Goal: Task Accomplishment & Management: Use online tool/utility

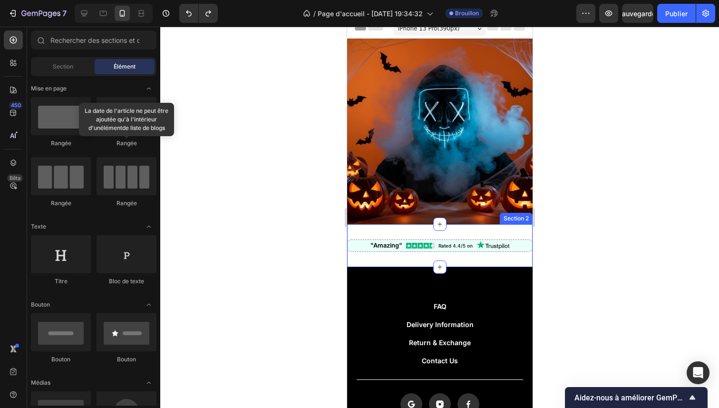
scroll to position [2568, 0]
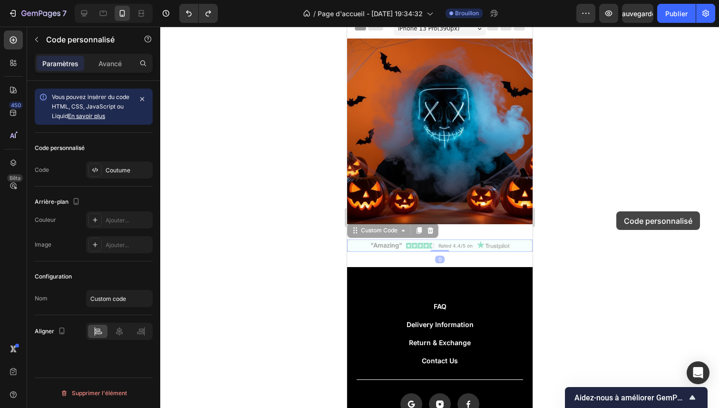
click at [617, 211] on div at bounding box center [439, 217] width 559 height 381
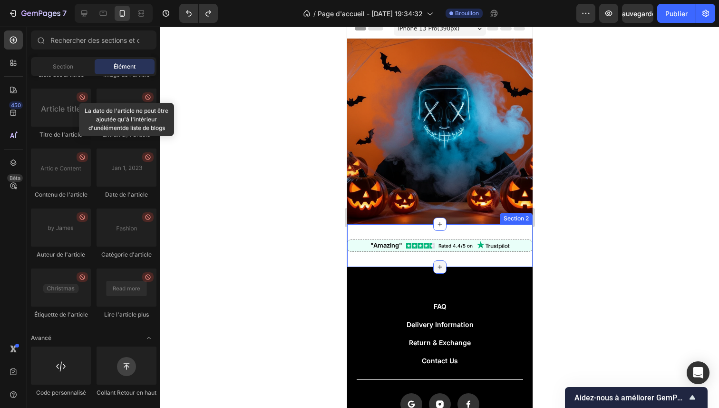
click at [436, 263] on icon at bounding box center [440, 267] width 8 height 8
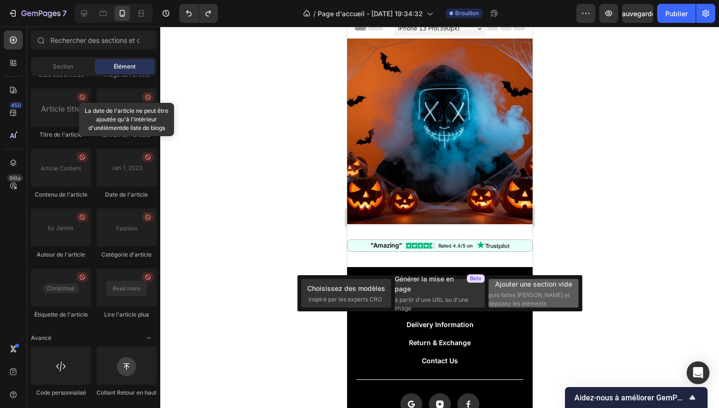
click at [536, 295] on font "puis faites [PERSON_NAME] et déposez les éléments" at bounding box center [529, 299] width 81 height 16
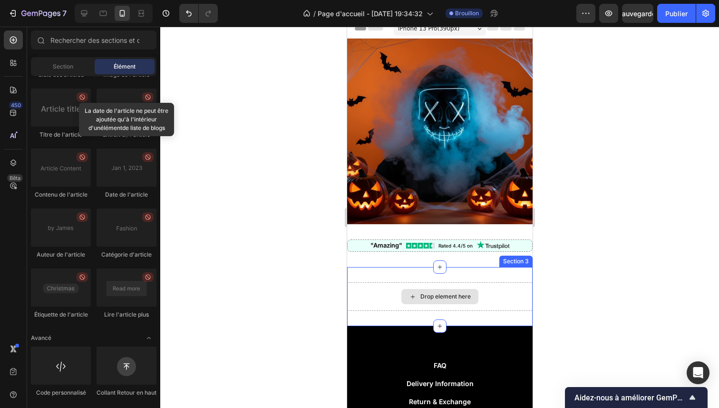
click at [439, 282] on div "Drop element here" at bounding box center [440, 296] width 186 height 29
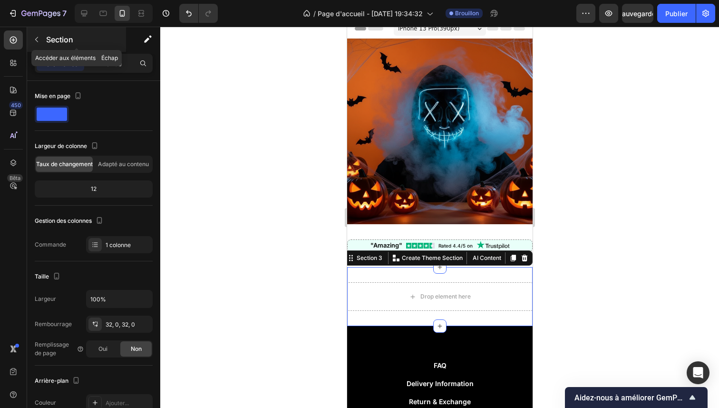
click at [41, 39] on button "button" at bounding box center [36, 39] width 15 height 15
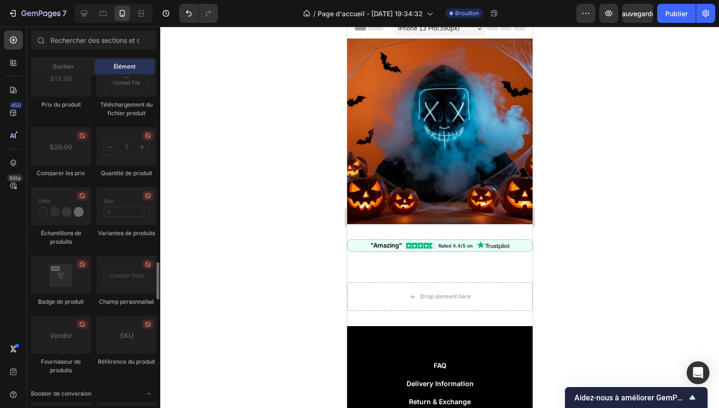
scroll to position [1431, 0]
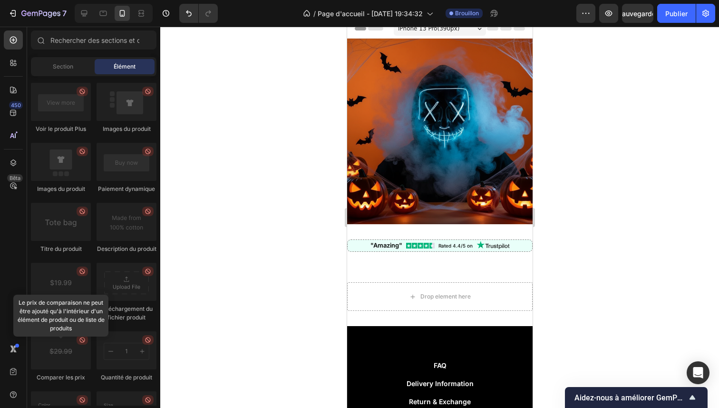
click at [254, 167] on div at bounding box center [439, 217] width 559 height 381
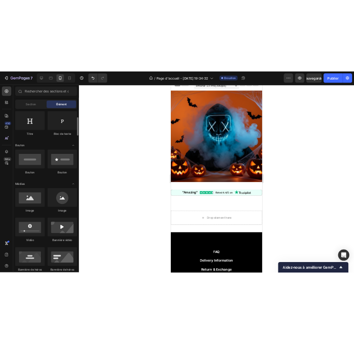
scroll to position [0, 0]
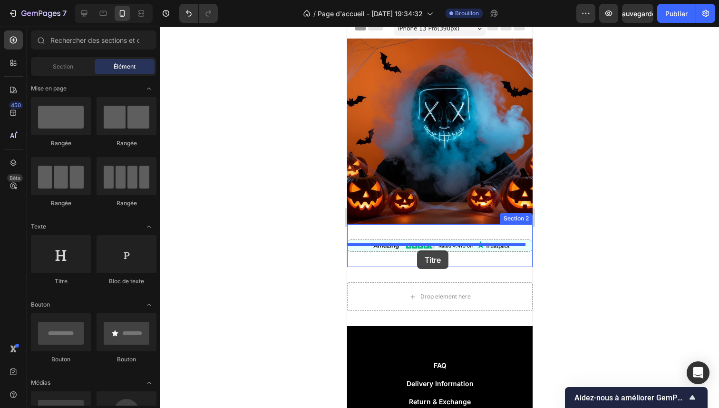
drag, startPoint x: 424, startPoint y: 288, endPoint x: 417, endPoint y: 250, distance: 38.4
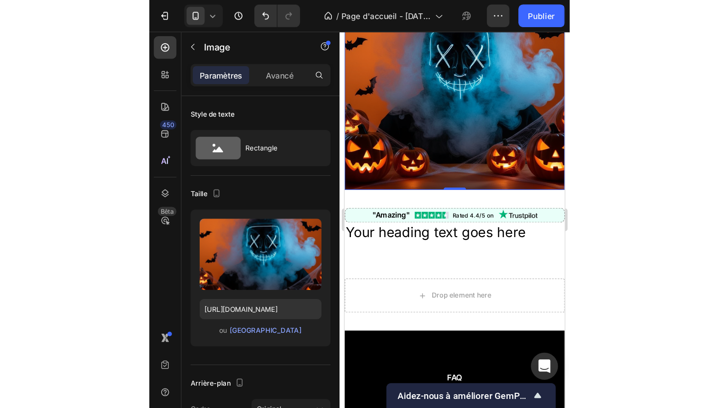
scroll to position [73, 0]
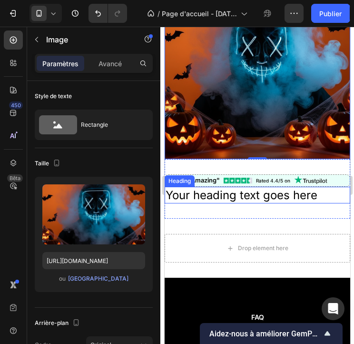
click at [226, 190] on h2 "Your heading text goes here" at bounding box center [257, 195] width 186 height 17
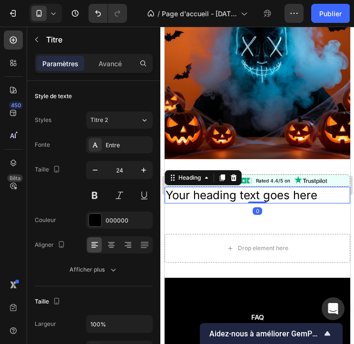
click at [226, 190] on h2 "Your heading text goes here" at bounding box center [257, 195] width 186 height 17
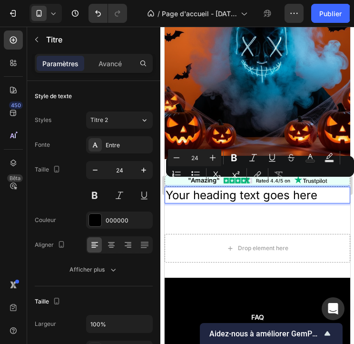
click at [226, 189] on p "Your heading text goes here" at bounding box center [257, 194] width 184 height 15
click at [255, 187] on p "Your heading text goes here" at bounding box center [257, 194] width 184 height 15
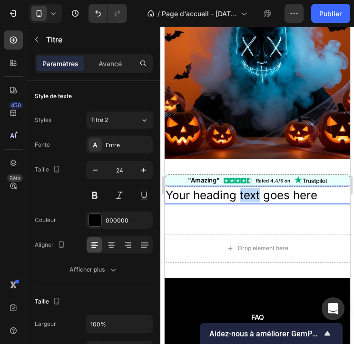
click at [255, 187] on p "Your heading text goes here" at bounding box center [257, 194] width 184 height 15
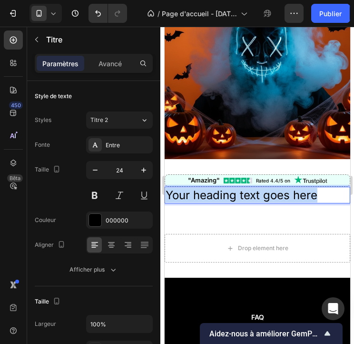
click at [255, 187] on p "Your heading text goes here" at bounding box center [257, 194] width 184 height 15
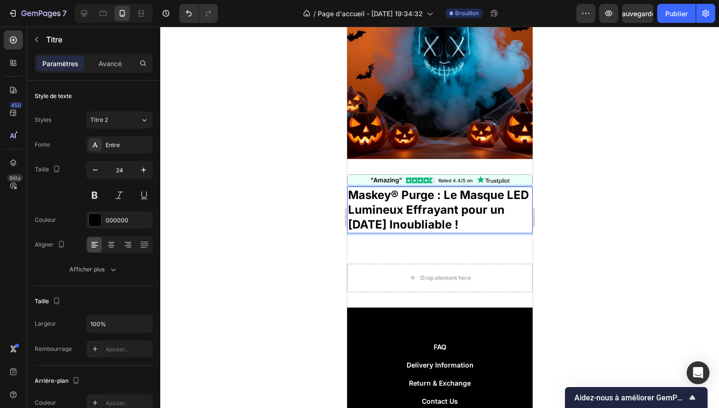
click at [397, 188] on strong "Maskey® Purge : Le Masque LED Lumineux Effrayant pour un Halloween Inoubliable !" at bounding box center [438, 209] width 181 height 43
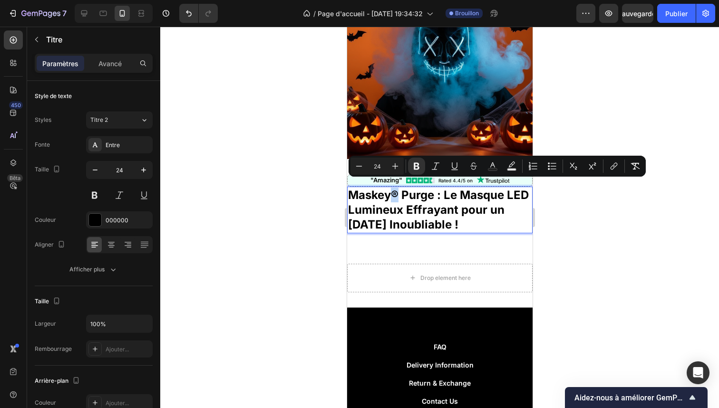
click at [394, 188] on strong "Maskey® Purge : Le Masque LED Lumineux Effrayant pour un Halloween Inoubliable !" at bounding box center [438, 209] width 181 height 43
copy strong "®"
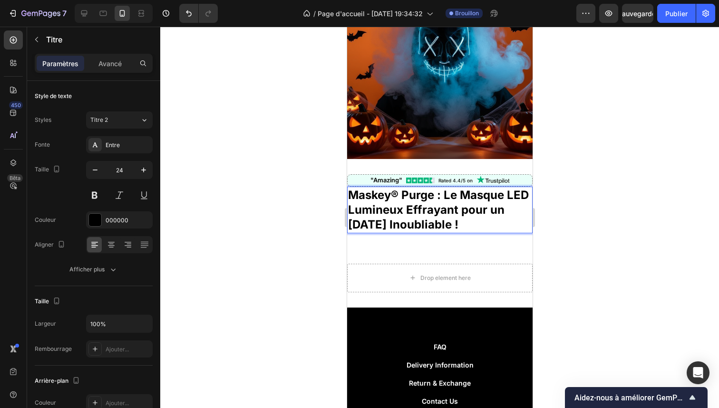
click at [433, 188] on strong "Maskey® Purge : Le Masque LED Lumineux Effrayant pour un Halloween Inoubliable !" at bounding box center [438, 209] width 181 height 43
click at [402, 188] on strong "Maskey® Purge® : Le Masque LED Lumineux Effrayant pour un Halloween Inoubliable…" at bounding box center [438, 209] width 181 height 43
click at [599, 211] on div at bounding box center [439, 217] width 559 height 381
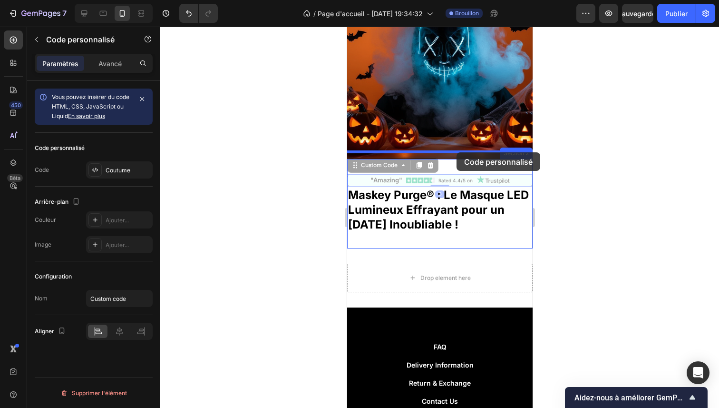
drag, startPoint x: 437, startPoint y: 174, endPoint x: 456, endPoint y: 153, distance: 28.0
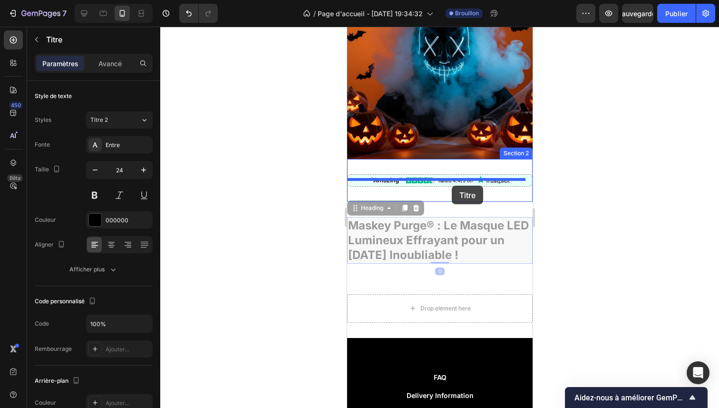
drag, startPoint x: 452, startPoint y: 216, endPoint x: 452, endPoint y: 186, distance: 30.0
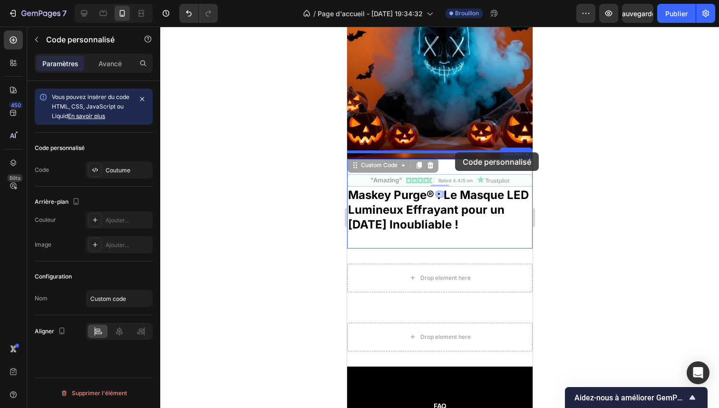
drag, startPoint x: 456, startPoint y: 168, endPoint x: 455, endPoint y: 152, distance: 16.2
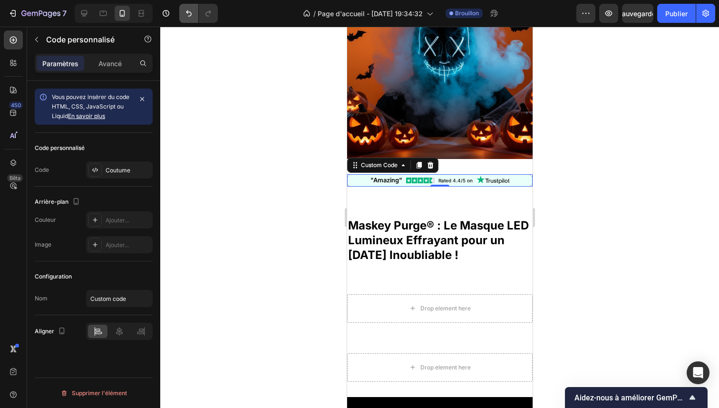
click at [179, 14] on button "Annuler/Rétablir" at bounding box center [188, 13] width 19 height 19
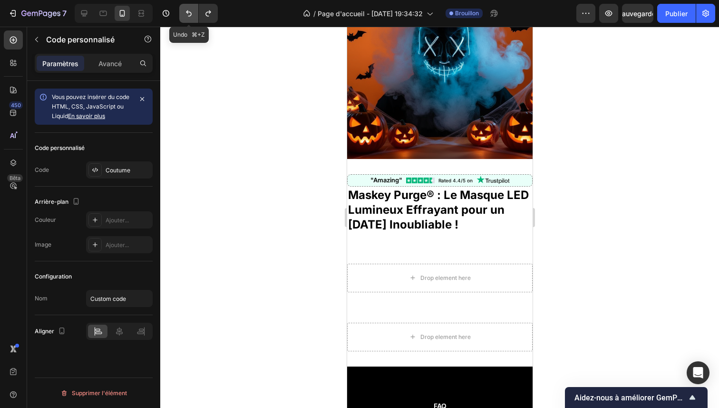
click at [180, 14] on button "Annuler/Rétablir" at bounding box center [188, 13] width 19 height 19
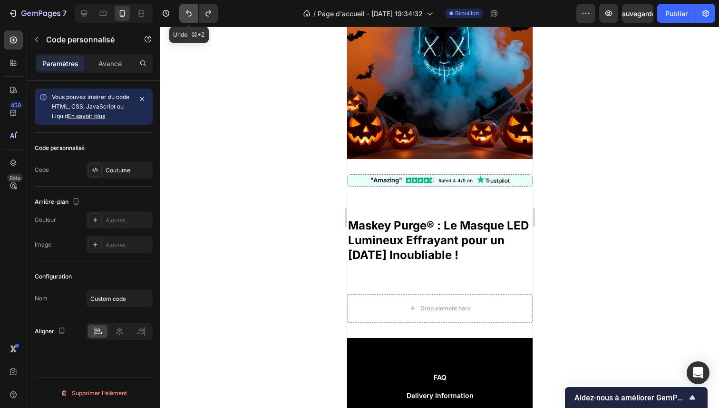
click at [180, 14] on button "Annuler/Rétablir" at bounding box center [188, 13] width 19 height 19
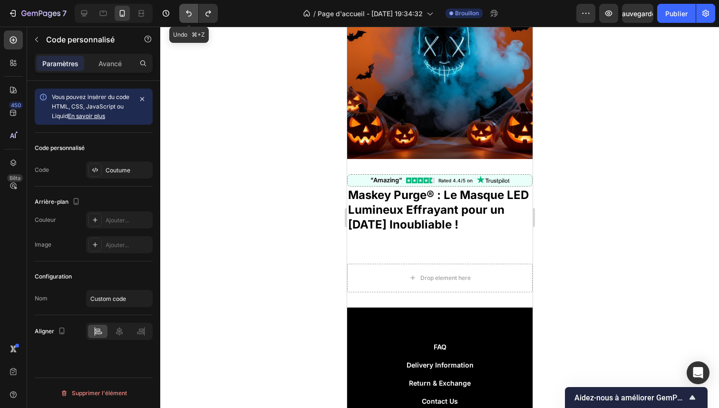
click at [180, 14] on button "Annuler/Rétablir" at bounding box center [188, 13] width 19 height 19
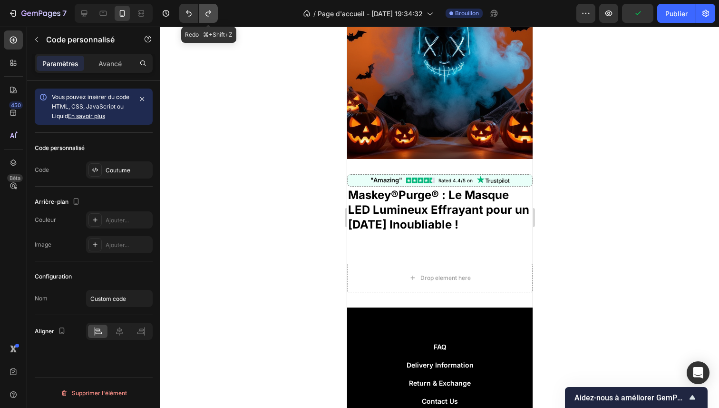
click at [204, 13] on icon "Annuler/Rétablir" at bounding box center [209, 14] width 10 height 10
click at [208, 13] on icon "Annuler/Rétablir" at bounding box center [209, 14] width 10 height 10
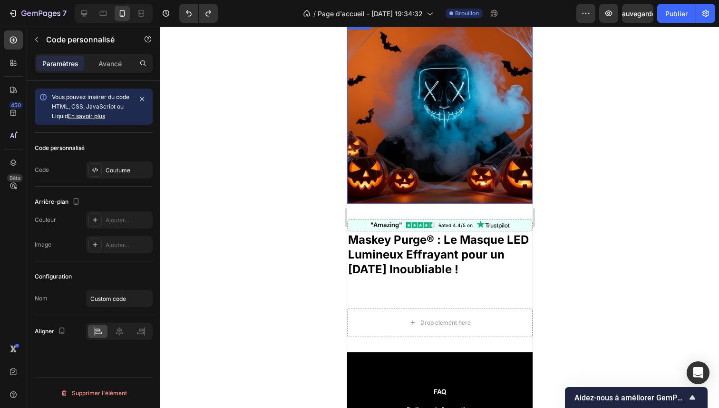
click at [593, 177] on div at bounding box center [439, 217] width 559 height 381
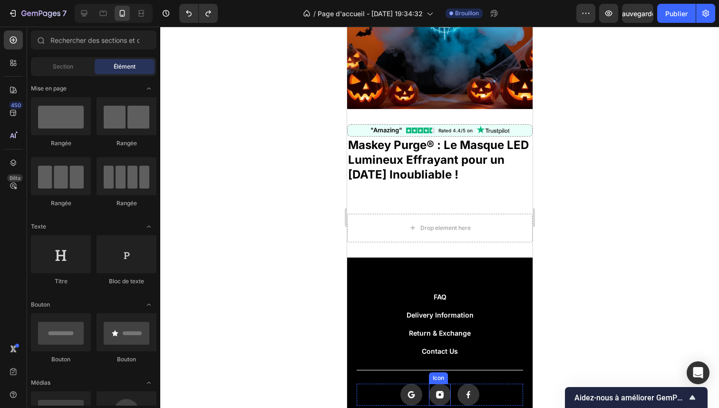
scroll to position [109, 0]
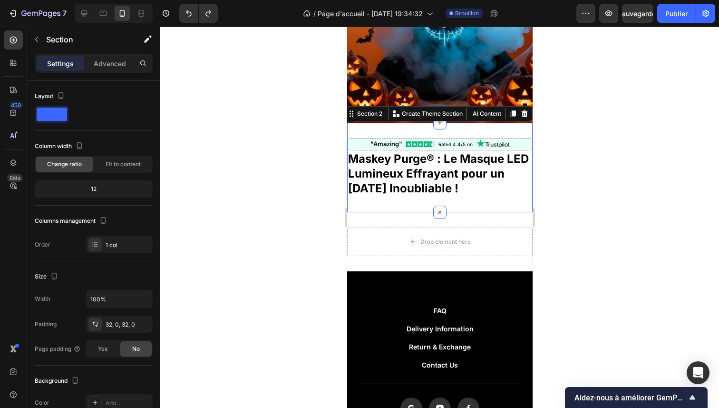
click at [405, 196] on div ""Amazing" Rated 4.4/5 on Custom Code Maskey Purge® : Le Masque LED Lumineux Eff…" at bounding box center [440, 167] width 186 height 89
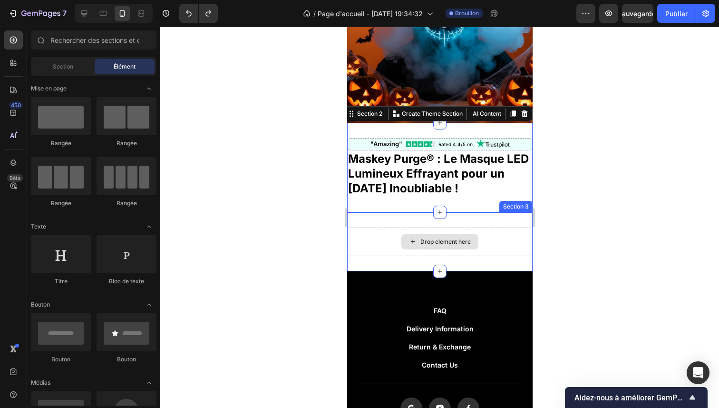
click at [416, 234] on div "Drop element here" at bounding box center [439, 241] width 77 height 15
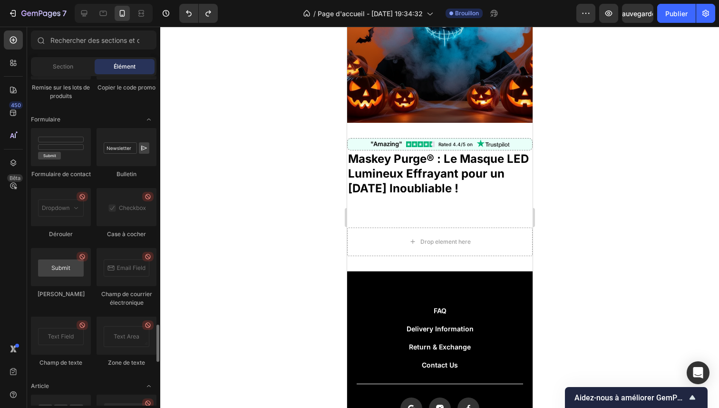
scroll to position [2568, 0]
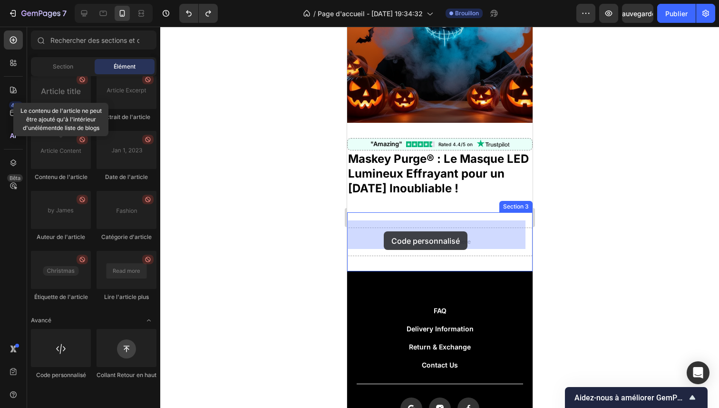
drag, startPoint x: 396, startPoint y: 391, endPoint x: 384, endPoint y: 231, distance: 159.9
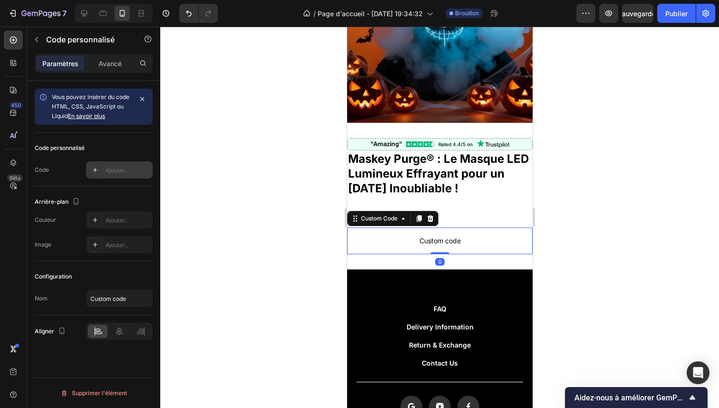
click at [121, 167] on font "Ajouter..." at bounding box center [117, 170] width 23 height 7
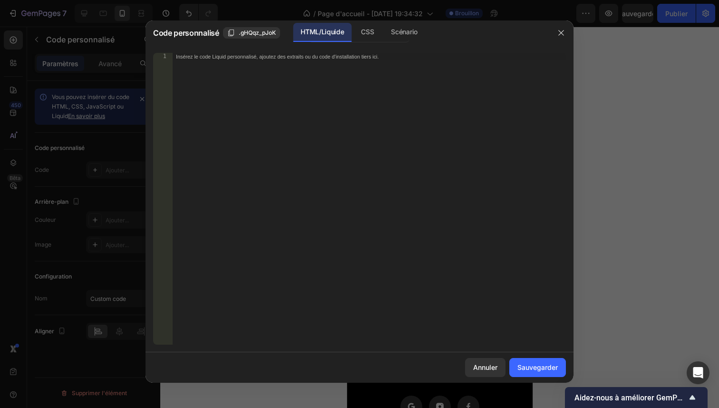
click at [307, 159] on div "Insérez le code Liquid personnalisé, ajoutez des extraits ou du code d'installa…" at bounding box center [369, 206] width 394 height 307
paste textarea "</html>"
type textarea "</html>"
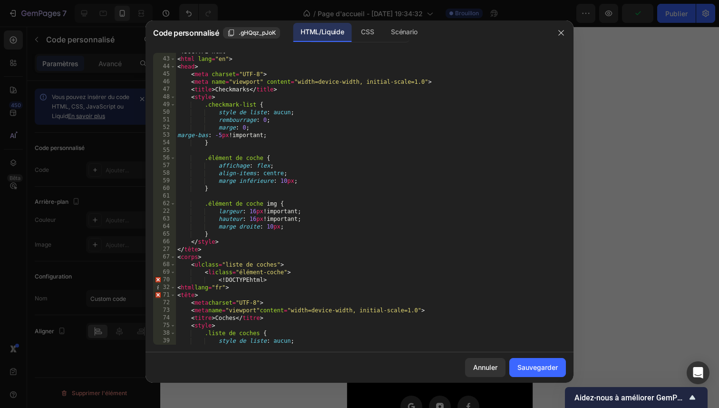
scroll to position [0, 0]
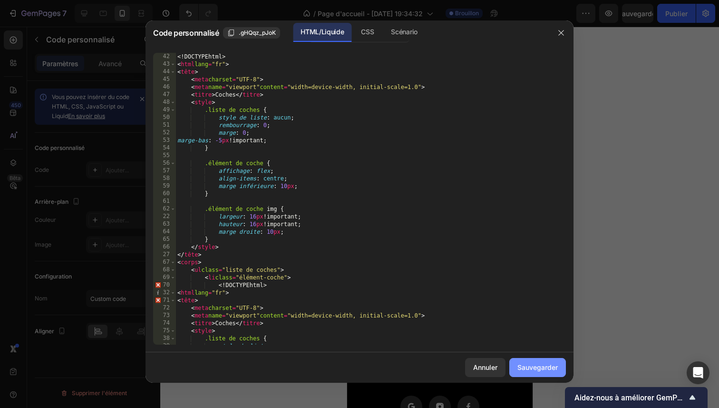
click at [544, 370] on font "Sauvegarder" at bounding box center [538, 367] width 40 height 8
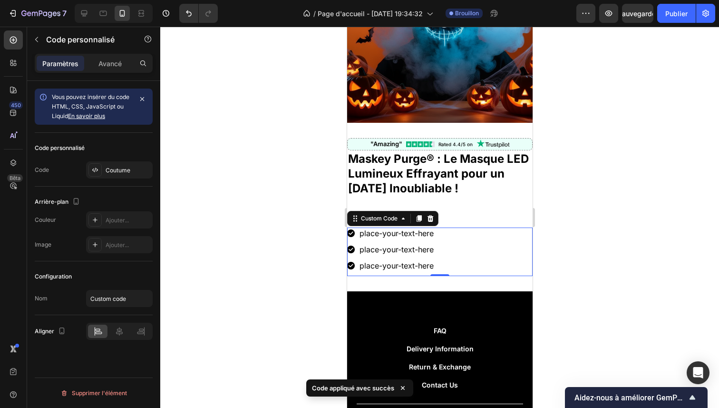
click at [408, 227] on li "place-your-text-here ​" at bounding box center [390, 232] width 87 height 11
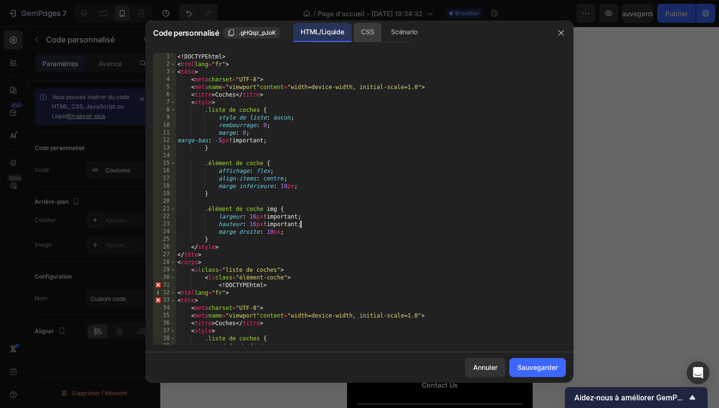
click at [361, 38] on div "CSS" at bounding box center [368, 32] width 28 height 19
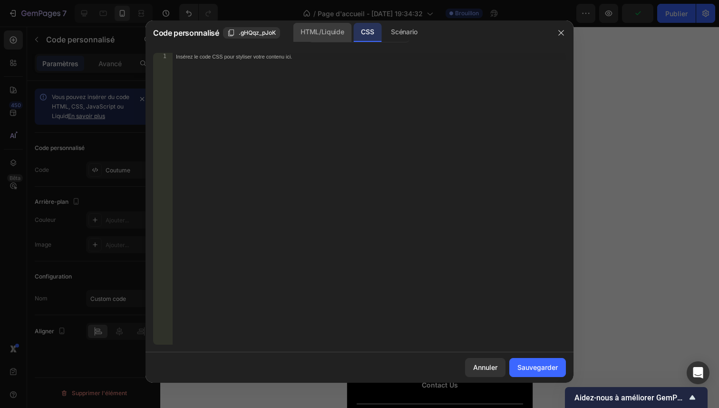
click at [326, 31] on font "HTML/Liquide" at bounding box center [322, 32] width 43 height 8
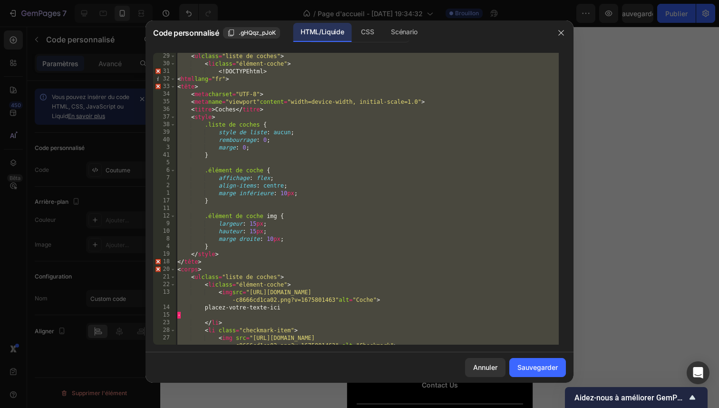
scroll to position [214, 0]
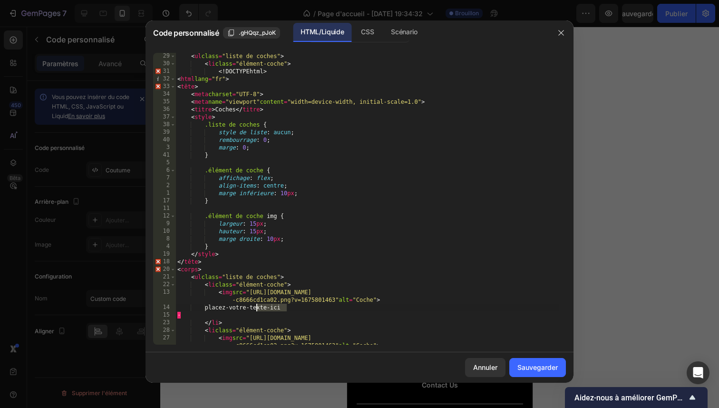
drag, startPoint x: 295, startPoint y: 308, endPoint x: 250, endPoint y: 307, distance: 45.2
click at [250, 307] on div "< ul class = "liste de coches" > < li class = "élément-coche" > <! DOCTYPE html…" at bounding box center [368, 205] width 384 height 307
click at [239, 309] on div "< ul class = "liste de coches" > < li class = "élément-coche" > <! DOCTYPE html…" at bounding box center [368, 205] width 384 height 307
drag, startPoint x: 276, startPoint y: 309, endPoint x: 222, endPoint y: 309, distance: 54.2
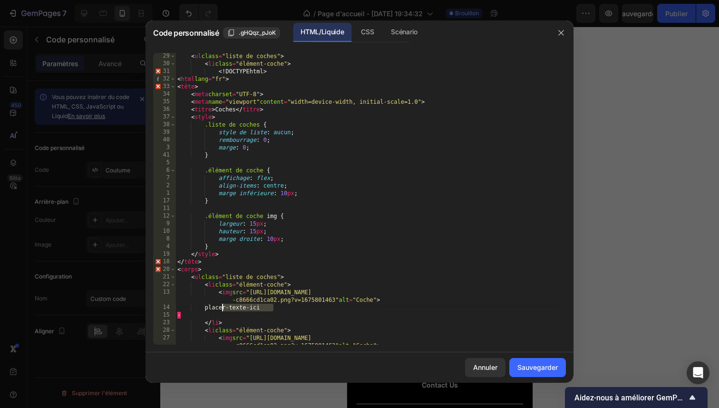
click at [222, 309] on div "< ul class = "liste de coches" > < li class = "élément-coche" > <! DOCTYPE html…" at bounding box center [368, 205] width 384 height 307
drag, startPoint x: 286, startPoint y: 310, endPoint x: 225, endPoint y: 310, distance: 60.9
click at [225, 310] on div "< ul class = "liste de coches" > < li class = "élément-coche" > <! DOCTYPE html…" at bounding box center [368, 205] width 384 height 307
type textarea "l"
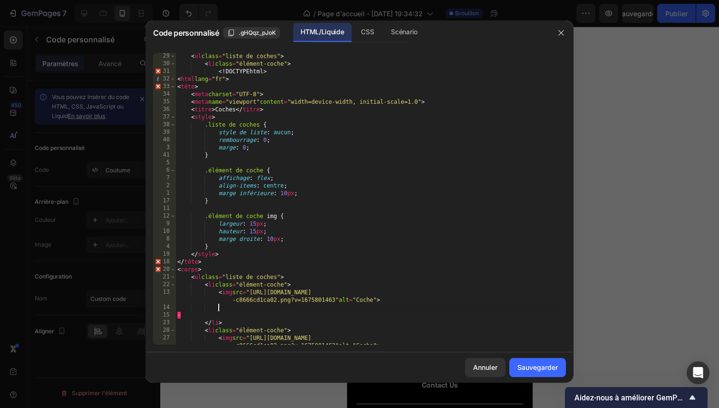
paste textarea "Effet lumineux intense à LED avec 3 modes d'éclairage pour varier les ambiances."
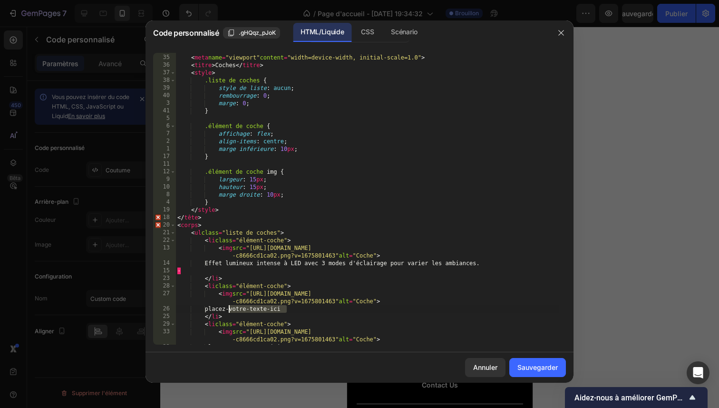
drag, startPoint x: 296, startPoint y: 310, endPoint x: 225, endPoint y: 308, distance: 70.9
click at [225, 308] on div "< meta charset = "UTF-8" > < meta name = "viewport" content = "width=device-wid…" at bounding box center [368, 199] width 384 height 307
click at [297, 312] on div "< meta charset = "UTF-8" > < meta name = "viewport" content = "width=device-wid…" at bounding box center [368, 199] width 384 height 307
drag, startPoint x: 299, startPoint y: 311, endPoint x: 285, endPoint y: 311, distance: 13.8
click at [284, 311] on div "< meta charset = "UTF-8" > < meta name = "viewport" content = "width=device-wid…" at bounding box center [368, 199] width 384 height 307
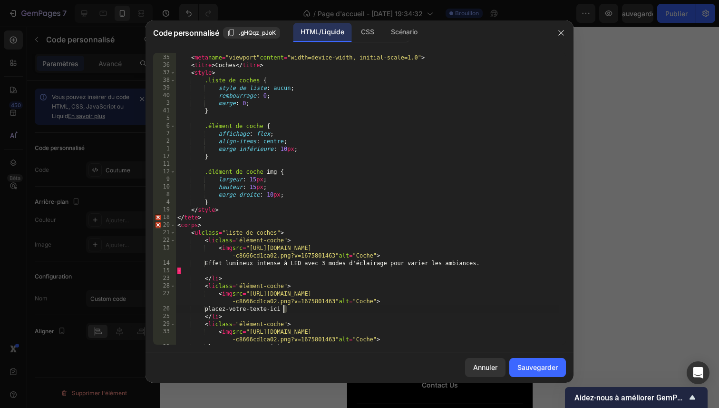
click at [297, 309] on div "< meta charset = "UTF-8" > < meta name = "viewport" content = "width=device-wid…" at bounding box center [368, 199] width 384 height 307
click at [299, 310] on div "< meta charset = "UTF-8" > < meta name = "viewport" content = "width=device-wid…" at bounding box center [368, 199] width 384 height 307
click at [296, 310] on div "< meta charset = "UTF-8" > < meta name = "viewport" content = "width=device-wid…" at bounding box center [368, 199] width 384 height 307
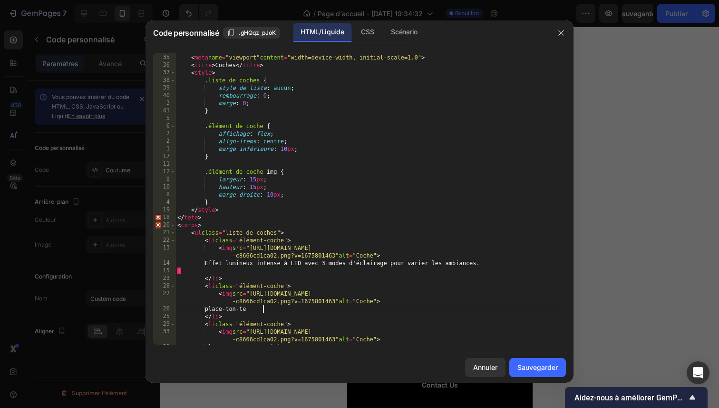
click at [296, 310] on div "< meta charset = "UTF-8" > < meta name = "viewport" content = "width=device-wid…" at bounding box center [368, 199] width 384 height 307
type textarea "p"
paste textarea "Confortable et ajustable, il s'adapte parfaitement à toutes les tailles de tête."
click at [241, 265] on div "< meta charset = "UTF-8" > < meta name = "viewport" content = "width=device-wid…" at bounding box center [368, 199] width 384 height 307
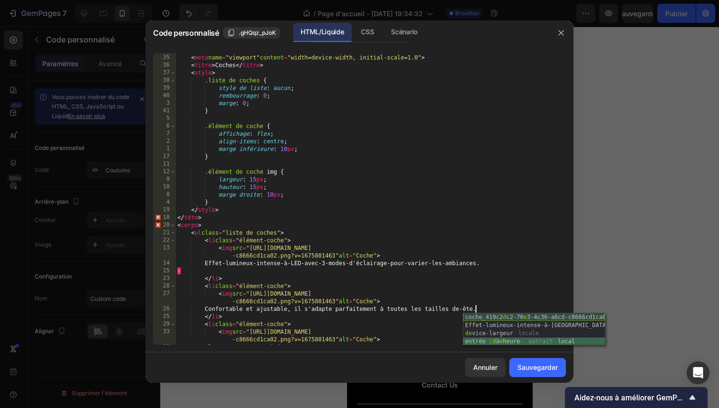
scroll to position [0, 25]
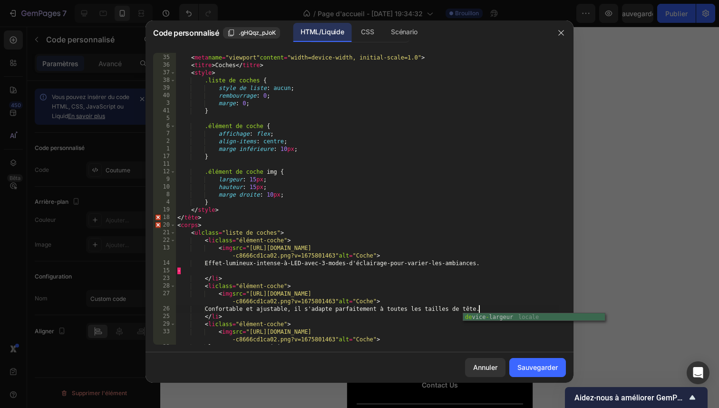
click at [477, 309] on div "< meta charset = "UTF-8" > < meta name = "viewport" content = "width=device-wid…" at bounding box center [368, 199] width 384 height 307
click at [261, 307] on div "< meta charset = "UTF-8" > < meta name = "viewport" content = "width=device-wid…" at bounding box center [368, 199] width 384 height 307
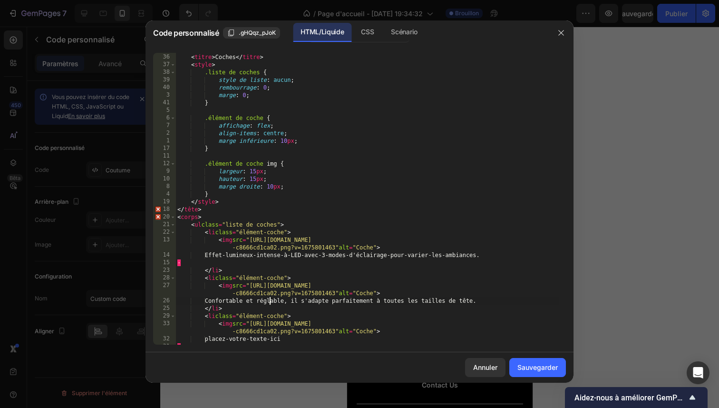
scroll to position [283, 0]
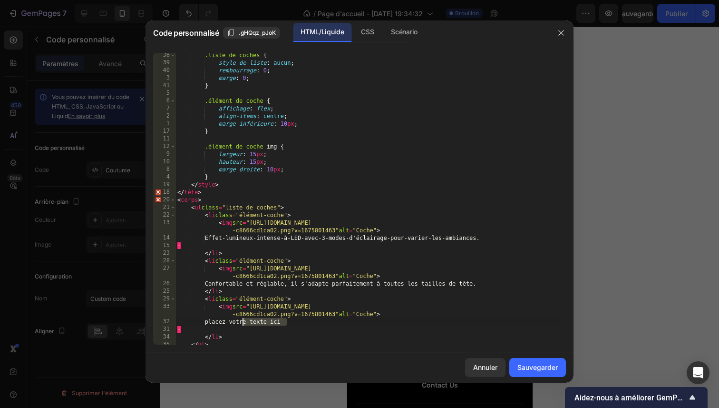
drag, startPoint x: 299, startPoint y: 324, endPoint x: 243, endPoint y: 324, distance: 55.7
click at [243, 324] on div ".liste de coches { style de liste : aucun ; rembourrage : 0 ; marge : 0 ; } .él…" at bounding box center [368, 204] width 384 height 307
click at [284, 328] on div ".liste de coches { style de liste : aucun ; rembourrage : 0 ; marge : 0 ; } .él…" at bounding box center [368, 204] width 384 height 307
type textarea "​"
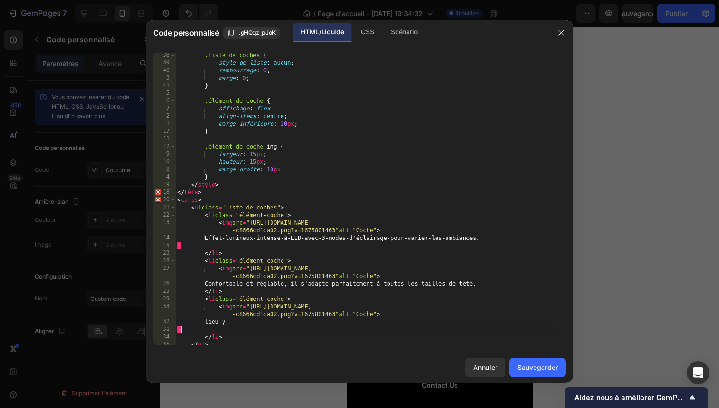
scroll to position [0, 0]
click at [274, 324] on div ".liste de coches { style de liste : aucun ; rembourrage : 0 ; marge : 0 ; } .él…" at bounding box center [368, 204] width 384 height 307
type textarea "p"
paste textarea "[PERSON_NAME] et alimenté par piles, parfait pour danser toute la nuit sans gên…"
type textarea "[PERSON_NAME] et alimenté par piles, parfait pour danser toute la nuit sans gên…"
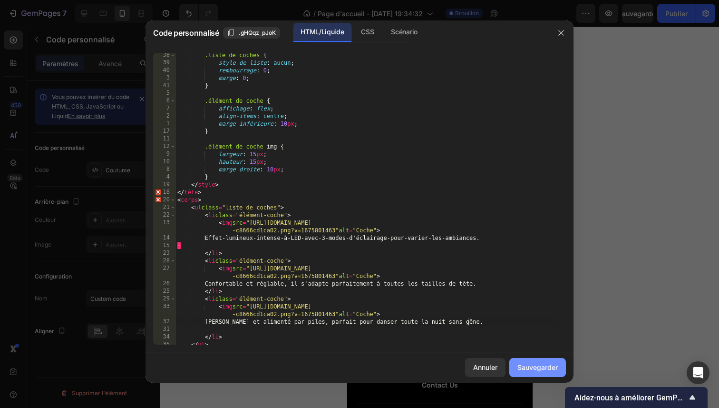
click at [541, 370] on font "Sauvegarder" at bounding box center [538, 367] width 40 height 8
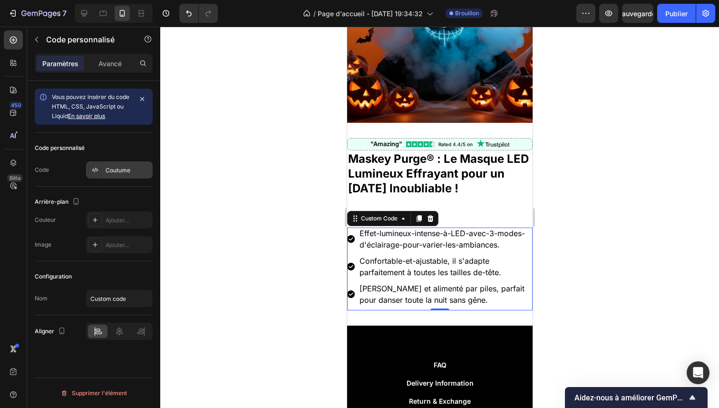
click at [110, 174] on div "Coutume" at bounding box center [128, 170] width 45 height 9
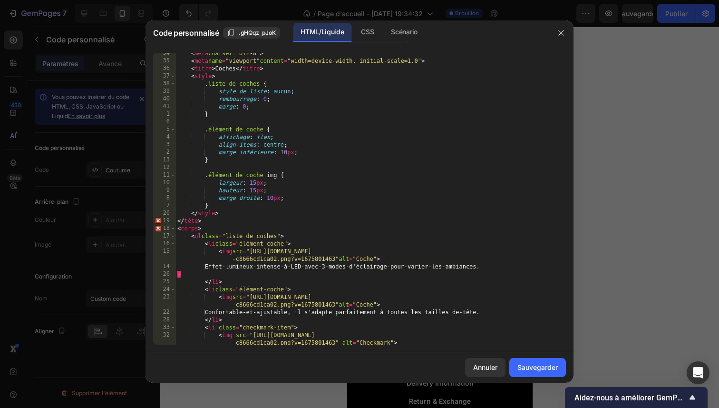
scroll to position [255, 0]
click at [241, 266] on div "< meta charset = "UTF-8" > < meta name = "viewport" content = "width=device-wid…" at bounding box center [368, 202] width 384 height 307
click at [271, 268] on div "< meta charset = "UTF-8" > < meta name = "viewport" content = "width=device-wid…" at bounding box center [368, 202] width 384 height 307
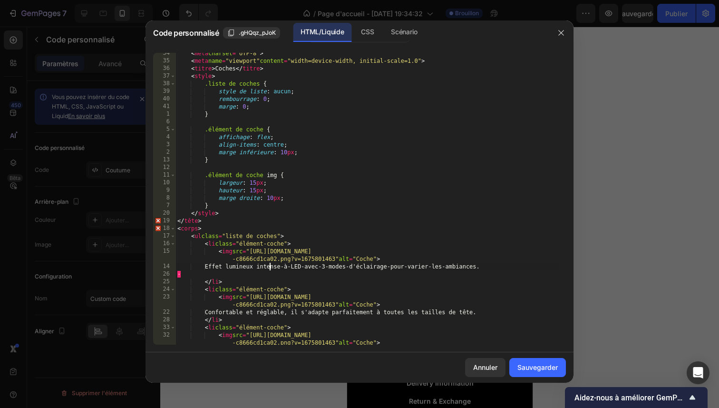
click at [299, 270] on div "< meta charset = "UTF-8" > < meta name = "viewport" content = "width=device-wid…" at bounding box center [368, 202] width 384 height 307
click at [298, 268] on div "< meta charset = "UTF-8" > < meta name = "viewport" content = "width=device-wid…" at bounding box center [368, 202] width 384 height 307
type textarea "Effet lumineux intense à LED avec 3-modes-d'éclairage-pour-varier-les-ambiances."
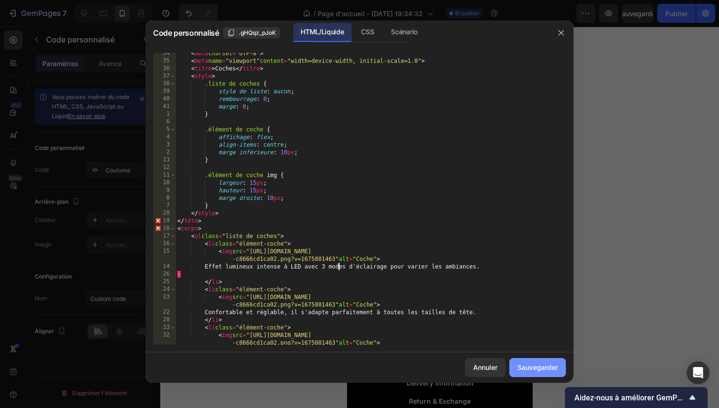
click at [542, 367] on font "Sauvegarder" at bounding box center [538, 367] width 40 height 8
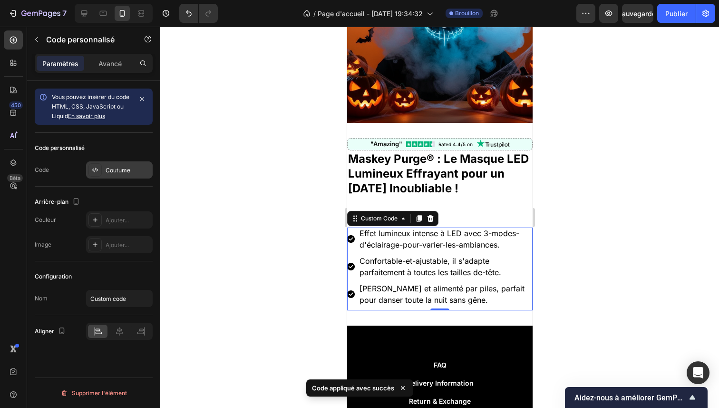
click at [137, 169] on div "Coutume" at bounding box center [128, 170] width 45 height 9
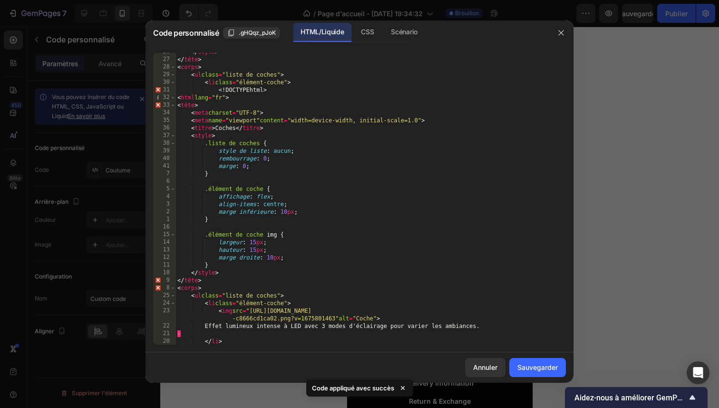
scroll to position [300, 0]
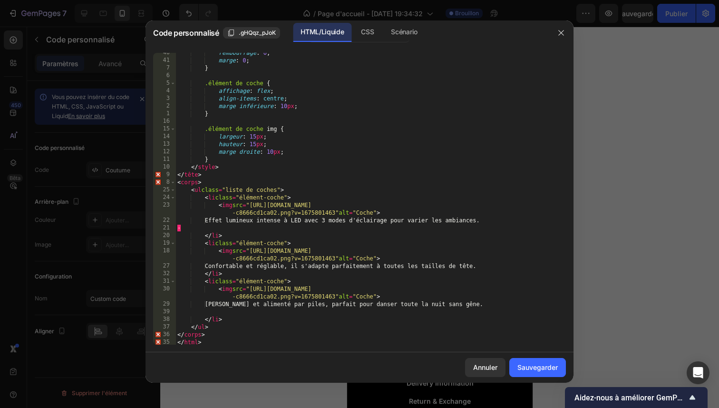
click at [336, 221] on div "rembourrage : 0 ; marge : 0 ; } .élément de coche { affichage : flex ; align-it…" at bounding box center [368, 202] width 384 height 307
type textarea "Effet lumineux intense à LED avec 3 modes d'éclairage pour varier les ambiances."
click at [542, 367] on font "Sauvegarder" at bounding box center [538, 367] width 40 height 8
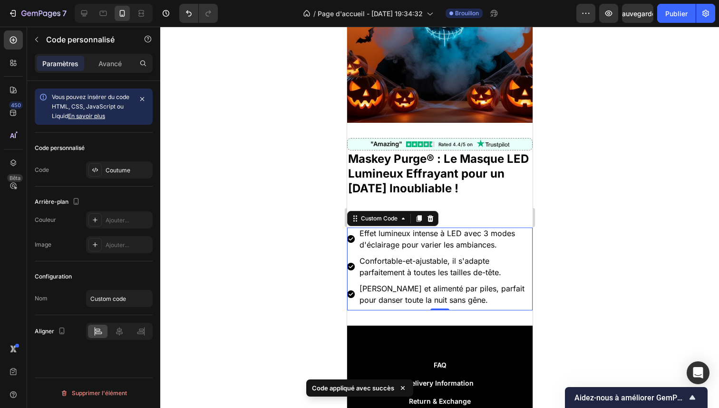
click at [565, 167] on div at bounding box center [439, 217] width 559 height 381
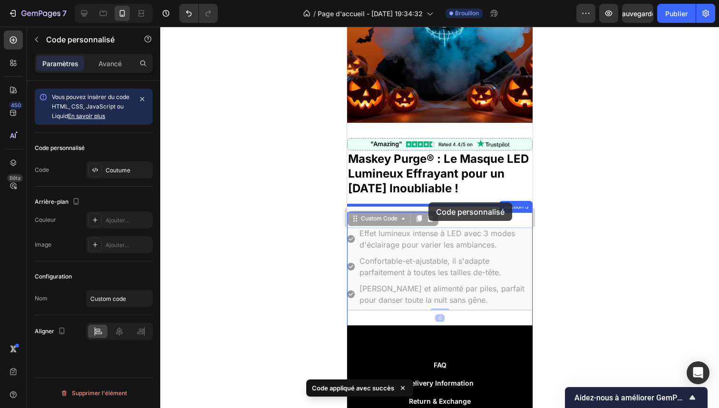
drag, startPoint x: 423, startPoint y: 238, endPoint x: 428, endPoint y: 202, distance: 36.1
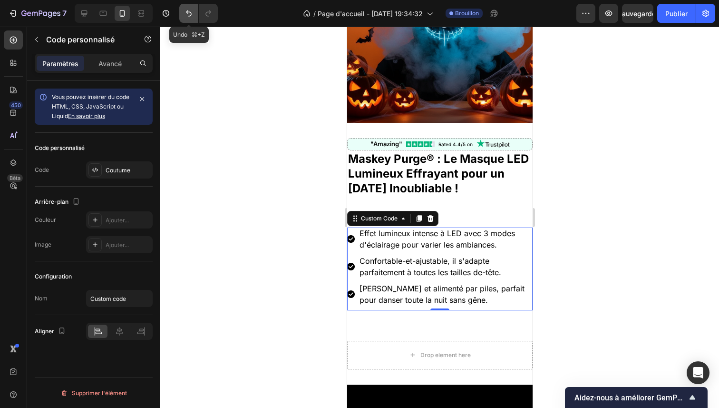
click at [184, 16] on icon "Annuler/Rétablir" at bounding box center [189, 14] width 10 height 10
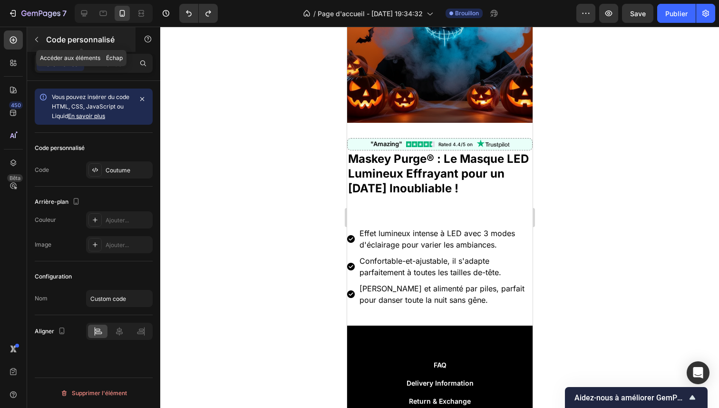
click at [44, 36] on div "Code personnalisé" at bounding box center [81, 39] width 108 height 25
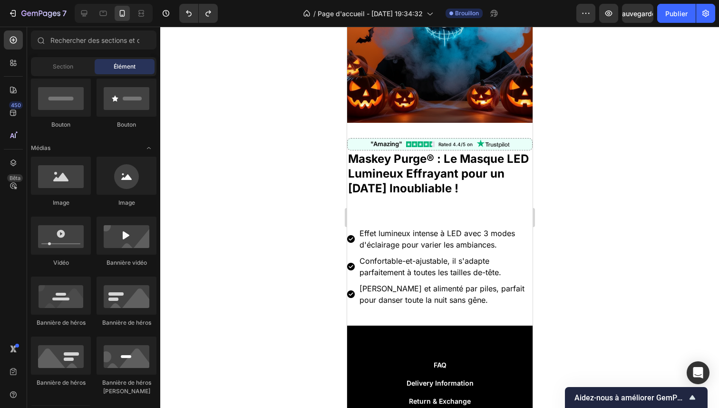
scroll to position [124, 0]
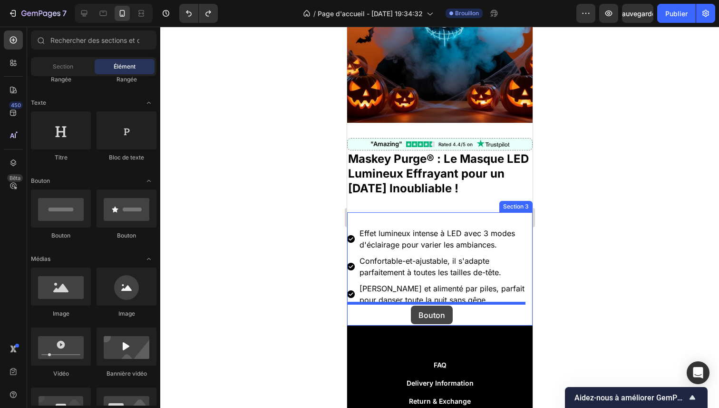
drag, startPoint x: 414, startPoint y: 241, endPoint x: 411, endPoint y: 305, distance: 64.3
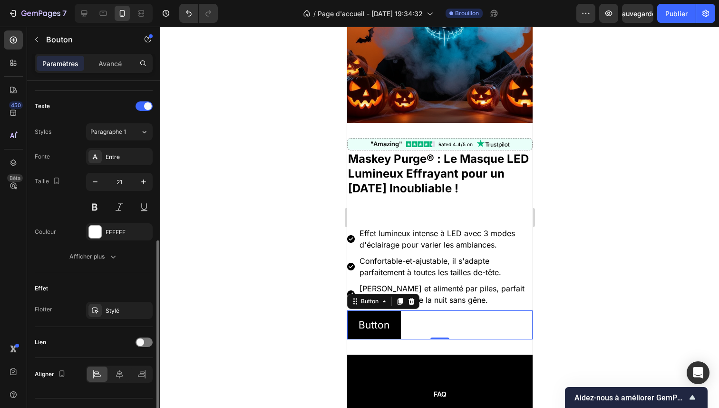
scroll to position [325, 0]
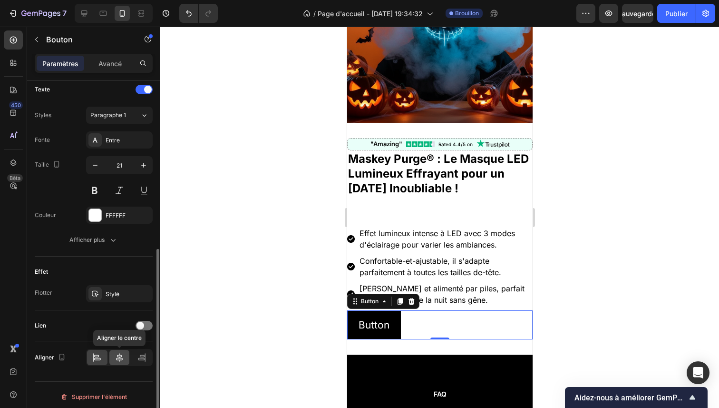
click at [118, 353] on icon at bounding box center [120, 358] width 10 height 10
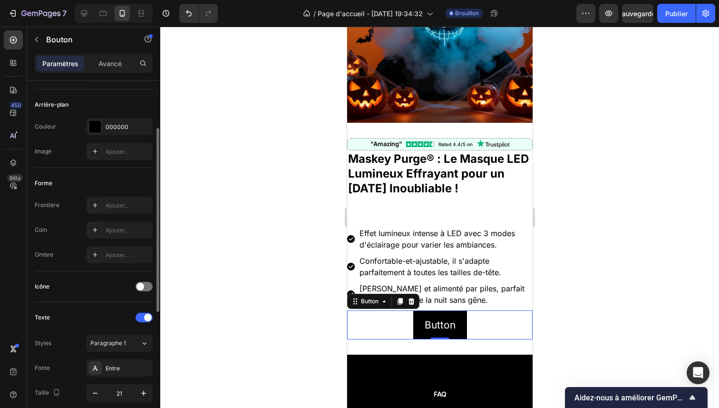
scroll to position [0, 0]
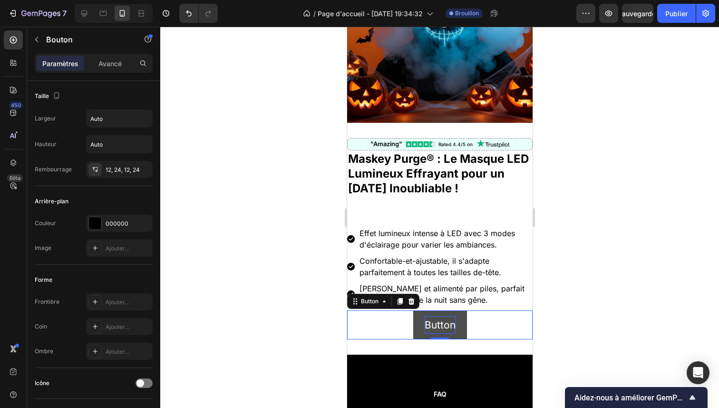
click at [445, 322] on p "Button" at bounding box center [439, 325] width 31 height 18
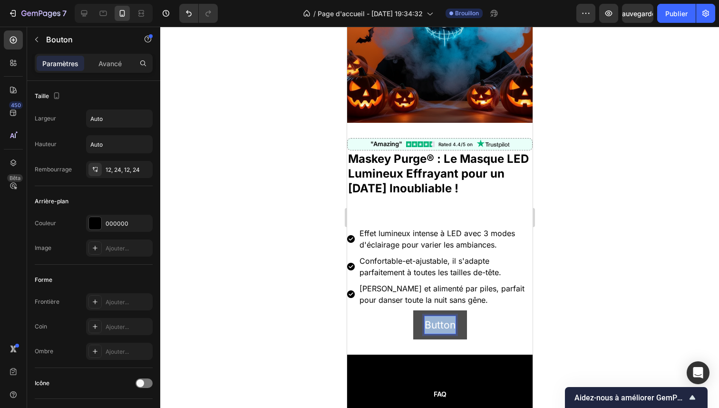
click at [445, 322] on p "Button" at bounding box center [439, 325] width 31 height 18
click at [409, 310] on button "Achetez" at bounding box center [439, 325] width 61 height 30
click at [395, 310] on button "Achetez votre" at bounding box center [439, 325] width 89 height 30
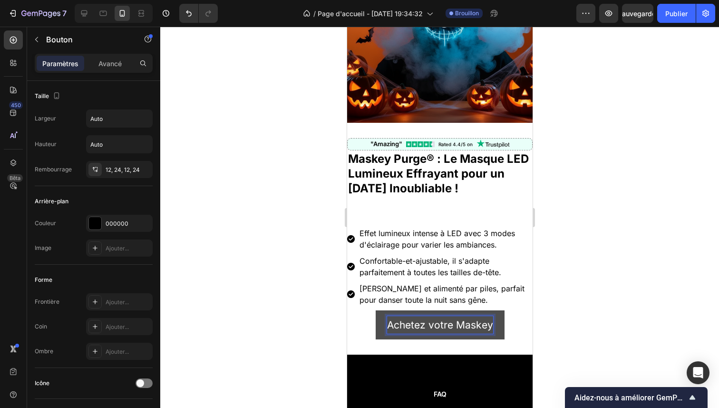
click at [375, 310] on button "Achetez votre Maskey" at bounding box center [439, 325] width 129 height 30
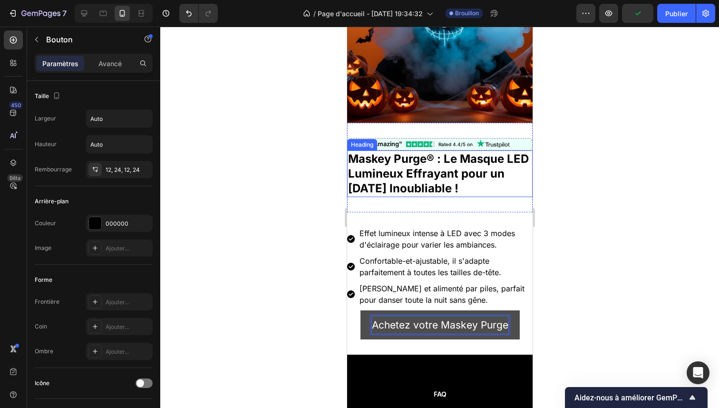
click at [432, 153] on strong "Maskey Purge® : Le Masque LED Lumineux Effrayant pour un [DATE] Inoubliable !" at bounding box center [438, 173] width 181 height 43
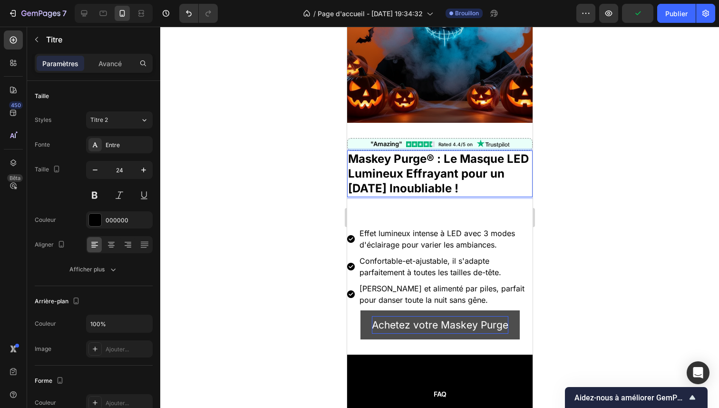
click at [432, 152] on strong "Maskey Purge® : Le Masque LED Lumineux Effrayant pour un [DATE] Inoubliable !" at bounding box center [438, 173] width 181 height 43
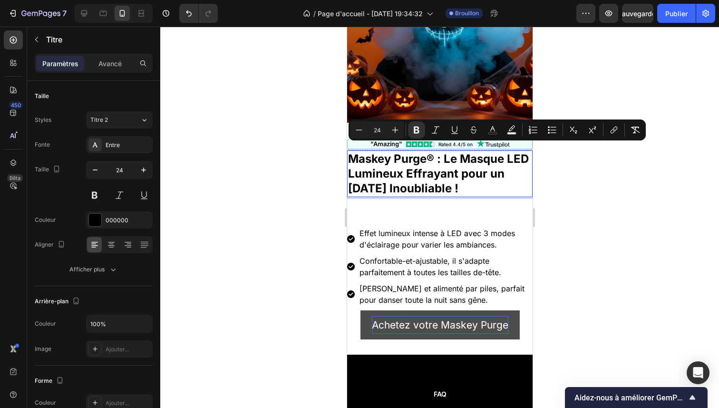
click at [430, 152] on strong "Maskey Purge® : Le Masque LED Lumineux Effrayant pour un [DATE] Inoubliable !" at bounding box center [438, 173] width 181 height 43
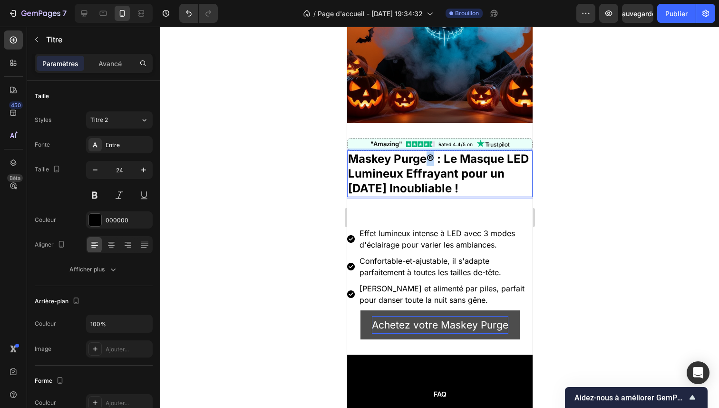
click at [430, 152] on strong "Maskey Purge® : Le Masque LED Lumineux Effrayant pour un [DATE] Inoubliable !" at bounding box center [438, 173] width 181 height 43
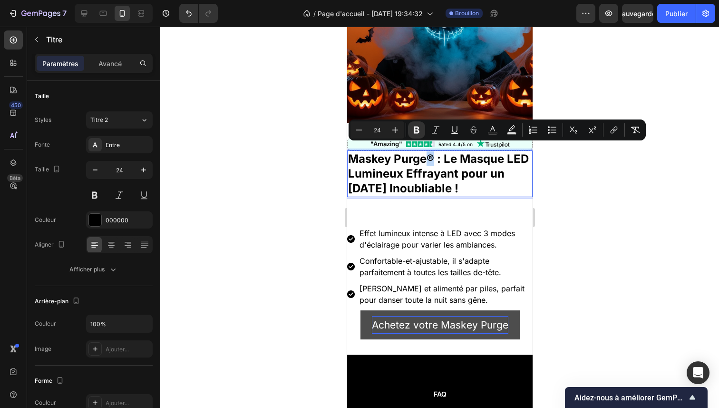
copy strong "®"
click at [503, 323] on p "Achetez votre Maskey Purge" at bounding box center [440, 325] width 137 height 18
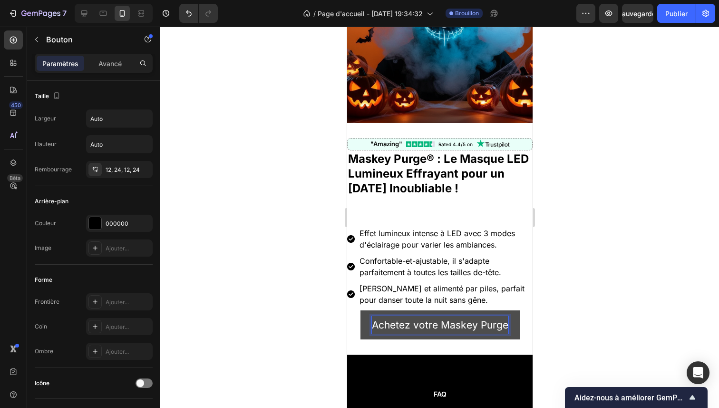
click at [502, 318] on p "Achetez votre Maskey Purge" at bounding box center [440, 325] width 137 height 18
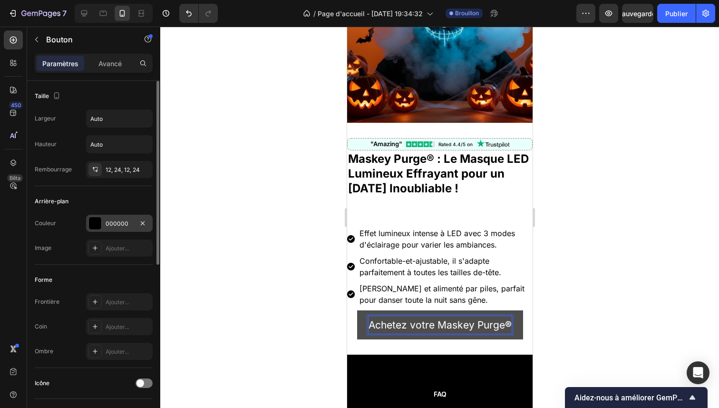
click at [91, 226] on div at bounding box center [95, 223] width 12 height 12
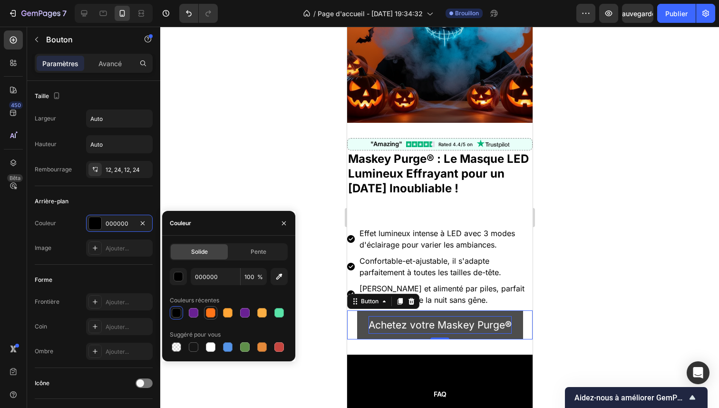
click at [215, 309] on div at bounding box center [211, 313] width 10 height 10
type input "FF7518"
click at [252, 249] on font "Pente" at bounding box center [259, 251] width 16 height 7
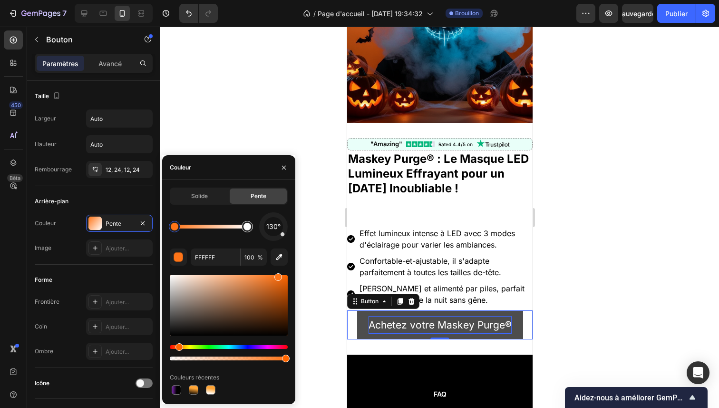
click at [248, 225] on div at bounding box center [248, 227] width 8 height 8
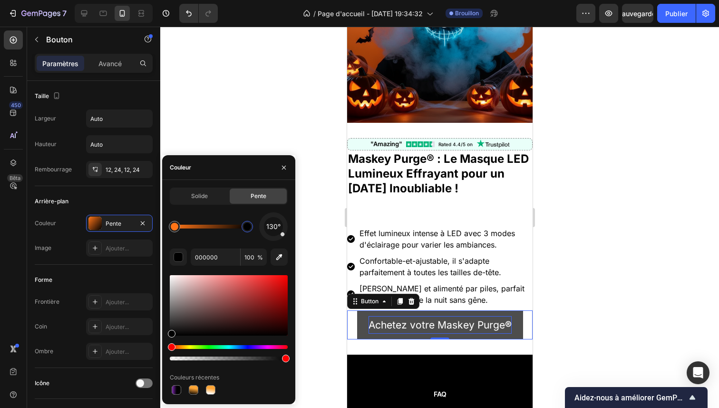
drag, startPoint x: 172, startPoint y: 284, endPoint x: 171, endPoint y: 352, distance: 68.1
type input "FF7518"
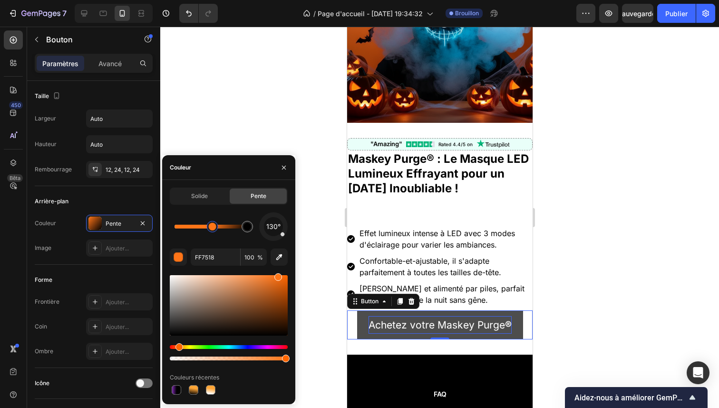
drag, startPoint x: 180, startPoint y: 227, endPoint x: 214, endPoint y: 231, distance: 33.9
click at [214, 231] on div at bounding box center [212, 226] width 17 height 17
click at [217, 231] on div at bounding box center [216, 226] width 11 height 11
click at [220, 232] on div at bounding box center [218, 226] width 11 height 11
click at [225, 232] on div at bounding box center [223, 226] width 11 height 11
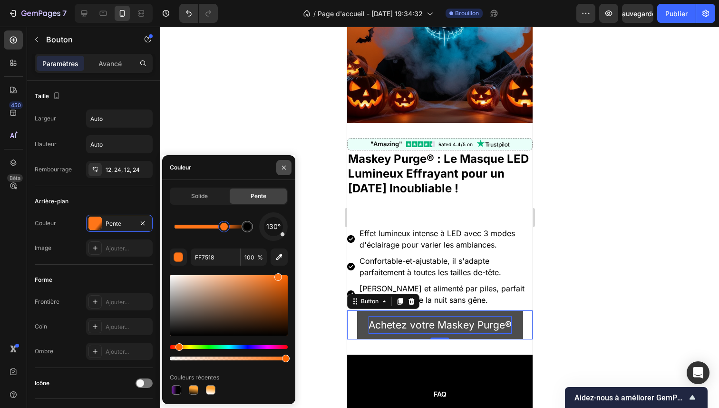
click at [281, 168] on icon "button" at bounding box center [284, 168] width 8 height 8
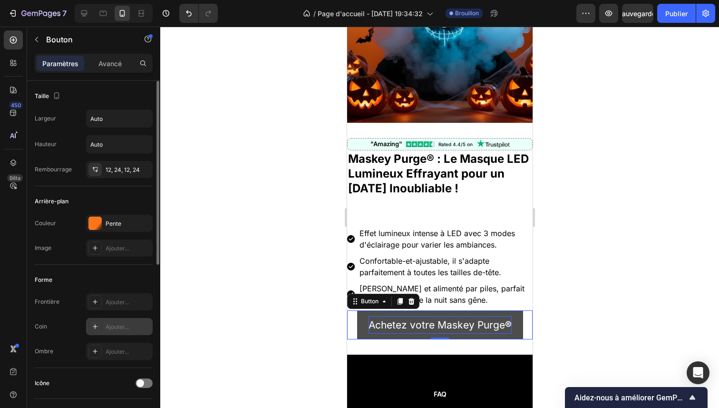
click at [97, 325] on icon at bounding box center [95, 327] width 8 height 8
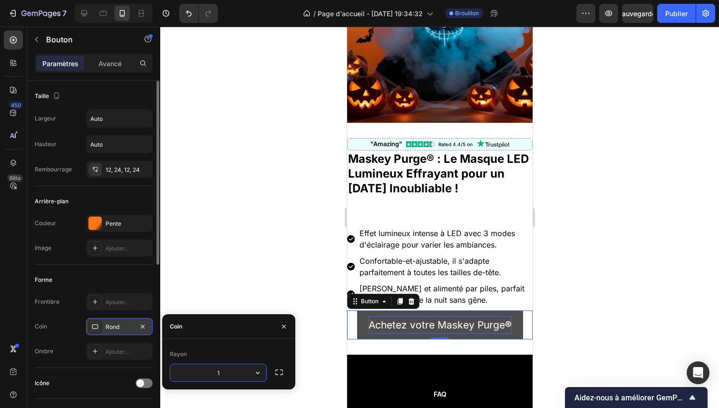
type input "10"
click at [98, 301] on icon at bounding box center [95, 302] width 8 height 8
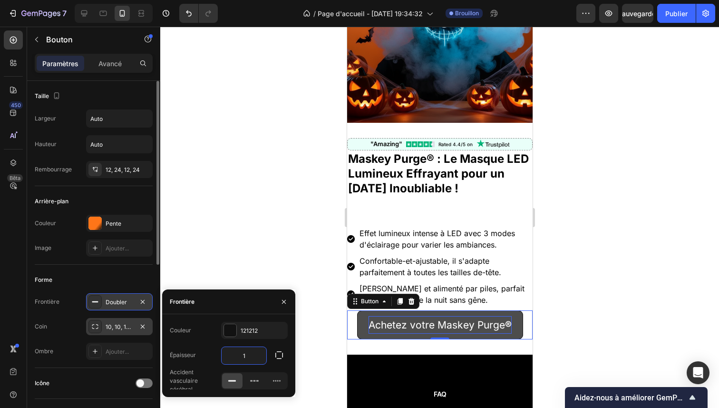
click at [250, 358] on input "1" at bounding box center [244, 355] width 45 height 17
type input "2"
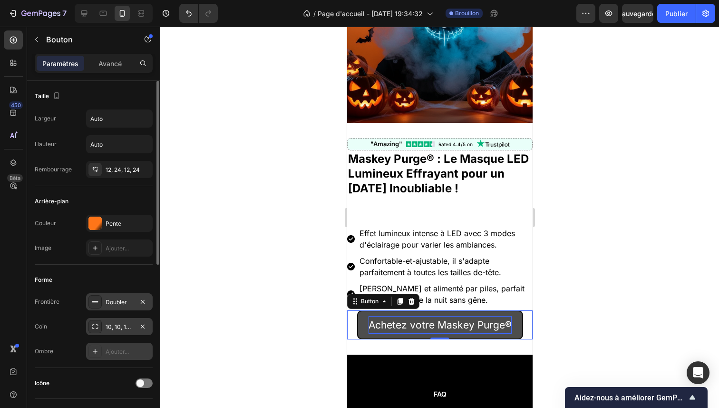
click at [118, 348] on font "Ajouter..." at bounding box center [117, 351] width 23 height 7
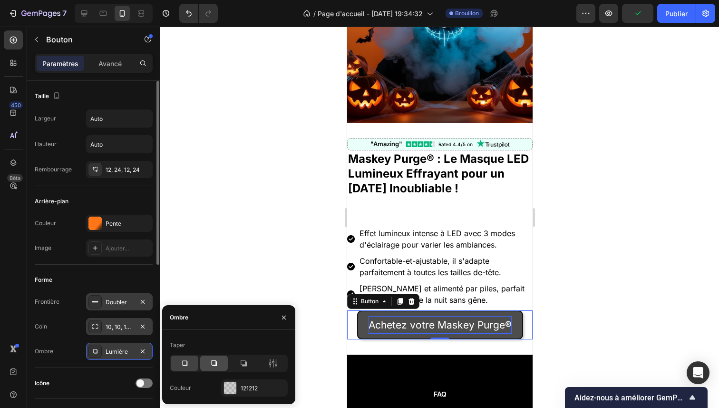
click at [213, 365] on icon at bounding box center [214, 363] width 6 height 6
click at [244, 363] on icon at bounding box center [244, 363] width 10 height 10
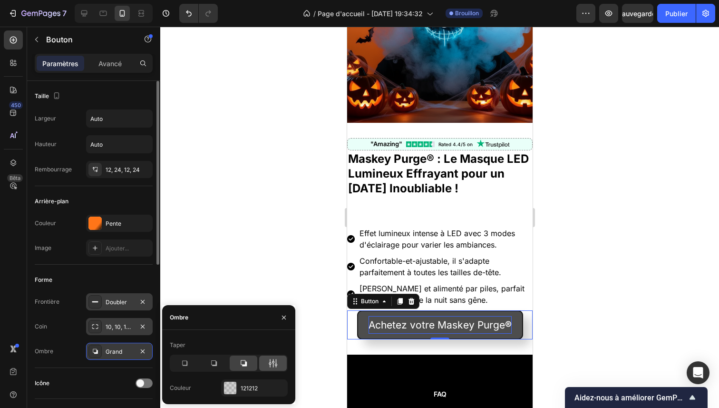
click at [272, 361] on icon at bounding box center [273, 363] width 10 height 10
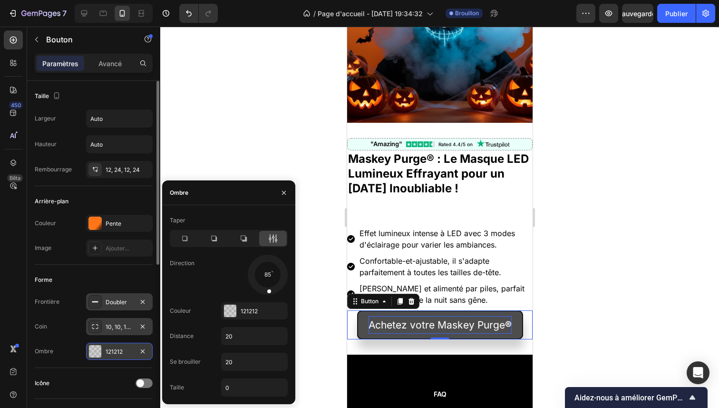
drag, startPoint x: 278, startPoint y: 286, endPoint x: 268, endPoint y: 293, distance: 12.0
click at [268, 293] on div at bounding box center [269, 284] width 8 height 21
click at [236, 312] on div at bounding box center [230, 311] width 12 height 12
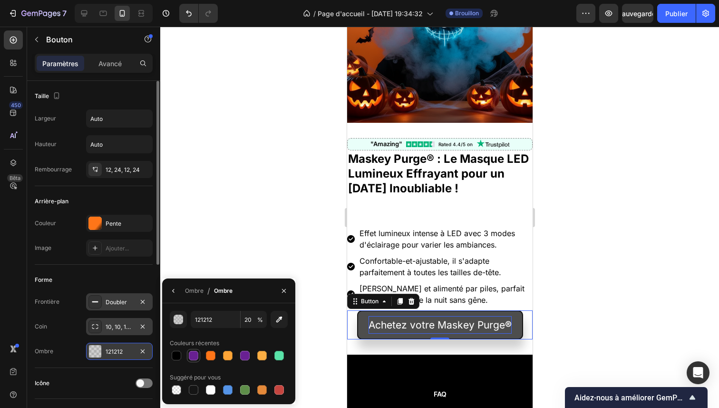
click at [191, 355] on div at bounding box center [194, 356] width 10 height 10
type input "682092"
type input "100"
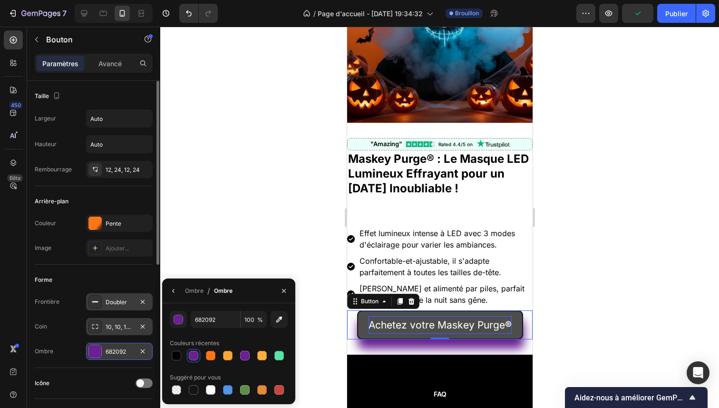
click at [203, 355] on div at bounding box center [229, 355] width 118 height 13
click at [208, 355] on div at bounding box center [211, 356] width 10 height 10
type input "FF7518"
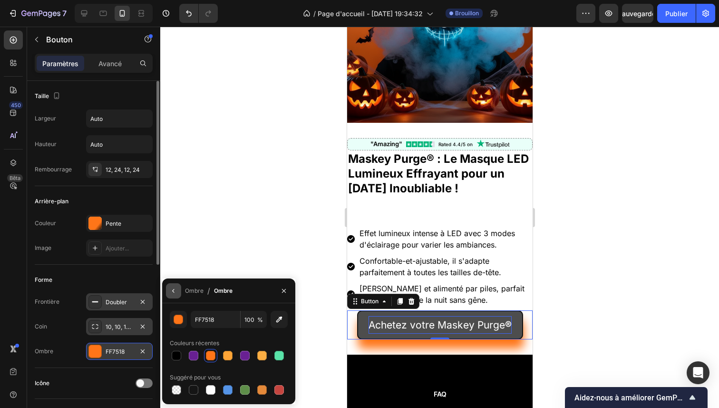
click at [169, 293] on button "button" at bounding box center [173, 290] width 15 height 15
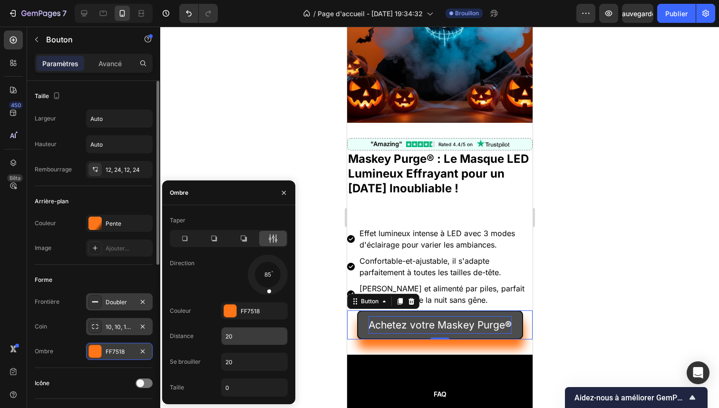
click at [238, 332] on input "20" at bounding box center [255, 335] width 66 height 17
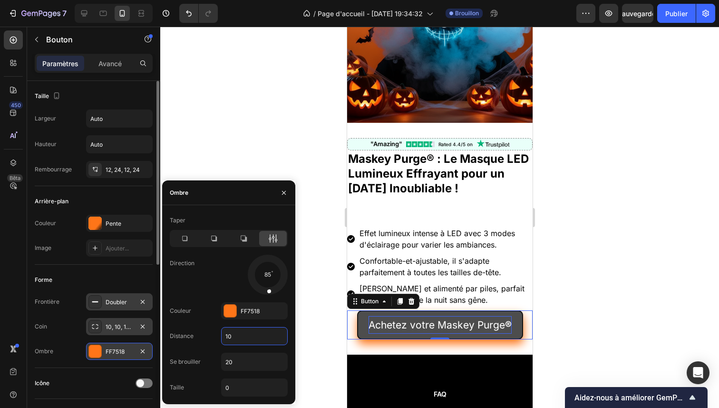
type input "10"
click at [268, 290] on span at bounding box center [269, 290] width 4 height 4
click at [266, 291] on span at bounding box center [268, 291] width 4 height 4
click at [192, 236] on div at bounding box center [185, 238] width 28 height 15
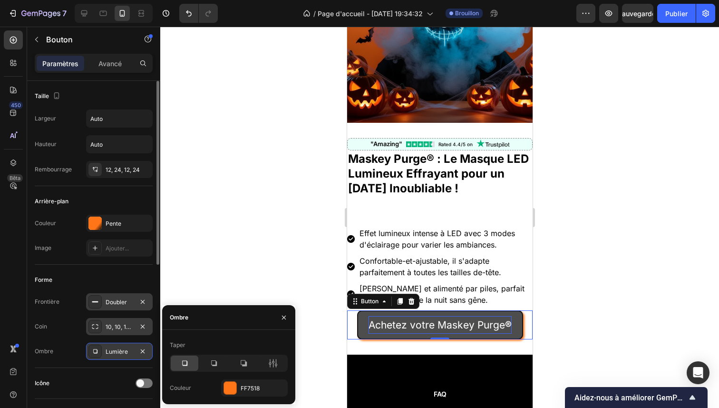
click at [246, 371] on div at bounding box center [229, 362] width 118 height 17
click at [246, 369] on div at bounding box center [244, 362] width 28 height 15
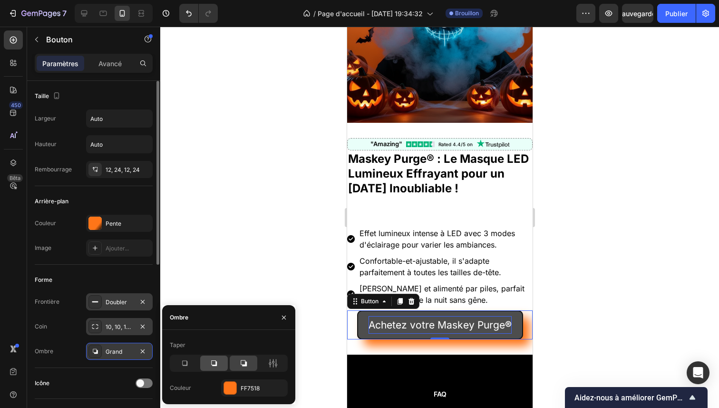
click at [225, 368] on div at bounding box center [214, 362] width 28 height 15
click at [207, 368] on div at bounding box center [214, 362] width 28 height 15
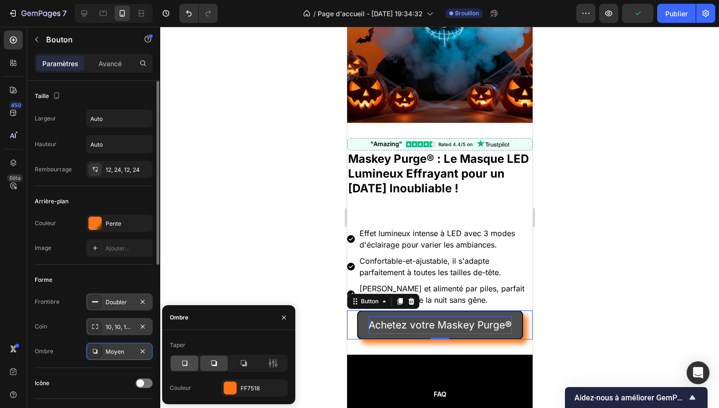
click at [195, 367] on div at bounding box center [185, 362] width 28 height 15
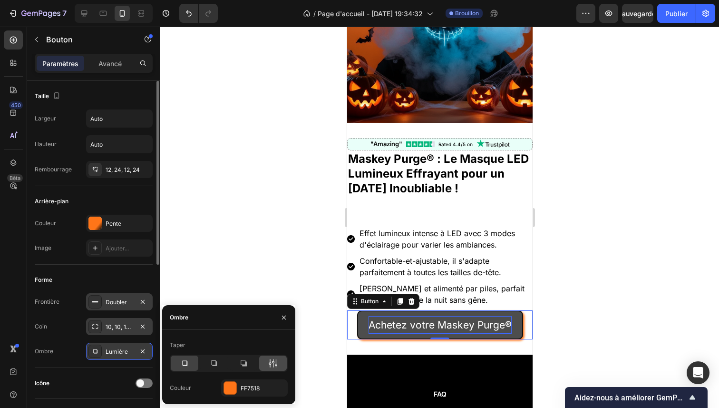
click at [271, 364] on icon at bounding box center [273, 363] width 10 height 10
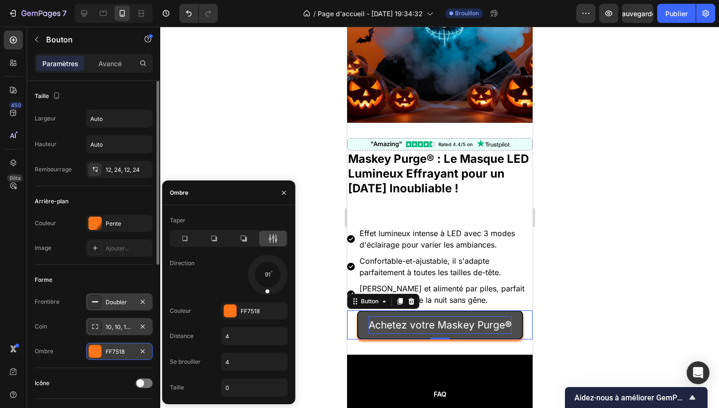
drag, startPoint x: 279, startPoint y: 288, endPoint x: 266, endPoint y: 293, distance: 14.3
click at [266, 293] on div at bounding box center [268, 284] width 6 height 21
click at [240, 381] on input "0" at bounding box center [255, 387] width 66 height 17
type input "2"
click at [236, 361] on input "4" at bounding box center [255, 361] width 66 height 17
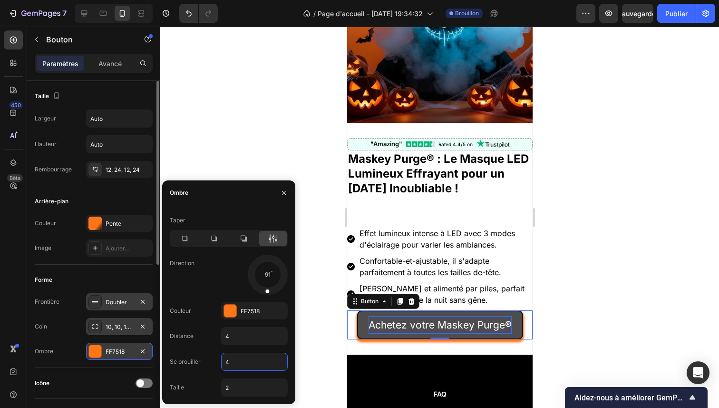
click at [236, 361] on input "4" at bounding box center [255, 361] width 66 height 17
type input "1"
type input "2"
type input "3"
click at [232, 334] on input "4" at bounding box center [255, 335] width 66 height 17
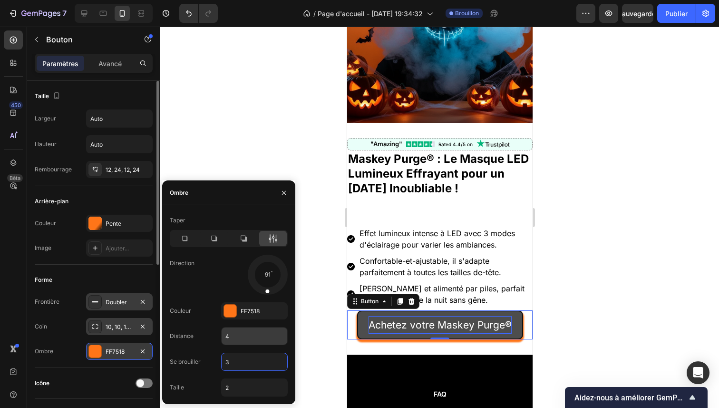
click at [232, 334] on input "4" at bounding box center [255, 335] width 66 height 17
type input "2"
click at [258, 286] on div at bounding box center [267, 274] width 42 height 42
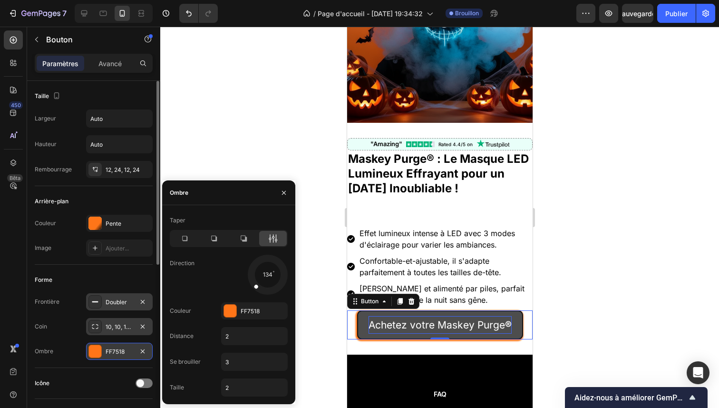
click at [255, 285] on span at bounding box center [256, 286] width 5 height 5
drag, startPoint x: 256, startPoint y: 285, endPoint x: 265, endPoint y: 290, distance: 9.9
click at [265, 290] on span at bounding box center [266, 291] width 4 height 4
click at [286, 187] on button "button" at bounding box center [283, 192] width 15 height 15
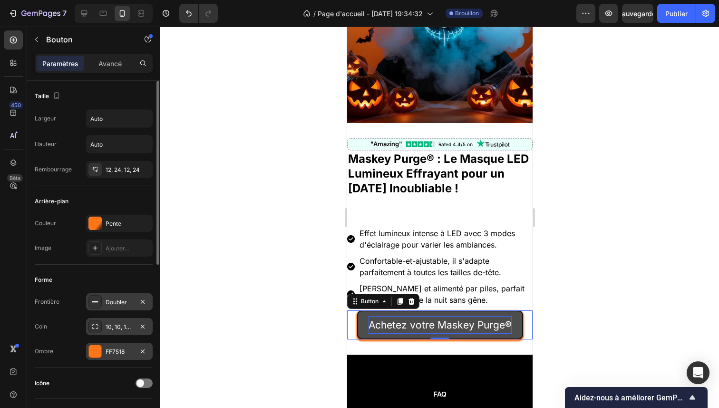
click at [286, 187] on div at bounding box center [439, 217] width 559 height 381
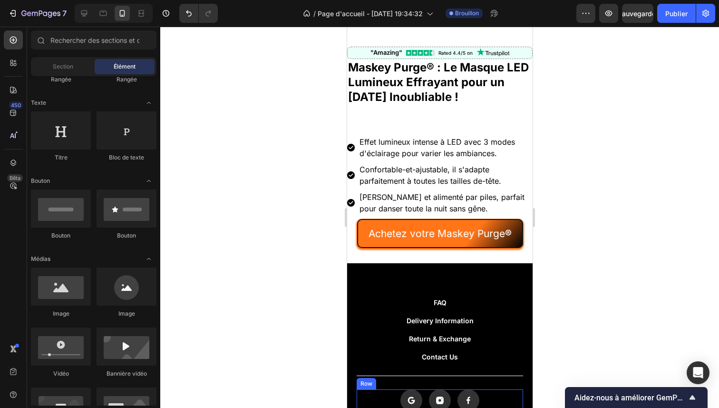
scroll to position [179, 0]
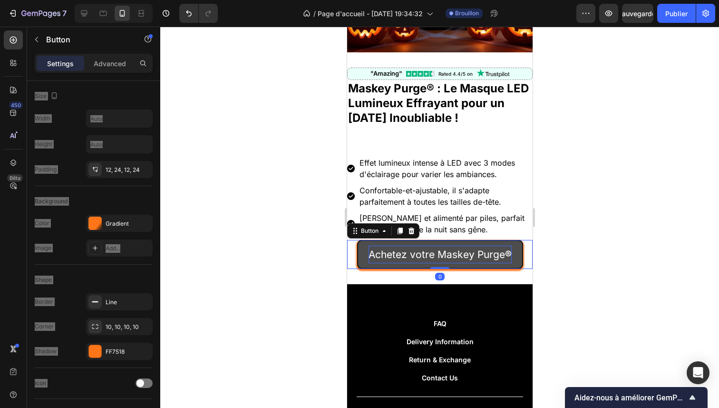
click at [401, 246] on p "Achetez votre Maskey Purge ®" at bounding box center [439, 255] width 143 height 18
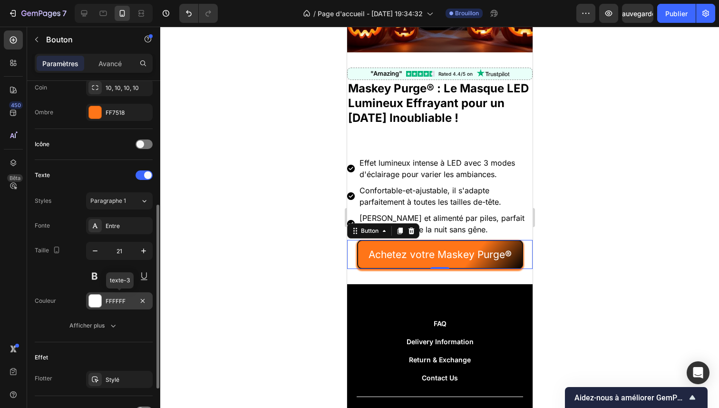
scroll to position [328, 0]
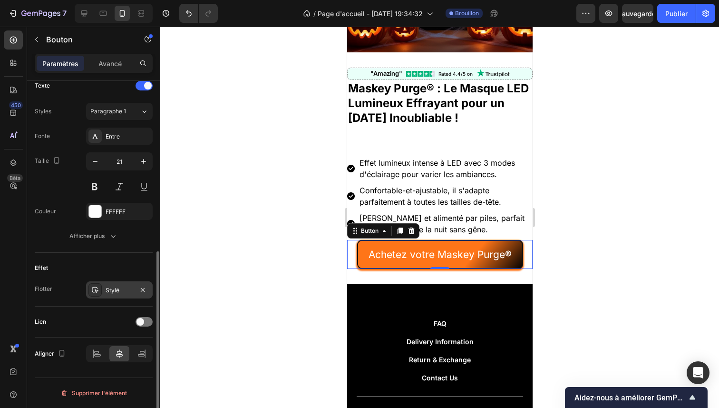
click at [114, 291] on font "Stylé" at bounding box center [113, 289] width 14 height 7
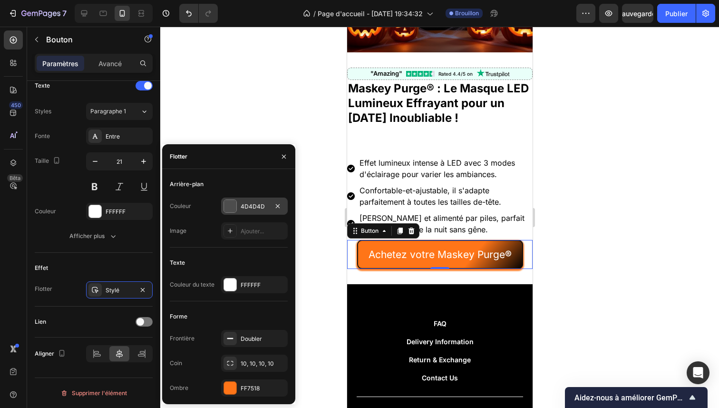
click at [233, 207] on div at bounding box center [230, 206] width 12 height 12
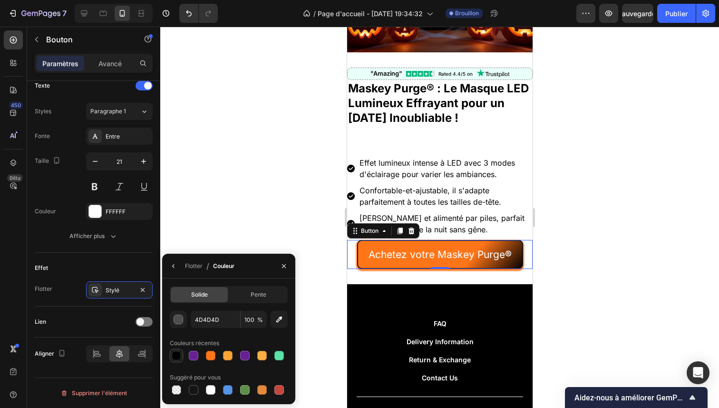
click at [179, 353] on div at bounding box center [177, 356] width 10 height 10
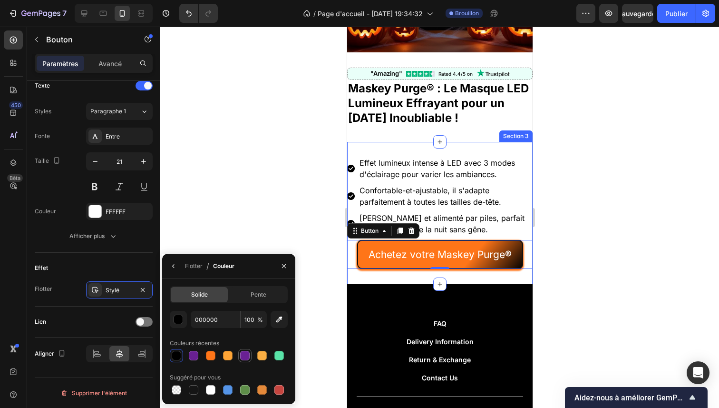
click at [244, 353] on div at bounding box center [245, 356] width 10 height 10
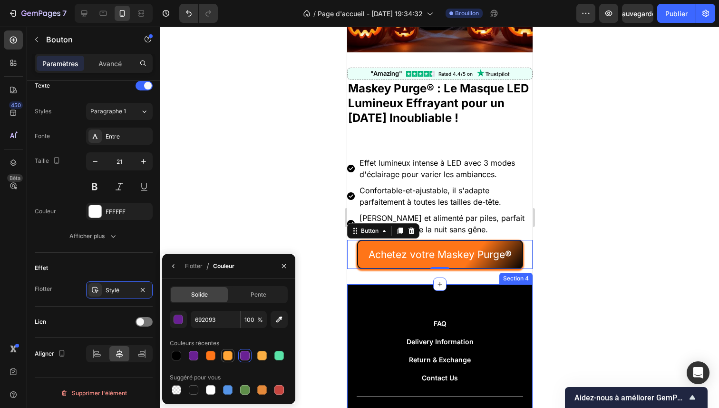
click at [226, 354] on div at bounding box center [228, 356] width 10 height 10
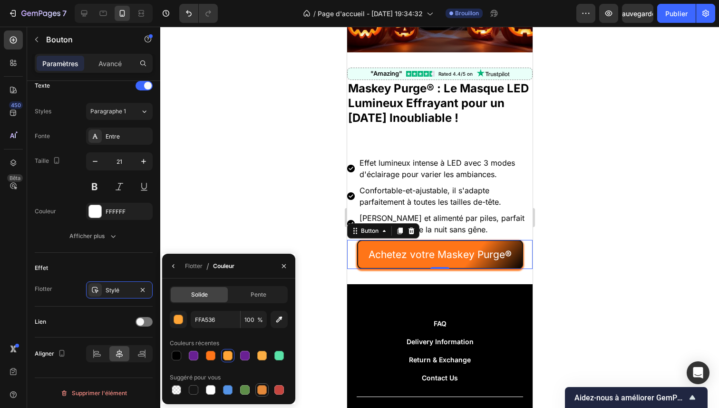
click at [262, 385] on div at bounding box center [262, 390] width 10 height 10
type input "E4893A"
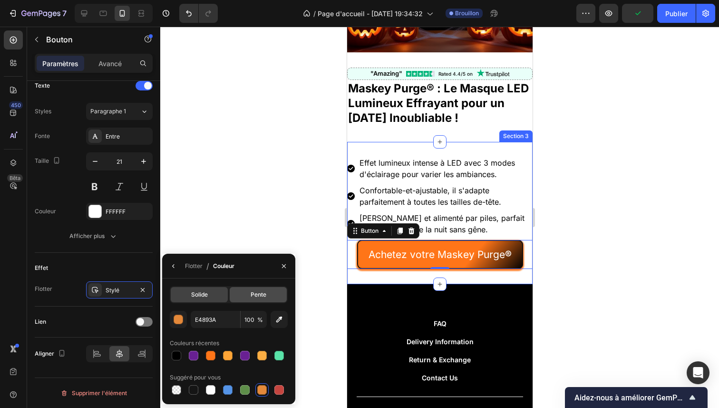
click at [262, 295] on font "Pente" at bounding box center [259, 294] width 16 height 7
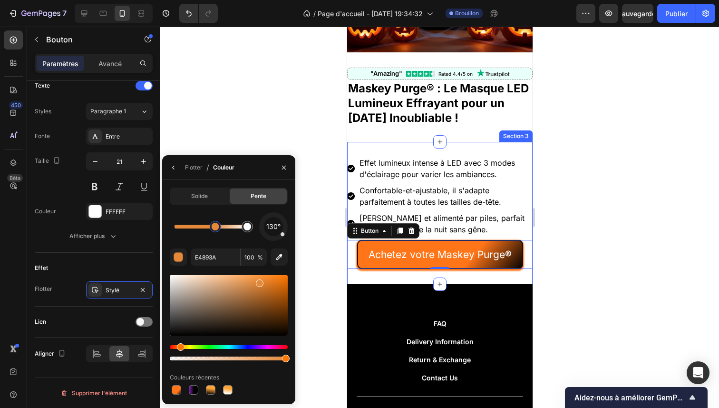
drag, startPoint x: 179, startPoint y: 229, endPoint x: 222, endPoint y: 229, distance: 42.8
click at [217, 229] on div at bounding box center [216, 227] width 8 height 8
click at [247, 226] on div at bounding box center [248, 227] width 8 height 8
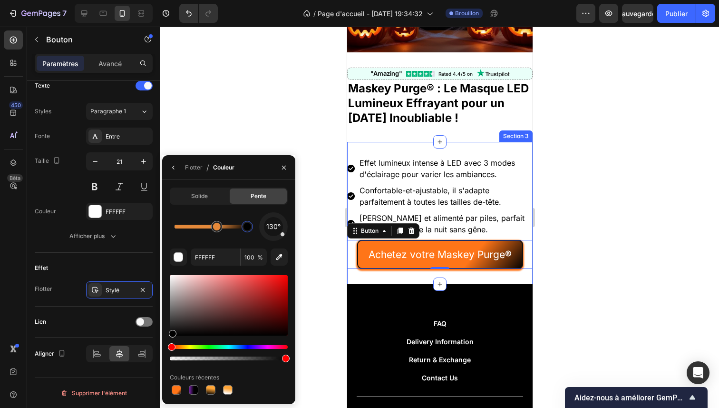
drag, startPoint x: 181, startPoint y: 302, endPoint x: 172, endPoint y: 354, distance: 53.1
click at [172, 354] on div at bounding box center [229, 317] width 118 height 89
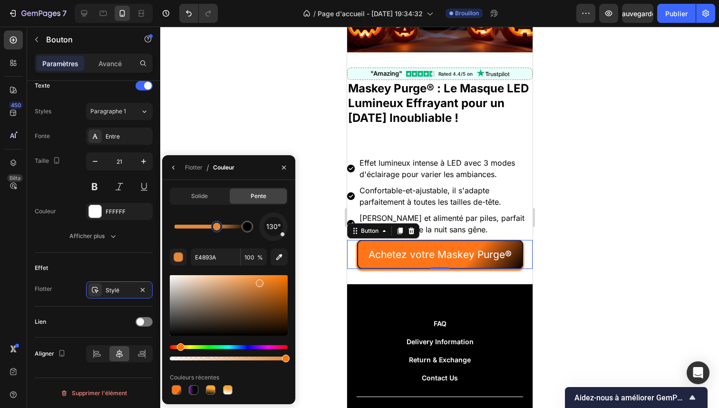
click at [220, 228] on div at bounding box center [216, 226] width 11 height 11
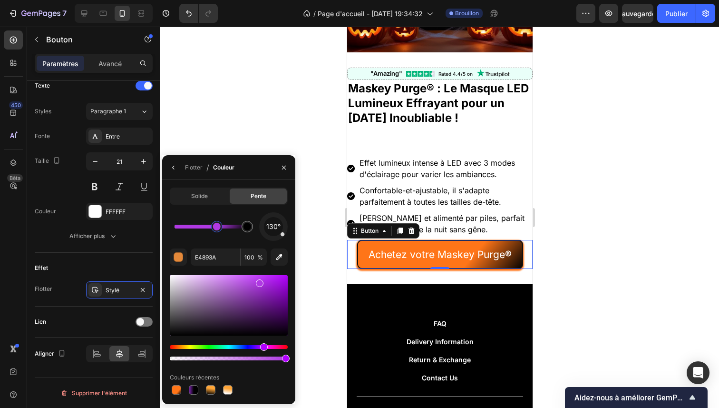
click at [263, 347] on div "Hue" at bounding box center [229, 347] width 118 height 4
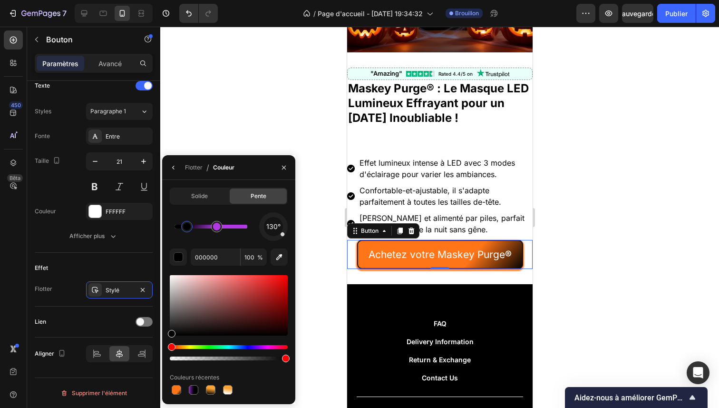
drag, startPoint x: 245, startPoint y: 230, endPoint x: 179, endPoint y: 227, distance: 65.2
click at [183, 227] on div at bounding box center [187, 227] width 8 height 8
drag, startPoint x: 219, startPoint y: 226, endPoint x: 243, endPoint y: 231, distance: 24.7
drag, startPoint x: 184, startPoint y: 227, endPoint x: 207, endPoint y: 229, distance: 22.4
click at [204, 230] on div at bounding box center [201, 226] width 11 height 11
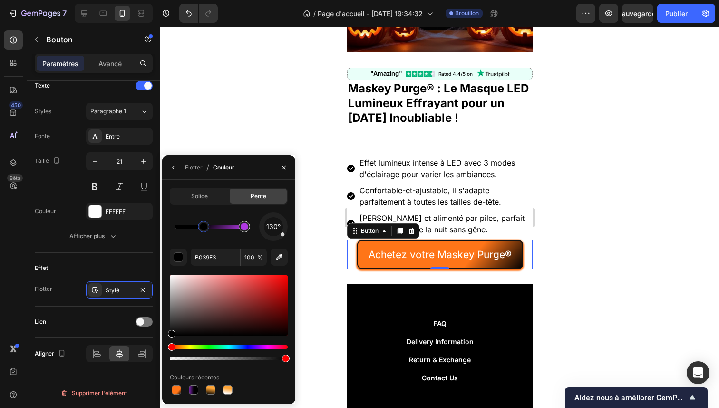
click at [241, 227] on div at bounding box center [245, 227] width 8 height 8
click at [177, 387] on div at bounding box center [177, 390] width 10 height 10
drag, startPoint x: 241, startPoint y: 231, endPoint x: 178, endPoint y: 231, distance: 62.3
click at [178, 231] on div at bounding box center [178, 226] width 11 height 11
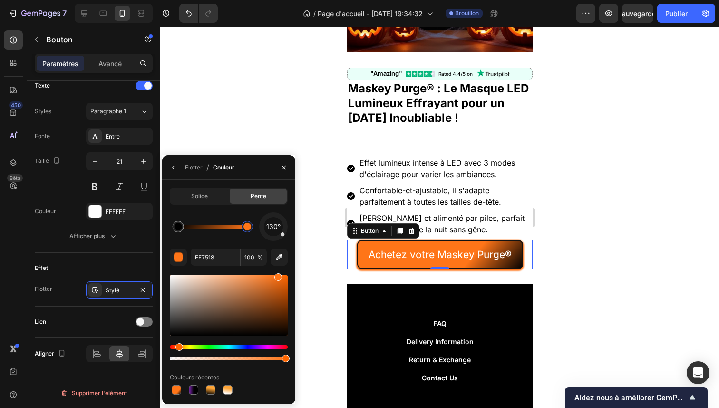
drag, startPoint x: 228, startPoint y: 229, endPoint x: 250, endPoint y: 231, distance: 21.9
click at [250, 231] on div at bounding box center [247, 226] width 17 height 17
type input "000000"
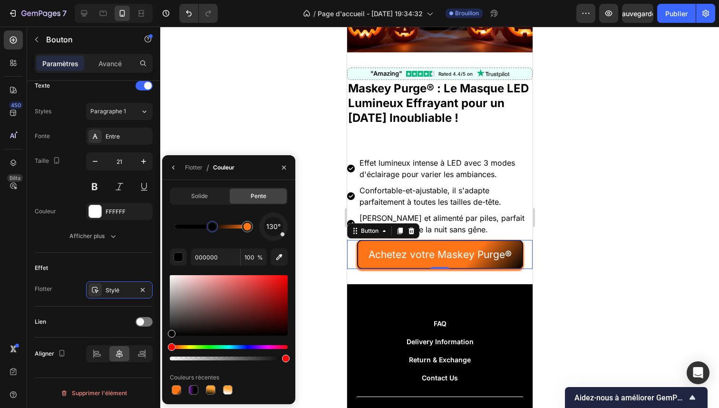
drag, startPoint x: 184, startPoint y: 228, endPoint x: 230, endPoint y: 233, distance: 46.9
click at [214, 232] on div at bounding box center [212, 226] width 17 height 17
click at [281, 163] on button "button" at bounding box center [283, 167] width 15 height 15
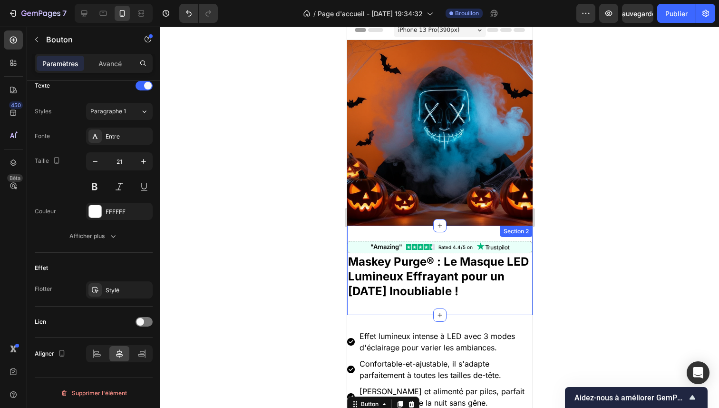
scroll to position [0, 0]
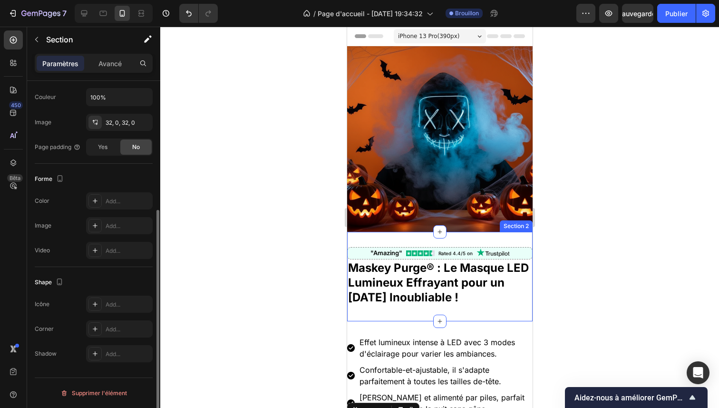
click at [493, 233] on div ""Amazing" Rated 4.4/5 on Custom Code Maskey Purge® : Le Masque LED Lumineux Eff…" at bounding box center [440, 276] width 186 height 89
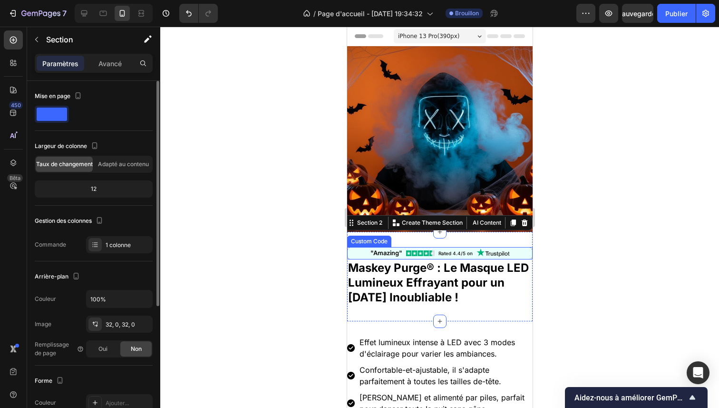
scroll to position [155, 0]
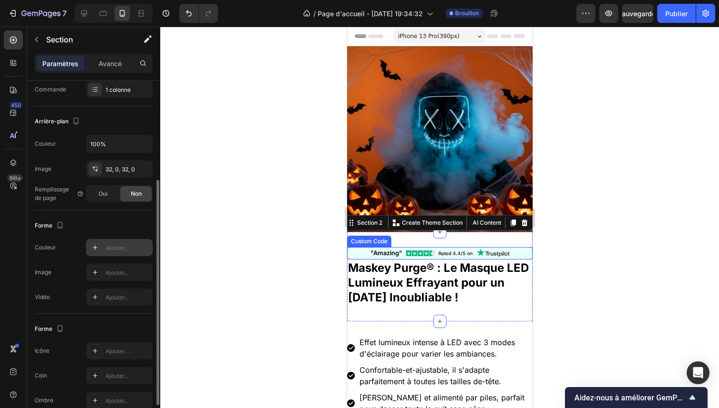
click at [97, 249] on icon at bounding box center [95, 248] width 8 height 8
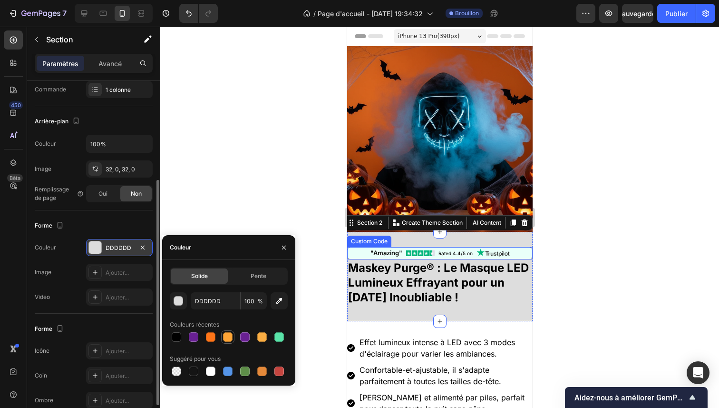
click at [233, 337] on div at bounding box center [227, 336] width 11 height 11
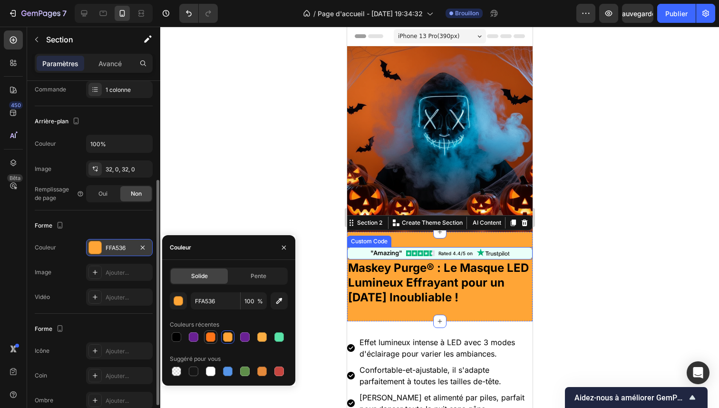
click at [215, 338] on div at bounding box center [211, 337] width 10 height 10
type input "FF7518"
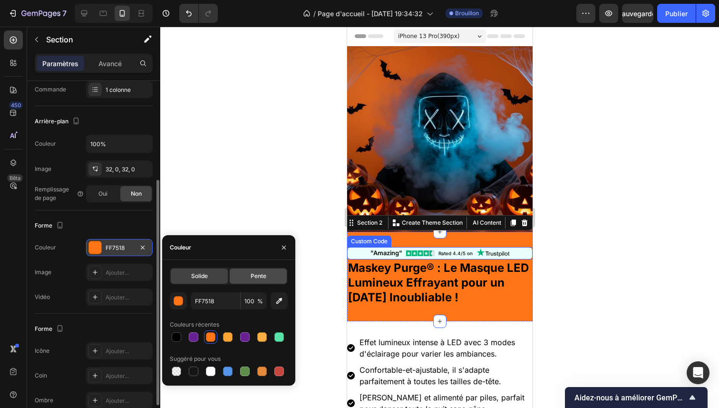
click at [237, 280] on div "Pente" at bounding box center [258, 275] width 57 height 15
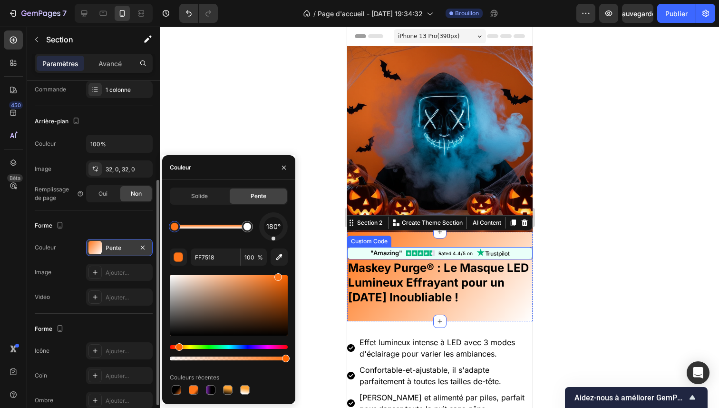
drag, startPoint x: 282, startPoint y: 236, endPoint x: 274, endPoint y: 243, distance: 11.1
click at [274, 243] on div "180° FF7518 100 % Couleurs récentes" at bounding box center [229, 304] width 118 height 184
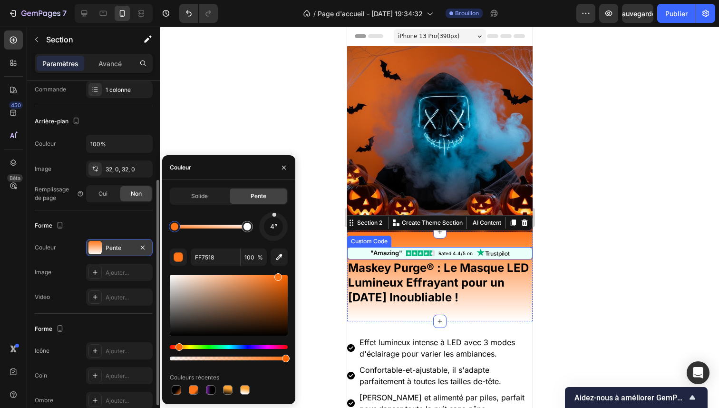
drag, startPoint x: 275, startPoint y: 240, endPoint x: 275, endPoint y: 213, distance: 27.1
click at [275, 213] on div at bounding box center [273, 226] width 30 height 30
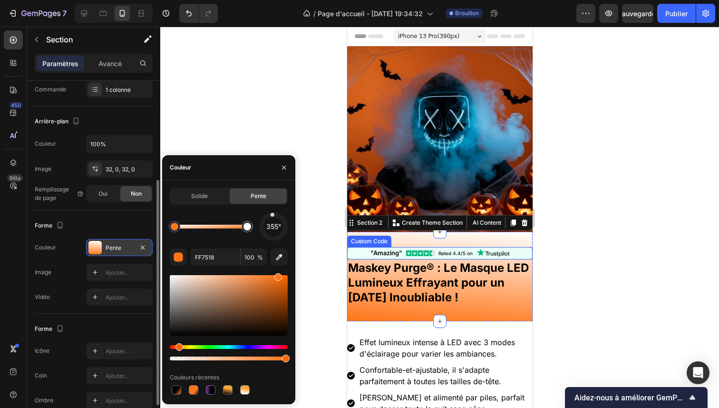
click at [273, 215] on div at bounding box center [272, 215] width 4 height 4
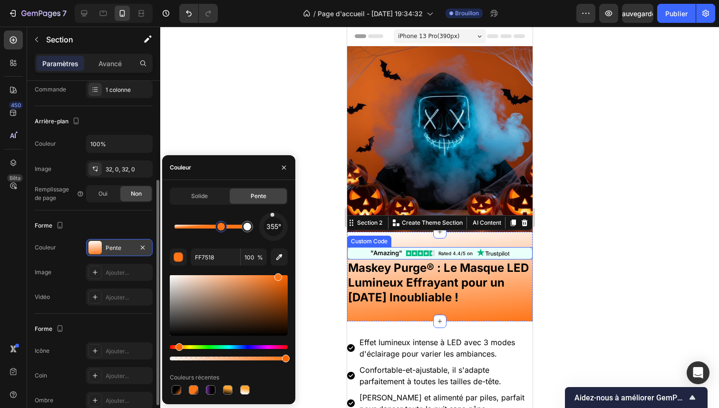
drag, startPoint x: 171, startPoint y: 230, endPoint x: 224, endPoint y: 230, distance: 52.3
click at [224, 230] on div at bounding box center [221, 227] width 8 height 8
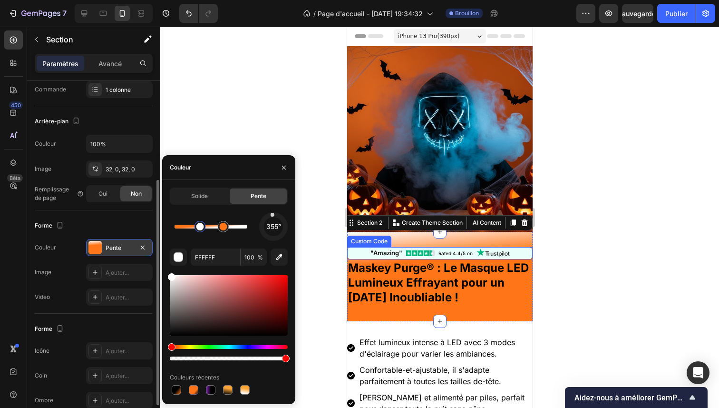
drag, startPoint x: 245, startPoint y: 227, endPoint x: 185, endPoint y: 224, distance: 60.0
click at [197, 224] on div at bounding box center [201, 227] width 8 height 8
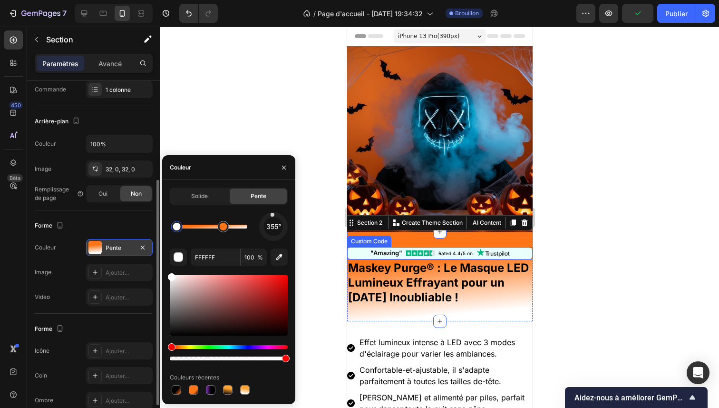
drag, startPoint x: 182, startPoint y: 229, endPoint x: 175, endPoint y: 229, distance: 7.2
click at [175, 229] on div at bounding box center [177, 227] width 8 height 8
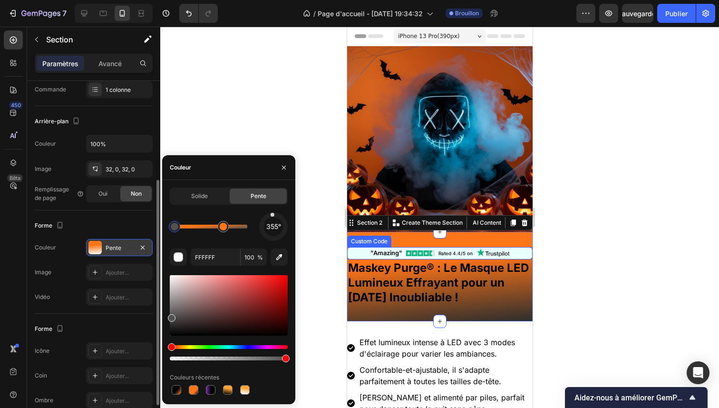
drag, startPoint x: 171, startPoint y: 278, endPoint x: 165, endPoint y: 366, distance: 88.8
click at [165, 366] on div "Solide Pente 355° FFFFFF 100 % Couleurs récentes" at bounding box center [228, 291] width 133 height 209
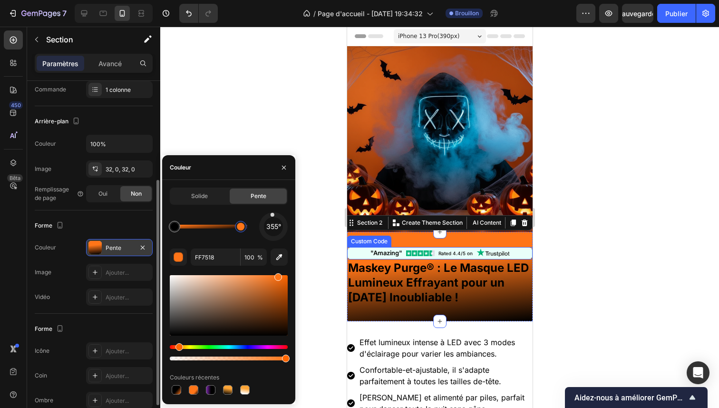
drag, startPoint x: 226, startPoint y: 227, endPoint x: 243, endPoint y: 228, distance: 16.2
click at [242, 228] on div at bounding box center [241, 227] width 8 height 8
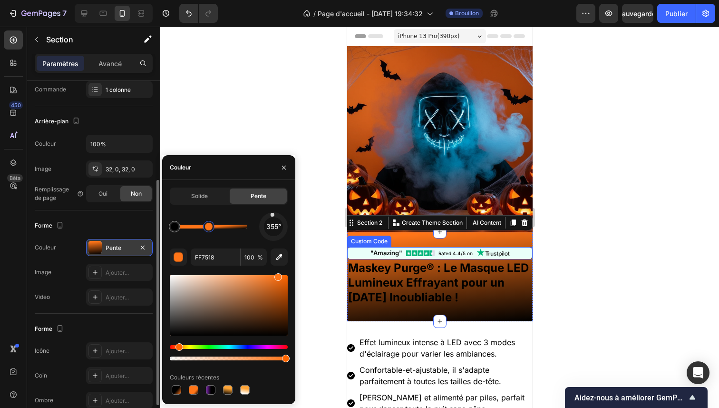
drag, startPoint x: 243, startPoint y: 228, endPoint x: 208, endPoint y: 228, distance: 34.3
click at [208, 228] on div at bounding box center [209, 227] width 8 height 8
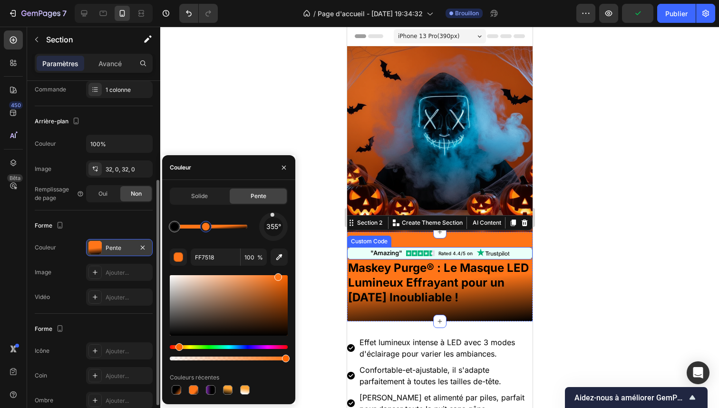
drag, startPoint x: 208, startPoint y: 228, endPoint x: 204, endPoint y: 229, distance: 4.8
click at [204, 229] on div at bounding box center [206, 227] width 8 height 8
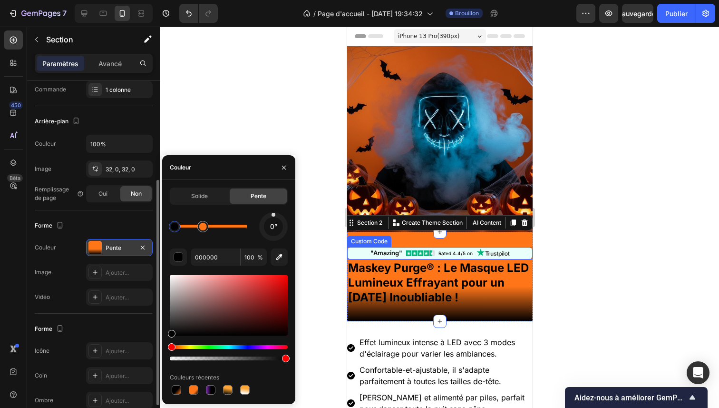
drag, startPoint x: 273, startPoint y: 217, endPoint x: 274, endPoint y: 209, distance: 7.6
click at [274, 209] on div "Solide Pente 0° 000000 100 % Couleurs récentes" at bounding box center [229, 291] width 118 height 209
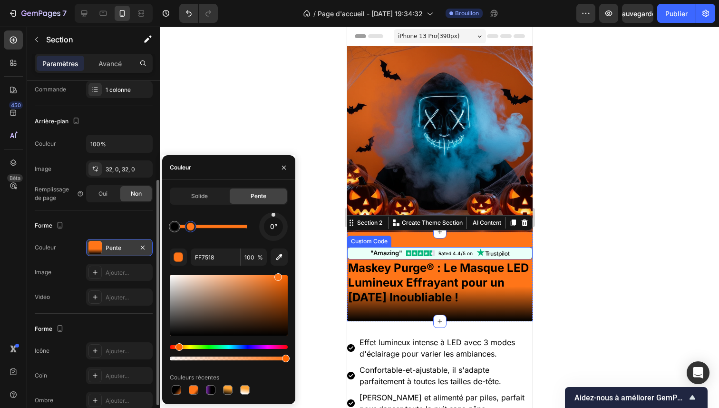
drag, startPoint x: 199, startPoint y: 228, endPoint x: 190, endPoint y: 229, distance: 8.6
click at [190, 229] on div at bounding box center [191, 227] width 8 height 8
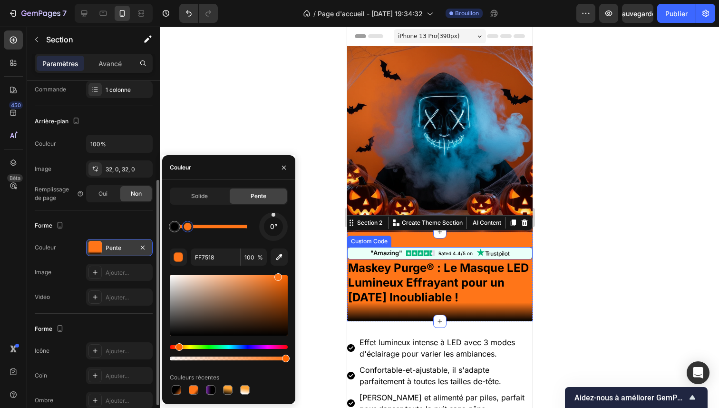
click at [188, 229] on div at bounding box center [188, 227] width 8 height 8
click at [187, 229] on div at bounding box center [188, 227] width 8 height 8
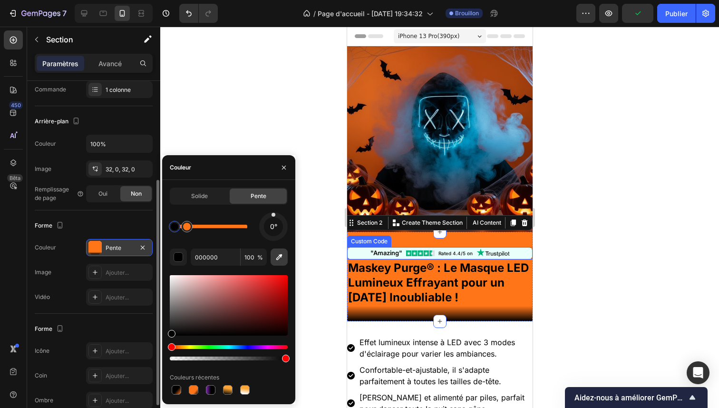
click at [277, 256] on icon "button" at bounding box center [280, 257] width 10 height 10
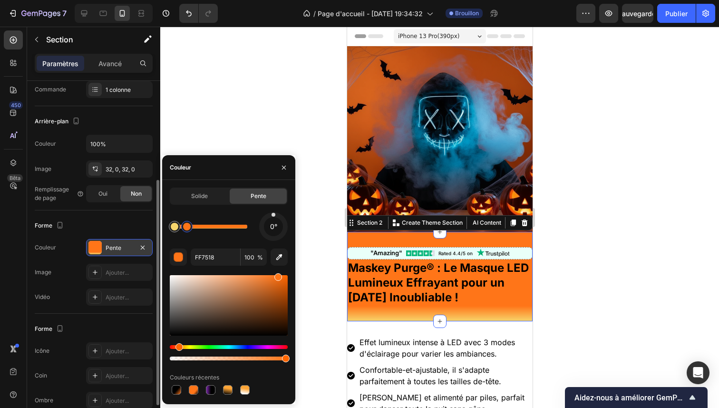
click at [188, 230] on div at bounding box center [187, 227] width 8 height 8
click at [279, 256] on icon "button" at bounding box center [280, 257] width 10 height 10
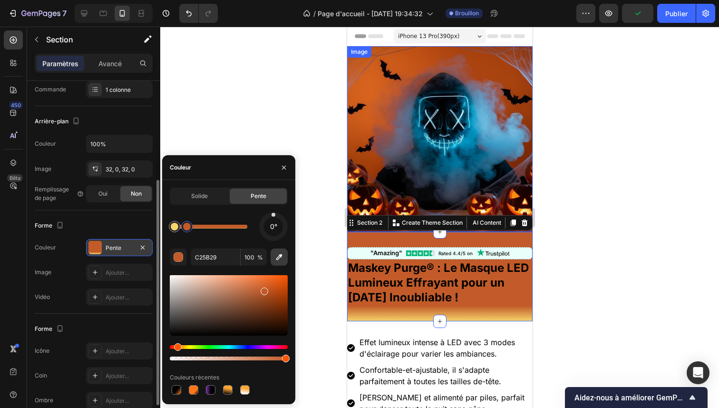
click at [276, 256] on icon "button" at bounding box center [280, 257] width 10 height 10
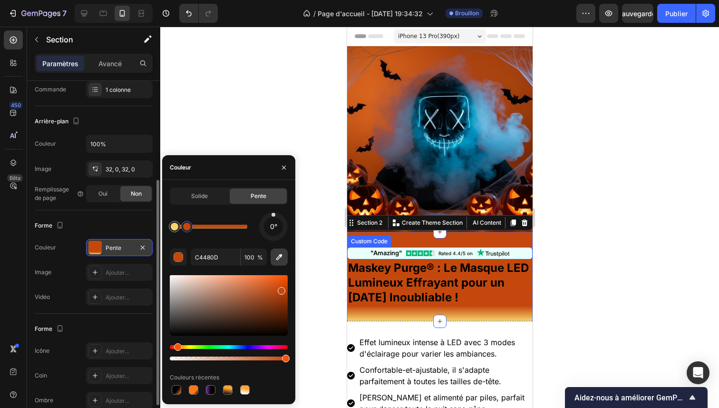
click at [275, 255] on icon "button" at bounding box center [280, 257] width 10 height 10
type input "FF761A"
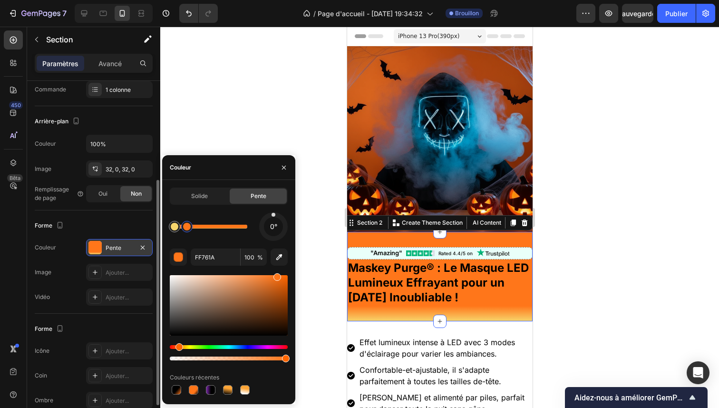
click at [574, 234] on div at bounding box center [439, 217] width 559 height 381
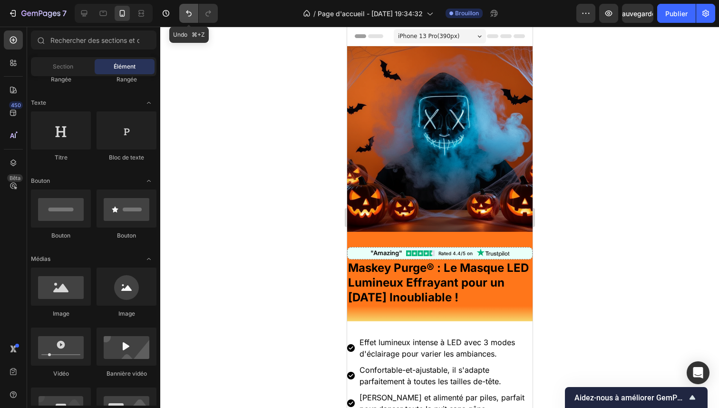
click at [196, 11] on button "Annuler/Rétablir" at bounding box center [188, 13] width 19 height 19
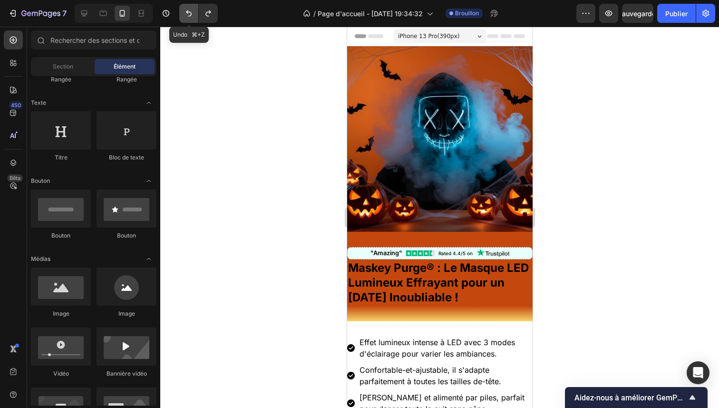
click at [196, 11] on button "Annuler/Rétablir" at bounding box center [188, 13] width 19 height 19
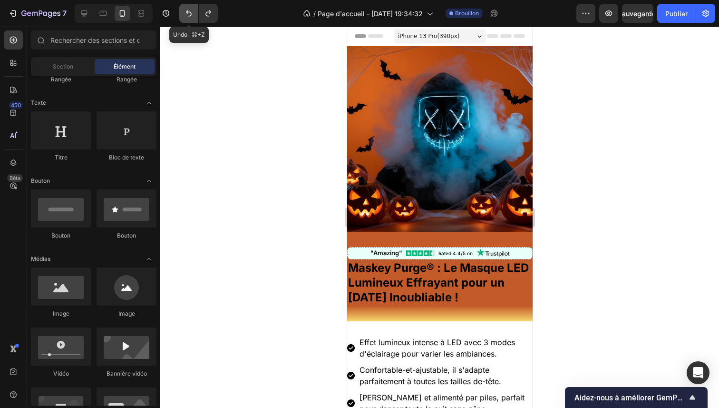
click at [196, 11] on button "Annuler/Rétablir" at bounding box center [188, 13] width 19 height 19
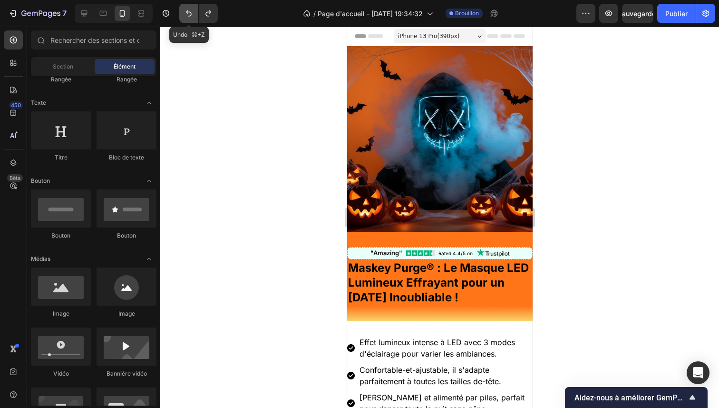
click at [196, 11] on button "Annuler/Rétablir" at bounding box center [188, 13] width 19 height 19
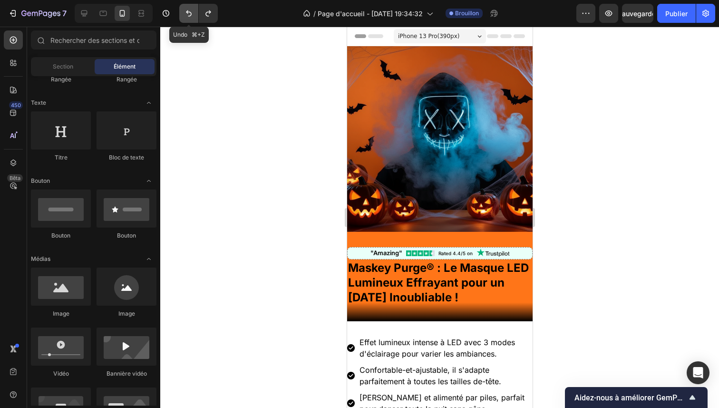
click at [196, 11] on button "Annuler/Rétablir" at bounding box center [188, 13] width 19 height 19
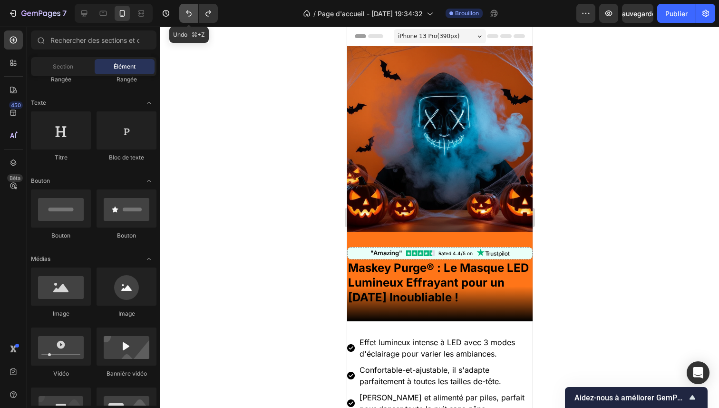
click at [196, 11] on button "Annuler/Rétablir" at bounding box center [188, 13] width 19 height 19
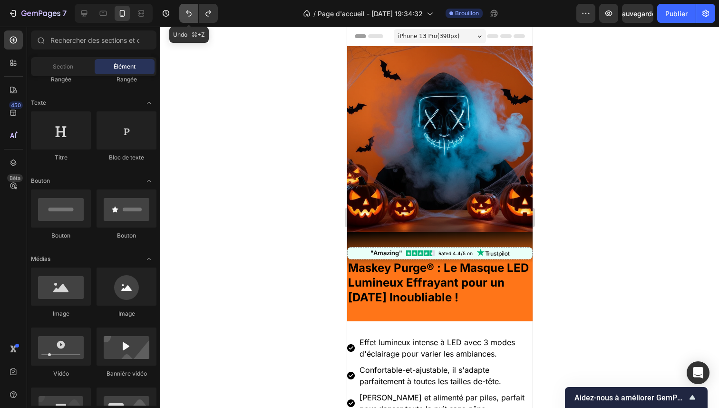
click at [196, 11] on button "Annuler/Rétablir" at bounding box center [188, 13] width 19 height 19
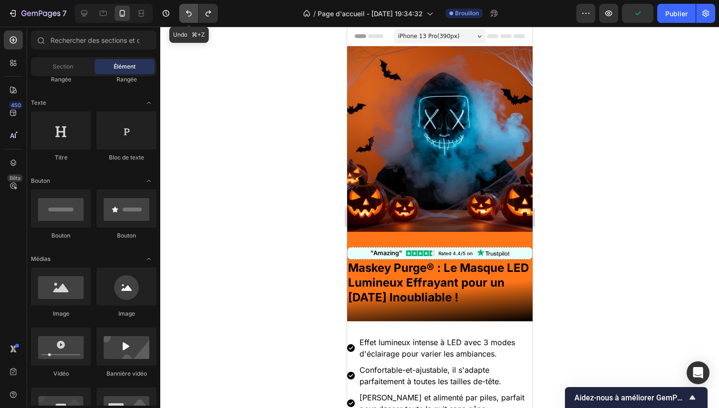
click at [196, 11] on button "Annuler/Rétablir" at bounding box center [188, 13] width 19 height 19
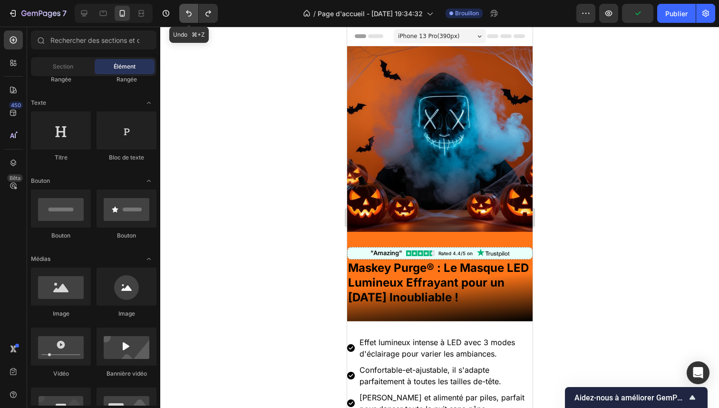
click at [196, 11] on button "Annuler/Rétablir" at bounding box center [188, 13] width 19 height 19
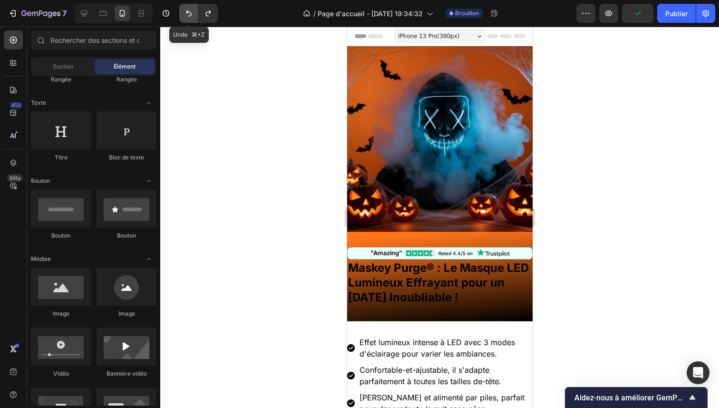
click at [196, 11] on button "Annuler/Rétablir" at bounding box center [188, 13] width 19 height 19
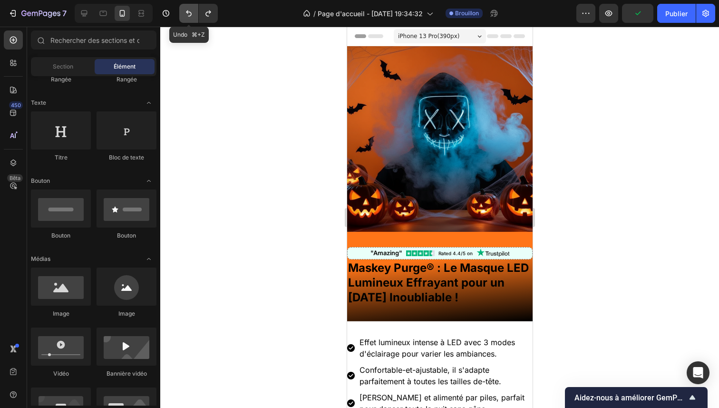
click at [196, 11] on button "Annuler/Rétablir" at bounding box center [188, 13] width 19 height 19
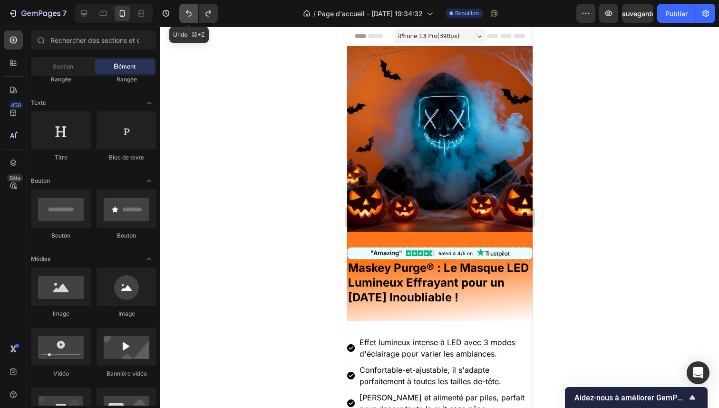
click at [196, 11] on button "Annuler/Rétablir" at bounding box center [188, 13] width 19 height 19
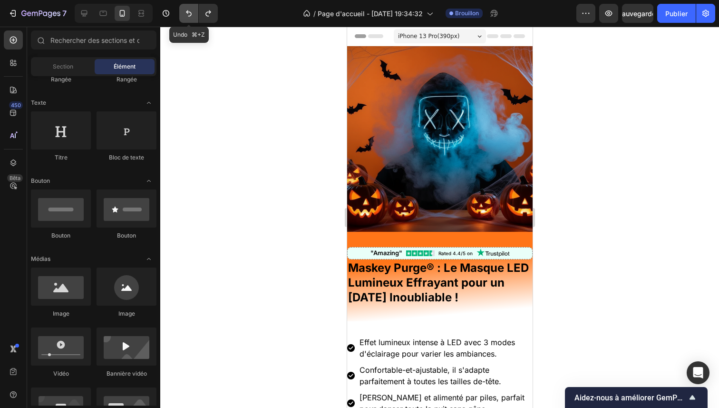
click at [196, 11] on button "Annuler/Rétablir" at bounding box center [188, 13] width 19 height 19
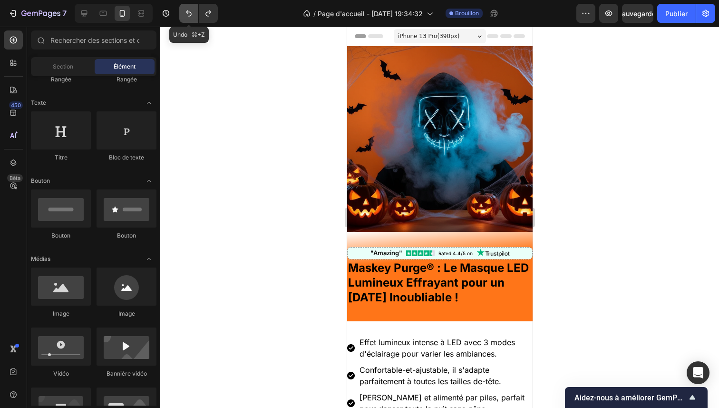
click at [196, 11] on button "Annuler/Rétablir" at bounding box center [188, 13] width 19 height 19
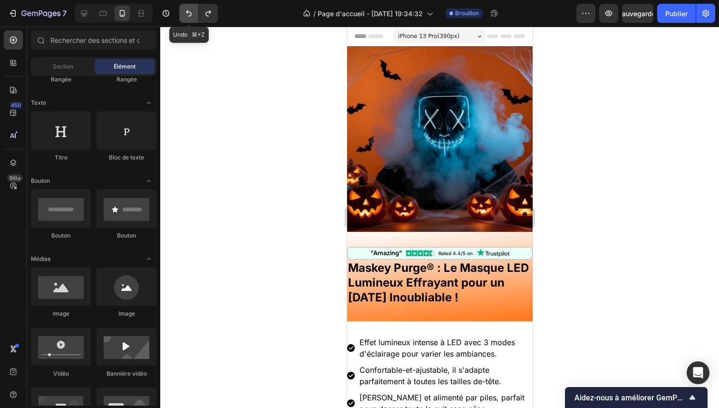
click at [196, 11] on button "Annuler/Rétablir" at bounding box center [188, 13] width 19 height 19
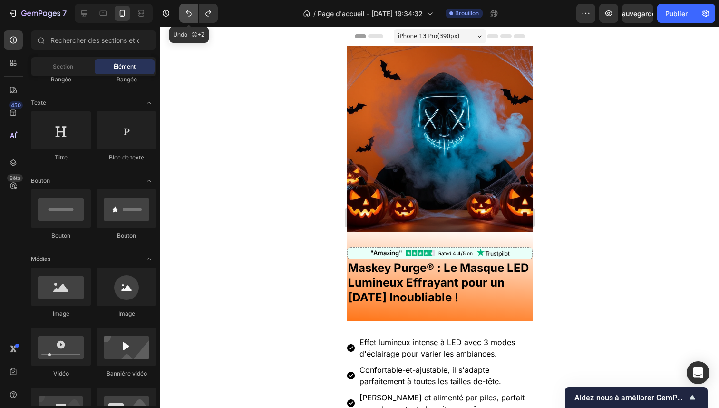
click at [196, 11] on button "Annuler/Rétablir" at bounding box center [188, 13] width 19 height 19
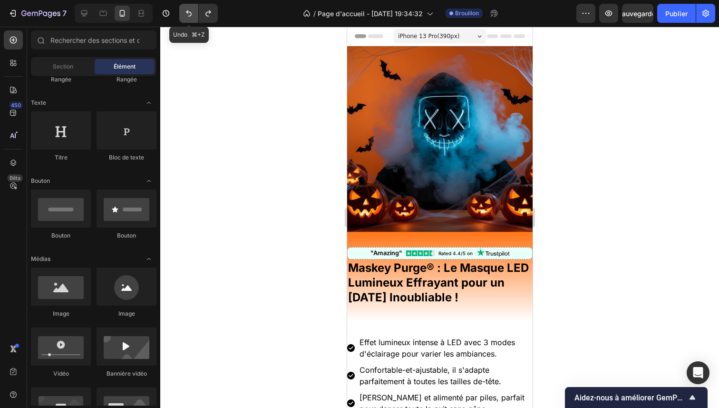
click at [196, 11] on button "Annuler/Rétablir" at bounding box center [188, 13] width 19 height 19
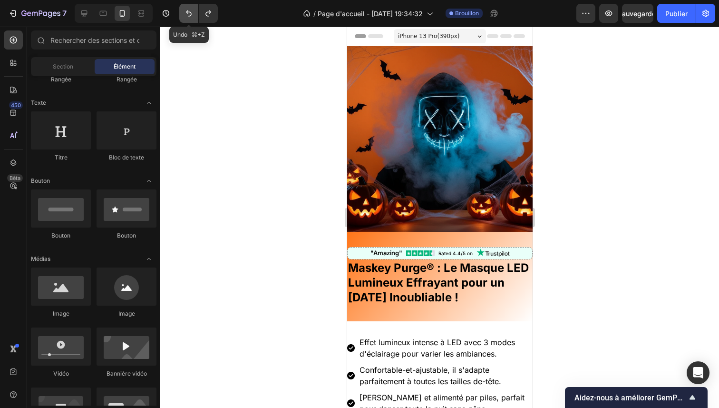
click at [196, 11] on button "Annuler/Rétablir" at bounding box center [188, 13] width 19 height 19
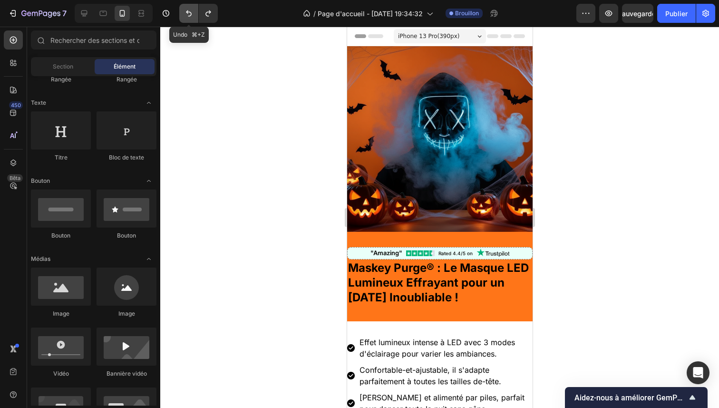
click at [196, 11] on button "Annuler/Rétablir" at bounding box center [188, 13] width 19 height 19
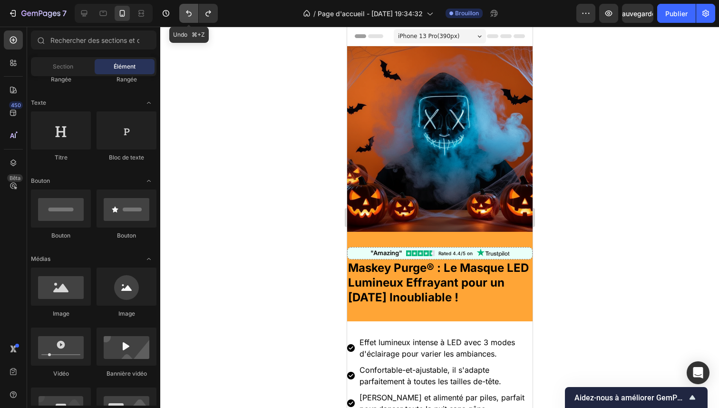
click at [196, 11] on button "Annuler/Rétablir" at bounding box center [188, 13] width 19 height 19
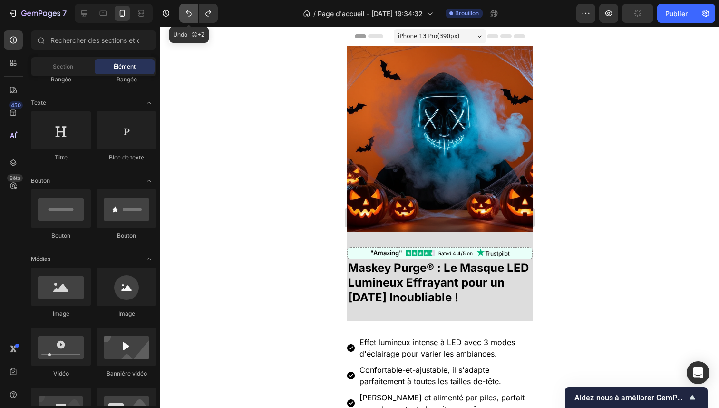
click at [196, 11] on button "Annuler/Rétablir" at bounding box center [188, 13] width 19 height 19
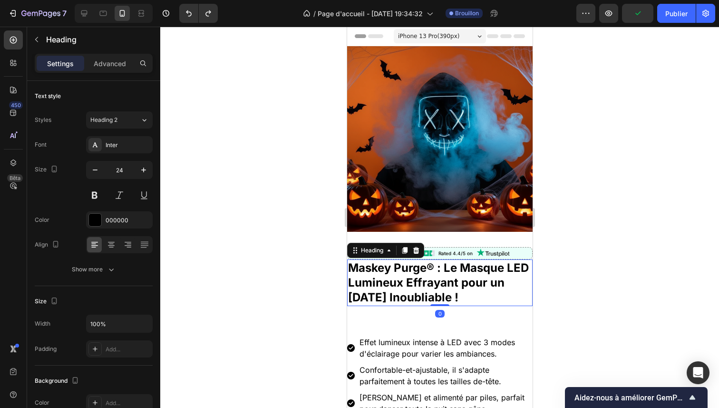
click at [403, 266] on strong "[PERSON_NAME] Purge® : Le Masque LED Lumineux Effrayant pour un [DATE] Inoublia…" at bounding box center [438, 282] width 181 height 43
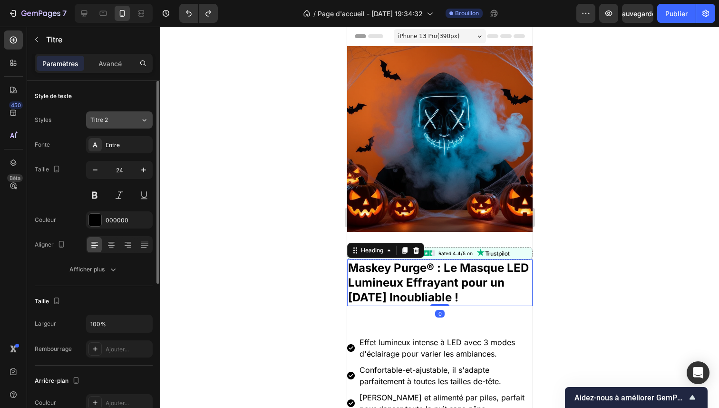
click at [139, 119] on div "Titre 2" at bounding box center [115, 120] width 50 height 9
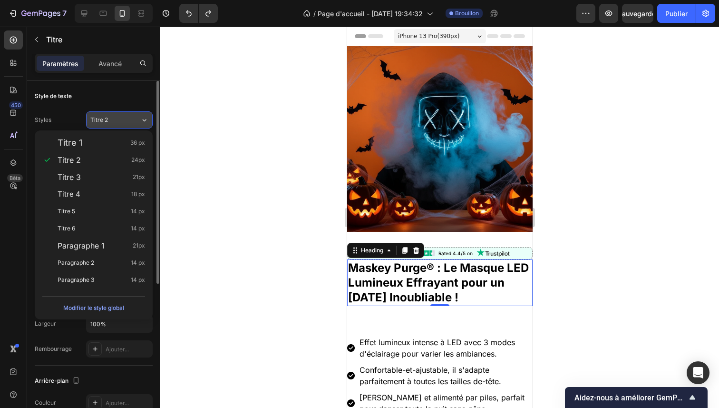
click at [139, 119] on div "Titre 2" at bounding box center [115, 120] width 50 height 9
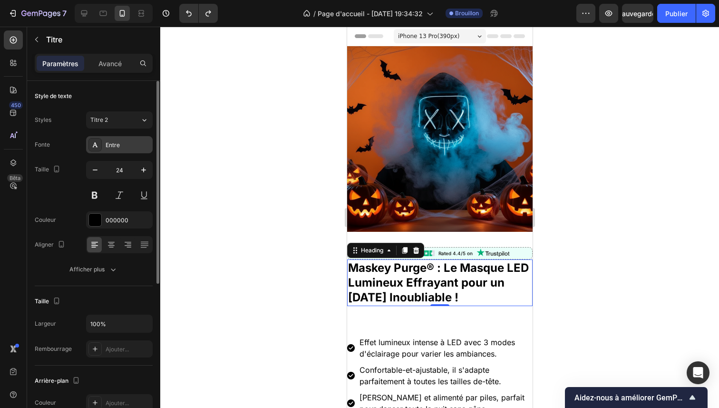
click at [130, 147] on div "Entre" at bounding box center [128, 145] width 45 height 9
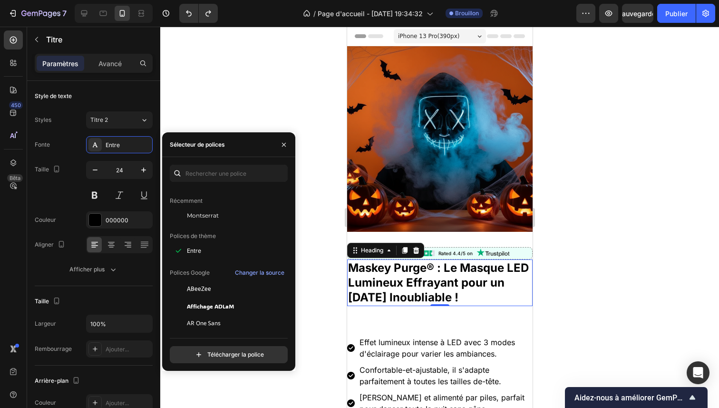
scroll to position [166, 0]
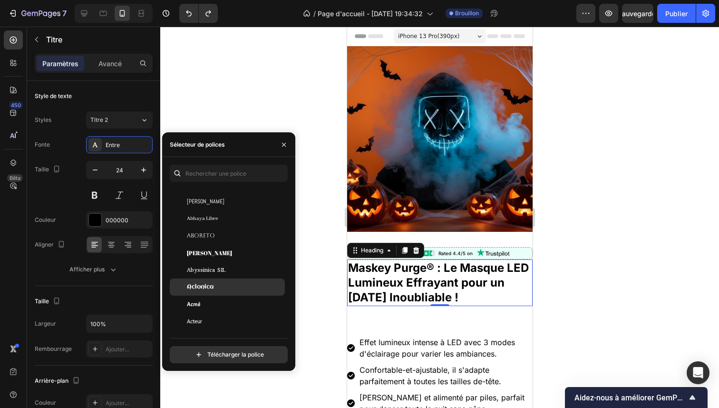
click at [220, 291] on div "Aclonica" at bounding box center [235, 287] width 96 height 9
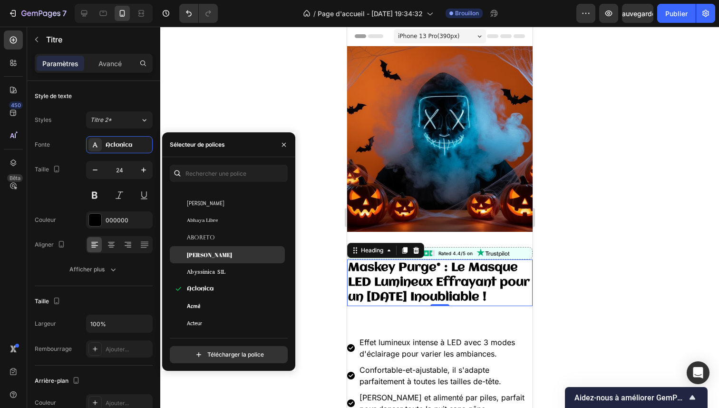
scroll to position [183, 0]
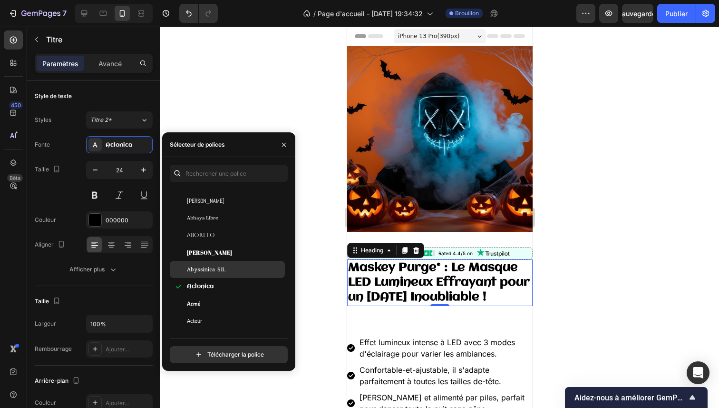
click at [220, 274] on div "Abyssinica SIL" at bounding box center [227, 269] width 115 height 17
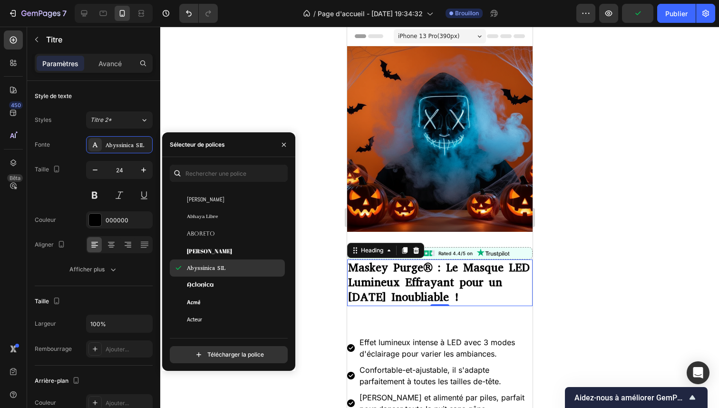
scroll to position [202, 0]
click at [221, 282] on div "Aclonica" at bounding box center [235, 284] width 96 height 9
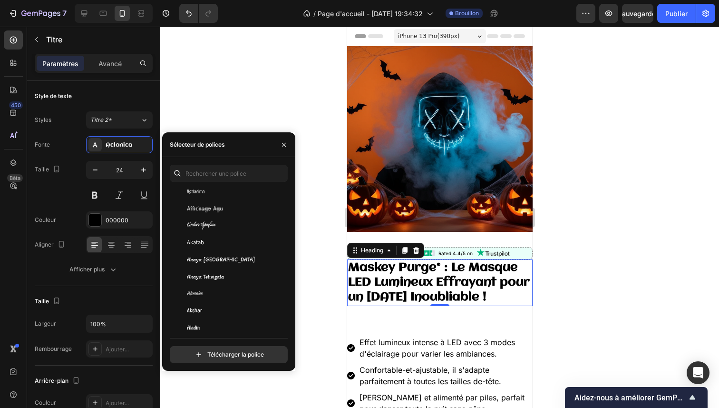
scroll to position [468, 0]
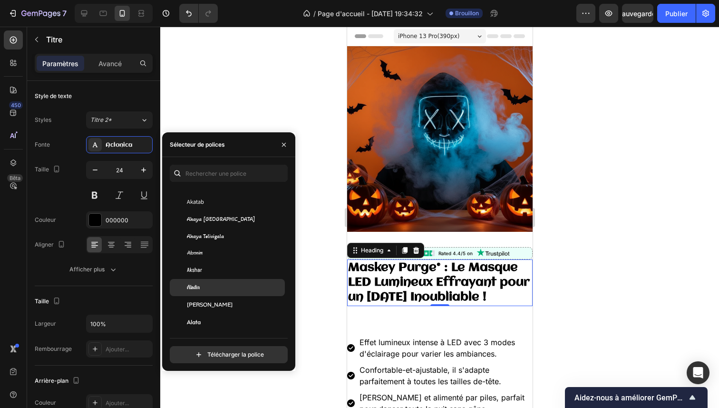
click at [217, 290] on div "Aladin" at bounding box center [235, 287] width 96 height 9
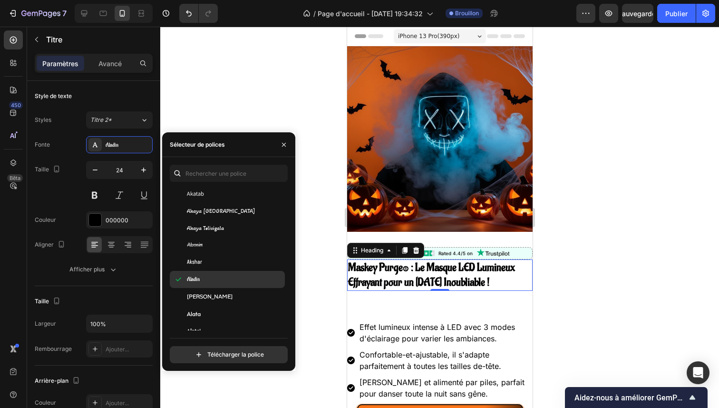
scroll to position [479, 0]
click at [218, 283] on div "Aladin" at bounding box center [227, 276] width 115 height 17
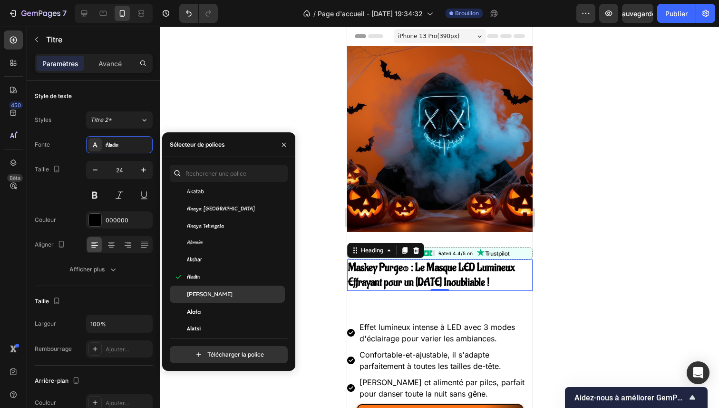
click at [218, 289] on div "Alan Sans" at bounding box center [227, 294] width 115 height 17
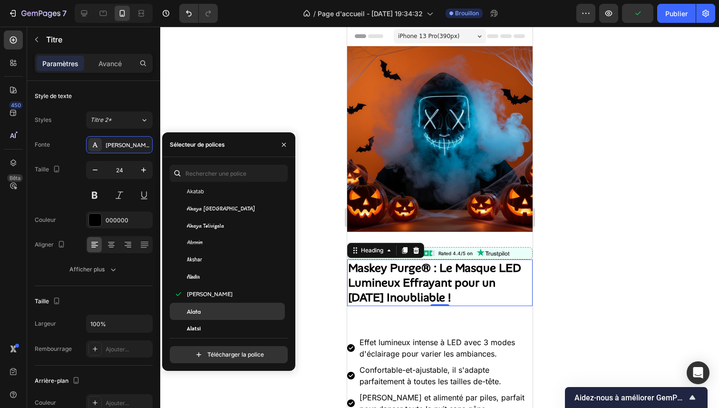
click at [222, 303] on div "Alata" at bounding box center [227, 311] width 115 height 17
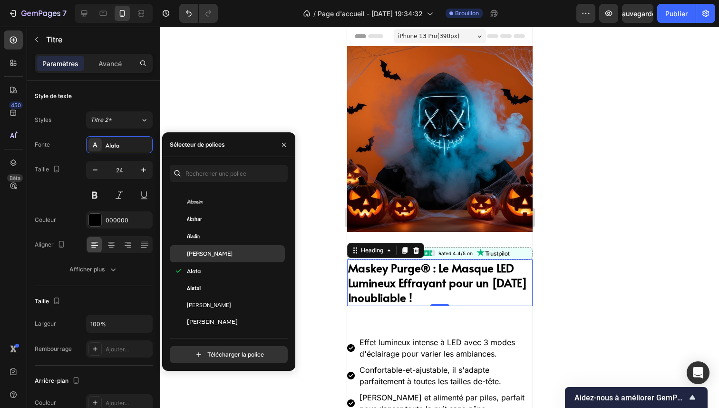
scroll to position [576, 0]
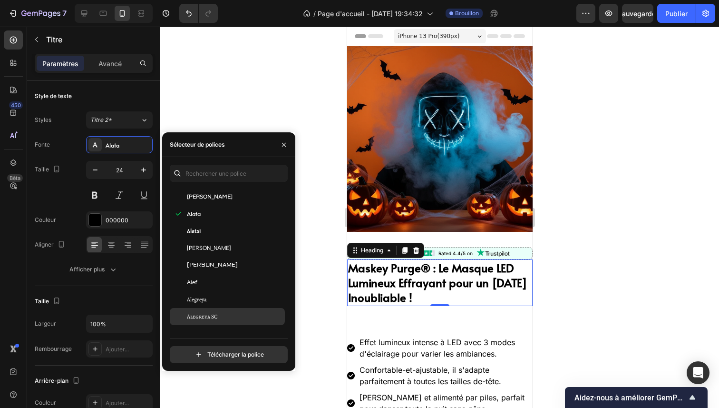
click at [222, 313] on div "Alegreya SC" at bounding box center [235, 316] width 96 height 9
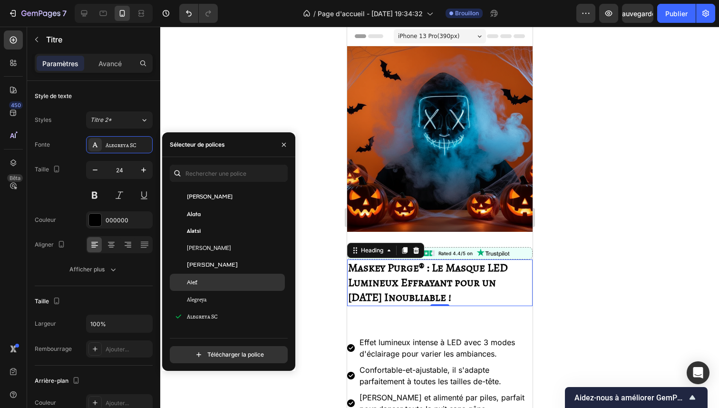
scroll to position [679, 0]
click at [222, 284] on div "[PERSON_NAME]" at bounding box center [235, 282] width 96 height 9
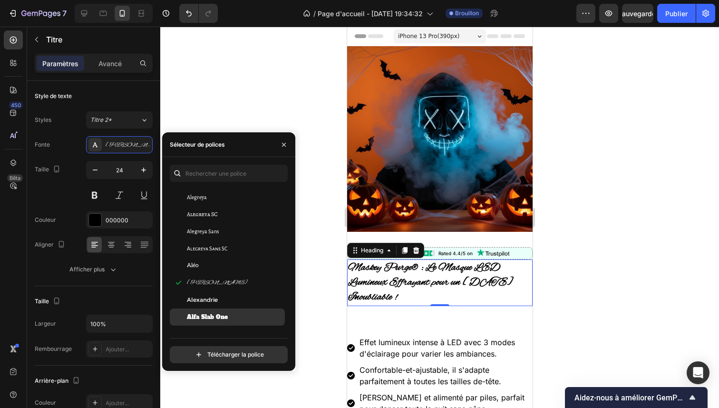
click at [226, 308] on div "Alfa Slab One" at bounding box center [227, 316] width 115 height 17
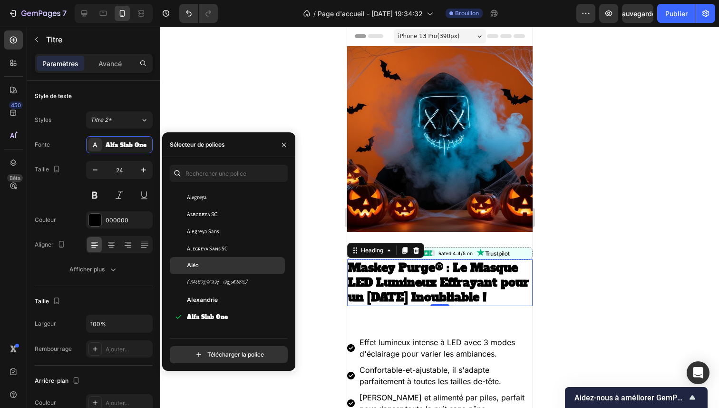
scroll to position [757, 0]
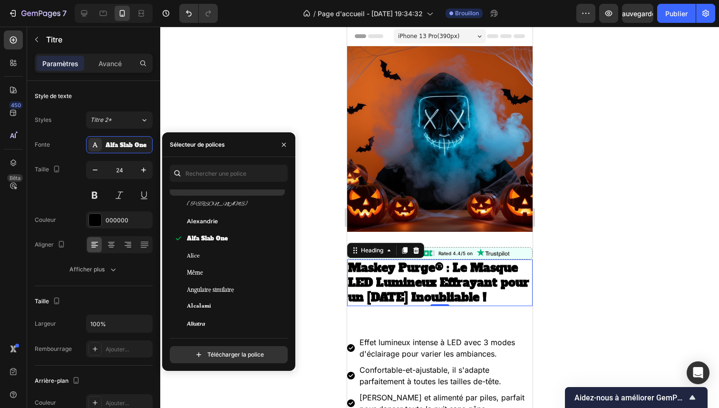
click at [226, 272] on div "Même" at bounding box center [235, 272] width 96 height 9
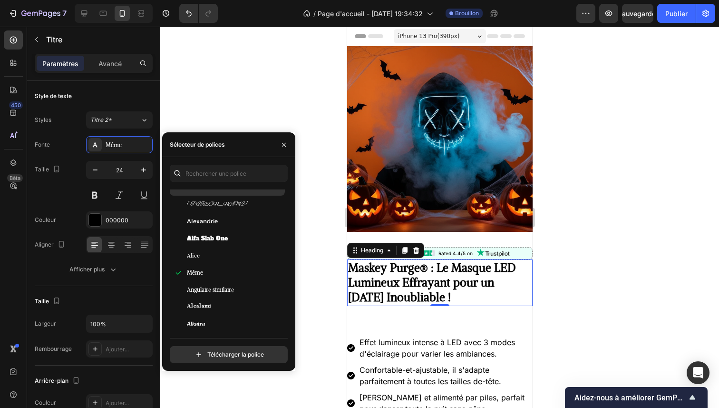
scroll to position [835, 0]
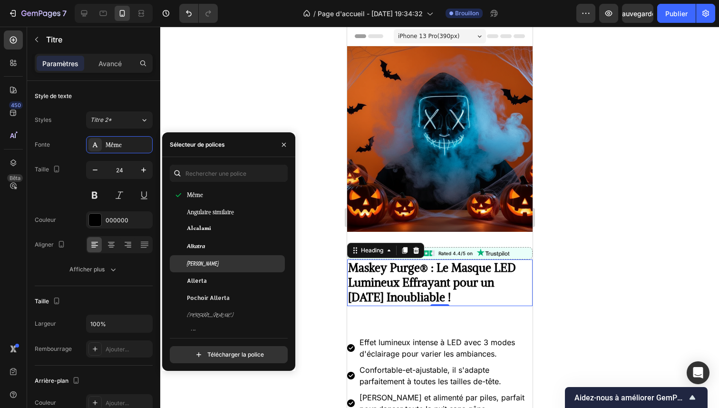
click at [225, 267] on div "Allan" at bounding box center [227, 263] width 115 height 17
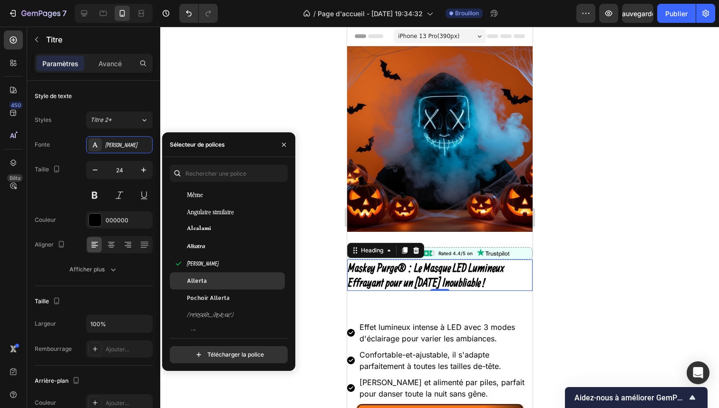
click at [224, 281] on div "Allerta" at bounding box center [235, 280] width 96 height 9
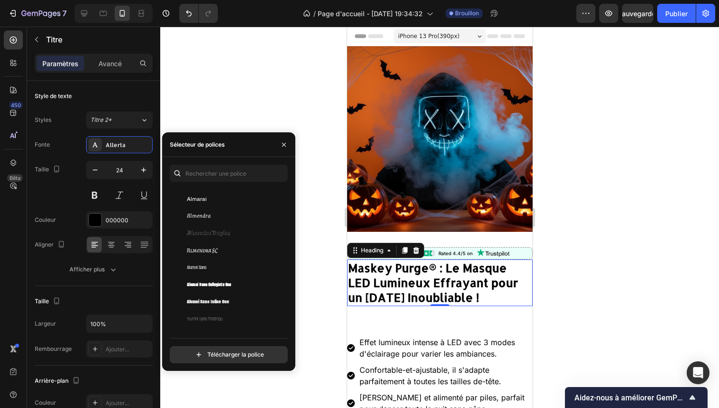
scroll to position [971, 0]
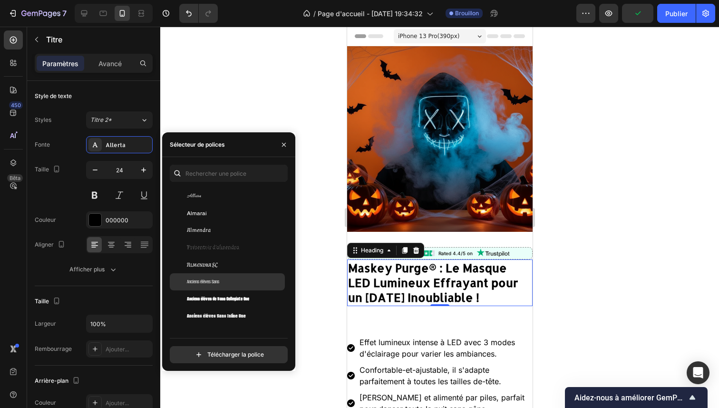
click at [229, 282] on div "Anciens élèves Sans" at bounding box center [235, 281] width 96 height 9
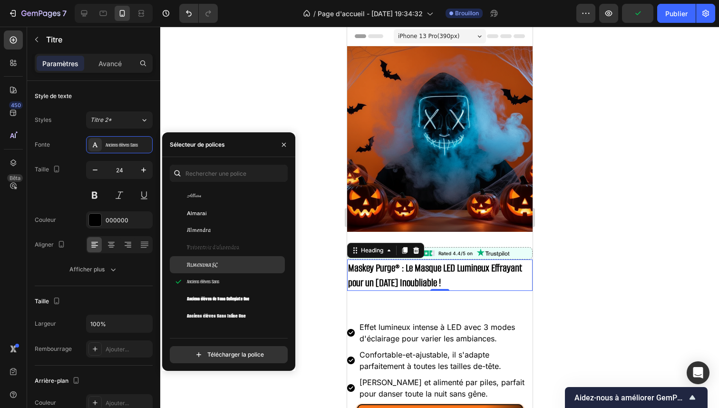
click at [231, 272] on div "Almendra SC" at bounding box center [227, 264] width 115 height 17
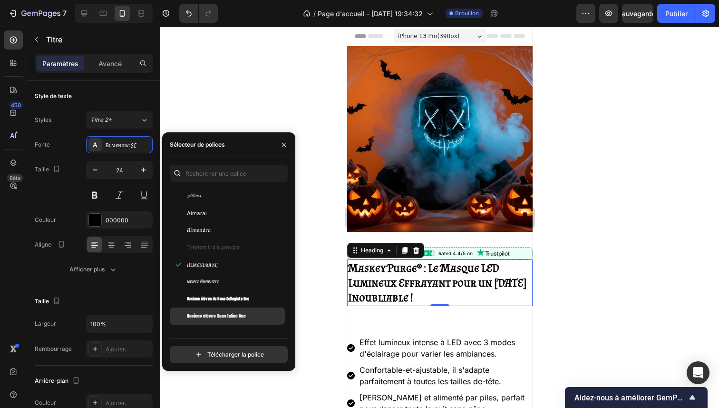
click at [227, 310] on div "Anciens élèves Sans Inline One" at bounding box center [227, 315] width 115 height 17
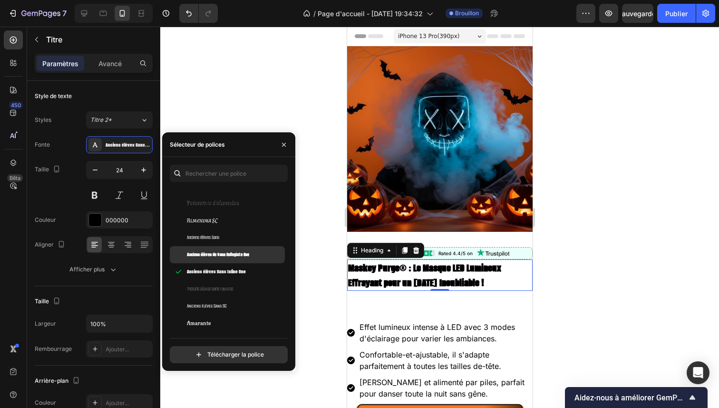
scroll to position [1033, 0]
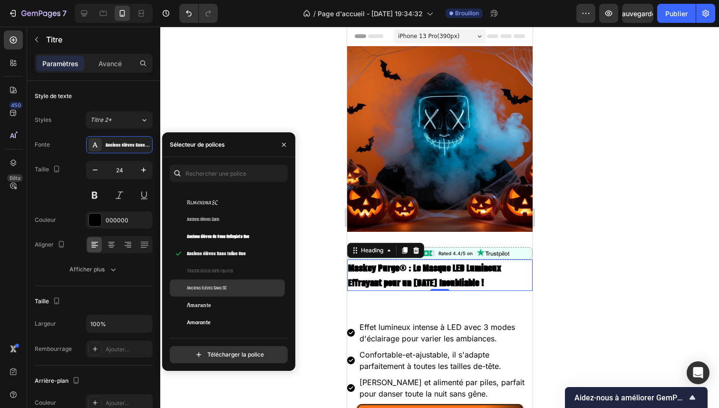
click at [226, 287] on font "Anciens élèves Sans SC" at bounding box center [207, 287] width 40 height 7
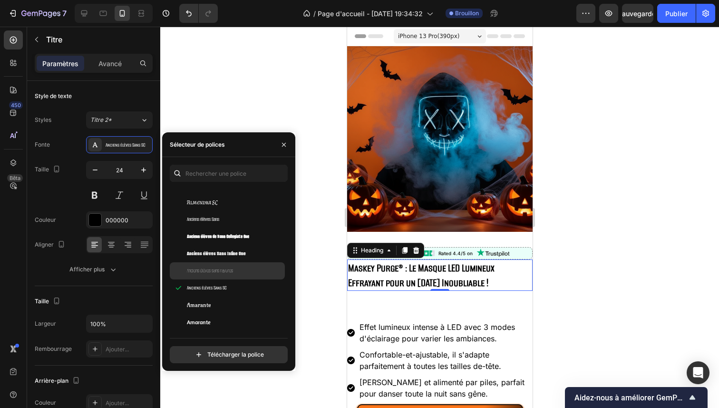
click at [229, 278] on div "Anciens élèves sans rayures" at bounding box center [227, 270] width 115 height 17
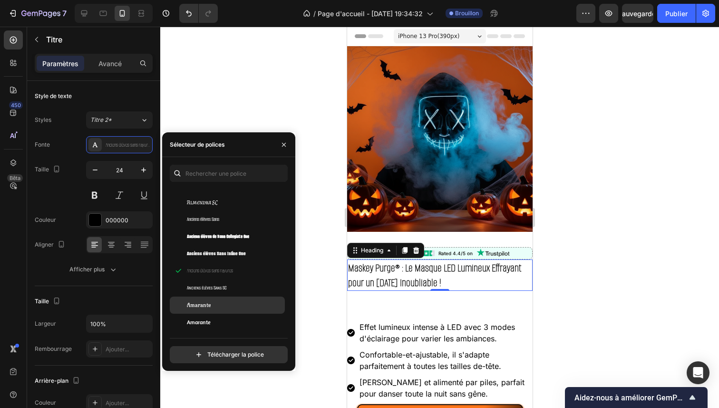
click at [224, 312] on div "Amarante" at bounding box center [227, 304] width 115 height 17
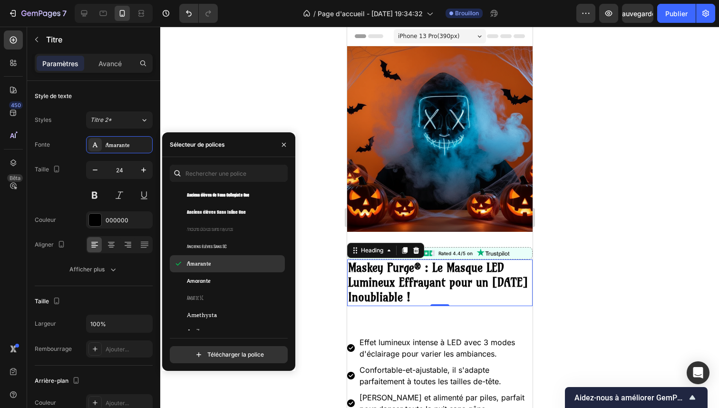
scroll to position [1105, 0]
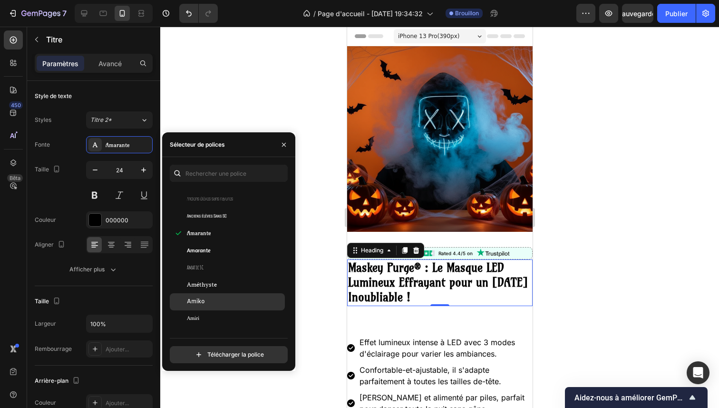
click at [225, 307] on div "Amiko" at bounding box center [227, 301] width 115 height 17
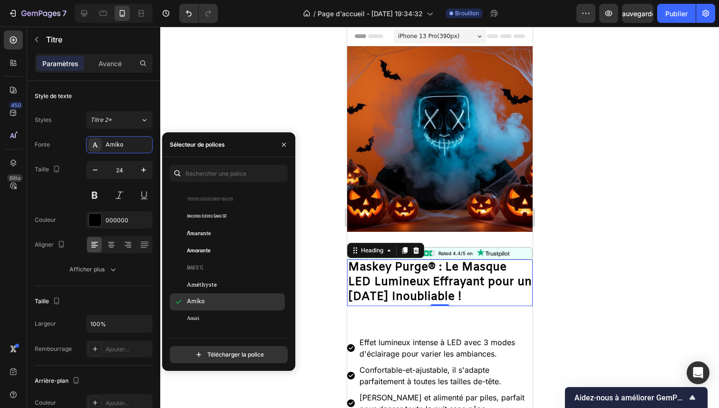
scroll to position [1183, 0]
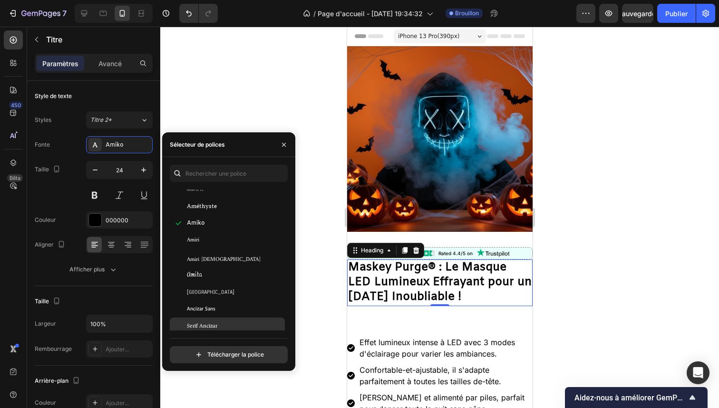
click at [223, 318] on div "Serif Ancizar" at bounding box center [227, 325] width 115 height 17
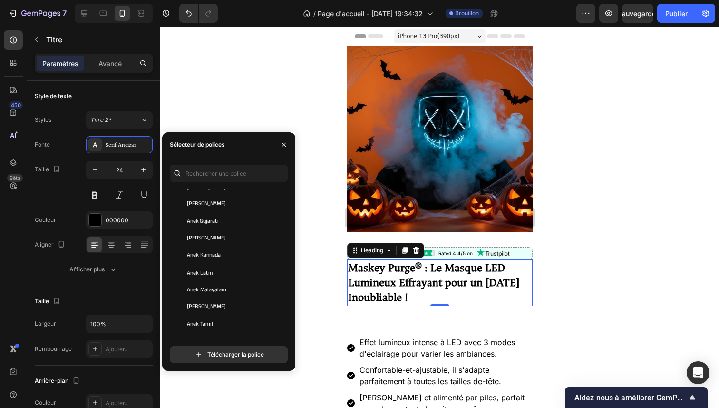
scroll to position [1386, 0]
click at [221, 296] on div "Anek Odia" at bounding box center [235, 294] width 96 height 9
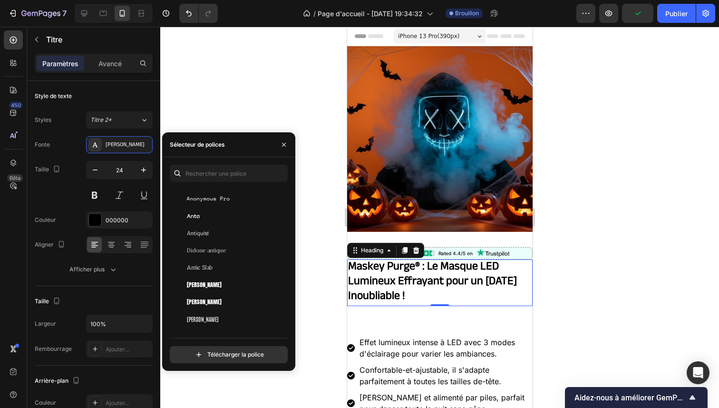
scroll to position [1591, 0]
click at [221, 296] on div "Anton SC" at bounding box center [235, 295] width 96 height 9
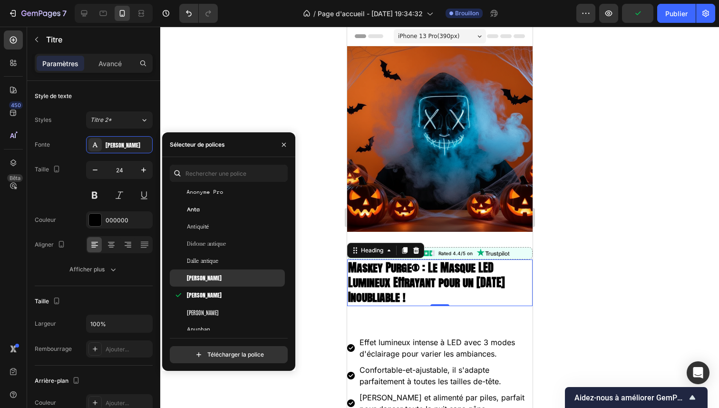
click at [224, 286] on div "Anton" at bounding box center [227, 277] width 115 height 17
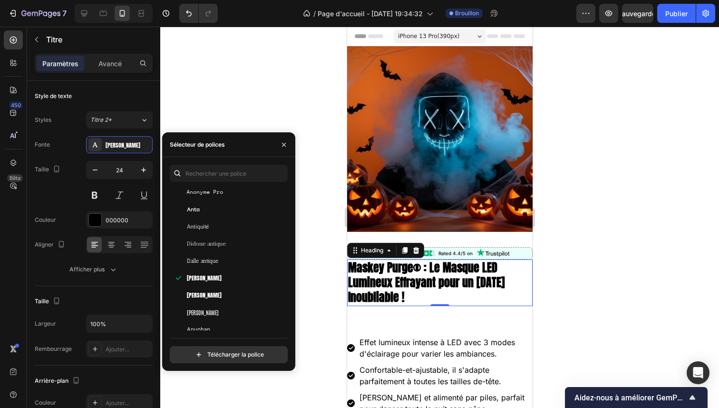
scroll to position [1775, 0]
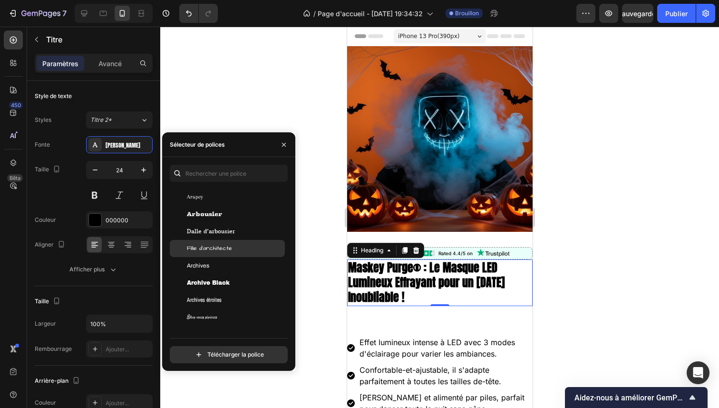
click at [226, 255] on div "Fille d'architecte" at bounding box center [227, 248] width 115 height 17
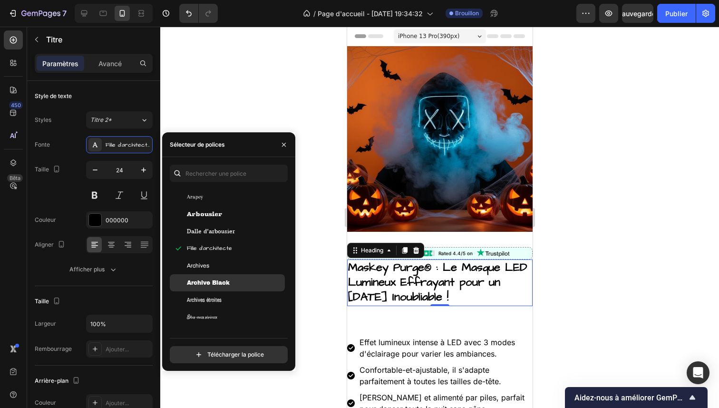
click at [221, 282] on font "Archive Black" at bounding box center [208, 282] width 43 height 7
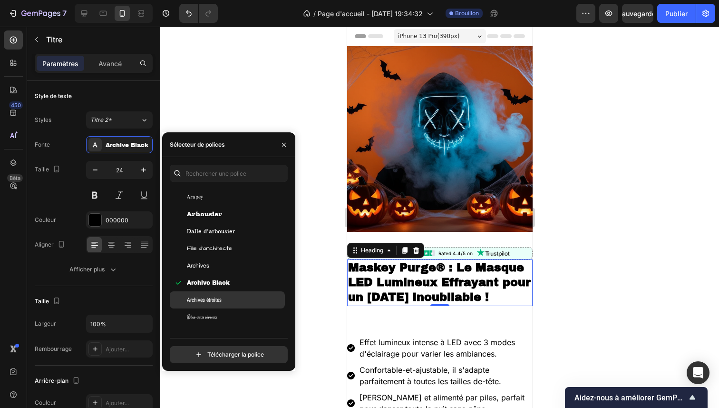
click at [218, 298] on font "Archives étroites" at bounding box center [204, 300] width 35 height 8
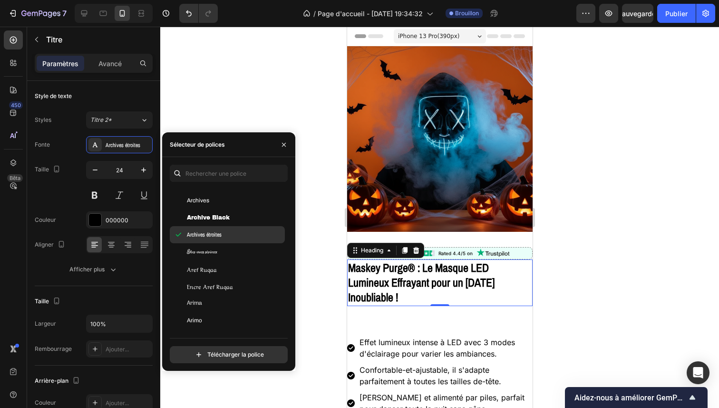
scroll to position [1841, 0]
click at [220, 299] on div "Arima" at bounding box center [235, 302] width 96 height 9
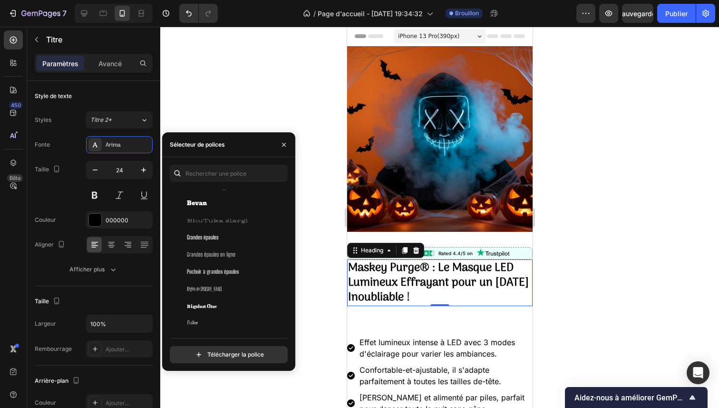
scroll to position [3499, 0]
click at [217, 265] on div "Règles de Bigelow" at bounding box center [227, 271] width 115 height 17
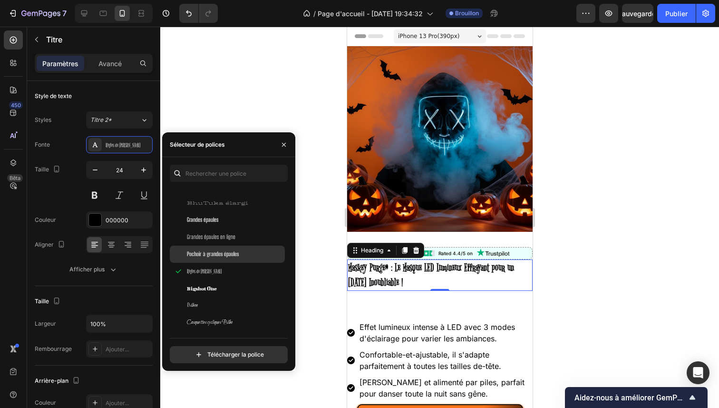
click at [228, 254] on font "Pochoir à grandes épaules" at bounding box center [213, 253] width 52 height 7
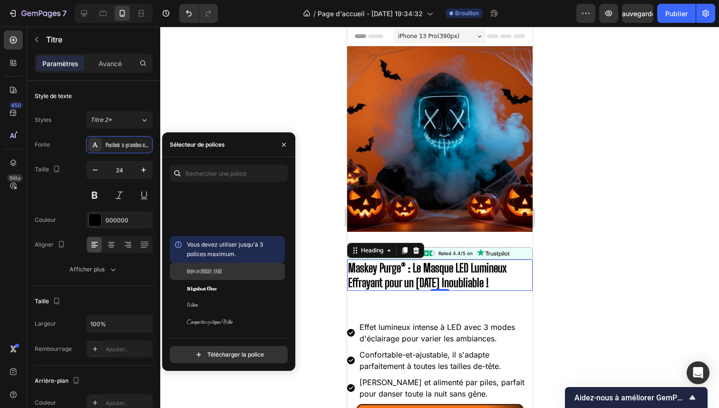
scroll to position [3760, 0]
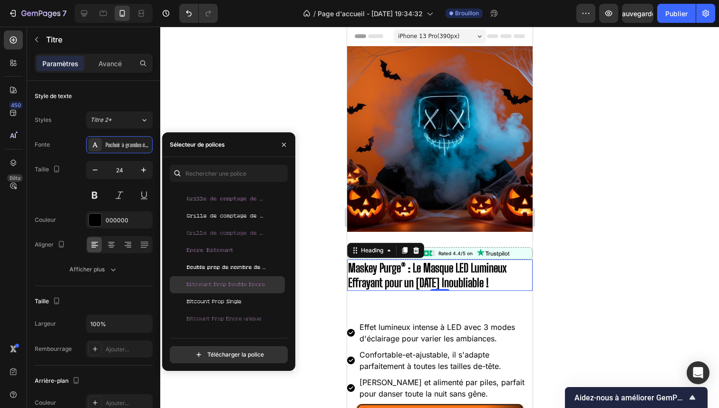
click at [229, 279] on div "Bitcount Prop Double Encre" at bounding box center [227, 284] width 115 height 17
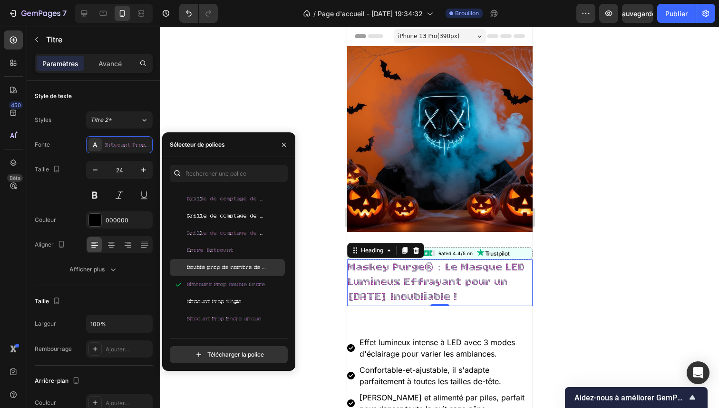
click at [231, 268] on font "Double prop de nombre de bits" at bounding box center [231, 267] width 88 height 7
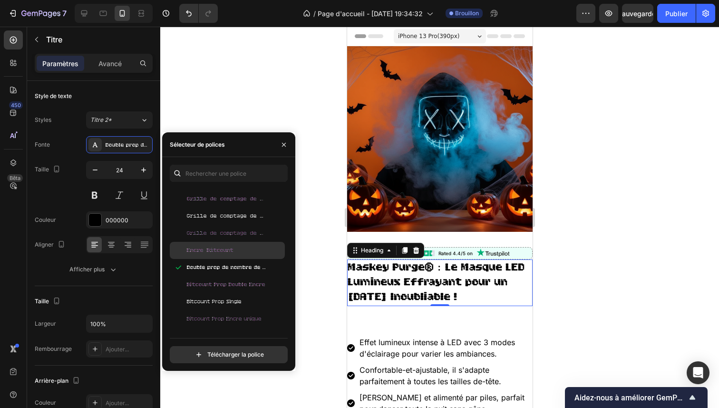
click at [231, 250] on font "Encre Bitcount" at bounding box center [210, 250] width 47 height 7
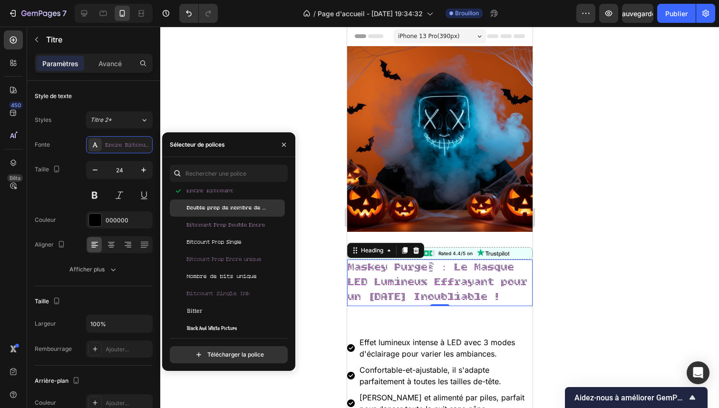
scroll to position [4076, 0]
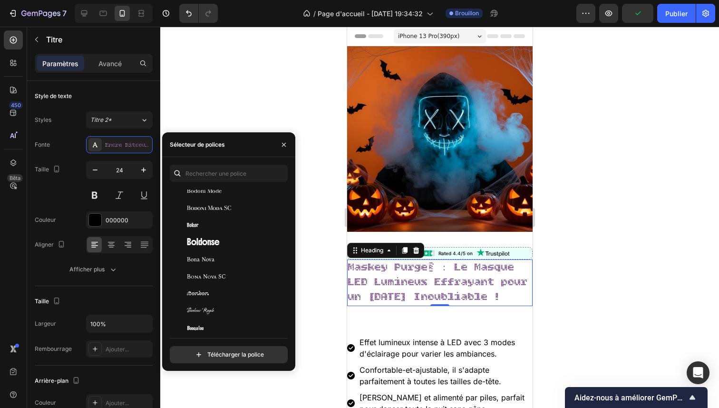
click at [229, 266] on div "Bona Nova" at bounding box center [227, 259] width 115 height 17
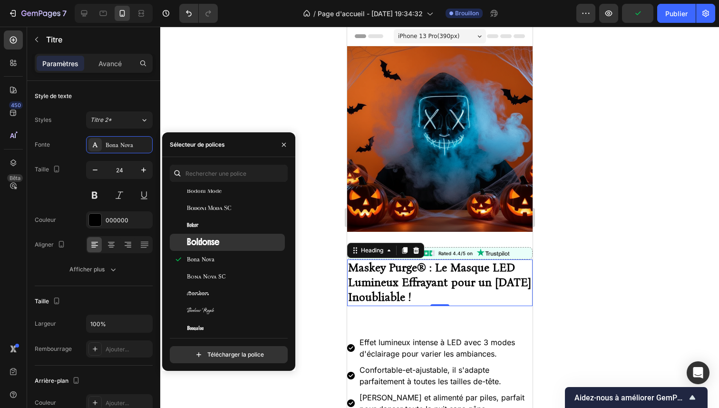
click at [232, 247] on div "Boldonse" at bounding box center [227, 242] width 115 height 17
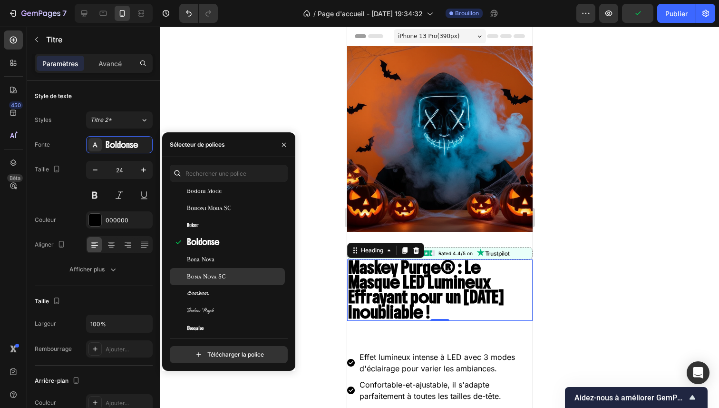
click at [229, 275] on div "Bona Nova SC" at bounding box center [235, 276] width 96 height 9
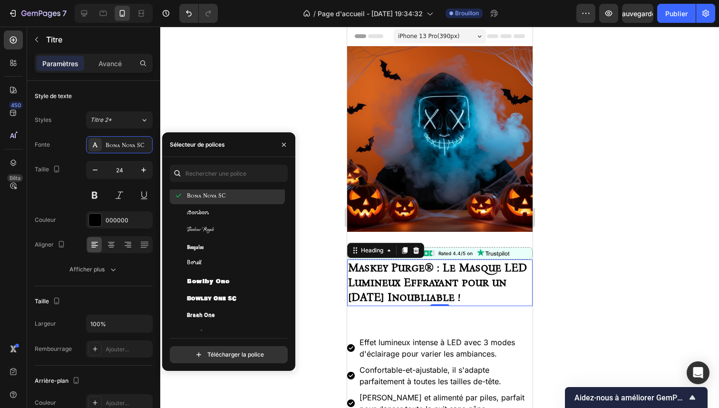
scroll to position [4159, 0]
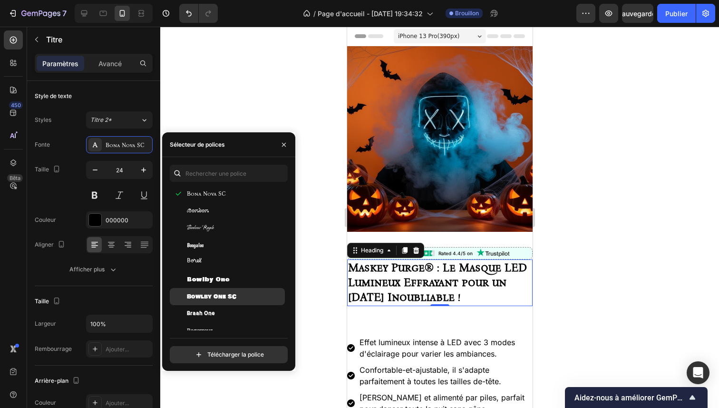
click at [227, 297] on font "Bowlby One SC" at bounding box center [211, 297] width 49 height 10
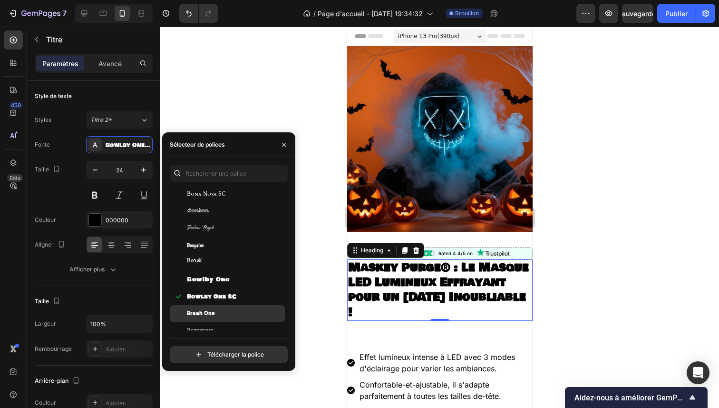
click at [226, 305] on div "Braah One" at bounding box center [227, 313] width 115 height 17
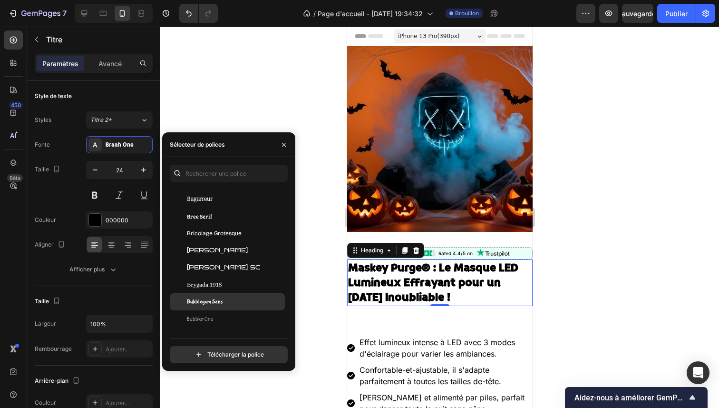
scroll to position [4293, 0]
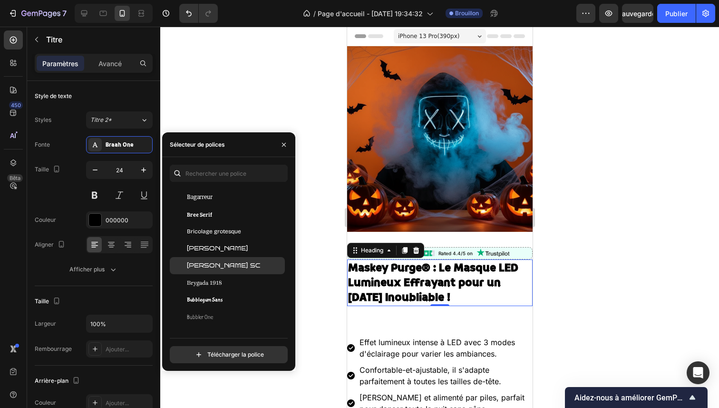
click at [233, 265] on font "Bruno Ace SC" at bounding box center [223, 265] width 73 height 7
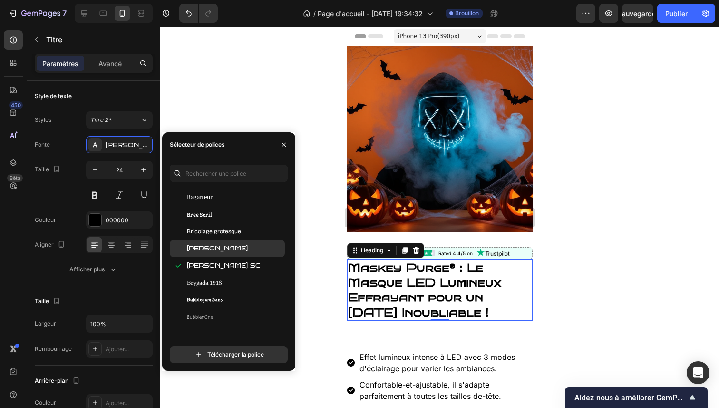
click at [235, 255] on div "Bruno Ace" at bounding box center [227, 248] width 115 height 17
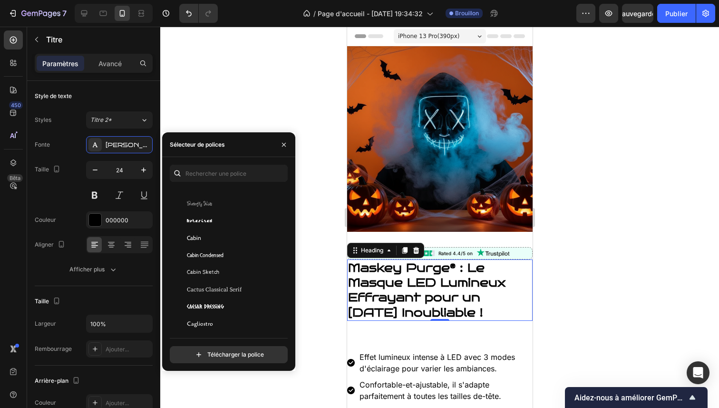
scroll to position [4629, 0]
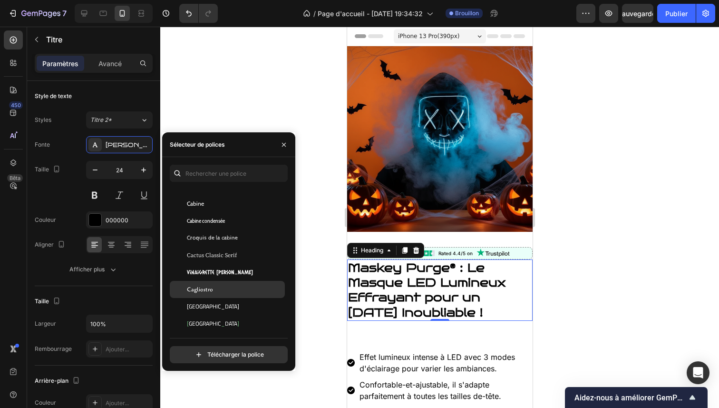
click at [227, 292] on div "Cagliostro" at bounding box center [235, 289] width 96 height 9
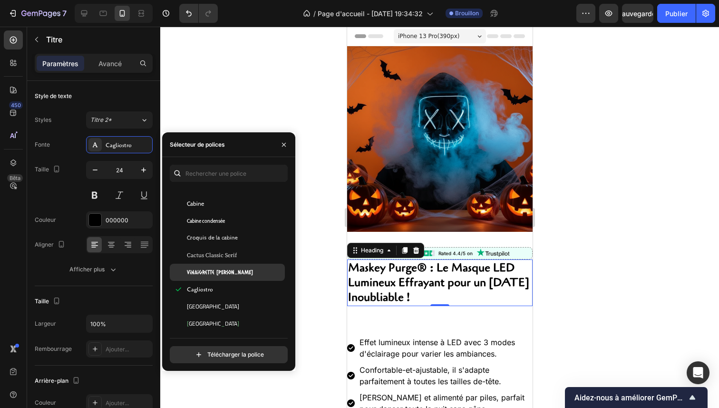
click at [232, 274] on div "vinaigrette César" at bounding box center [235, 272] width 96 height 9
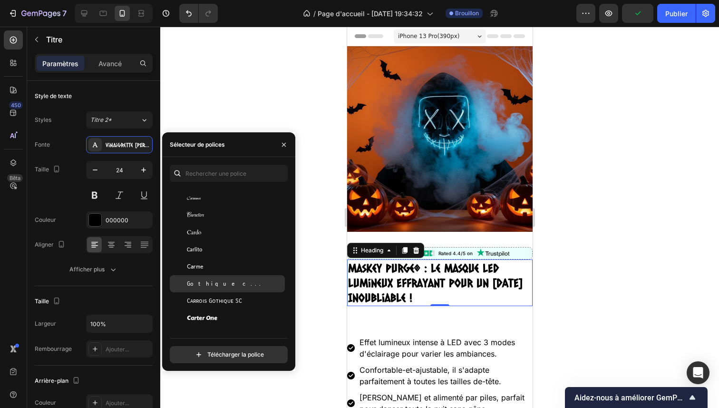
scroll to position [5051, 0]
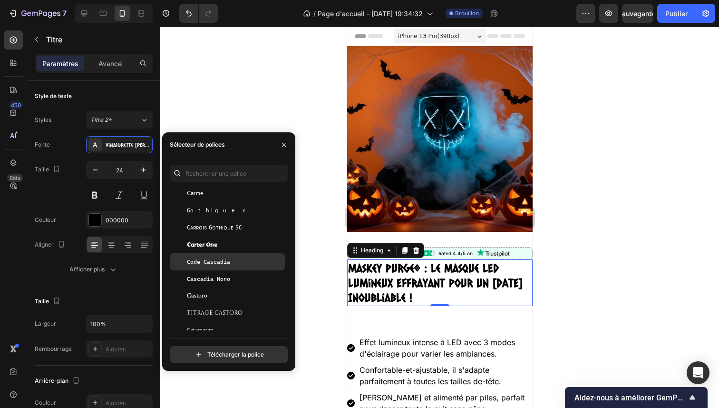
click at [232, 266] on div "Code Cascadia" at bounding box center [227, 261] width 115 height 17
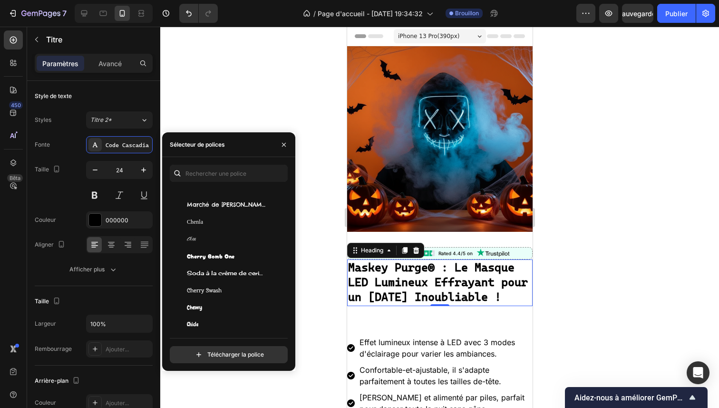
scroll to position [5466, 0]
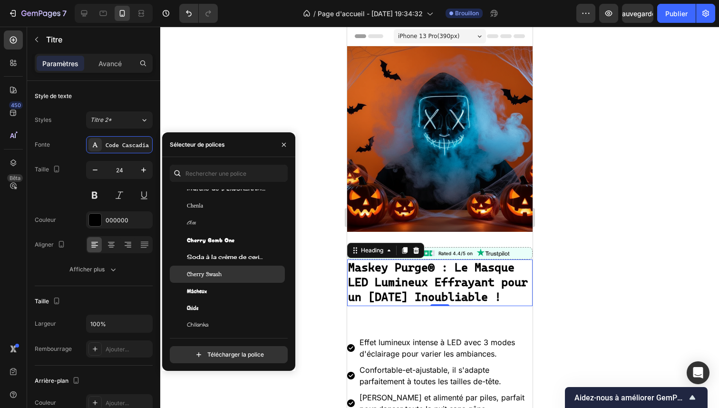
click at [230, 282] on div "Cherry Swash" at bounding box center [227, 274] width 115 height 17
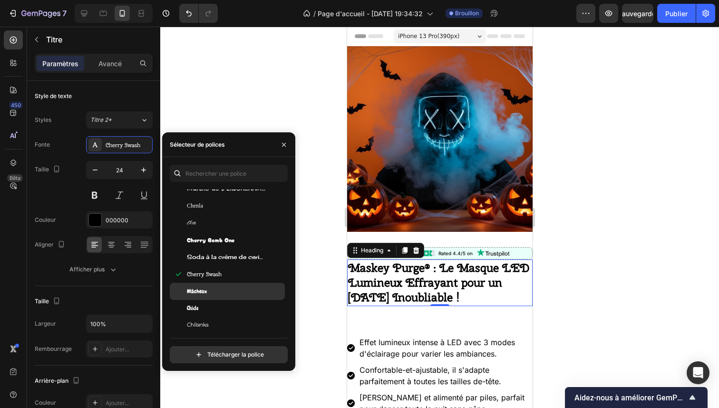
click at [230, 291] on div "Mâcheux" at bounding box center [235, 291] width 96 height 9
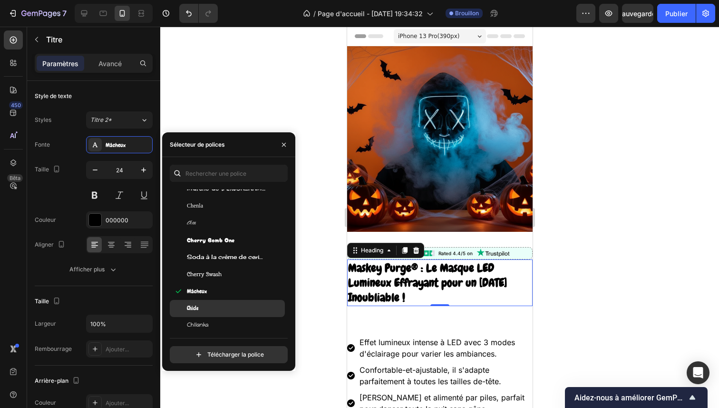
click at [229, 303] on div "Chicle" at bounding box center [227, 308] width 115 height 17
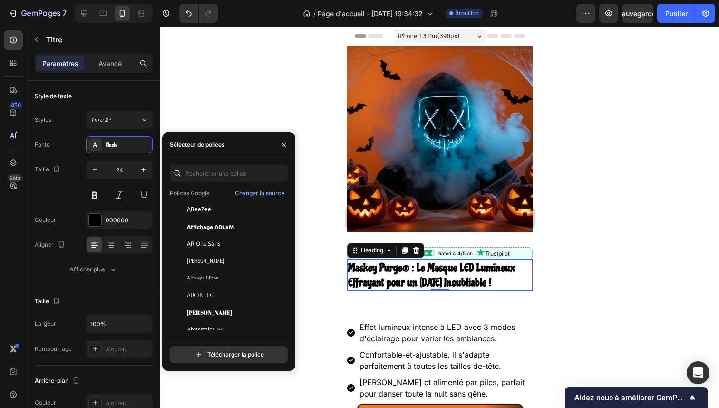
scroll to position [146, 0]
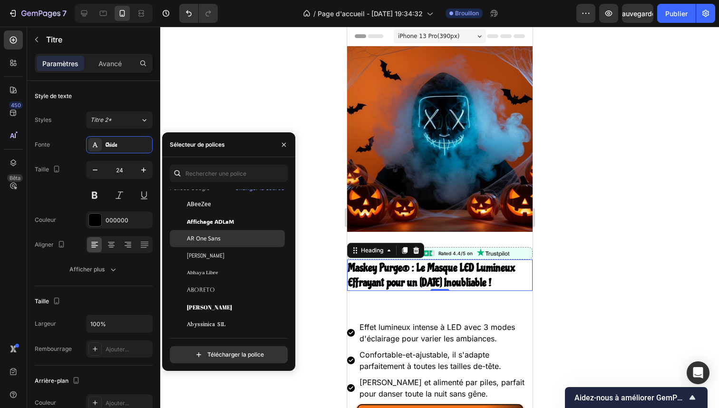
click at [220, 240] on font "AR One Sans" at bounding box center [204, 238] width 34 height 8
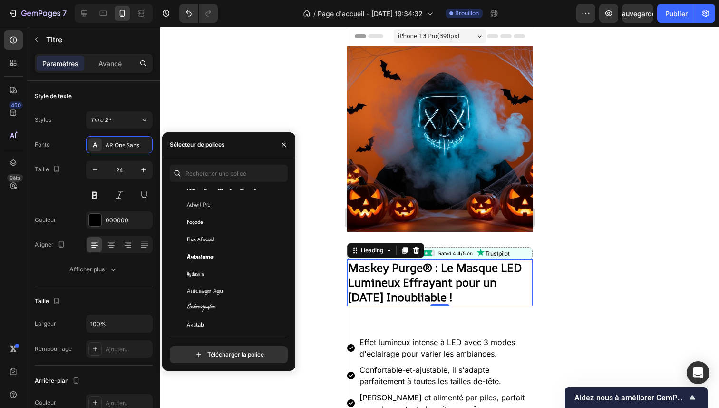
scroll to position [345, 0]
click at [224, 259] on div "Agbalumo" at bounding box center [235, 257] width 96 height 9
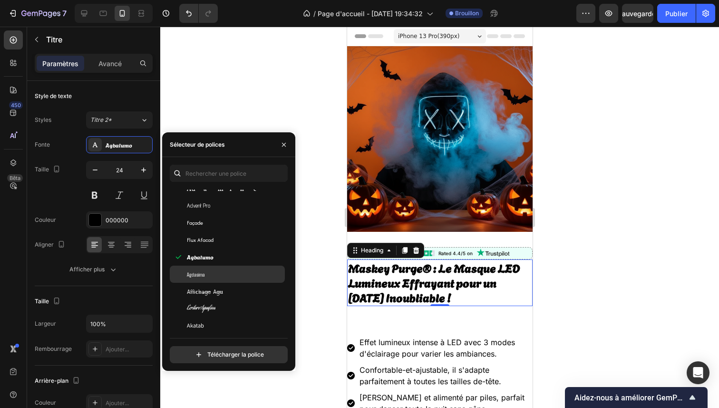
click at [224, 270] on div "Agdasima" at bounding box center [235, 274] width 96 height 9
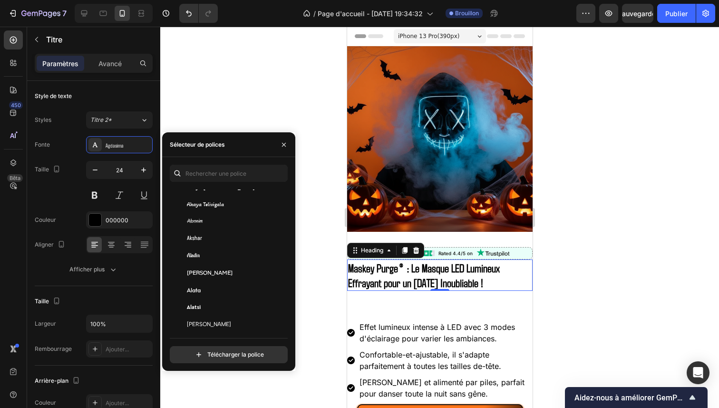
scroll to position [502, 0]
click at [224, 269] on div "Alan Sans" at bounding box center [235, 270] width 96 height 9
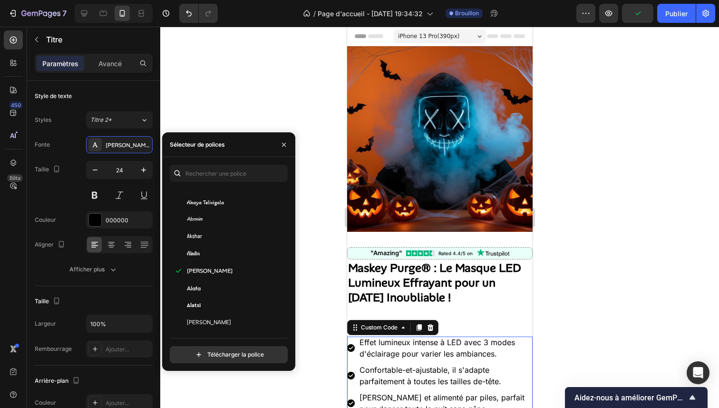
click at [407, 338] on li "Effet lumineux intense à LED avec 3 modes d'éclairage pour varier les ambiances…" at bounding box center [440, 347] width 186 height 23
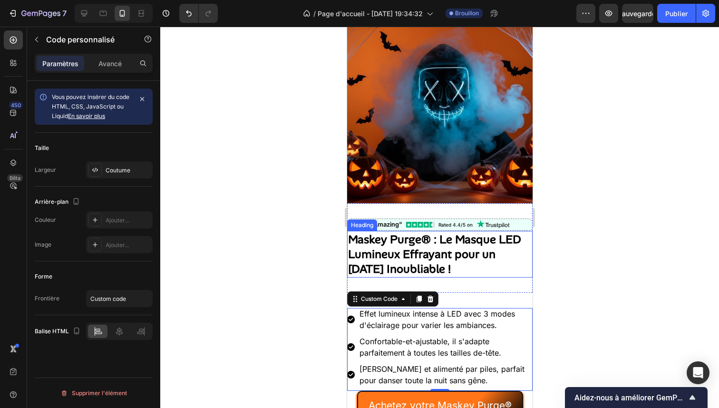
scroll to position [59, 0]
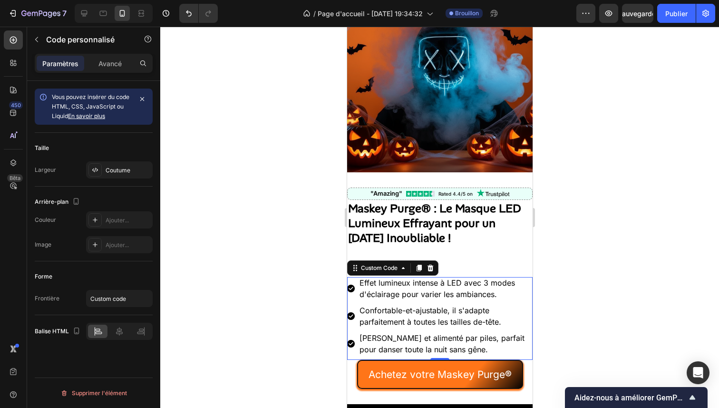
click at [634, 245] on div at bounding box center [439, 217] width 559 height 381
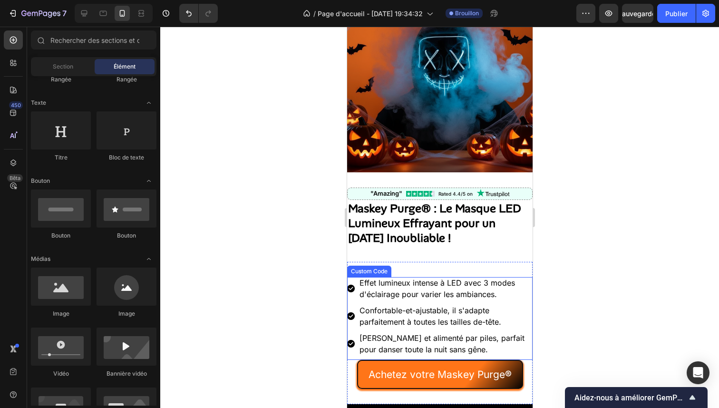
click at [404, 280] on li "Effet lumineux intense à LED avec 3 modes d'éclairage pour varier les ambiances…" at bounding box center [440, 288] width 186 height 23
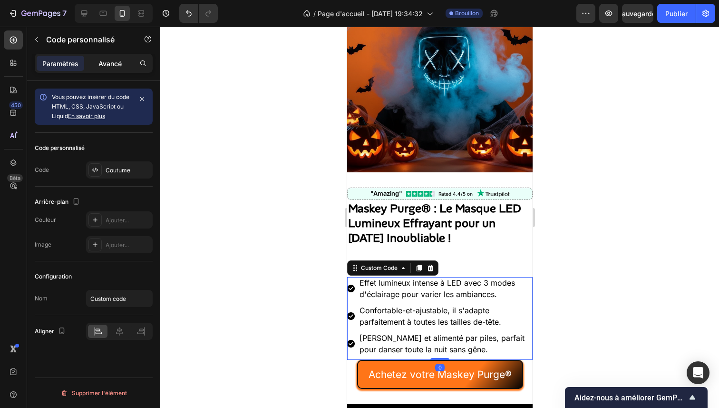
click at [113, 63] on font "Avancé" at bounding box center [109, 63] width 23 height 8
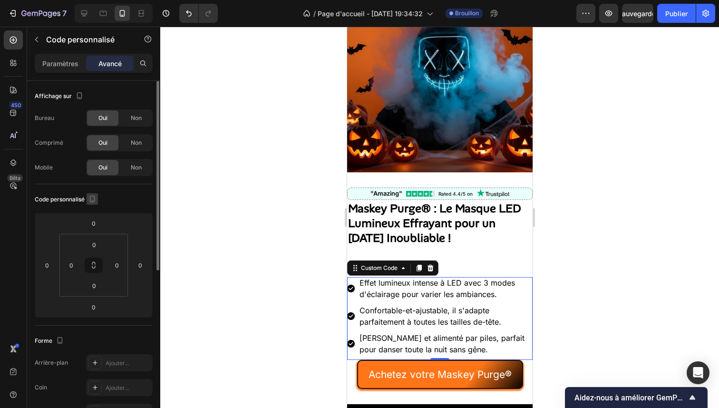
click at [97, 200] on icon "button" at bounding box center [93, 199] width 10 height 10
click at [95, 245] on icon "button" at bounding box center [94, 248] width 5 height 7
click at [126, 118] on div "Non" at bounding box center [135, 117] width 31 height 15
click at [131, 139] on font "Non" at bounding box center [136, 142] width 11 height 7
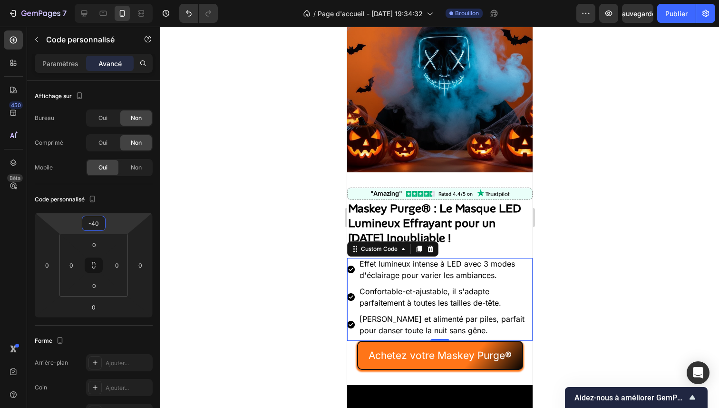
type input "-38"
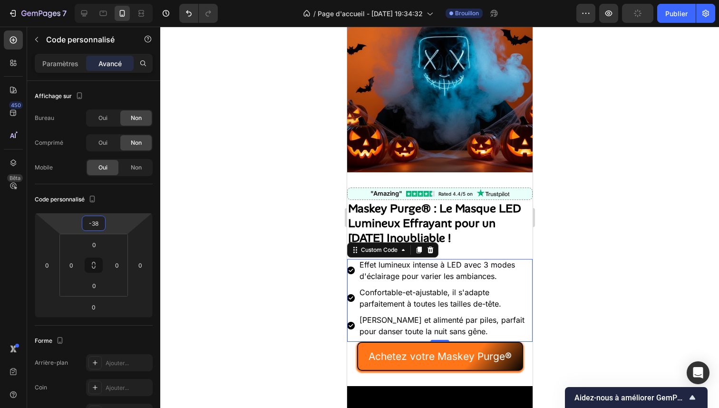
drag, startPoint x: 115, startPoint y: 222, endPoint x: 116, endPoint y: 231, distance: 9.2
click at [116, 0] on html "7 / Page d'accueil - [DATE] 19:34:32 Brouillon Aperçu Publier 450 Bêta Sections…" at bounding box center [359, 0] width 719 height 0
click at [386, 189] on div ""Amazing"" at bounding box center [386, 194] width 32 height 10
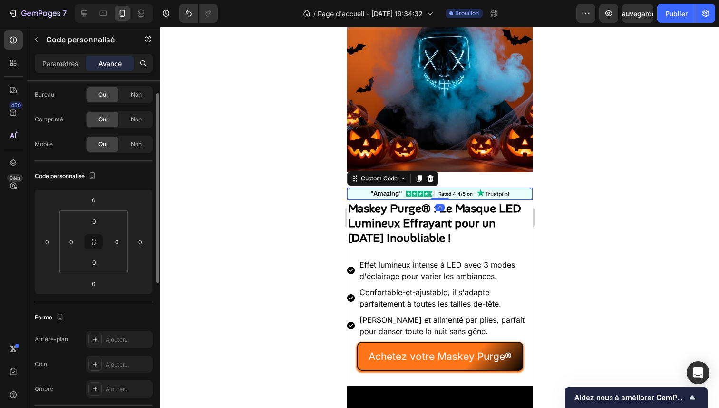
scroll to position [0, 0]
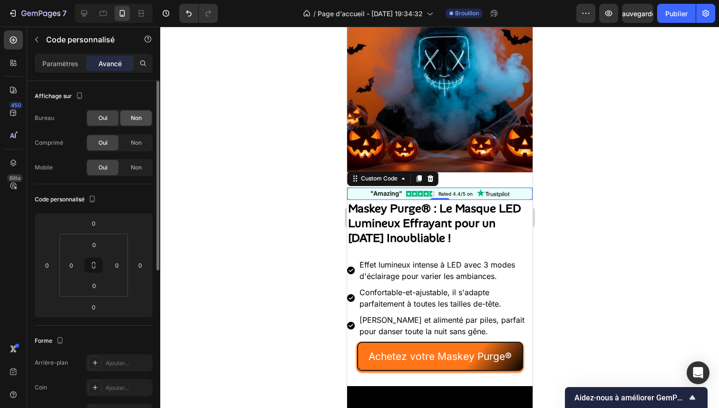
click at [130, 123] on div "Non" at bounding box center [135, 117] width 31 height 15
click at [131, 144] on font "Non" at bounding box center [136, 142] width 11 height 7
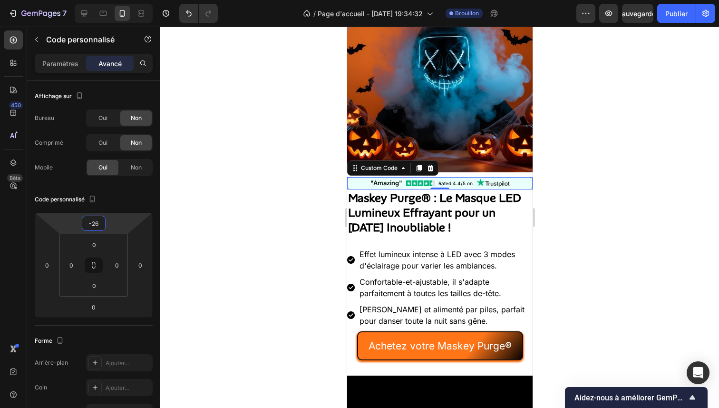
type input "-28"
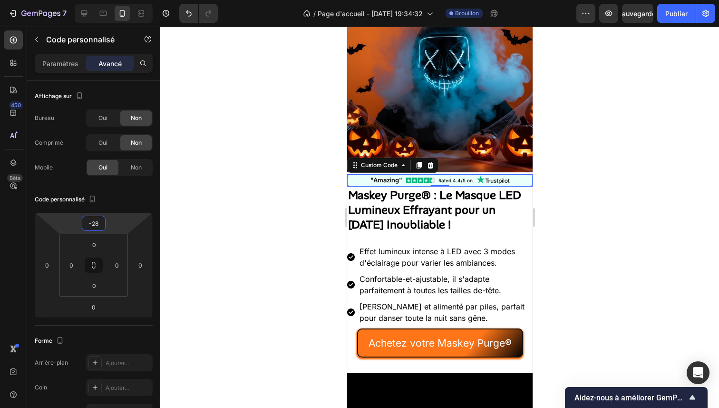
drag, startPoint x: 111, startPoint y: 219, endPoint x: 113, endPoint y: 226, distance: 6.9
click at [113, 0] on html "7 / Page d'accueil - [DATE] 19:34:32 Brouillon Aperçu Sauvegarder Publier 450 B…" at bounding box center [359, 0] width 719 height 0
drag, startPoint x: 373, startPoint y: 193, endPoint x: 683, endPoint y: 223, distance: 312.2
click at [373, 193] on strong "[PERSON_NAME] Purge® : Le Masque LED Lumineux Effrayant pour un [DATE] Inoublia…" at bounding box center [434, 209] width 173 height 44
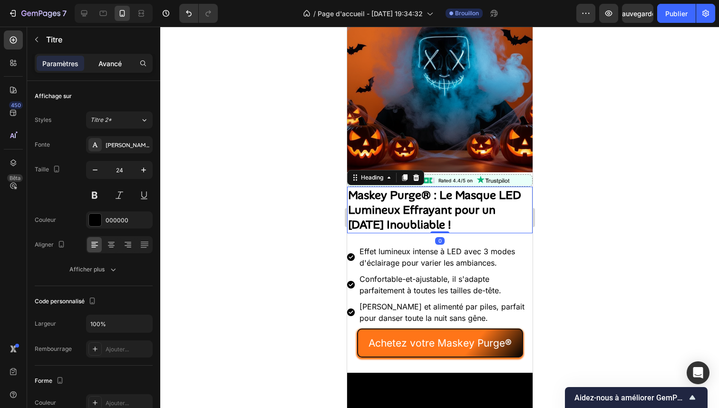
click at [119, 59] on p "Avancé" at bounding box center [109, 64] width 23 height 10
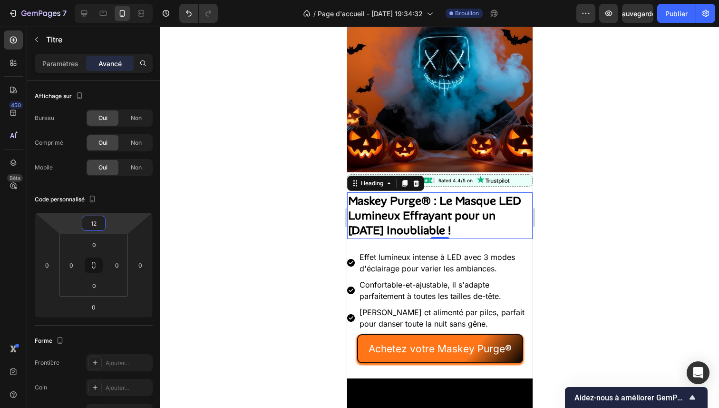
type input "10"
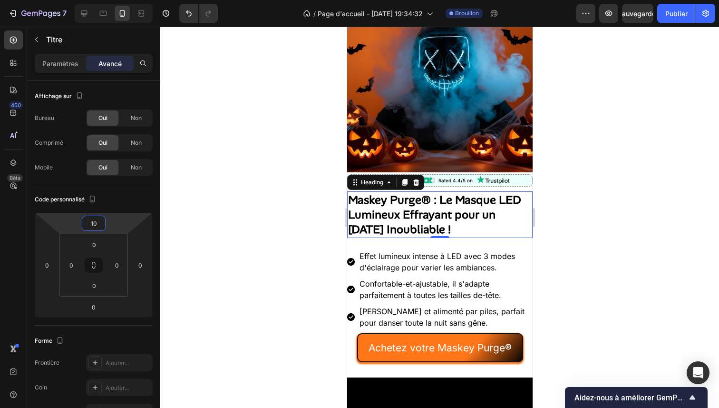
click at [117, 0] on html "7 / Page d'accueil - [DATE] 19:34:32 Brouillon Aperçu Sauvegarder Publier 450 B…" at bounding box center [359, 0] width 719 height 0
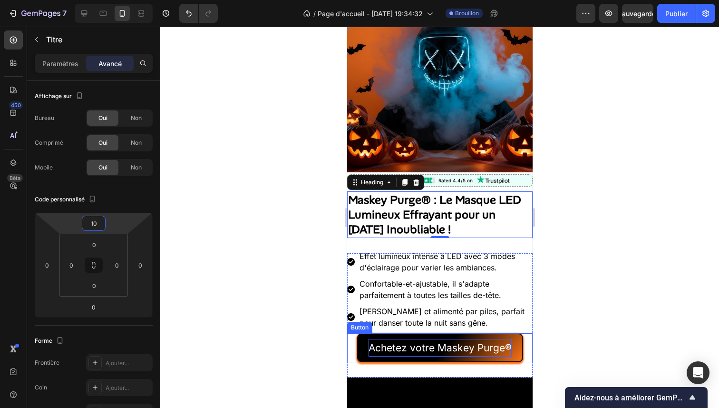
click at [415, 339] on p "Achetez votre Maskey Purge ®" at bounding box center [439, 348] width 143 height 18
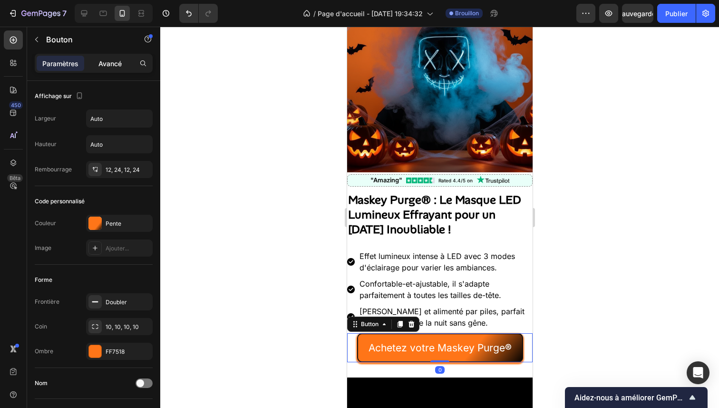
click at [125, 59] on div "Avancé" at bounding box center [110, 63] width 48 height 15
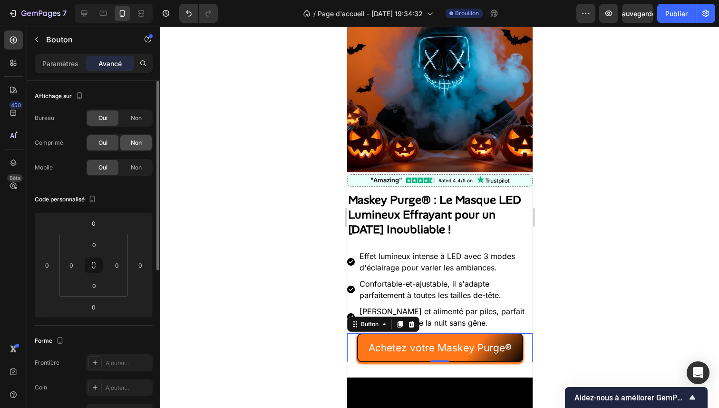
click at [136, 138] on div "Non" at bounding box center [135, 142] width 31 height 15
click at [137, 120] on font "Non" at bounding box center [136, 117] width 11 height 7
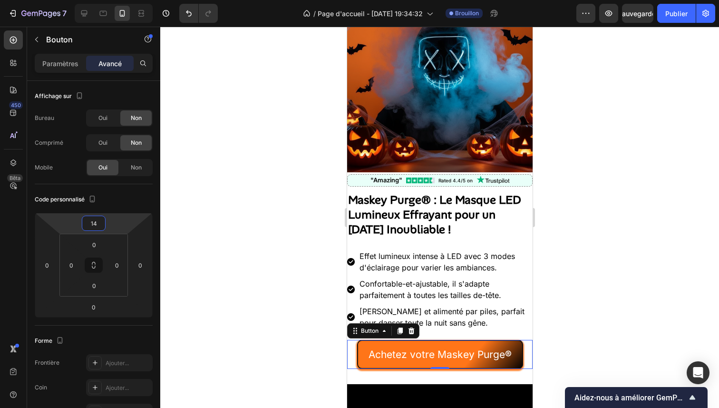
type input "16"
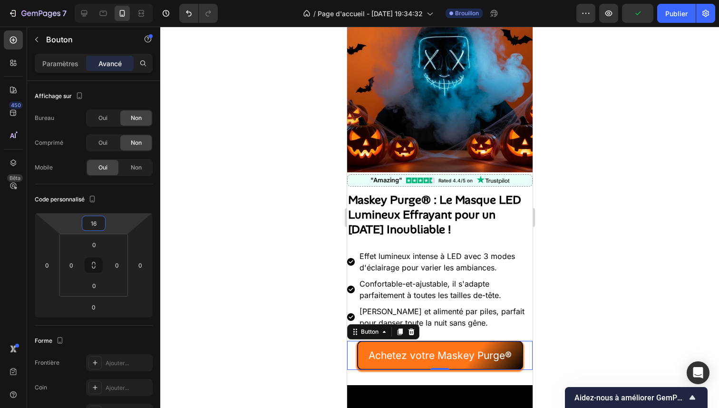
click at [120, 0] on html "7 / Page d'accueil - [DATE] 19:34:32 Brouillon Aperçu Publier 450 Bêta Sections…" at bounding box center [359, 0] width 719 height 0
click at [245, 196] on div at bounding box center [439, 217] width 559 height 381
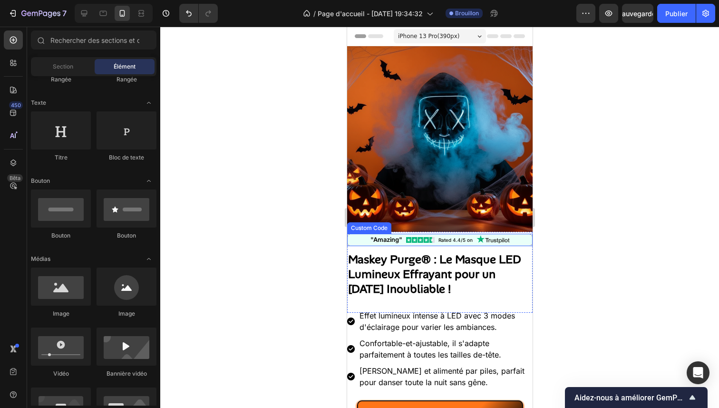
click at [391, 235] on div ""Amazing"" at bounding box center [386, 240] width 32 height 10
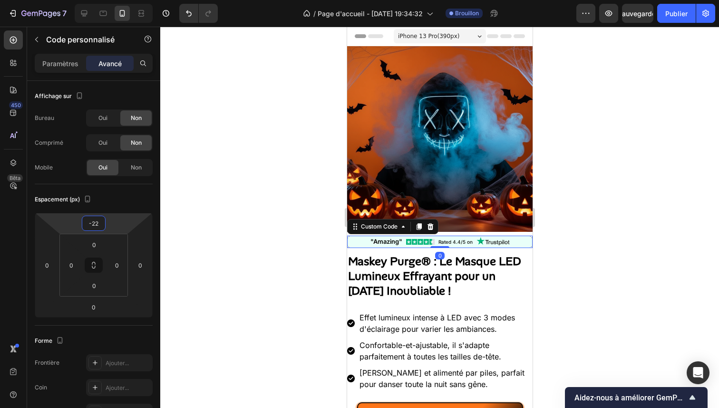
type input "-20"
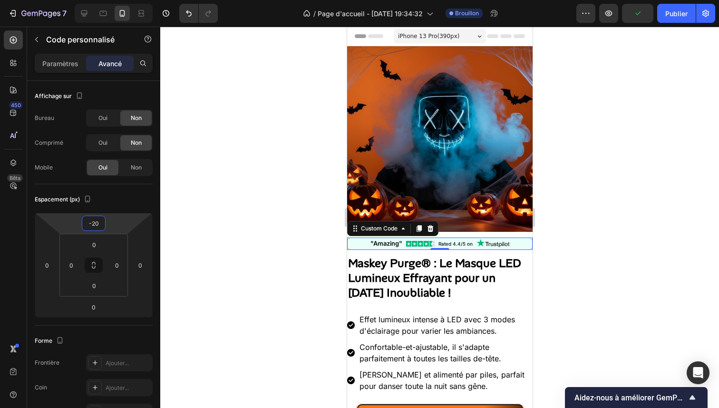
click at [118, 0] on html "7 / Page d'accueil - [DATE] 19:34:32 Brouillon Aperçu Publier 450 Bêta Sections…" at bounding box center [359, 0] width 719 height 0
click at [237, 171] on div at bounding box center [439, 217] width 559 height 381
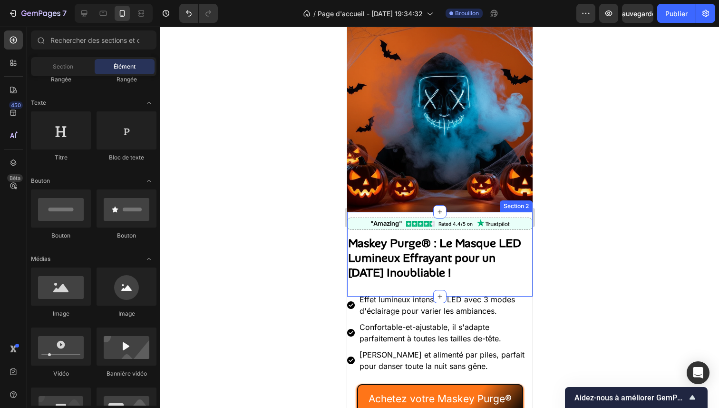
scroll to position [171, 0]
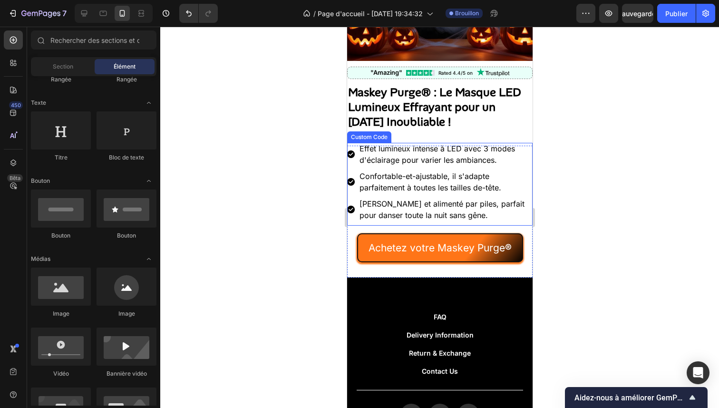
click at [350, 150] on img at bounding box center [351, 154] width 8 height 8
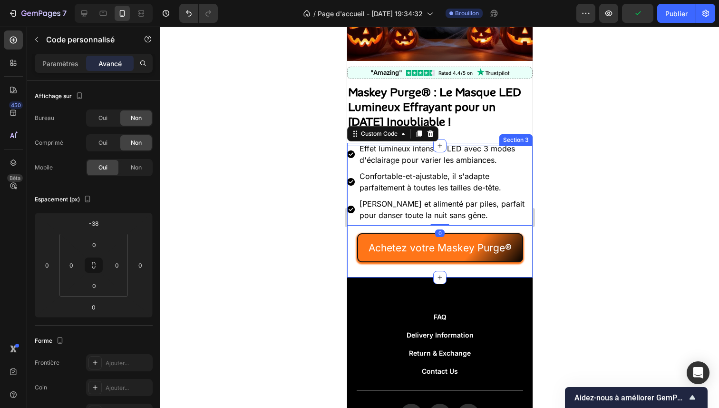
click at [464, 266] on div "Checkmarks Effet lumineux intense à LED avec 3 modes d'éclairage pour varier le…" at bounding box center [440, 212] width 186 height 132
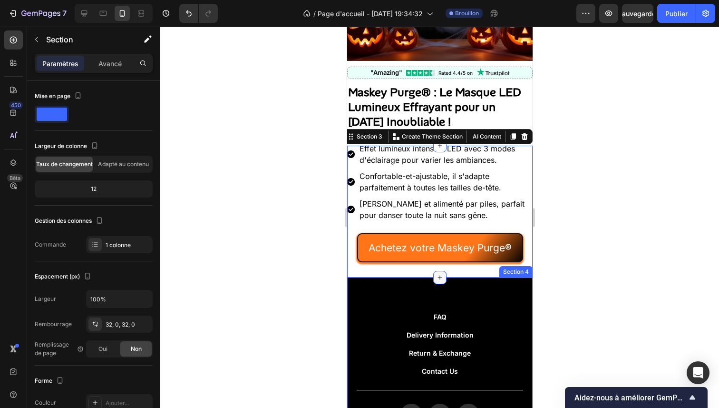
click at [438, 276] on icon at bounding box center [440, 278] width 4 height 4
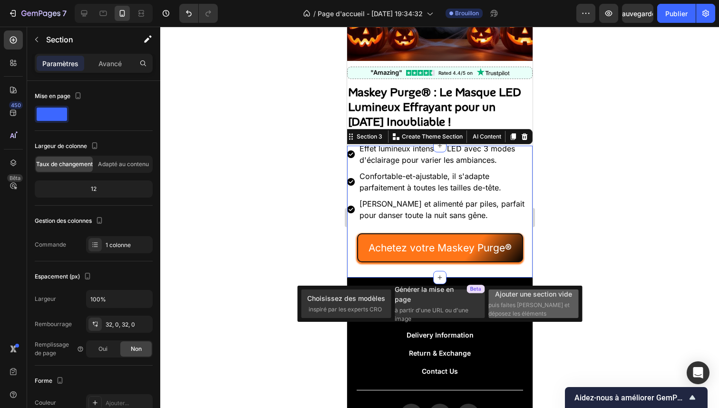
click at [498, 302] on font "puis faites glisser et déposez les éléments" at bounding box center [529, 309] width 81 height 16
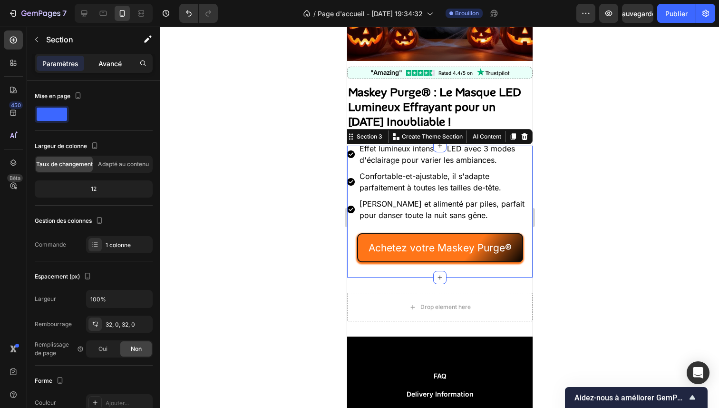
click at [119, 57] on div "Avancé" at bounding box center [110, 63] width 48 height 15
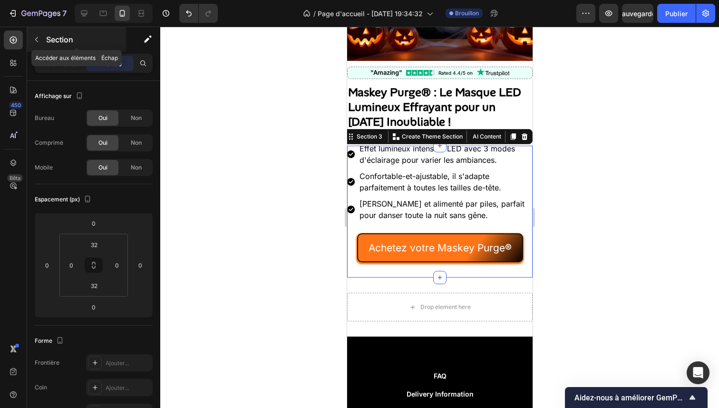
click at [43, 39] on button "button" at bounding box center [36, 39] width 15 height 15
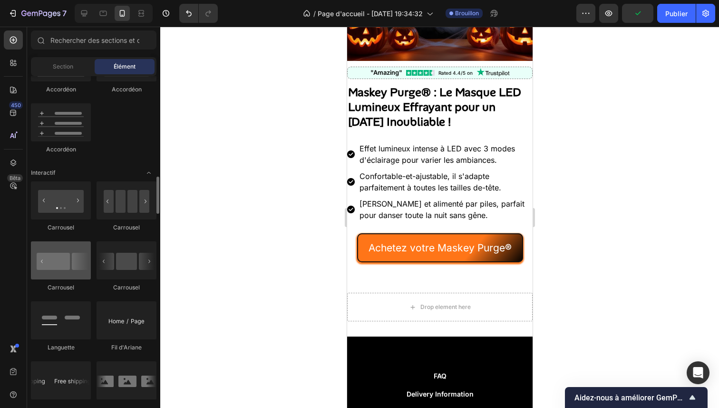
scroll to position [957, 0]
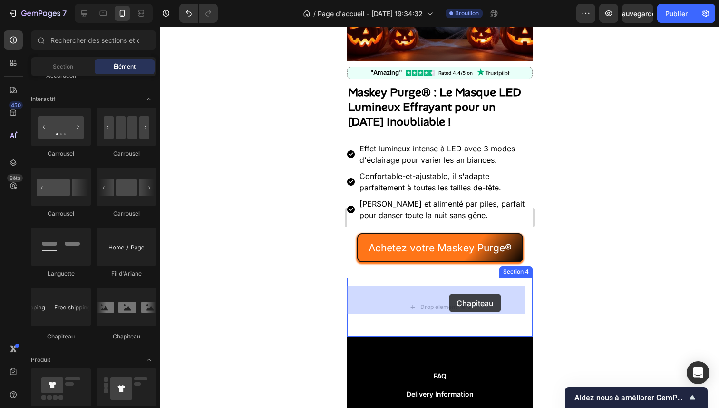
drag, startPoint x: 414, startPoint y: 335, endPoint x: 444, endPoint y: 285, distance: 58.7
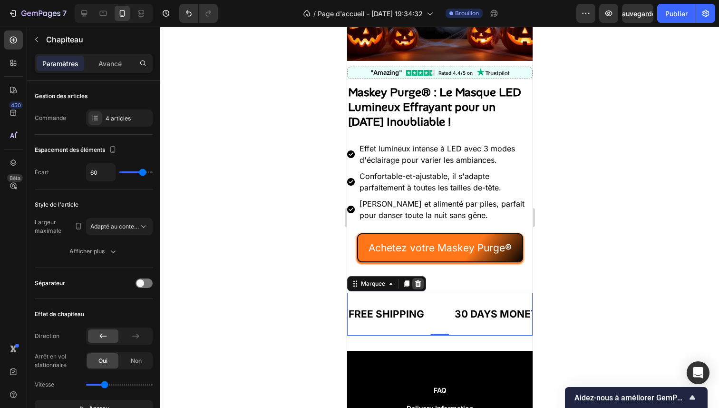
click at [419, 280] on icon at bounding box center [418, 283] width 6 height 7
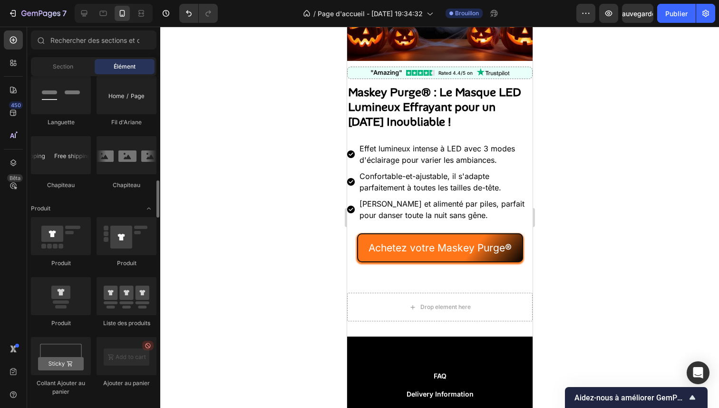
scroll to position [1030, 0]
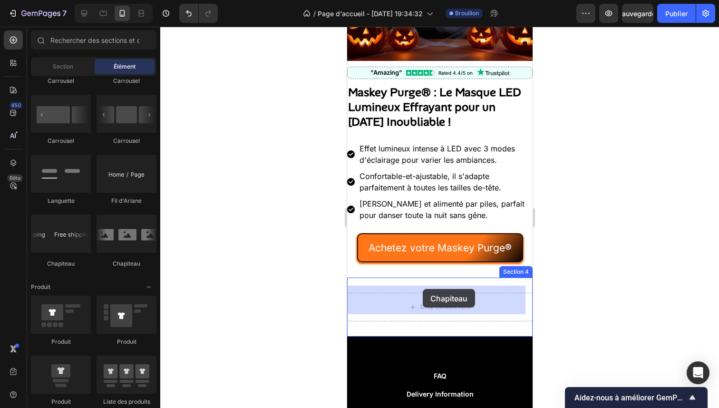
drag, startPoint x: 424, startPoint y: 262, endPoint x: 423, endPoint y: 289, distance: 26.7
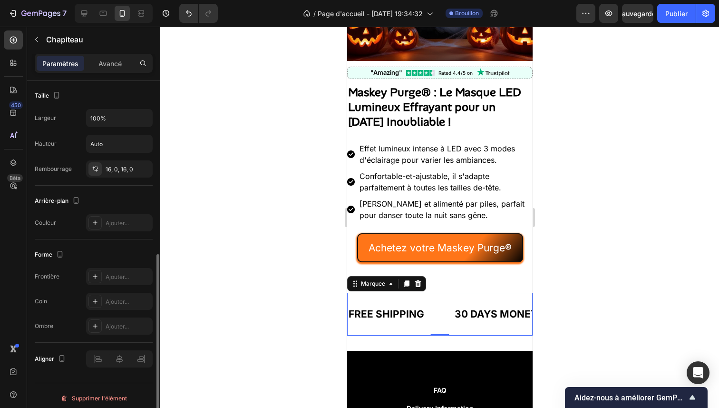
scroll to position [15, 0]
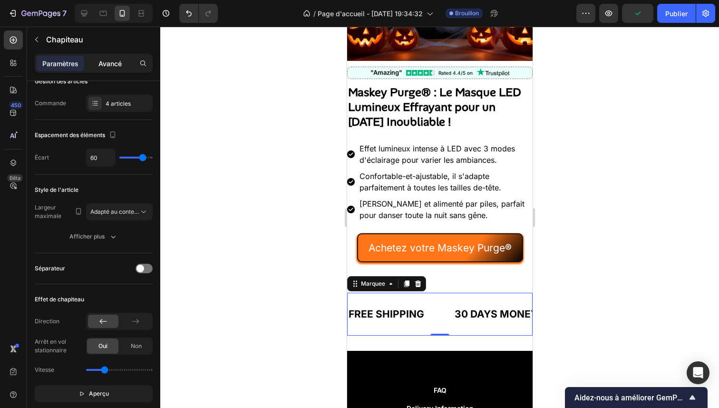
click at [119, 59] on p "Avancé" at bounding box center [109, 64] width 23 height 10
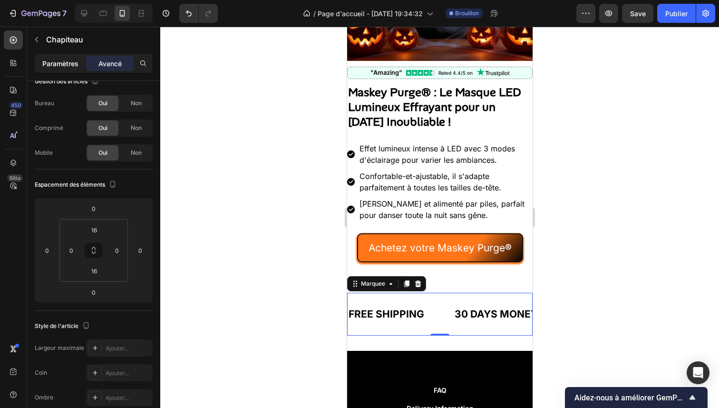
click at [69, 63] on font "Paramètres" at bounding box center [60, 63] width 36 height 8
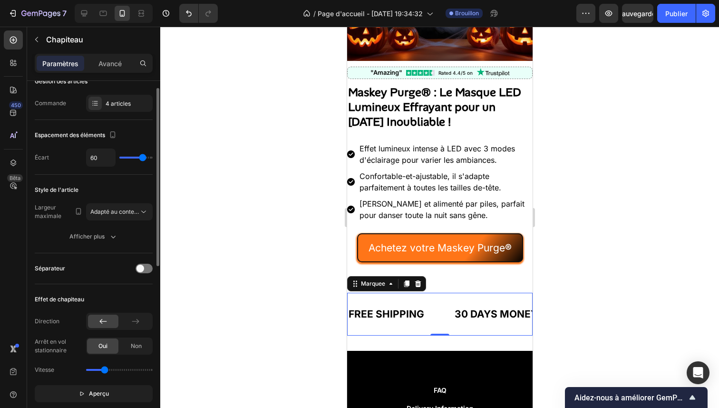
scroll to position [0, 0]
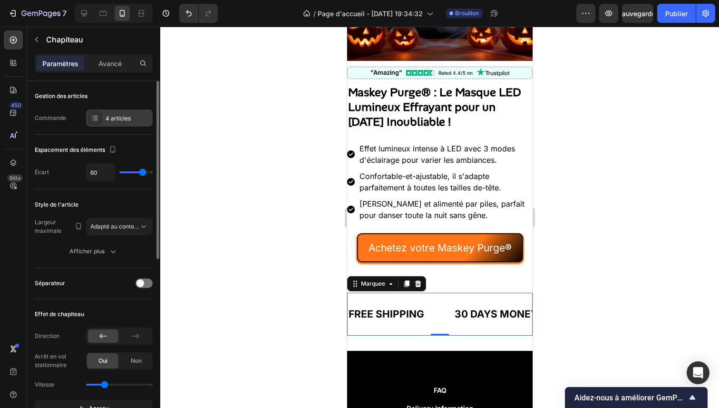
click at [100, 113] on div at bounding box center [95, 117] width 13 height 13
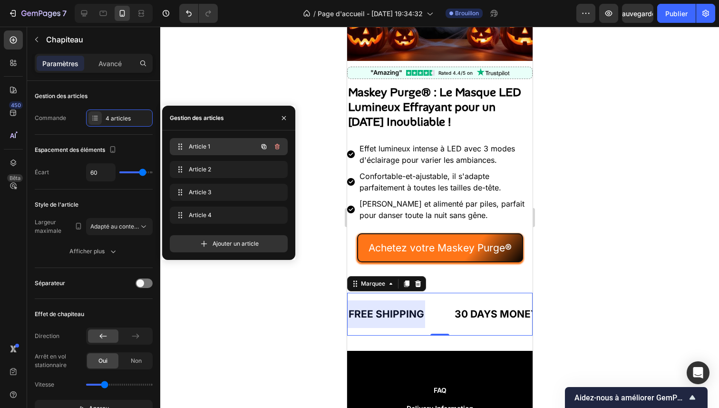
click at [177, 153] on div "Article 1 Item 1" at bounding box center [229, 146] width 118 height 17
click at [238, 141] on div "Article 1 Item 1" at bounding box center [216, 146] width 84 height 13
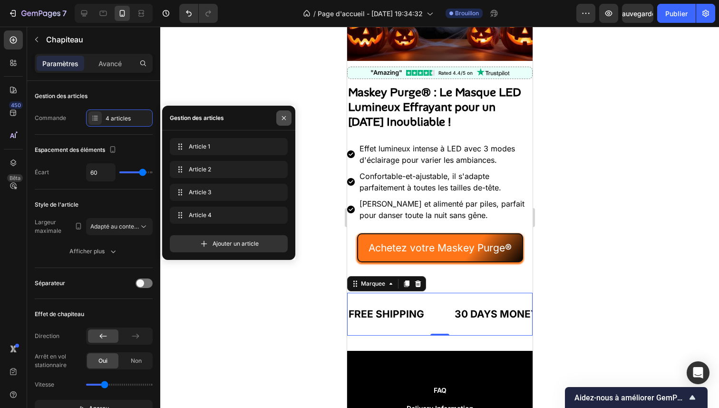
click at [290, 118] on button "button" at bounding box center [283, 117] width 15 height 15
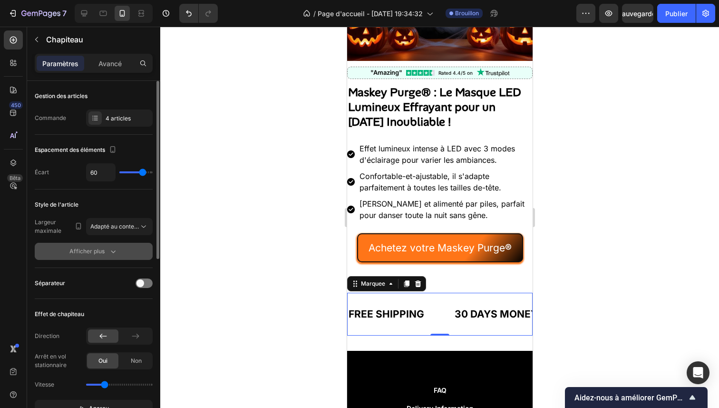
click at [109, 246] on button "Afficher plus" at bounding box center [94, 251] width 118 height 17
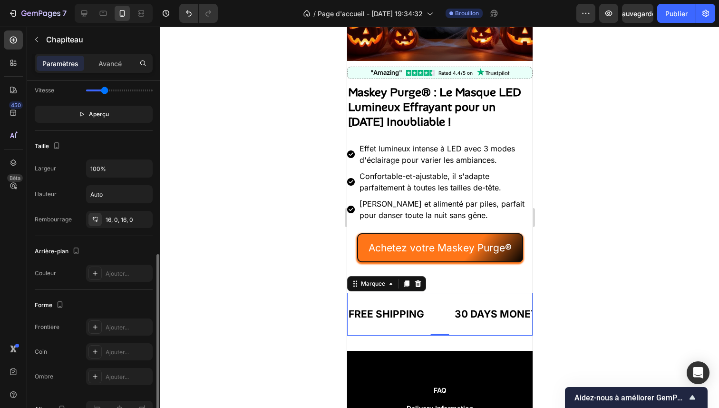
scroll to position [449, 0]
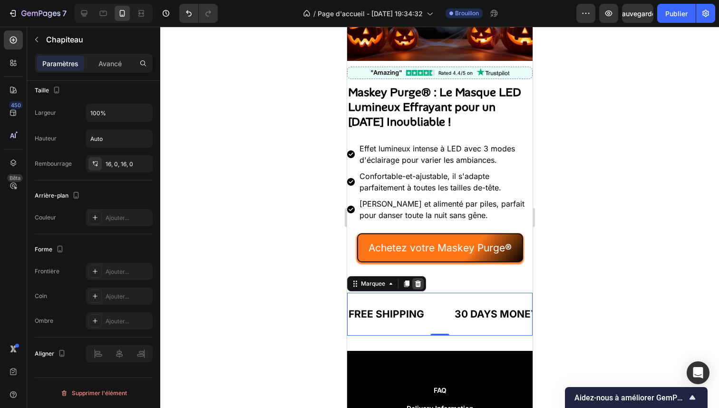
click at [419, 280] on icon at bounding box center [418, 283] width 6 height 7
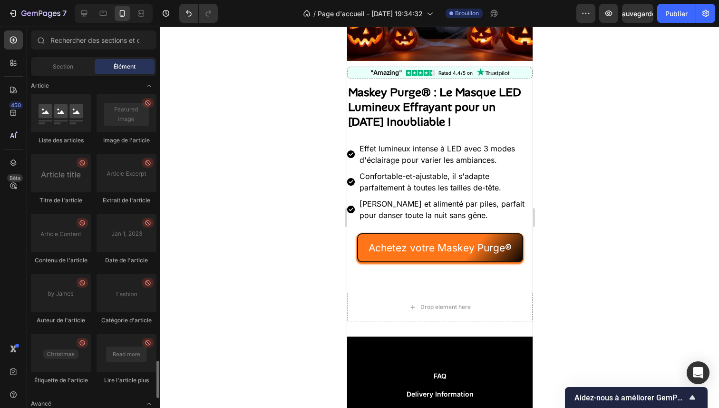
scroll to position [2568, 0]
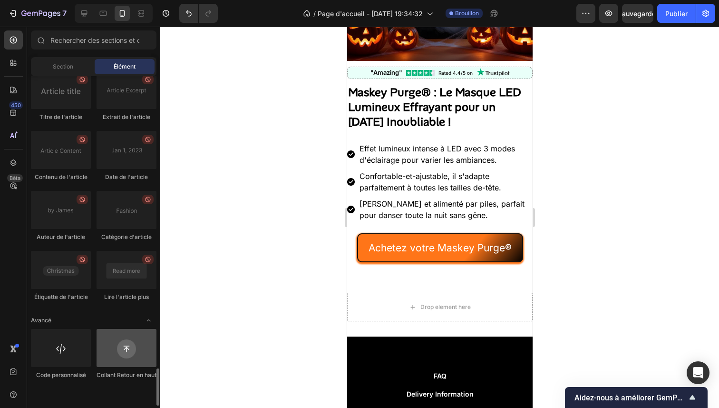
click at [131, 357] on div at bounding box center [127, 348] width 60 height 38
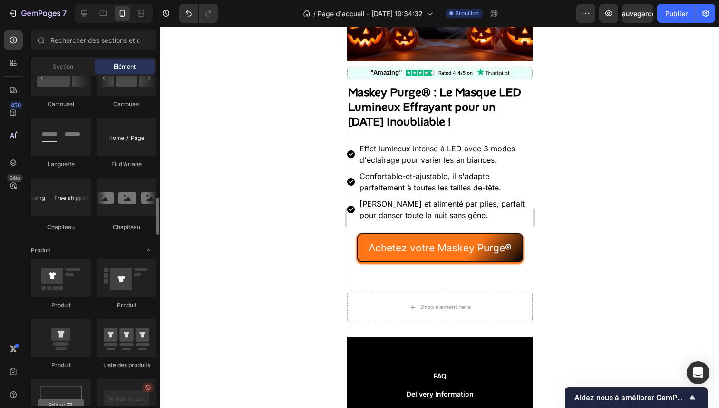
scroll to position [1049, 0]
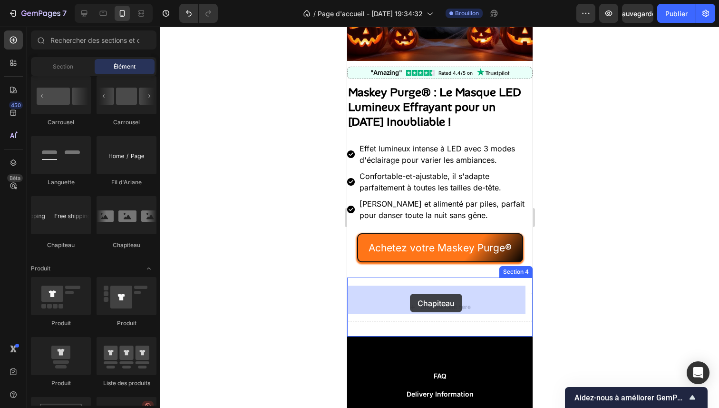
drag, startPoint x: 401, startPoint y: 230, endPoint x: 410, endPoint y: 294, distance: 63.9
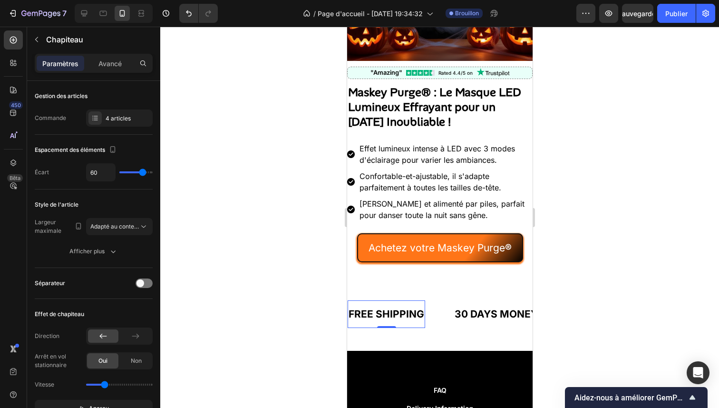
click at [379, 310] on div "FREE SHIPPING" at bounding box center [386, 314] width 78 height 20
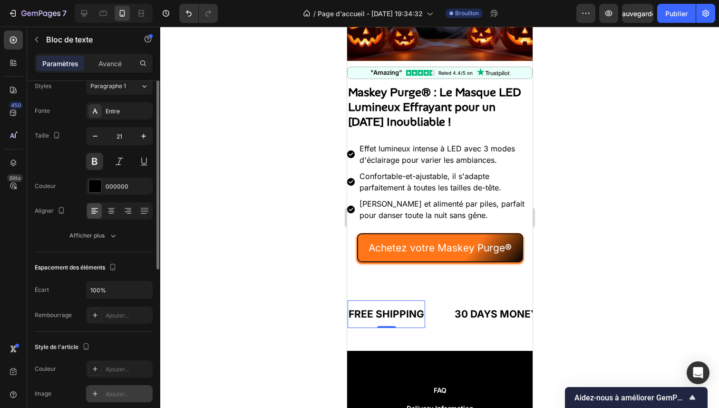
scroll to position [0, 0]
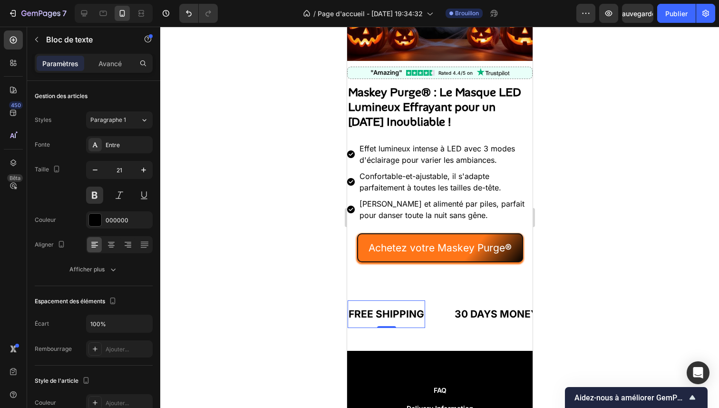
click at [364, 304] on div "FREE SHIPPING" at bounding box center [386, 314] width 78 height 20
click at [364, 305] on p "FREE SHIPPING" at bounding box center [386, 314] width 76 height 18
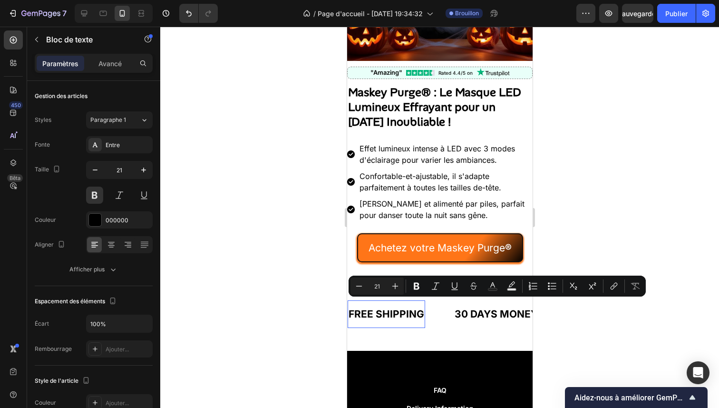
click at [386, 306] on p "FREE SHIPPING" at bounding box center [386, 314] width 76 height 18
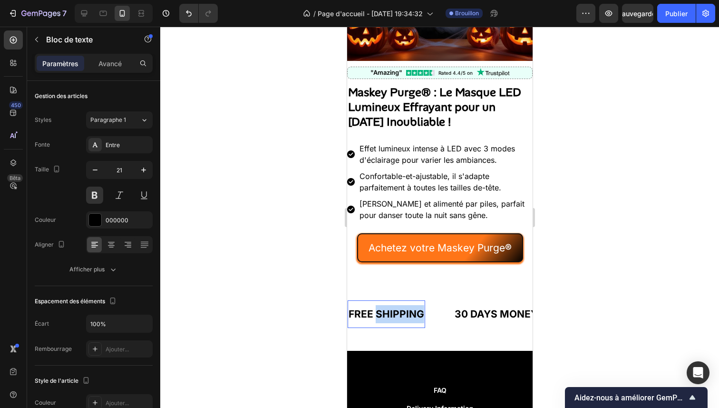
click at [387, 306] on p "FREE SHIPPING" at bounding box center [386, 314] width 76 height 18
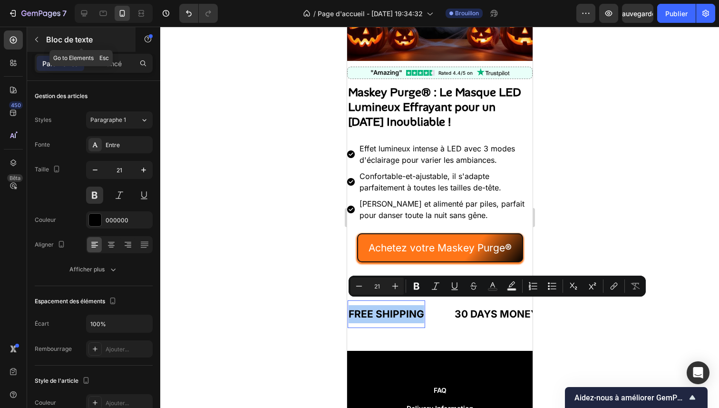
click at [41, 41] on button "button" at bounding box center [36, 39] width 15 height 15
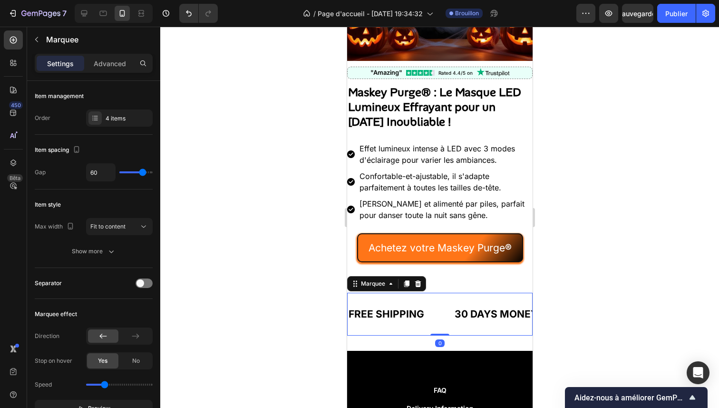
click at [404, 293] on div "FREE SHIPPING Text Block 30 DAYS MONEY BACK GUARANTEE Text Block LIMITED TIME 5…" at bounding box center [440, 314] width 186 height 43
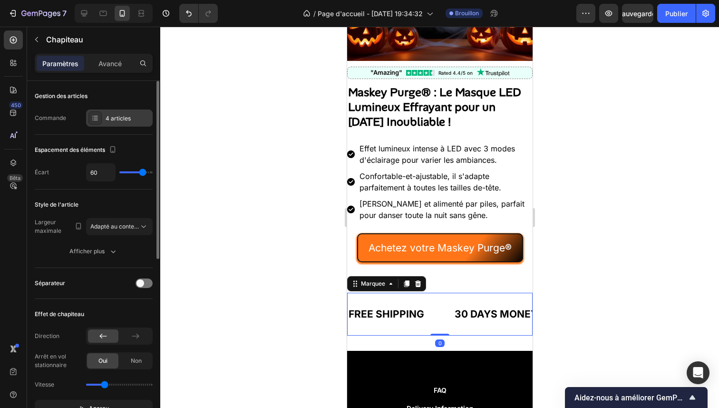
click at [127, 123] on div "4 articles" at bounding box center [119, 117] width 67 height 17
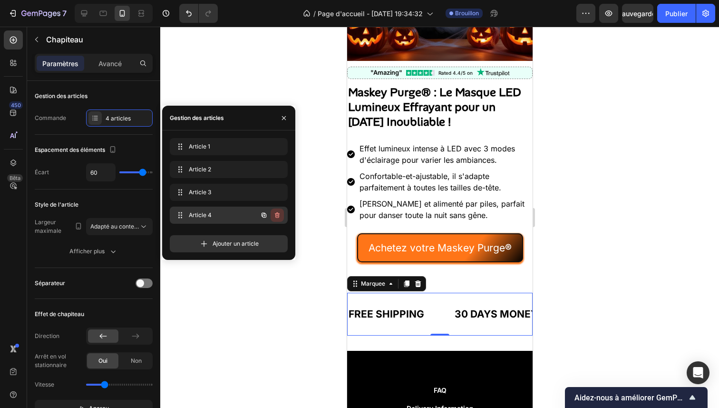
click at [275, 216] on icon "button" at bounding box center [278, 215] width 8 height 8
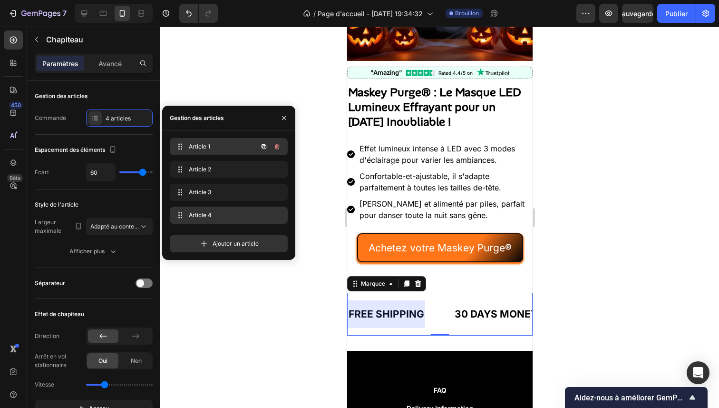
click at [205, 142] on div "Article 1 Item 1" at bounding box center [216, 146] width 84 height 13
click at [206, 144] on font "Article 1" at bounding box center [199, 146] width 21 height 7
click at [206, 144] on font "Article 1" at bounding box center [197, 146] width 21 height 7
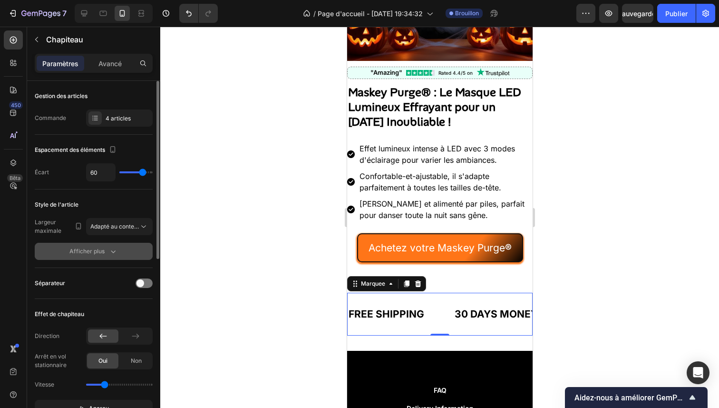
click at [114, 255] on icon "button" at bounding box center [113, 251] width 10 height 10
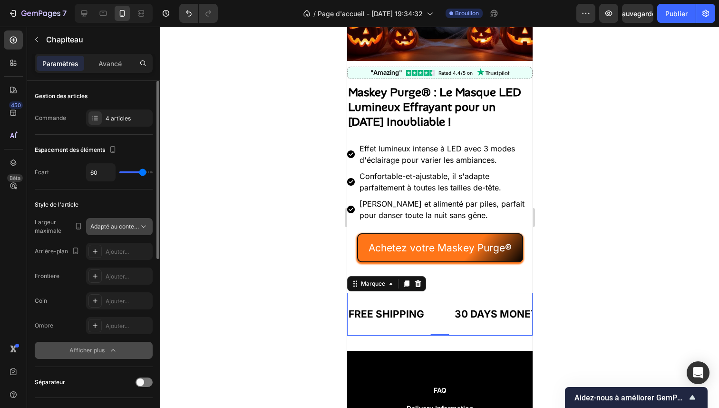
click at [129, 226] on font "Adapté au contenu" at bounding box center [115, 226] width 50 height 7
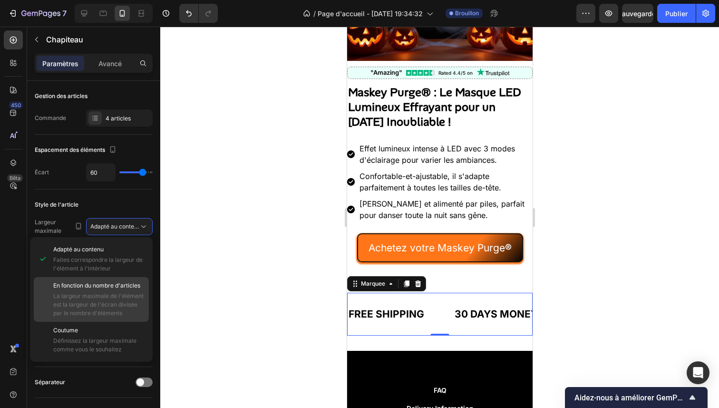
click at [113, 300] on span "La largeur maximale de l'élément est la largeur de l'écran divisée par le nombr…" at bounding box center [98, 305] width 91 height 26
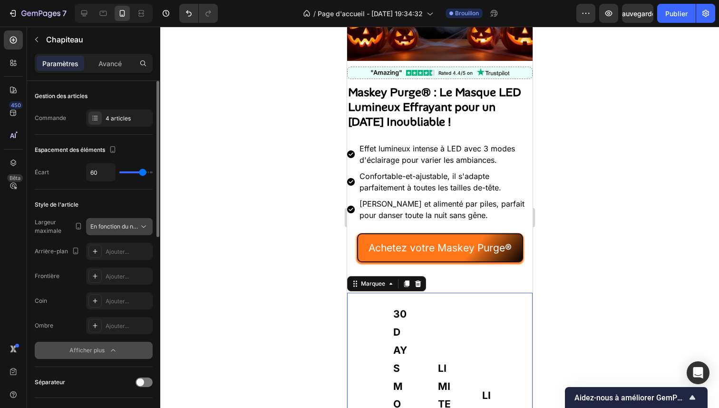
click at [125, 231] on button "En fonction du nombre d'articles" at bounding box center [119, 226] width 67 height 17
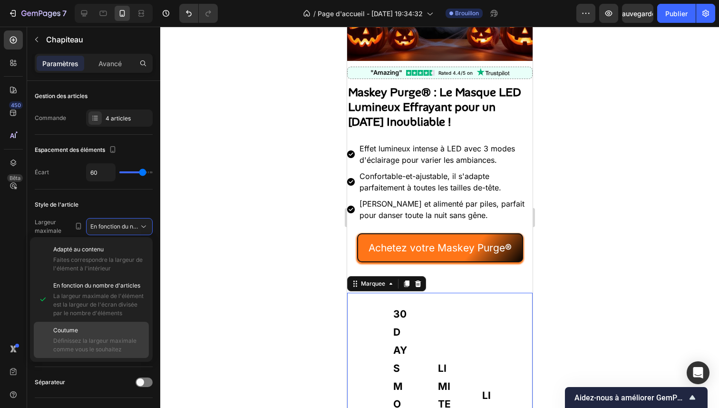
click at [106, 334] on p "Coutume" at bounding box center [98, 330] width 91 height 9
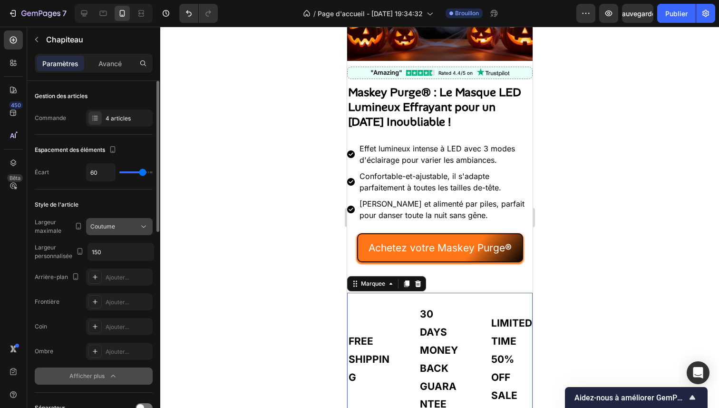
click at [124, 229] on div "Coutume" at bounding box center [114, 226] width 49 height 9
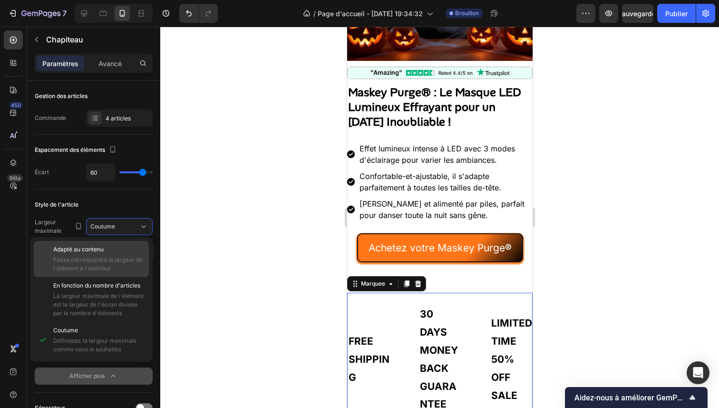
click at [121, 248] on p "Adapté au contenu" at bounding box center [98, 249] width 91 height 9
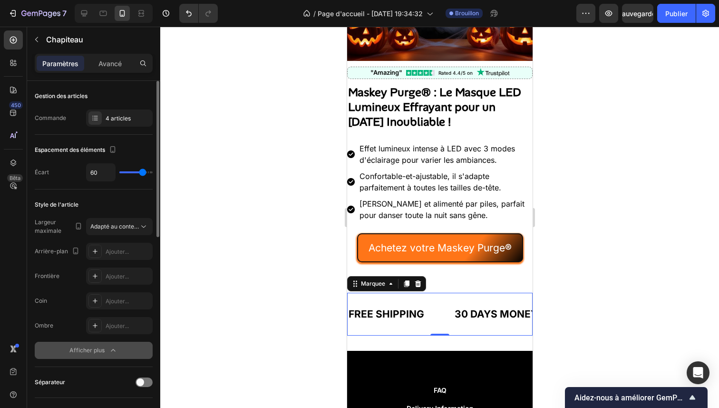
scroll to position [385, 0]
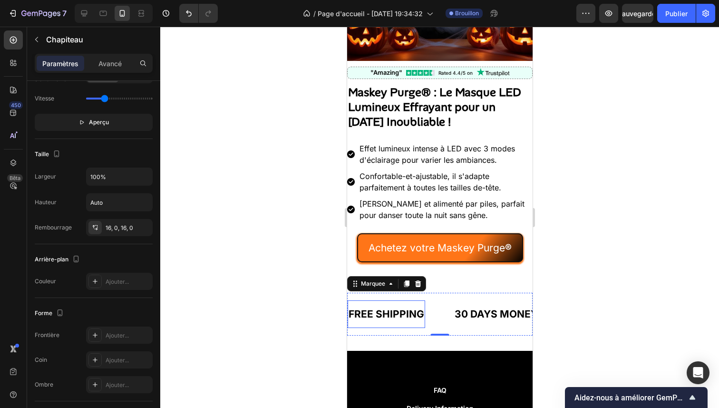
click at [392, 315] on p "FREE SHIPPING" at bounding box center [386, 314] width 76 height 18
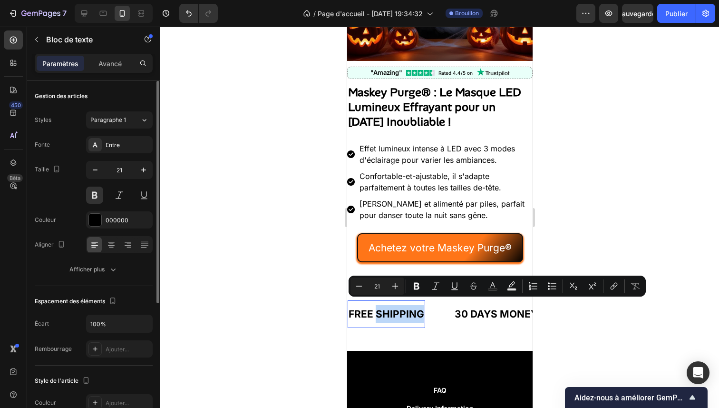
click at [390, 313] on p "FREE SHIPPING" at bounding box center [386, 314] width 76 height 18
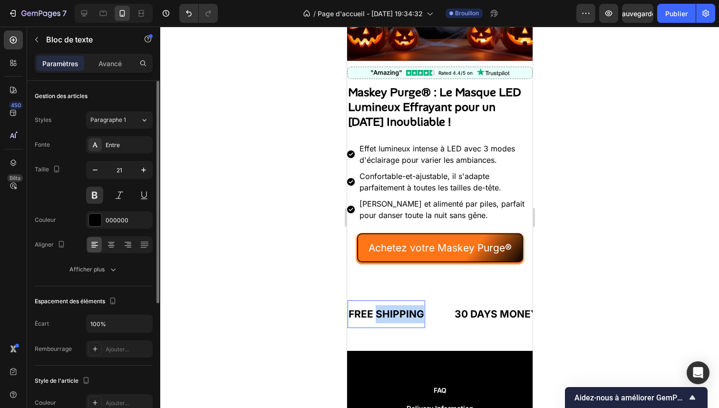
click at [390, 313] on p "FREE SHIPPING" at bounding box center [386, 314] width 76 height 18
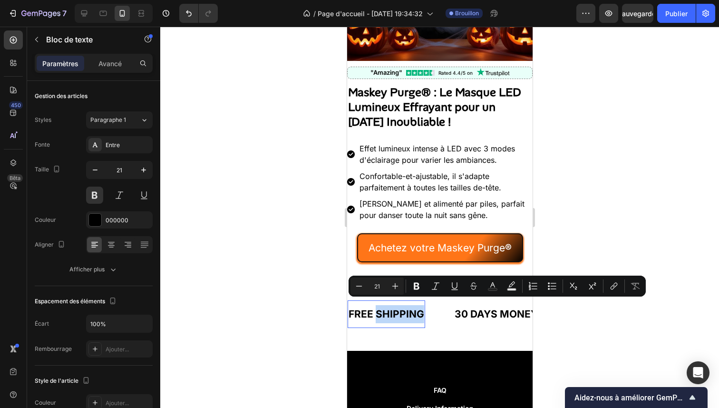
click at [381, 310] on p "FREE SHIPPING" at bounding box center [386, 314] width 76 height 18
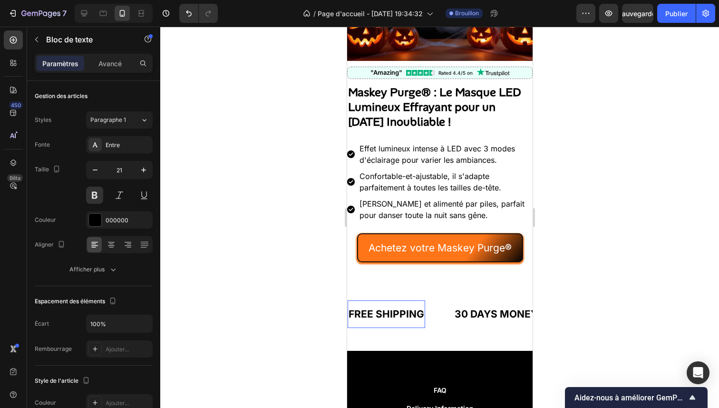
click at [367, 310] on p "FREE SHIPPING" at bounding box center [386, 314] width 76 height 18
click at [384, 310] on span "Qualité supérieure" at bounding box center [382, 315] width 69 height 10
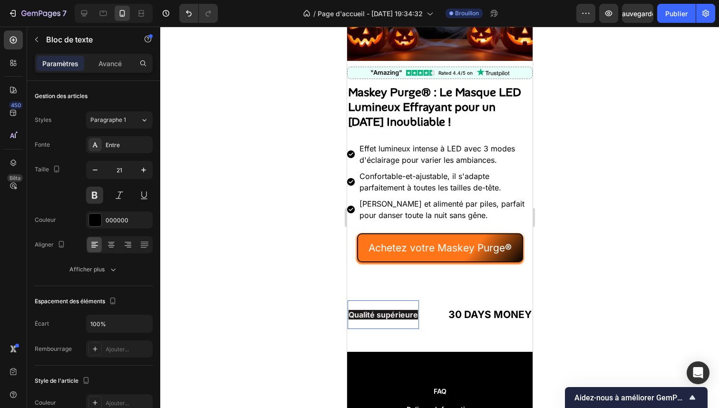
click at [394, 310] on span "Qualité supérieure" at bounding box center [382, 315] width 69 height 10
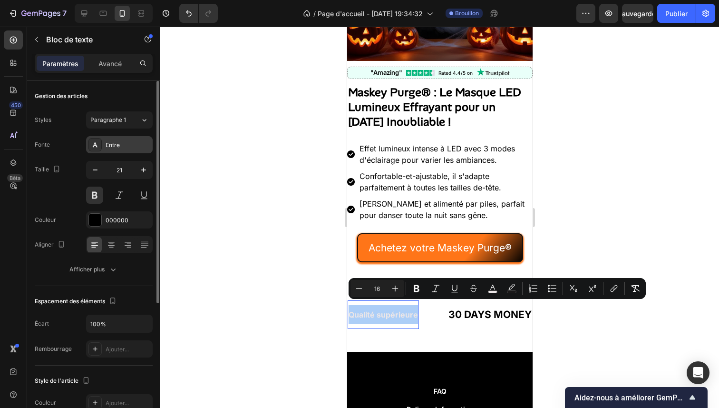
click at [129, 141] on div "Entre" at bounding box center [128, 145] width 45 height 9
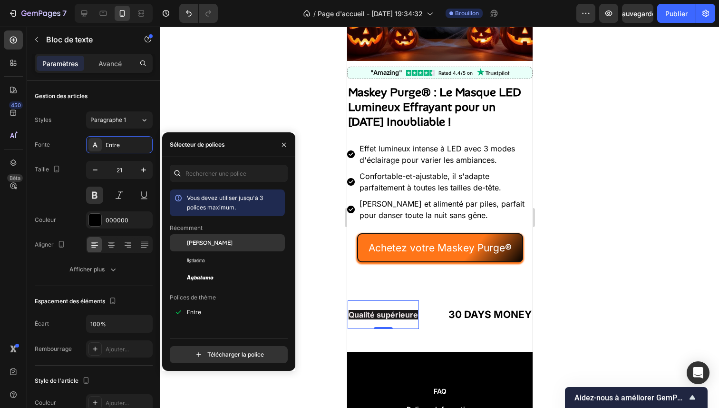
click at [220, 240] on div "Alan Sans" at bounding box center [235, 242] width 96 height 9
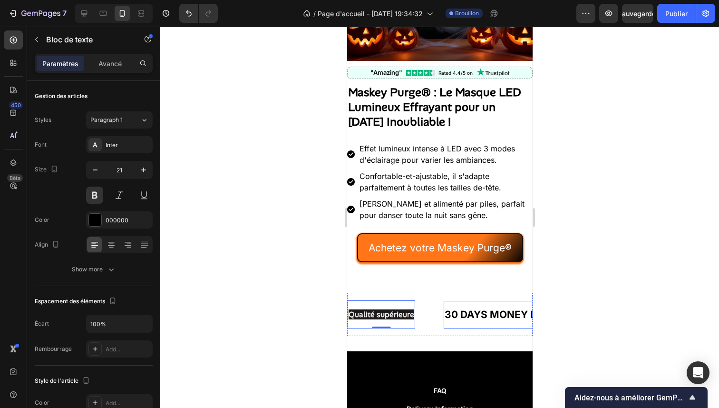
click at [451, 305] on div "30 DAYS MONEY BACK GUARANTEE" at bounding box center [534, 315] width 182 height 20
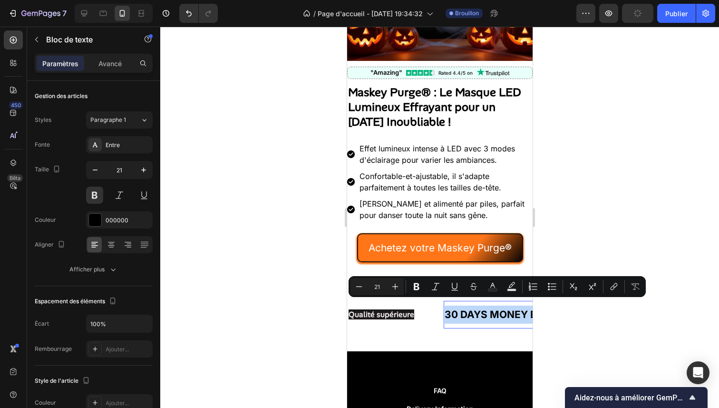
click at [451, 305] on p "30 DAYS MONEY BACK GUARANTEE" at bounding box center [534, 314] width 180 height 18
type input "16"
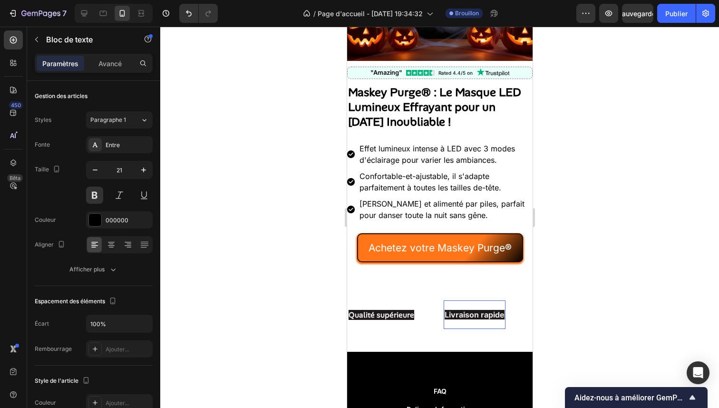
click at [481, 310] on span "Livraison rapide" at bounding box center [474, 315] width 60 height 10
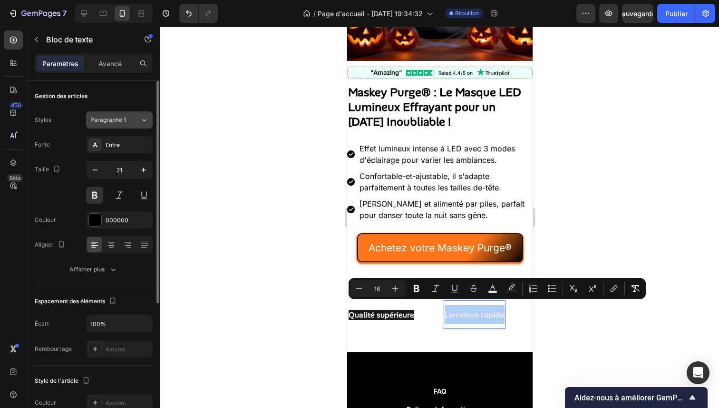
click at [124, 118] on font "Paragraphe 1" at bounding box center [108, 119] width 36 height 7
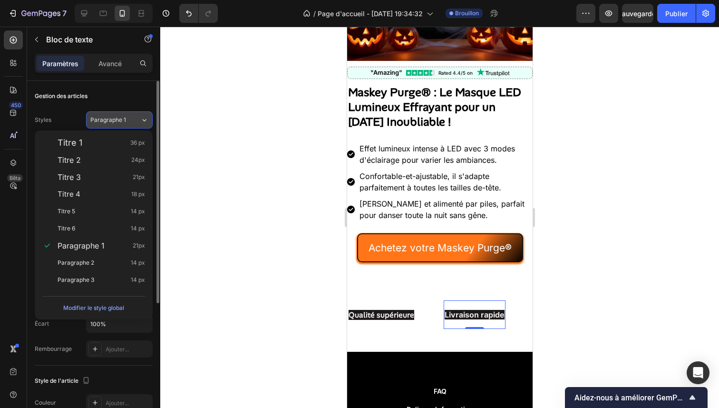
click at [124, 118] on font "Paragraphe 1" at bounding box center [108, 119] width 36 height 7
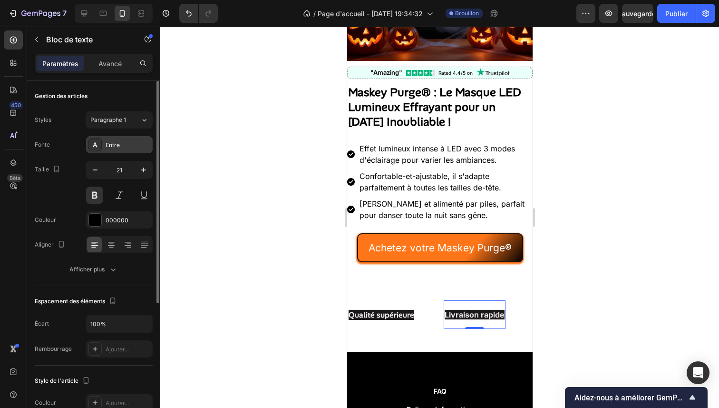
click at [122, 139] on div "Entre" at bounding box center [119, 144] width 67 height 17
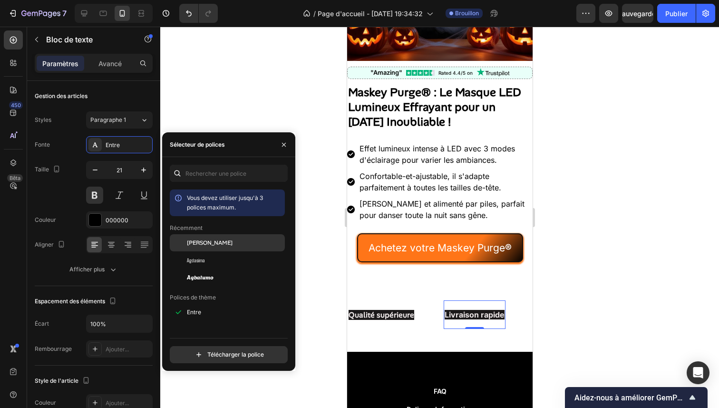
click at [221, 246] on div "Alan Sans" at bounding box center [235, 242] width 96 height 9
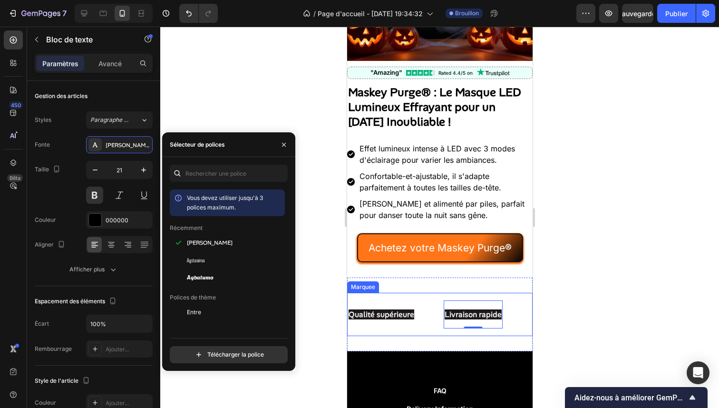
click at [510, 308] on div "Livraison rapide Text Block 0" at bounding box center [487, 314] width 88 height 28
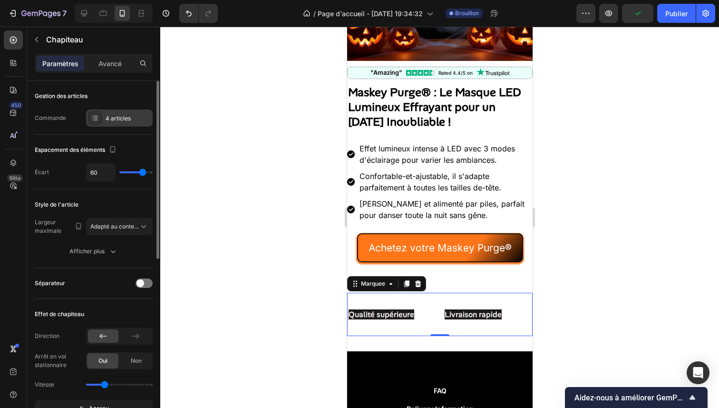
click at [127, 121] on font "4 articles" at bounding box center [118, 118] width 25 height 7
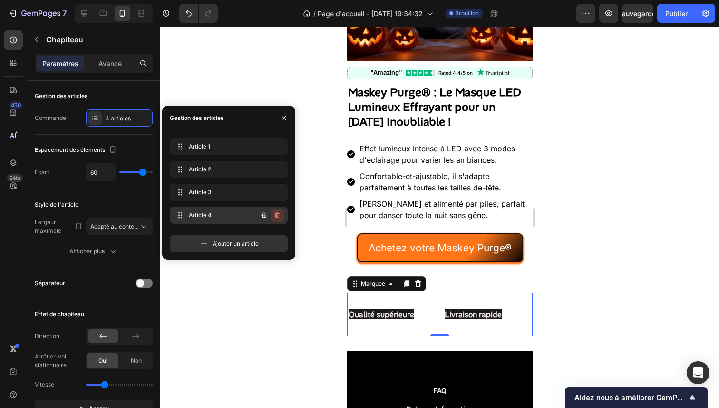
click at [281, 214] on button "button" at bounding box center [277, 214] width 13 height 13
click at [265, 214] on font "Supprimer" at bounding box center [265, 214] width 29 height 7
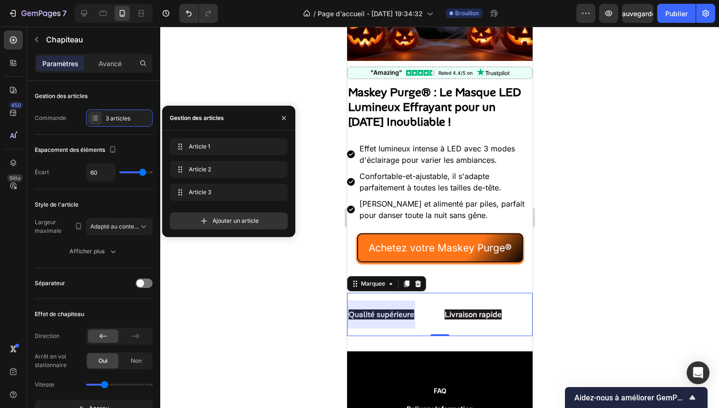
click at [239, 71] on div at bounding box center [439, 217] width 559 height 381
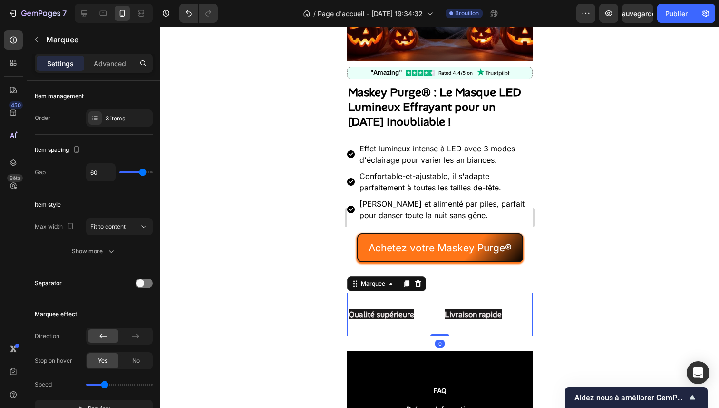
click at [513, 312] on div "Livraison rapide Text Block" at bounding box center [487, 314] width 88 height 28
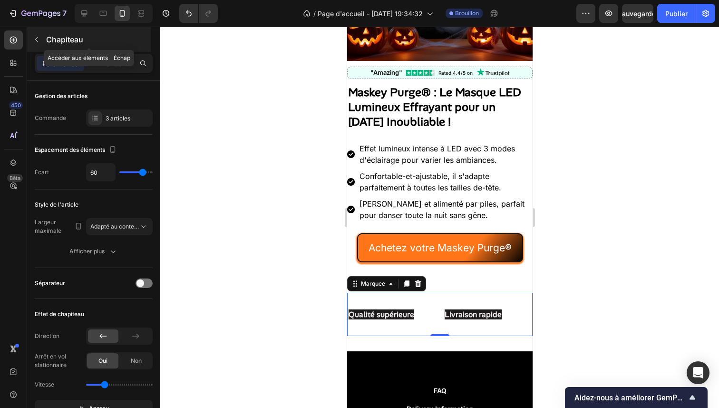
click at [45, 44] on div "Chapiteau" at bounding box center [89, 39] width 124 height 25
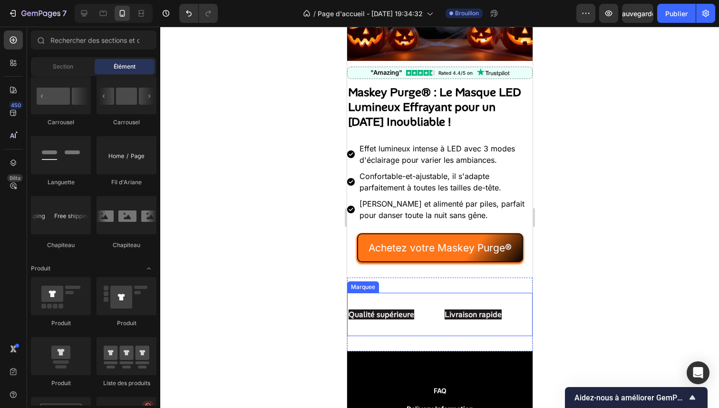
click at [371, 293] on div "Qualité supérieure Text Block Livraison rapide Text Block LIMITED TIME 50% OFF …" at bounding box center [440, 314] width 186 height 43
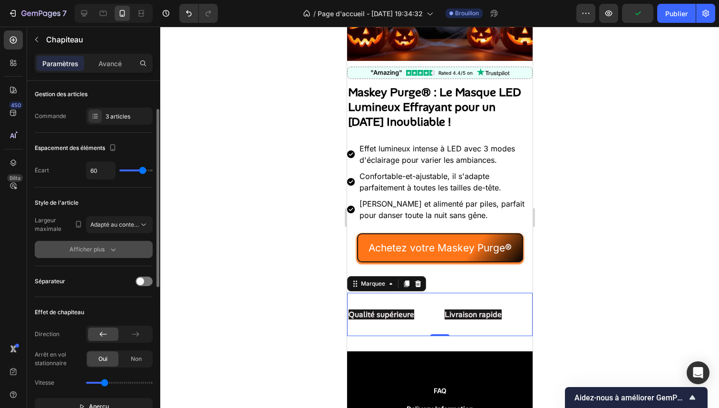
scroll to position [160, 0]
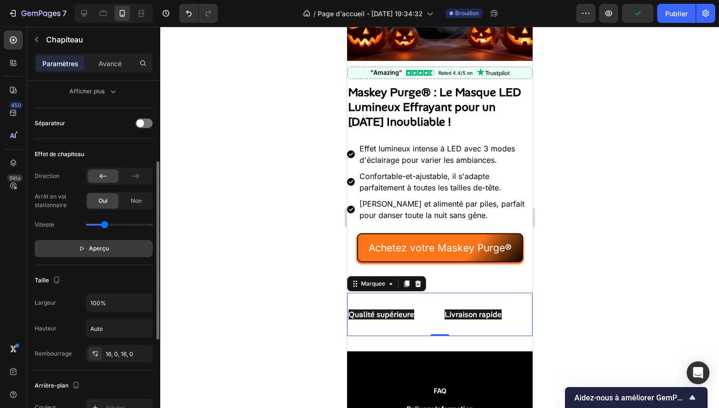
click at [100, 252] on span "Aperçu" at bounding box center [99, 249] width 20 height 10
click at [100, 252] on span "Pause" at bounding box center [99, 249] width 17 height 10
click at [100, 252] on span "Aperçu" at bounding box center [99, 249] width 20 height 10
click at [530, 308] on div "LIMITED TIME 50% OFF SALE" at bounding box center [603, 315] width 146 height 20
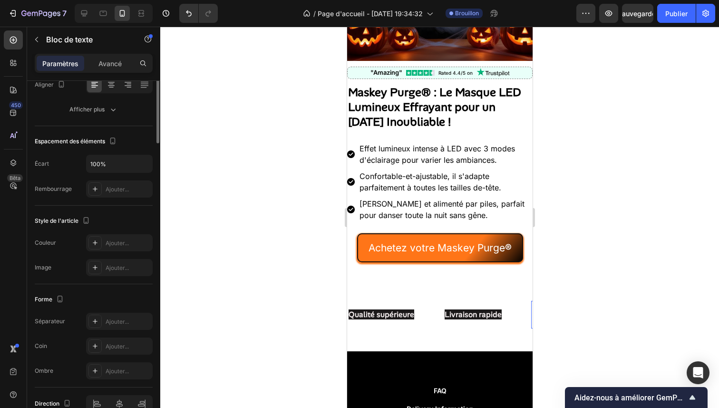
scroll to position [0, 0]
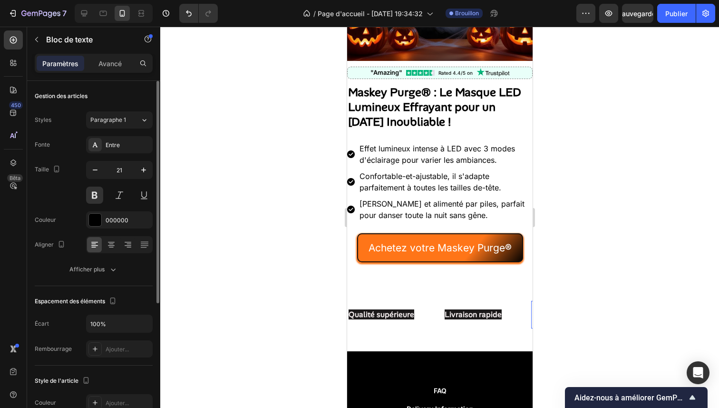
click at [529, 308] on div "LIMITED TIME 50% OFF SALE" at bounding box center [602, 315] width 146 height 20
click at [531, 308] on p "LIMITED TIME 50% OFF SALE" at bounding box center [603, 314] width 144 height 18
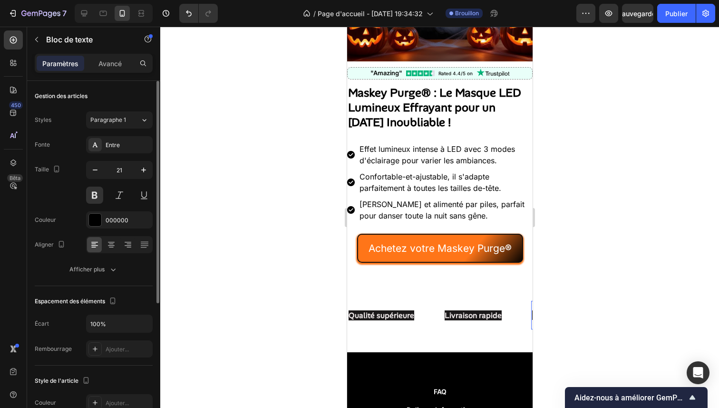
scroll to position [0, 48]
click at [486, 310] on span "Livraison rapide" at bounding box center [506, 315] width 60 height 10
click at [486, 310] on span "Livraison rapide" at bounding box center [512, 315] width 60 height 10
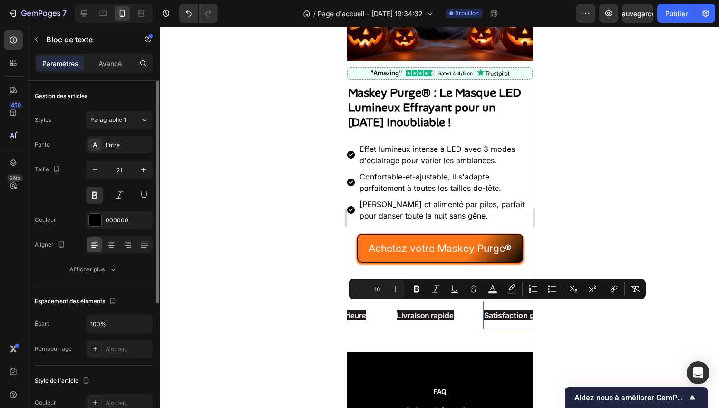
scroll to position [0, 63]
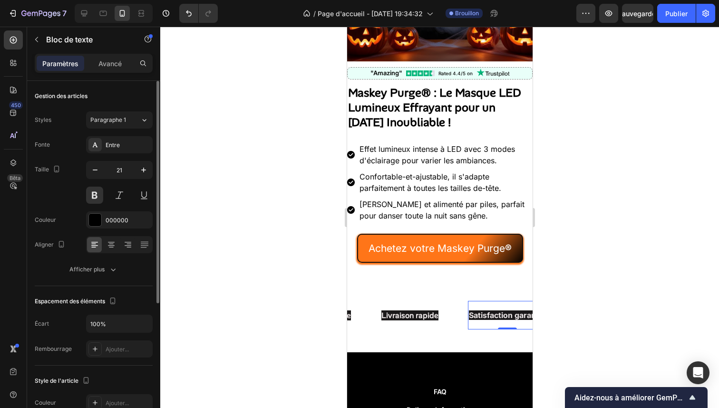
click at [580, 263] on div at bounding box center [439, 217] width 559 height 381
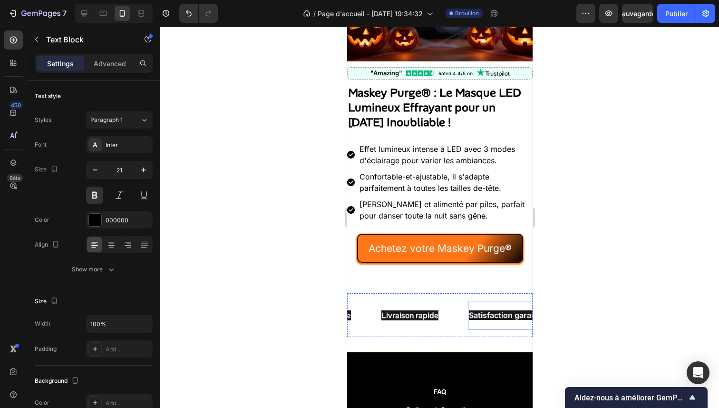
click at [467, 310] on span "Satisfaction garantie" at bounding box center [505, 315] width 77 height 10
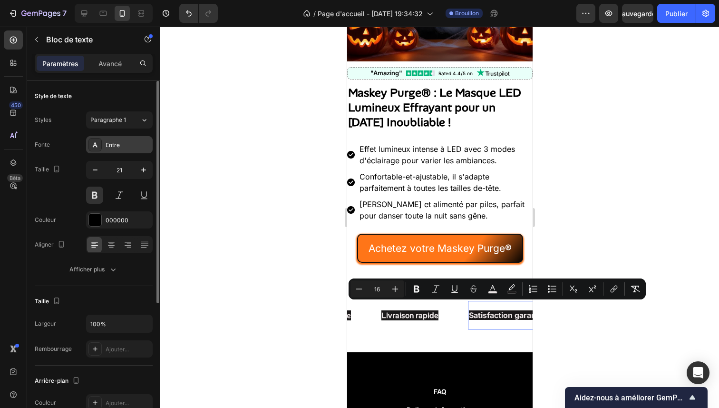
click at [145, 149] on div "Entre" at bounding box center [119, 144] width 67 height 17
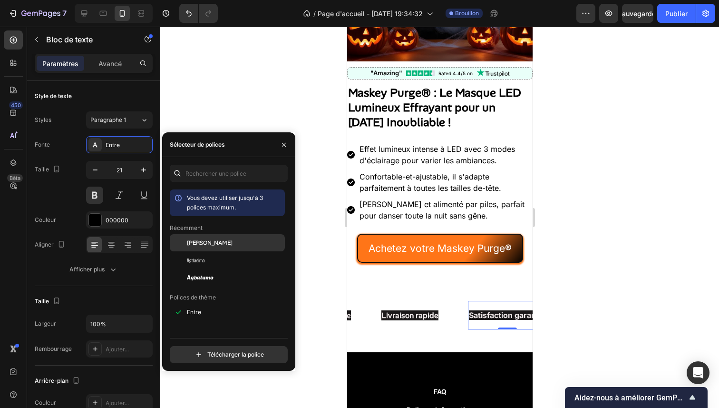
click at [217, 248] on div "Alan Sans" at bounding box center [227, 242] width 115 height 17
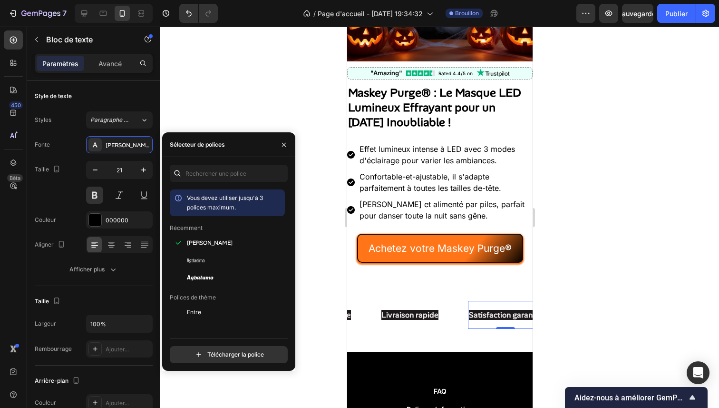
click at [610, 247] on div at bounding box center [439, 217] width 559 height 381
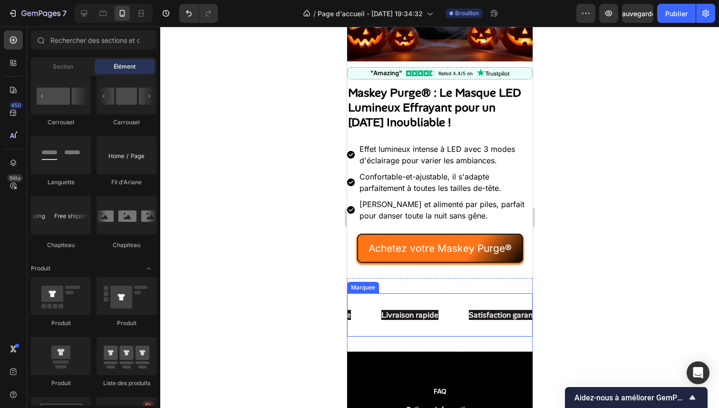
click at [453, 293] on div "Qualité supérieure Text Block Livraison rapide Text Block Satisfaction garantie…" at bounding box center [440, 314] width 186 height 43
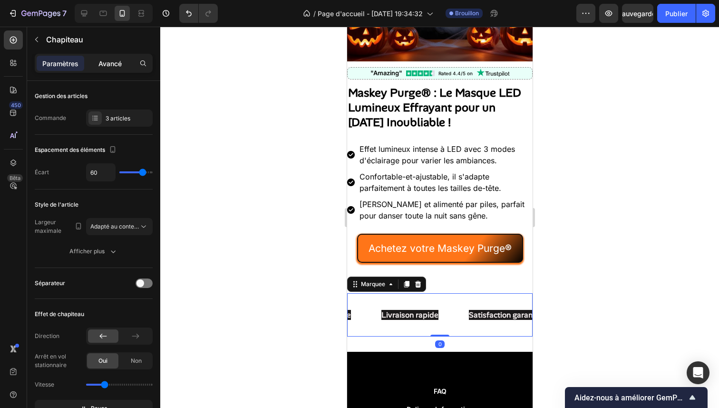
click at [112, 64] on font "Avancé" at bounding box center [109, 63] width 23 height 8
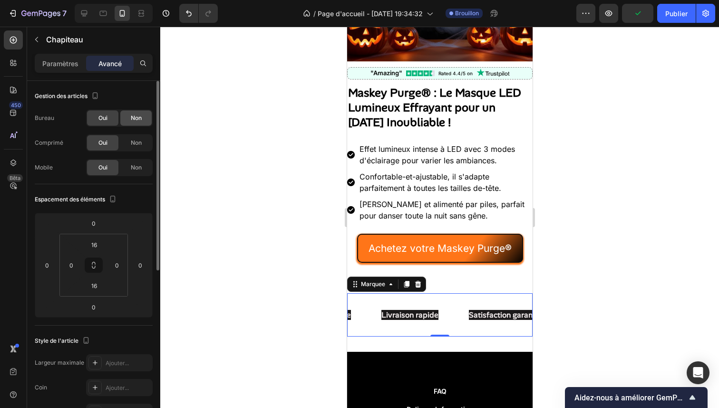
click at [139, 119] on font "Non" at bounding box center [136, 117] width 11 height 7
click at [133, 143] on font "Non" at bounding box center [136, 142] width 11 height 7
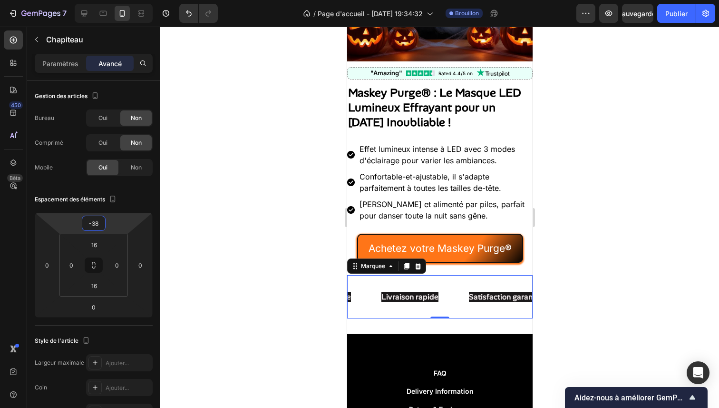
type input "-40"
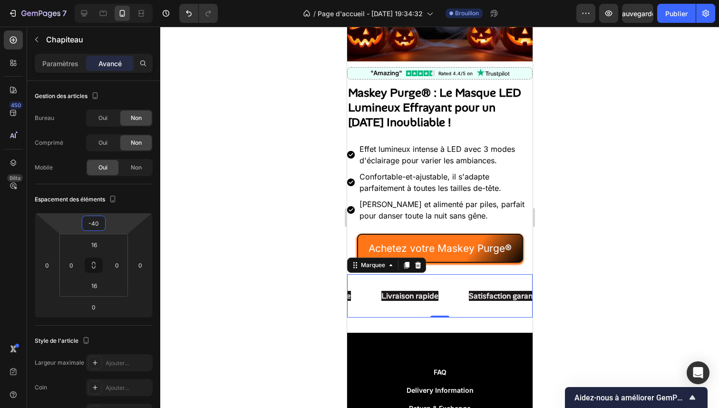
drag, startPoint x: 111, startPoint y: 223, endPoint x: 112, endPoint y: 233, distance: 9.6
click at [112, 0] on html "7 / Page d'accueil - [DATE] 19:34:32 Brouillon Aperçu Sauvegarder Publier 450 B…" at bounding box center [359, 0] width 719 height 0
click at [570, 291] on span "Qualité supérieure" at bounding box center [603, 296] width 66 height 10
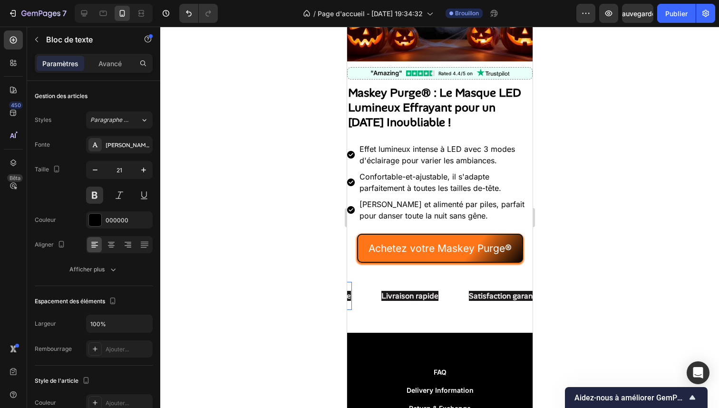
click at [567, 291] on span "Qualité supérieure" at bounding box center [600, 296] width 66 height 10
click at [570, 291] on span "Qualité supérieure" at bounding box center [603, 296] width 66 height 10
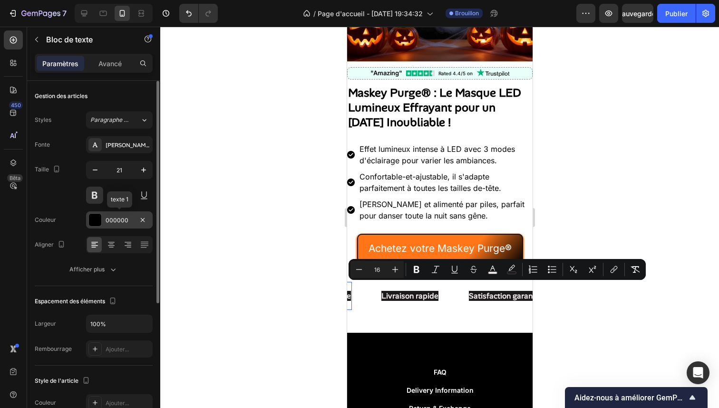
click at [96, 222] on div at bounding box center [95, 220] width 12 height 12
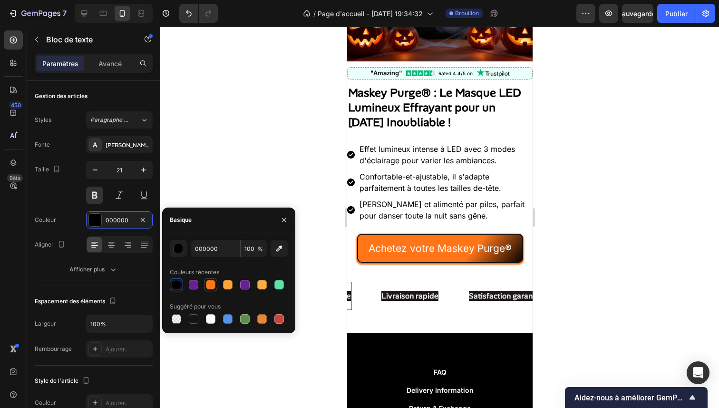
click at [210, 284] on div at bounding box center [211, 285] width 10 height 10
click at [179, 282] on div at bounding box center [177, 285] width 10 height 10
type input "000000"
click at [484, 282] on div "Satisfaction garantie Text Block" at bounding box center [517, 296] width 103 height 28
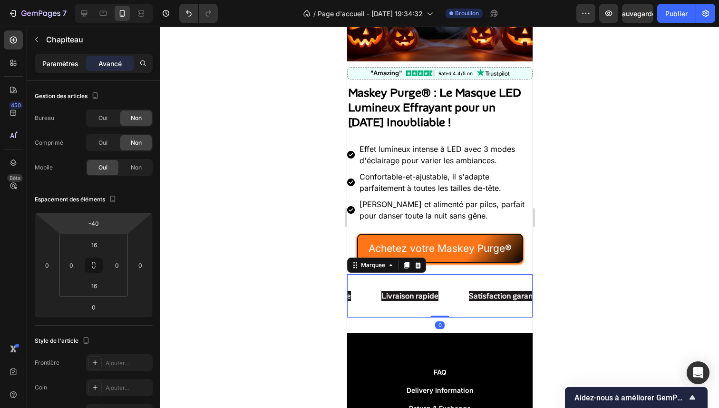
click at [60, 69] on div "Paramètres" at bounding box center [61, 63] width 48 height 15
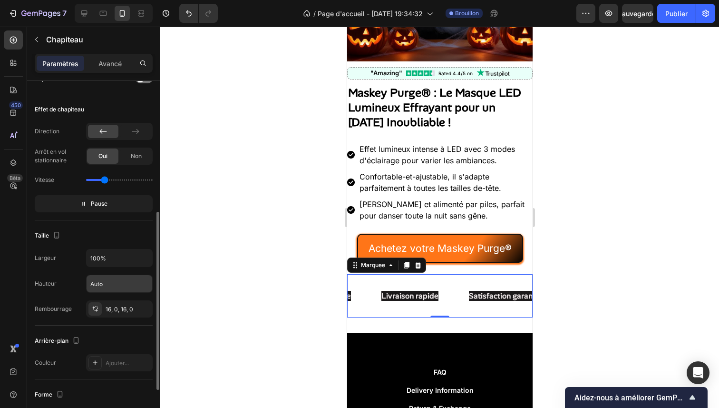
scroll to position [257, 0]
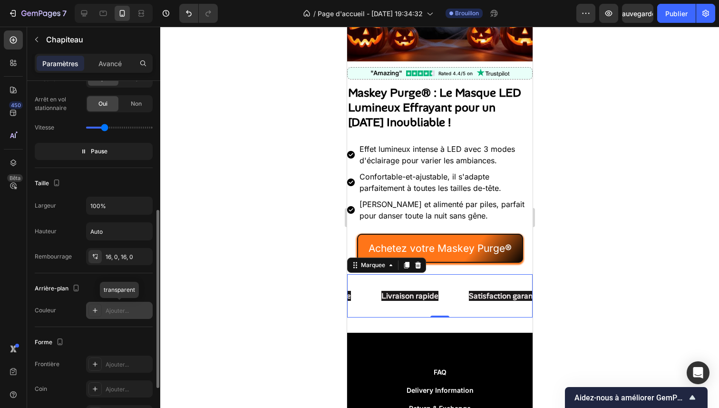
click at [93, 310] on icon at bounding box center [95, 310] width 5 height 5
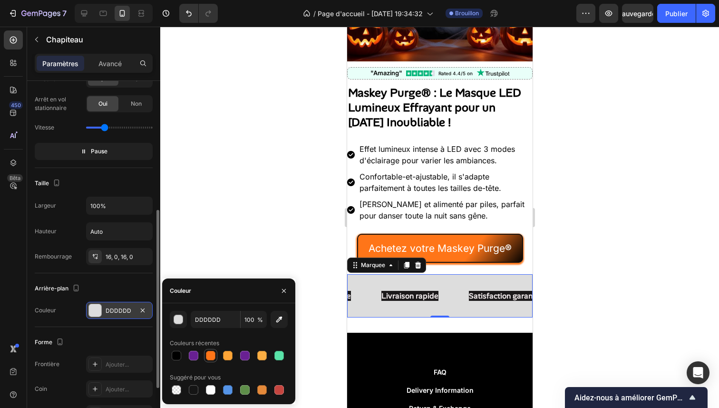
click at [212, 356] on div at bounding box center [211, 356] width 10 height 10
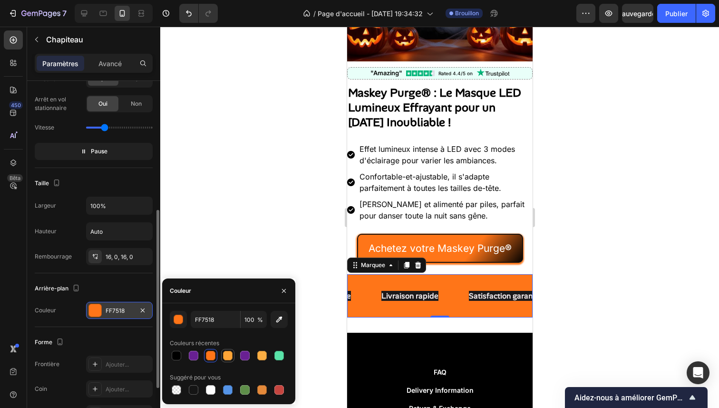
click at [226, 353] on div at bounding box center [228, 356] width 10 height 10
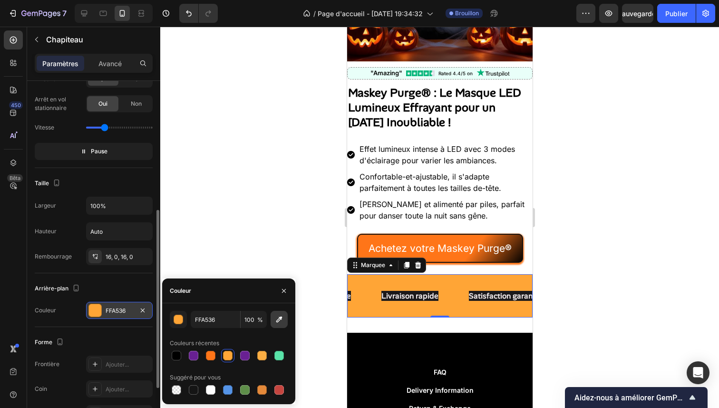
click at [277, 320] on icon "button" at bounding box center [279, 319] width 6 height 6
type input "FF7518"
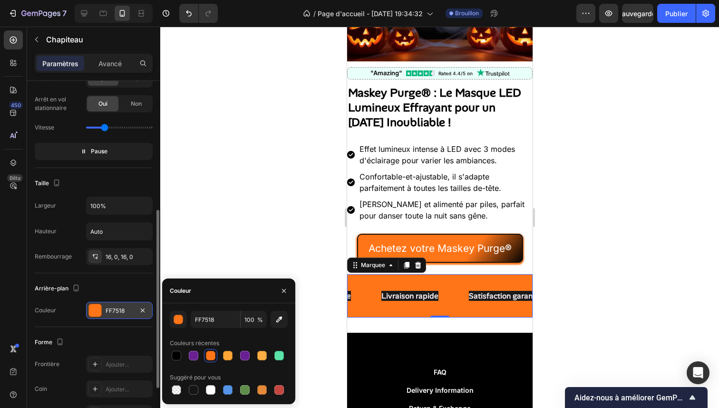
click at [75, 310] on div "Couleur FF7518" at bounding box center [94, 310] width 118 height 17
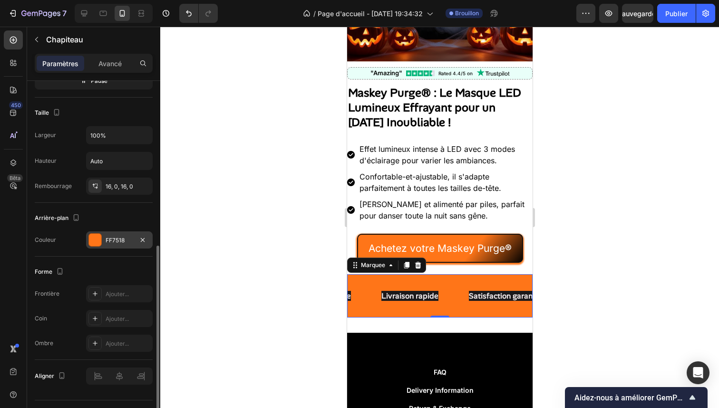
scroll to position [329, 0]
click at [96, 319] on icon at bounding box center [95, 317] width 8 height 8
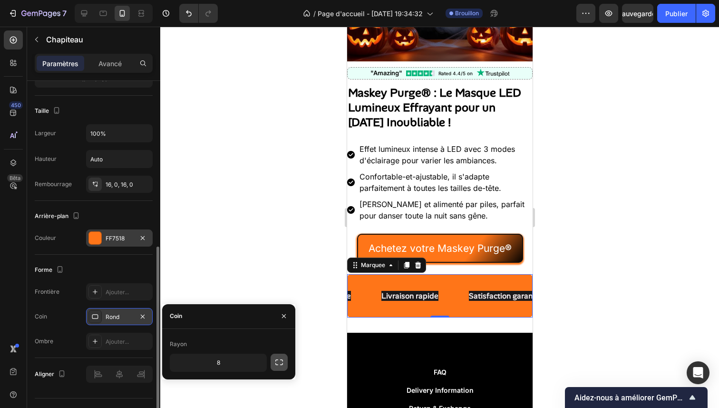
click at [274, 357] on button "button" at bounding box center [279, 362] width 17 height 17
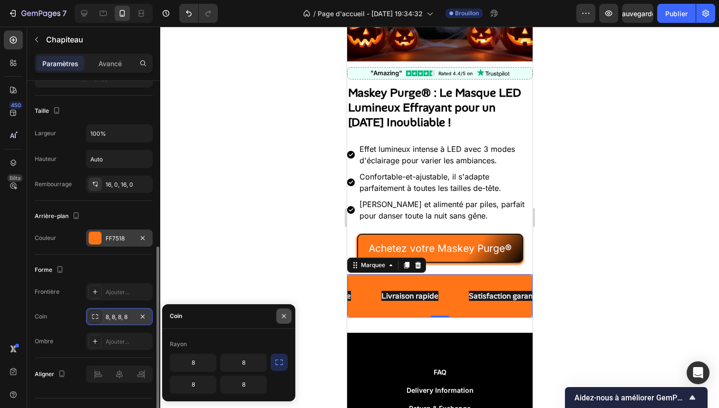
click at [282, 315] on icon "button" at bounding box center [284, 316] width 8 height 8
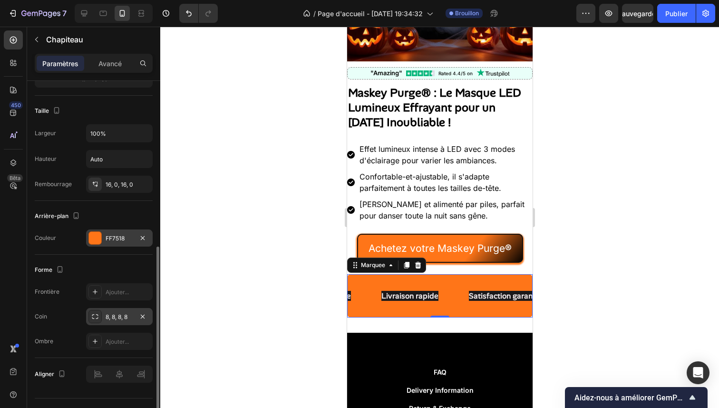
click at [98, 321] on div at bounding box center [95, 316] width 13 height 13
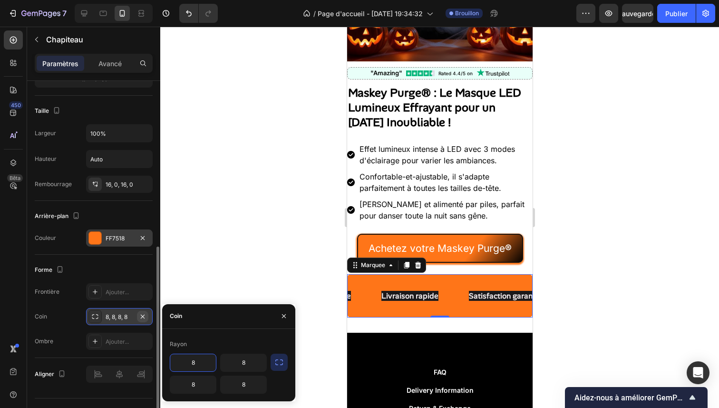
click at [146, 316] on icon "button" at bounding box center [143, 317] width 8 height 8
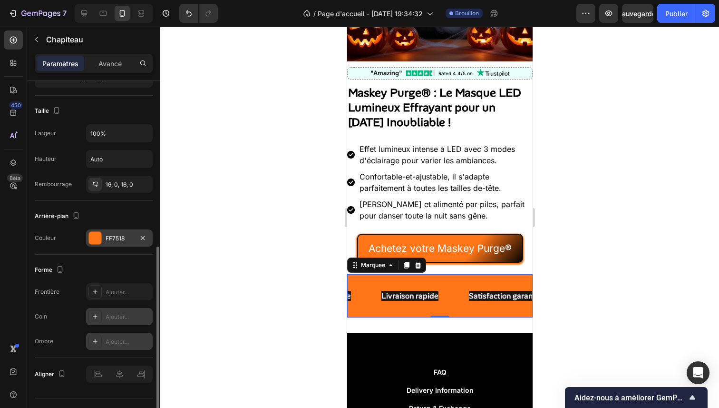
scroll to position [350, 0]
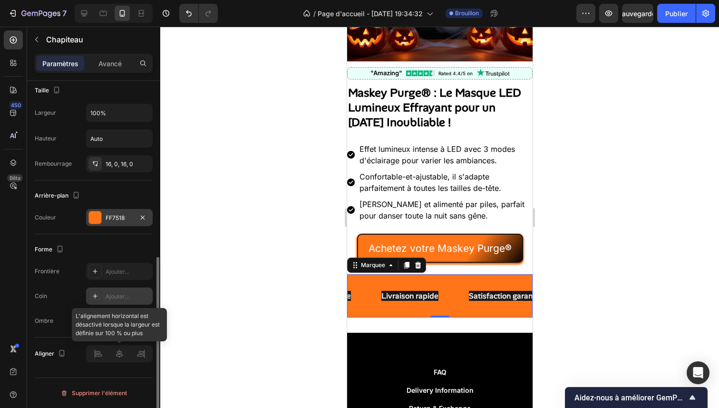
click at [115, 352] on div at bounding box center [119, 353] width 67 height 17
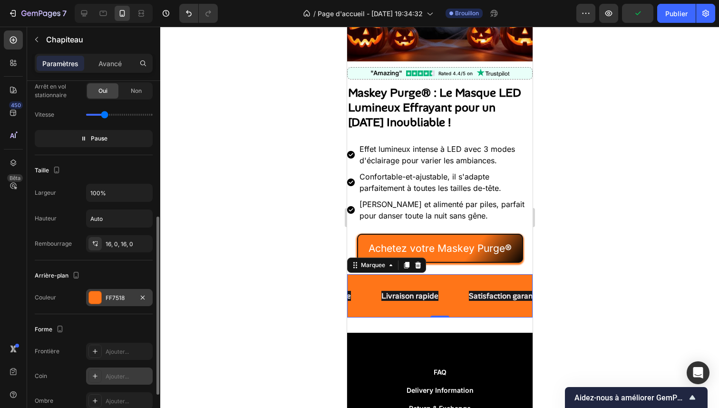
scroll to position [254, 0]
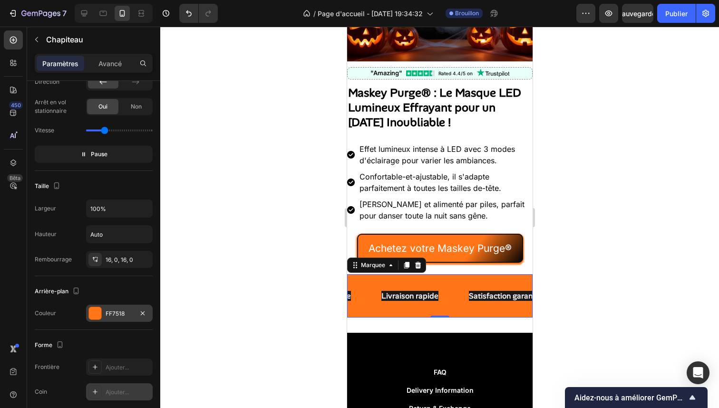
click at [253, 279] on div at bounding box center [439, 217] width 559 height 381
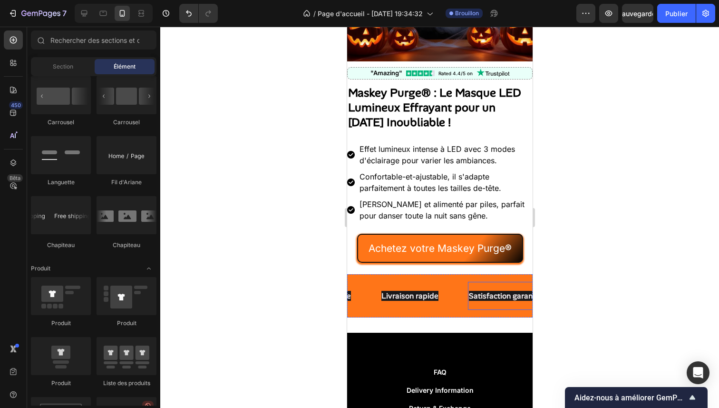
click at [467, 291] on span "Satisfaction garantie" at bounding box center [503, 296] width 73 height 10
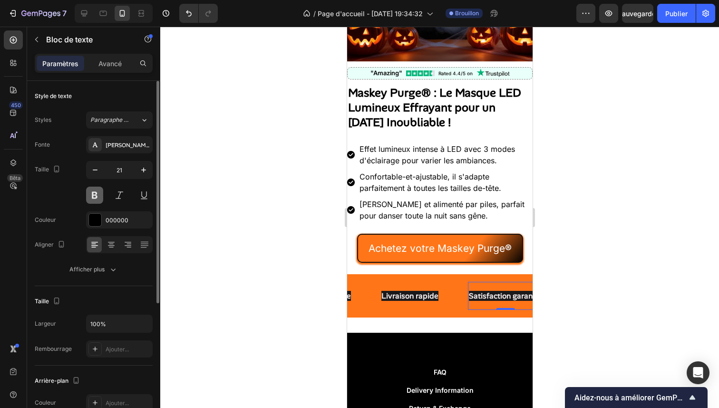
click at [92, 197] on button at bounding box center [94, 195] width 17 height 17
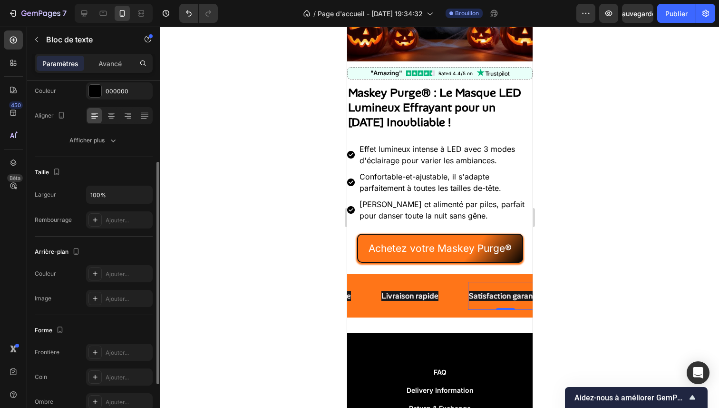
scroll to position [49, 0]
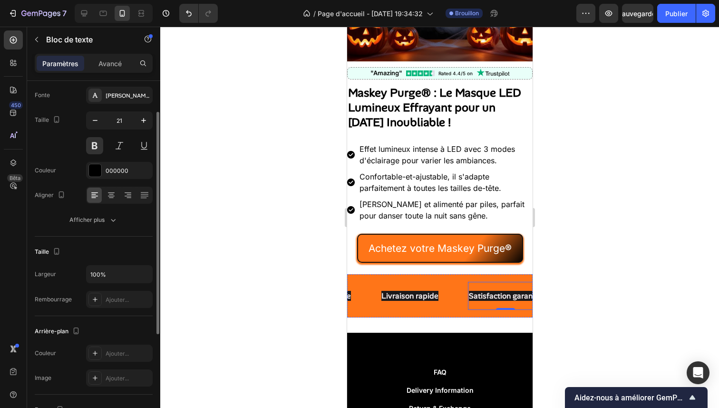
click at [570, 291] on span "Qualité supérieure" at bounding box center [603, 296] width 66 height 10
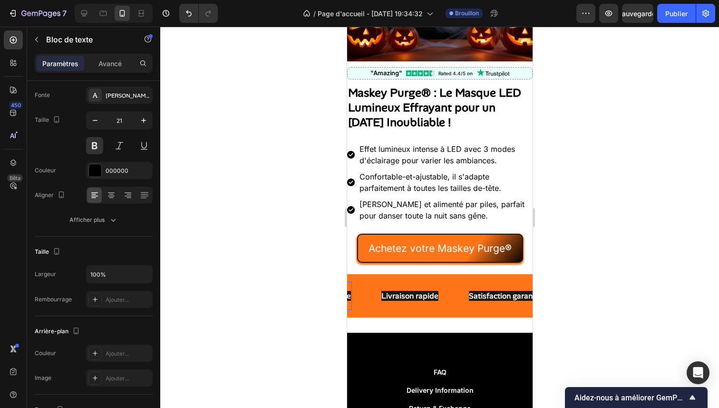
click at [570, 291] on span "Qualité supérieure" at bounding box center [603, 296] width 66 height 10
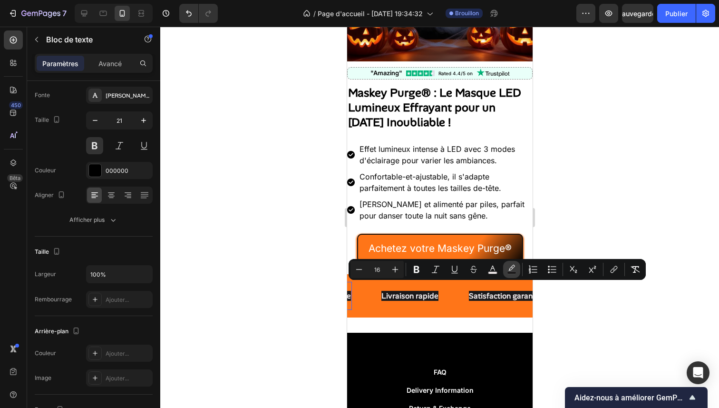
click at [506, 266] on button "color" at bounding box center [511, 269] width 17 height 17
type input "000000"
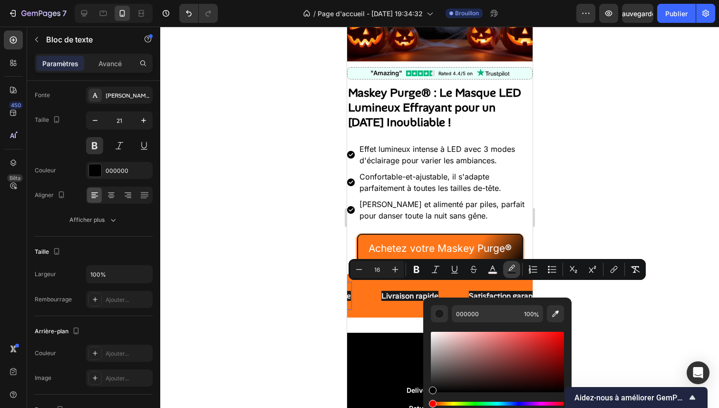
click at [517, 272] on button "couleur" at bounding box center [511, 269] width 17 height 17
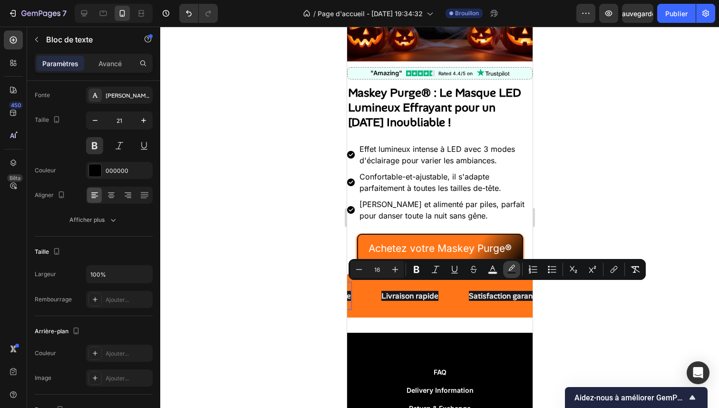
click at [517, 272] on button "couleur" at bounding box center [511, 269] width 17 height 17
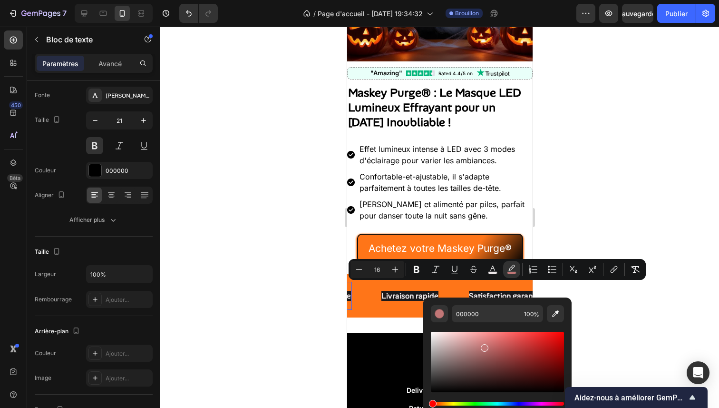
type input "C17676"
drag, startPoint x: 465, startPoint y: 357, endPoint x: 483, endPoint y: 346, distance: 20.7
click at [483, 346] on div "Barre d'outils contextuelle de l'éditeur" at bounding box center [497, 362] width 133 height 60
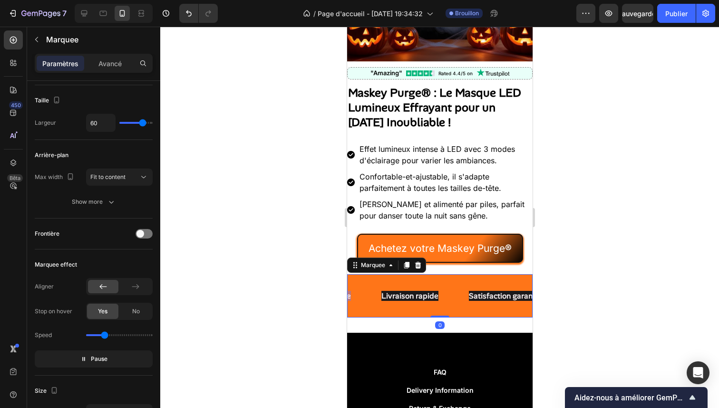
click at [466, 290] on div "Satisfaction garantie Text Block" at bounding box center [517, 296] width 103 height 28
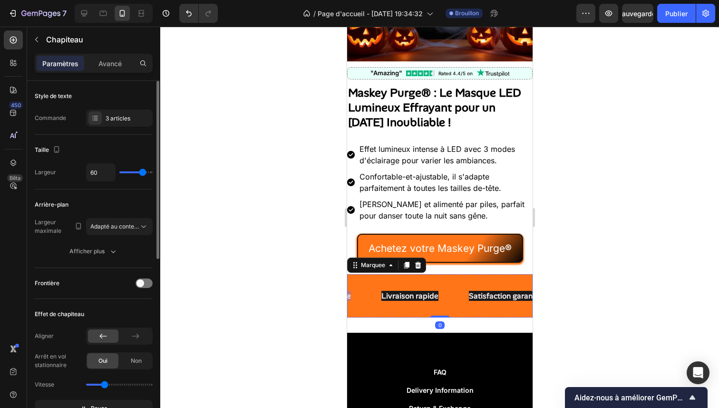
click at [570, 291] on span "Qualité supérieure" at bounding box center [603, 296] width 66 height 10
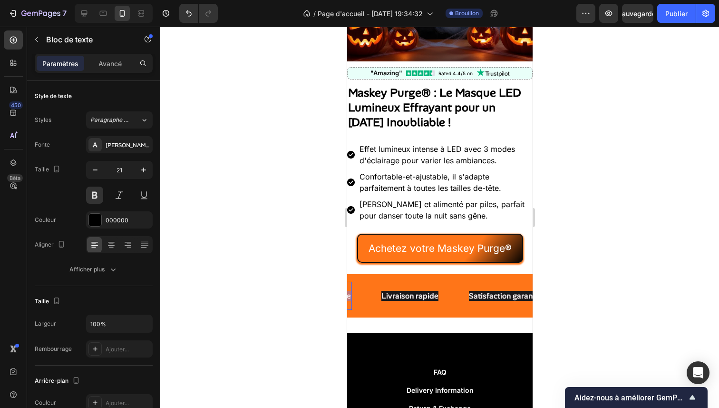
click at [570, 291] on span "Qualité supérieure" at bounding box center [603, 296] width 66 height 10
click at [571, 291] on span "Qualité supérieure" at bounding box center [604, 296] width 66 height 10
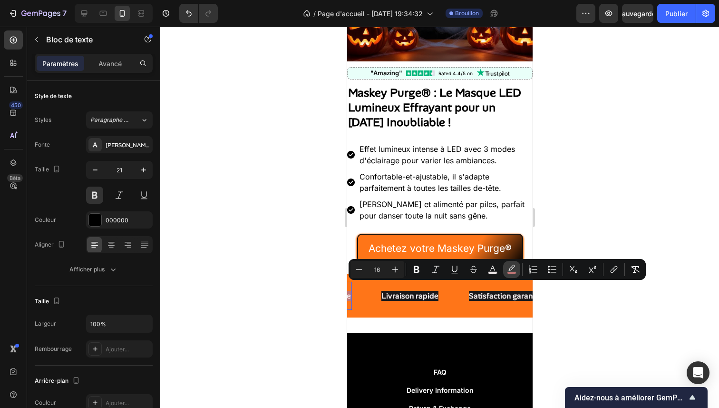
click at [509, 274] on rect "Editor contextual toolbar" at bounding box center [512, 273] width 9 height 2
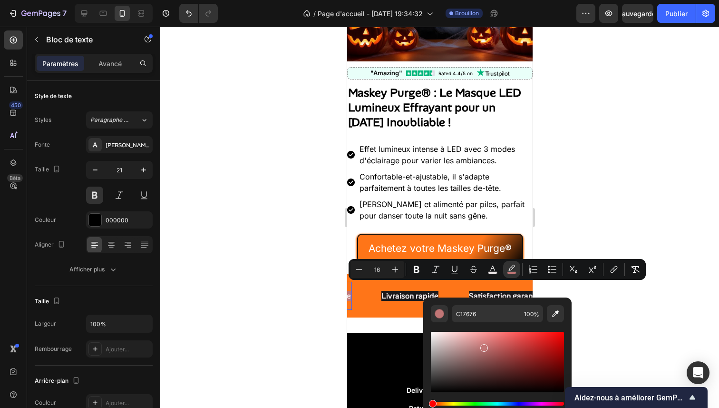
click at [625, 340] on div at bounding box center [439, 217] width 559 height 381
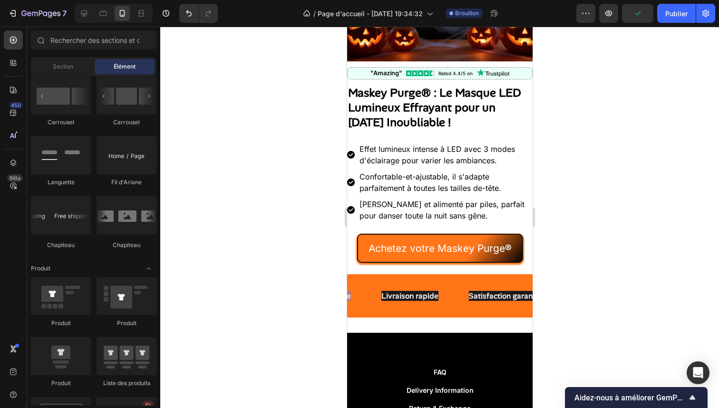
click at [614, 326] on div at bounding box center [439, 217] width 559 height 381
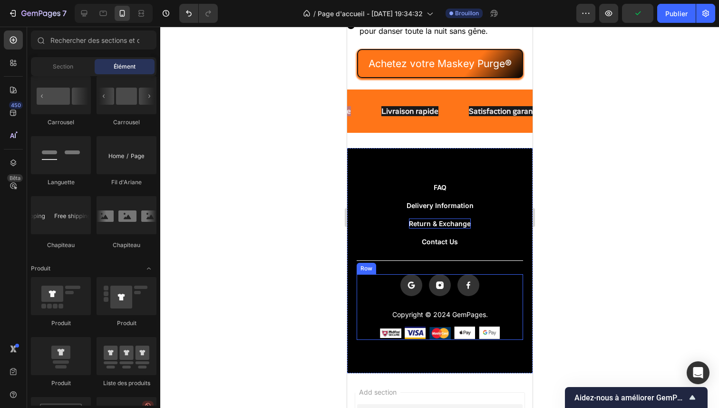
scroll to position [347, 0]
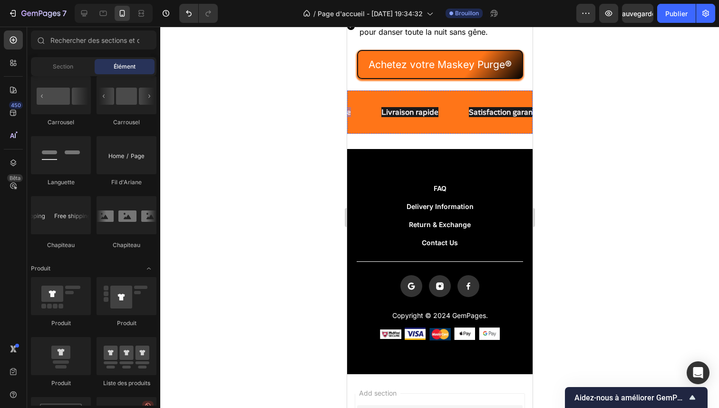
click at [570, 116] on span "Qualité supérieure" at bounding box center [603, 112] width 66 height 10
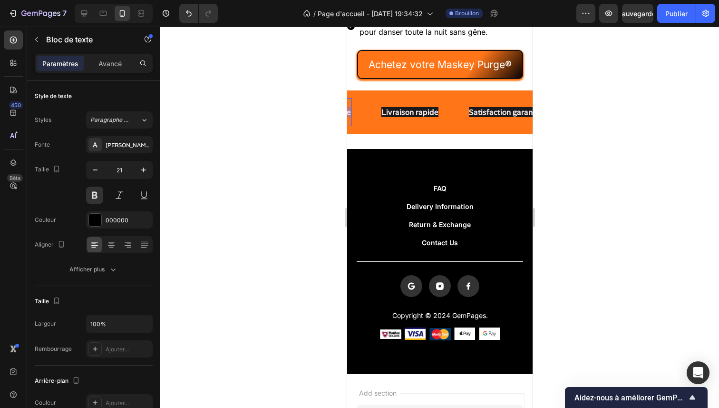
click at [571, 116] on span "Qualité supérieure" at bounding box center [604, 112] width 66 height 10
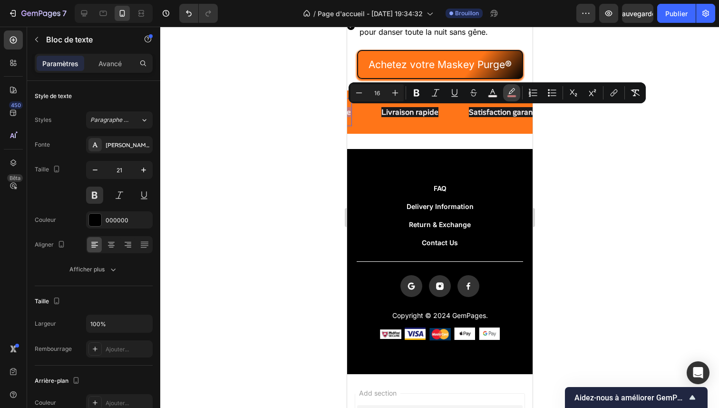
click at [505, 94] on button "color" at bounding box center [511, 92] width 17 height 17
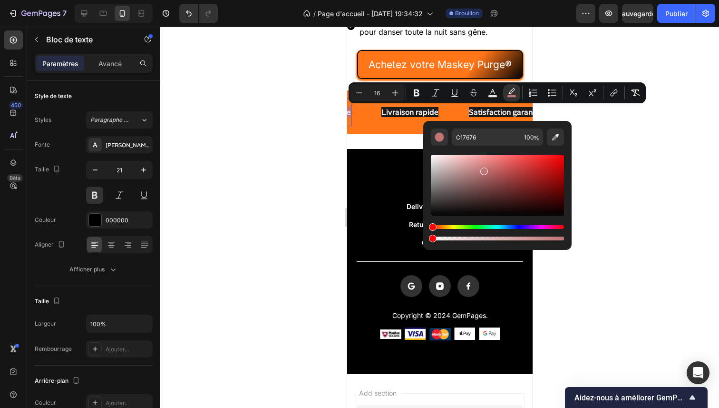
drag, startPoint x: 477, startPoint y: 238, endPoint x: 423, endPoint y: 240, distance: 53.3
click at [423, 240] on div "C17676 100 %" at bounding box center [497, 181] width 148 height 121
type input "0"
click at [467, 112] on span "Satisfaction garantie" at bounding box center [503, 112] width 73 height 10
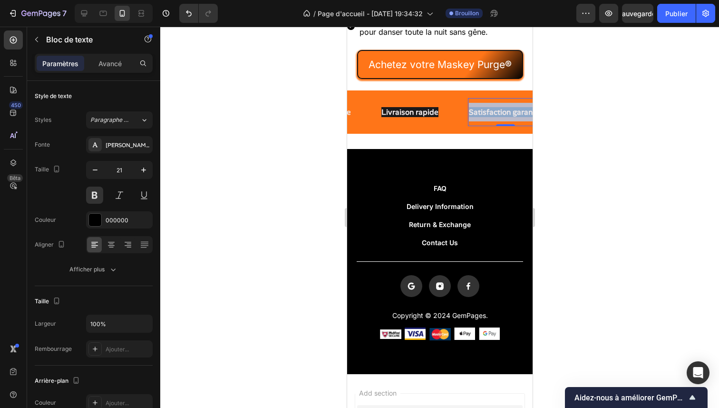
click at [468, 112] on span "Satisfaction garantie" at bounding box center [504, 112] width 73 height 10
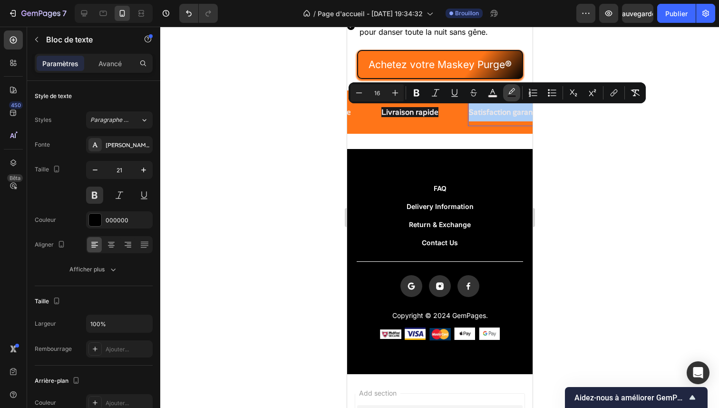
click at [512, 94] on icon "Editor contextual toolbar" at bounding box center [512, 93] width 10 height 10
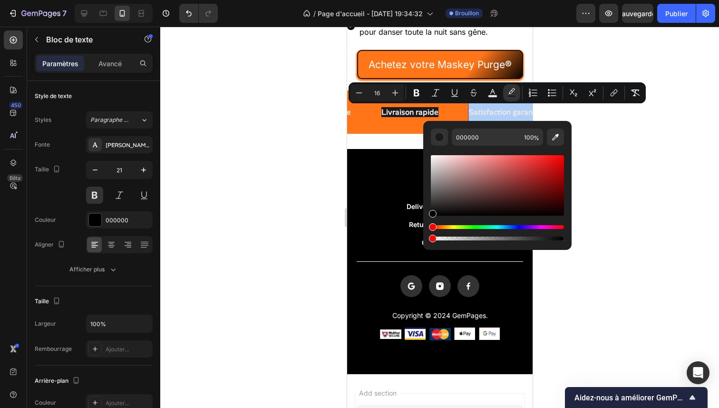
click at [431, 238] on div "Editor contextual toolbar" at bounding box center [497, 238] width 133 height 4
type input "0"
click at [665, 114] on span "Livraison rapide" at bounding box center [693, 112] width 57 height 10
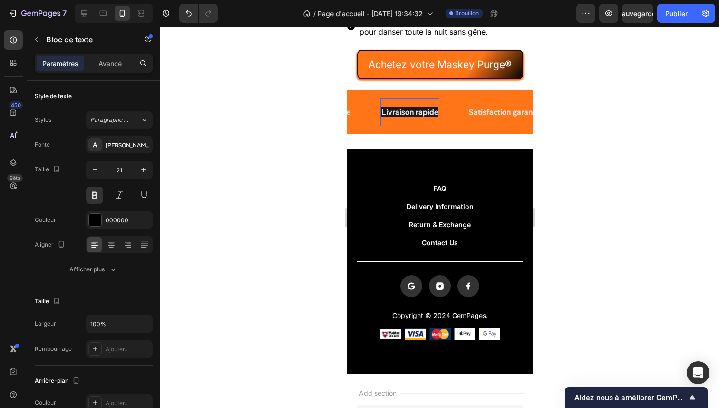
click at [667, 114] on span "Livraison rapide" at bounding box center [695, 112] width 57 height 10
click at [666, 114] on span "Livraison rapide" at bounding box center [694, 112] width 57 height 10
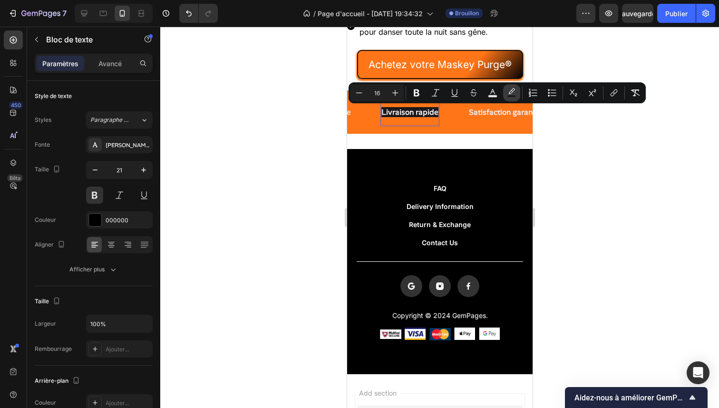
click at [505, 93] on button "color" at bounding box center [511, 92] width 17 height 17
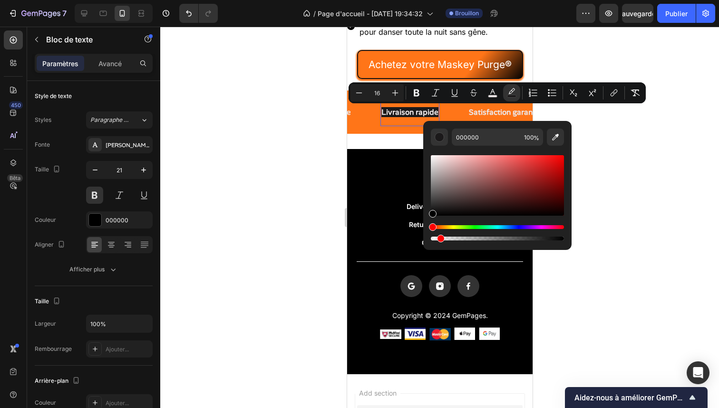
drag, startPoint x: 443, startPoint y: 239, endPoint x: 437, endPoint y: 241, distance: 6.9
click at [423, 240] on div "000000 100 %" at bounding box center [497, 181] width 148 height 121
type input "0"
click at [609, 167] on div at bounding box center [439, 217] width 559 height 381
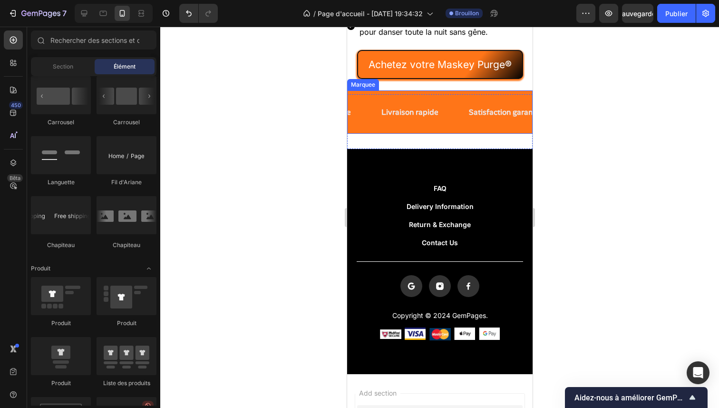
click at [438, 128] on div "Qualité supérieure Text Block Livraison rapide Text Block Satisfaction garantie…" at bounding box center [440, 111] width 186 height 43
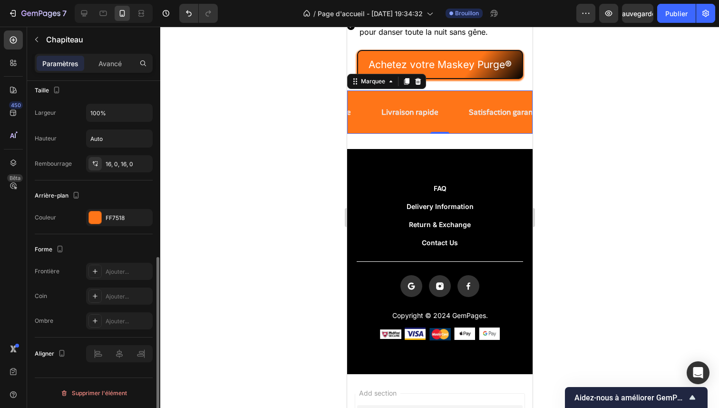
scroll to position [271, 0]
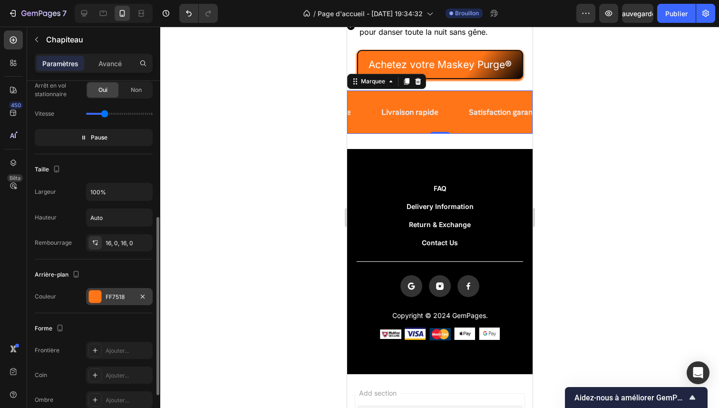
click at [101, 294] on div at bounding box center [95, 296] width 12 height 12
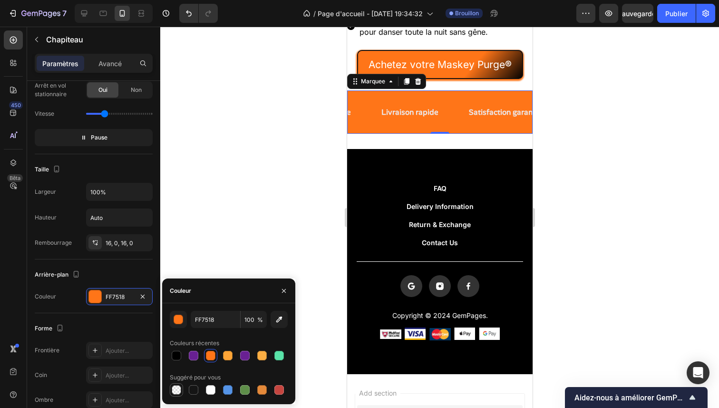
click at [181, 387] on div at bounding box center [177, 390] width 10 height 10
type input "000000"
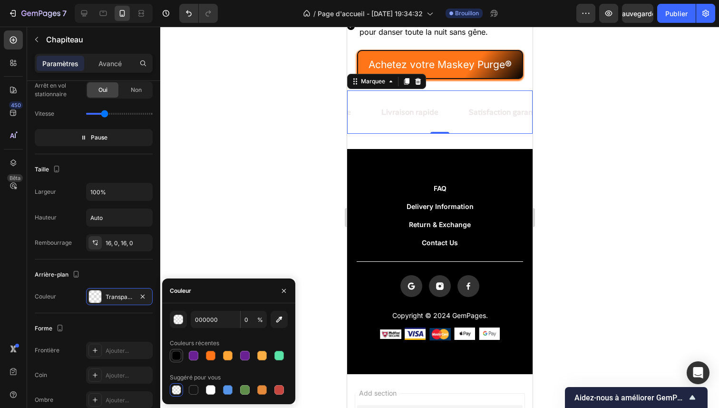
click at [178, 359] on div at bounding box center [177, 356] width 10 height 10
type input "100"
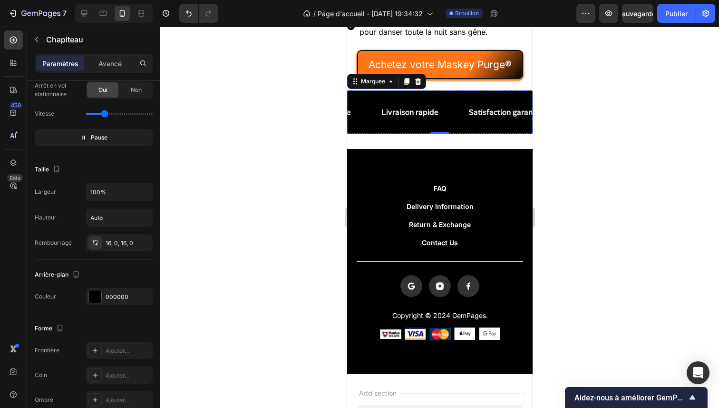
click at [267, 122] on div at bounding box center [439, 217] width 559 height 381
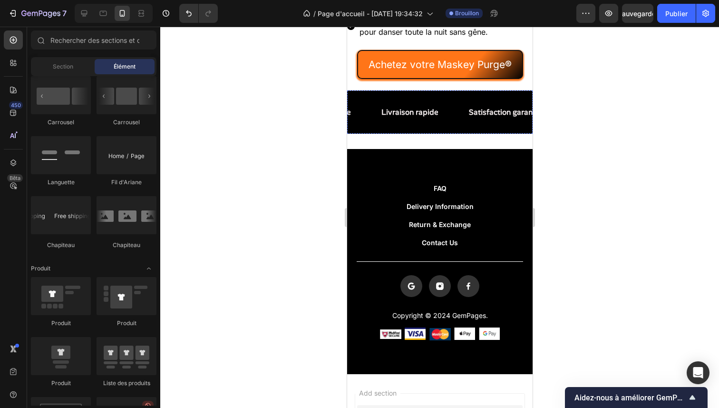
click at [267, 122] on div at bounding box center [439, 217] width 559 height 381
click at [466, 122] on div "Satisfaction garantie Text Block" at bounding box center [517, 112] width 103 height 28
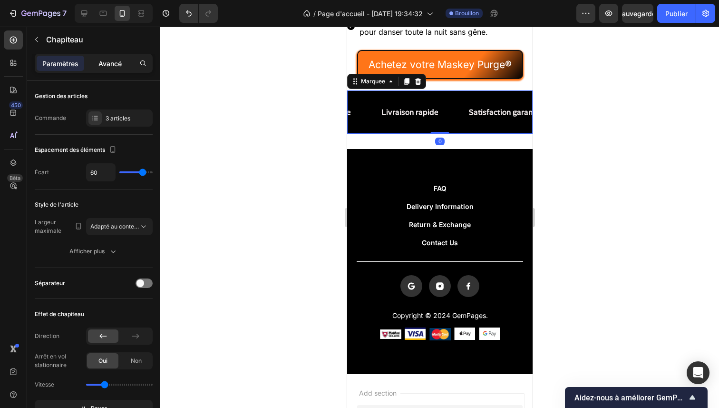
click at [100, 59] on font "Avancé" at bounding box center [109, 63] width 23 height 8
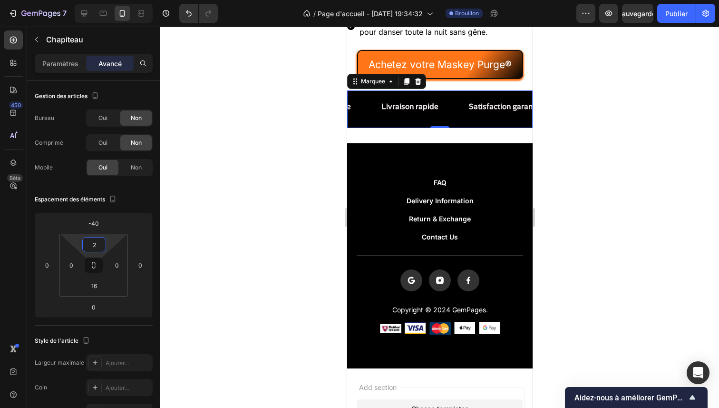
type input "0"
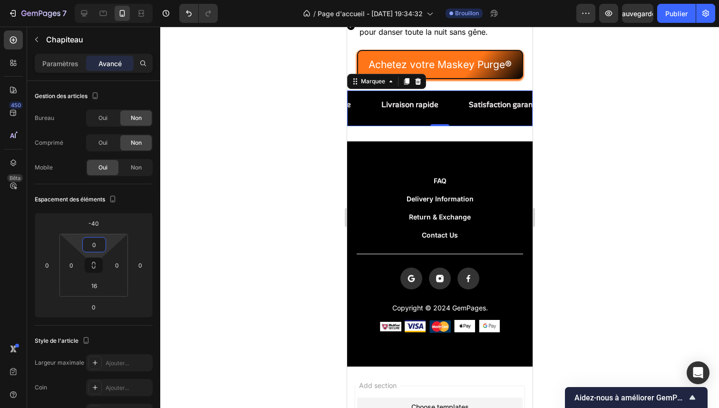
click at [107, 0] on html "7 / Page d'accueil - [DATE] 19:34:32 Brouillon Aperçu Sauvegarder Publier 450 B…" at bounding box center [359, 0] width 719 height 0
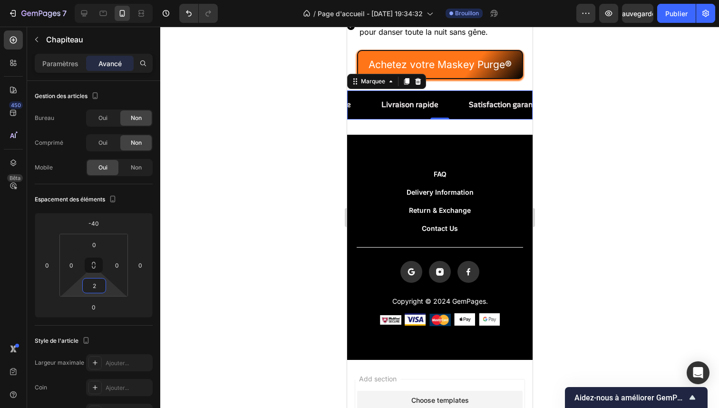
type input "0"
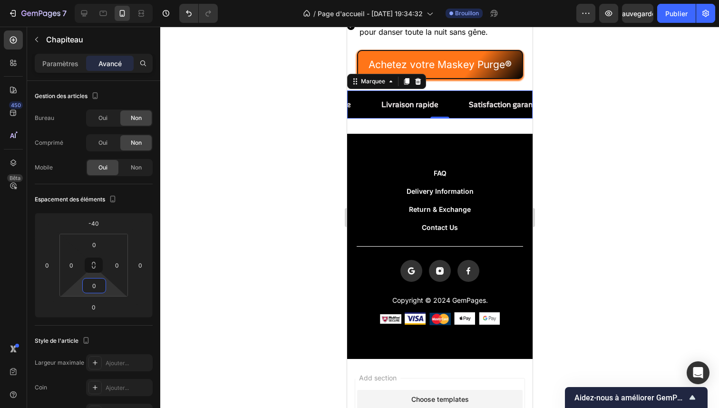
drag, startPoint x: 107, startPoint y: 282, endPoint x: 108, endPoint y: 287, distance: 4.8
click at [108, 0] on html "7 / Page d'accueil - [DATE] 19:34:32 Brouillon Aperçu Sauvegarder Publier 450 B…" at bounding box center [359, 0] width 719 height 0
click at [224, 163] on div at bounding box center [439, 217] width 559 height 381
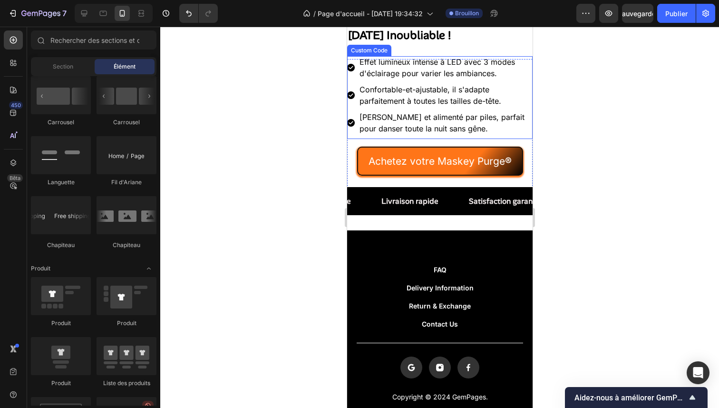
scroll to position [256, 0]
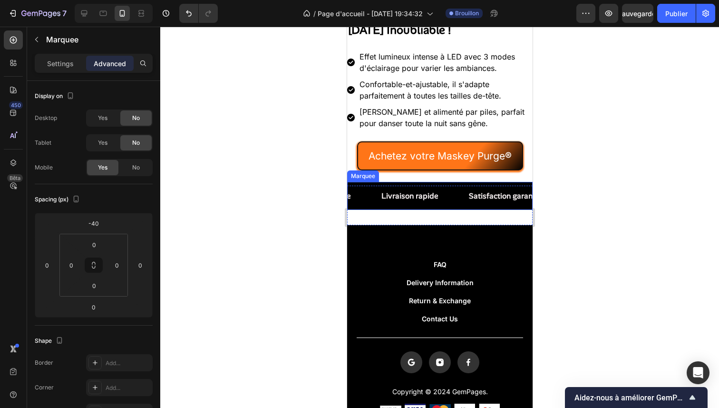
click at [569, 197] on div "Qualité supérieure Text Block" at bounding box center [617, 196] width 96 height 28
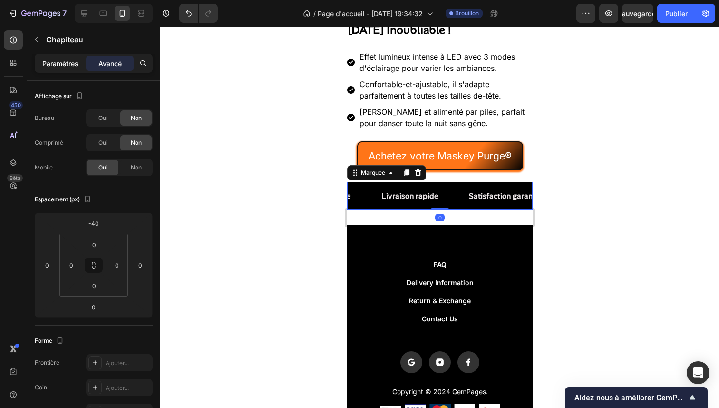
click at [59, 58] on div "Paramètres" at bounding box center [61, 63] width 48 height 15
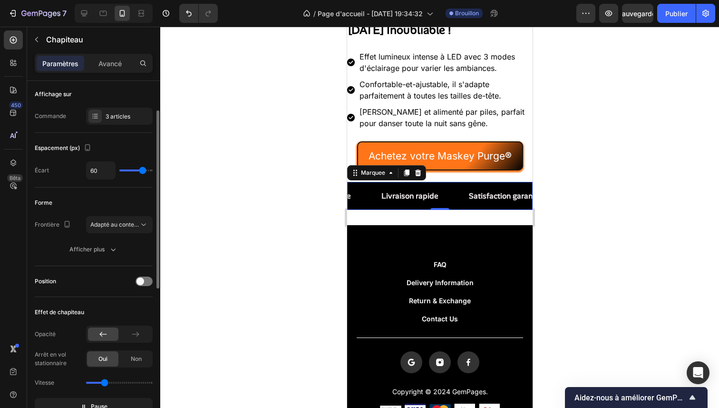
scroll to position [198, 0]
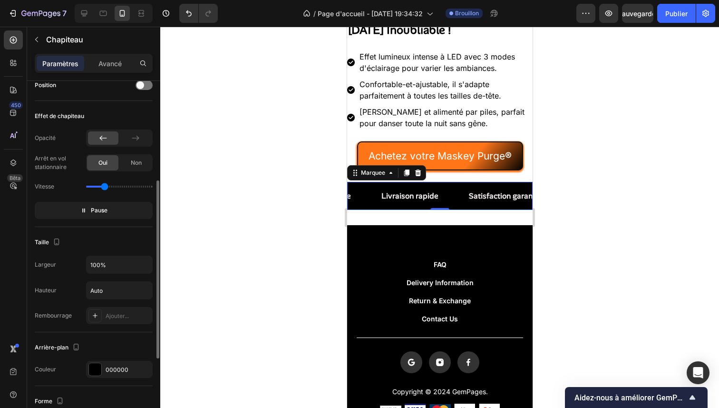
click at [98, 187] on div "Vitesse" at bounding box center [94, 186] width 118 height 15
drag, startPoint x: 103, startPoint y: 187, endPoint x: 98, endPoint y: 188, distance: 5.8
type input "0.5"
click at [98, 187] on input "range" at bounding box center [119, 187] width 67 height 2
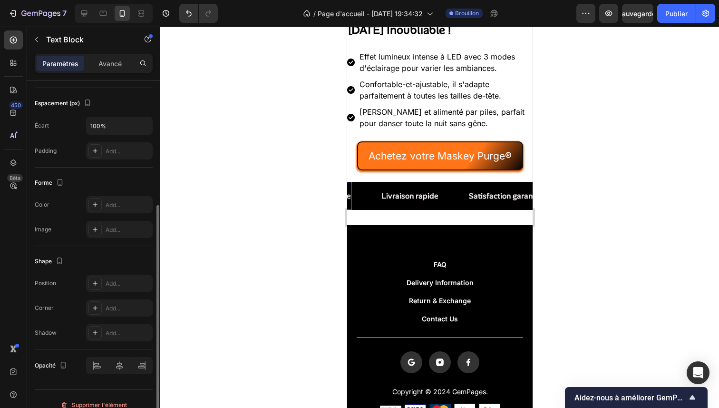
click at [567, 197] on span "Qualité supérieure" at bounding box center [600, 196] width 66 height 10
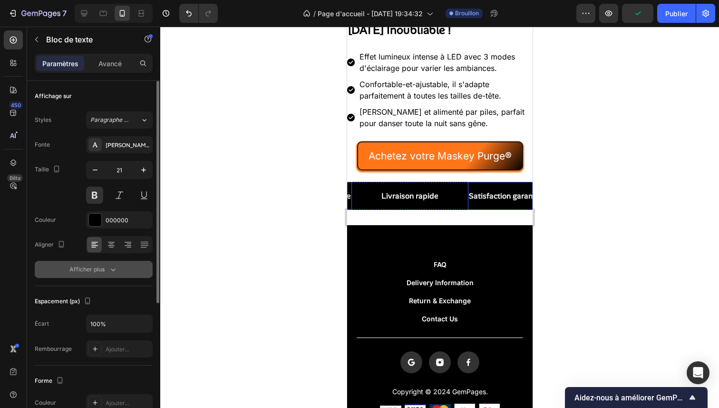
click at [97, 265] on div "Afficher plus" at bounding box center [93, 270] width 49 height 10
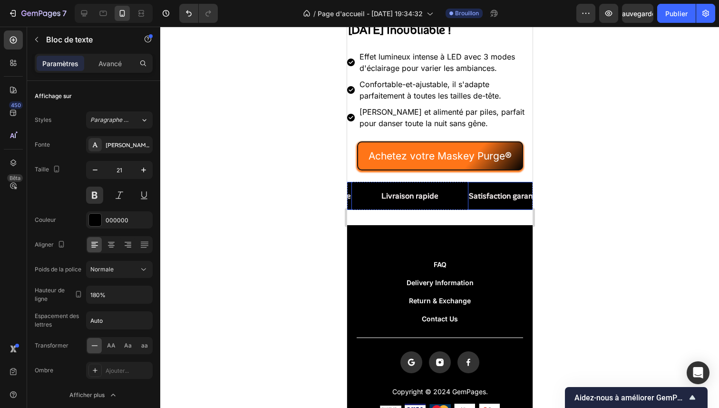
click at [190, 124] on div at bounding box center [439, 217] width 559 height 381
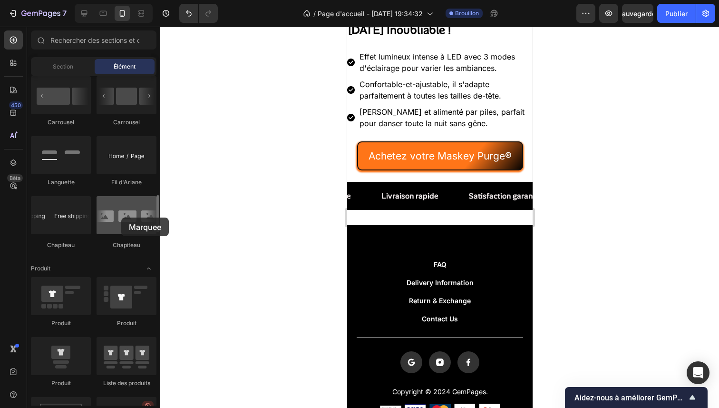
click at [121, 217] on div at bounding box center [127, 215] width 60 height 38
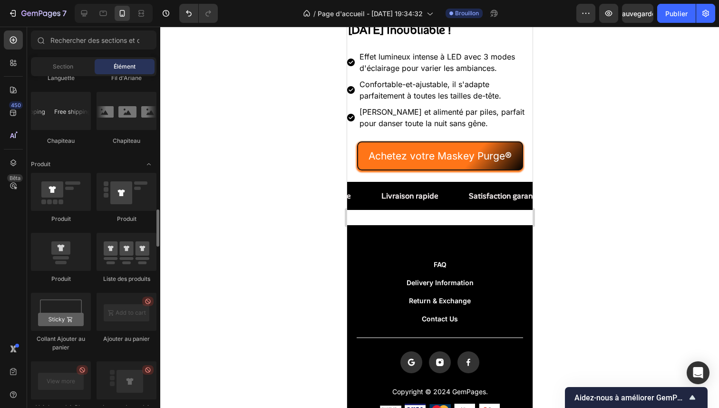
scroll to position [1226, 0]
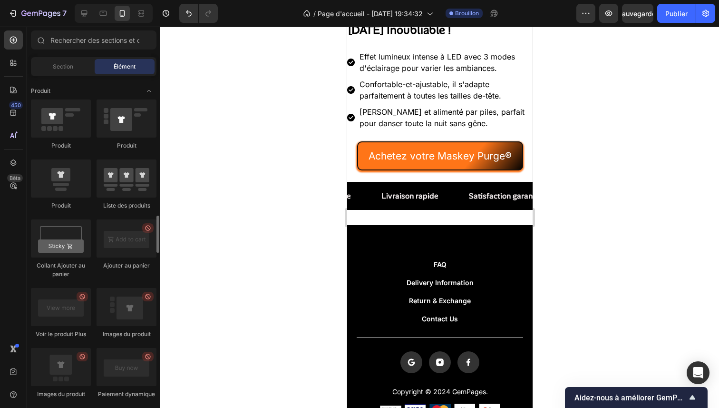
click at [256, 204] on div at bounding box center [439, 217] width 559 height 381
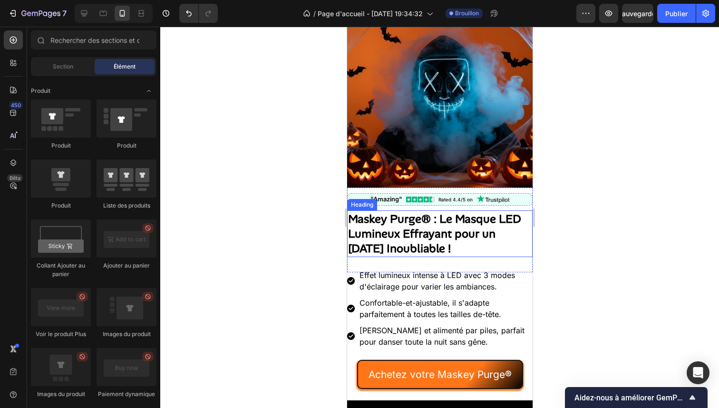
scroll to position [0, 0]
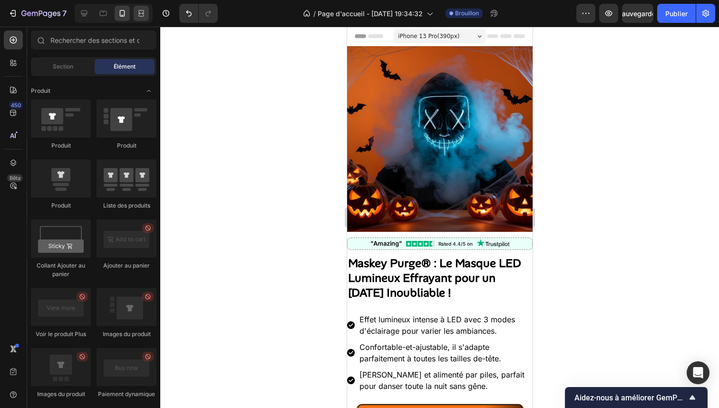
click at [141, 19] on div at bounding box center [141, 13] width 15 height 15
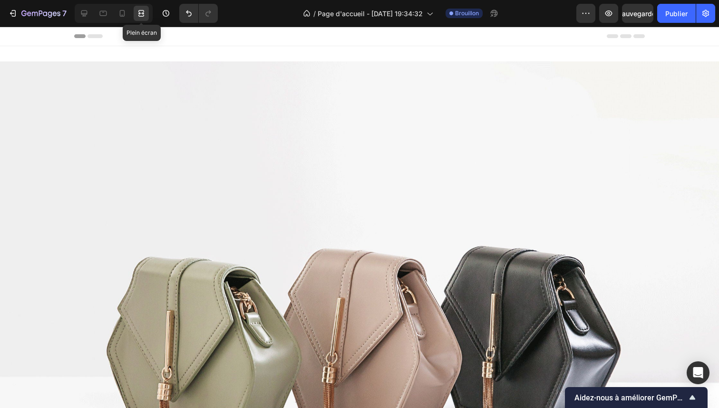
click at [141, 20] on div at bounding box center [141, 13] width 15 height 15
click at [89, 12] on icon at bounding box center [84, 14] width 10 height 10
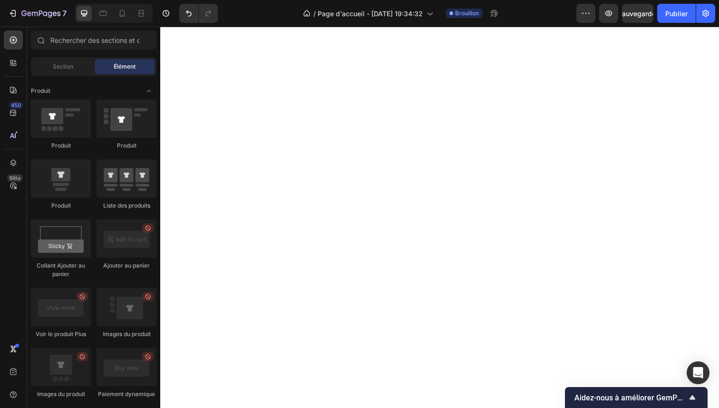
scroll to position [44, 0]
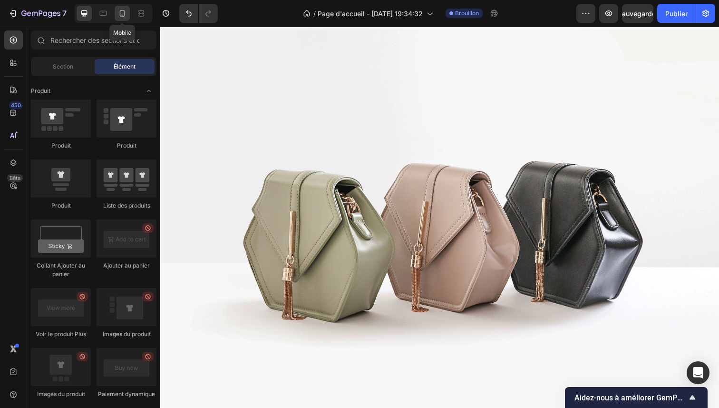
click at [128, 14] on div at bounding box center [122, 13] width 15 height 15
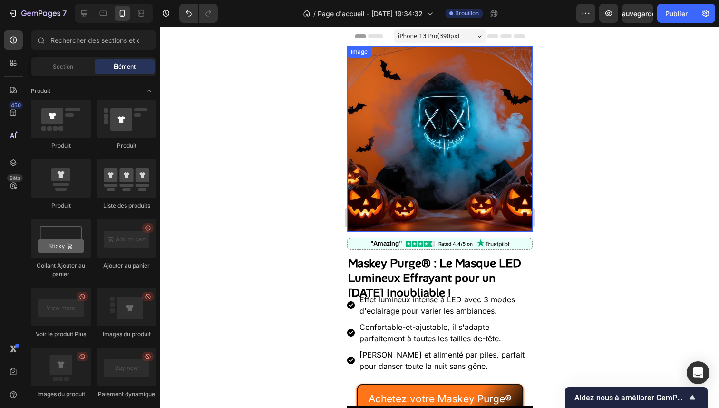
click at [412, 149] on img at bounding box center [440, 139] width 186 height 186
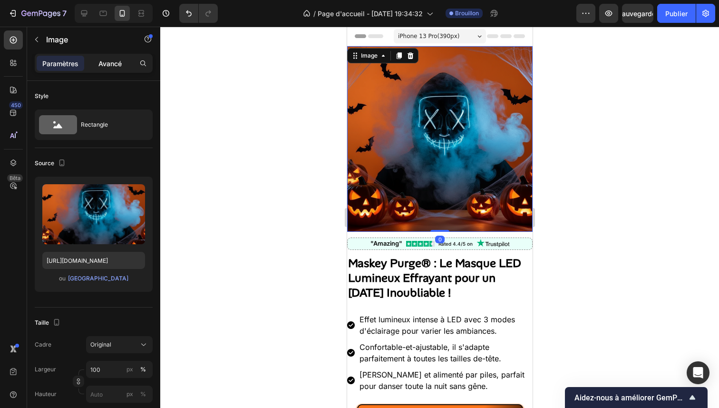
click at [104, 65] on font "Avancé" at bounding box center [109, 63] width 23 height 8
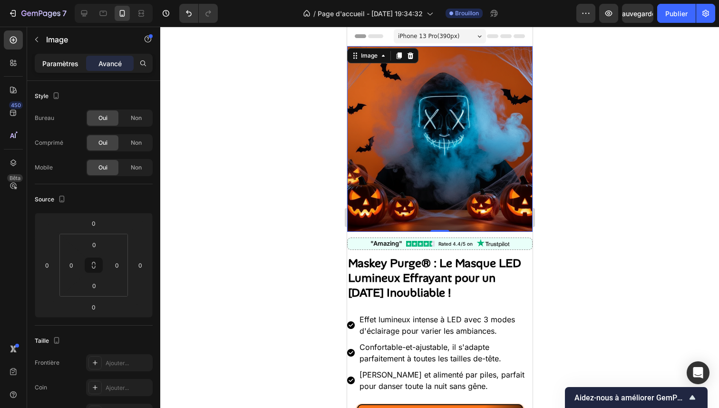
click at [63, 60] on font "Paramètres" at bounding box center [60, 63] width 36 height 8
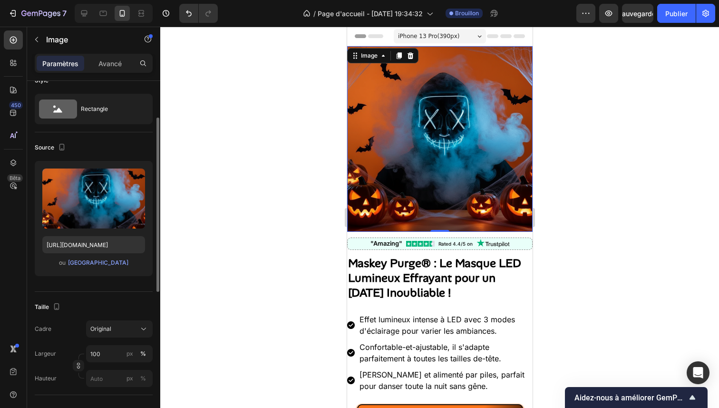
scroll to position [100, 0]
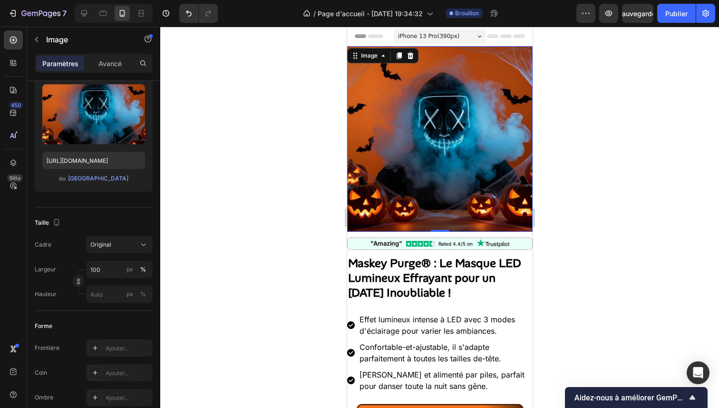
click at [676, 217] on div at bounding box center [439, 217] width 559 height 381
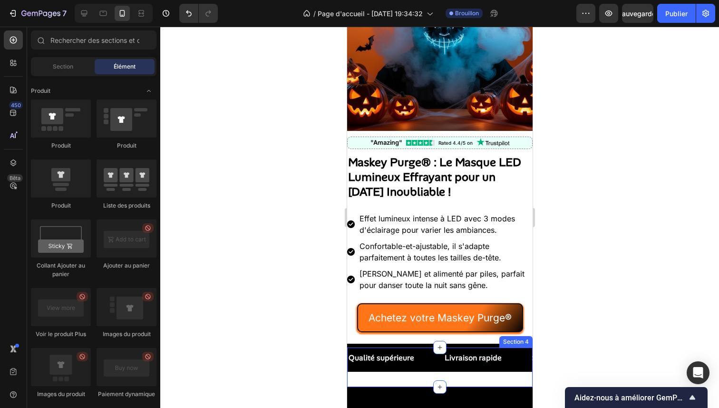
scroll to position [247, 0]
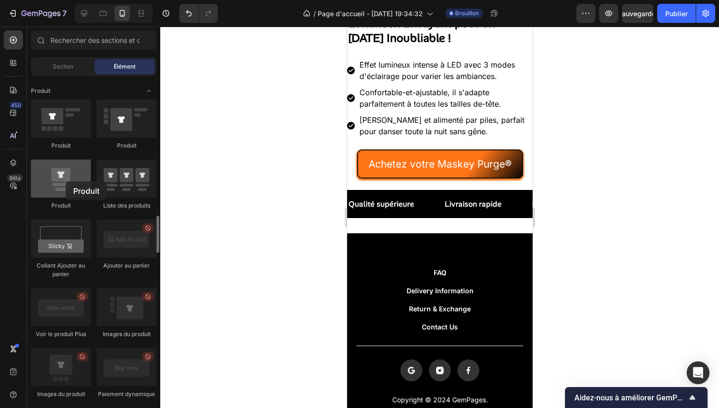
drag, startPoint x: 73, startPoint y: 167, endPoint x: 66, endPoint y: 181, distance: 15.5
click at [66, 181] on div at bounding box center [61, 178] width 60 height 38
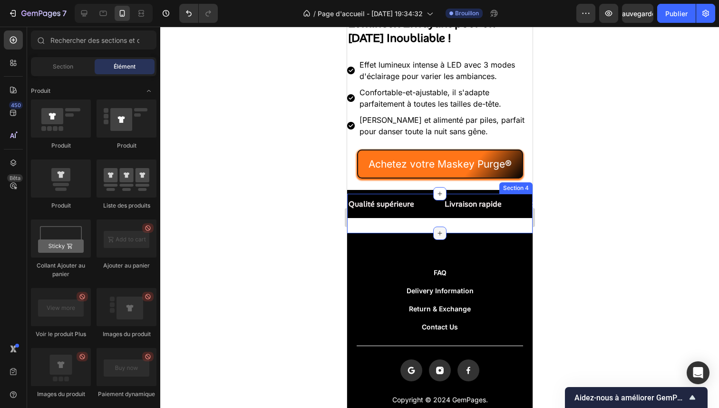
click at [436, 232] on icon at bounding box center [440, 233] width 8 height 8
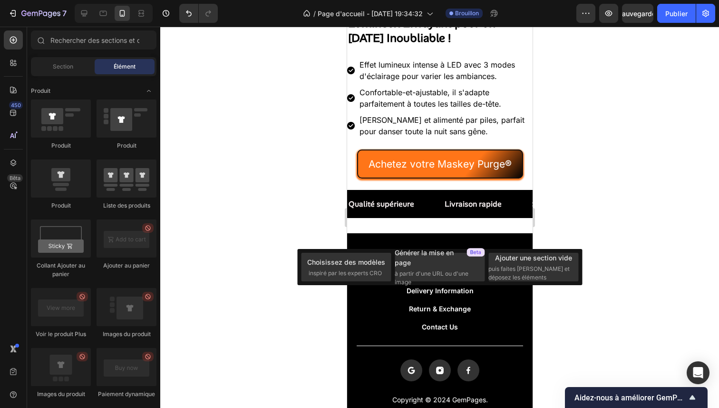
click at [548, 263] on div "Ajouter une section vide puis faites glisser et déposez les éléments" at bounding box center [534, 267] width 90 height 29
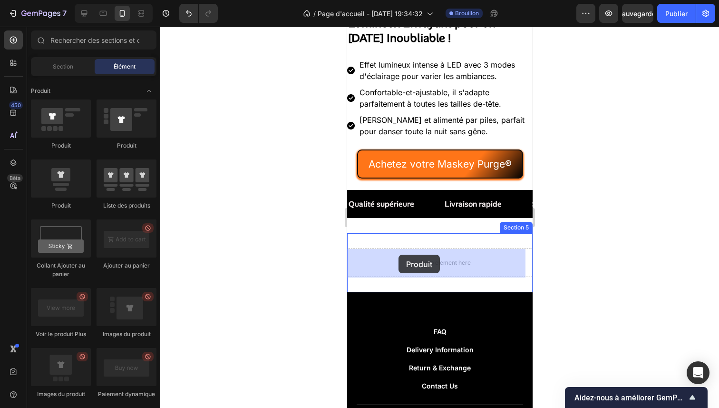
drag, startPoint x: 404, startPoint y: 216, endPoint x: 398, endPoint y: 255, distance: 39.0
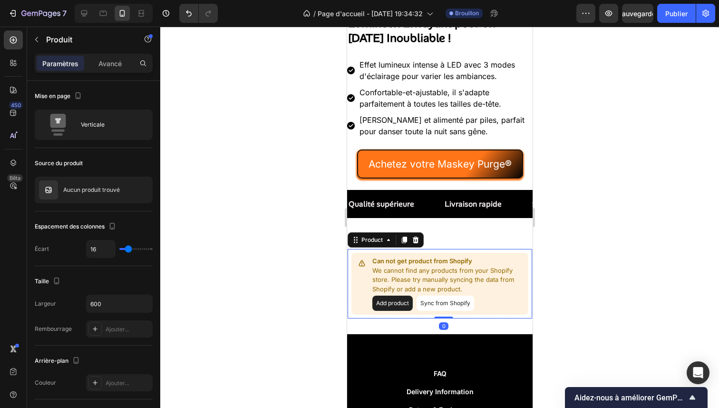
click at [396, 302] on button "Add product" at bounding box center [392, 302] width 40 height 15
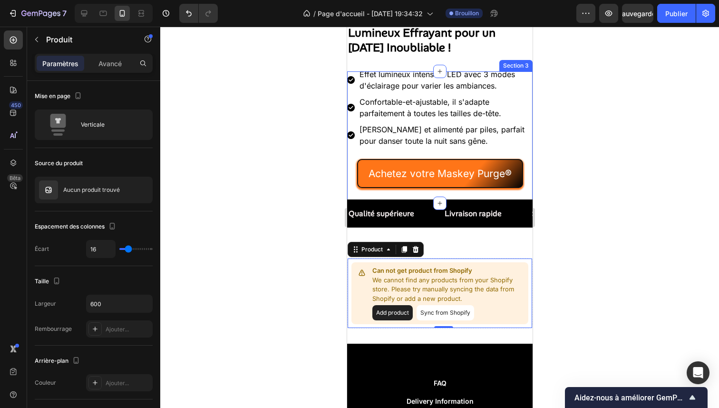
scroll to position [168, 0]
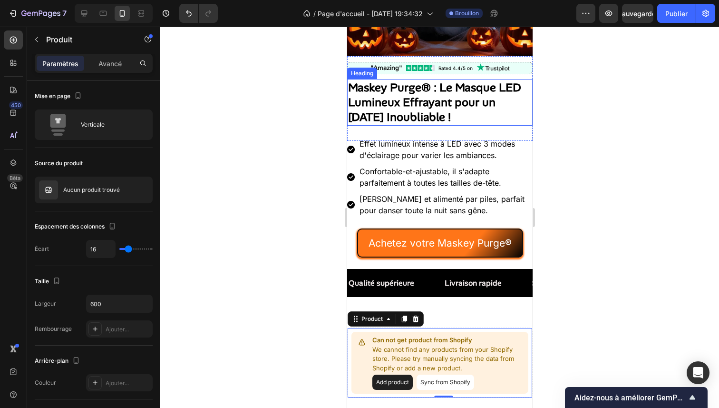
click at [367, 90] on strong "[PERSON_NAME] Purge® : Le Masque LED Lumineux Effrayant pour un [DATE] Inoublia…" at bounding box center [434, 102] width 173 height 44
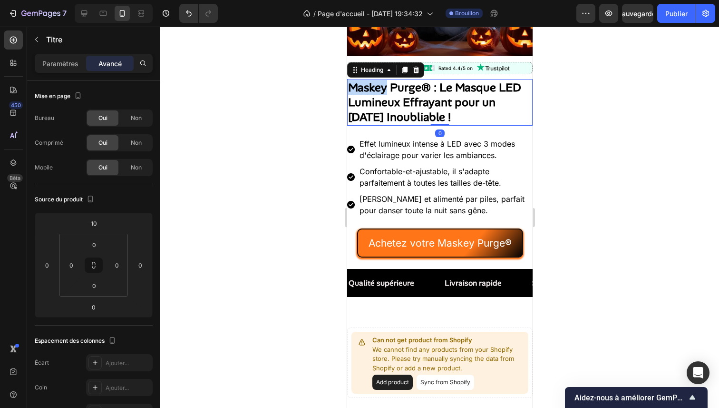
click at [358, 88] on strong "[PERSON_NAME] Purge® : Le Masque LED Lumineux Effrayant pour un [DATE] Inoublia…" at bounding box center [434, 102] width 173 height 44
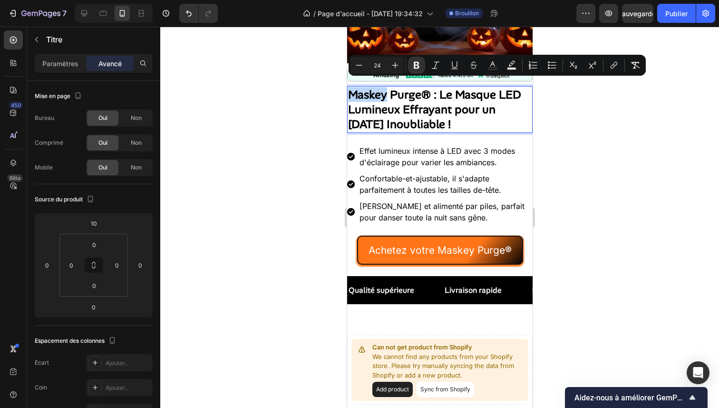
click at [358, 88] on strong "[PERSON_NAME] Purge® : Le Masque LED Lumineux Effrayant pour un [DATE] Inoublia…" at bounding box center [434, 109] width 173 height 44
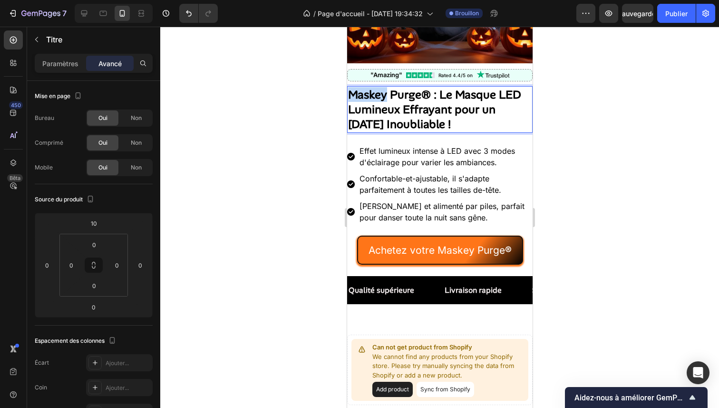
click at [358, 88] on strong "[PERSON_NAME] Purge® : Le Masque LED Lumineux Effrayant pour un [DATE] Inoublia…" at bounding box center [434, 109] width 173 height 44
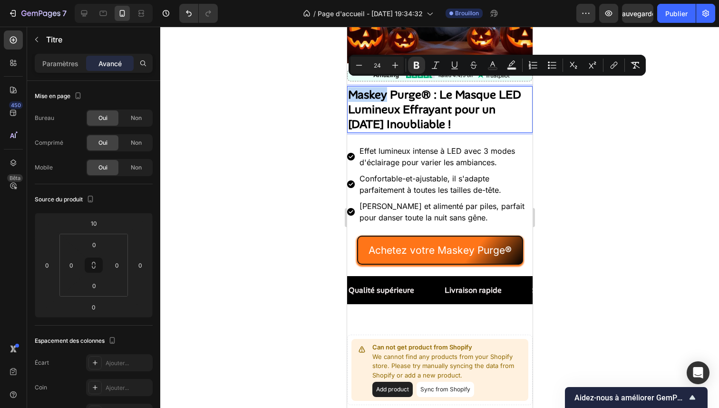
copy strong "[PERSON_NAME] Purge® : Le Masque LED Lumineux Effrayant pour un [DATE] Inoublia…"
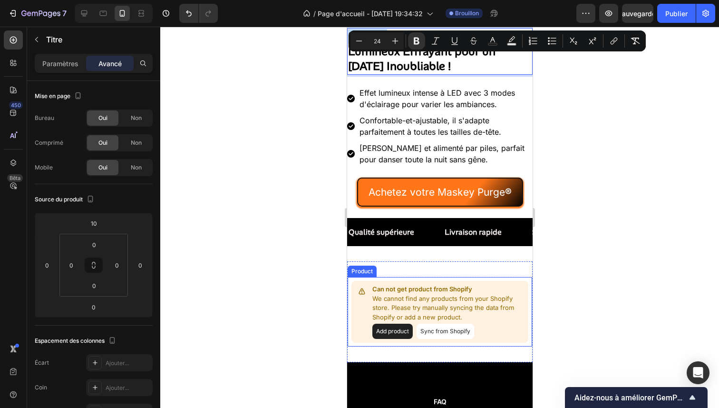
scroll to position [243, 0]
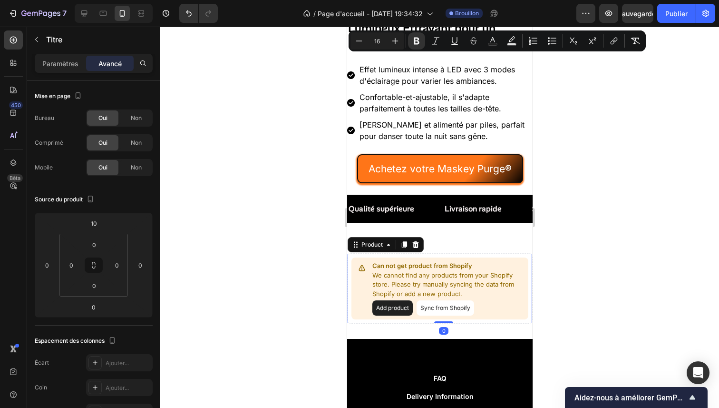
click at [433, 304] on button "Sync from Shopify" at bounding box center [445, 307] width 58 height 15
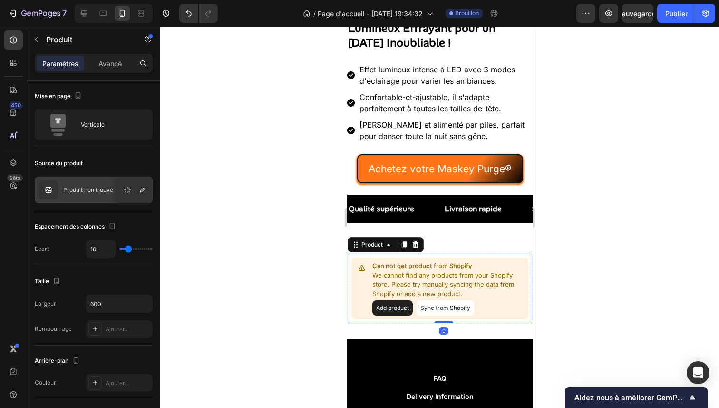
click at [435, 304] on button "Sync from Shopify" at bounding box center [445, 307] width 58 height 15
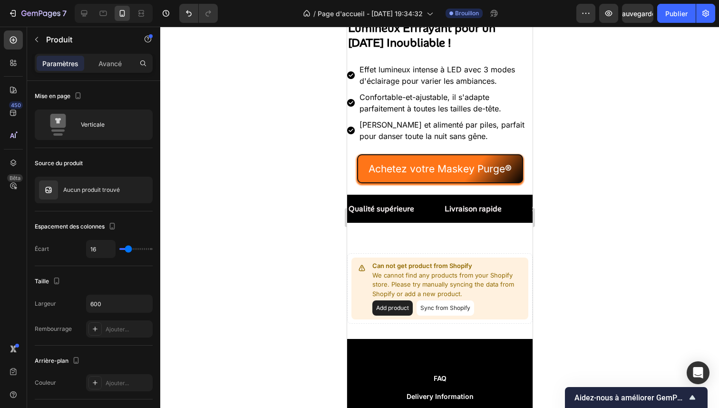
click at [438, 305] on button "Sync from Shopify" at bounding box center [445, 307] width 58 height 15
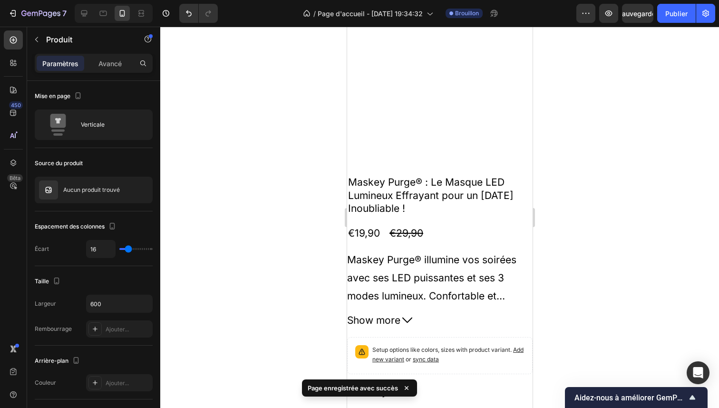
scroll to position [524, 0]
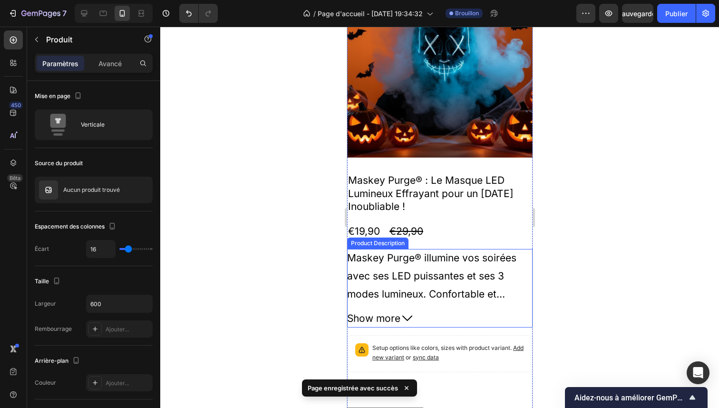
click at [432, 252] on span "Maskey Purge® illumine vos soirées avec ses LED puissantes et ses 3 modes lumin…" at bounding box center [439, 303] width 184 height 102
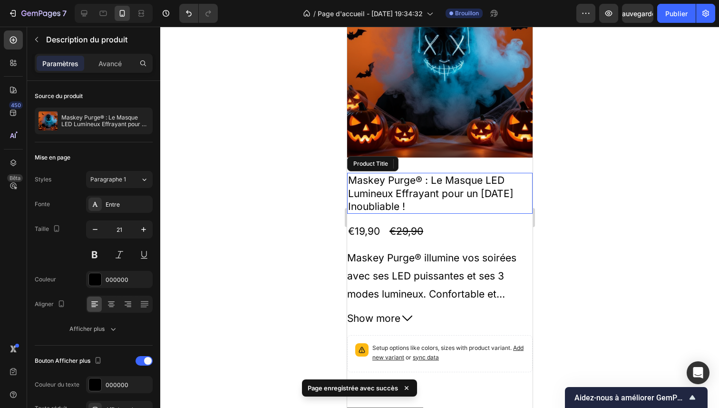
click at [423, 179] on h2 "[PERSON_NAME] Purge® : Le Masque LED Lumineux Effrayant pour un [DATE] Inoublia…" at bounding box center [440, 193] width 186 height 41
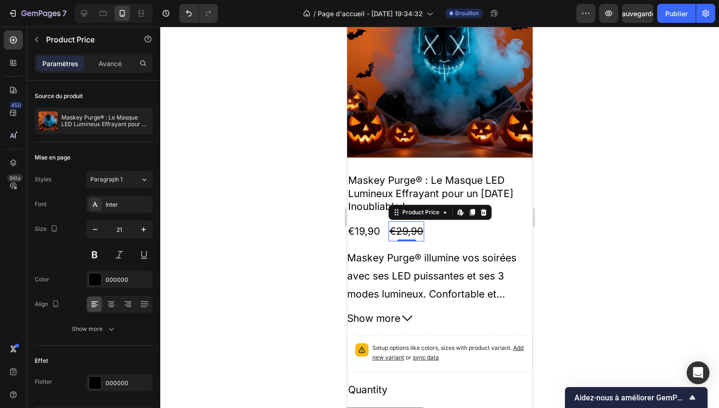
click at [402, 221] on div "€29,90" at bounding box center [406, 231] width 36 height 20
click at [596, 201] on div at bounding box center [439, 217] width 559 height 381
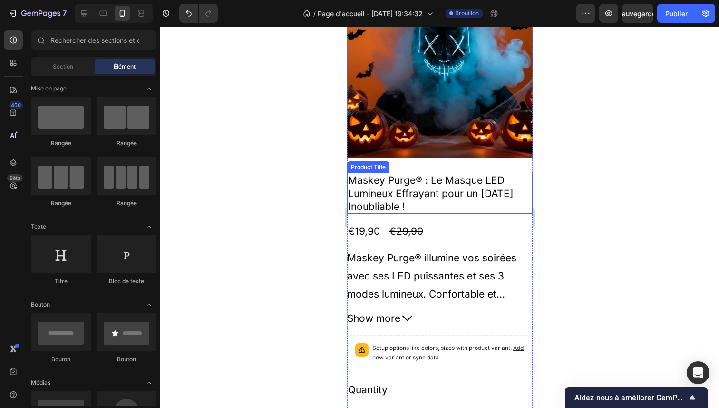
scroll to position [1226, 0]
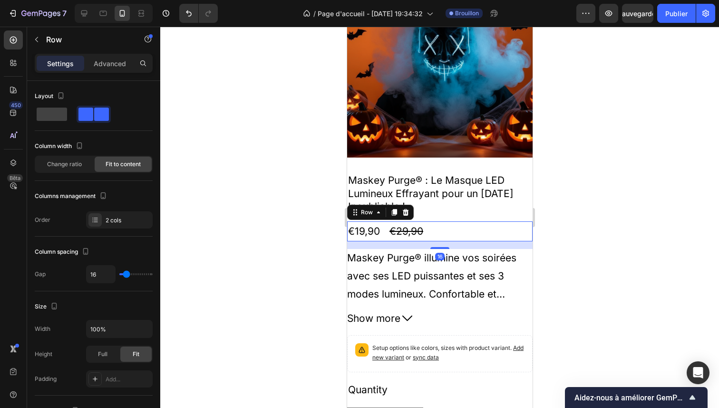
click at [469, 224] on div "€19,90 Product Price Product Price €29,90 Product Price Product Price Row 16" at bounding box center [440, 231] width 186 height 20
click at [407, 208] on icon at bounding box center [406, 212] width 8 height 8
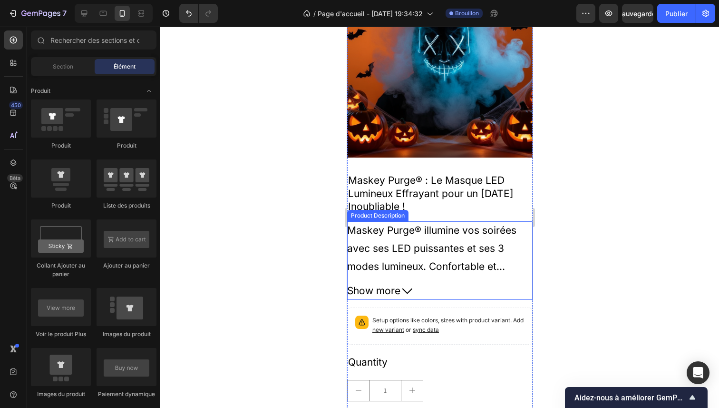
click at [410, 224] on span "Maskey Purge® illumine vos soirées avec ses LED puissantes et ses 3 modes lumin…" at bounding box center [439, 275] width 184 height 102
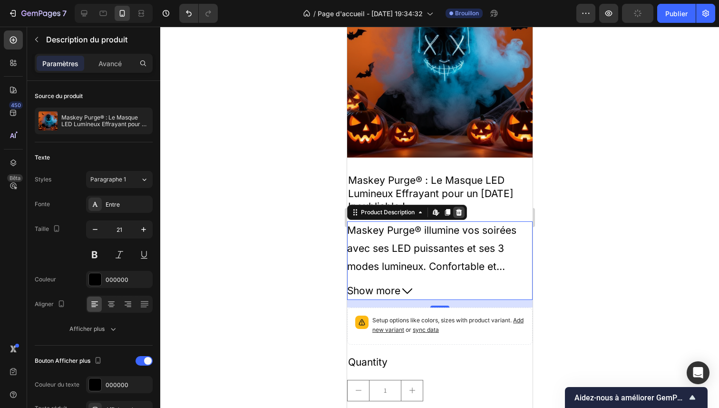
click at [463, 208] on icon at bounding box center [459, 212] width 8 height 8
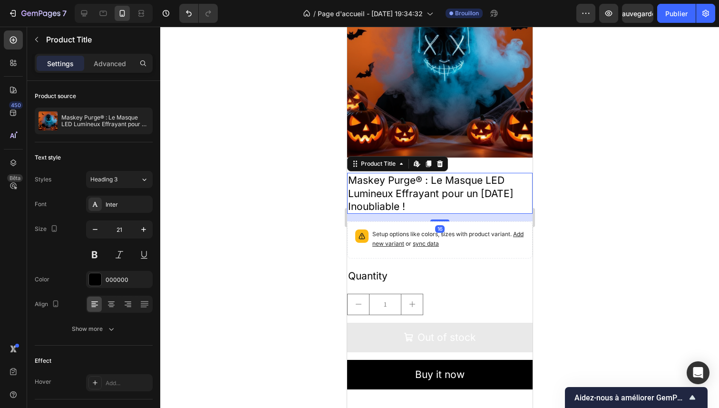
click at [445, 198] on h2 "Maskey Purge® : Le Masque LED Lumineux Effrayant pour un [DATE] Inoubliable !" at bounding box center [440, 193] width 186 height 41
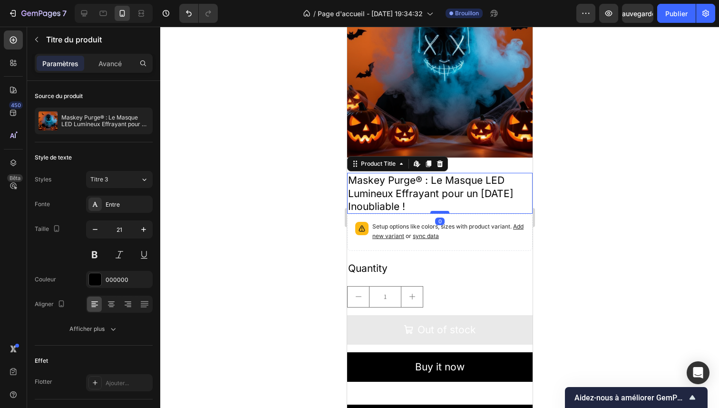
drag, startPoint x: 440, startPoint y: 213, endPoint x: 443, endPoint y: 205, distance: 8.0
click at [443, 211] on div at bounding box center [439, 212] width 19 height 3
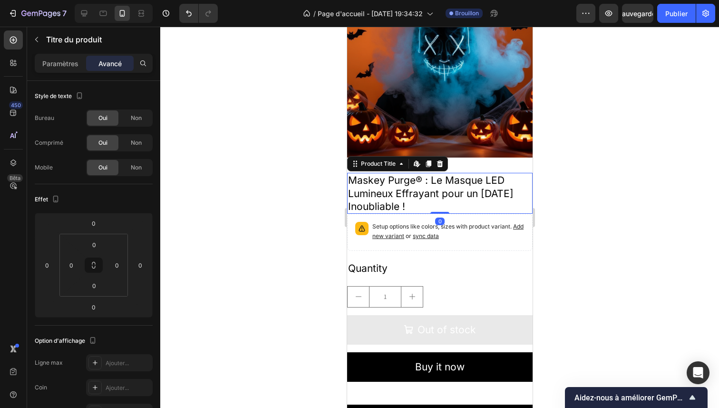
click at [471, 191] on h2 "Maskey Purge® : Le Masque LED Lumineux Effrayant pour un [DATE] Inoubliable !" at bounding box center [440, 193] width 186 height 41
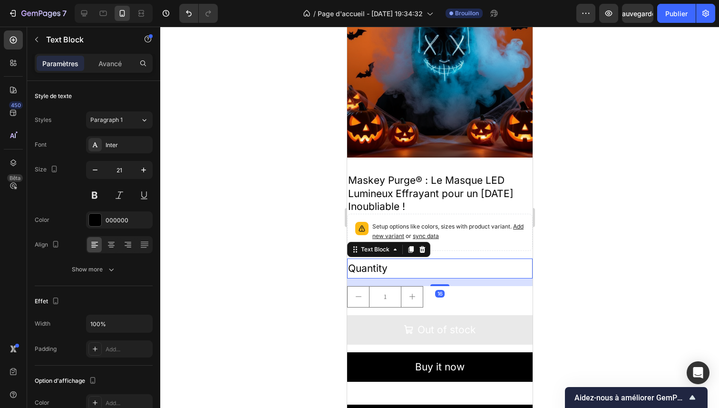
click at [474, 269] on div "Quantity" at bounding box center [440, 268] width 186 height 20
click at [421, 246] on icon at bounding box center [422, 249] width 6 height 7
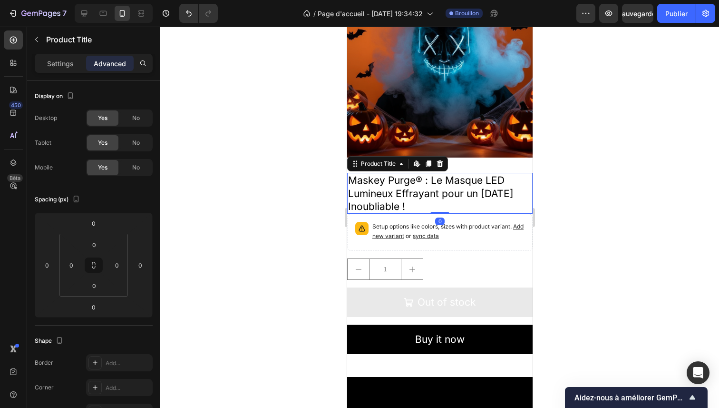
click at [436, 189] on h2 "Maskey Purge® : Le Masque LED Lumineux Effrayant pour un [DATE] Inoubliable !" at bounding box center [440, 193] width 186 height 41
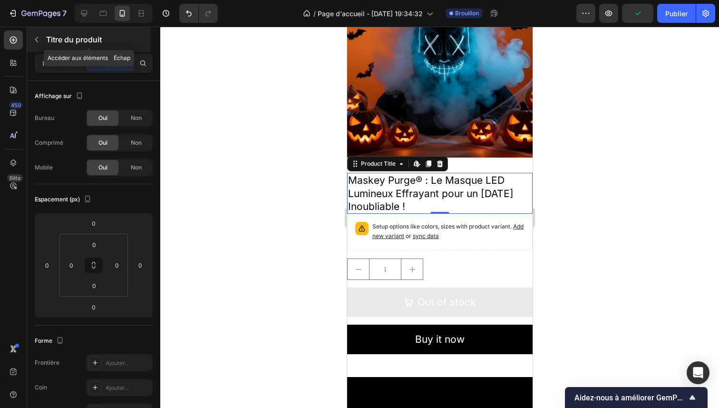
click at [34, 36] on icon "button" at bounding box center [37, 40] width 8 height 8
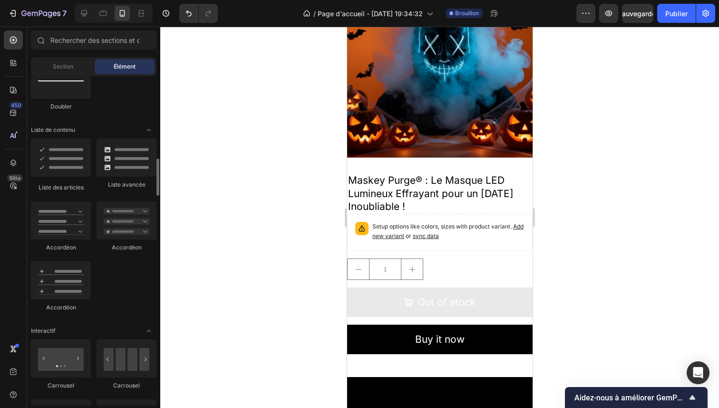
scroll to position [724, 0]
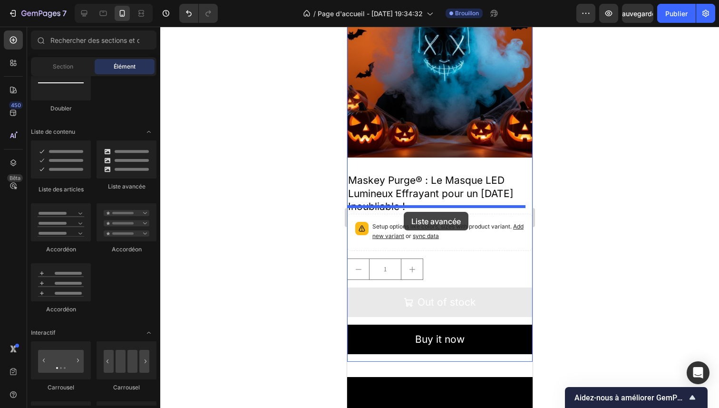
drag, startPoint x: 462, startPoint y: 194, endPoint x: 404, endPoint y: 212, distance: 60.7
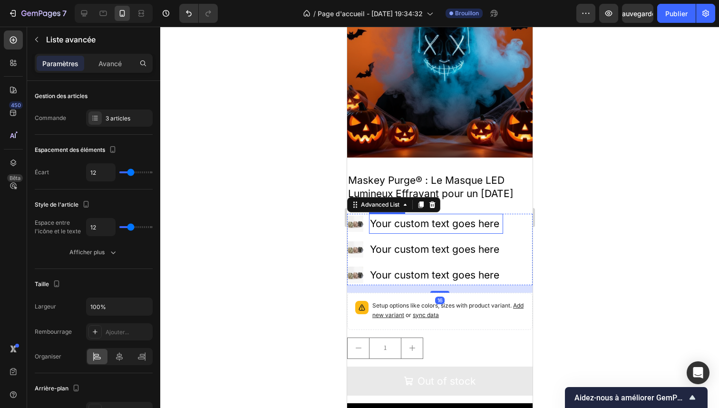
click at [413, 215] on div "Your custom text goes here" at bounding box center [436, 224] width 134 height 20
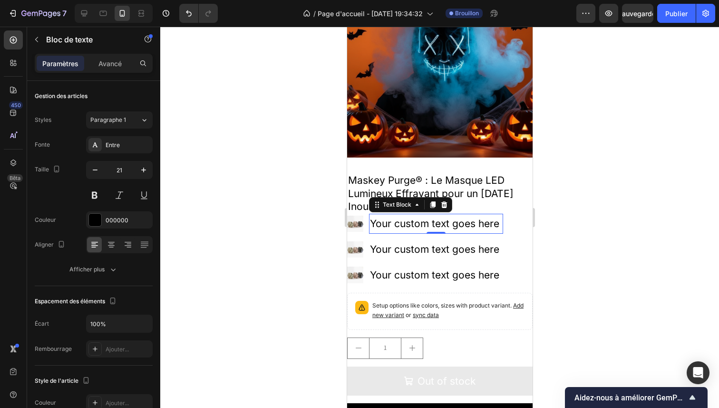
click at [413, 215] on div "Your custom text goes here" at bounding box center [436, 224] width 134 height 20
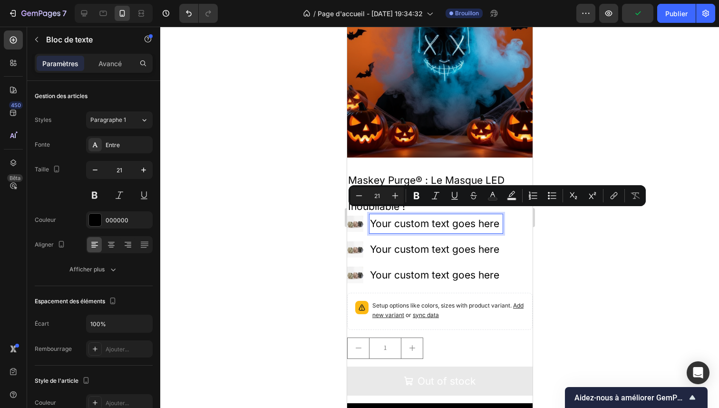
click at [416, 217] on p "Your custom text goes here" at bounding box center [436, 224] width 132 height 18
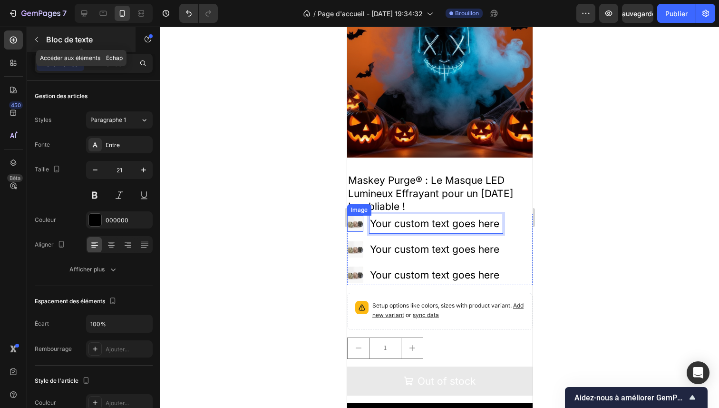
click at [48, 38] on font "Bloc de texte" at bounding box center [69, 40] width 47 height 10
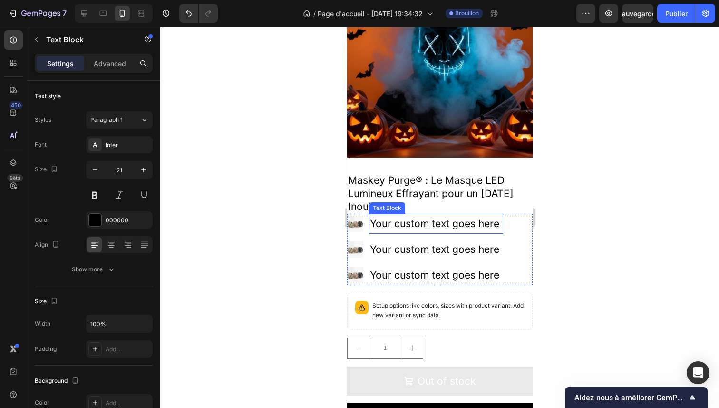
click at [411, 220] on p "Your custom text goes here" at bounding box center [436, 224] width 132 height 18
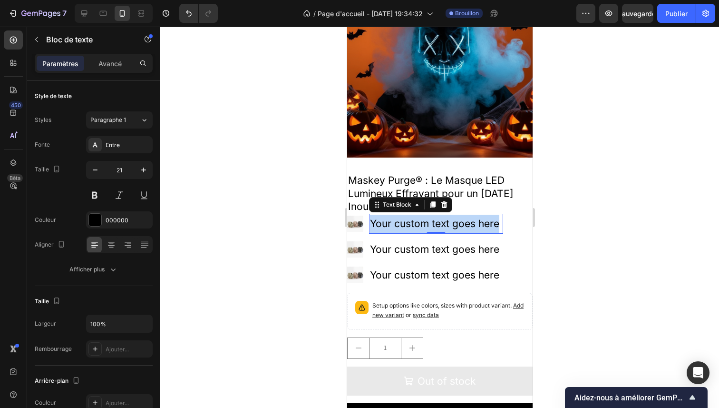
click at [411, 220] on p "Your custom text goes here" at bounding box center [436, 224] width 132 height 18
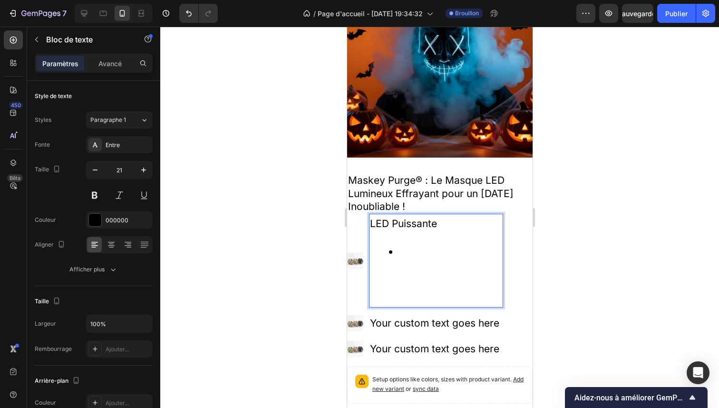
click at [405, 243] on li "Rich Text Editor. Editing area: main" at bounding box center [445, 252] width 113 height 18
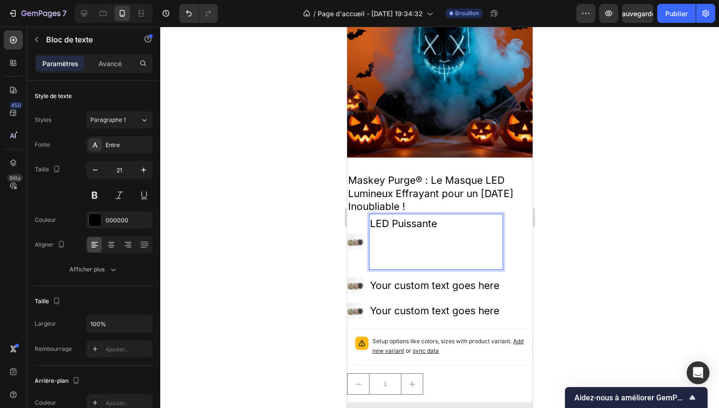
click at [397, 253] on p "Rich Text Editor. Editing area: main" at bounding box center [436, 251] width 132 height 36
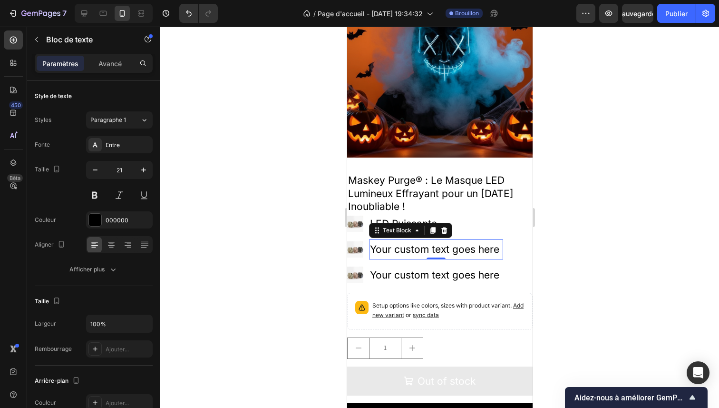
click at [421, 240] on div "Your custom text goes here" at bounding box center [436, 249] width 134 height 20
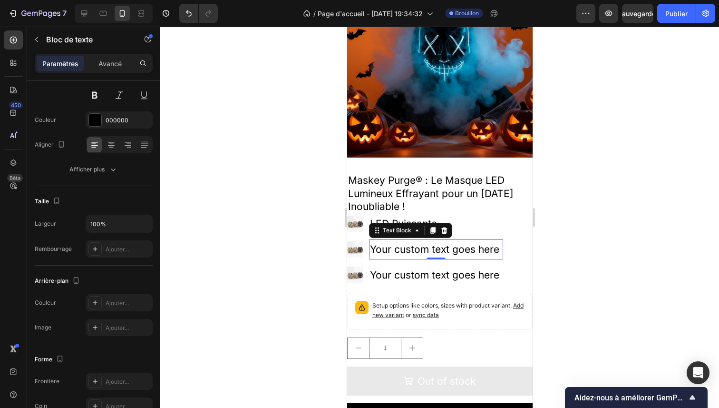
click at [421, 240] on div "Your custom text goes here" at bounding box center [436, 249] width 134 height 20
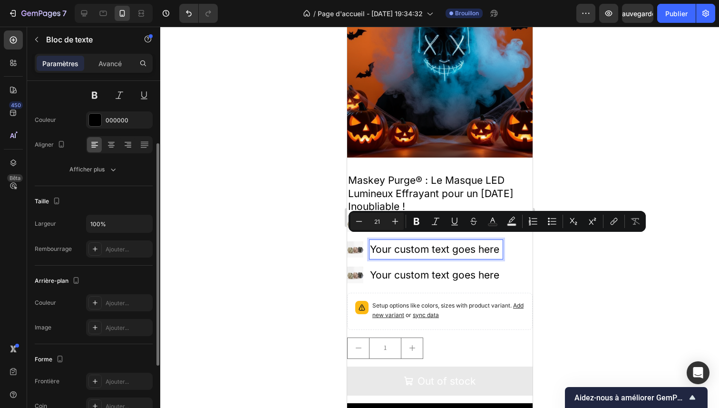
click at [435, 246] on p "Your custom text goes here" at bounding box center [436, 249] width 132 height 18
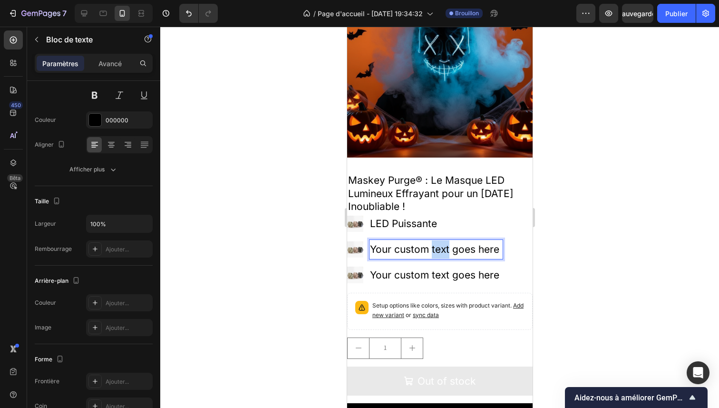
click at [435, 246] on p "Your custom text goes here" at bounding box center [436, 249] width 132 height 18
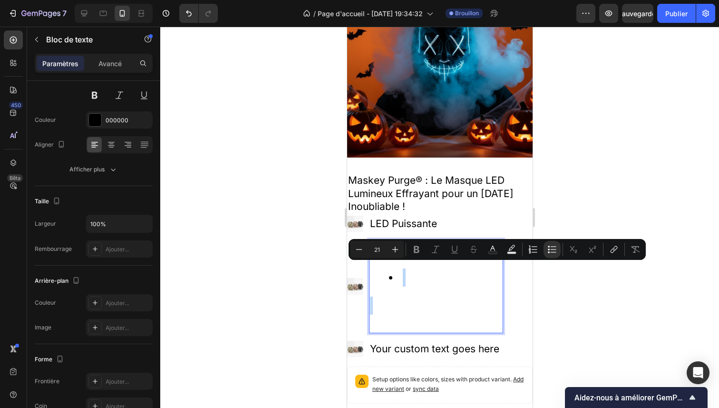
drag, startPoint x: 399, startPoint y: 318, endPoint x: 377, endPoint y: 267, distance: 55.0
click at [377, 267] on div "Confort Ajustable" at bounding box center [436, 286] width 134 height 94
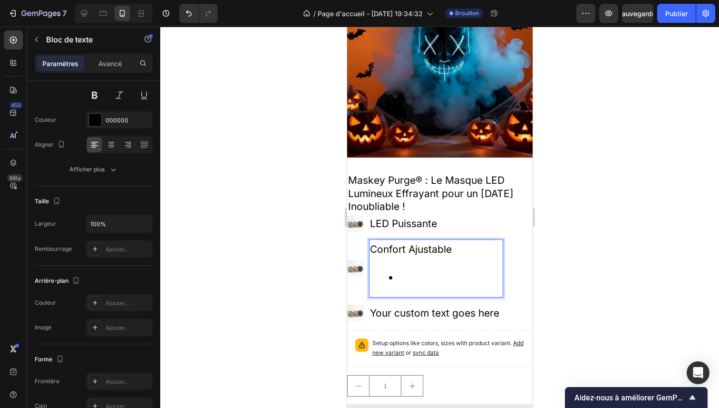
drag, startPoint x: 412, startPoint y: 273, endPoint x: 392, endPoint y: 259, distance: 24.9
click at [392, 259] on div "Confort Ajustable" at bounding box center [436, 268] width 134 height 58
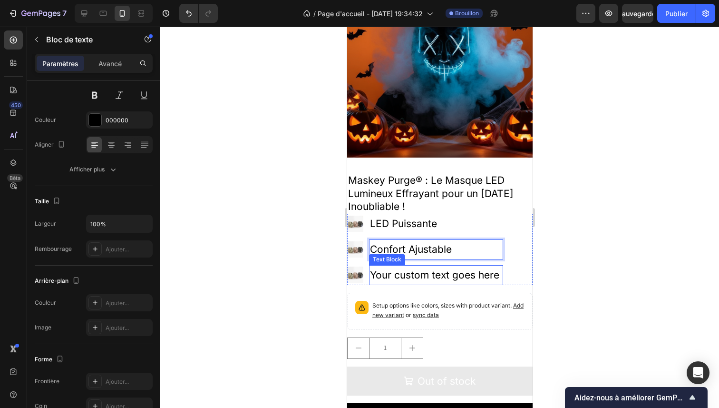
click at [411, 267] on div "Your custom text goes here" at bounding box center [436, 275] width 134 height 20
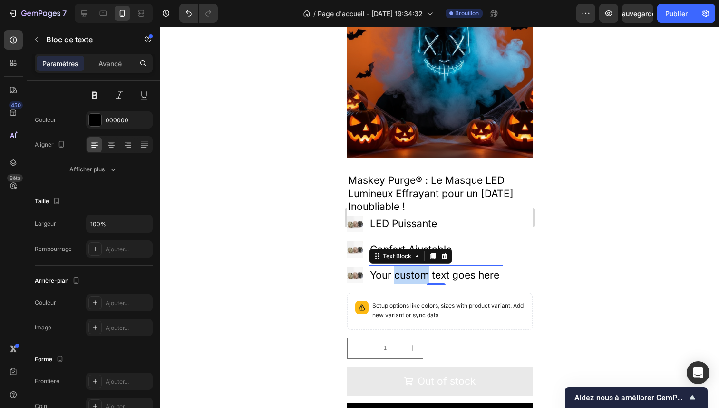
click at [411, 267] on div "Your custom text goes here" at bounding box center [436, 275] width 134 height 20
click at [411, 267] on p "Your custom text goes here" at bounding box center [436, 275] width 132 height 18
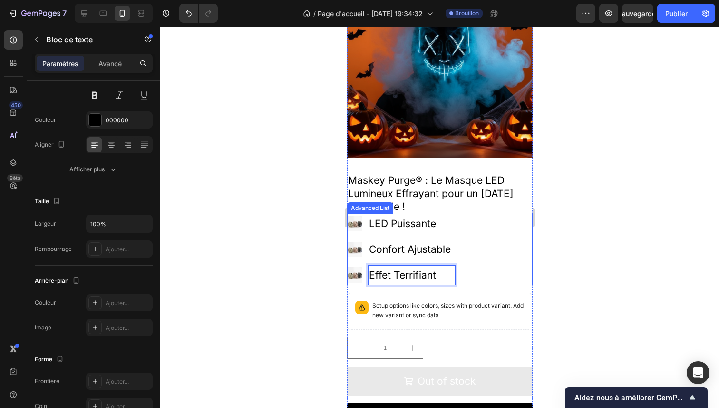
click at [497, 266] on div "Image LED Puissante Text Block Image Confort Ajustable Text Block Image Effet T…" at bounding box center [440, 249] width 186 height 71
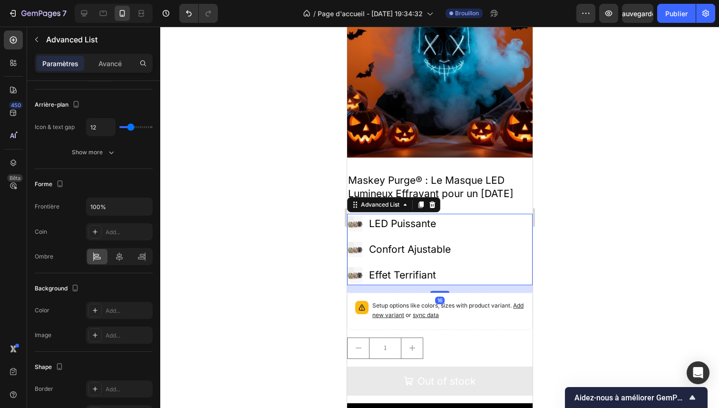
scroll to position [0, 0]
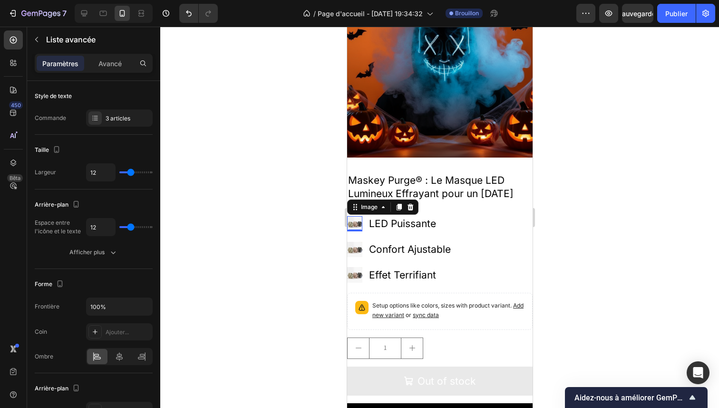
click at [357, 216] on img at bounding box center [354, 223] width 15 height 15
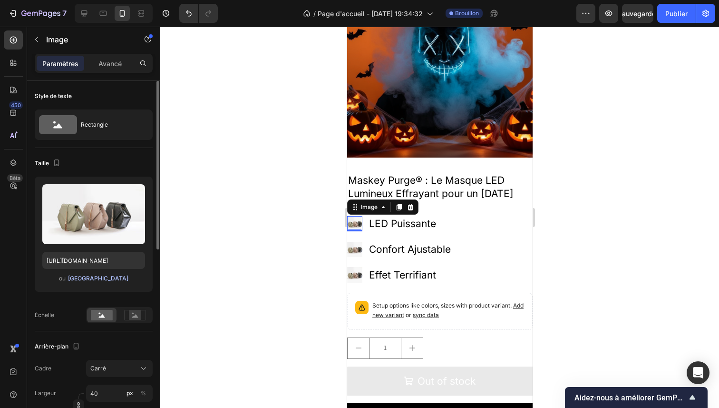
click at [108, 279] on font "Parcourir la galerie" at bounding box center [98, 278] width 60 height 7
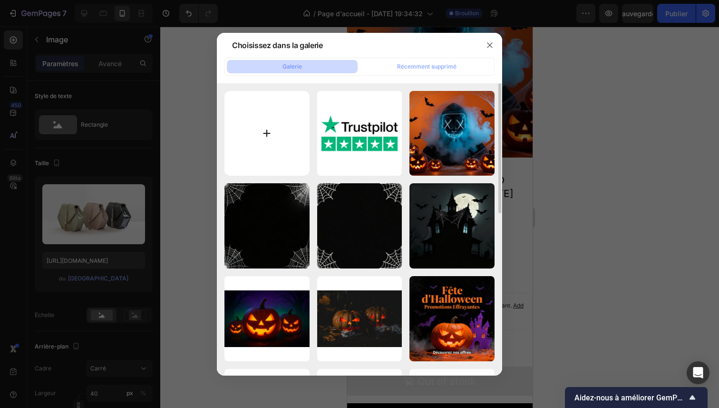
click at [265, 137] on input "file" at bounding box center [267, 133] width 85 height 85
type input "C:\fakepath\icone lumiere.png"
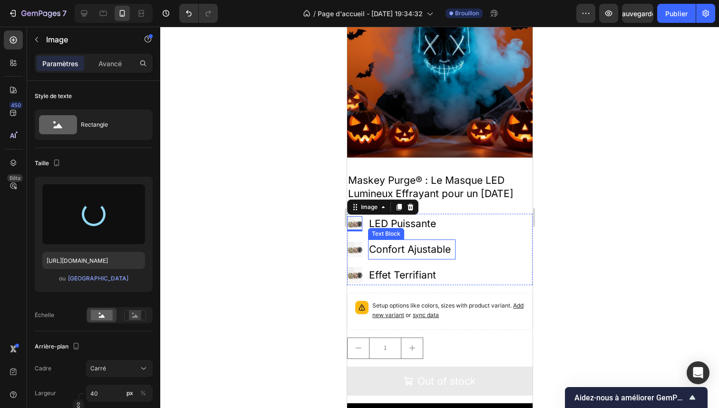
type input "https://cdn.shopify.com/s/files/1/0990/0510/4477/files/gempages_585874364767929…"
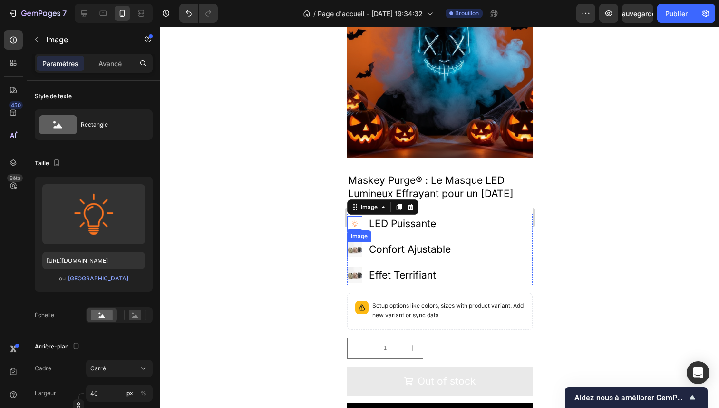
click at [354, 242] on img at bounding box center [354, 249] width 15 height 15
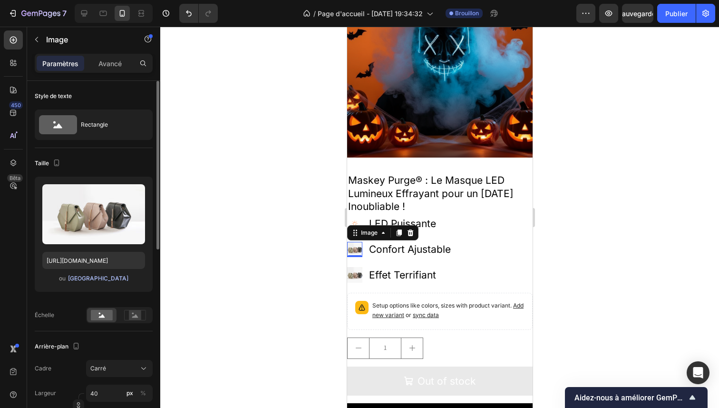
click at [105, 279] on font "Parcourir la galerie" at bounding box center [98, 278] width 60 height 7
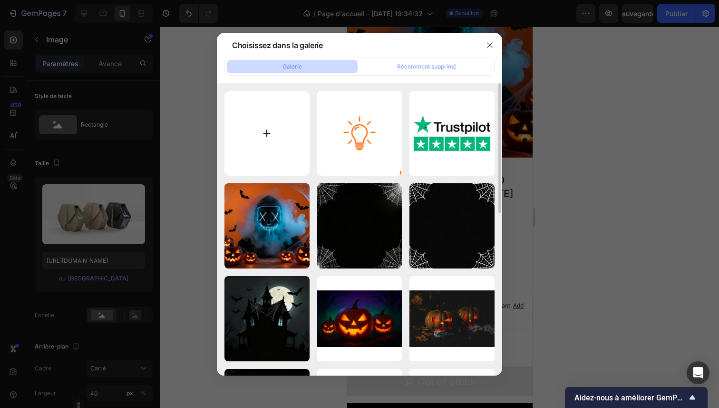
click at [266, 128] on input "file" at bounding box center [267, 133] width 85 height 85
type input "C:\fakepath\icone confort.png"
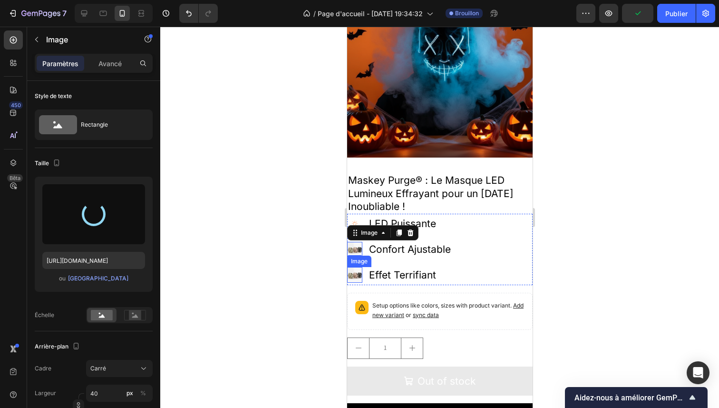
type input "https://cdn.shopify.com/s/files/1/0990/0510/4477/files/gempages_585874364767929…"
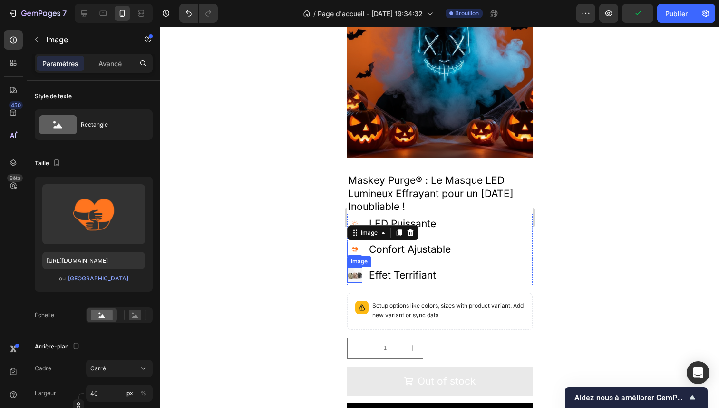
click at [355, 267] on img at bounding box center [354, 274] width 15 height 15
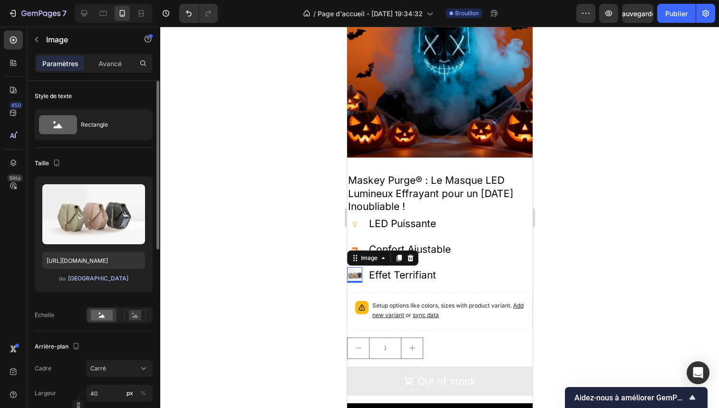
click at [106, 276] on font "Parcourir la galerie" at bounding box center [98, 278] width 60 height 7
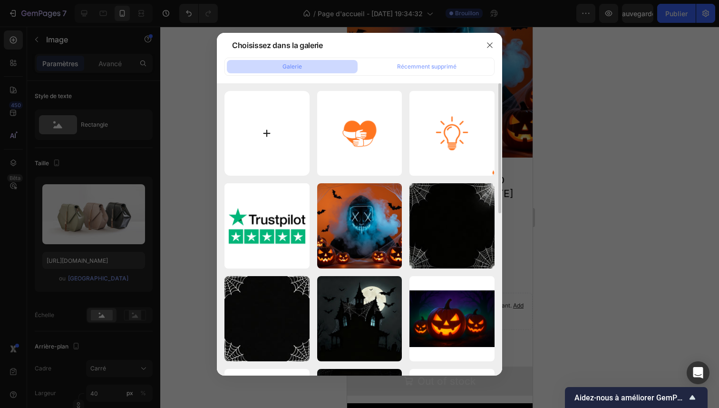
click at [270, 144] on input "file" at bounding box center [267, 133] width 85 height 85
type input "C:\fakepath\icone terrifiant.png"
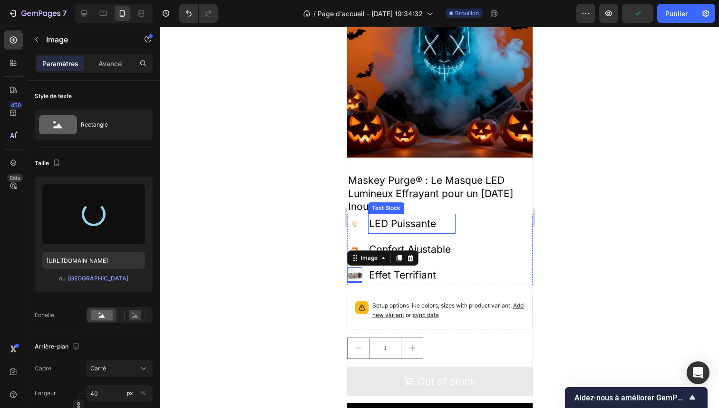
type input "https://cdn.shopify.com/s/files/1/0990/0510/4477/files/gempages_585874364767929…"
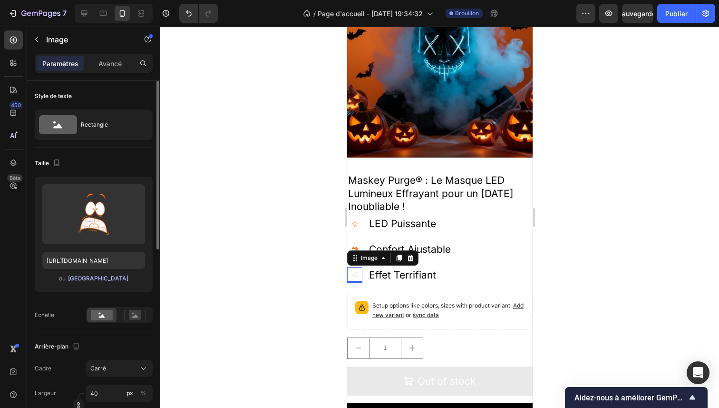
click at [118, 276] on font "Parcourir la galerie" at bounding box center [98, 278] width 60 height 7
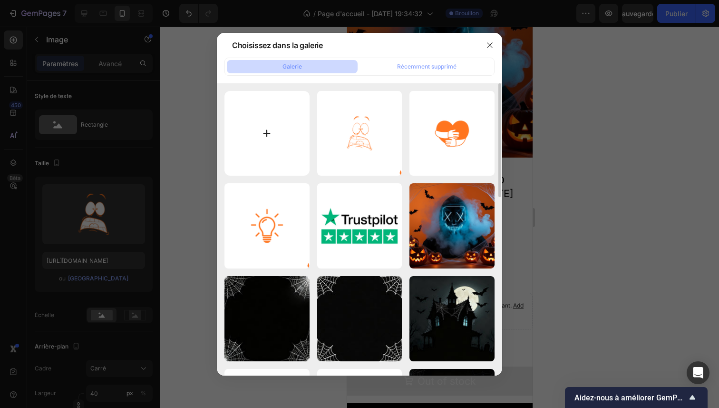
click at [226, 152] on input "file" at bounding box center [267, 133] width 85 height 85
type input "C:\fakepath\icone terrrifiant.png"
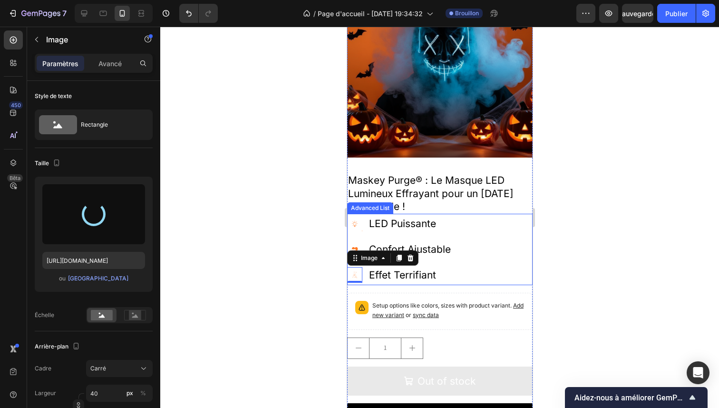
type input "https://cdn.shopify.com/s/files/1/0990/0510/4477/files/gempages_585874364767929…"
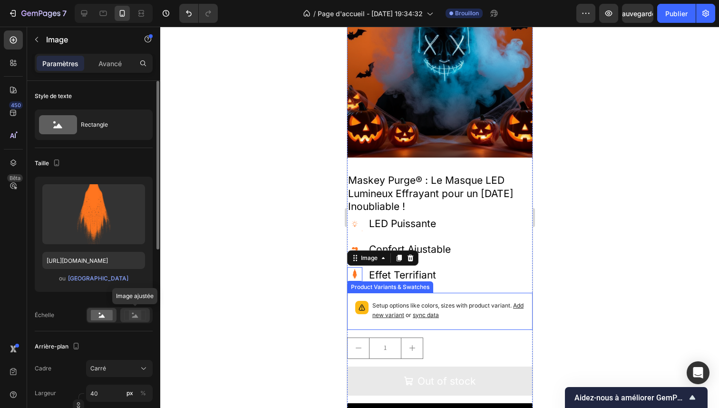
click at [137, 311] on rect at bounding box center [135, 315] width 12 height 10
click at [109, 321] on div at bounding box center [102, 315] width 30 height 14
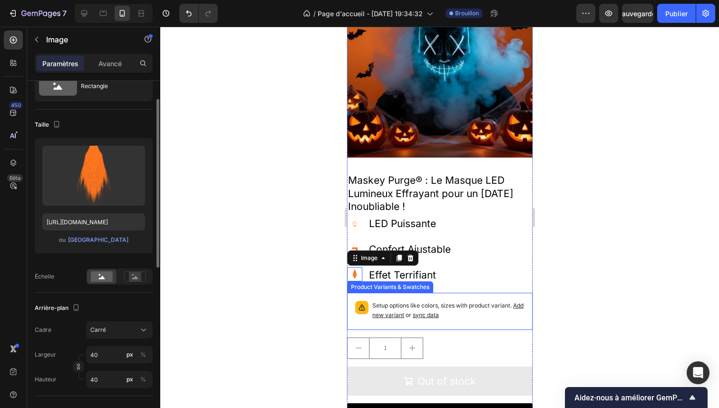
scroll to position [54, 0]
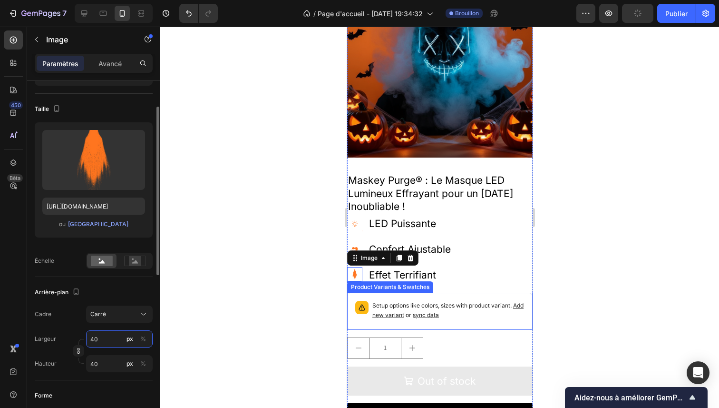
click at [101, 340] on input "40" at bounding box center [119, 338] width 67 height 17
type input "7"
type input "70"
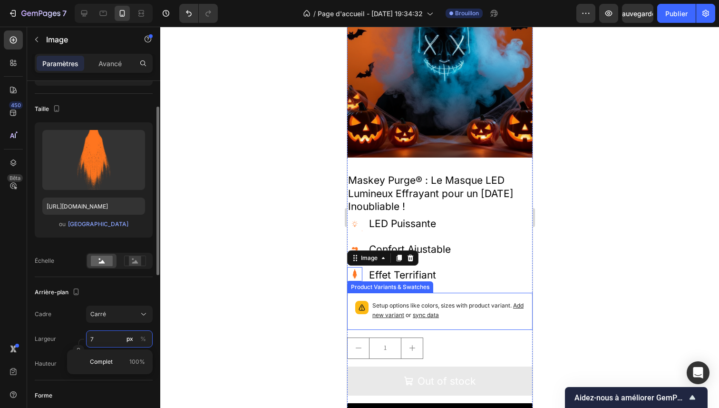
type input "70"
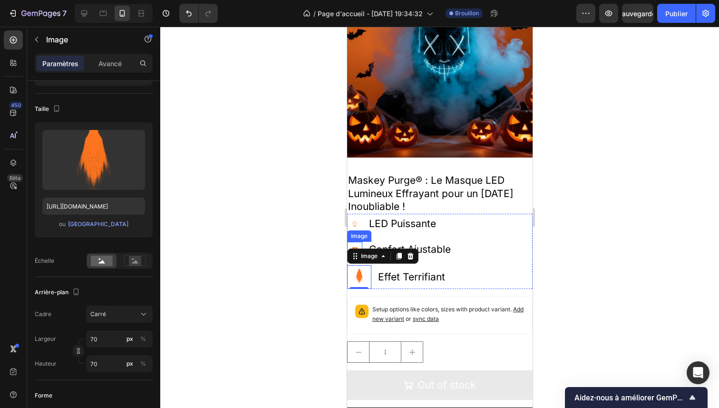
click at [354, 242] on img at bounding box center [354, 249] width 15 height 15
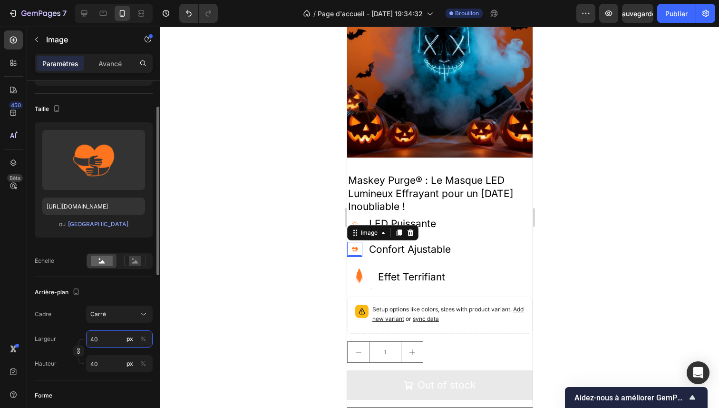
click at [96, 344] on input "40" at bounding box center [119, 338] width 67 height 17
type input "7"
type input "70"
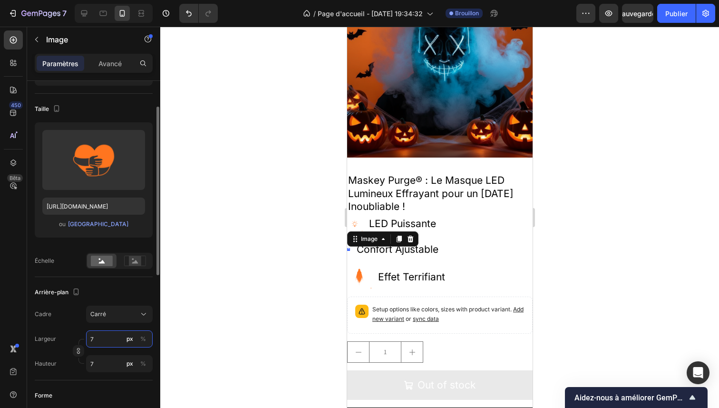
type input "70"
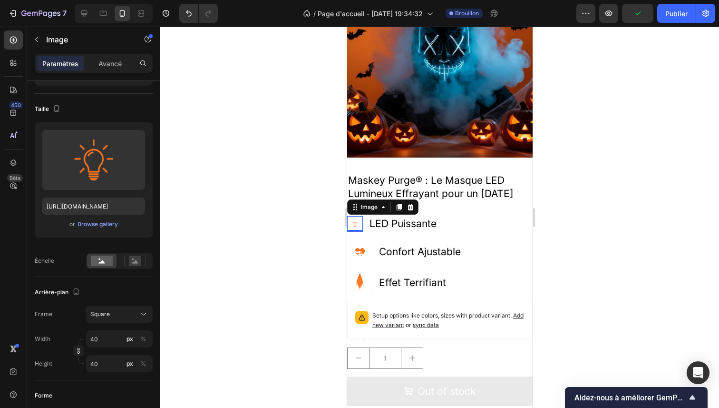
click at [357, 216] on img at bounding box center [355, 224] width 16 height 16
click at [111, 335] on input "40" at bounding box center [119, 338] width 67 height 17
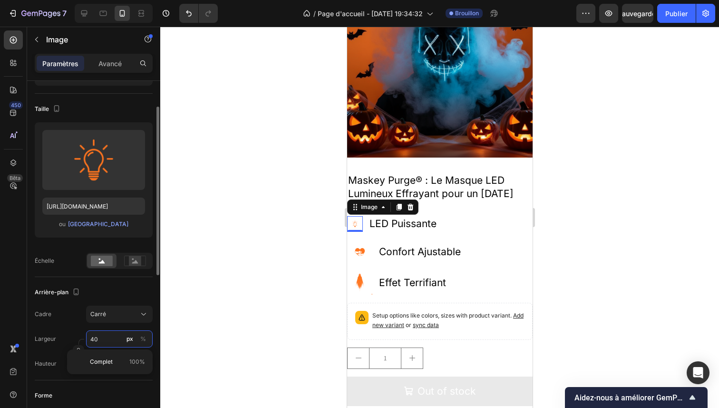
type input "7"
type input "70"
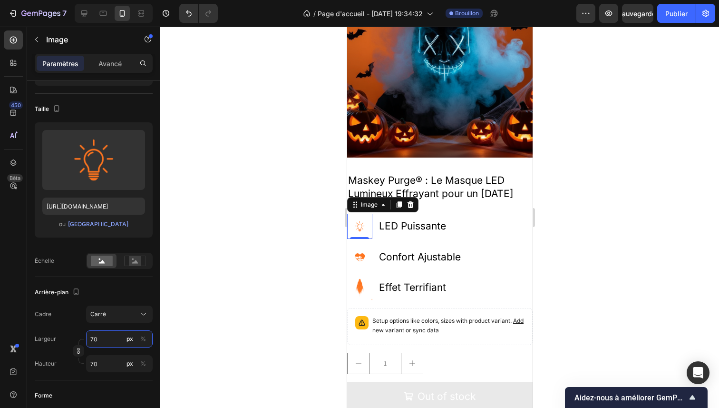
type input "70"
click at [235, 269] on div at bounding box center [439, 217] width 559 height 381
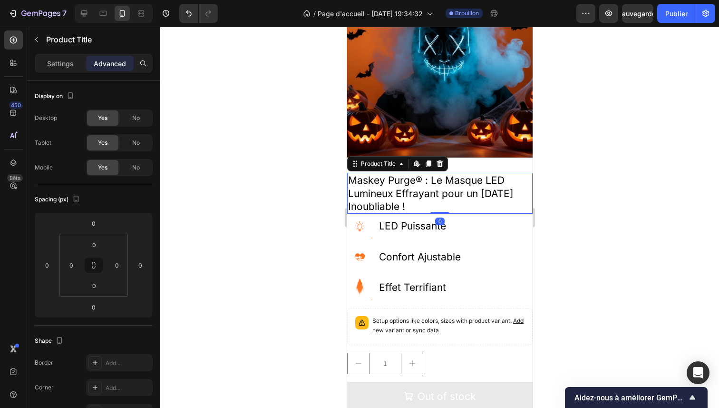
click at [422, 185] on h2 "Maskey Purge® : Le Masque LED Lumineux Effrayant pour un [DATE] Inoubliable !" at bounding box center [440, 193] width 186 height 41
click at [443, 177] on h2 "Maskey Purge® : Le Masque LED Lumineux Effrayant pour un [DATE] Inoubliable !" at bounding box center [440, 193] width 186 height 41
click at [442, 177] on h2 "Maskey Purge® : Le Masque LED Lumineux Effrayant pour un [DATE] Inoubliable !" at bounding box center [440, 193] width 186 height 41
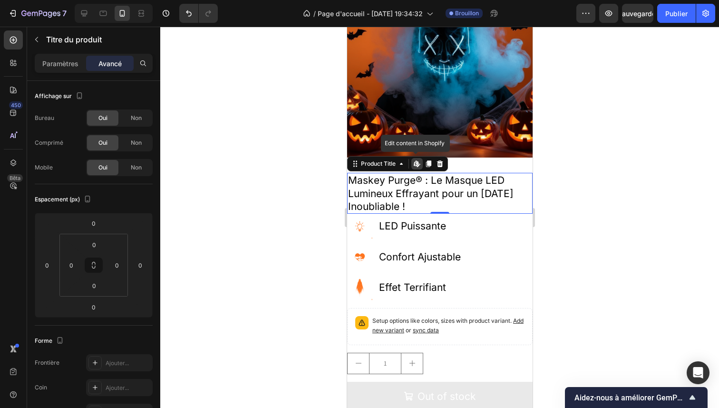
click at [445, 197] on h2 "Maskey Purge® : Le Masque LED Lumineux Effrayant pour un [DATE] Inoubliable !" at bounding box center [440, 193] width 186 height 41
click at [469, 197] on h2 "Maskey Purge® : Le Masque LED Lumineux Effrayant pour un [DATE] Inoubliable !" at bounding box center [440, 193] width 186 height 41
click at [462, 196] on h2 "Maskey Purge® : Le Masque LED Lumineux Effrayant pour un [DATE] Inoubliable !" at bounding box center [440, 193] width 186 height 41
click at [455, 197] on h2 "Maskey Purge® : Le Masque LED Lumineux Effrayant pour un [DATE] Inoubliable !" at bounding box center [440, 193] width 186 height 41
click at [66, 66] on font "Paramètres" at bounding box center [60, 63] width 36 height 8
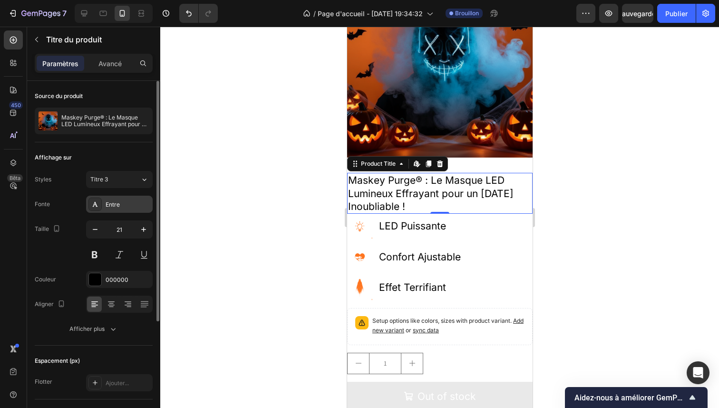
click at [119, 205] on font "Entre" at bounding box center [113, 204] width 14 height 7
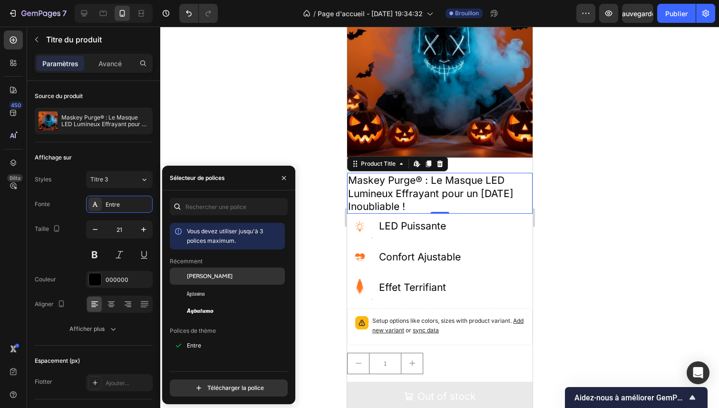
click at [212, 271] on div "Alan Sans" at bounding box center [227, 275] width 115 height 17
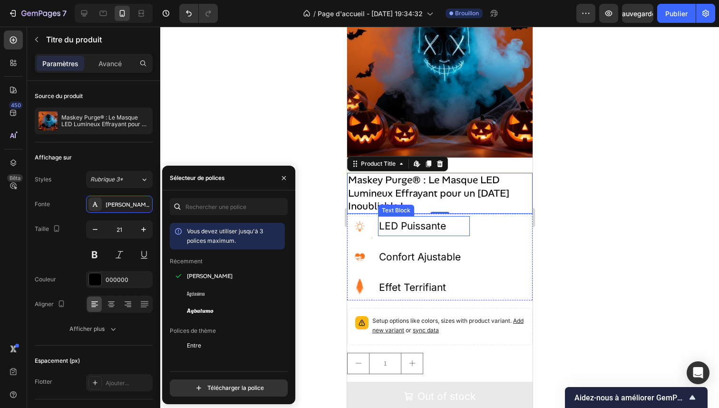
click at [401, 217] on p "LED Puissante" at bounding box center [424, 226] width 90 height 18
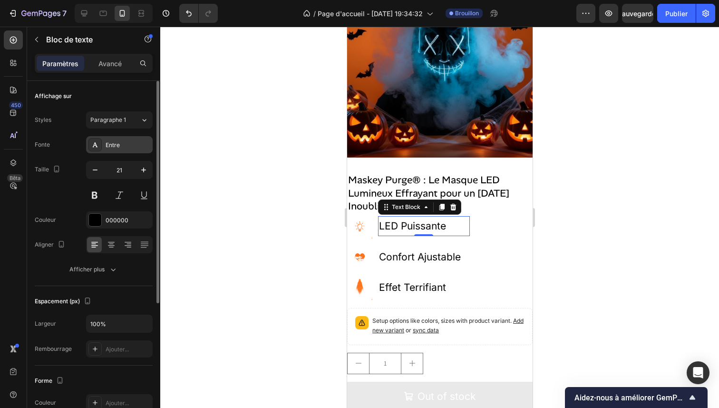
click at [121, 142] on div "Entre" at bounding box center [128, 145] width 45 height 9
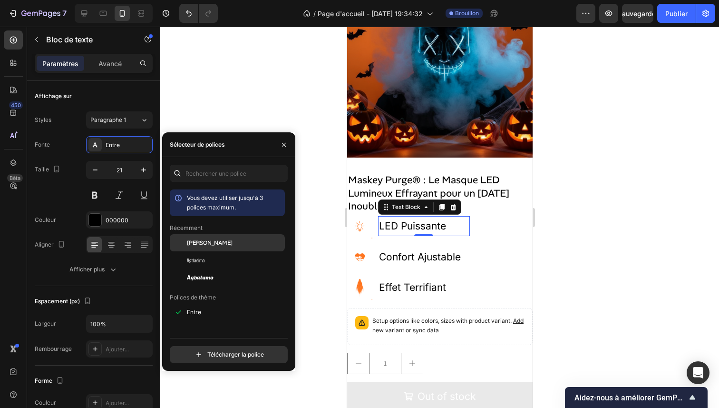
click at [198, 240] on font "Alan Sans" at bounding box center [210, 243] width 46 height 8
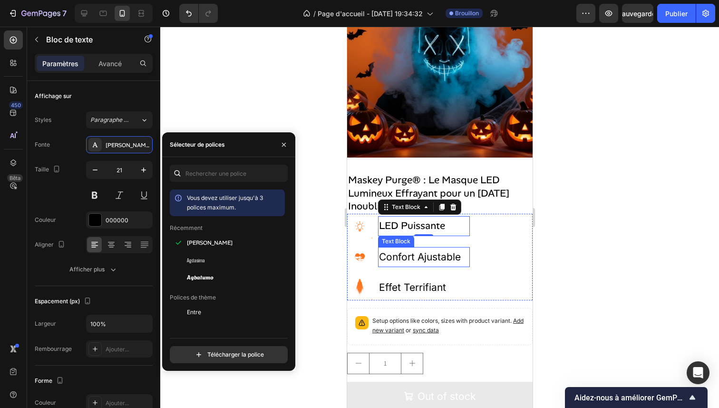
click at [399, 248] on p "Confort Ajustable" at bounding box center [424, 257] width 90 height 18
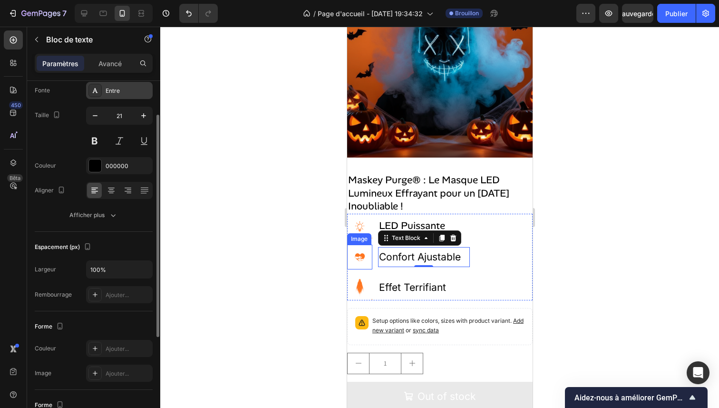
click at [131, 89] on div "Entre" at bounding box center [128, 91] width 45 height 9
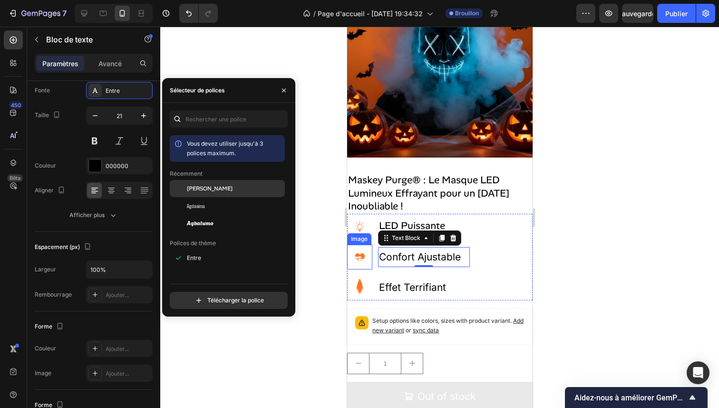
click at [210, 191] on font "Alan Sans" at bounding box center [210, 189] width 46 height 8
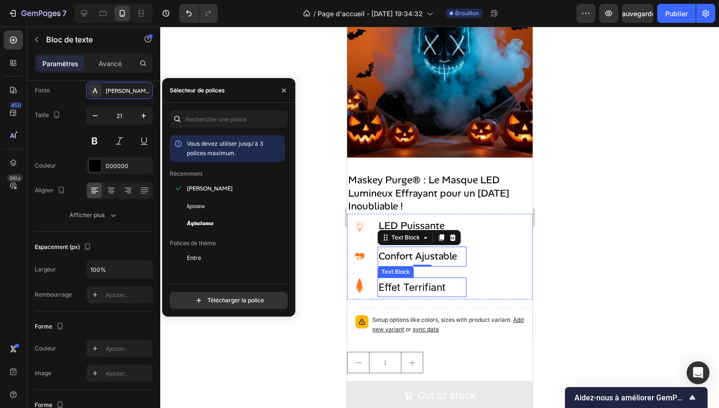
click at [406, 278] on p "Effet Terrifiant" at bounding box center [421, 287] width 87 height 18
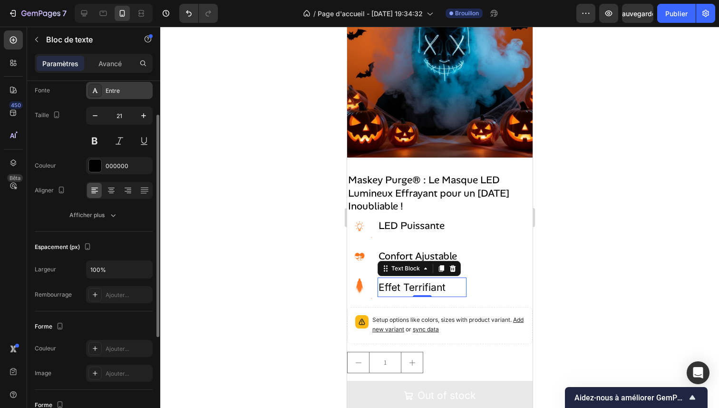
click at [128, 91] on div "Entre" at bounding box center [128, 91] width 45 height 9
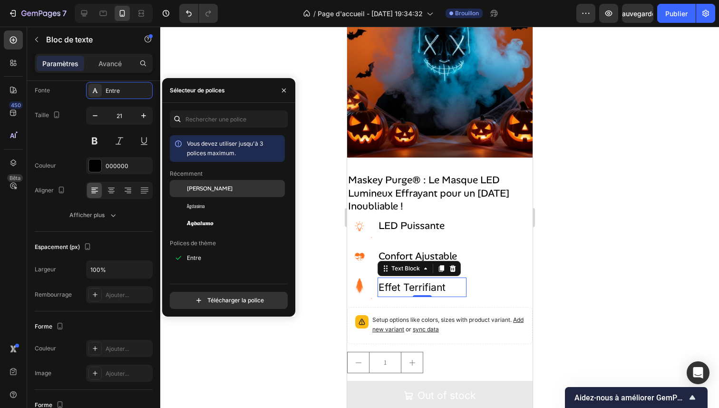
click at [205, 191] on font "Alan Sans" at bounding box center [210, 189] width 46 height 8
click at [641, 241] on div at bounding box center [439, 217] width 559 height 381
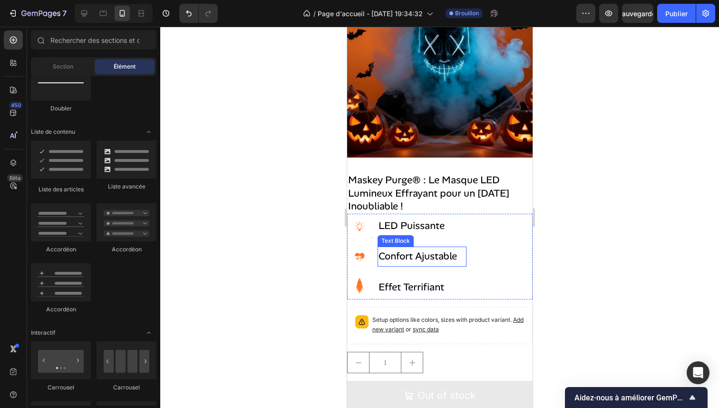
click at [463, 247] on p "Confort Ajustable" at bounding box center [421, 256] width 87 height 18
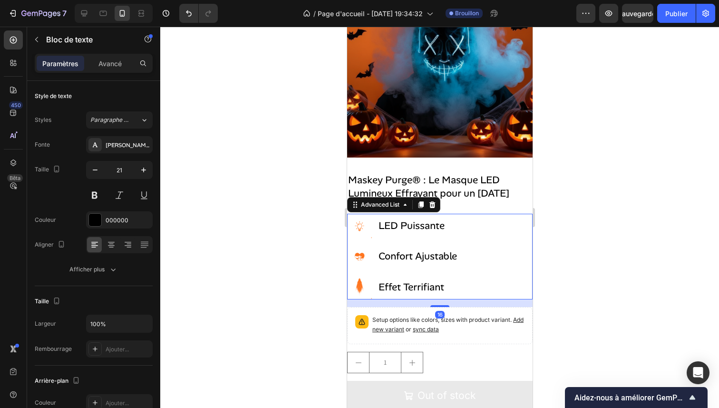
click at [486, 239] on div "Image LED Puissante Text Block Image Confort Ajustable Text Block Image Effet T…" at bounding box center [440, 257] width 186 height 86
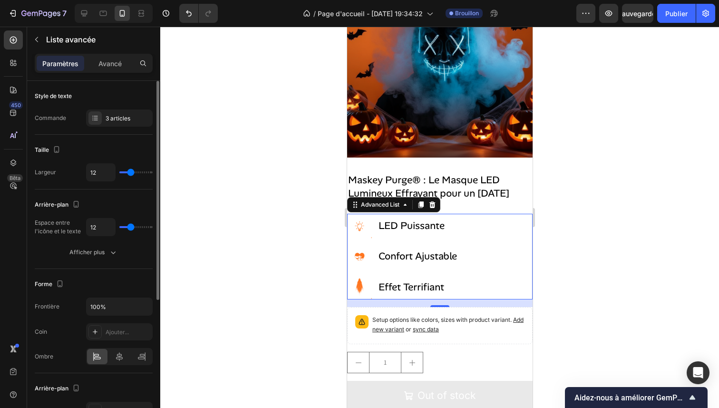
type input "8"
type input "7"
type input "6"
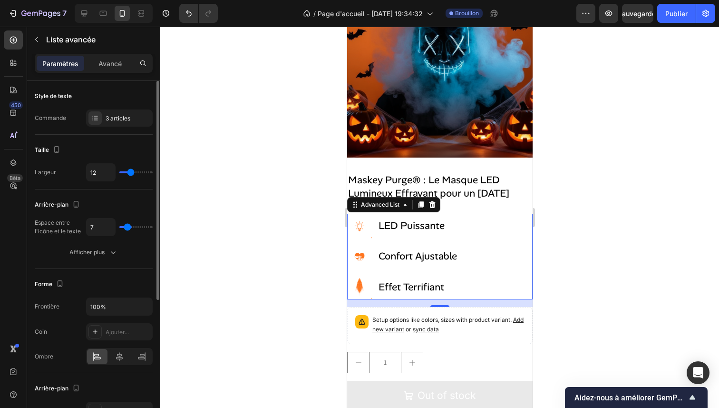
type input "6"
type input "5"
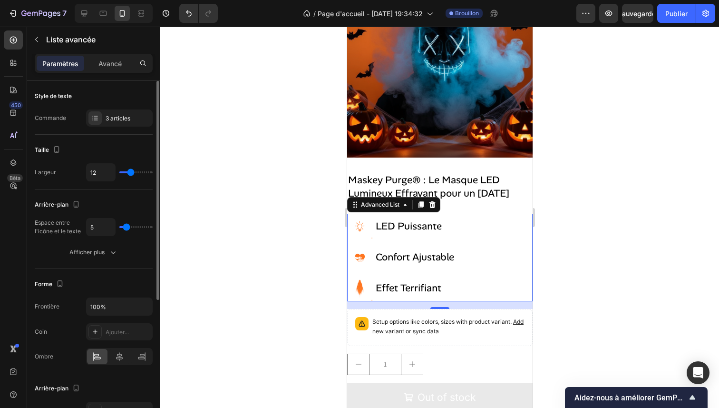
type input "4"
type input "5"
type input "6"
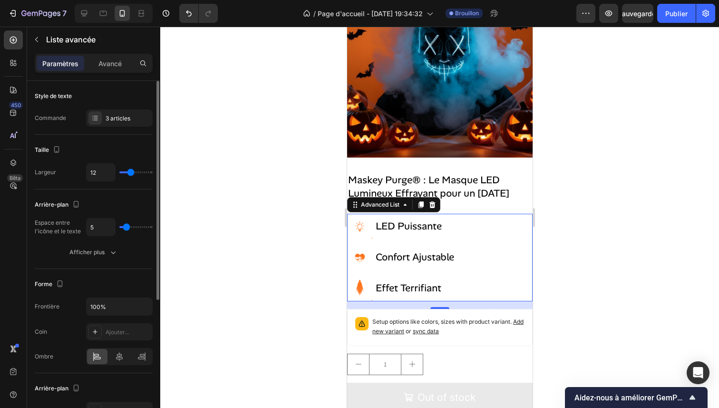
type input "6"
type input "7"
type input "9"
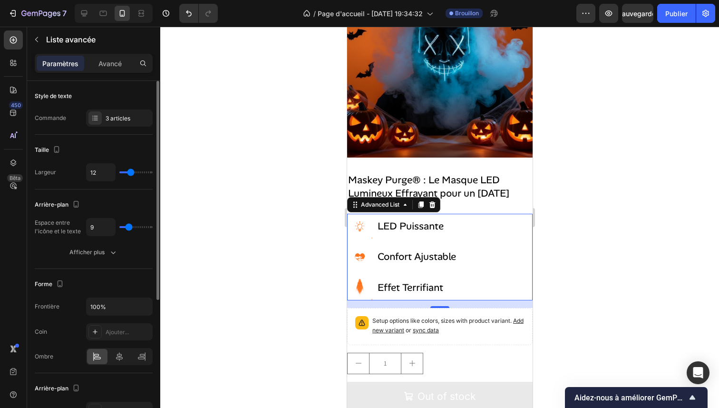
type input "10"
type input "11"
type input "12"
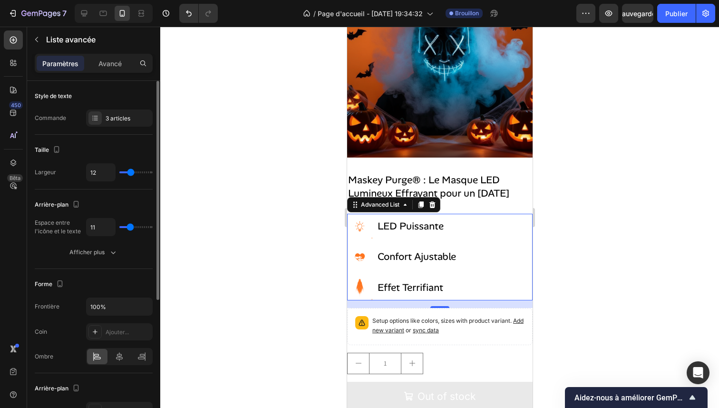
type input "12"
type input "13"
type input "14"
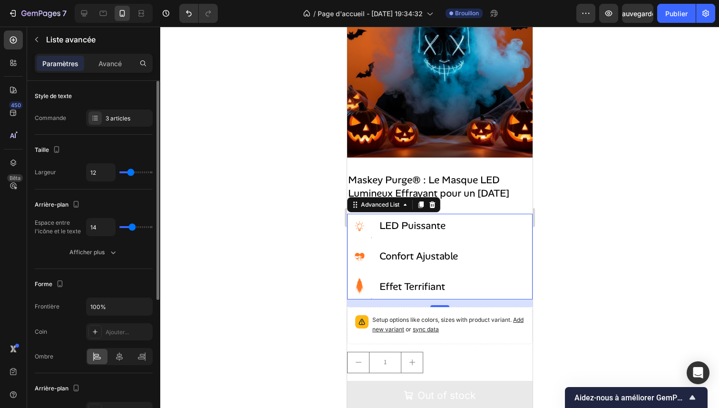
type input "15"
type input "16"
type input "17"
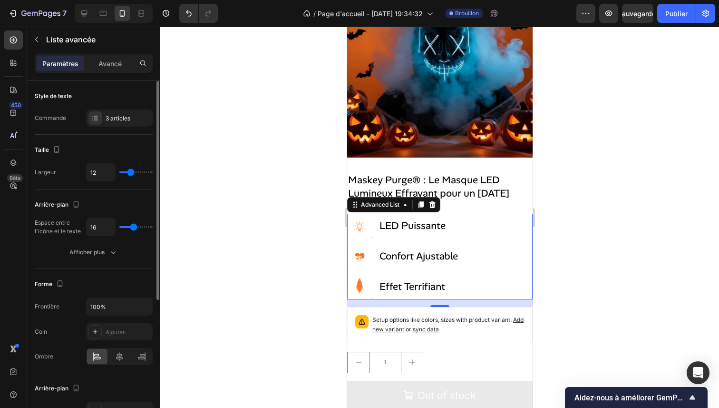
type input "17"
type input "18"
type input "16"
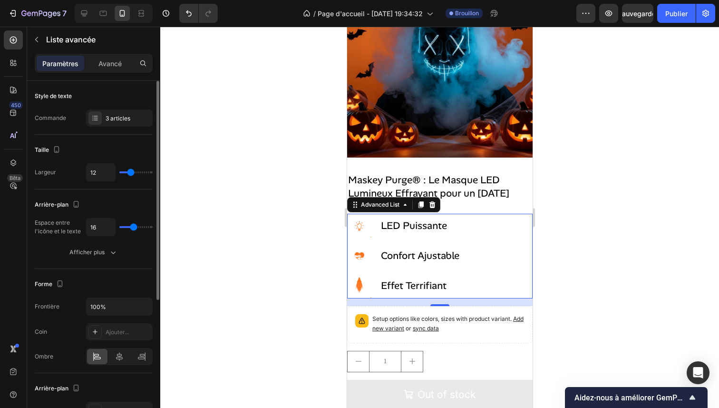
type input "14"
type input "13"
type input "12"
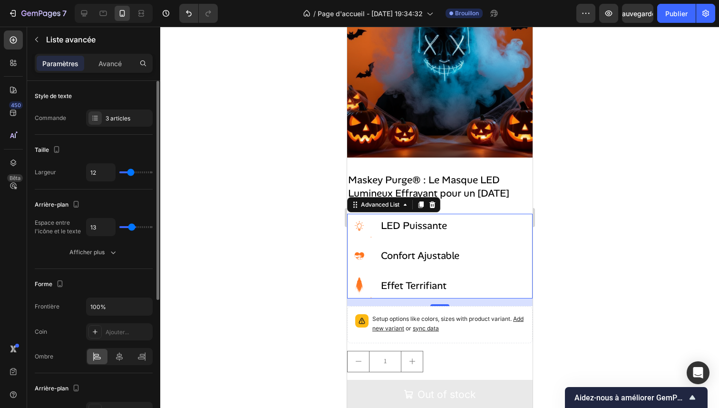
type input "12"
type input "11"
type input "10"
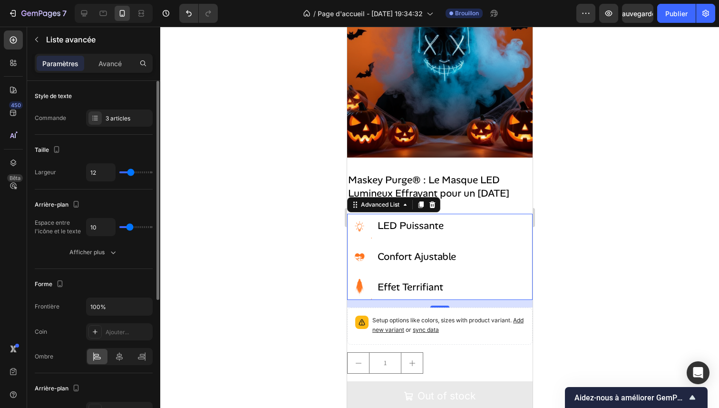
type input "9"
type input "8"
type input "7"
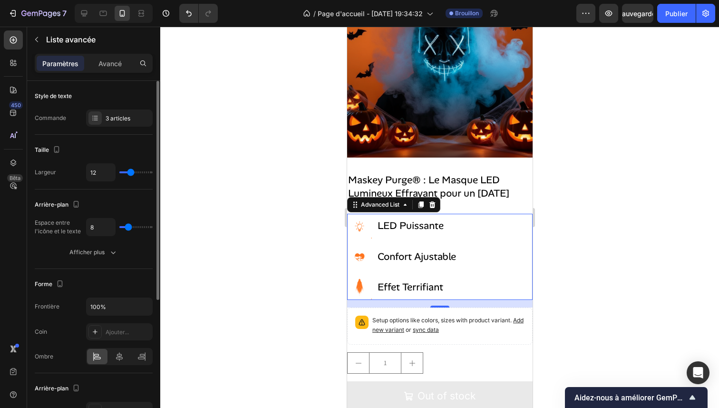
type input "7"
type input "6"
type input "5"
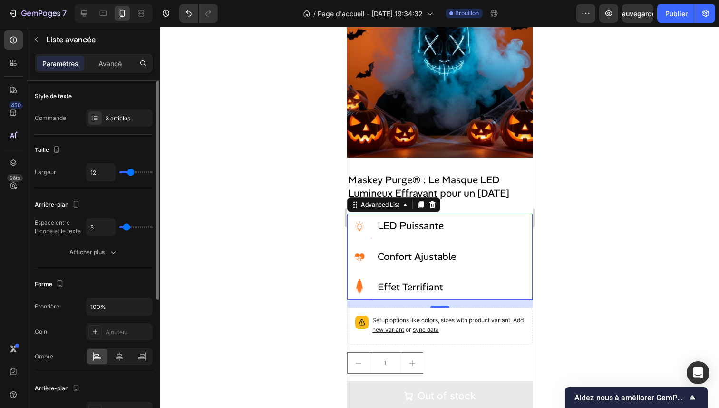
type input "4"
type input "3"
type input "2"
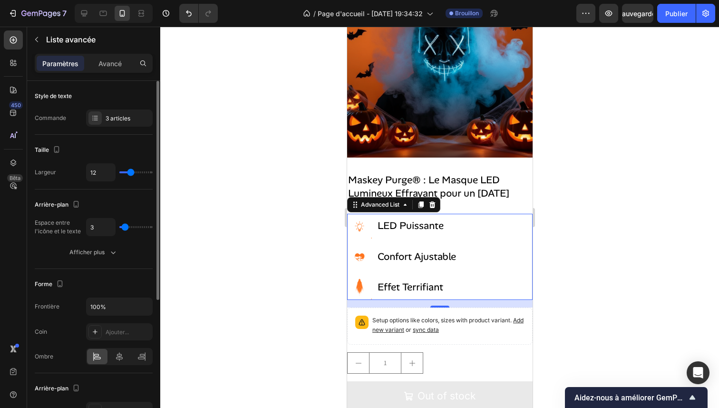
type input "2"
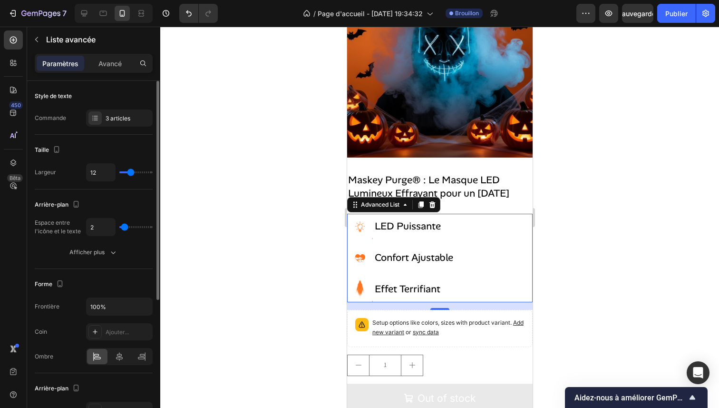
type input "1"
type input "0"
drag, startPoint x: 128, startPoint y: 225, endPoint x: 118, endPoint y: 225, distance: 10.5
type input "0"
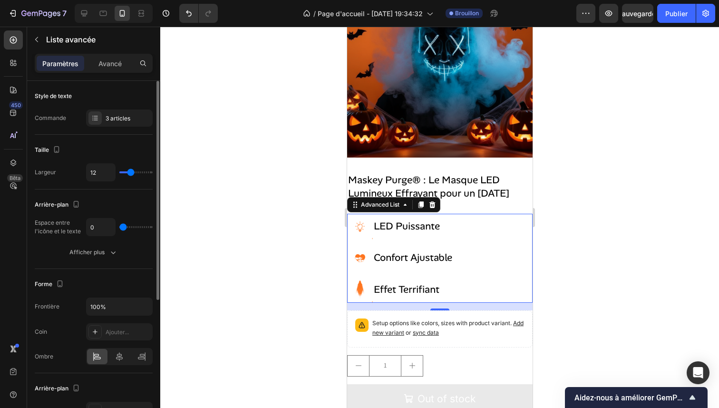
click at [119, 226] on input "range" at bounding box center [135, 227] width 33 height 2
click at [111, 249] on icon "button" at bounding box center [113, 252] width 10 height 10
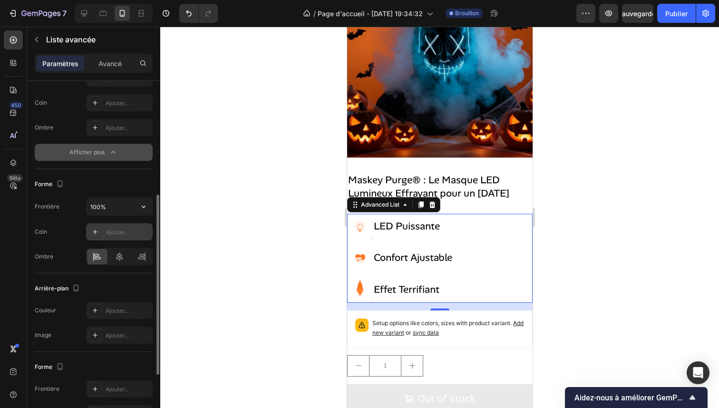
scroll to position [278, 0]
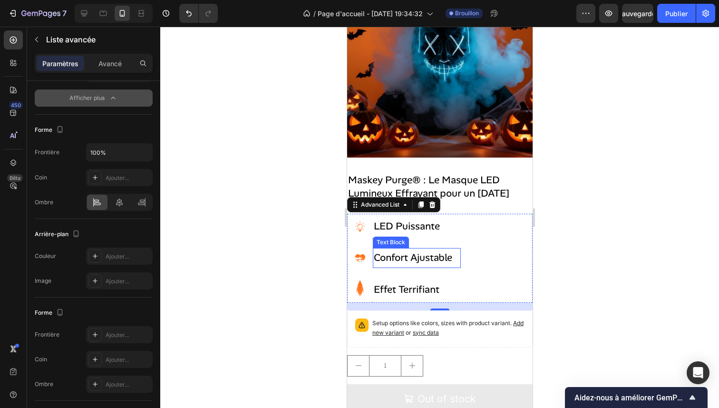
click at [410, 249] on p "Confort Ajustable" at bounding box center [417, 258] width 86 height 18
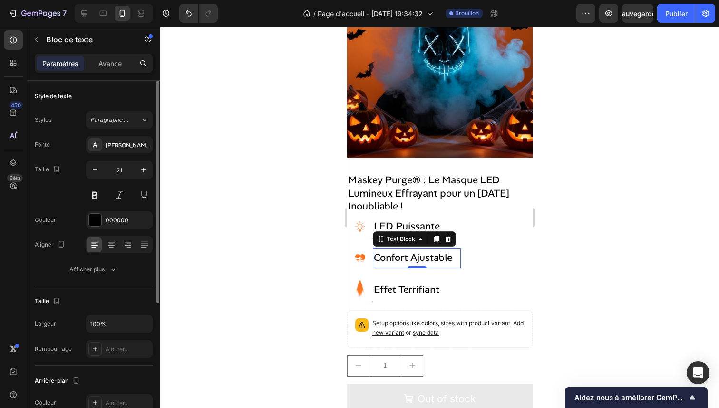
click at [112, 54] on div "Paramètres Avancé" at bounding box center [94, 63] width 118 height 19
click at [112, 58] on div "Avancé" at bounding box center [110, 63] width 48 height 15
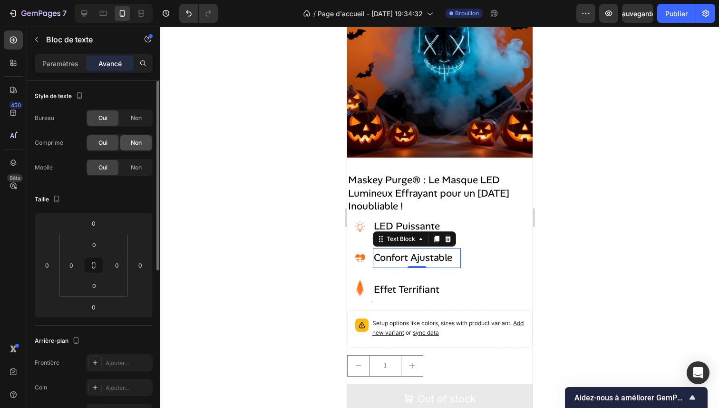
click at [138, 138] on div "Non" at bounding box center [135, 142] width 31 height 15
click at [141, 116] on font "Non" at bounding box center [136, 117] width 11 height 7
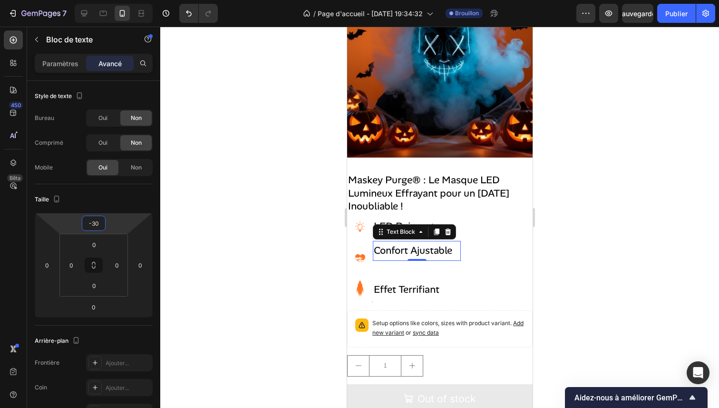
type input "-32"
drag, startPoint x: 111, startPoint y: 222, endPoint x: 111, endPoint y: 229, distance: 7.6
click at [111, 0] on html "7 / Page d'accueil - [DATE] 19:34:32 Brouillon Aperçu Sauvegarder Publier 450 B…" at bounding box center [359, 0] width 719 height 0
click at [357, 250] on img at bounding box center [360, 258] width 26 height 26
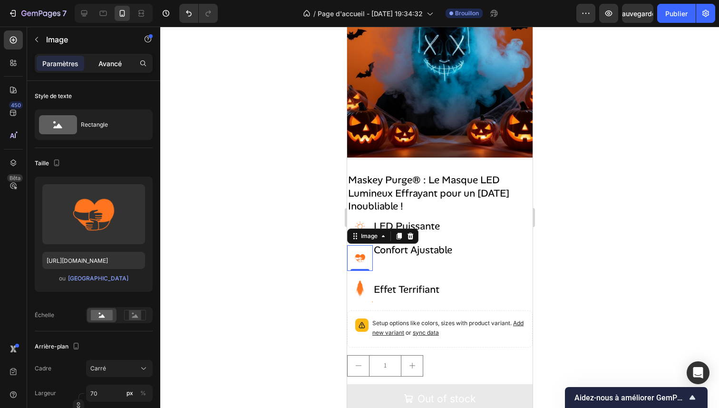
click at [109, 62] on font "Avancé" at bounding box center [109, 63] width 23 height 8
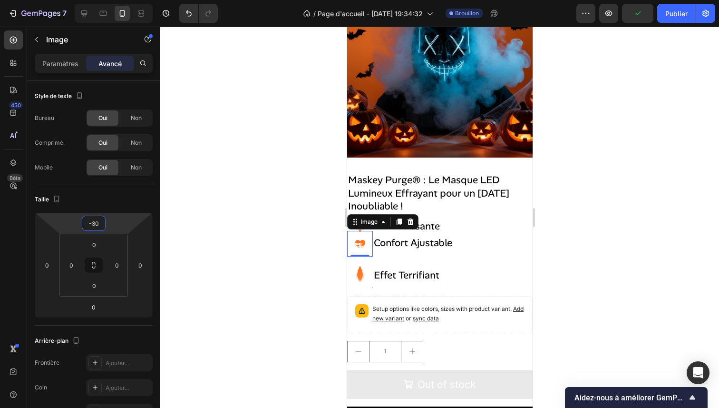
type input "-32"
drag, startPoint x: 126, startPoint y: 223, endPoint x: 128, endPoint y: 230, distance: 7.8
click at [128, 0] on html "7 / Page d'accueil - [DATE] 19:34:32 Brouillon Aperçu Publier 450 Bêta Sections…" at bounding box center [359, 0] width 719 height 0
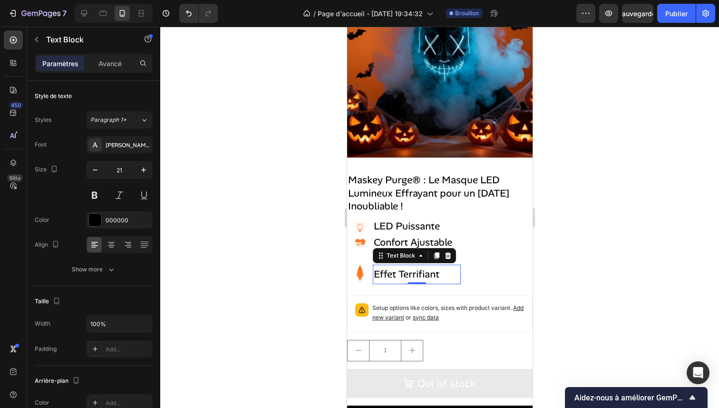
click at [394, 266] on p "Effet Terrifiant" at bounding box center [417, 275] width 86 height 18
click at [115, 59] on font "Avancé" at bounding box center [109, 63] width 23 height 8
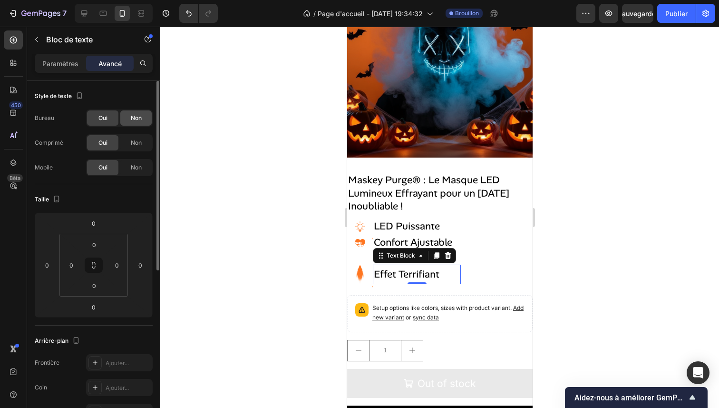
click at [128, 122] on div "Non" at bounding box center [135, 117] width 31 height 15
click at [130, 142] on div "Non" at bounding box center [135, 142] width 31 height 15
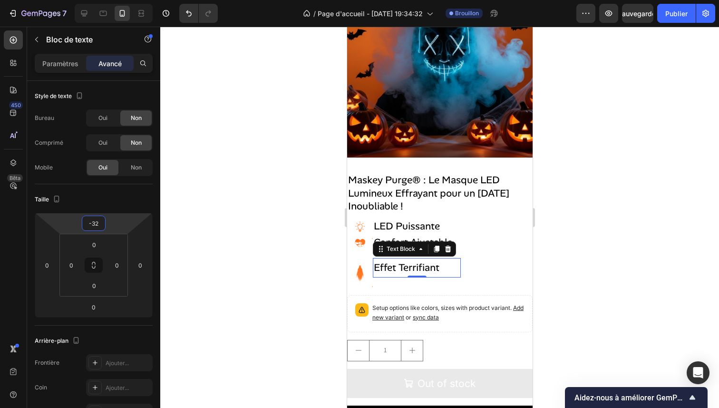
type input "-34"
drag, startPoint x: 118, startPoint y: 224, endPoint x: 118, endPoint y: 232, distance: 8.1
click at [118, 0] on html "7 / Page d'accueil - [DATE] 19:34:32 Brouillon Aperçu Sauvegarder Publier 450 B…" at bounding box center [359, 0] width 719 height 0
click at [355, 261] on img at bounding box center [360, 274] width 26 height 26
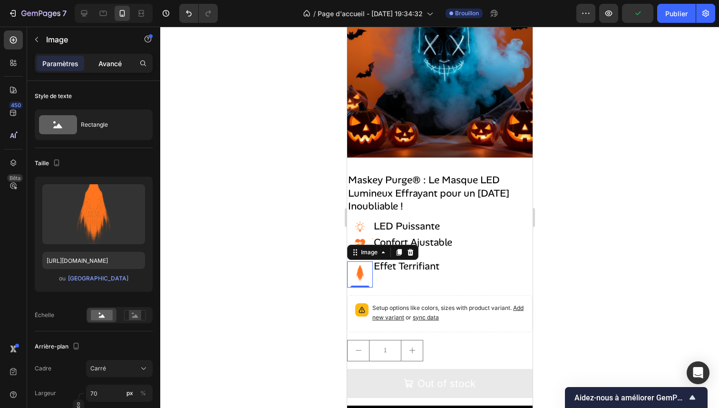
click at [114, 62] on font "Avancé" at bounding box center [109, 63] width 23 height 8
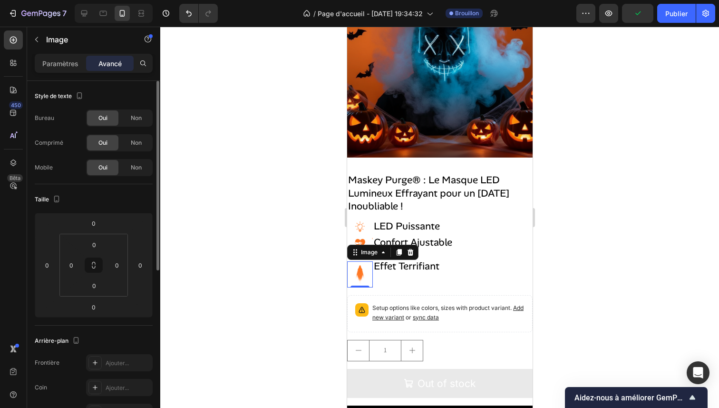
click at [134, 132] on div "Bureau Oui Non Comprimé Oui Non Mobile Oui Non" at bounding box center [94, 142] width 118 height 67
click at [134, 123] on div "Non" at bounding box center [135, 117] width 31 height 15
click at [132, 134] on div "Oui Non" at bounding box center [119, 142] width 67 height 17
click at [133, 140] on font "Non" at bounding box center [136, 142] width 11 height 7
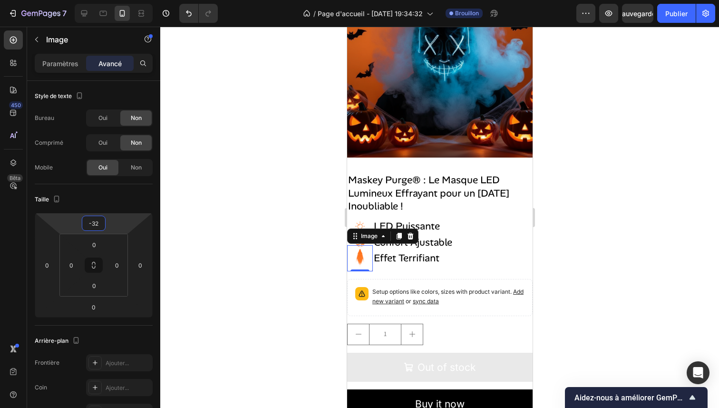
type input "-30"
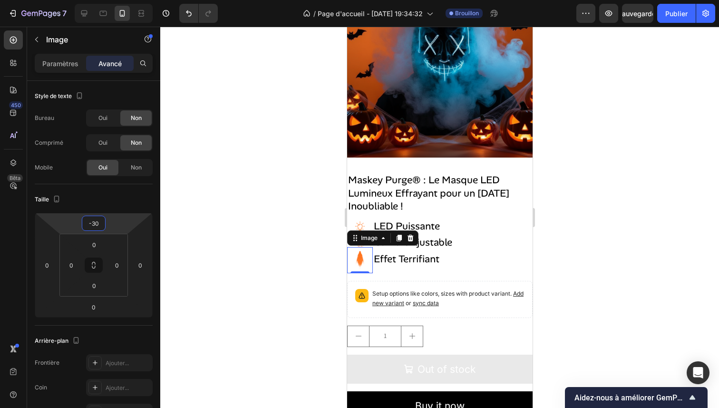
drag, startPoint x: 120, startPoint y: 224, endPoint x: 121, endPoint y: 230, distance: 6.7
click at [121, 0] on html "7 / Page d'accueil - [DATE] 19:34:32 Brouillon Aperçu Sauvegarder Publier 450 B…" at bounding box center [359, 0] width 719 height 0
click at [627, 226] on div at bounding box center [439, 217] width 559 height 381
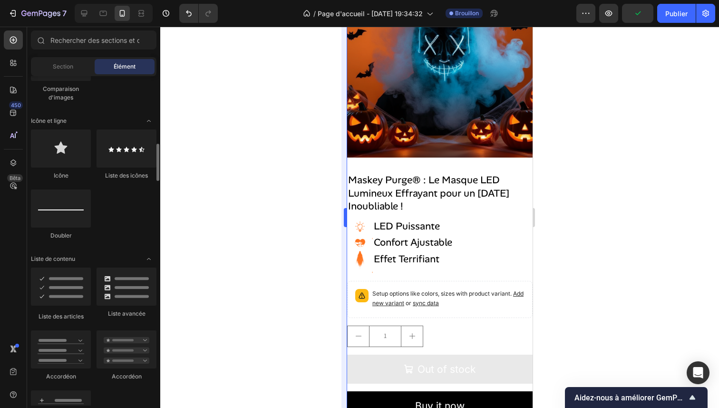
scroll to position [599, 0]
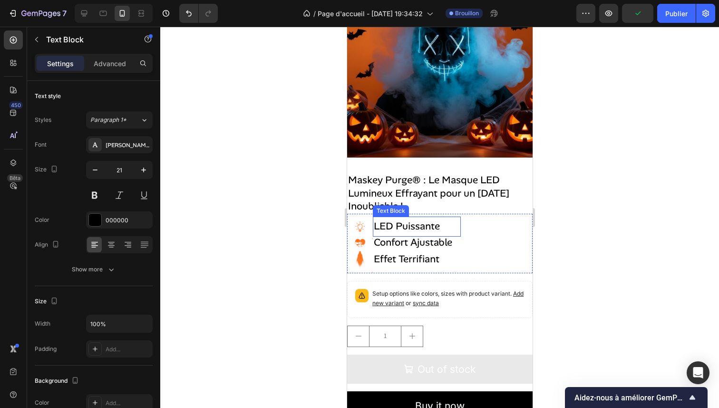
click at [409, 220] on p "LED Puissante" at bounding box center [417, 226] width 86 height 18
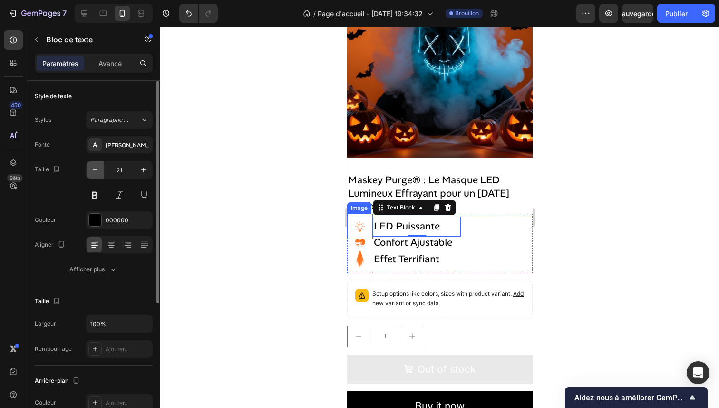
click at [90, 172] on icon "button" at bounding box center [95, 170] width 10 height 10
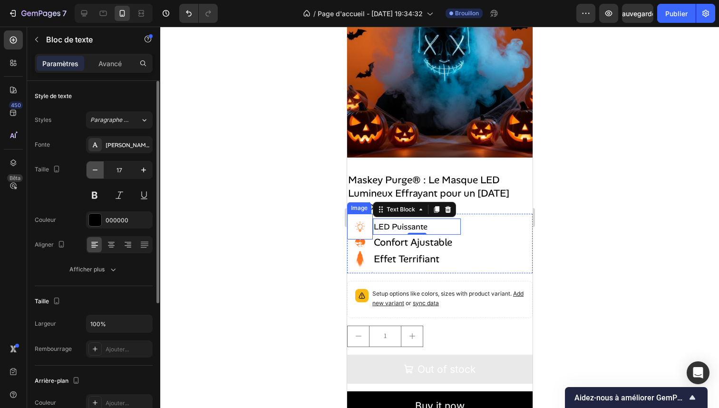
type input "16"
click at [440, 237] on p "Confort Ajustable" at bounding box center [417, 243] width 86 height 18
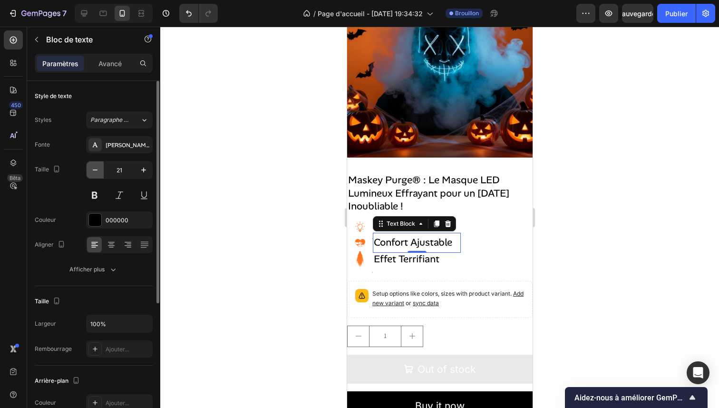
click at [98, 171] on icon "button" at bounding box center [95, 170] width 10 height 10
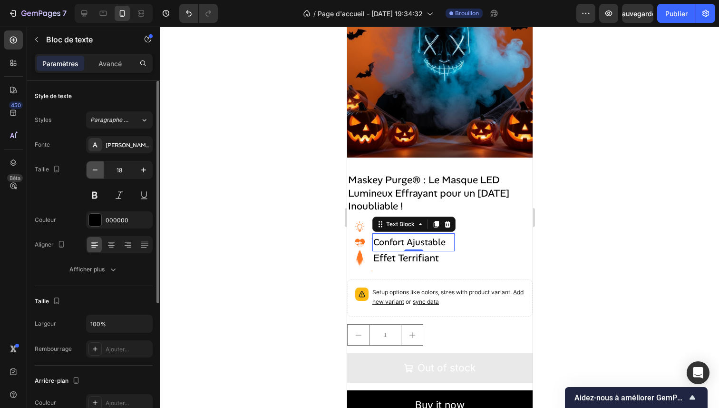
click at [98, 171] on icon "button" at bounding box center [95, 170] width 10 height 10
type input "16"
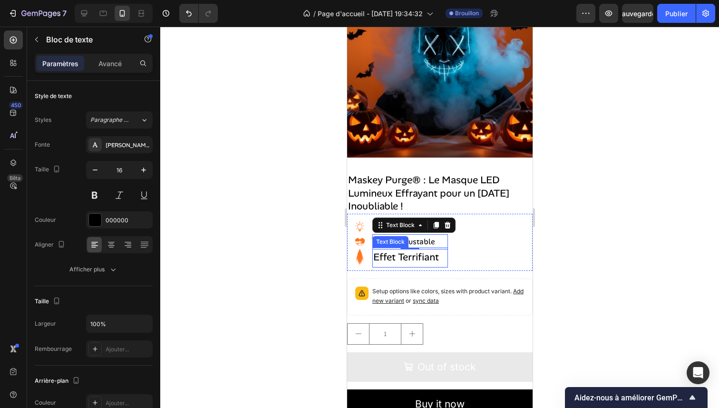
click at [428, 248] on p "Effet Terrifiant" at bounding box center [410, 257] width 74 height 18
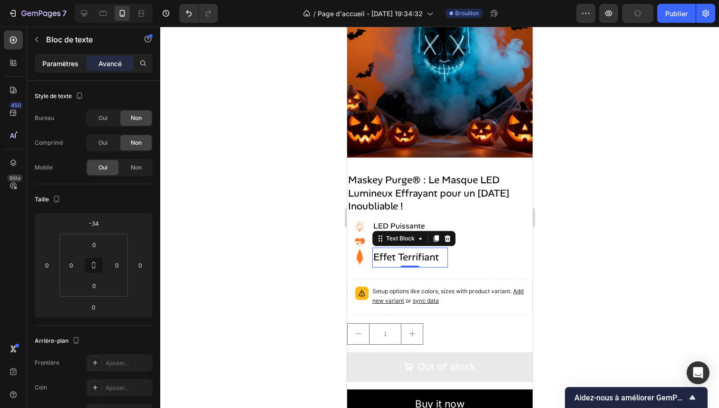
click at [56, 61] on font "Paramètres" at bounding box center [60, 63] width 36 height 8
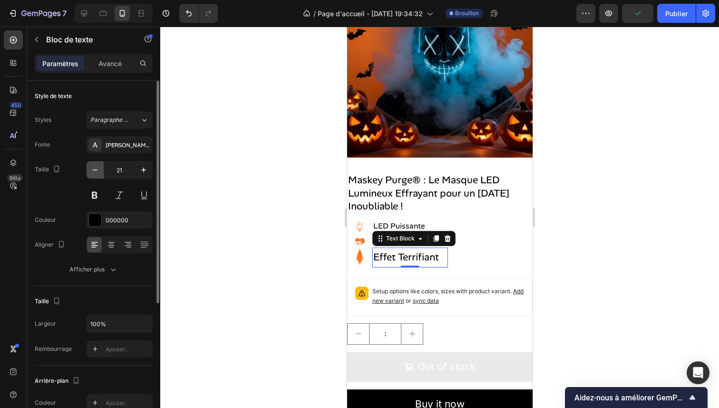
click at [96, 171] on icon "button" at bounding box center [95, 170] width 10 height 10
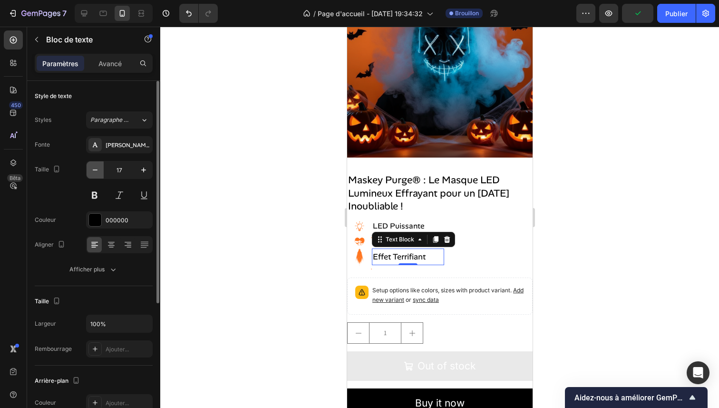
type input "16"
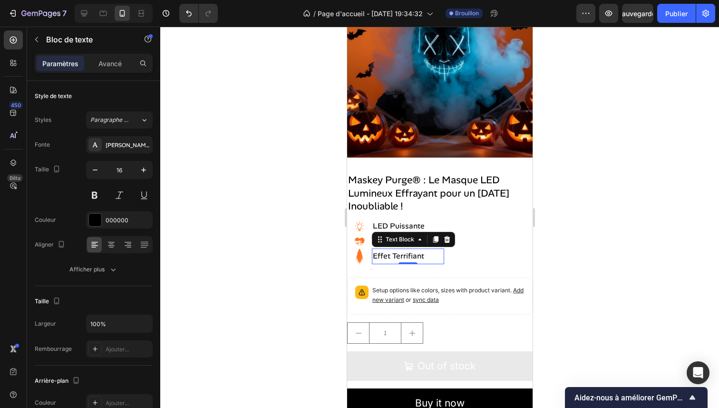
click at [289, 242] on div at bounding box center [439, 217] width 559 height 381
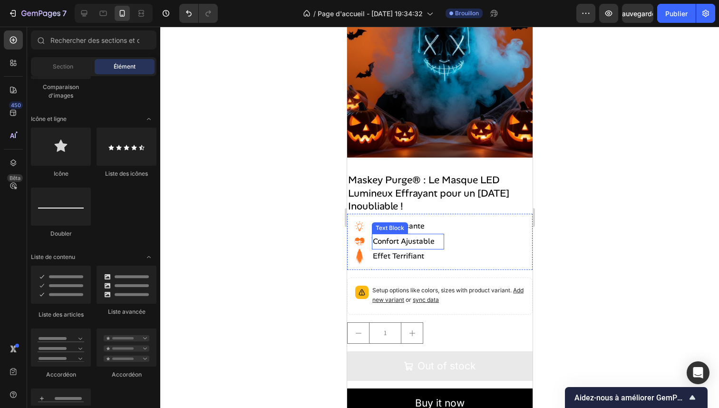
click at [406, 235] on p "Confort Ajustable" at bounding box center [408, 242] width 70 height 14
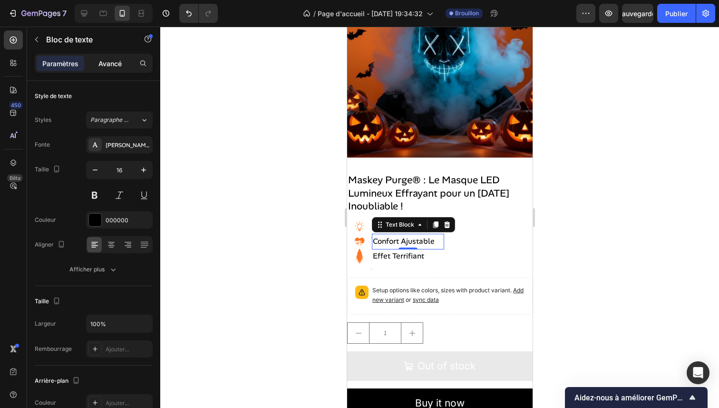
click at [119, 66] on font "Avancé" at bounding box center [109, 63] width 23 height 8
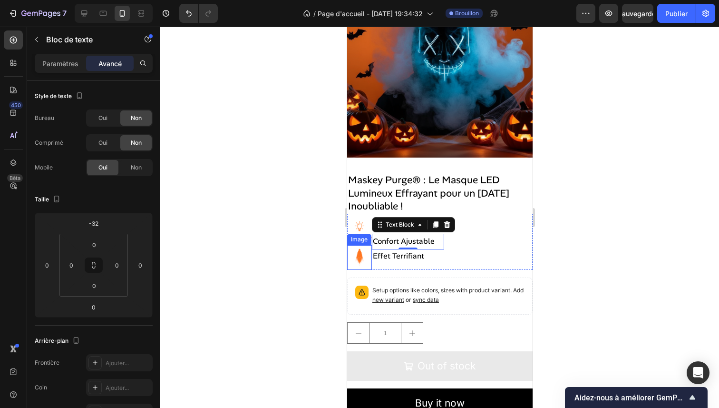
click at [320, 198] on div at bounding box center [439, 217] width 559 height 381
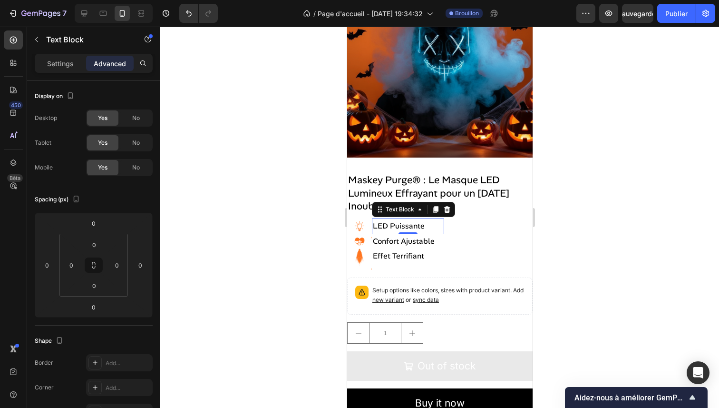
click at [401, 222] on p "LED Puissante" at bounding box center [408, 226] width 70 height 14
click at [408, 251] on p "Effet Terrifiant" at bounding box center [408, 256] width 70 height 14
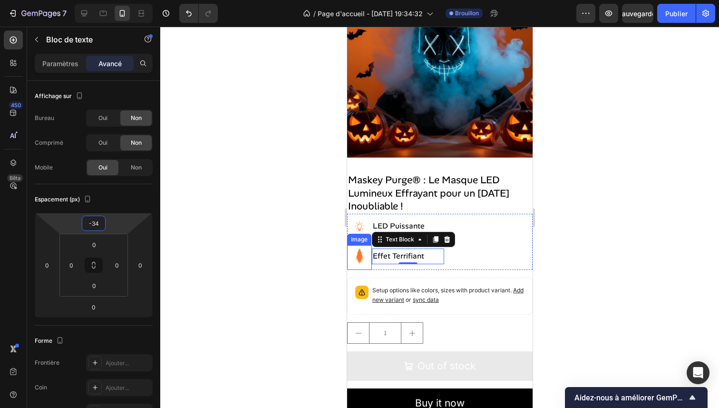
type input "-32"
click at [114, 0] on html "7 / Page d'accueil - [DATE] 19:34:32 Brouillon Aperçu Sauvegarder Publier 450 B…" at bounding box center [359, 0] width 719 height 0
click at [250, 226] on div at bounding box center [439, 217] width 559 height 381
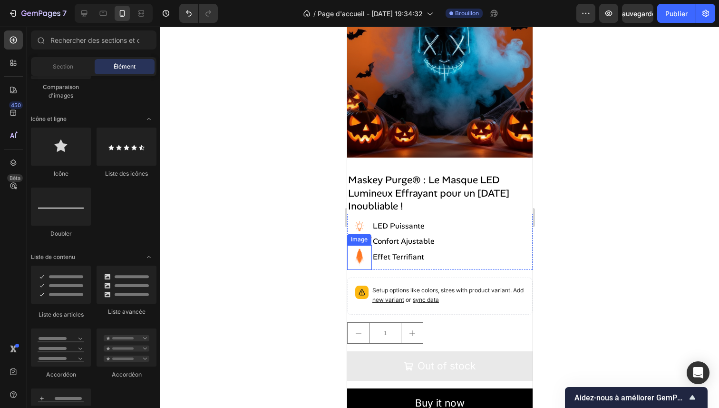
click at [250, 226] on div at bounding box center [439, 217] width 559 height 381
click at [646, 251] on div at bounding box center [439, 217] width 559 height 381
click at [360, 246] on img at bounding box center [359, 257] width 25 height 25
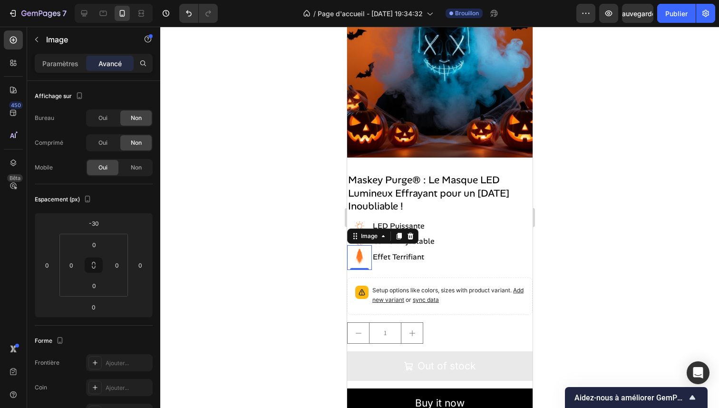
click at [303, 246] on div at bounding box center [439, 217] width 559 height 381
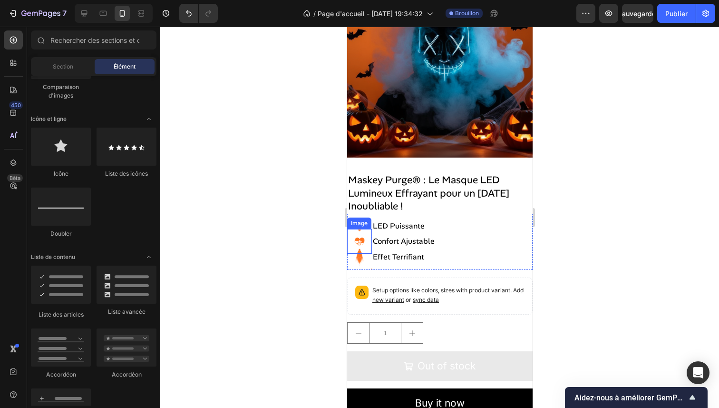
click at [364, 236] on img at bounding box center [359, 241] width 25 height 25
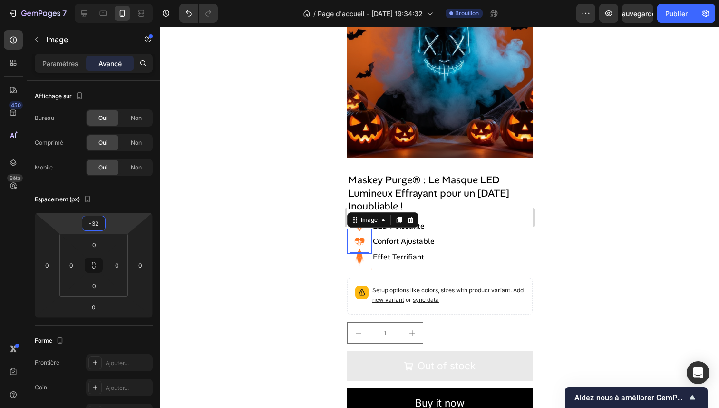
type input "-30"
click at [115, 0] on html "7 / Page d'accueil - [DATE] 19:34:32 Brouillon Aperçu Sauvegarder Publier 450 B…" at bounding box center [359, 0] width 719 height 0
click at [243, 234] on div at bounding box center [439, 217] width 559 height 381
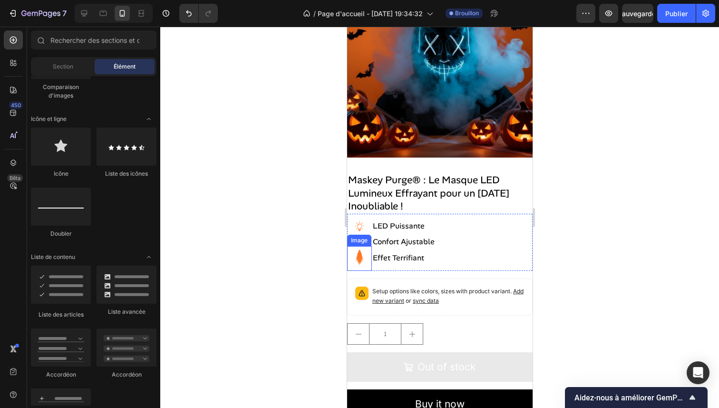
click at [364, 251] on img at bounding box center [359, 258] width 25 height 25
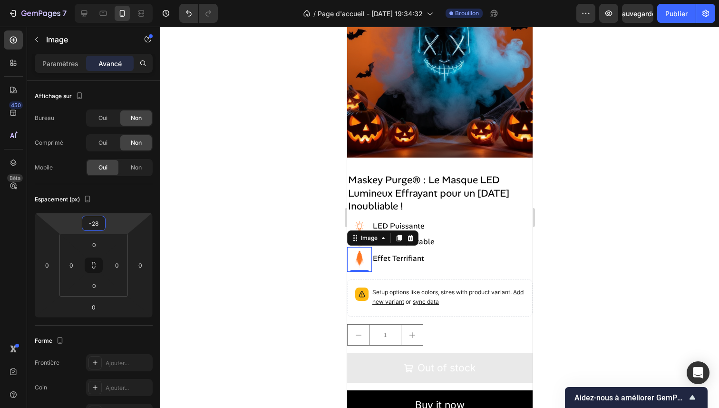
type input "-30"
click at [124, 0] on html "7 / Page d'accueil - [DATE] 19:34:32 Brouillon Aperçu Publier 450 Bêta Sections…" at bounding box center [359, 0] width 719 height 0
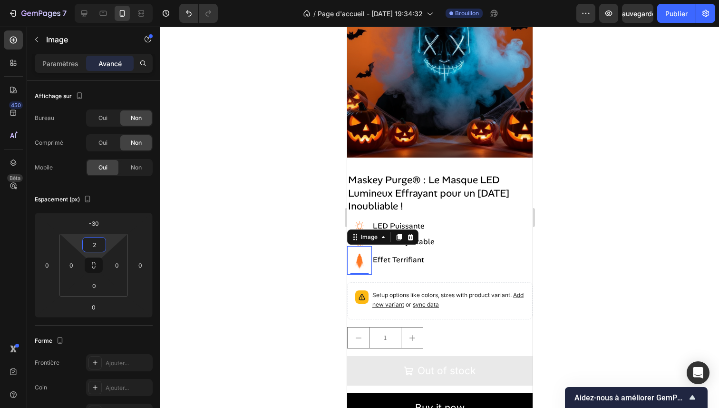
type input "0"
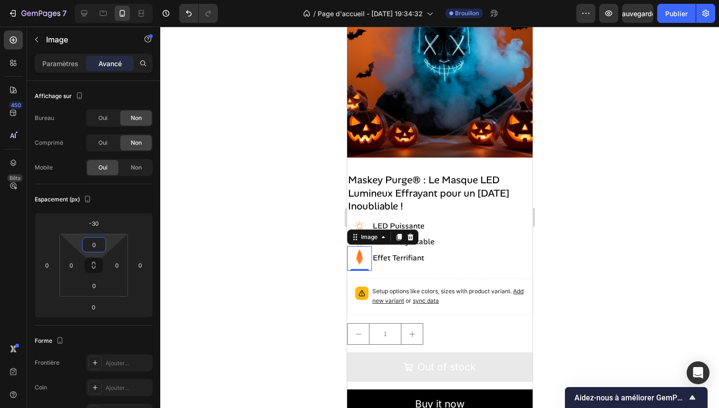
click at [114, 0] on html "7 / Page d'accueil - [DATE] 19:34:32 Brouillon Aperçu Sauvegarder Publier 450 B…" at bounding box center [359, 0] width 719 height 0
click at [256, 228] on div at bounding box center [439, 217] width 559 height 381
drag, startPoint x: 358, startPoint y: 253, endPoint x: 691, endPoint y: 282, distance: 334.9
click at [358, 253] on img at bounding box center [359, 258] width 25 height 25
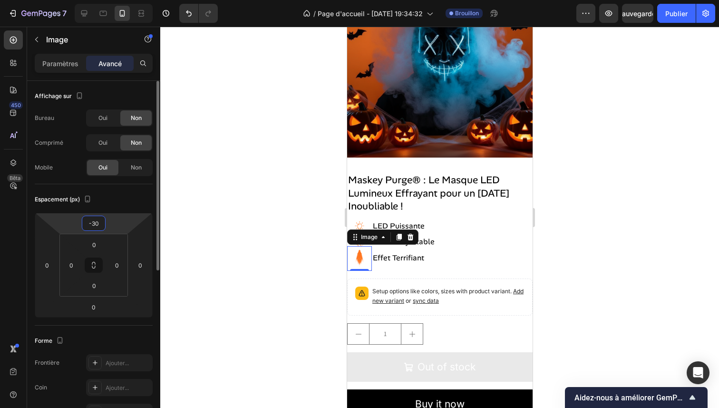
click at [121, 0] on html "7 / Page d'accueil - [DATE] 19:34:32 Brouillon Aperçu Sauvegarder Publier 450 B…" at bounding box center [359, 0] width 719 height 0
type input "-26"
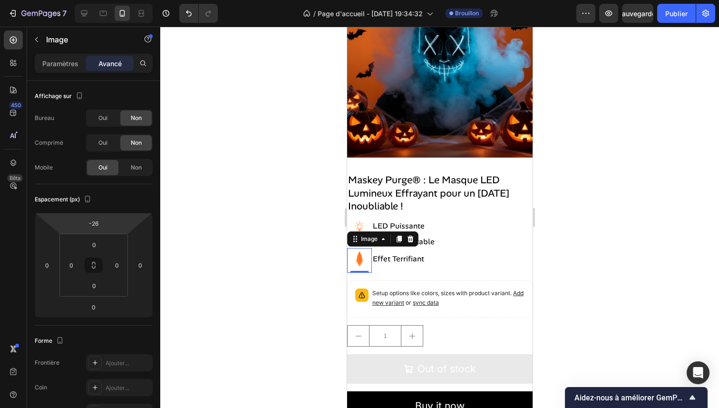
click at [121, 0] on html "7 / Page d'accueil - [DATE] 19:34:32 Brouillon Aperçu Sauvegarder Publier 450 B…" at bounding box center [359, 0] width 719 height 0
click at [236, 255] on div at bounding box center [439, 217] width 559 height 381
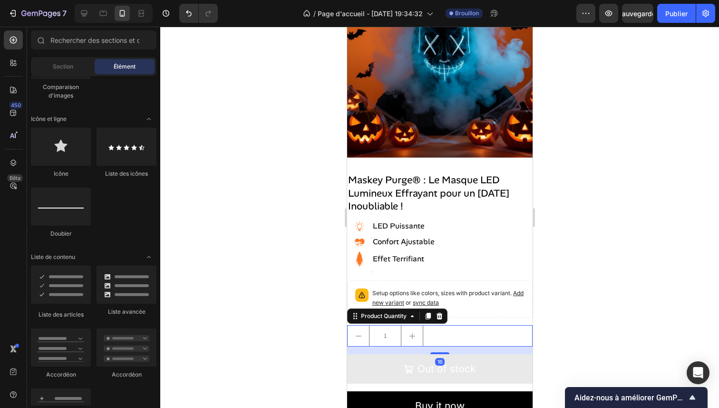
click at [443, 325] on div "1" at bounding box center [440, 335] width 186 height 21
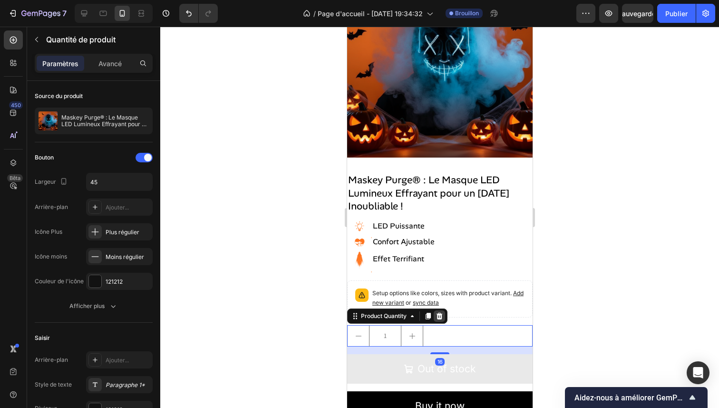
click at [439, 313] on icon at bounding box center [439, 316] width 6 height 7
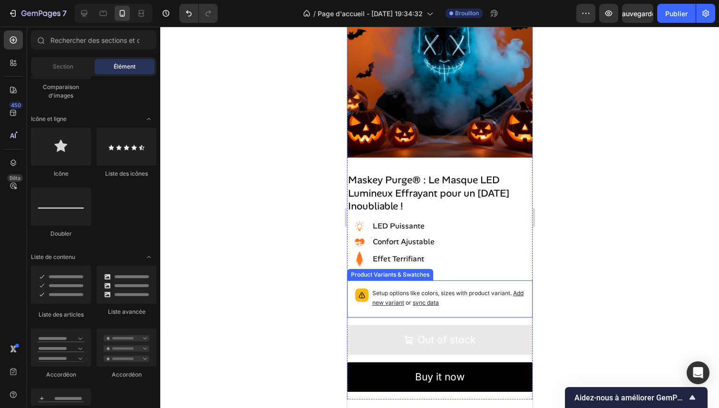
click at [464, 288] on p "Setup options like colors, sizes with product variant. Add new variant or sync …" at bounding box center [448, 297] width 152 height 19
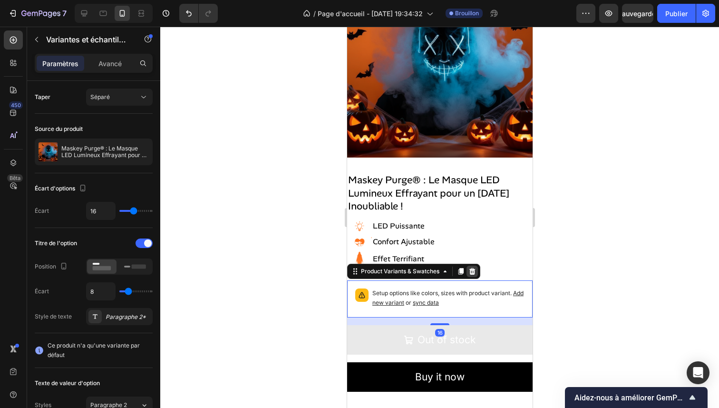
click at [473, 268] on icon at bounding box center [472, 271] width 6 height 7
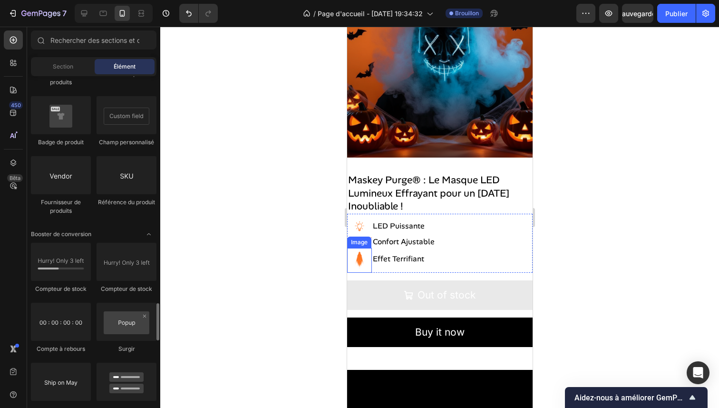
scroll to position [1815, 0]
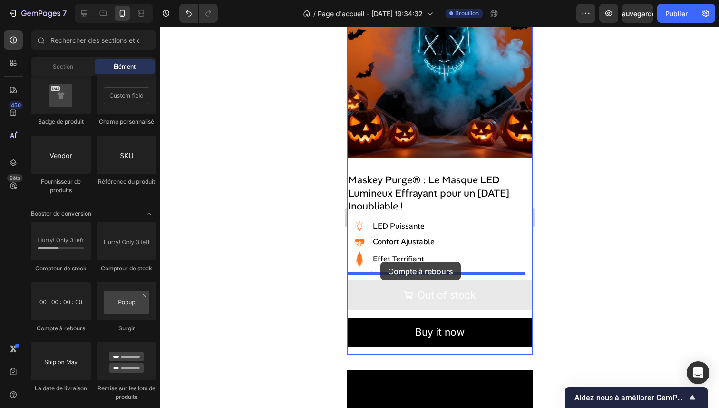
drag, startPoint x: 421, startPoint y: 327, endPoint x: 380, endPoint y: 262, distance: 77.0
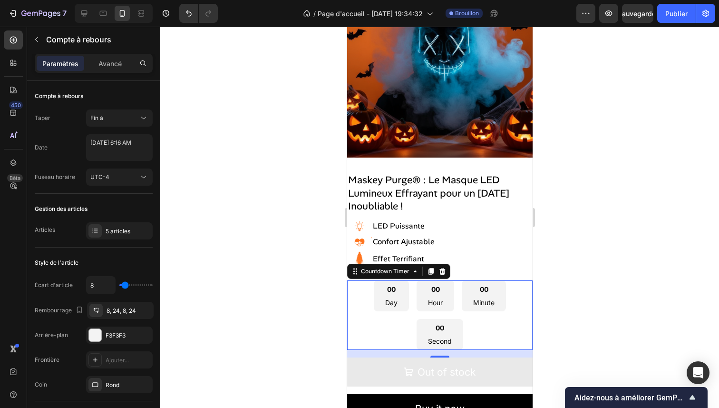
click at [428, 323] on div "00" at bounding box center [440, 328] width 24 height 10
click at [124, 228] on font "5 articles" at bounding box center [118, 230] width 25 height 7
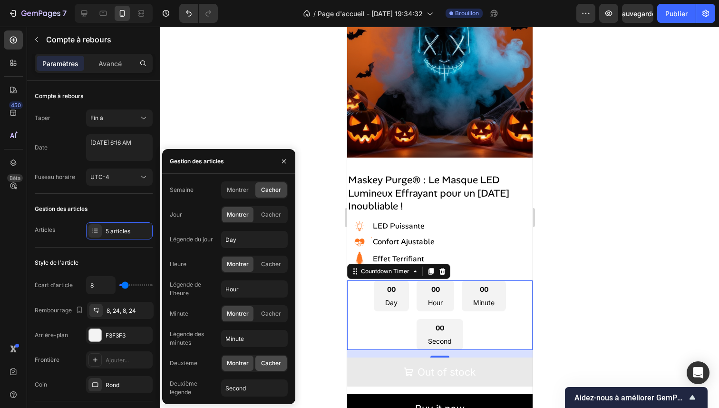
click at [267, 361] on font "Cacher" at bounding box center [271, 362] width 20 height 7
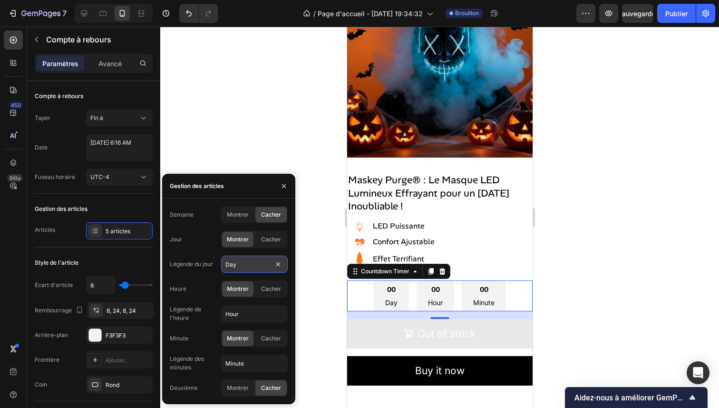
click at [250, 267] on input "Day" at bounding box center [254, 264] width 67 height 17
type input "Jours"
click at [243, 312] on input "Hour" at bounding box center [254, 313] width 67 height 17
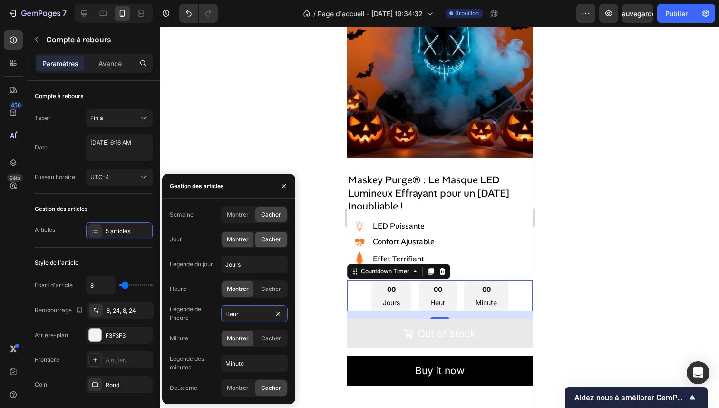
type input "Heur"
click at [263, 239] on font "Cacher" at bounding box center [271, 239] width 20 height 7
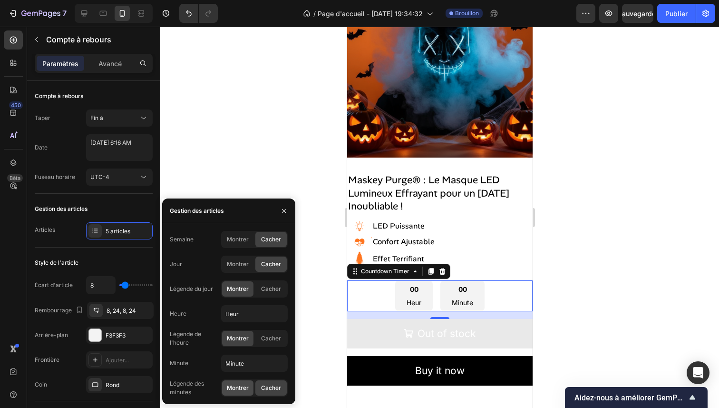
click at [245, 388] on font "Montrer" at bounding box center [238, 387] width 22 height 7
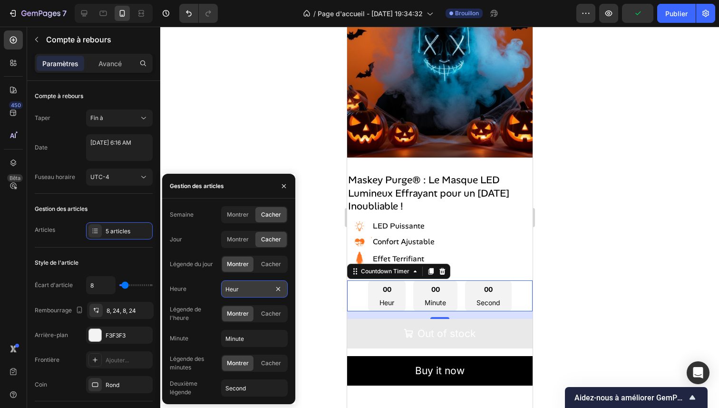
click at [256, 292] on input "Heur" at bounding box center [254, 288] width 67 height 17
type input "e"
drag, startPoint x: 244, startPoint y: 289, endPoint x: 231, endPoint y: 288, distance: 12.9
click at [231, 288] on input "Heures" at bounding box center [254, 288] width 67 height 17
click at [253, 291] on input "Heures" at bounding box center [254, 288] width 67 height 17
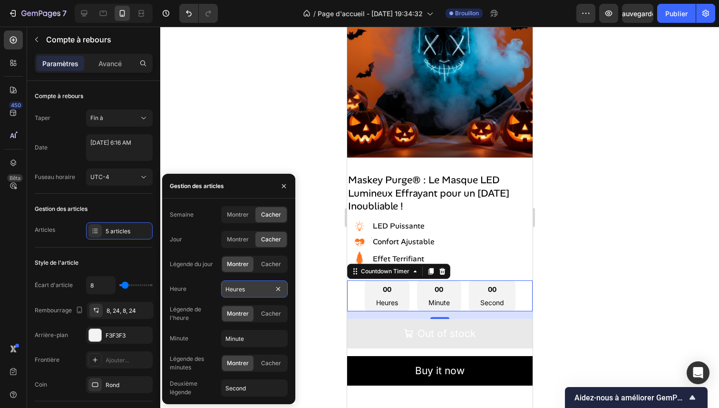
click at [253, 291] on input "Heures" at bounding box center [254, 288] width 67 height 17
type input "HEURES"
click at [242, 337] on input "Minute" at bounding box center [254, 338] width 67 height 17
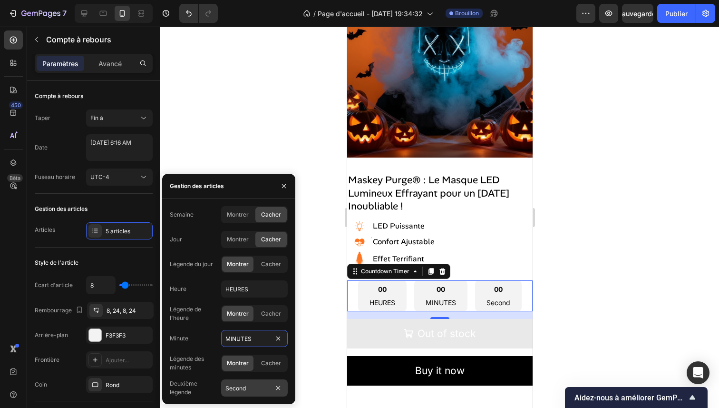
type input "MINUTES"
click at [233, 388] on input "Second" at bounding box center [254, 387] width 67 height 17
type input "SECONDES"
click at [279, 169] on div at bounding box center [439, 217] width 559 height 381
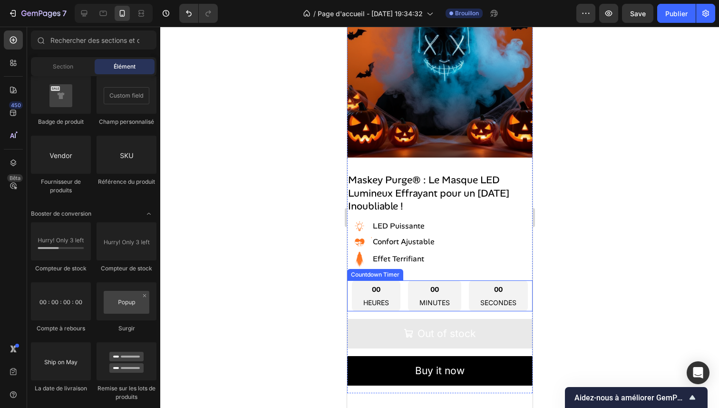
click at [475, 280] on div "00 SECONDES" at bounding box center [498, 295] width 59 height 31
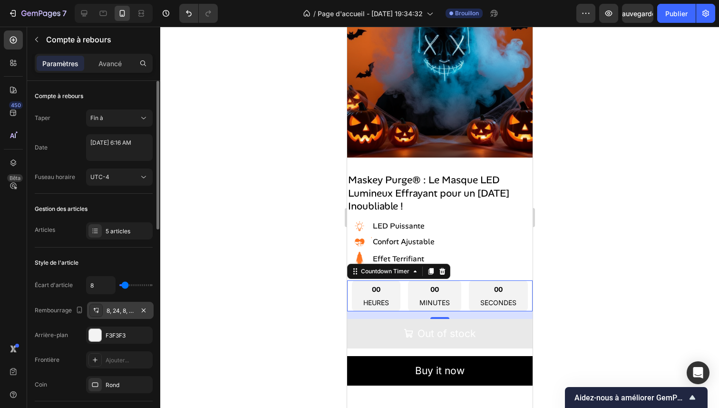
click at [128, 306] on div "8, 24, 8, 24" at bounding box center [121, 310] width 28 height 9
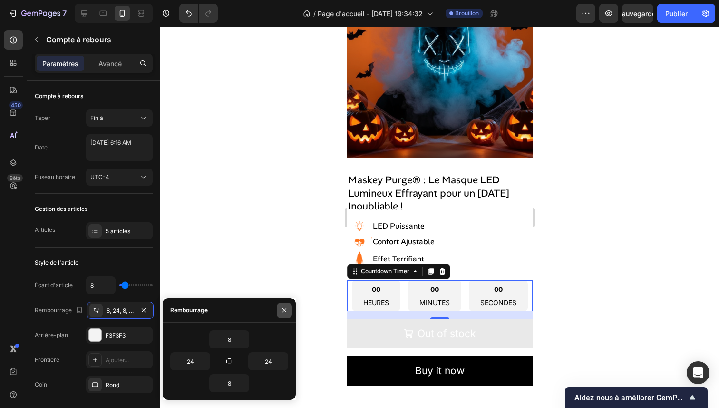
click at [286, 309] on icon "button" at bounding box center [285, 310] width 8 height 8
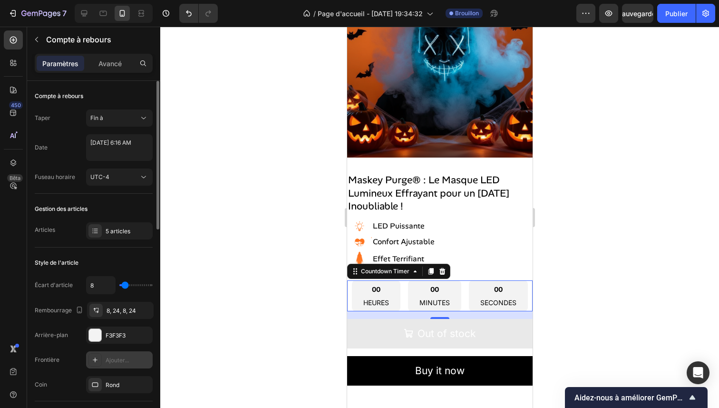
click at [98, 359] on icon at bounding box center [95, 360] width 8 height 8
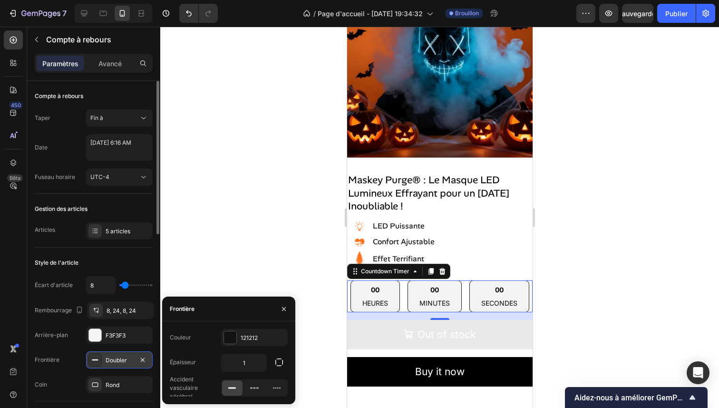
type input "0"
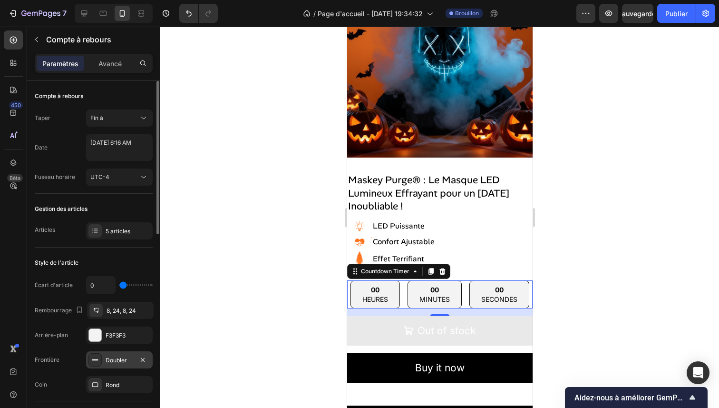
type input "2"
type input "3"
type input "4"
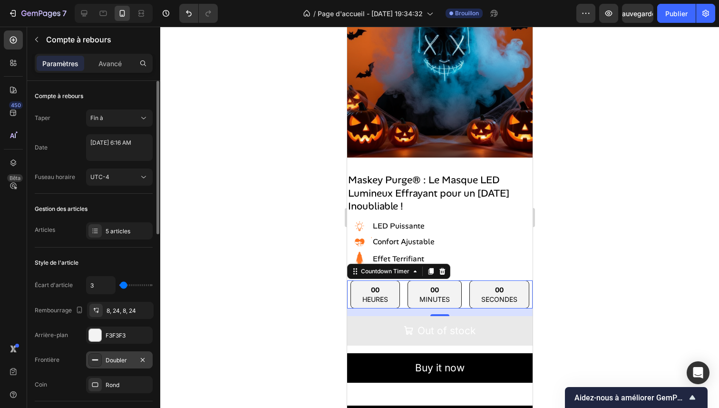
type input "4"
type input "5"
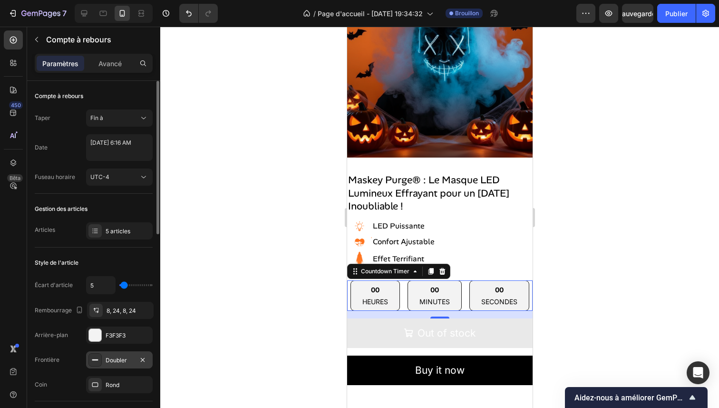
type input "6"
type input "7"
type input "8"
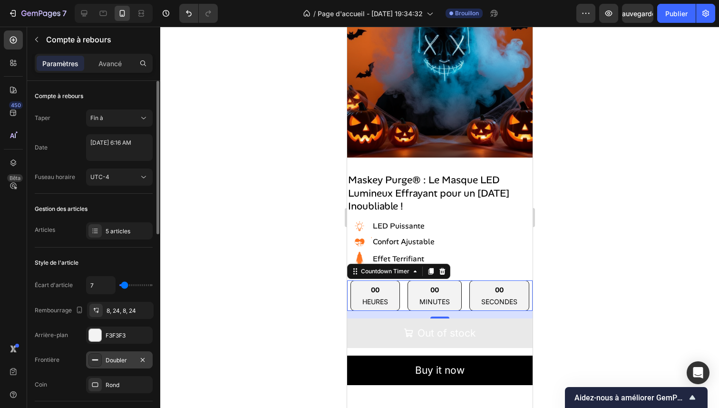
type input "8"
type input "9"
type input "10"
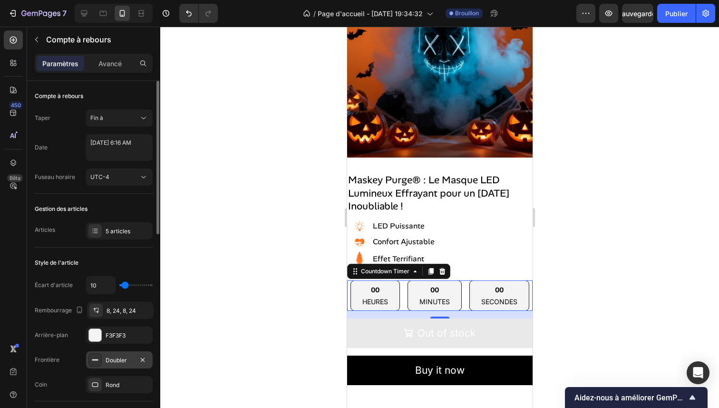
type input "11"
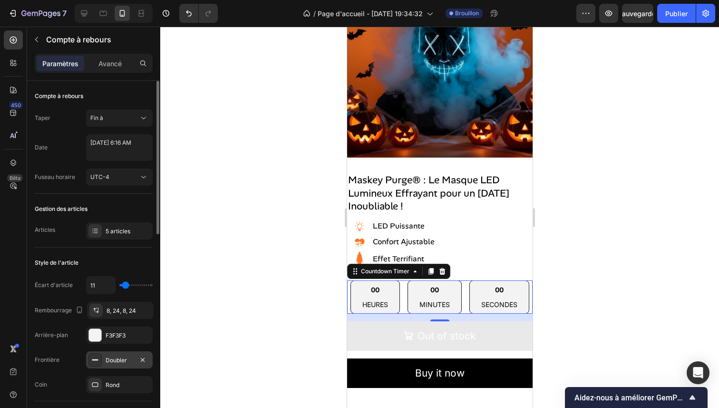
type input "12"
type input "13"
type input "14"
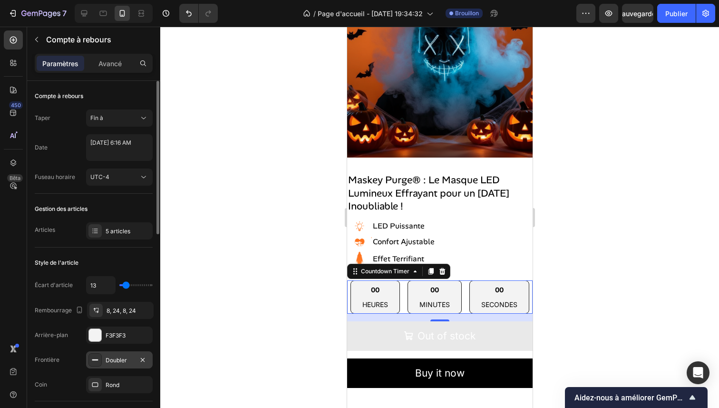
type input "14"
type input "15"
type input "16"
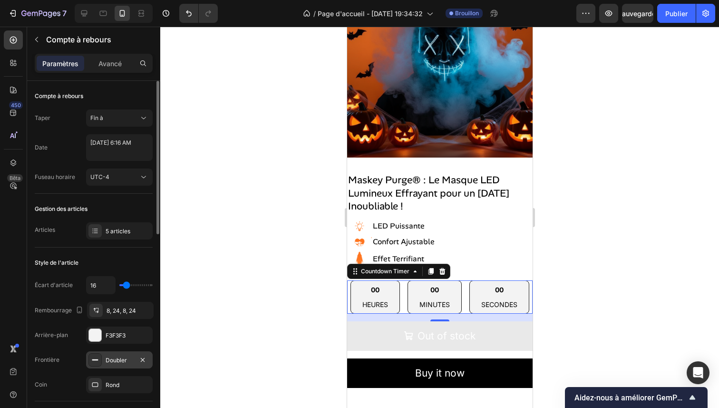
type input "17"
type input "18"
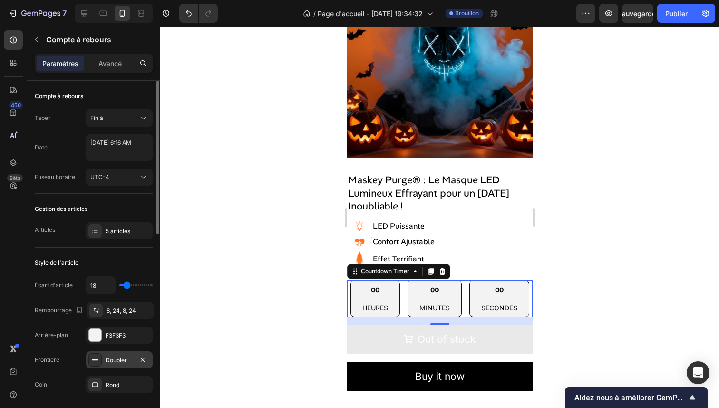
type input "17"
type input "16"
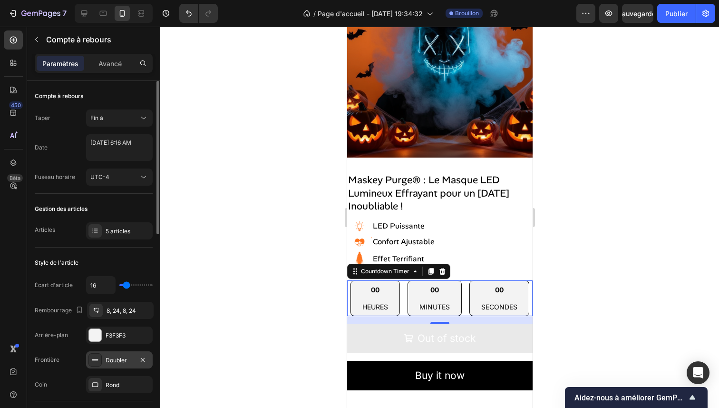
type input "15"
type input "14"
type input "13"
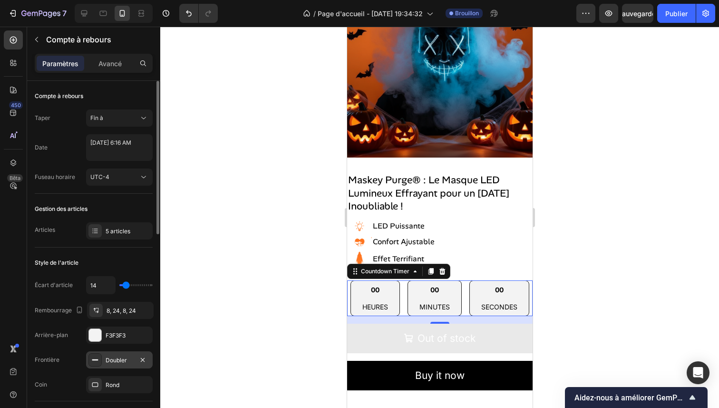
type input "13"
type input "12"
type input "11"
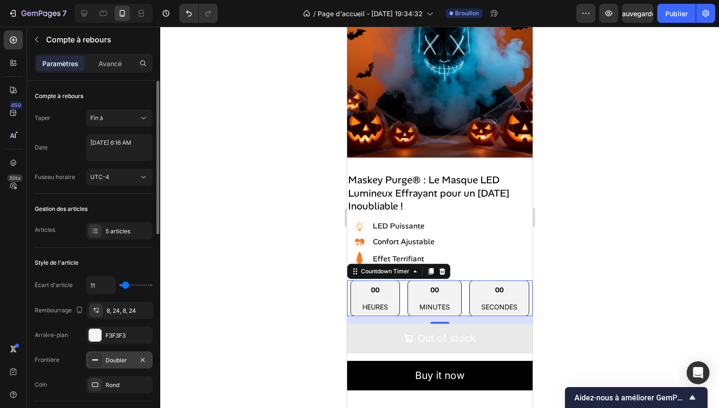
type input "10"
type input "9"
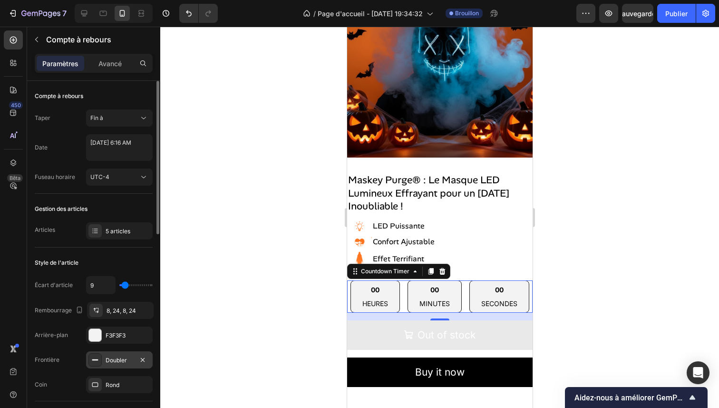
type input "8"
type input "7"
type input "6"
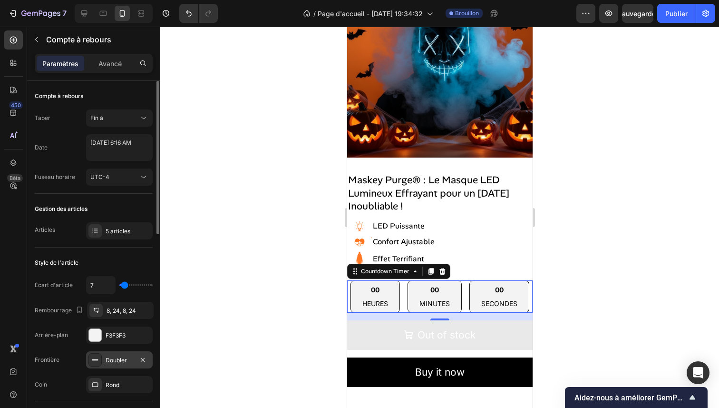
type input "6"
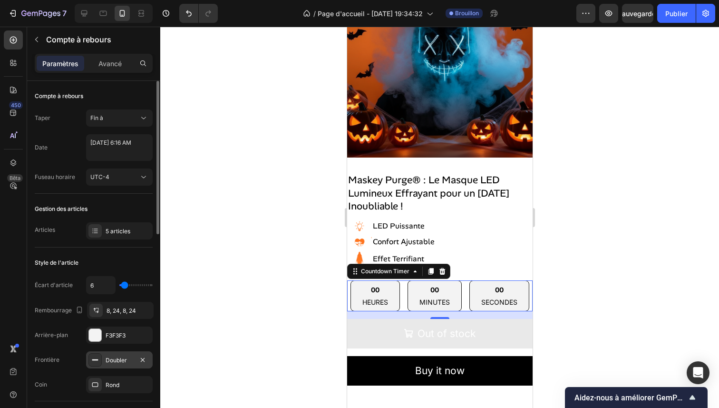
type input "5"
type input "6"
type input "8"
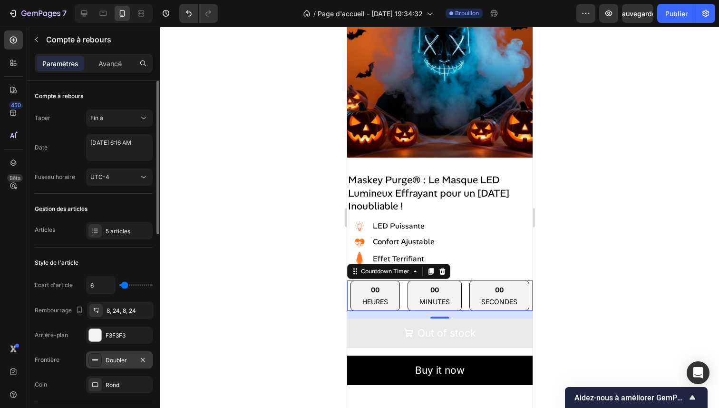
type input "8"
type input "10"
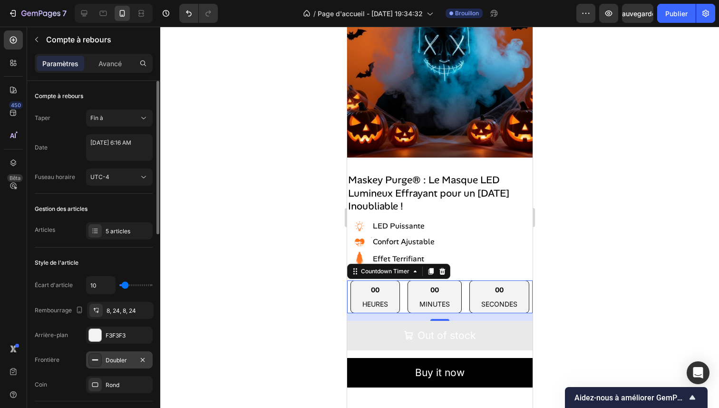
type input "11"
type input "12"
type input "13"
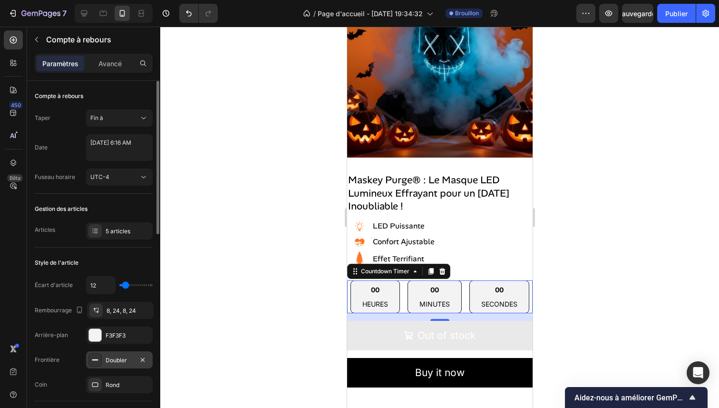
type input "13"
type input "14"
type input "15"
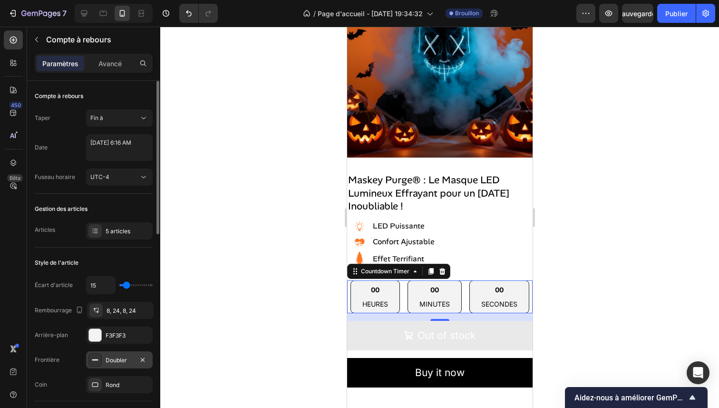
type input "16"
type input "17"
type input "18"
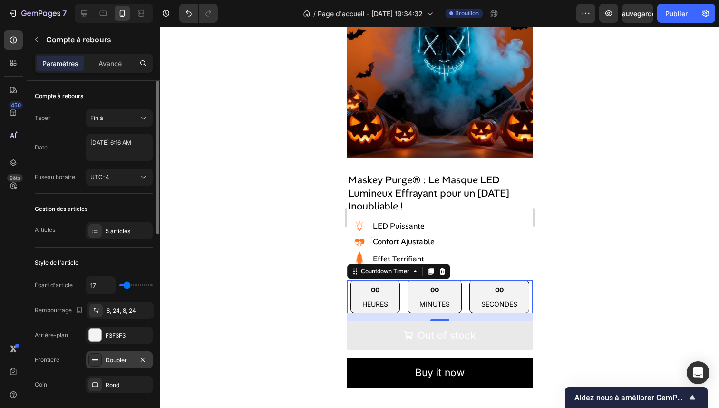
type input "18"
type input "19"
type input "20"
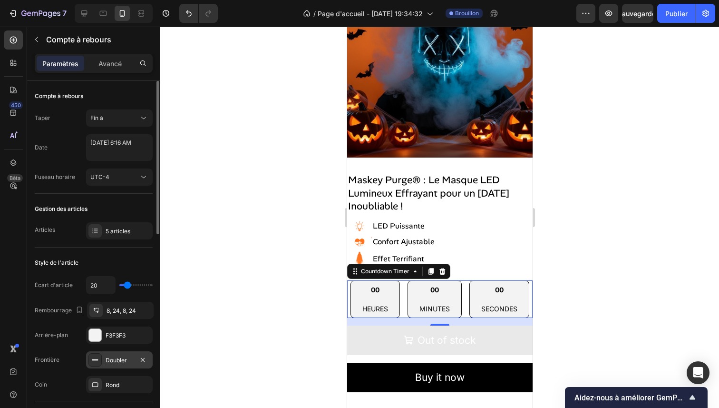
type input "21"
type input "22"
type input "23"
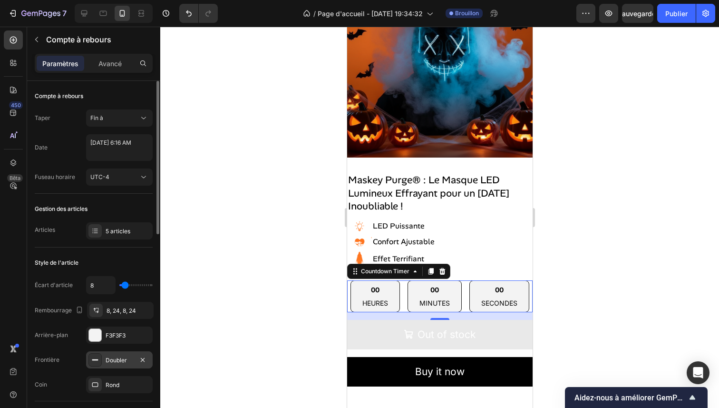
click at [125, 286] on input "range" at bounding box center [135, 285] width 33 height 2
click at [105, 308] on div "8, 24, 8, 24" at bounding box center [120, 310] width 67 height 17
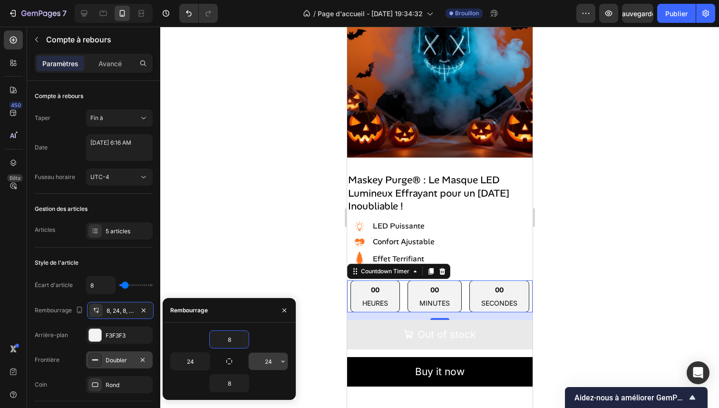
click at [268, 360] on input "24" at bounding box center [268, 361] width 39 height 17
click at [278, 363] on button "button" at bounding box center [283, 361] width 10 height 17
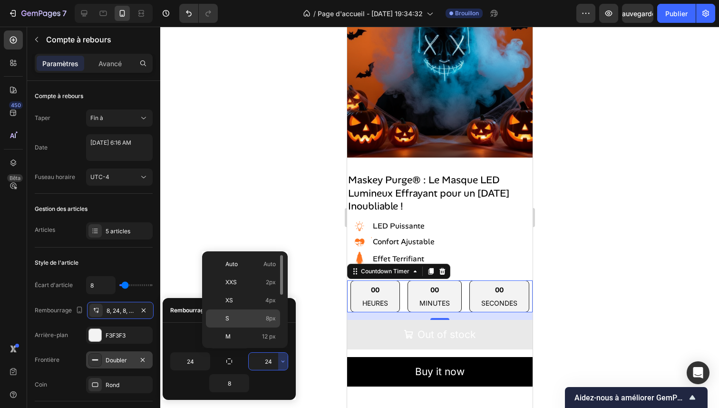
click at [261, 321] on p "S 8px" at bounding box center [251, 318] width 50 height 9
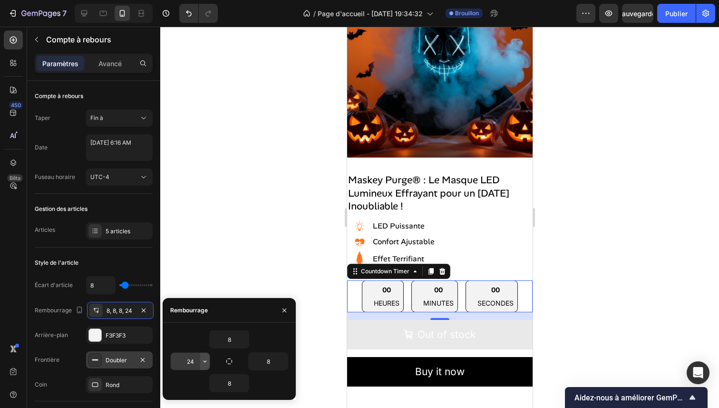
click at [202, 362] on icon "button" at bounding box center [205, 361] width 8 height 8
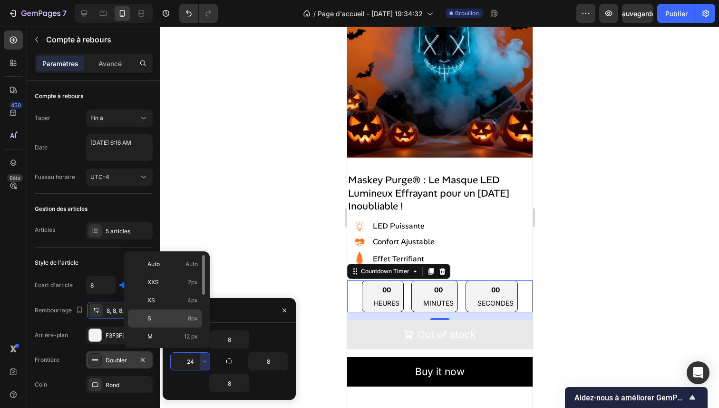
click at [183, 315] on p "S 8px" at bounding box center [173, 318] width 50 height 9
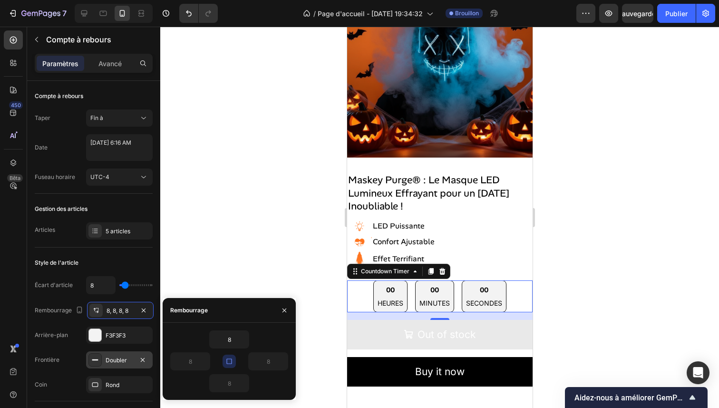
click at [492, 298] on p "SECONDES" at bounding box center [484, 303] width 36 height 10
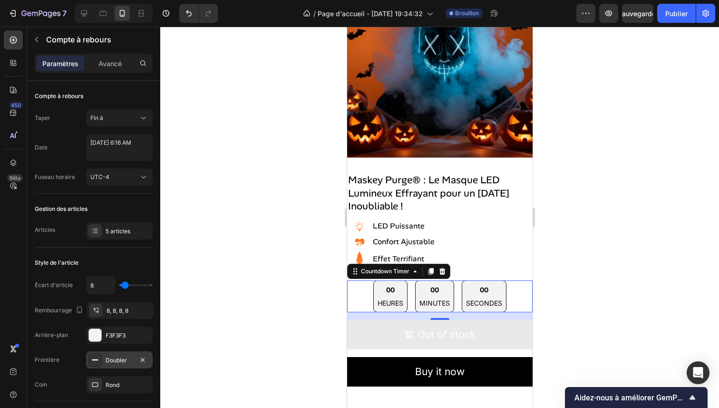
click at [382, 299] on p "HEURES" at bounding box center [390, 303] width 26 height 10
click at [383, 298] on p "HEURES" at bounding box center [390, 303] width 26 height 10
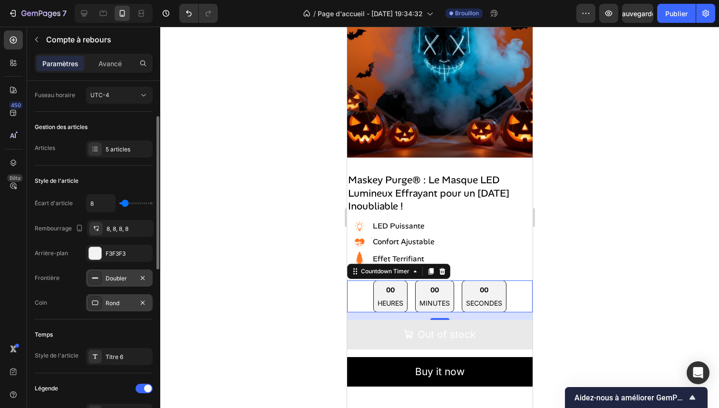
scroll to position [0, 0]
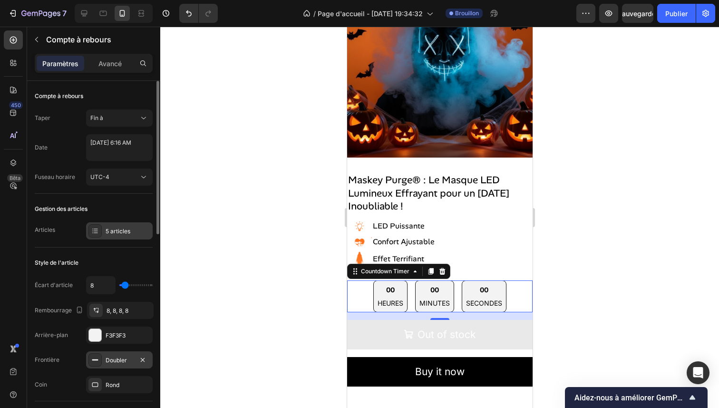
click at [125, 237] on div "5 articles" at bounding box center [119, 230] width 67 height 17
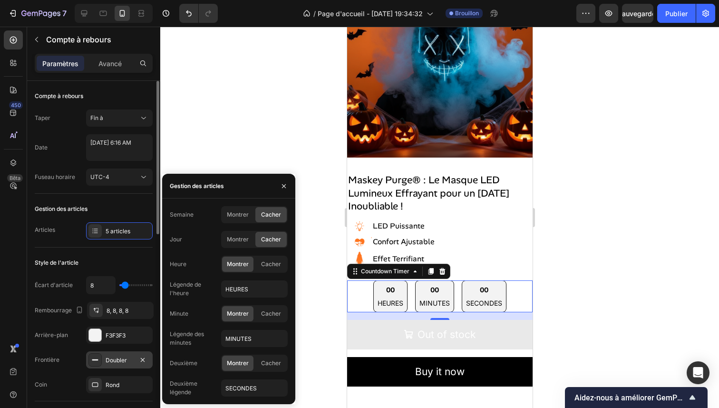
click at [70, 137] on div "Date September 26 2025 6:16 AM" at bounding box center [94, 147] width 118 height 27
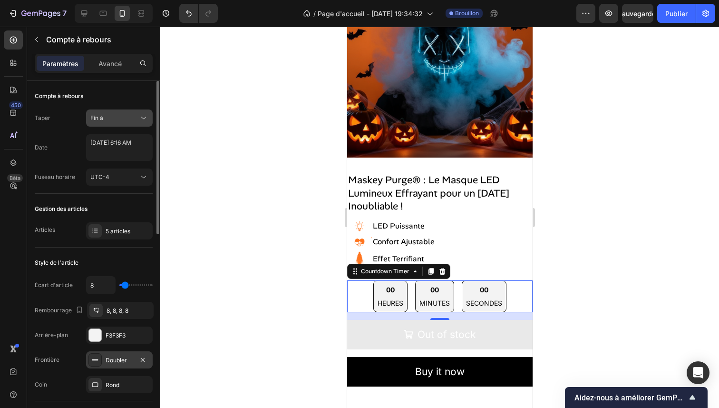
click at [114, 122] on div "Fin à" at bounding box center [119, 118] width 58 height 10
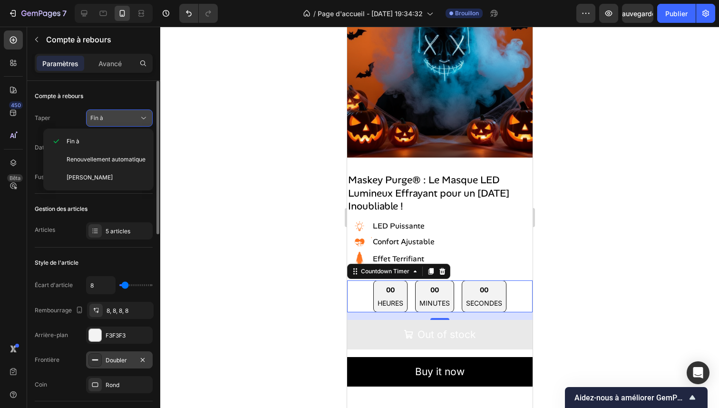
click at [116, 120] on div "Fin à" at bounding box center [114, 118] width 49 height 9
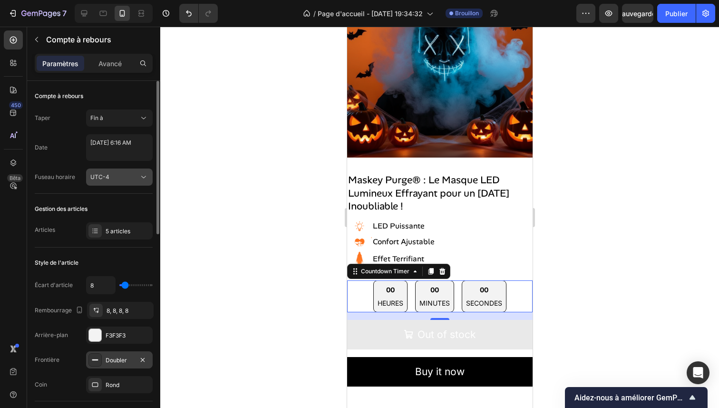
click at [124, 176] on div "UTC-4" at bounding box center [114, 177] width 49 height 9
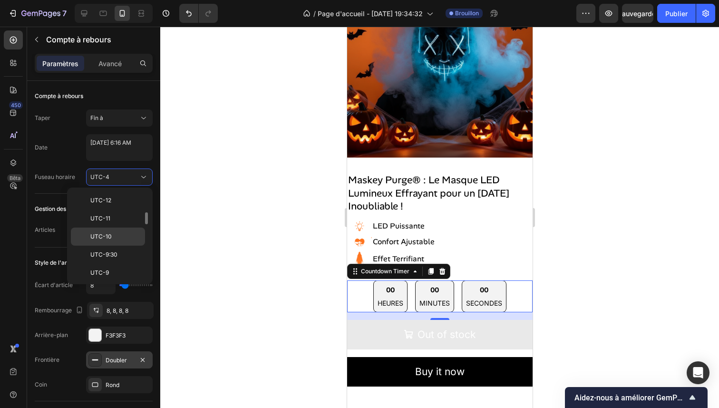
scroll to position [262, 0]
click at [111, 230] on p "UTC+2" at bounding box center [115, 228] width 50 height 9
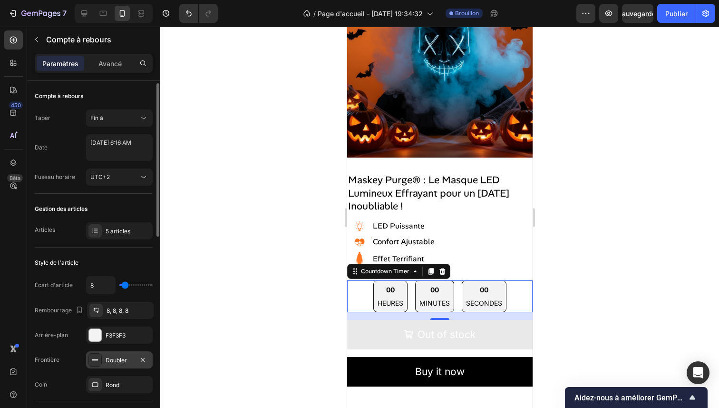
scroll to position [60, 0]
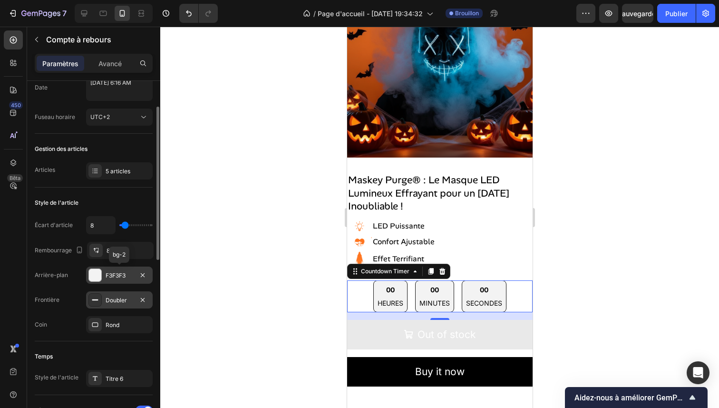
click at [108, 271] on div "F3F3F3" at bounding box center [120, 275] width 28 height 9
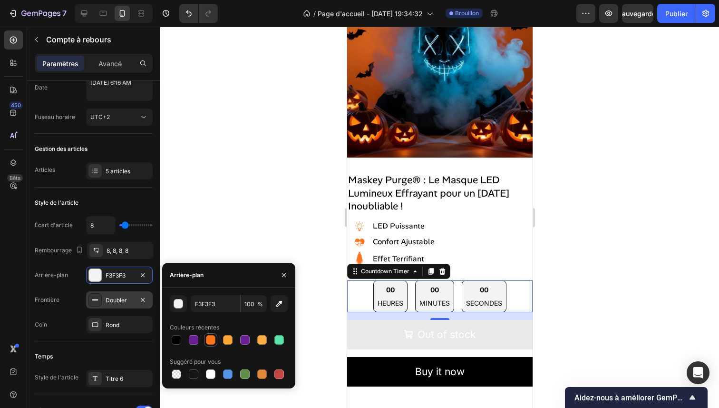
click at [216, 336] on div at bounding box center [210, 339] width 11 height 11
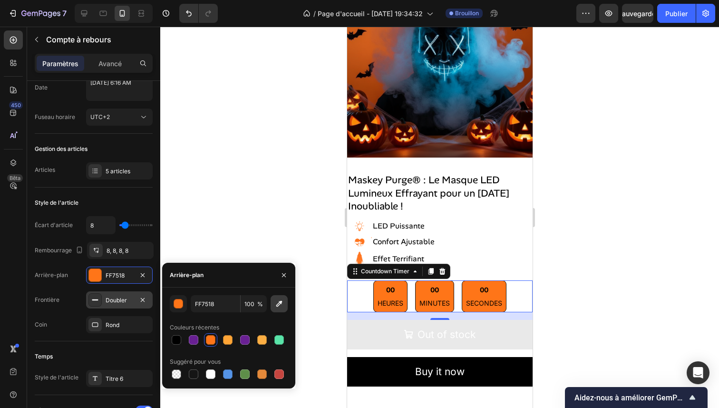
click at [276, 304] on icon "button" at bounding box center [280, 304] width 10 height 10
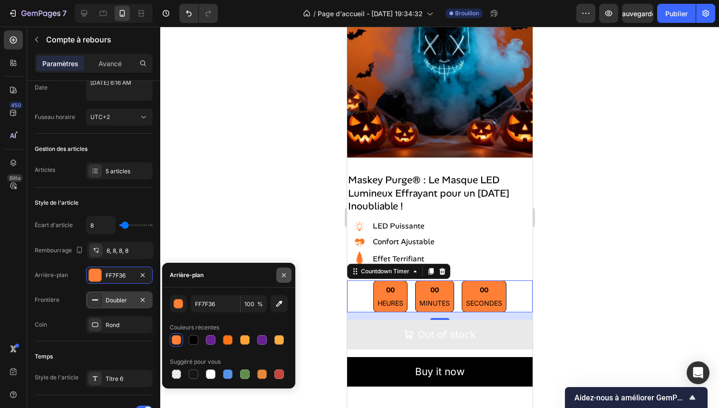
click at [287, 276] on icon "button" at bounding box center [284, 275] width 8 height 8
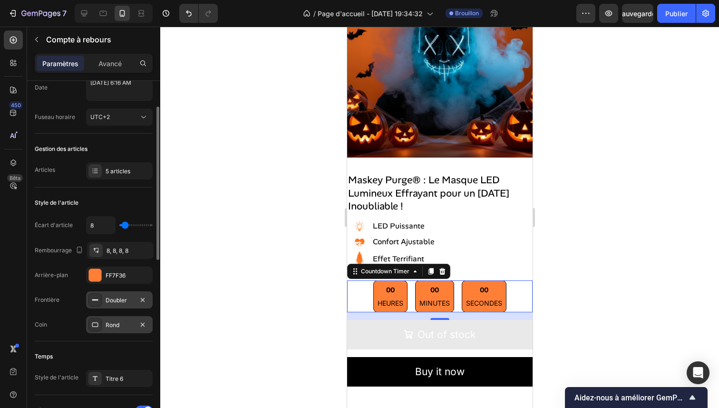
click at [112, 321] on font "Rond" at bounding box center [113, 324] width 14 height 7
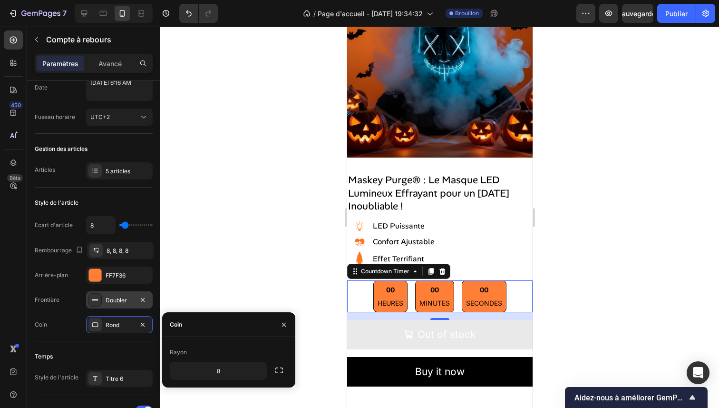
click at [267, 371] on div "8" at bounding box center [229, 371] width 118 height 18
click at [261, 371] on icon "button" at bounding box center [258, 371] width 10 height 10
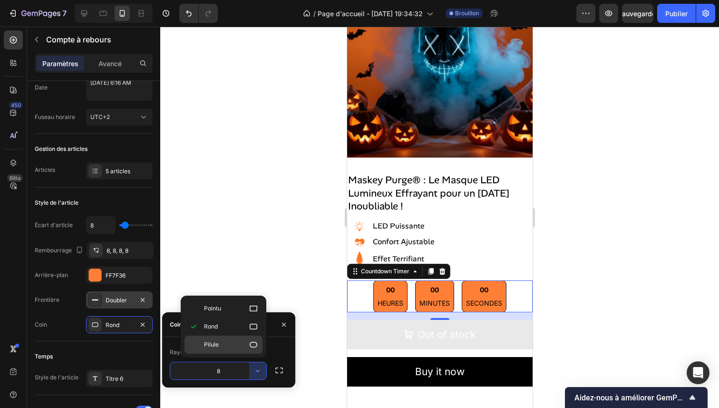
click at [249, 351] on div "Pilule" at bounding box center [224, 344] width 78 height 18
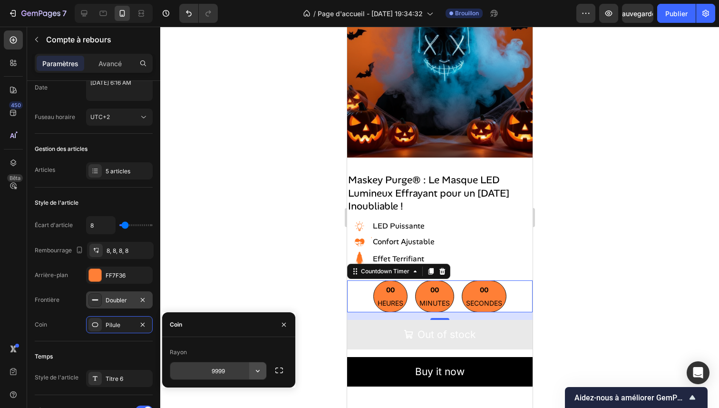
click at [260, 369] on icon "button" at bounding box center [258, 371] width 10 height 10
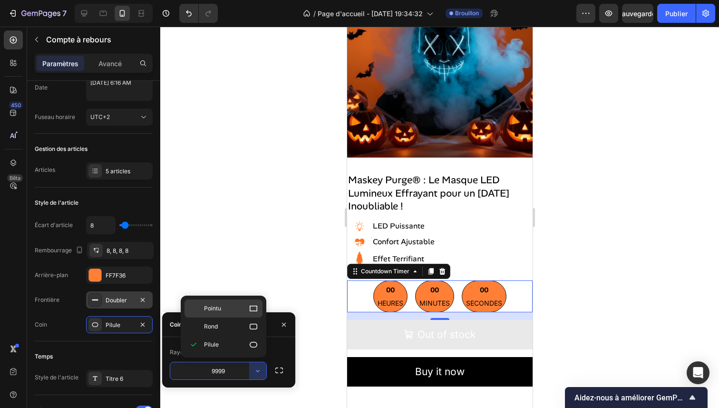
click at [243, 311] on p "Pointu" at bounding box center [231, 309] width 54 height 10
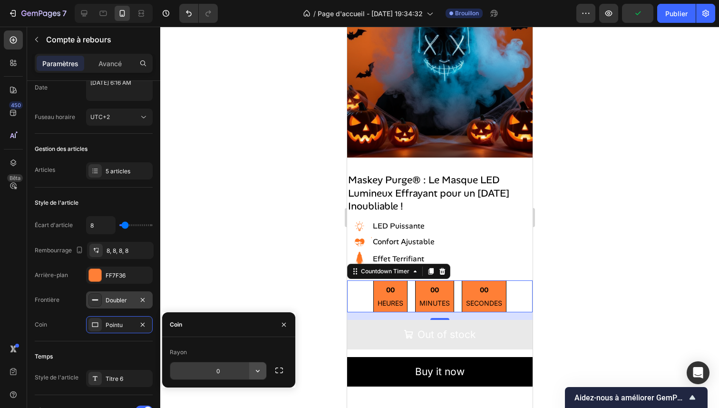
click at [259, 366] on icon "button" at bounding box center [258, 371] width 10 height 10
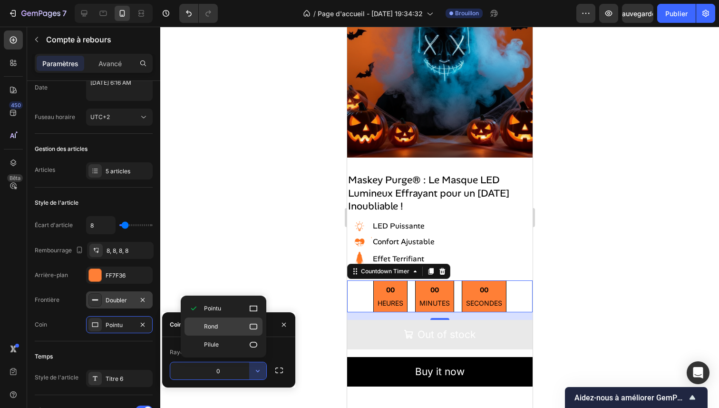
drag, startPoint x: 240, startPoint y: 332, endPoint x: 243, endPoint y: 326, distance: 6.0
click at [243, 326] on div "Rond" at bounding box center [224, 326] width 78 height 18
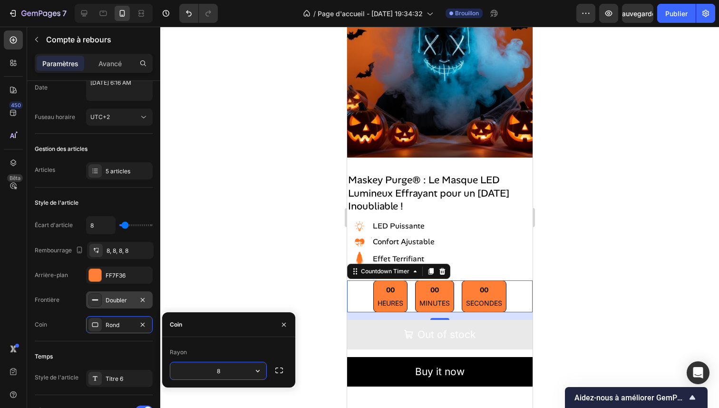
click at [227, 367] on input "8" at bounding box center [218, 370] width 96 height 17
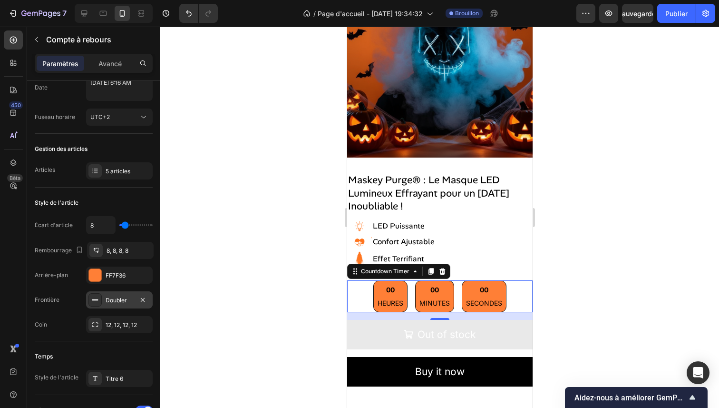
click at [229, 260] on div at bounding box center [439, 217] width 559 height 381
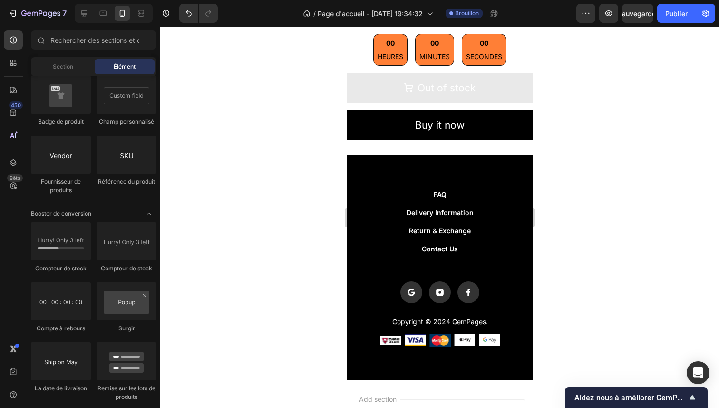
scroll to position [500, 0]
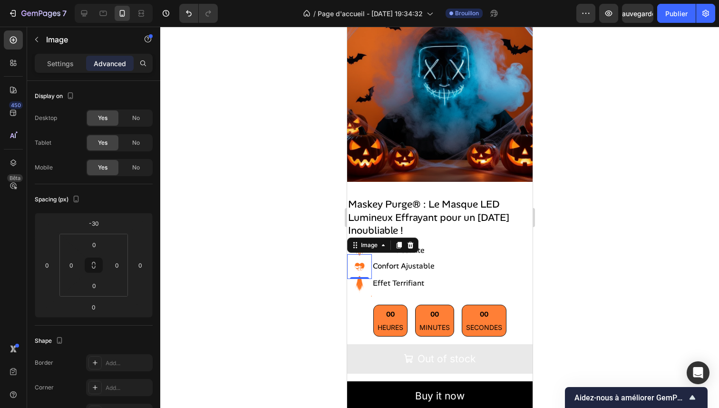
click at [361, 254] on img at bounding box center [359, 266] width 25 height 25
click at [65, 72] on div "Paramètres Avancé" at bounding box center [94, 63] width 118 height 19
click at [66, 65] on font "Paramètres" at bounding box center [60, 63] width 36 height 8
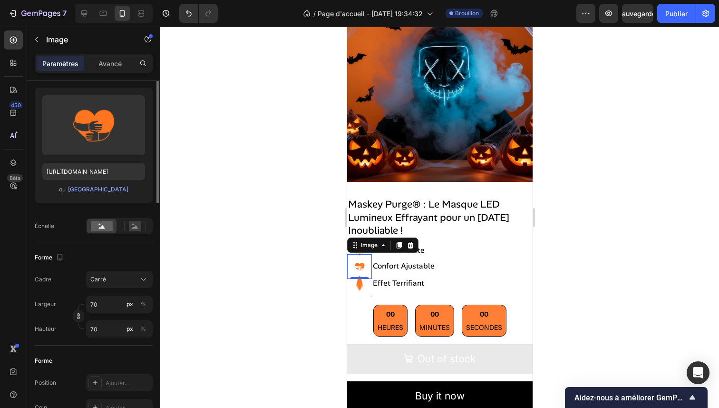
scroll to position [263, 0]
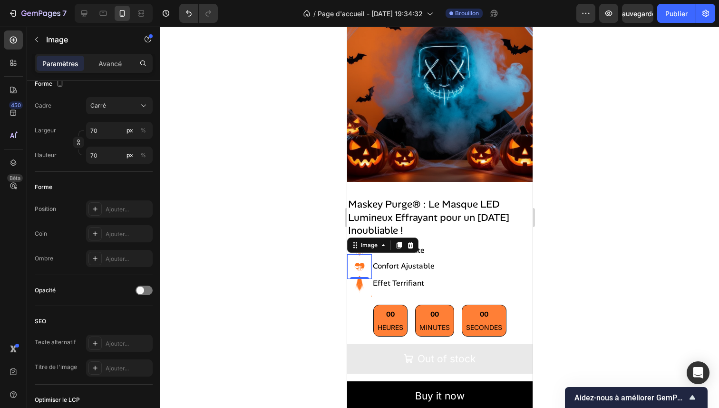
click at [275, 168] on div at bounding box center [439, 217] width 559 height 381
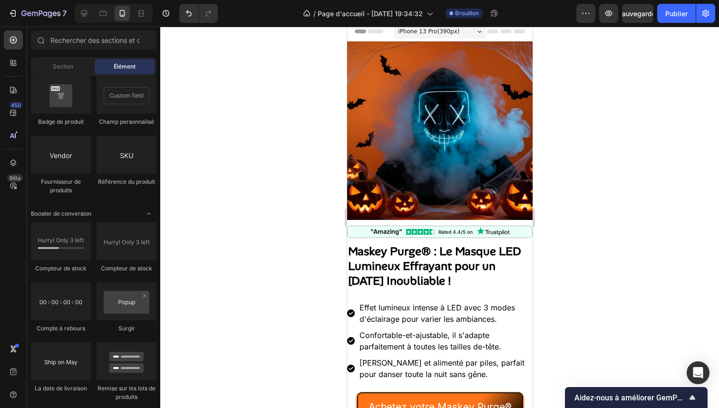
scroll to position [0, 0]
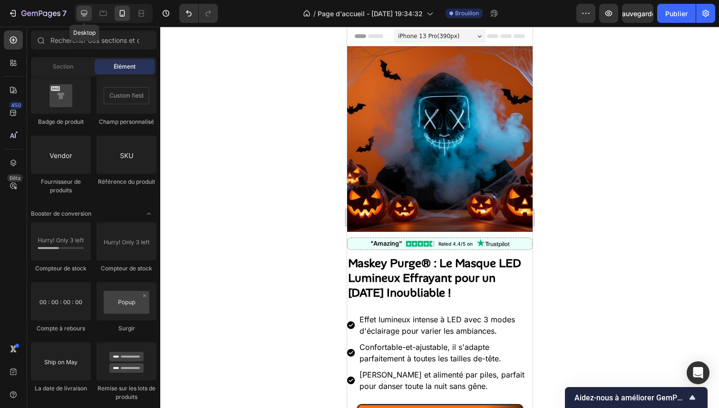
click at [90, 10] on div at bounding box center [84, 13] width 15 height 15
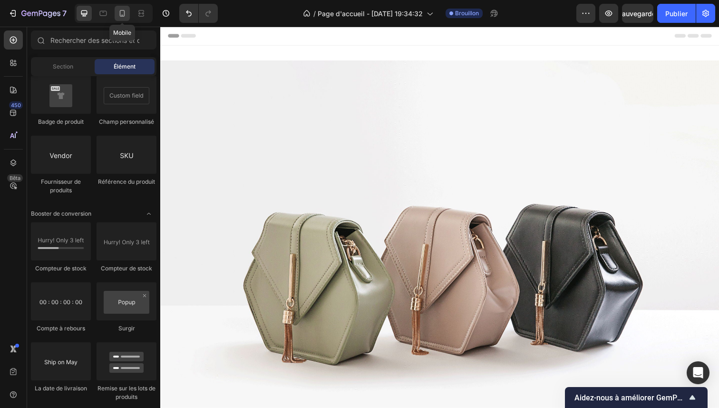
click at [129, 15] on div at bounding box center [122, 13] width 15 height 15
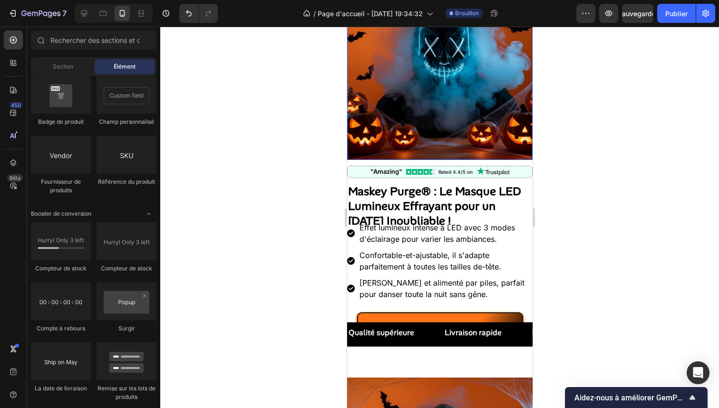
scroll to position [71, 0]
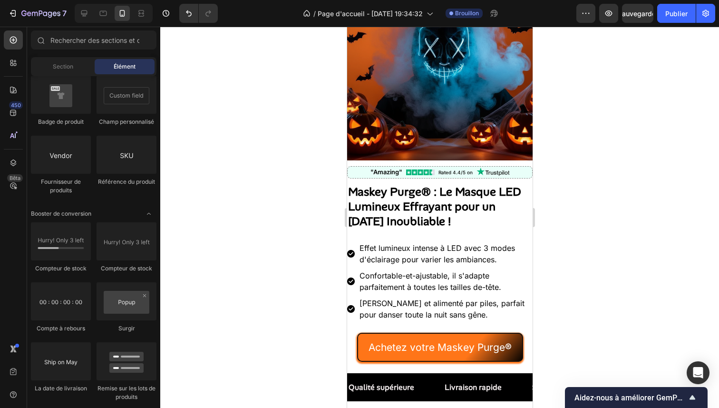
click at [650, 214] on div at bounding box center [439, 217] width 559 height 381
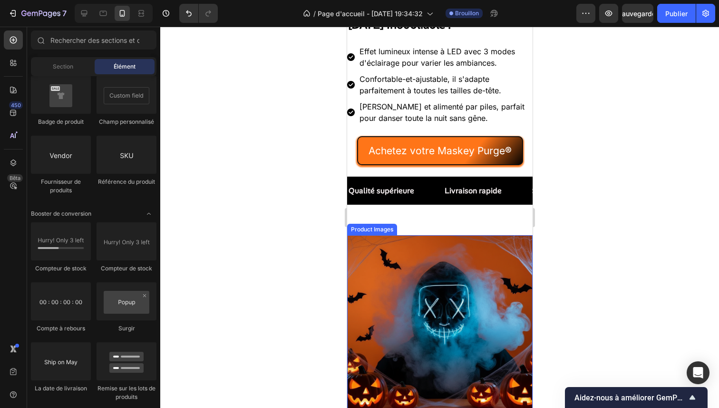
scroll to position [261, 0]
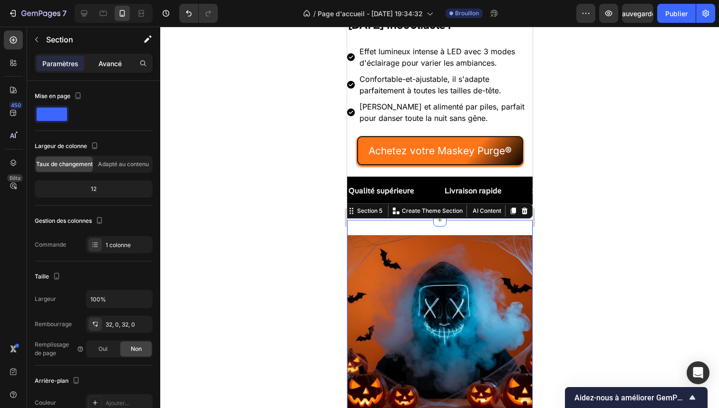
click at [109, 65] on font "Avancé" at bounding box center [109, 63] width 23 height 8
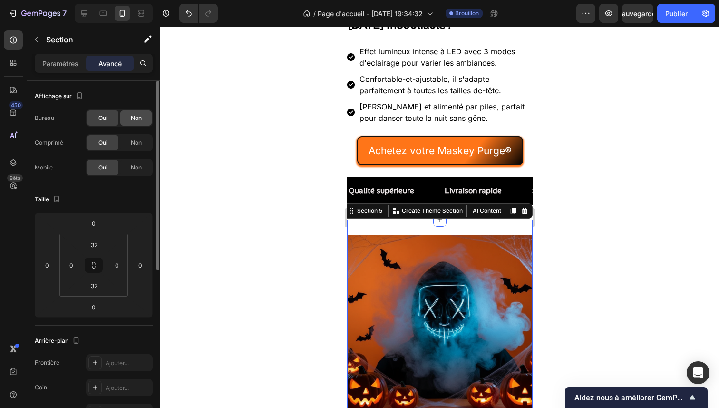
click at [126, 120] on div "Non" at bounding box center [135, 117] width 31 height 15
click at [133, 146] on span "Non" at bounding box center [136, 142] width 11 height 9
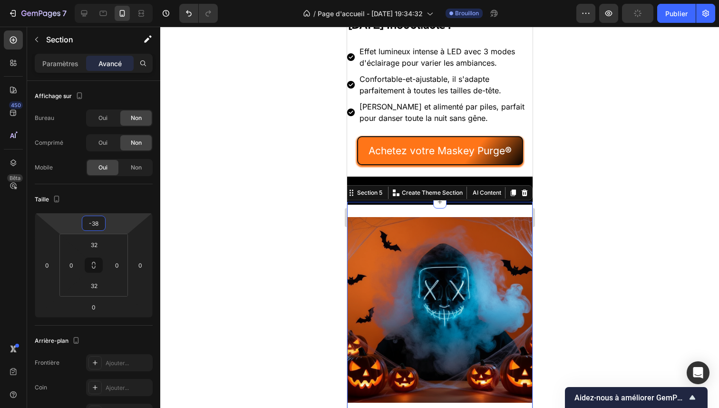
drag, startPoint x: 109, startPoint y: 220, endPoint x: 108, endPoint y: 229, distance: 9.1
click at [108, 0] on html "7 / Page d'accueil - [DATE] 19:34:32 Brouillon Aperçu Publier 450 Bêta Sections…" at bounding box center [359, 0] width 719 height 0
click at [282, 138] on div at bounding box center [439, 217] width 559 height 381
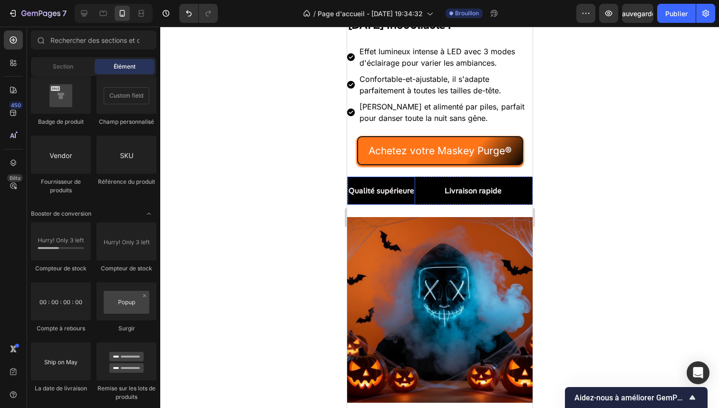
click at [403, 192] on span "Qualité supérieure" at bounding box center [381, 191] width 66 height 10
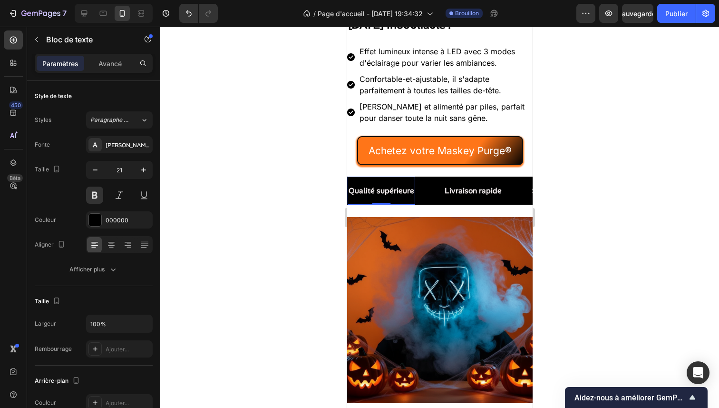
click at [403, 192] on span "Qualité supérieure" at bounding box center [381, 191] width 66 height 10
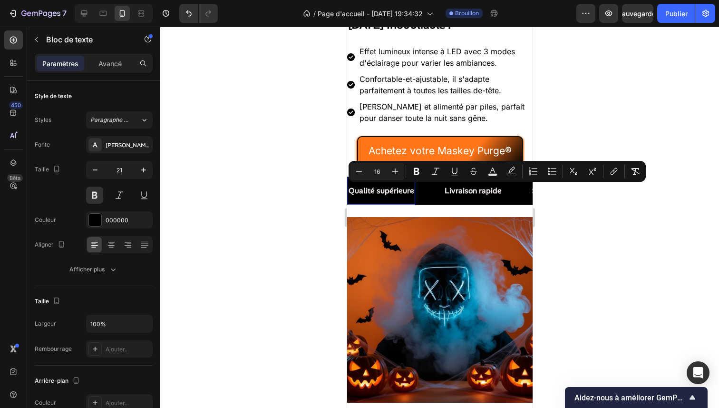
click at [369, 192] on span "Qualité supérieure" at bounding box center [381, 191] width 66 height 10
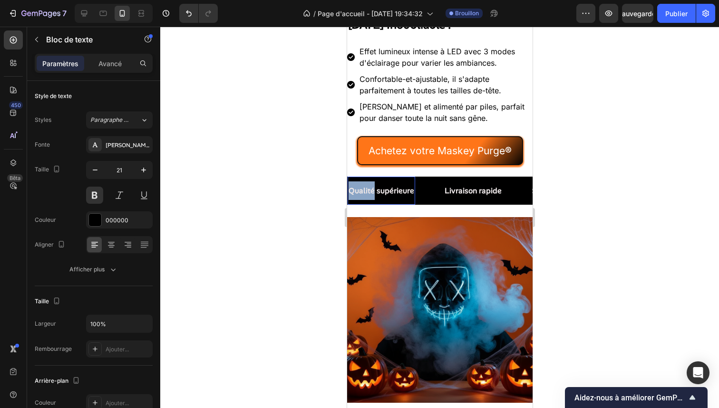
click at [369, 192] on span "Qualité supérieure" at bounding box center [381, 191] width 66 height 10
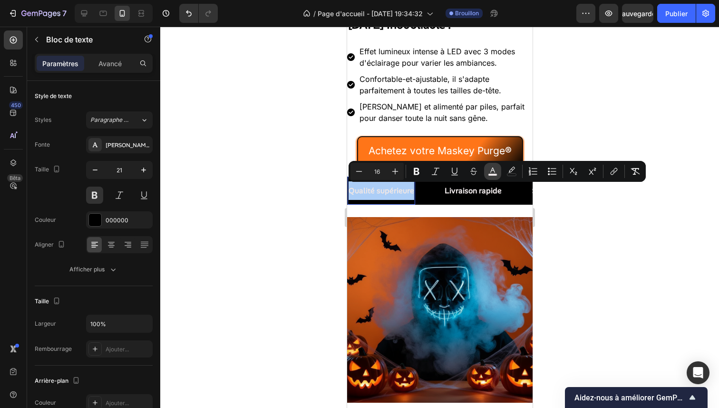
click at [497, 169] on icon "Editor contextual toolbar" at bounding box center [493, 172] width 10 height 10
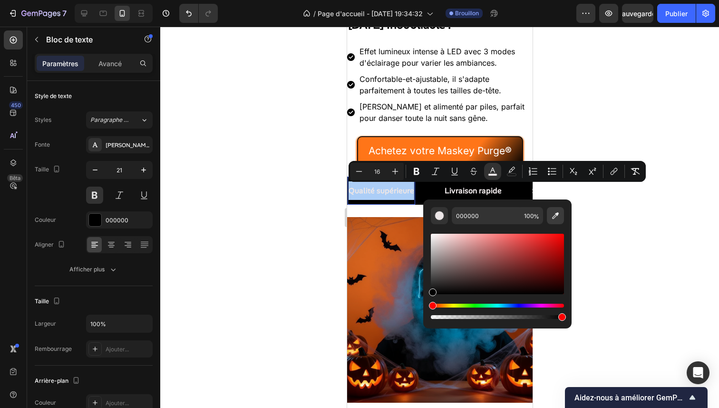
click at [554, 216] on icon "Editor contextual toolbar" at bounding box center [556, 216] width 10 height 10
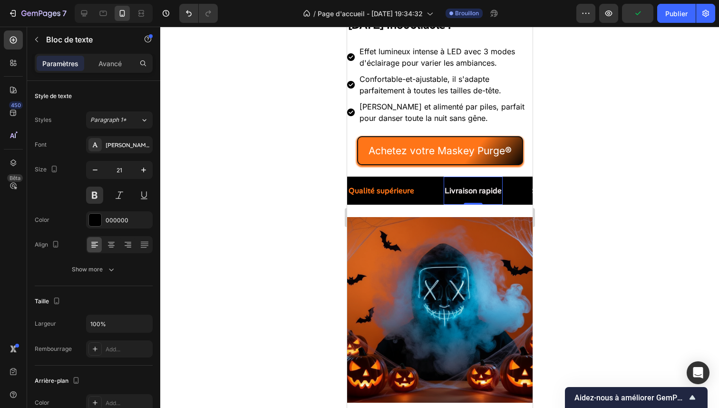
click at [468, 188] on span "Livraison rapide" at bounding box center [472, 191] width 57 height 10
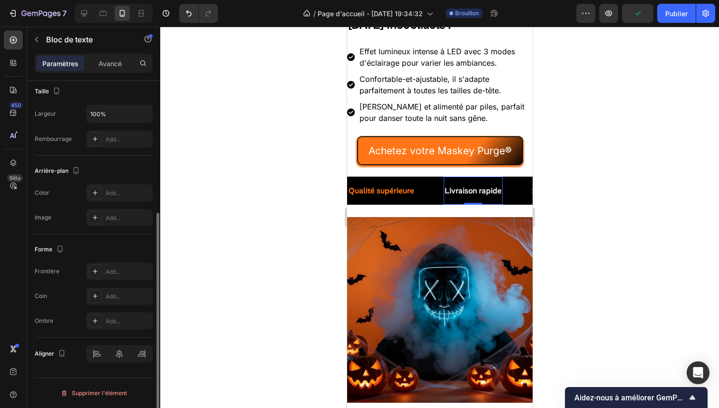
click at [468, 188] on span "Livraison rapide" at bounding box center [472, 191] width 57 height 10
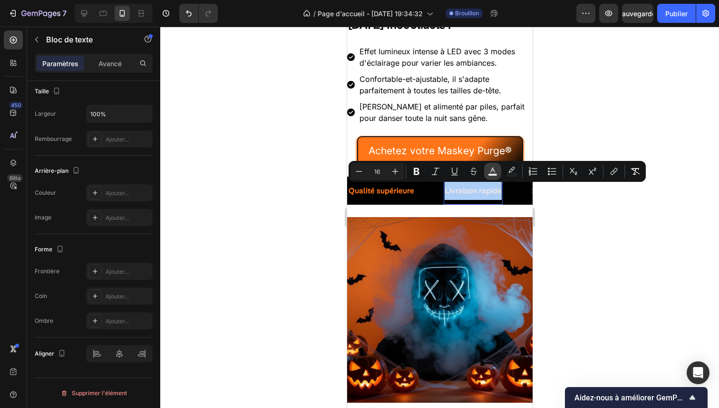
click at [490, 170] on icon "Barre d'outils contextuelle de l'éditeur" at bounding box center [493, 172] width 10 height 10
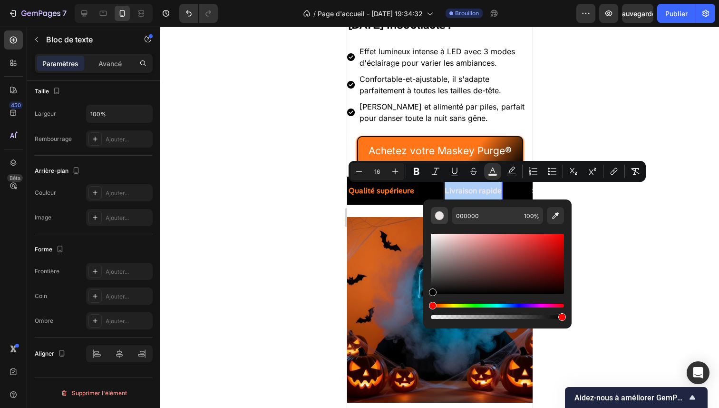
click at [443, 218] on div "Barre d'outils contextuelle de l'éditeur" at bounding box center [440, 216] width 10 height 10
click at [554, 215] on icon "Barre d'outils contextuelle de l'éditeur" at bounding box center [556, 216] width 10 height 10
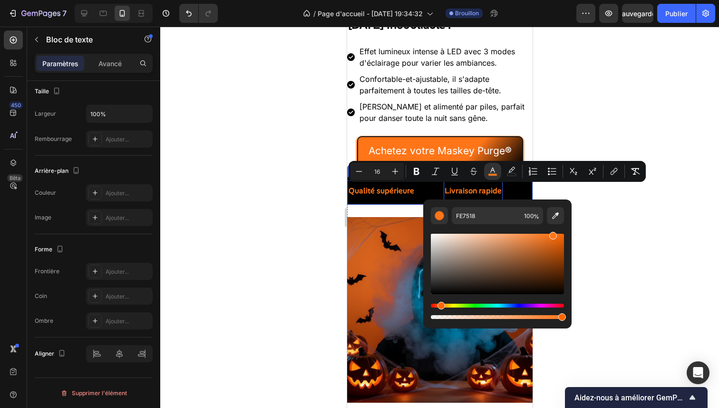
click at [511, 189] on div "Livraison rapide Text Block 0" at bounding box center [487, 191] width 88 height 28
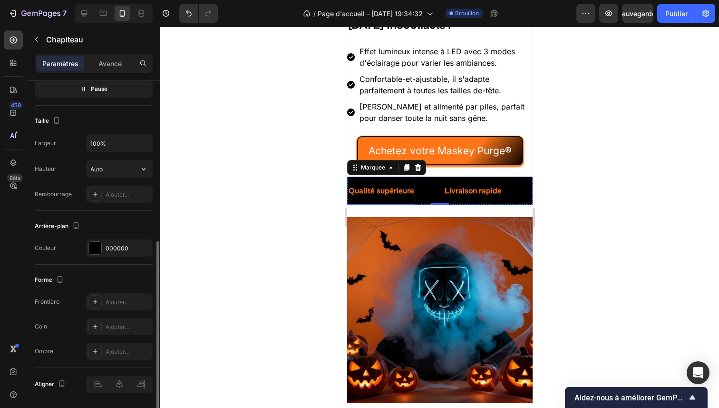
scroll to position [245, 0]
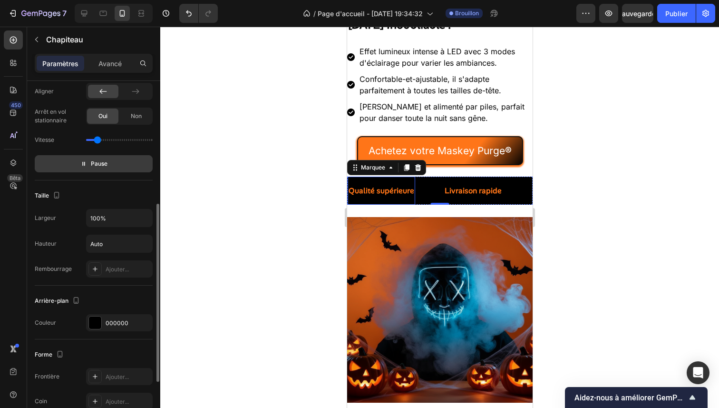
click at [108, 169] on button "Pause" at bounding box center [94, 163] width 118 height 17
click at [108, 169] on button "Aperçu" at bounding box center [94, 163] width 118 height 17
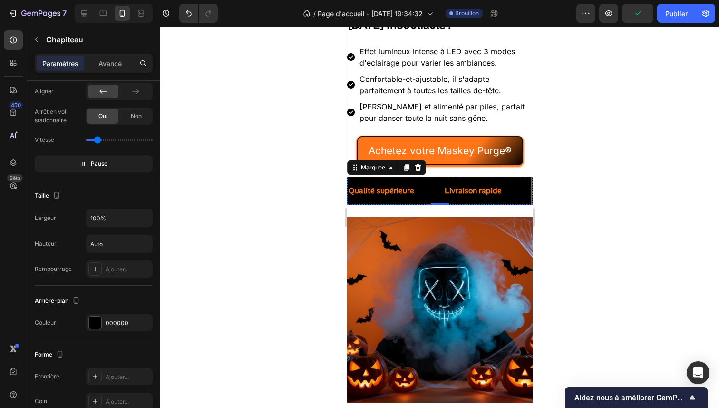
click at [529, 195] on span "Satisfaction garantie" at bounding box center [565, 191] width 73 height 10
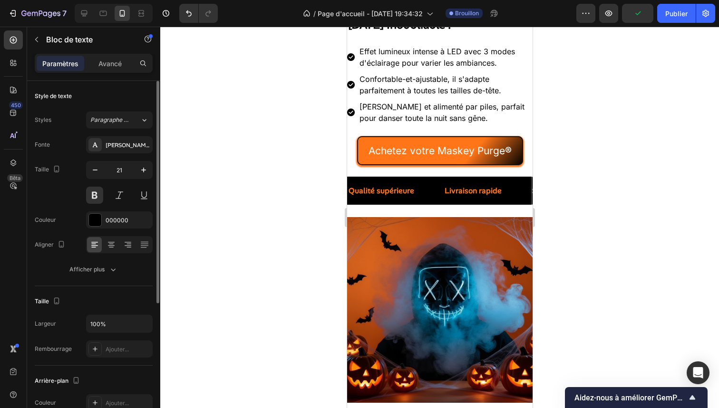
click at [529, 195] on span "Satisfaction garantie" at bounding box center [565, 191] width 73 height 10
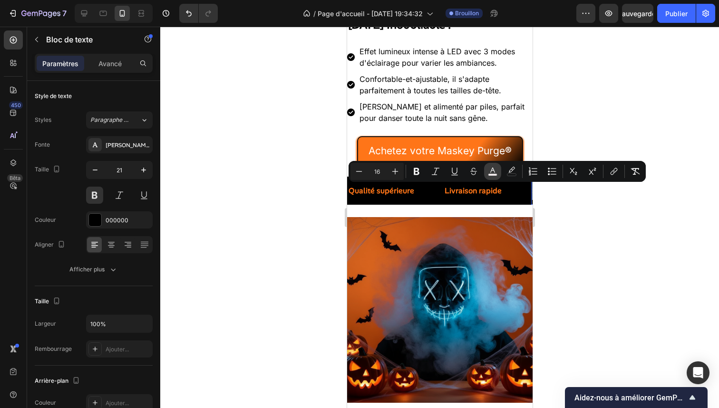
click at [497, 173] on icon "Barre d'outils contextuelle de l'éditeur" at bounding box center [493, 172] width 10 height 10
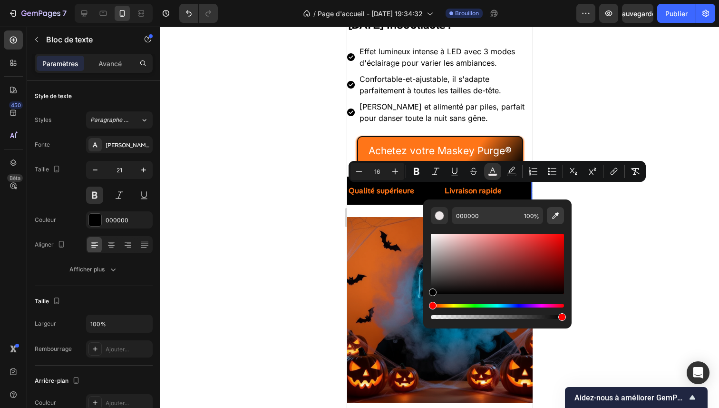
click at [557, 216] on icon "Barre d'outils contextuelle de l'éditeur" at bounding box center [556, 216] width 10 height 10
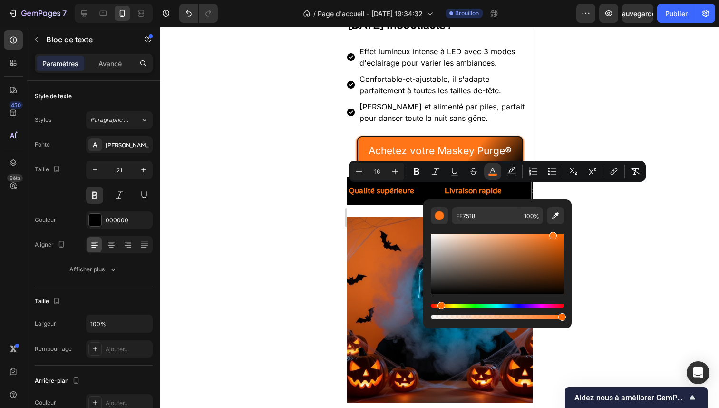
click at [572, 192] on span "garantie" at bounding box center [586, 191] width 29 height 10
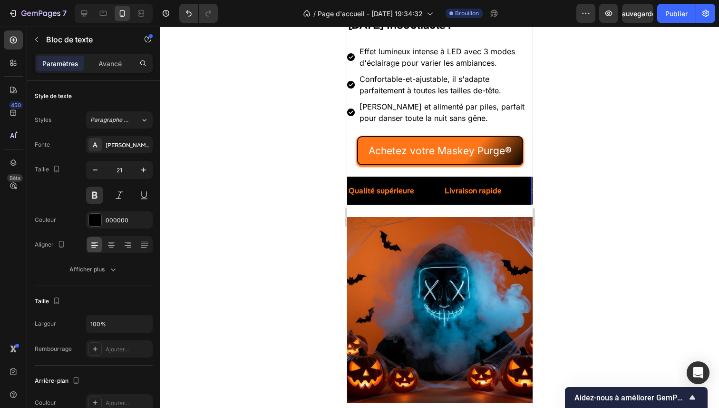
click at [565, 192] on span "garantie" at bounding box center [579, 191] width 29 height 10
click at [570, 192] on span "garantie" at bounding box center [584, 191] width 29 height 10
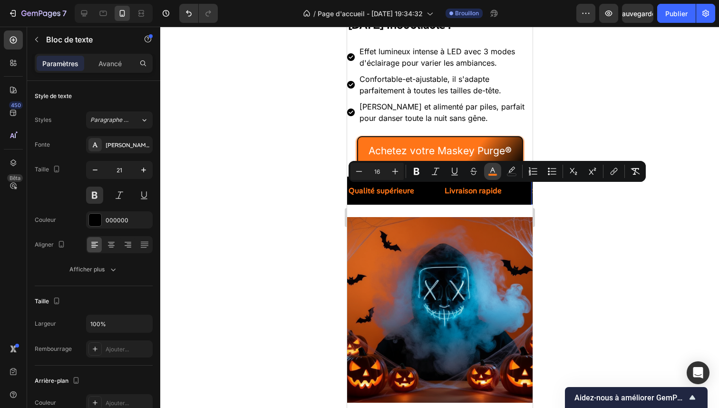
click at [488, 170] on button "couleur" at bounding box center [492, 171] width 17 height 17
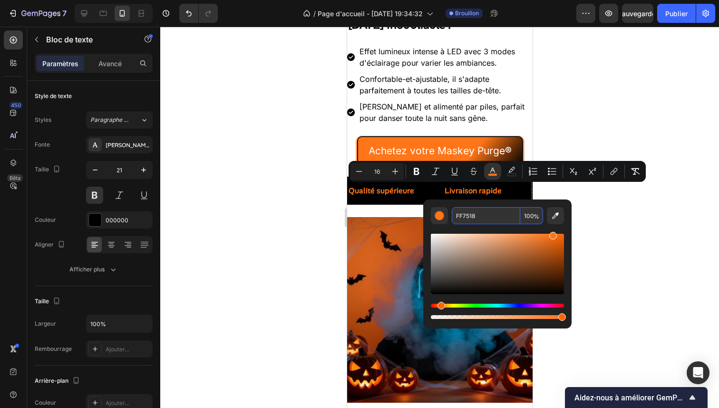
click at [484, 218] on input "FF7518" at bounding box center [486, 215] width 69 height 17
click at [488, 217] on input "FF7518" at bounding box center [486, 215] width 69 height 17
click at [490, 217] on input "FF7518" at bounding box center [486, 215] width 69 height 17
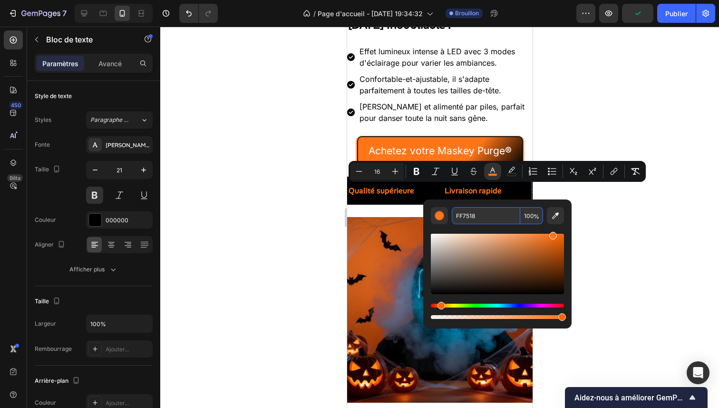
click at [605, 207] on div at bounding box center [439, 217] width 559 height 381
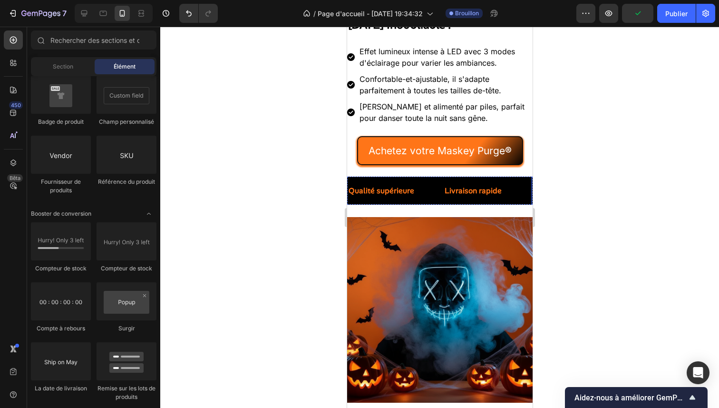
click at [571, 187] on span "garantie" at bounding box center [585, 191] width 29 height 10
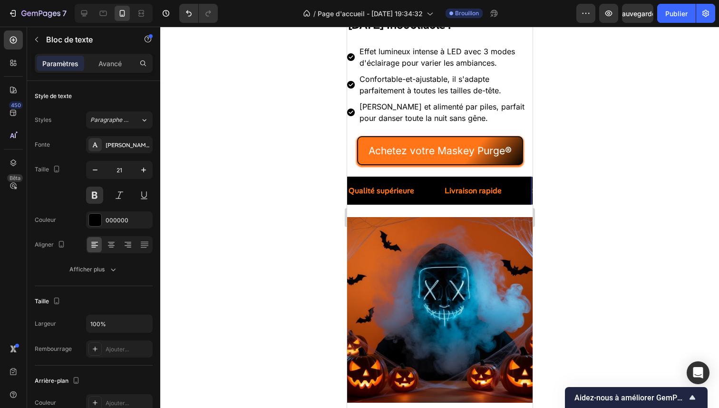
click at [571, 190] on span "garantie" at bounding box center [585, 191] width 29 height 10
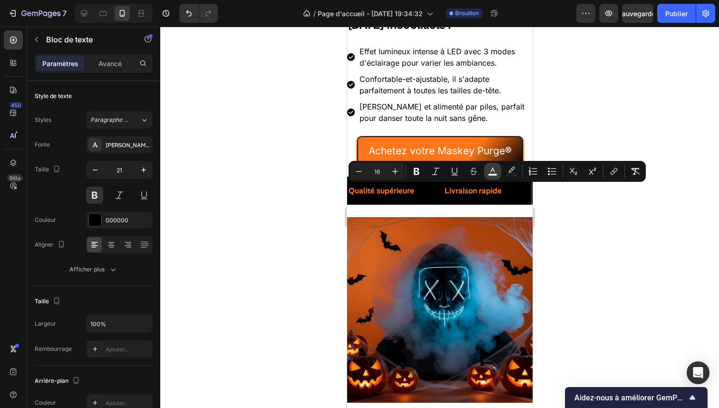
click at [491, 175] on rect "Editor contextual toolbar" at bounding box center [493, 175] width 9 height 2
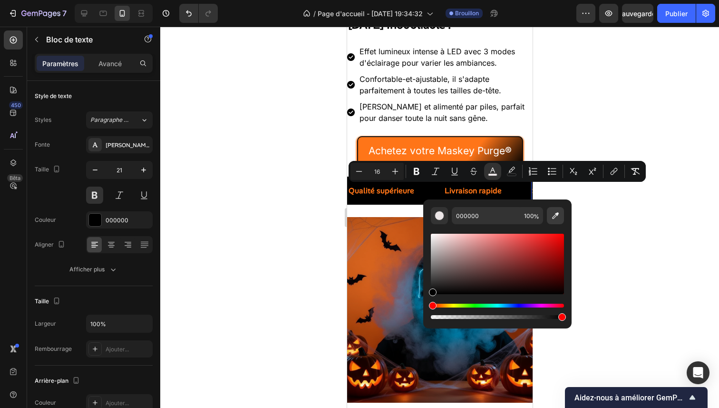
click at [555, 213] on icon "Editor contextual toolbar" at bounding box center [556, 216] width 10 height 10
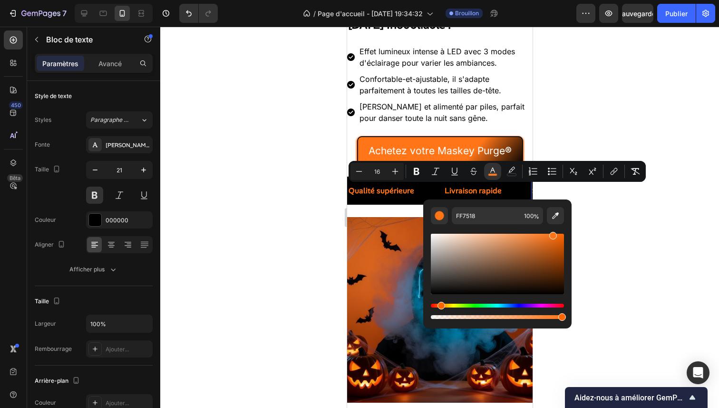
click at [625, 245] on div at bounding box center [439, 217] width 559 height 381
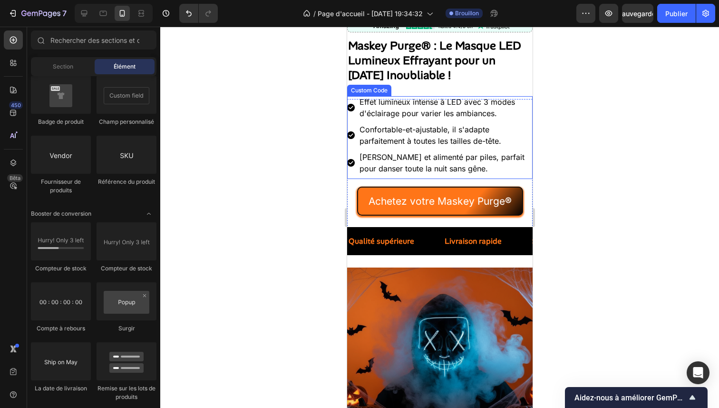
scroll to position [224, 0]
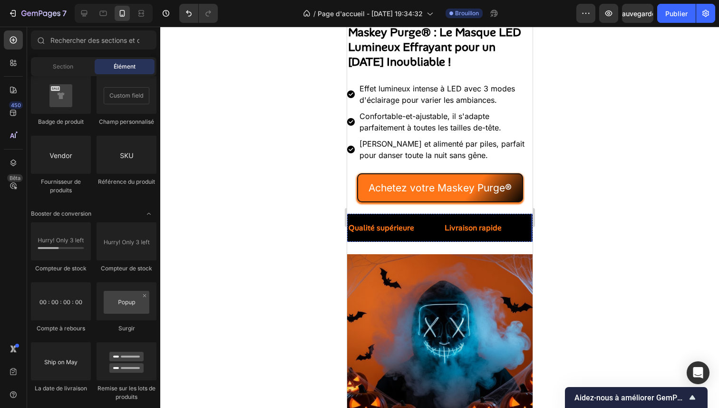
click at [678, 241] on div at bounding box center [439, 217] width 559 height 381
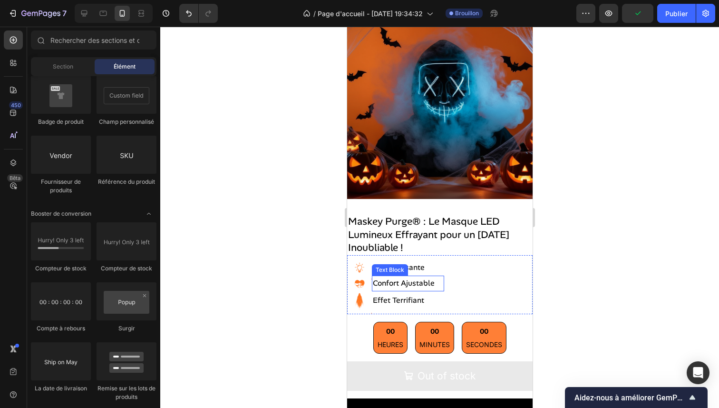
scroll to position [474, 0]
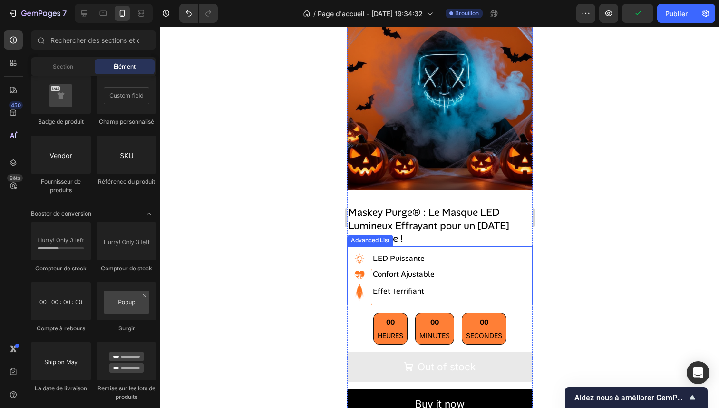
click at [663, 250] on div at bounding box center [439, 217] width 559 height 381
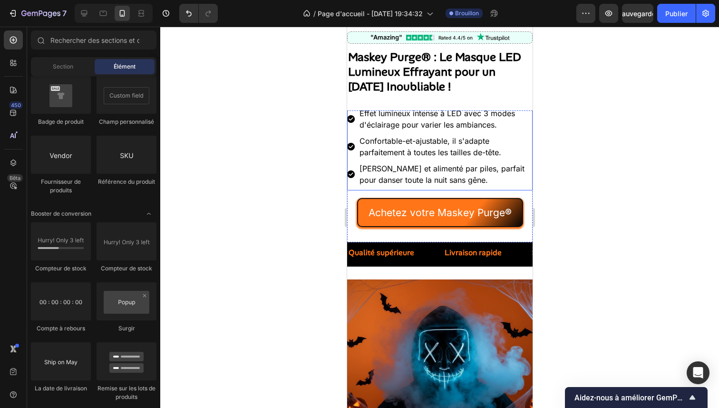
scroll to position [198, 0]
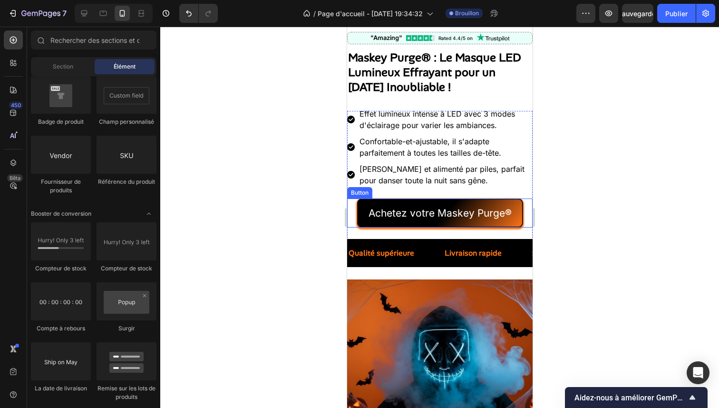
click at [466, 199] on button "Achetez votre Maskey Purge ®" at bounding box center [440, 213] width 166 height 30
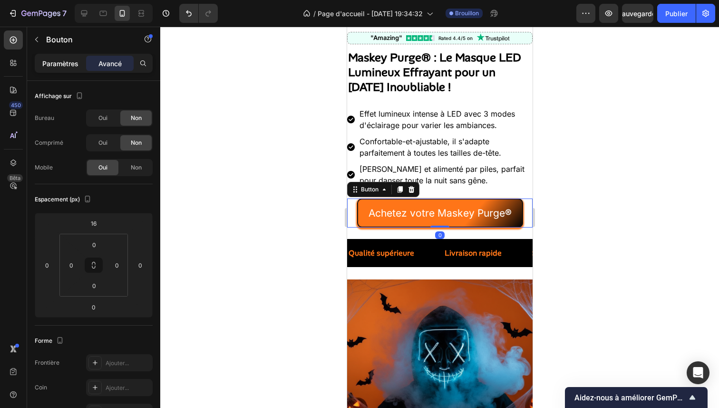
click at [57, 61] on font "Paramètres" at bounding box center [60, 63] width 36 height 8
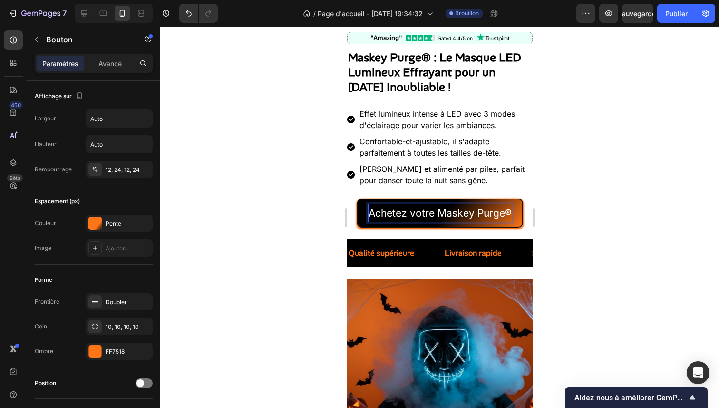
click at [505, 210] on strong "®" at bounding box center [508, 213] width 7 height 12
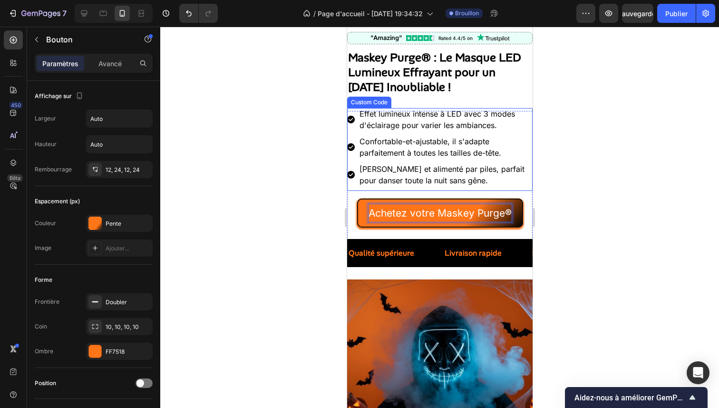
click at [357, 198] on button "Achetez votre Maskey Purge ®" at bounding box center [440, 213] width 166 height 30
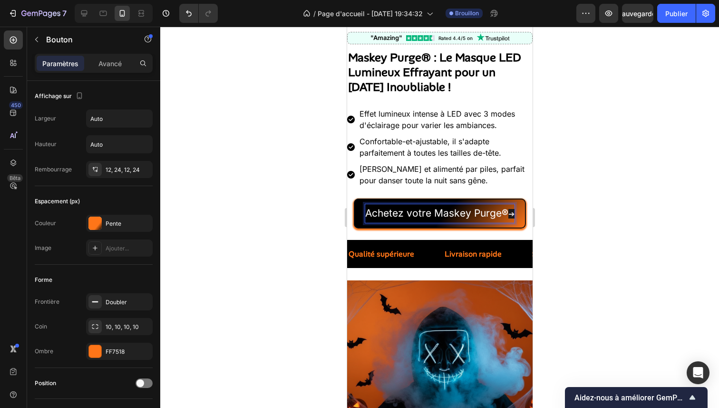
click at [511, 216] on span "➔" at bounding box center [511, 214] width 6 height 10
click at [509, 214] on span "➔" at bounding box center [511, 214] width 6 height 10
click at [508, 214] on span "➔" at bounding box center [511, 214] width 6 height 10
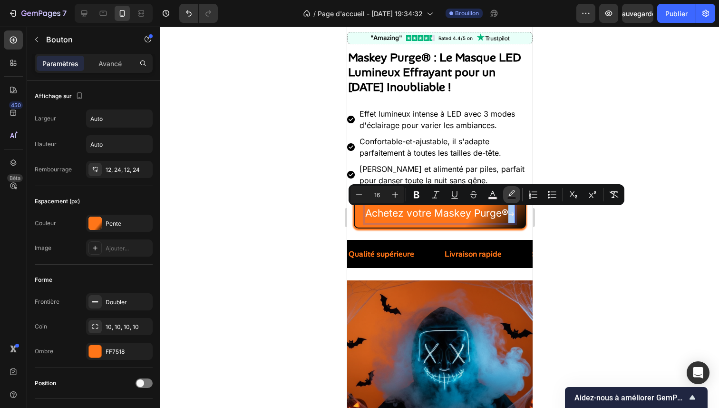
click at [506, 198] on button "color" at bounding box center [511, 194] width 17 height 17
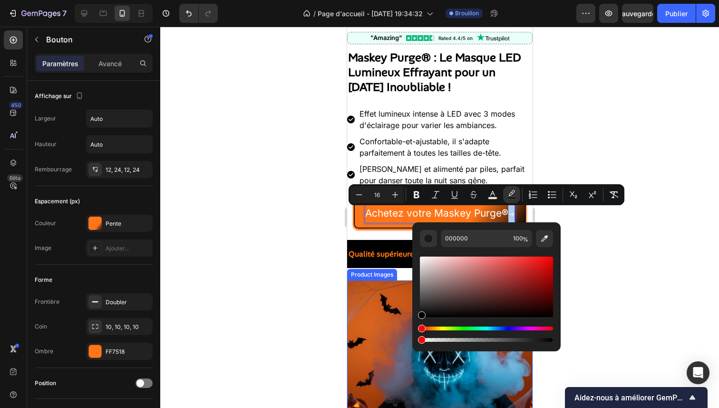
drag, startPoint x: 794, startPoint y: 367, endPoint x: 411, endPoint y: 340, distance: 384.0
click at [395, 193] on icon "Editor contextual toolbar" at bounding box center [396, 195] width 6 height 6
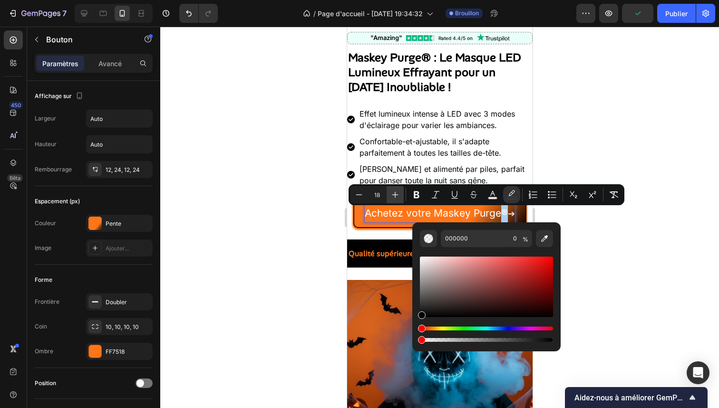
click at [395, 193] on icon "Editor contextual toolbar" at bounding box center [396, 195] width 6 height 6
click at [414, 193] on icon "Barre d'outils contextuelle de l'éditeur" at bounding box center [417, 194] width 6 height 7
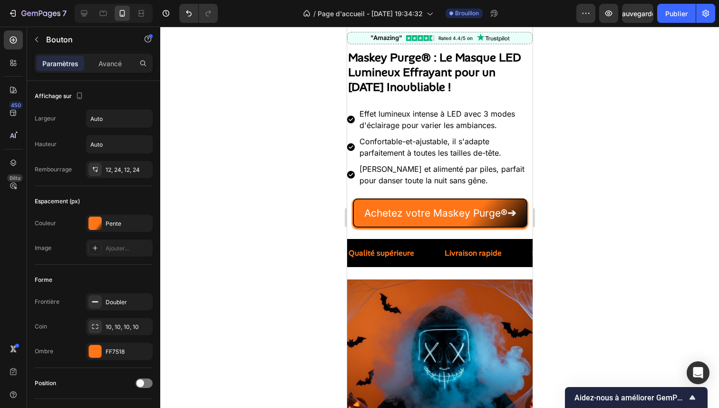
click at [667, 230] on div at bounding box center [439, 217] width 559 height 381
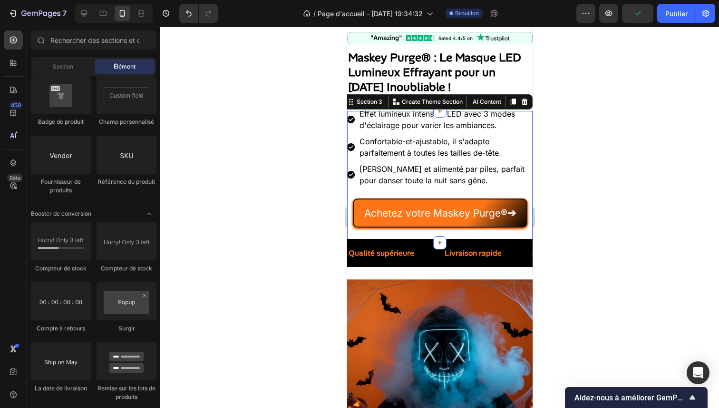
click at [517, 194] on div "Achetez votre Maskey Purge ® ➔ Button" at bounding box center [440, 209] width 186 height 37
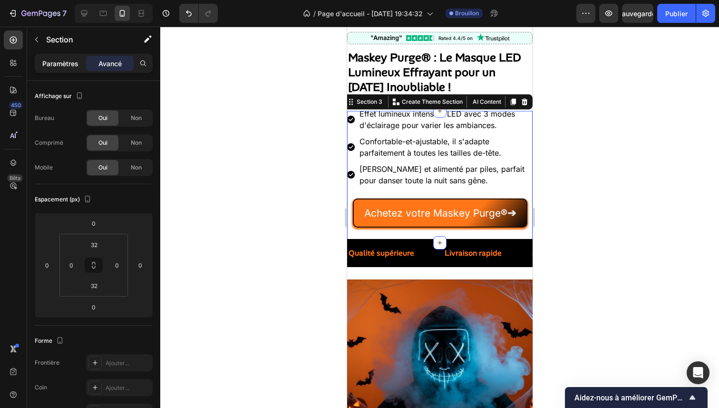
click at [67, 61] on font "Paramètres" at bounding box center [60, 63] width 36 height 8
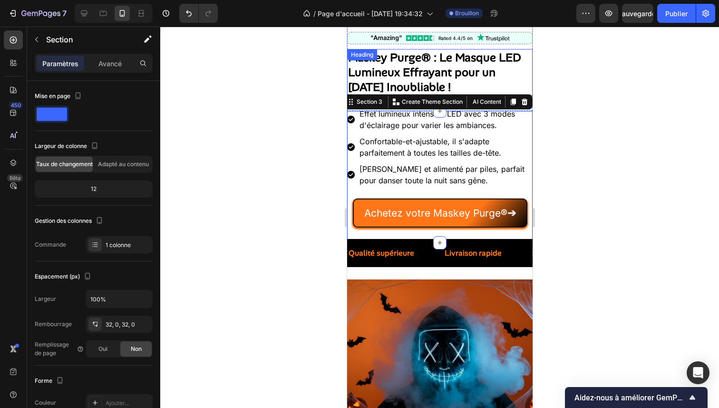
scroll to position [0, 0]
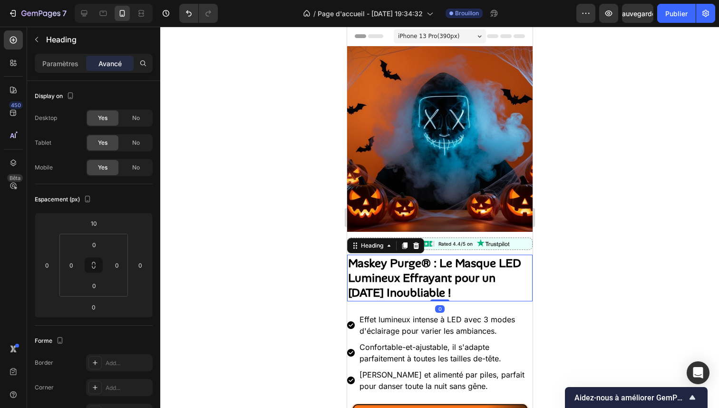
click at [497, 255] on h2 "[PERSON_NAME] Purge® : Le Masque LED Lumineux Effrayant pour un [DATE] Inoublia…" at bounding box center [440, 278] width 186 height 47
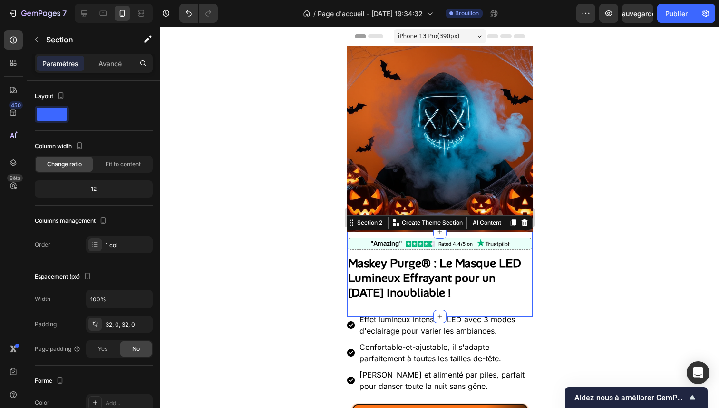
click at [499, 247] on div ""Amazing" Rated 4.4/5 on Custom Code Maskey Purge® : Le Masque LED Lumineux Eff…" at bounding box center [440, 274] width 186 height 54
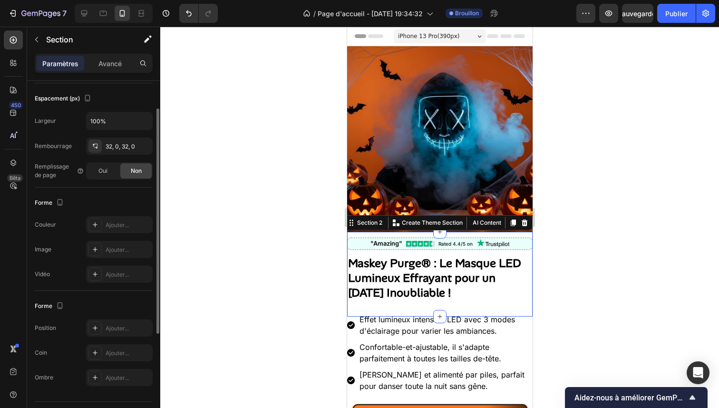
scroll to position [202, 0]
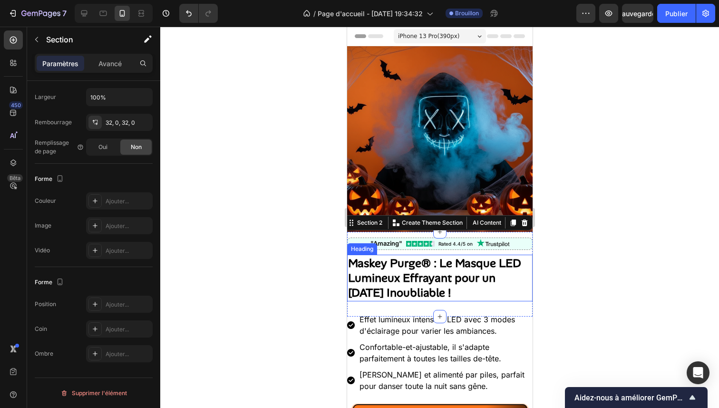
click at [479, 270] on strong "[PERSON_NAME] Purge® : Le Masque LED Lumineux Effrayant pour un [DATE] Inoublia…" at bounding box center [434, 278] width 173 height 44
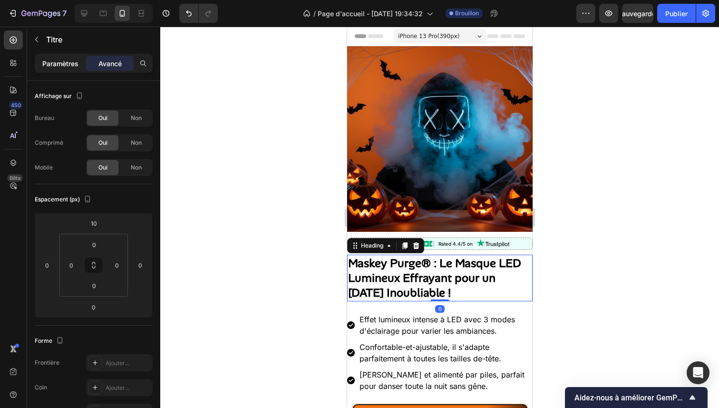
click at [69, 62] on font "Paramètres" at bounding box center [60, 63] width 36 height 8
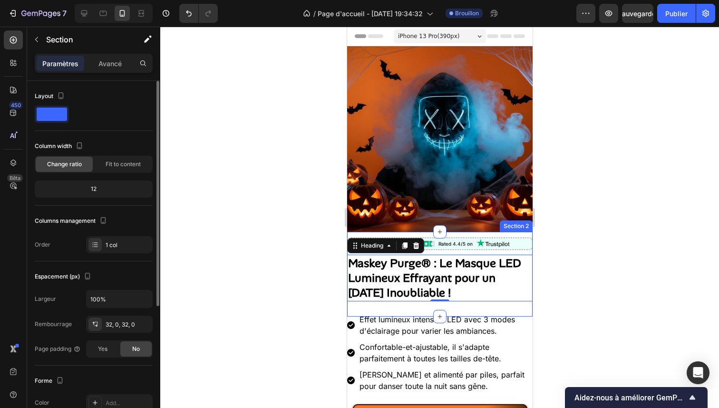
click at [509, 304] on div ""Amazing" Rated 4.4/5 on Custom Code Maskey Purge® : Le Masque LED Lumineux Eff…" at bounding box center [440, 274] width 186 height 85
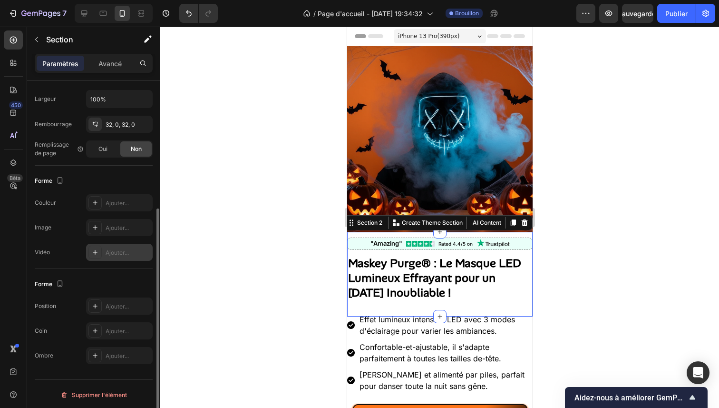
scroll to position [198, 0]
click at [99, 206] on div at bounding box center [95, 204] width 13 height 13
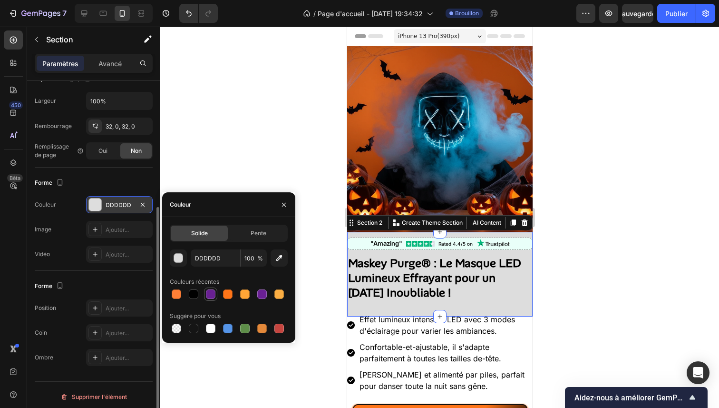
click at [212, 291] on div at bounding box center [211, 294] width 10 height 10
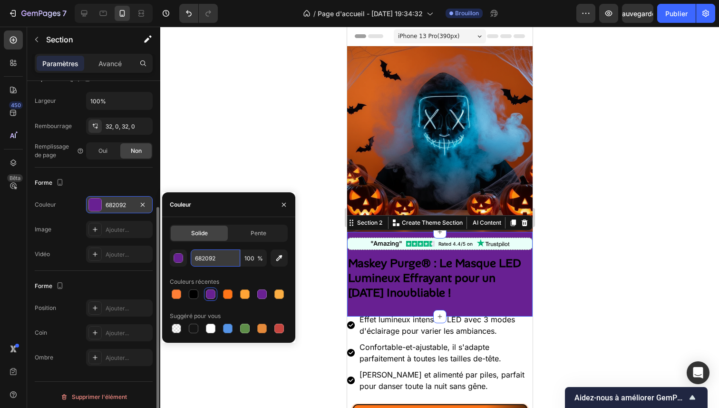
click at [233, 261] on input "682092" at bounding box center [215, 257] width 49 height 17
paste input "#e5e7eb"
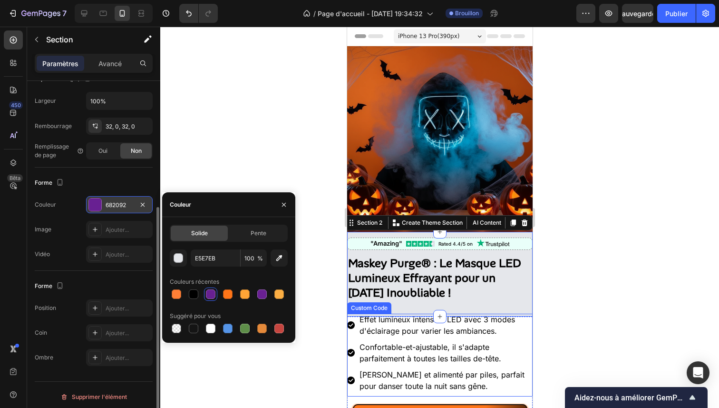
click at [519, 332] on ul "Effet lumineux intense à LED avec 3 modes d'éclairage pour varier les ambiances…" at bounding box center [440, 355] width 186 height 83
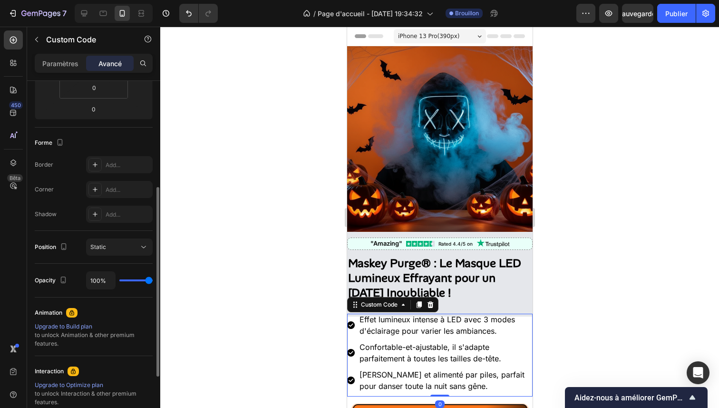
scroll to position [0, 0]
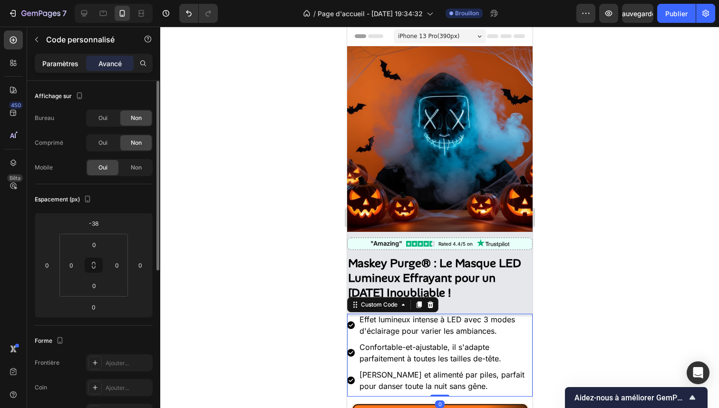
click at [50, 65] on font "Paramètres" at bounding box center [60, 63] width 36 height 8
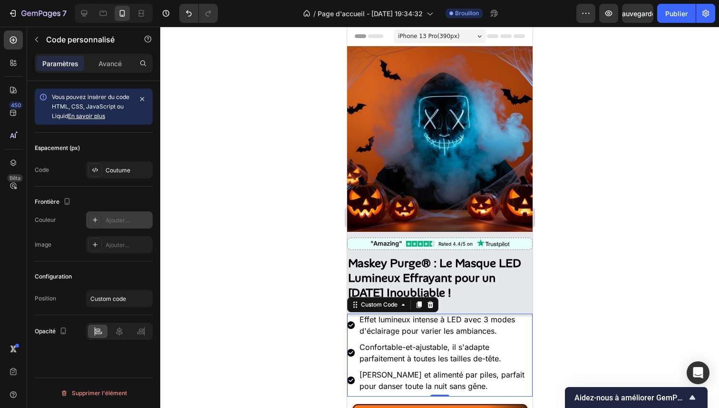
click at [95, 219] on icon at bounding box center [95, 219] width 5 height 5
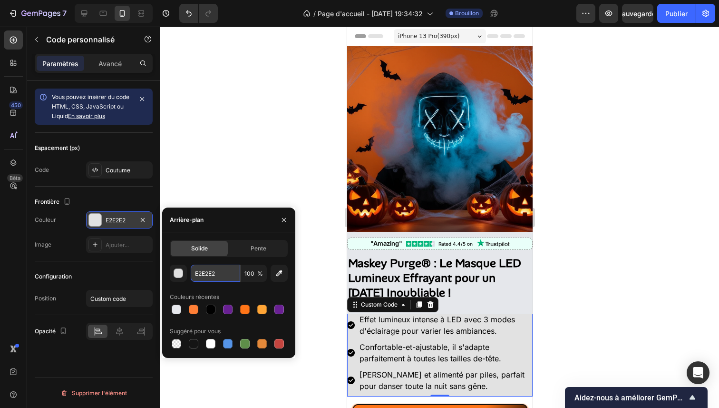
click at [208, 269] on input "E2E2E2" at bounding box center [215, 273] width 49 height 17
paste input "#e5e7eb"
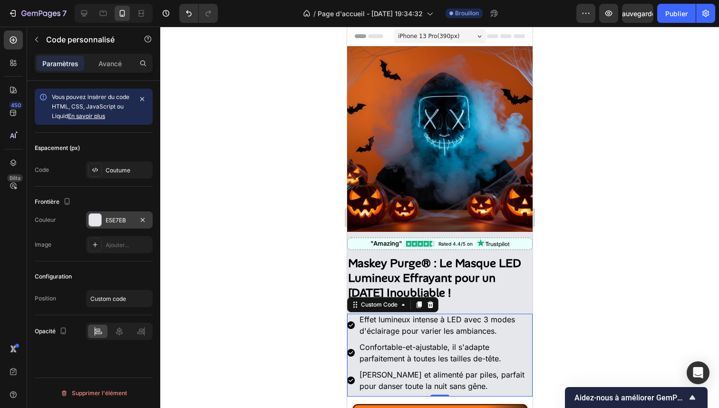
click at [564, 247] on div at bounding box center [439, 217] width 559 height 381
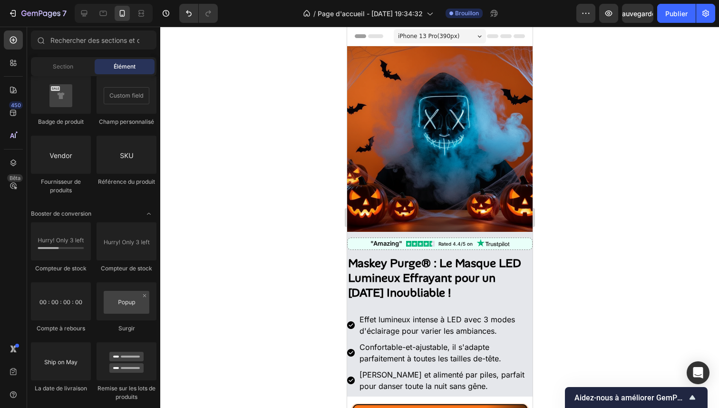
click at [564, 247] on div at bounding box center [439, 217] width 559 height 381
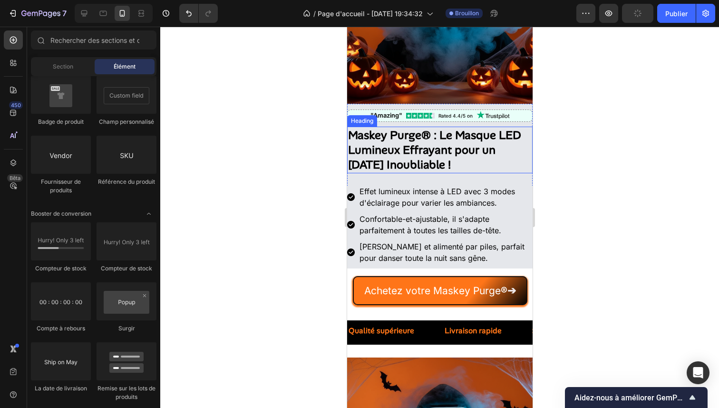
scroll to position [130, 0]
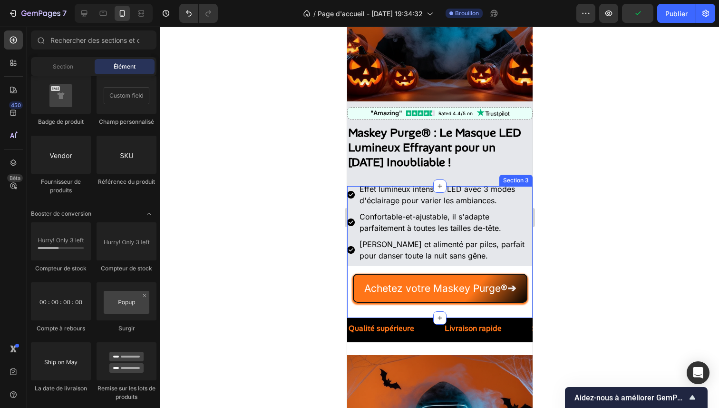
click at [495, 266] on div "Achetez votre Maskey Purge ® ➔ Button" at bounding box center [440, 284] width 186 height 37
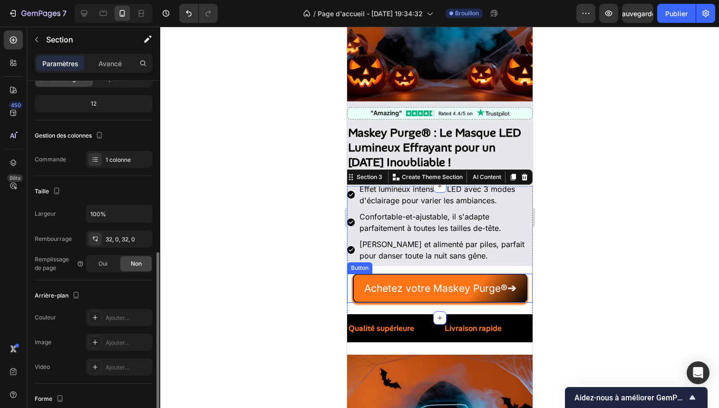
scroll to position [157, 0]
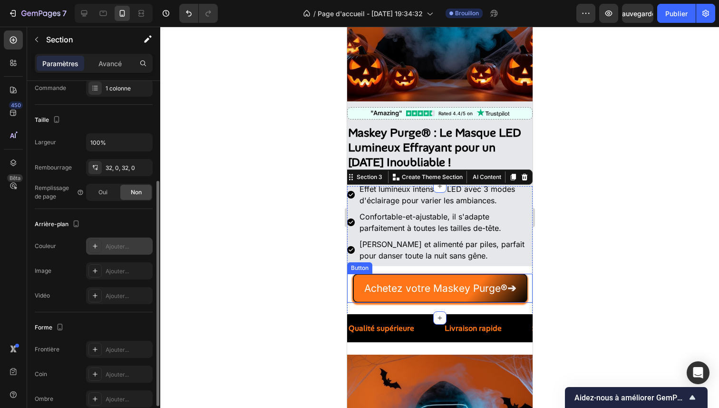
click at [111, 245] on font "Ajouter..." at bounding box center [117, 246] width 23 height 7
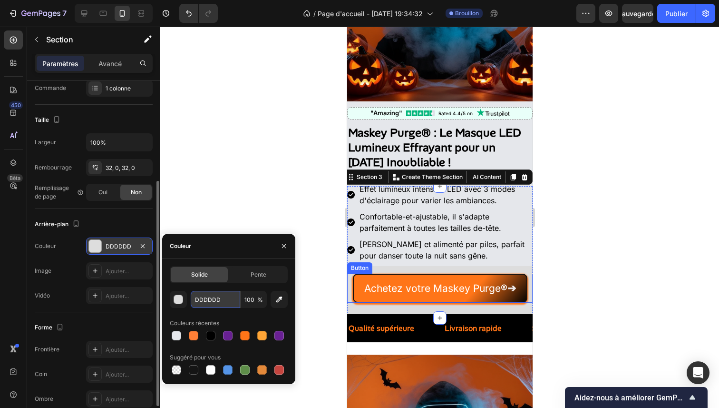
click at [226, 295] on input "DDDDDD" at bounding box center [215, 299] width 49 height 17
paste input "#e5e7eb"
click at [589, 310] on div at bounding box center [439, 217] width 559 height 381
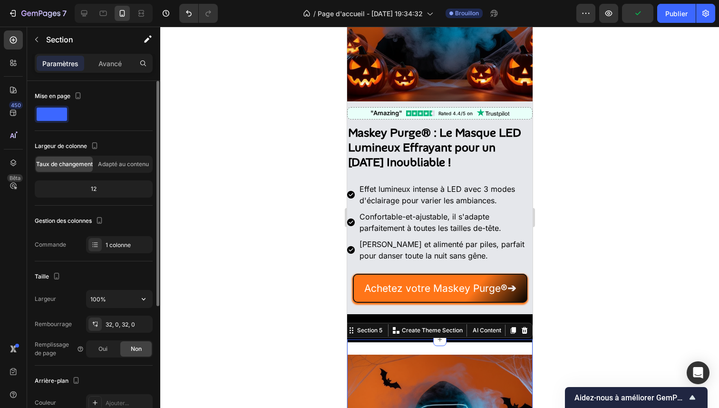
scroll to position [74, 0]
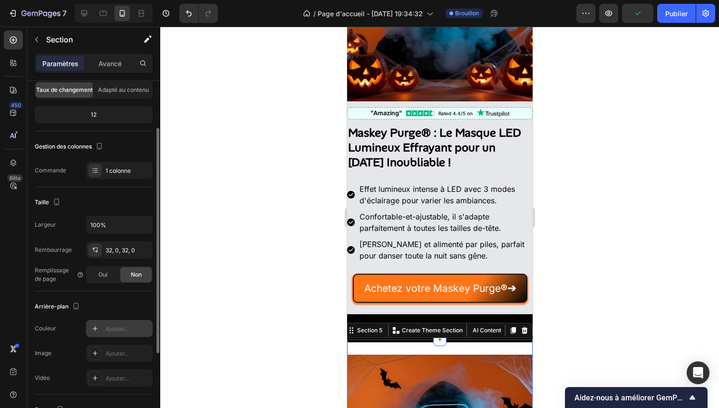
click at [93, 325] on icon at bounding box center [95, 329] width 8 height 8
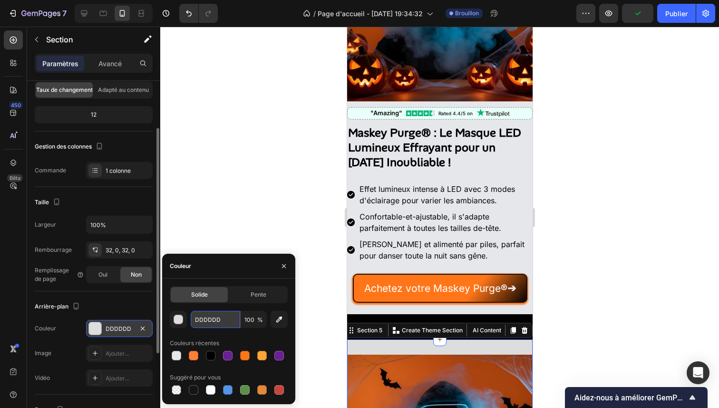
click at [214, 320] on input "DDDDDD" at bounding box center [215, 319] width 49 height 17
click at [231, 324] on input "DDDDDD" at bounding box center [215, 319] width 49 height 17
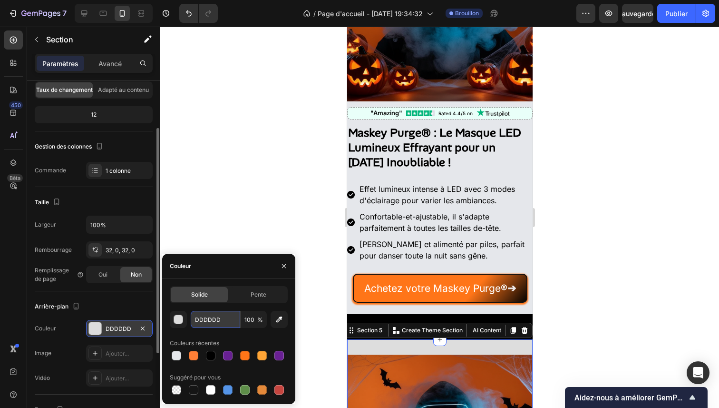
paste input "#e5e7eb"
click at [617, 335] on div at bounding box center [439, 217] width 559 height 381
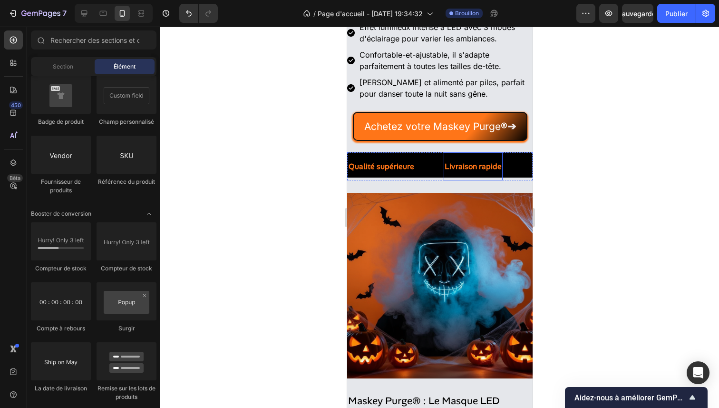
scroll to position [299, 0]
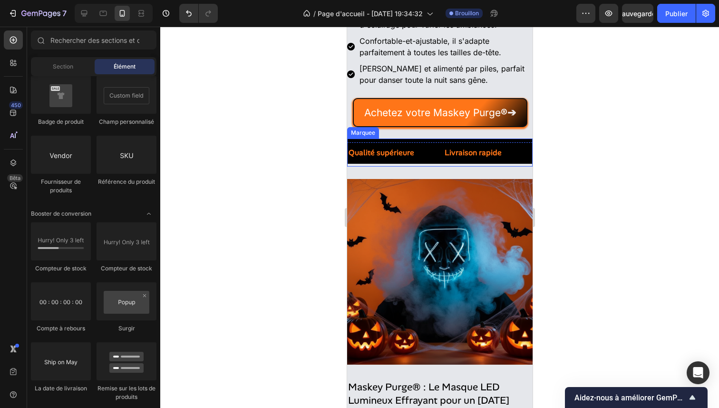
click at [509, 148] on div "Livraison rapide Text Block" at bounding box center [487, 152] width 88 height 28
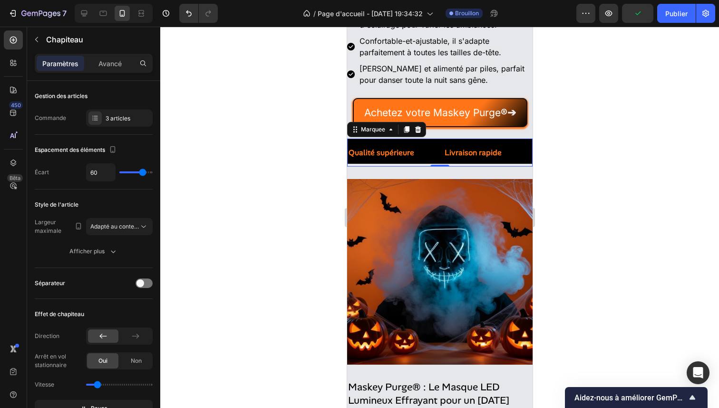
click at [435, 147] on div "Qualité supérieure Text Block" at bounding box center [395, 152] width 96 height 28
click at [118, 60] on font "Avancé" at bounding box center [109, 63] width 23 height 8
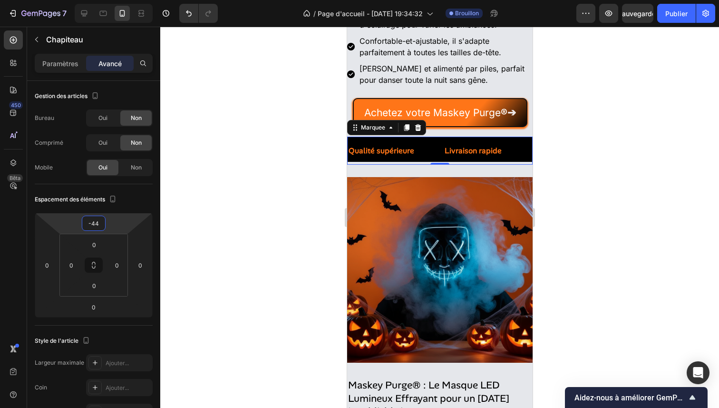
click at [114, 0] on html "7 / Page d'accueil - [DATE] 19:34:32 Brouillon Aperçu Sauvegarder Publier 450 B…" at bounding box center [359, 0] width 719 height 0
click at [108, 0] on html "7 / Page d'accueil - [DATE] 19:34:32 Brouillon Aperçu Sauvegarder Publier 450 B…" at bounding box center [359, 0] width 719 height 0
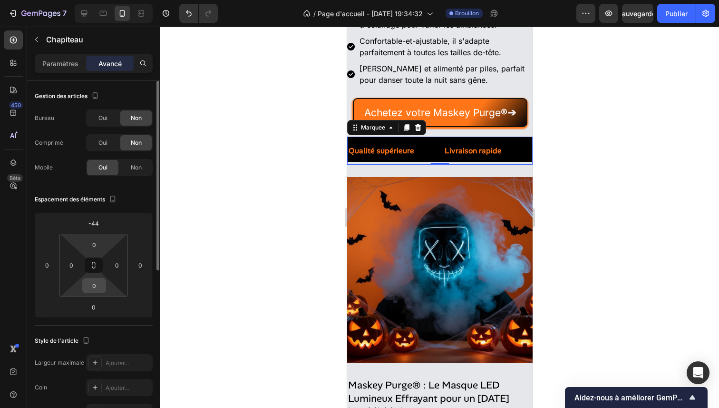
click at [104, 281] on div "0" at bounding box center [94, 285] width 24 height 15
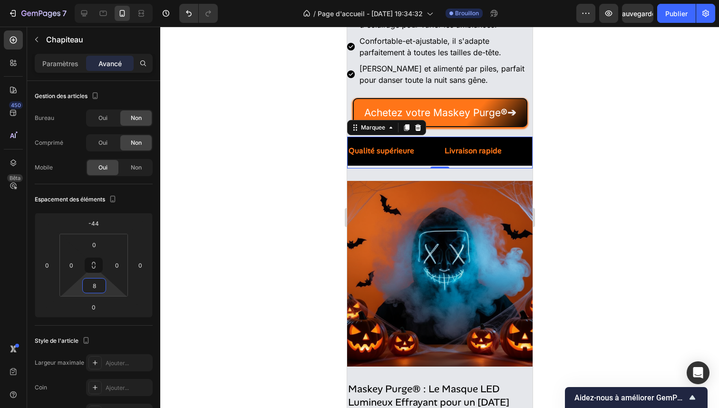
click at [109, 0] on html "7 / Page d'accueil - [DATE] 19:34:32 Brouillon Aperçu Sauvegarder Publier 450 B…" at bounding box center [359, 0] width 719 height 0
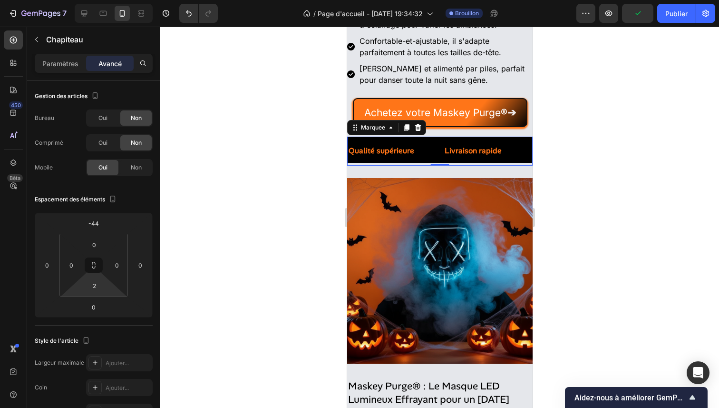
click at [109, 0] on html "7 / Page d'accueil - [DATE] 19:34:32 Brouillon Aperçu Publier 450 Bêta Sections…" at bounding box center [359, 0] width 719 height 0
drag, startPoint x: 113, startPoint y: 240, endPoint x: 111, endPoint y: 253, distance: 13.0
click at [111, 0] on html "7 / Page d'accueil - [DATE] 19:34:32 Brouillon Aperçu Sauvegarder Publier 450 B…" at bounding box center [359, 0] width 719 height 0
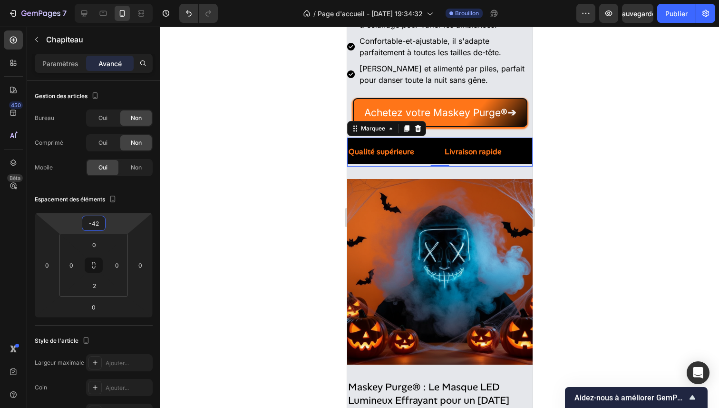
click at [115, 0] on html "7 / Page d'accueil - [DATE] 19:34:32 Brouillon Aperçu Sauvegarder Publier 450 B…" at bounding box center [359, 0] width 719 height 0
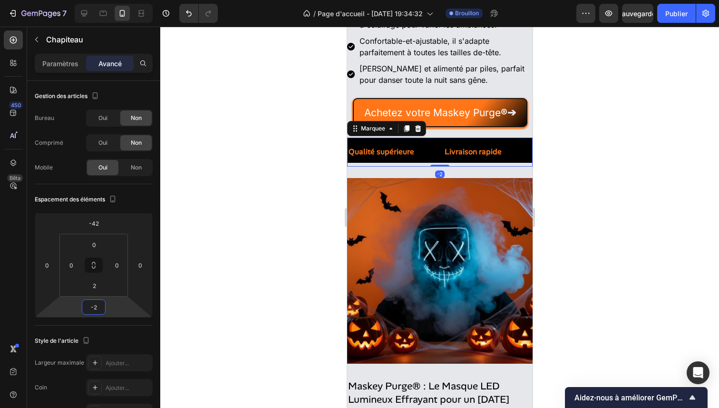
click at [109, 0] on html "7 / Page d'accueil - [DATE] 19:34:32 Brouillon Aperçu Sauvegarder Publier 450 B…" at bounding box center [359, 0] width 719 height 0
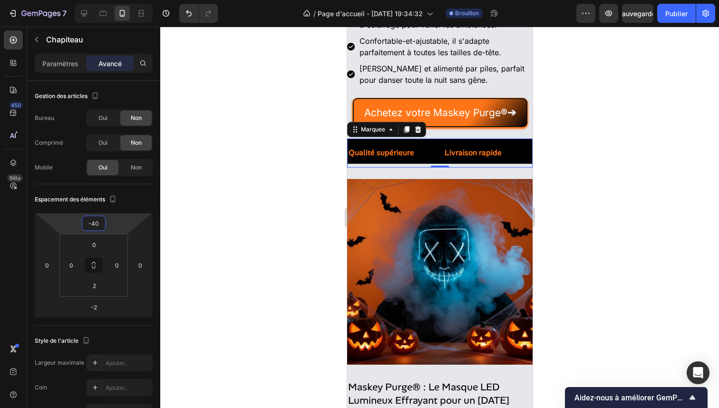
click at [113, 0] on html "7 / Page d'accueil - [DATE] 19:34:32 Brouillon Aperçu Sauvegarder Publier 450 B…" at bounding box center [359, 0] width 719 height 0
drag, startPoint x: 107, startPoint y: 243, endPoint x: 109, endPoint y: 233, distance: 9.9
click at [109, 0] on html "7 / Page d'accueil - [DATE] 19:34:32 Brouillon Aperçu Sauvegarder Publier 450 B…" at bounding box center [359, 0] width 719 height 0
click at [110, 0] on html "7 / Page d'accueil - [DATE] 19:34:32 Brouillon Aperçu Sauvegarder Publier 450 B…" at bounding box center [359, 0] width 719 height 0
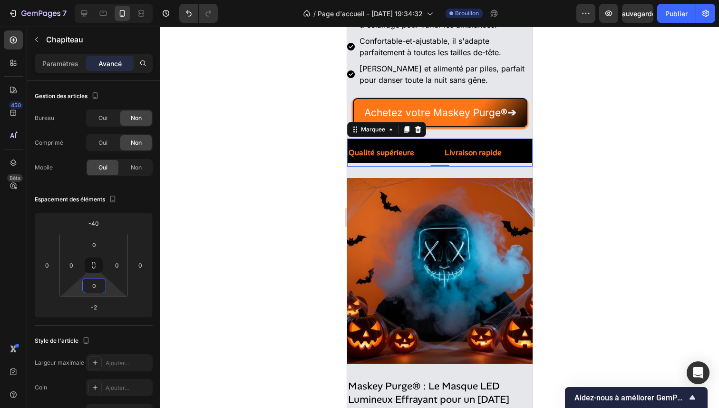
click at [109, 0] on html "7 / Page d'accueil - [DATE] 19:34:32 Brouillon Aperçu Sauvegarder Publier 450 B…" at bounding box center [359, 0] width 719 height 0
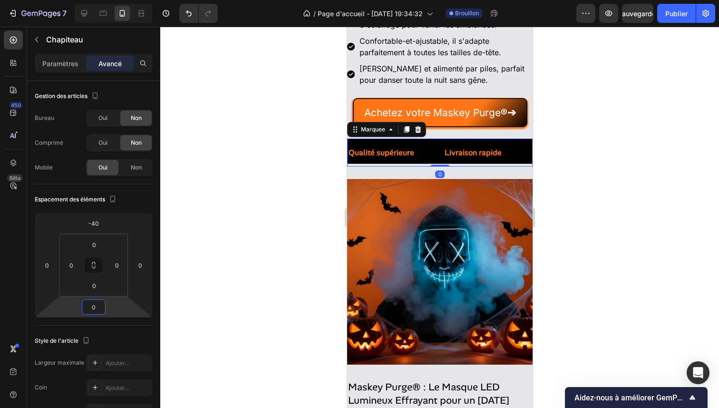
click at [110, 0] on html "7 / Page d'accueil - [DATE] 19:34:32 Brouillon Aperçu Sauvegarder Publier 450 B…" at bounding box center [359, 0] width 719 height 0
click at [108, 0] on html "7 / Page d'accueil - [DATE] 19:34:32 Brouillon Aperçu Publier 450 Bêta Sections…" at bounding box center [359, 0] width 719 height 0
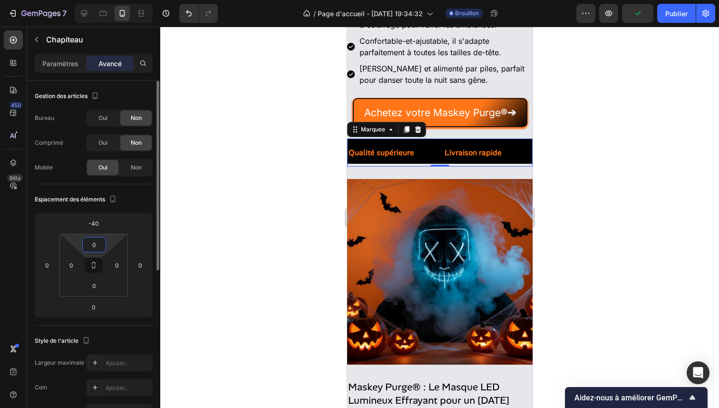
click at [109, 0] on html "7 / Page d'accueil - [DATE] 19:34:32 Brouillon Aperçu Publier 450 Bêta Sections…" at bounding box center [359, 0] width 719 height 0
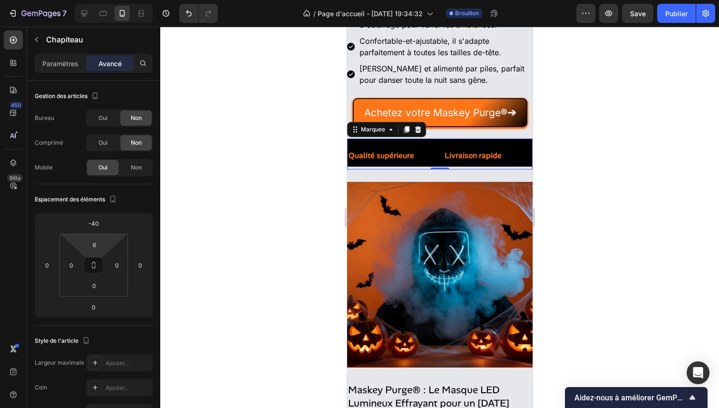
drag, startPoint x: 110, startPoint y: 241, endPoint x: 111, endPoint y: 234, distance: 7.6
click at [111, 0] on html "7 / Page d'accueil - [DATE] 19:34:32 Brouillon Aperçu Save Publier 450 Bêta Sec…" at bounding box center [359, 0] width 719 height 0
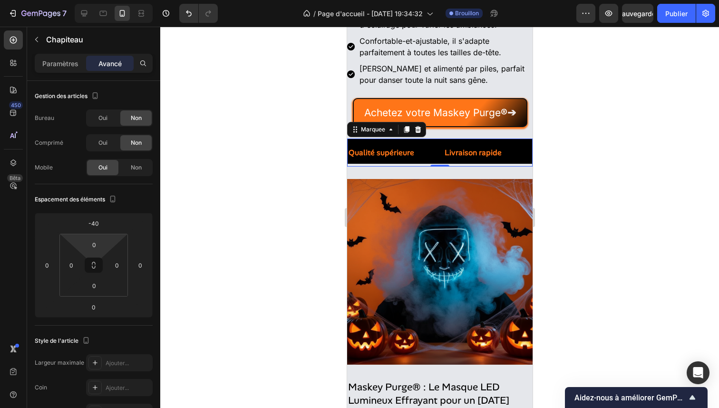
click at [108, 0] on html "7 / Page d'accueil - [DATE] 19:34:32 Brouillon Aperçu Sauvegarder Publier 450 B…" at bounding box center [359, 0] width 719 height 0
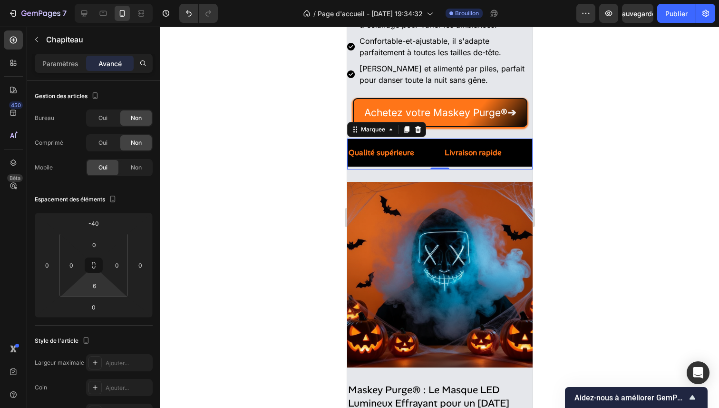
click at [108, 0] on html "7 / Page d'accueil - [DATE] 19:34:32 Brouillon Aperçu Sauvegarder Publier 450 B…" at bounding box center [359, 0] width 719 height 0
click at [258, 156] on div at bounding box center [439, 217] width 559 height 381
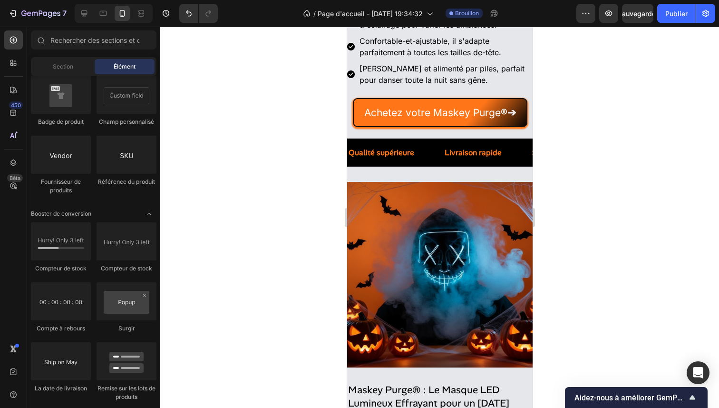
click at [259, 155] on div at bounding box center [439, 217] width 559 height 381
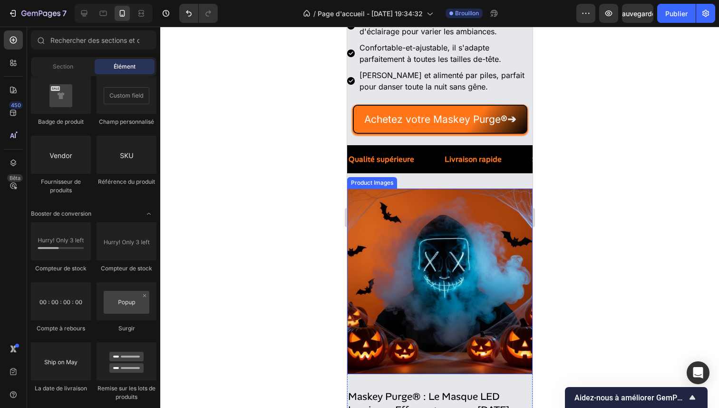
scroll to position [295, 0]
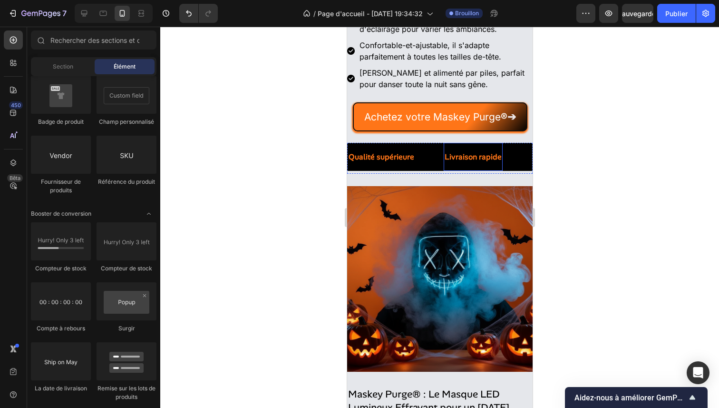
click at [467, 158] on span "Livraison rapide" at bounding box center [472, 157] width 57 height 10
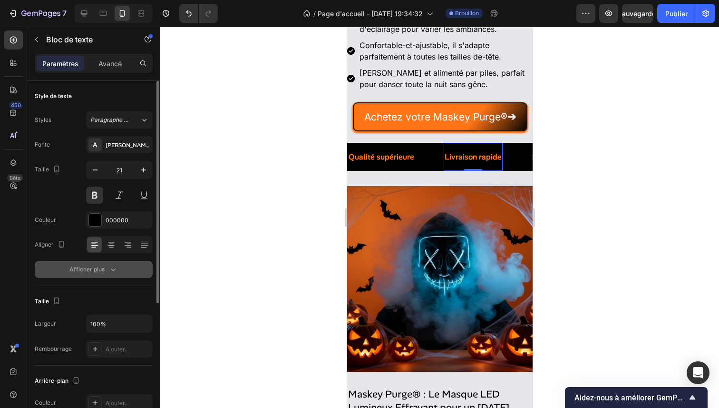
click at [106, 266] on div "Afficher plus" at bounding box center [93, 270] width 49 height 10
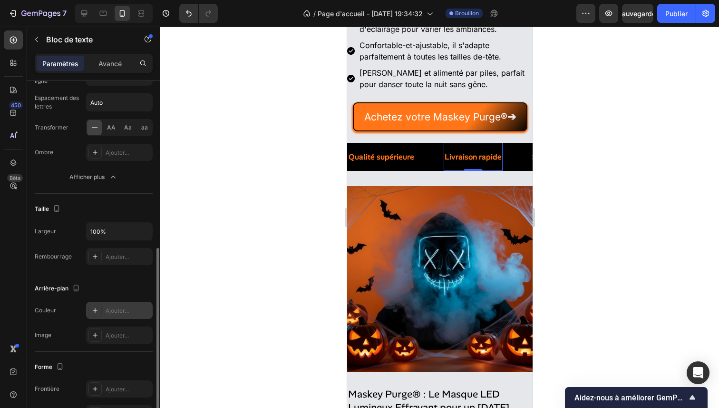
scroll to position [255, 0]
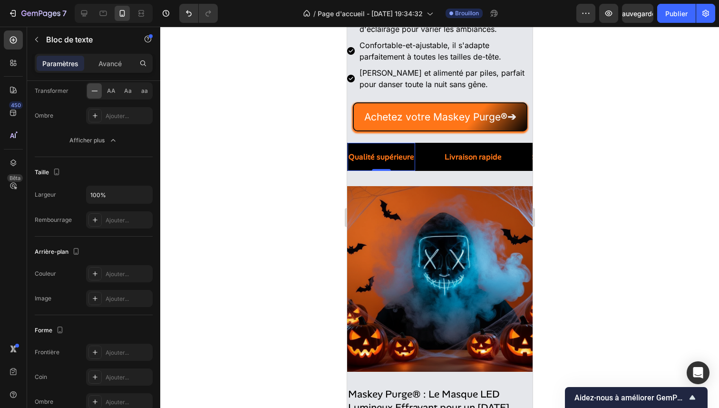
click at [402, 147] on div "Qualité supérieure" at bounding box center [381, 157] width 68 height 20
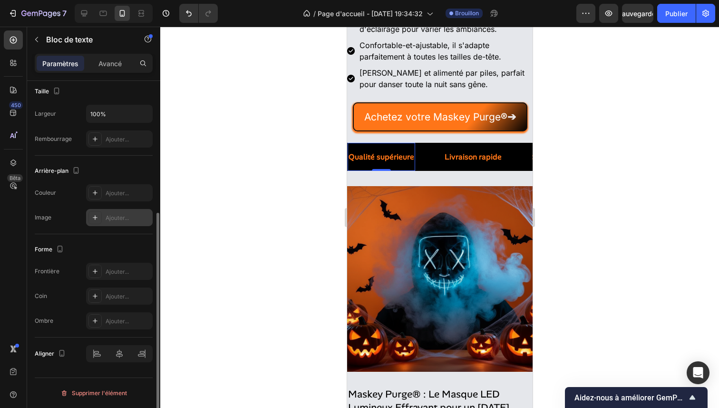
click at [110, 217] on font "Ajouter..." at bounding box center [117, 217] width 23 height 7
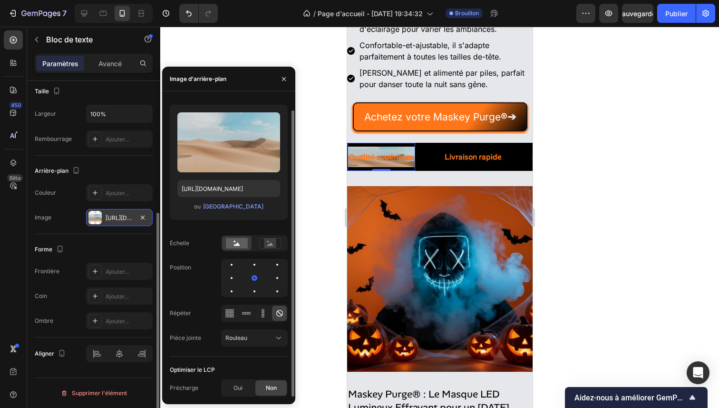
scroll to position [0, 0]
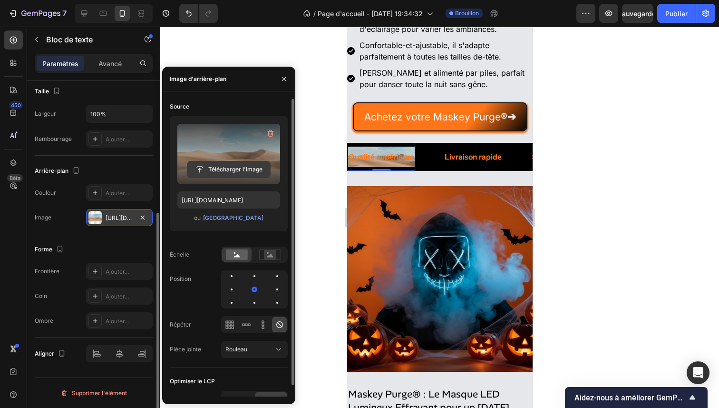
click at [246, 170] on input "file" at bounding box center [228, 169] width 83 height 16
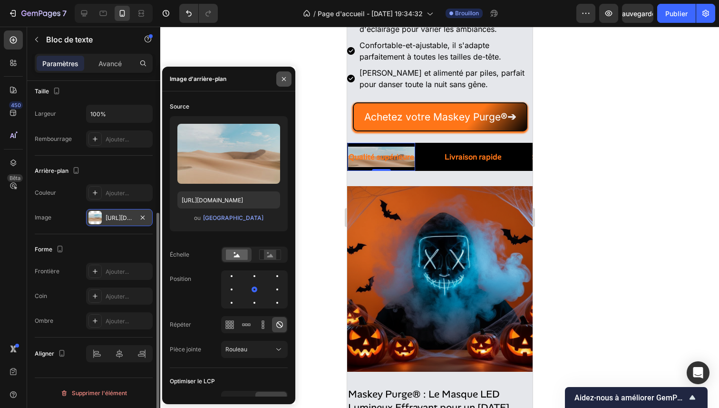
click at [285, 81] on icon "button" at bounding box center [284, 79] width 8 height 8
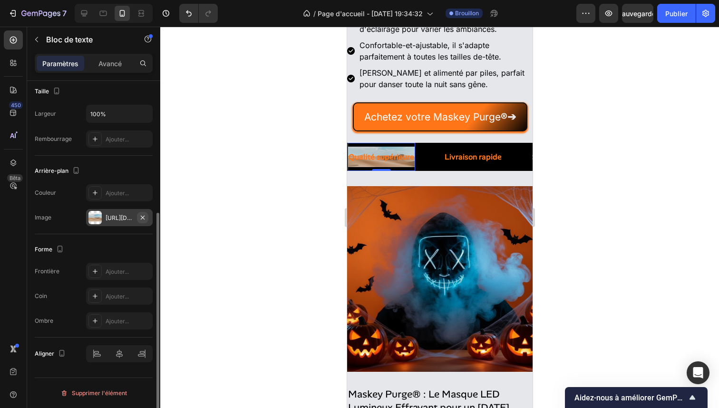
click at [145, 216] on icon "button" at bounding box center [143, 218] width 8 height 8
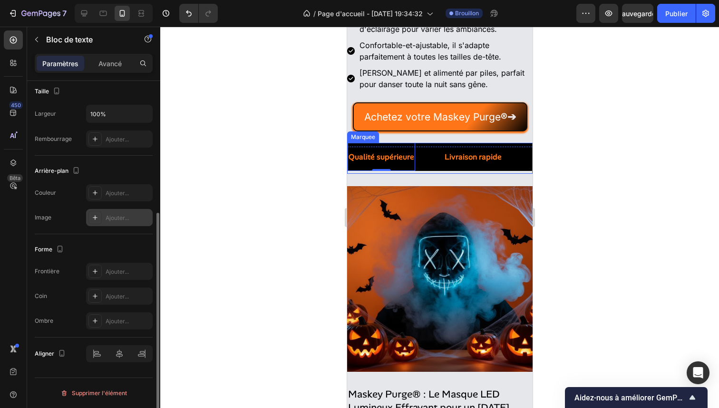
click at [428, 168] on div "Qualité supérieure Text Block 0" at bounding box center [395, 157] width 96 height 28
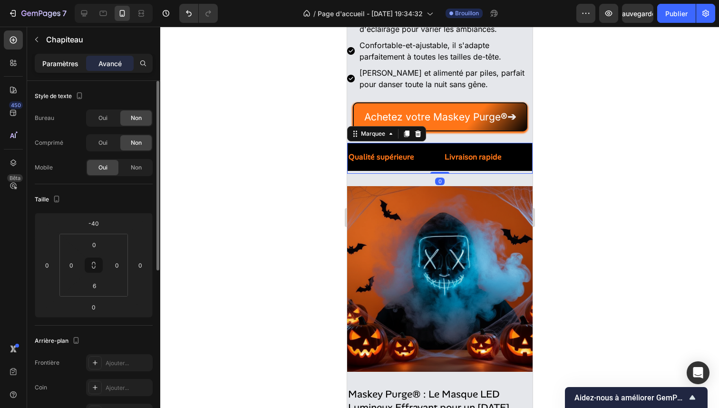
click at [79, 63] on font "Paramètres" at bounding box center [60, 63] width 36 height 8
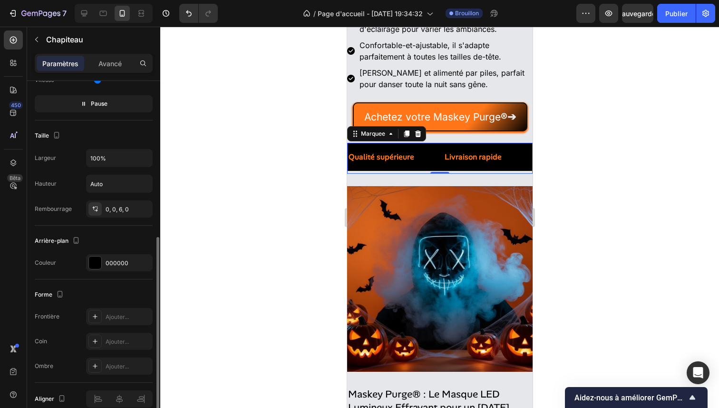
scroll to position [350, 0]
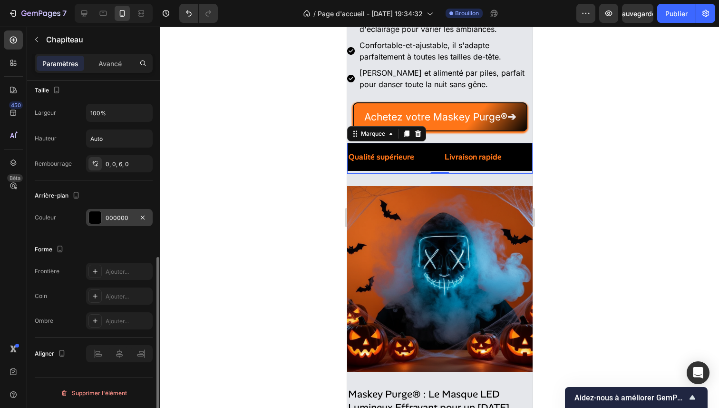
click at [98, 216] on div at bounding box center [95, 217] width 12 height 12
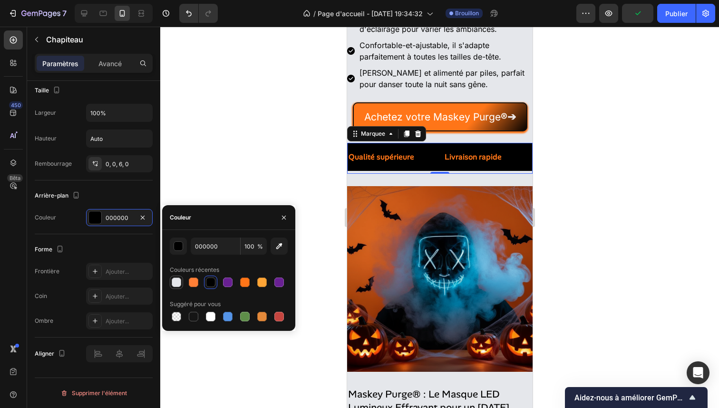
click at [177, 281] on div at bounding box center [177, 282] width 10 height 10
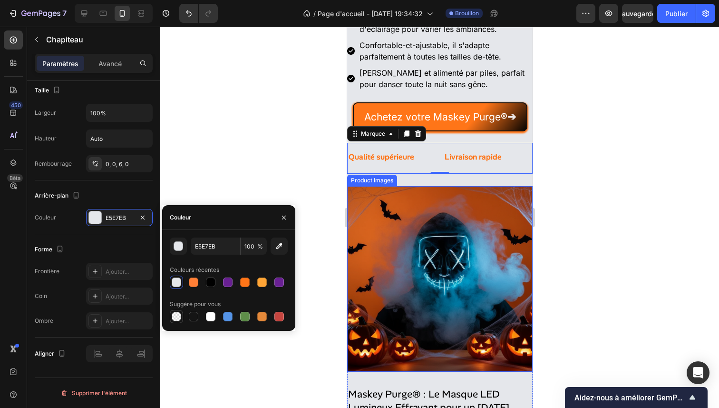
click at [179, 314] on div at bounding box center [177, 317] width 10 height 10
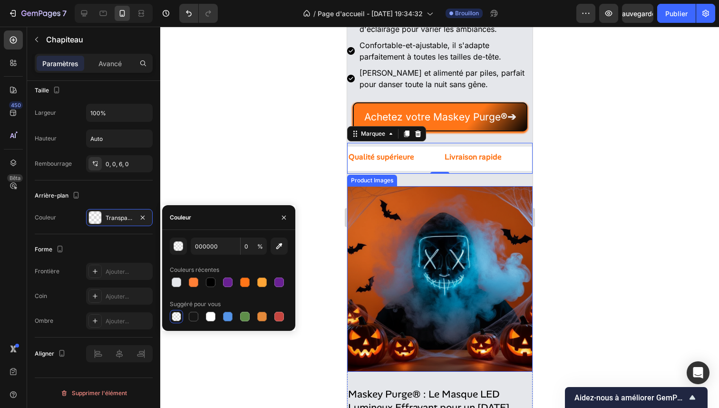
click at [180, 313] on div at bounding box center [177, 317] width 10 height 10
click at [178, 283] on div at bounding box center [177, 282] width 10 height 10
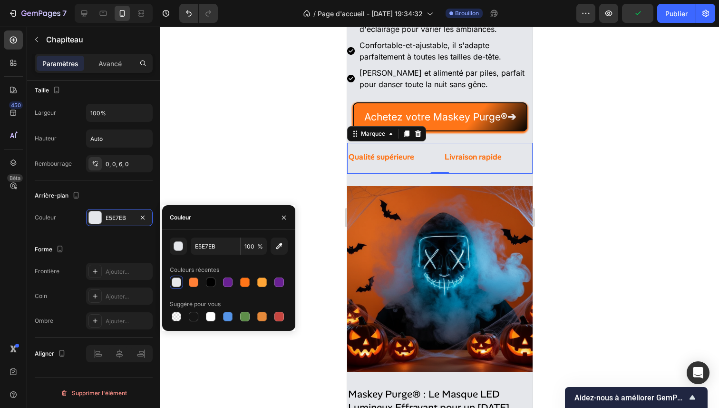
click at [291, 114] on div at bounding box center [439, 217] width 559 height 381
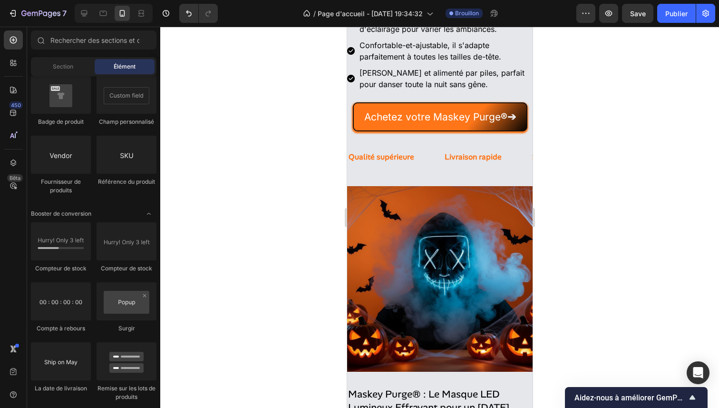
click at [291, 114] on div at bounding box center [439, 217] width 559 height 381
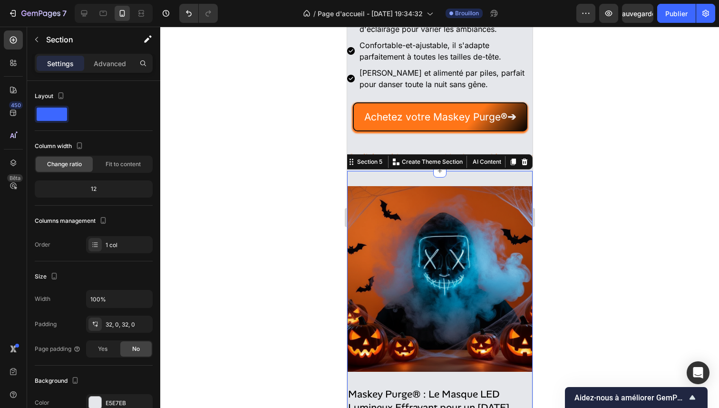
click at [399, 179] on div "Product Images Maskey Purge® : Le Masque LED Lumineux Effrayant pour un Hallowe…" at bounding box center [440, 397] width 186 height 452
click at [258, 161] on div at bounding box center [439, 217] width 559 height 381
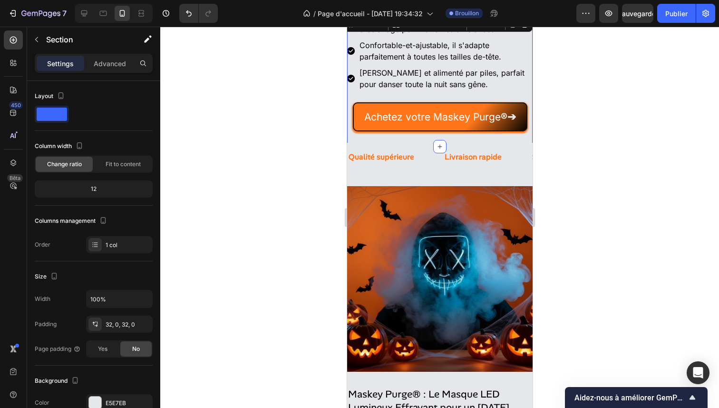
click at [424, 141] on div "Checkmarks Effet lumineux intense à LED avec 3 modes d'éclairage pour varier le…" at bounding box center [440, 81] width 186 height 132
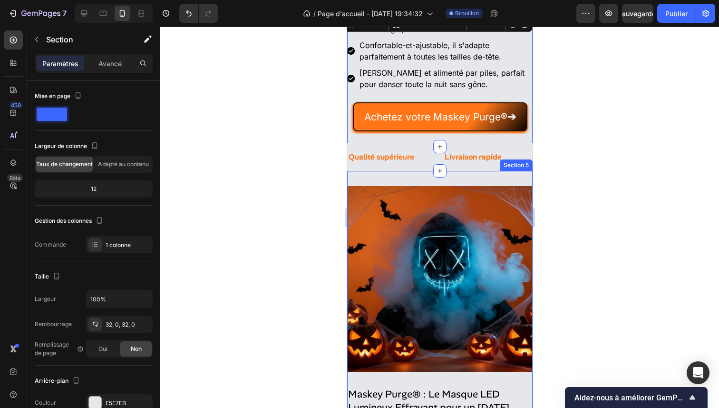
click at [423, 183] on div "Product Images Maskey Purge® : Le Masque LED Lumineux Effrayant pour un Hallowe…" at bounding box center [440, 397] width 186 height 452
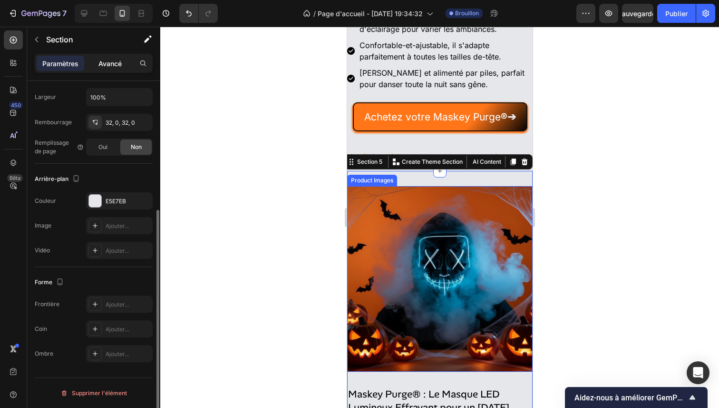
click at [120, 70] on div "Avancé" at bounding box center [110, 63] width 48 height 15
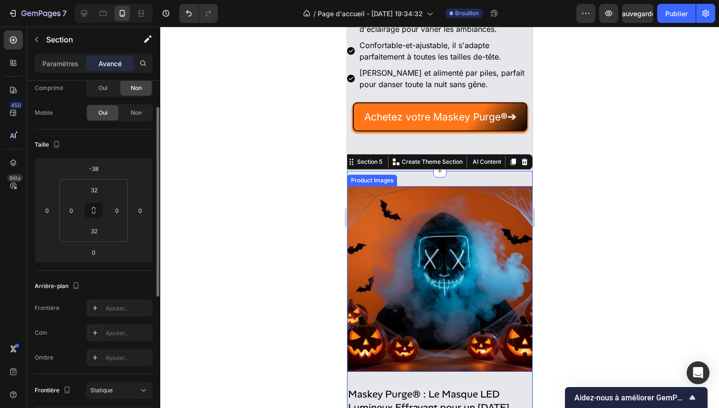
scroll to position [53, 0]
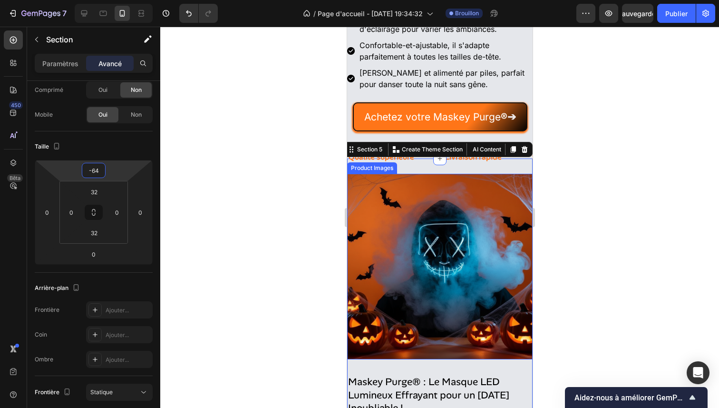
drag, startPoint x: 118, startPoint y: 172, endPoint x: 120, endPoint y: 178, distance: 6.6
click at [120, 0] on html "7 / Page d'accueil - [DATE] 19:34:32 Brouillon Aperçu Sauvegarder Publier 450 B…" at bounding box center [359, 0] width 719 height 0
click at [373, 139] on div "Checkmarks Effet lumineux intense à LED avec 3 modes d'éclairage pour varier le…" at bounding box center [440, 81] width 186 height 132
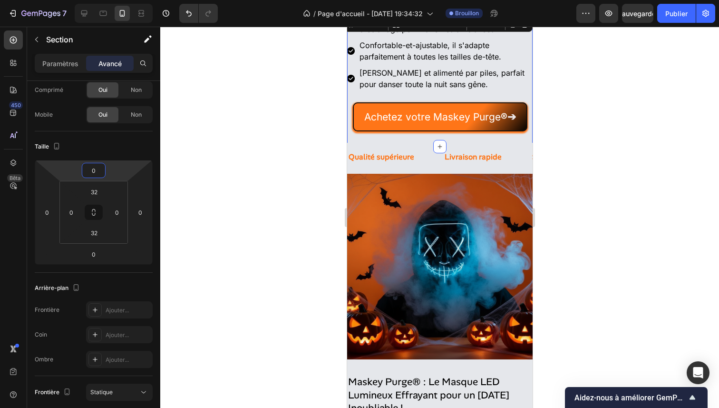
click at [126, 0] on html "7 / Page d'accueil - [DATE] 19:34:32 Brouillon Aperçu Sauvegarder Publier 450 B…" at bounding box center [359, 0] width 719 height 0
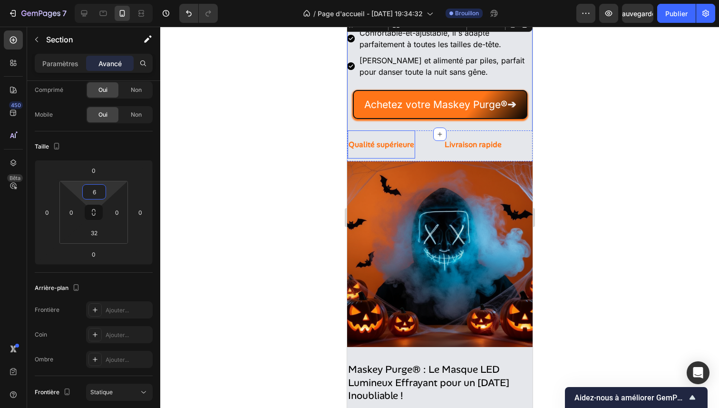
click at [110, 0] on html "7 / Page d'accueil - [DATE] 19:34:32 Brouillon Aperçu Sauvegarder Publier 450 B…" at bounding box center [359, 0] width 719 height 0
click at [192, 15] on icon "Annuler/Rétablir" at bounding box center [189, 14] width 10 height 10
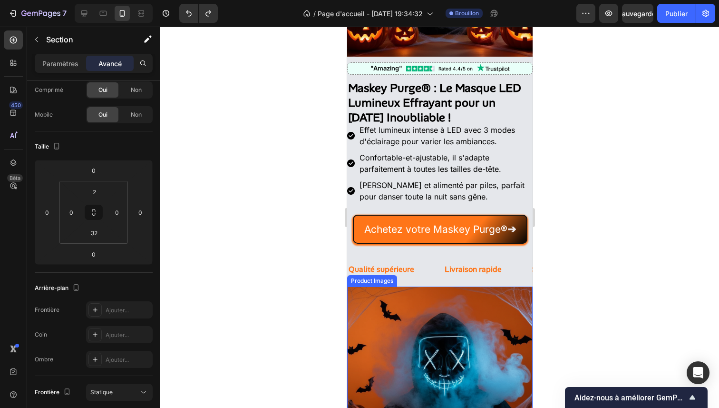
scroll to position [177, 0]
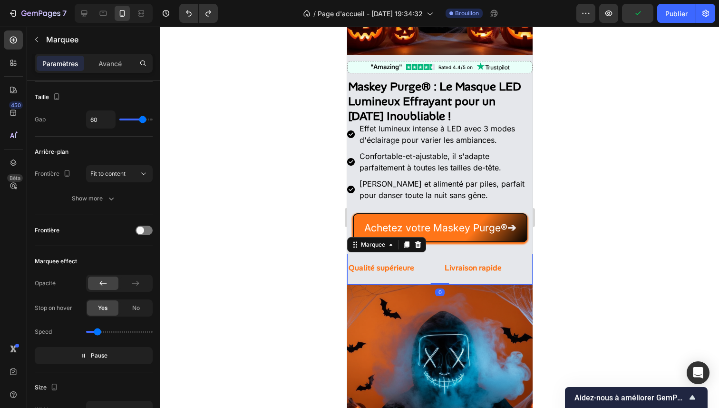
click at [430, 264] on div "Qualité supérieure Text Block" at bounding box center [395, 268] width 96 height 28
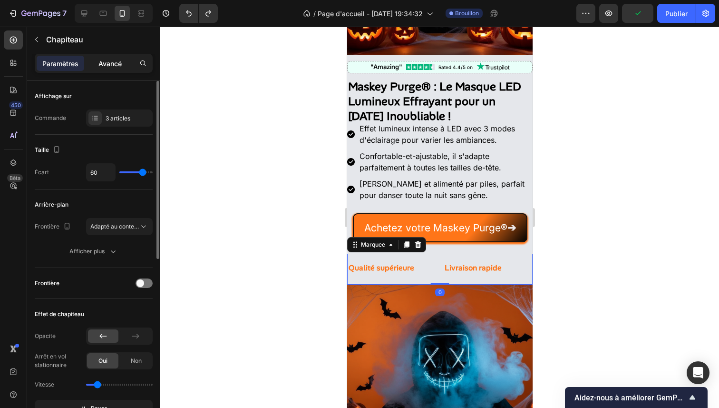
click at [127, 68] on div "Avancé" at bounding box center [110, 63] width 48 height 15
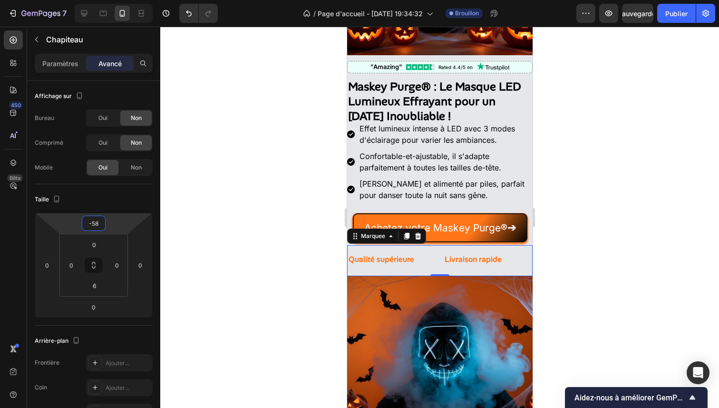
click at [108, 0] on html "7 / Page d'accueil - [DATE] 19:34:32 Brouillon Aperçu Sauvegarder Publier 450 B…" at bounding box center [359, 0] width 719 height 0
click at [236, 160] on div at bounding box center [439, 217] width 559 height 381
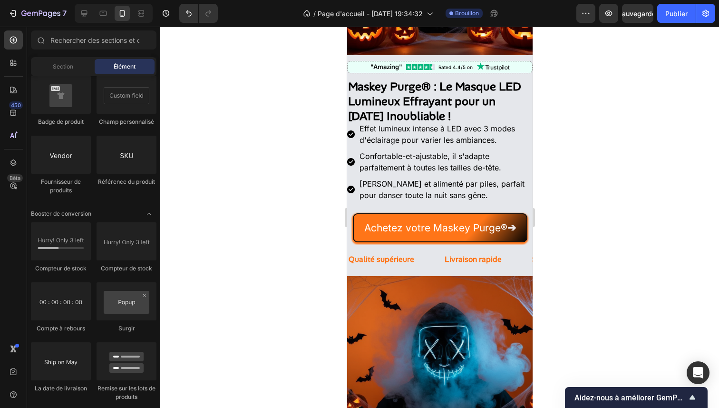
click at [236, 160] on div at bounding box center [439, 217] width 559 height 381
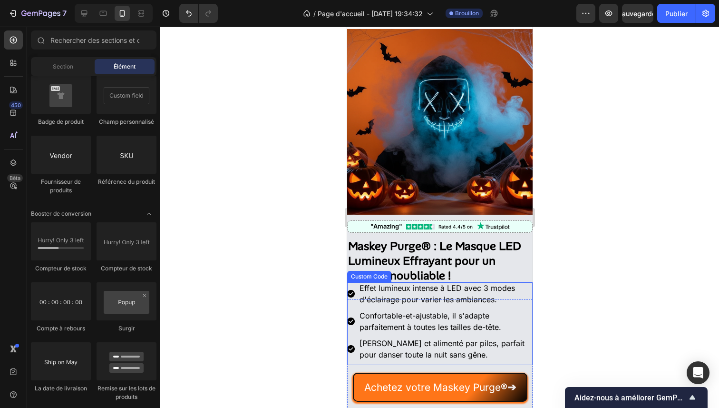
scroll to position [17, 0]
drag, startPoint x: 513, startPoint y: 301, endPoint x: 502, endPoint y: 305, distance: 12.6
click at [513, 301] on ul "Effet lumineux intense à LED avec 3 modes d'éclairage pour varier les ambiances…" at bounding box center [440, 323] width 186 height 83
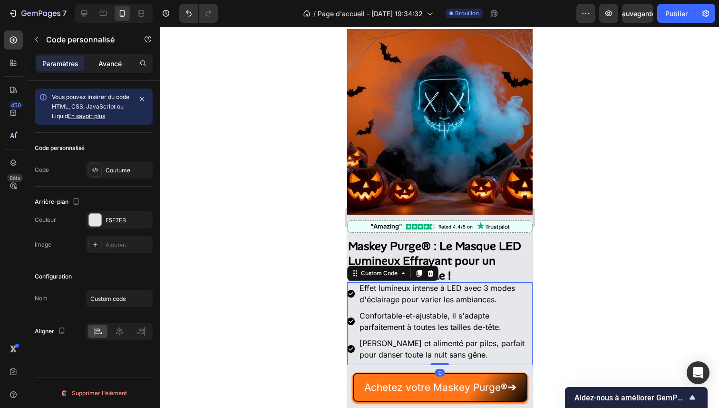
click at [105, 68] on p "Avancé" at bounding box center [109, 64] width 23 height 10
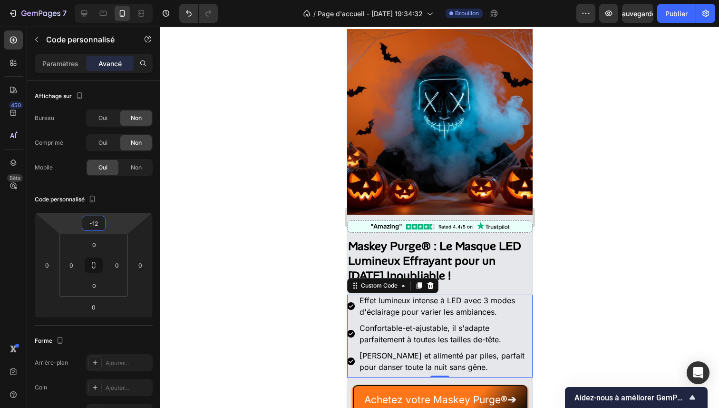
drag, startPoint x: 110, startPoint y: 221, endPoint x: 113, endPoint y: 215, distance: 6.8
click at [113, 0] on html "7 / Page d'accueil - [DATE] 19:34:32 Brouillon Aperçu Sauvegarder Publier 450 B…" at bounding box center [359, 0] width 719 height 0
click at [243, 192] on div at bounding box center [439, 217] width 559 height 381
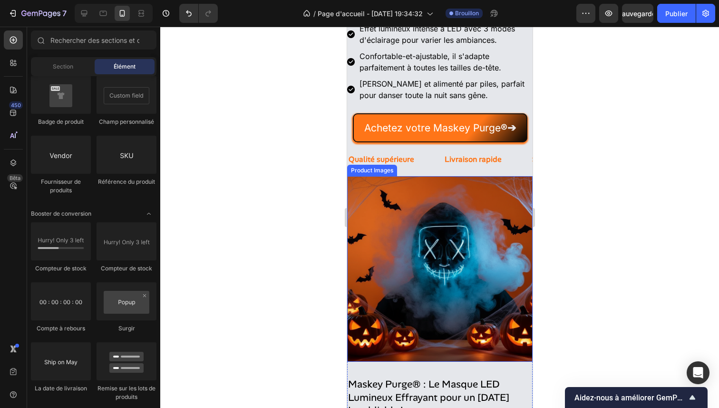
scroll to position [421, 0]
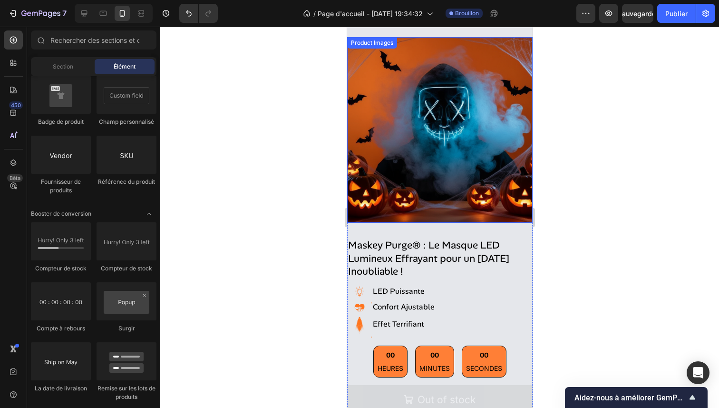
click at [442, 114] on img at bounding box center [440, 130] width 186 height 186
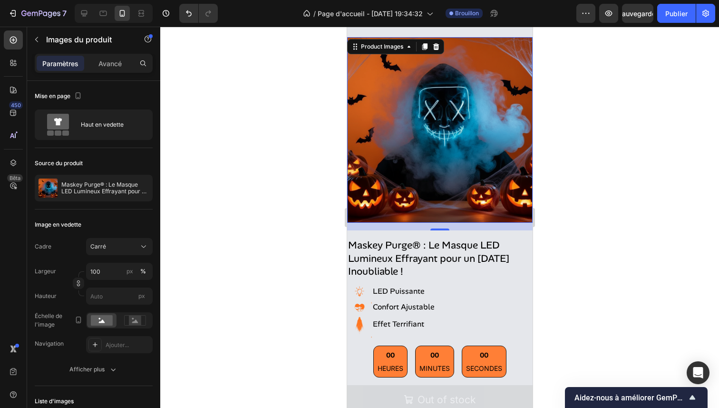
click at [263, 207] on div at bounding box center [439, 217] width 559 height 381
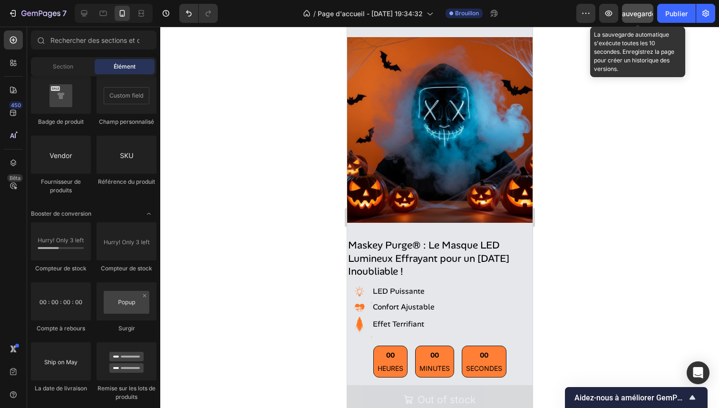
click at [640, 17] on div "Sauvegarder" at bounding box center [638, 14] width 40 height 10
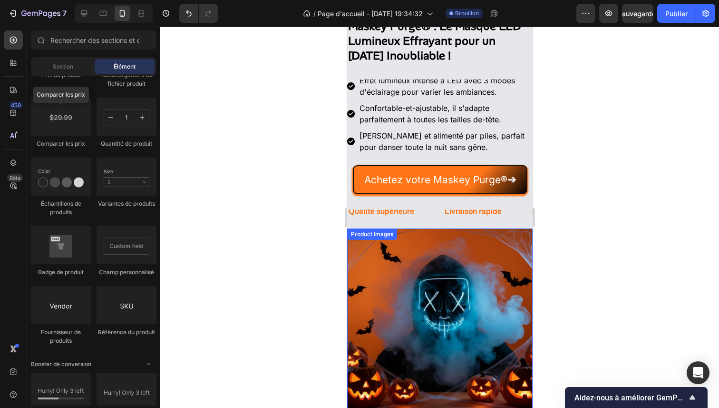
scroll to position [169, 0]
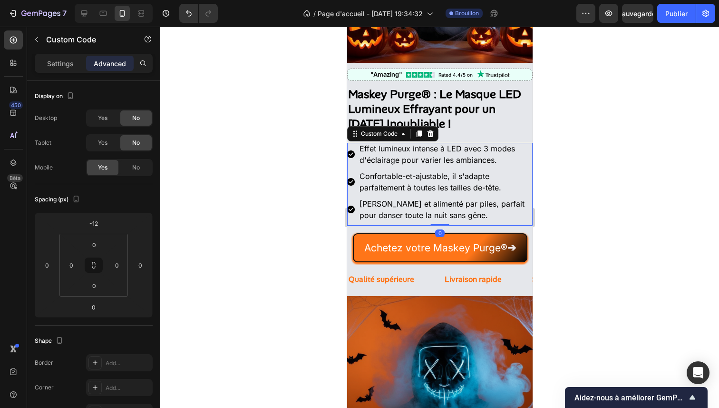
click at [388, 153] on li "Effet lumineux intense à LED avec 3 modes d'éclairage pour varier les ambiances…" at bounding box center [440, 154] width 186 height 23
click at [65, 62] on font "Paramètres" at bounding box center [60, 63] width 36 height 8
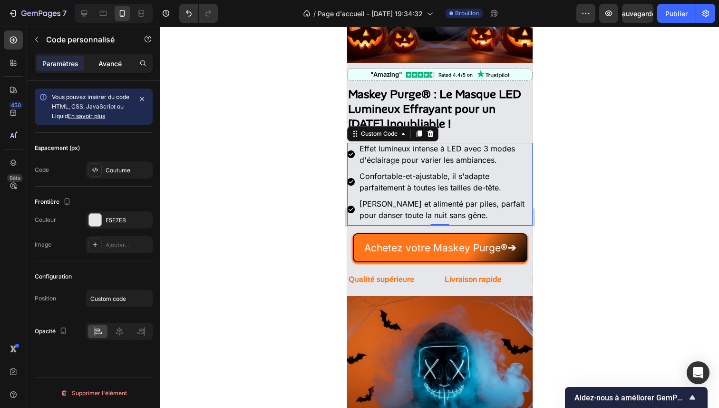
click at [103, 65] on font "Avancé" at bounding box center [109, 63] width 23 height 8
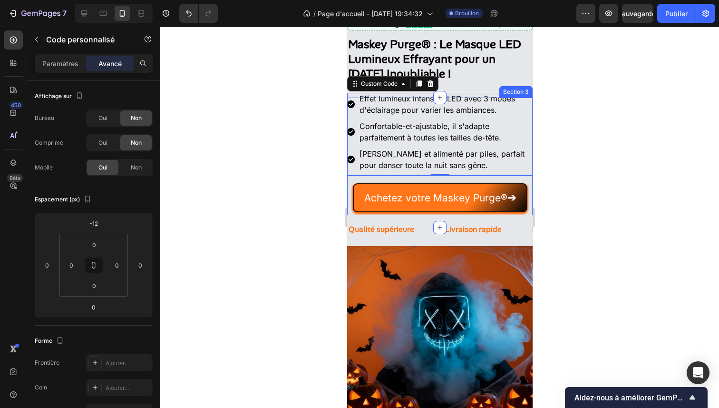
scroll to position [232, 0]
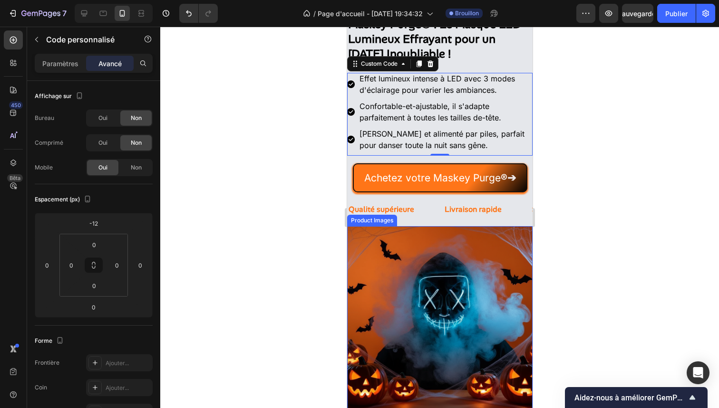
click at [257, 223] on div at bounding box center [439, 217] width 559 height 381
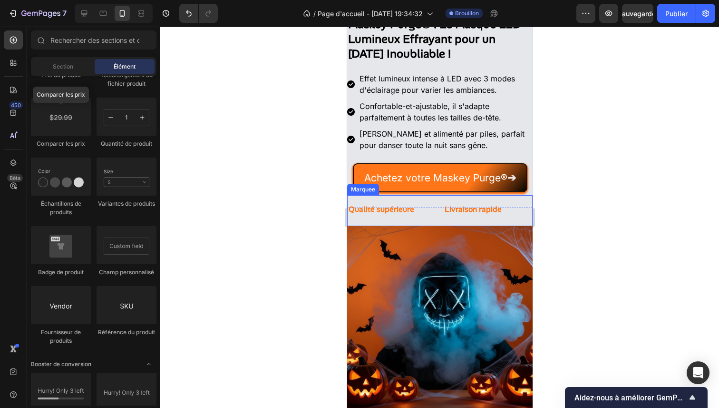
click at [414, 218] on div "Qualité supérieure Text Block" at bounding box center [395, 209] width 96 height 28
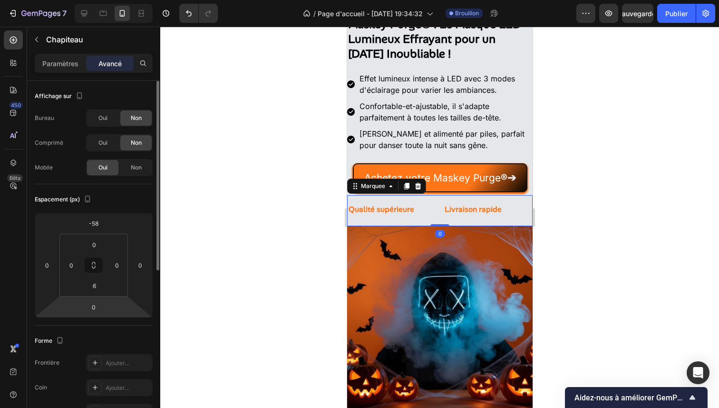
scroll to position [2, 0]
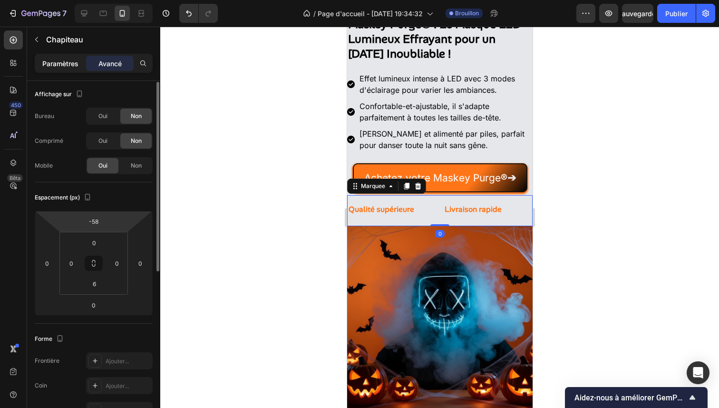
click at [72, 68] on p "Paramètres" at bounding box center [60, 64] width 36 height 10
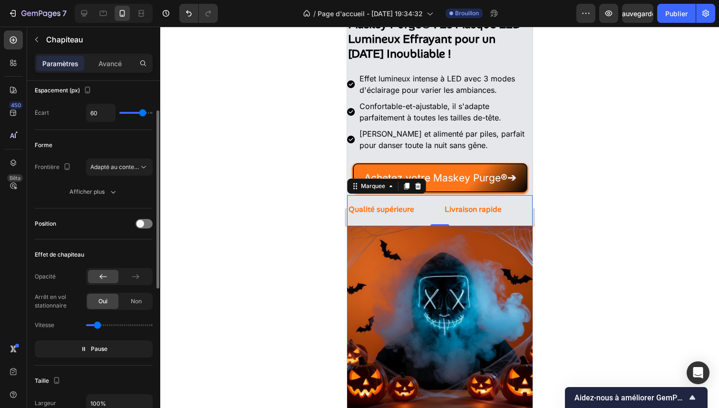
scroll to position [77, 0]
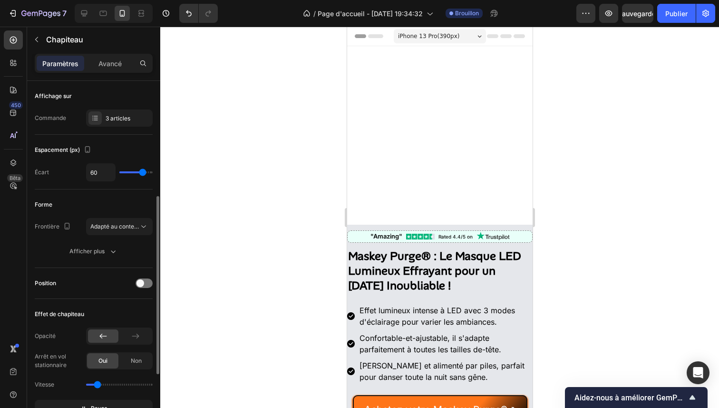
click at [104, 404] on span "Pause" at bounding box center [99, 409] width 17 height 10
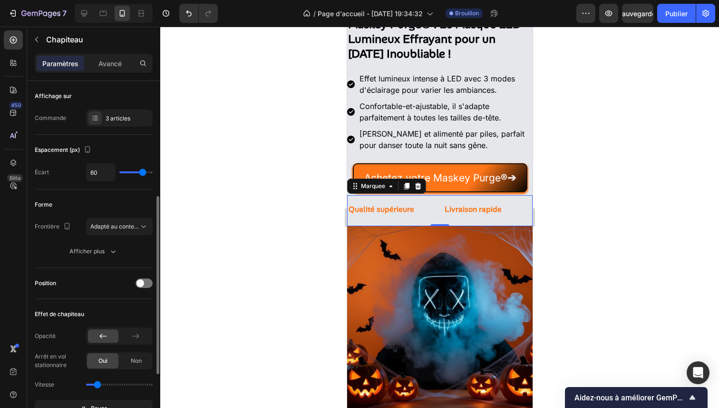
scroll to position [77, 0]
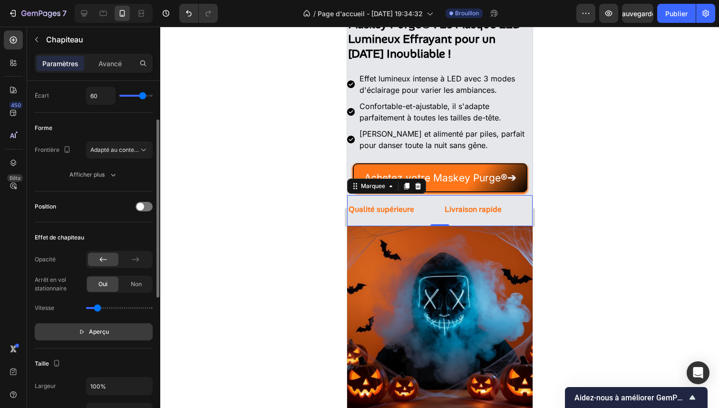
click at [106, 330] on font "Aperçu" at bounding box center [99, 331] width 20 height 7
click at [256, 249] on div at bounding box center [439, 217] width 559 height 381
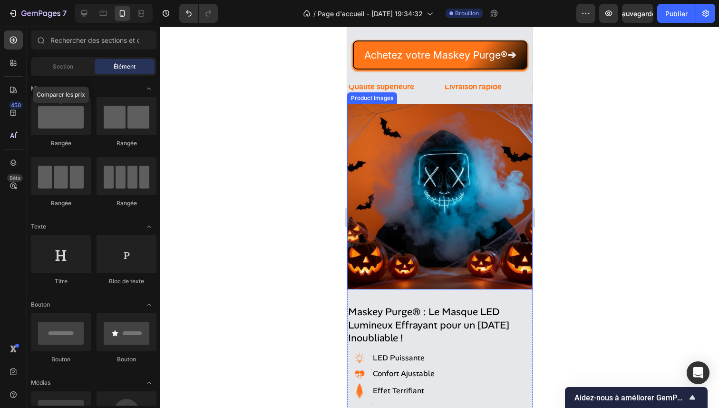
scroll to position [363, 0]
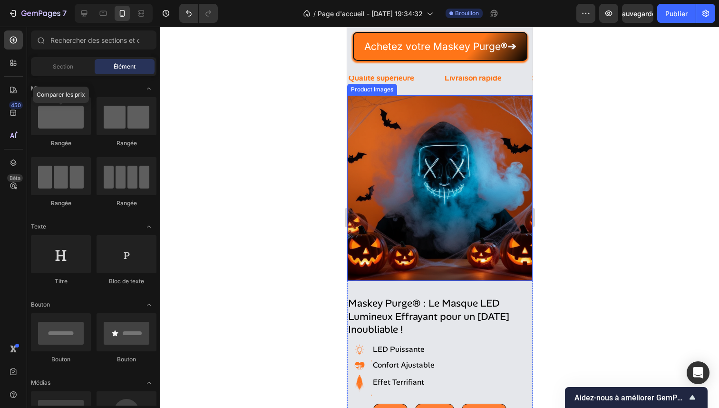
click at [451, 223] on img at bounding box center [440, 188] width 186 height 186
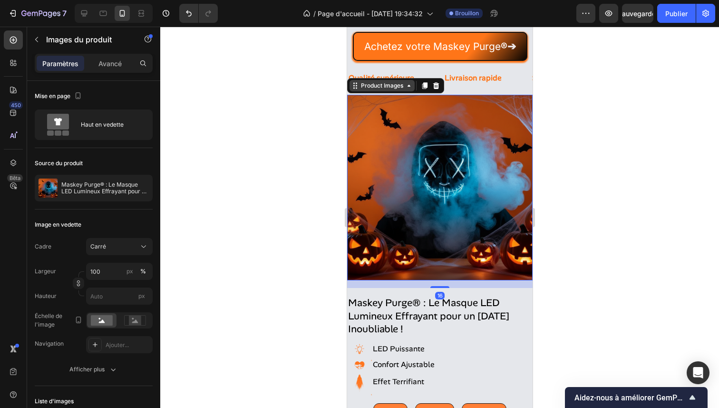
click at [390, 91] on div "Product Images" at bounding box center [381, 85] width 65 height 11
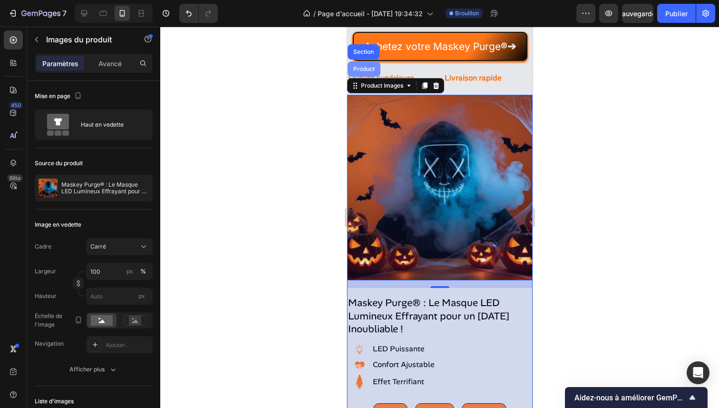
click at [365, 65] on div "Product" at bounding box center [363, 68] width 33 height 15
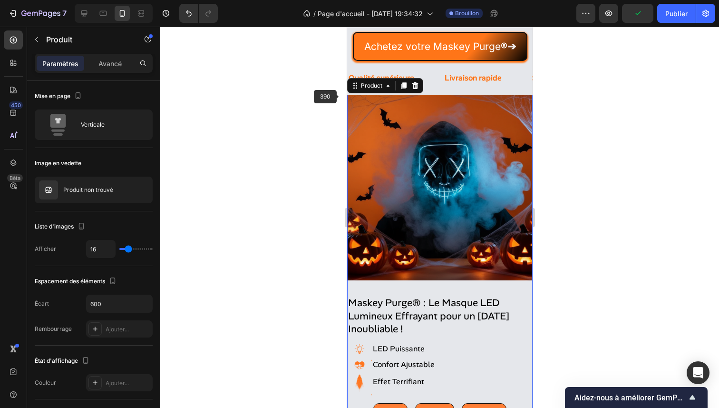
click at [276, 161] on div at bounding box center [439, 217] width 559 height 381
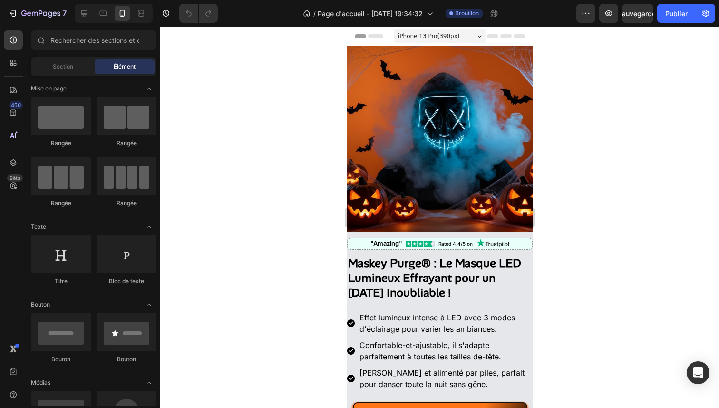
click at [282, 158] on div at bounding box center [439, 217] width 559 height 381
click at [581, 113] on div at bounding box center [439, 217] width 559 height 381
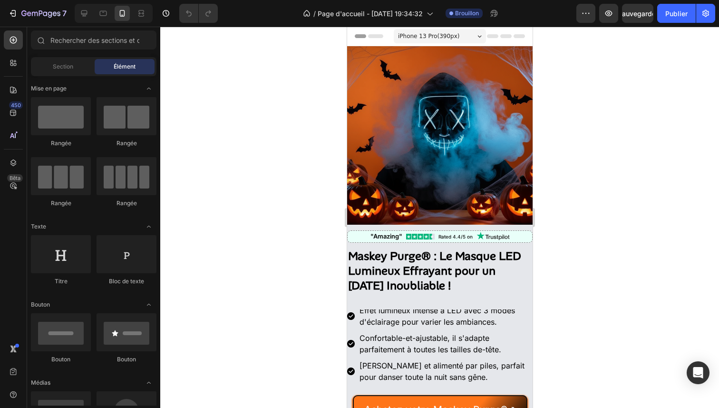
click at [622, 202] on div at bounding box center [439, 217] width 559 height 381
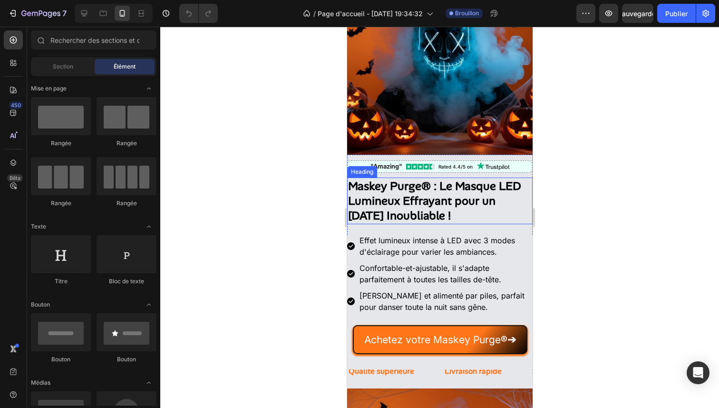
scroll to position [80, 0]
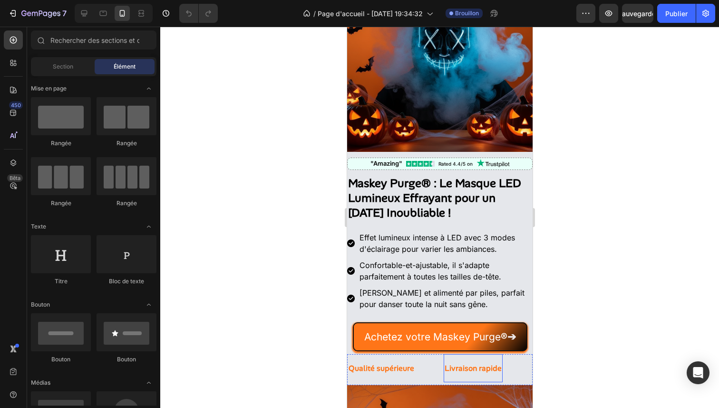
click at [487, 358] on div "Livraison rapide" at bounding box center [472, 368] width 59 height 20
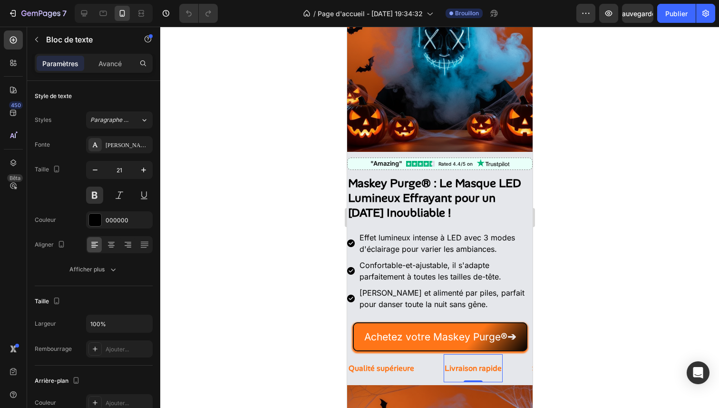
click at [510, 354] on div "Livraison rapide Text Block 0" at bounding box center [487, 368] width 88 height 28
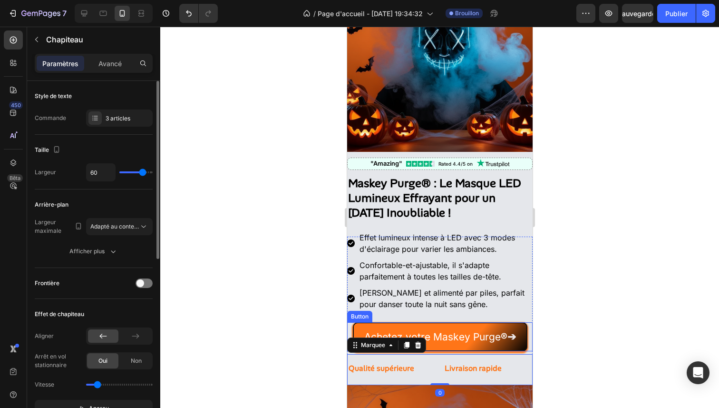
scroll to position [79, 0]
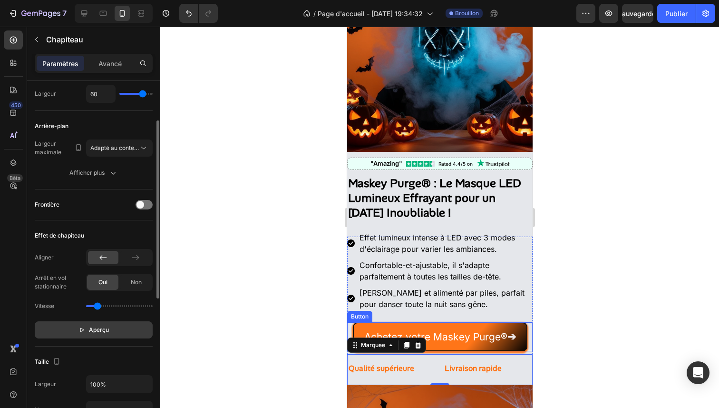
click at [107, 337] on button "Aperçu" at bounding box center [94, 329] width 118 height 17
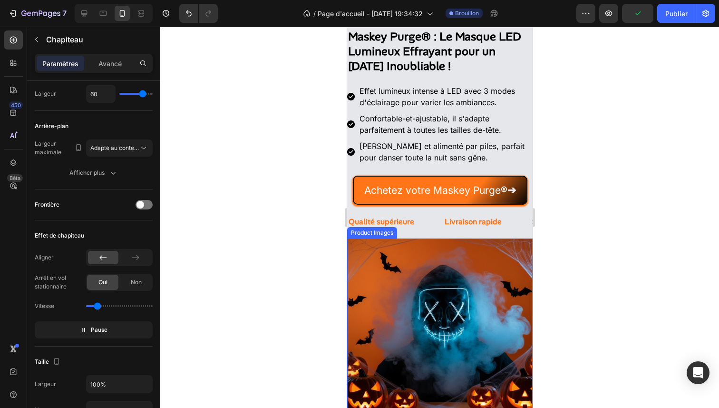
scroll to position [221, 0]
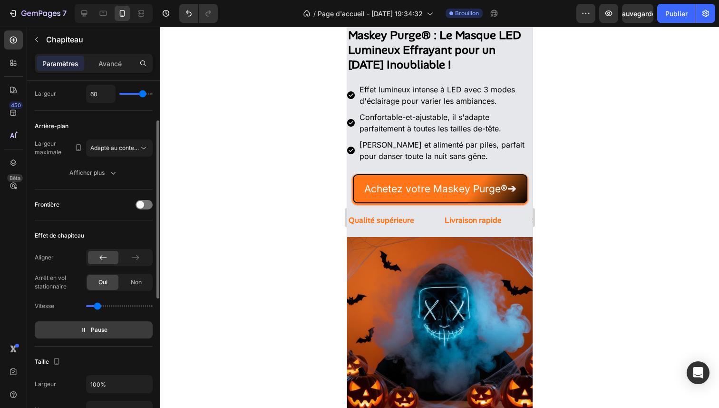
click at [89, 325] on p "Pause" at bounding box center [93, 330] width 27 height 10
click at [89, 325] on span "Aperçu" at bounding box center [99, 330] width 20 height 10
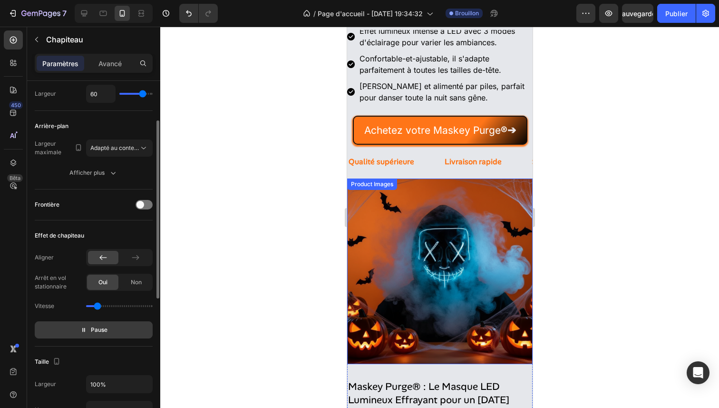
scroll to position [274, 0]
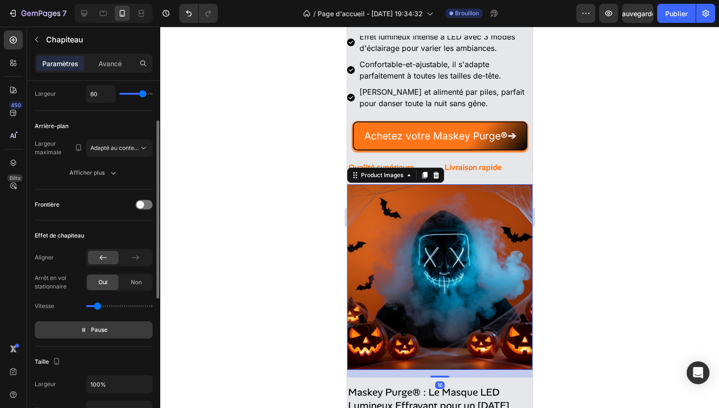
click at [442, 232] on img at bounding box center [440, 277] width 186 height 186
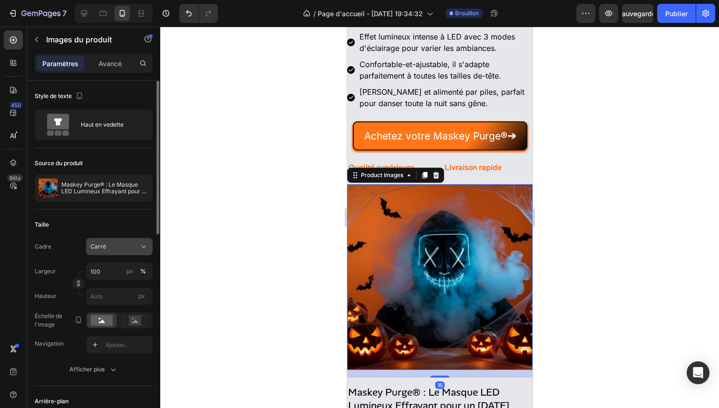
click at [108, 248] on div "Carré" at bounding box center [113, 246] width 47 height 9
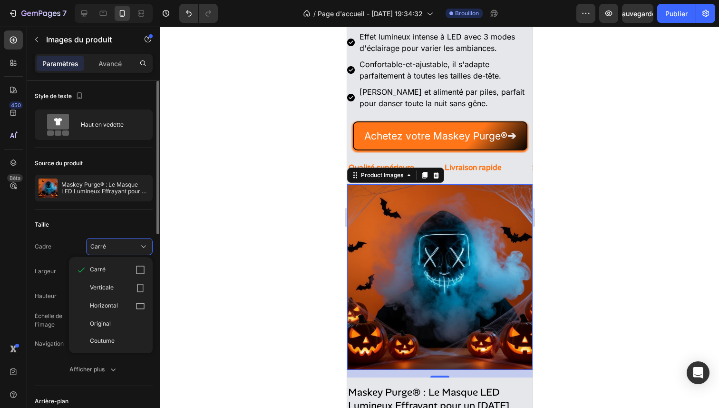
click at [51, 283] on div "Largeur 100 px % Hauteur px" at bounding box center [94, 284] width 118 height 42
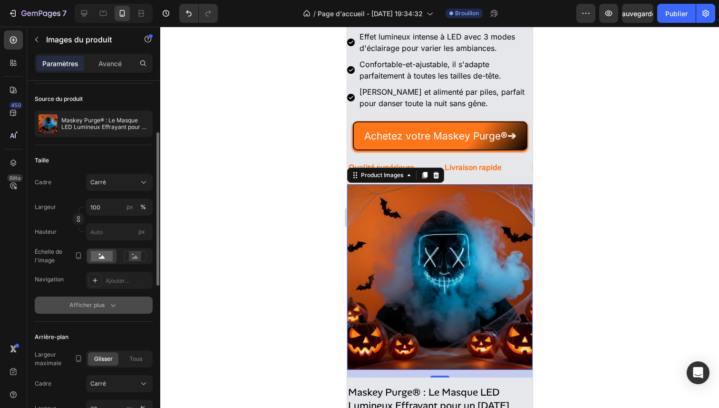
scroll to position [131, 0]
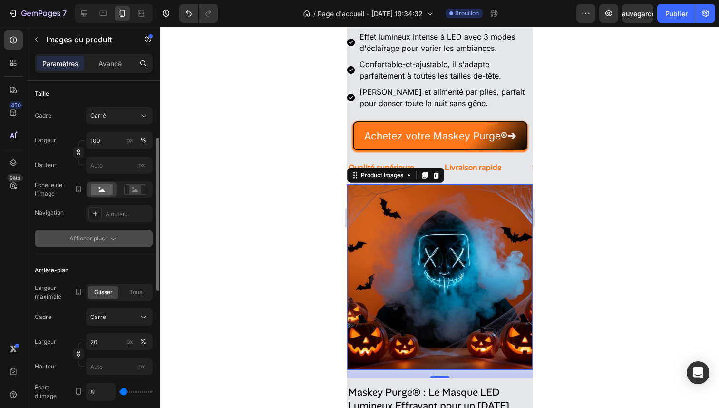
click at [116, 237] on icon "button" at bounding box center [113, 239] width 10 height 10
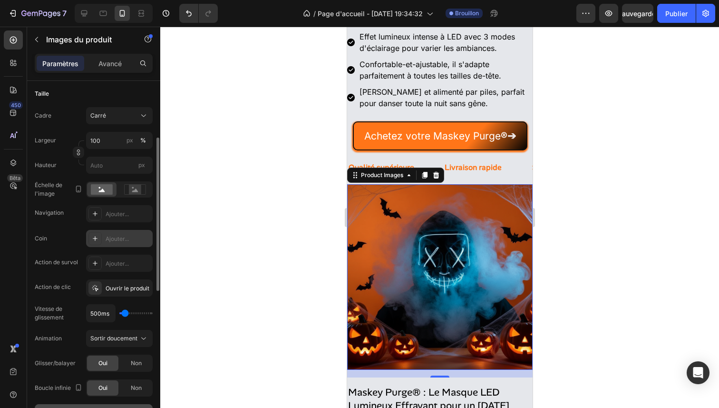
click at [116, 238] on font "Ajouter..." at bounding box center [117, 238] width 23 height 7
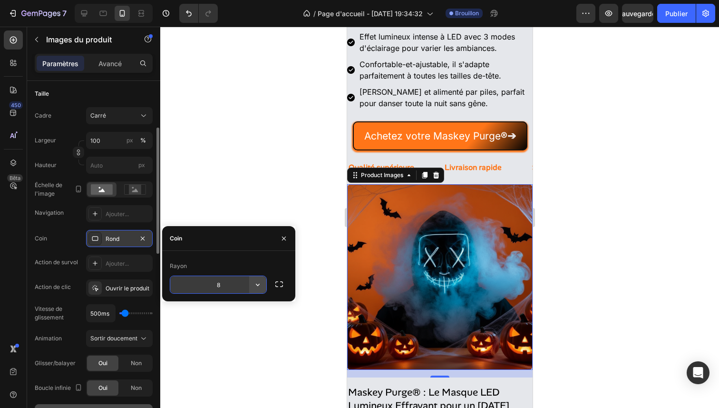
click at [260, 284] on icon "button" at bounding box center [258, 285] width 10 height 10
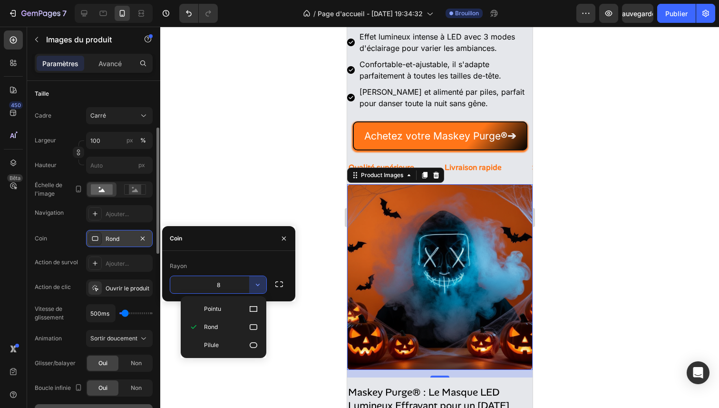
click at [226, 278] on input "8" at bounding box center [218, 284] width 96 height 17
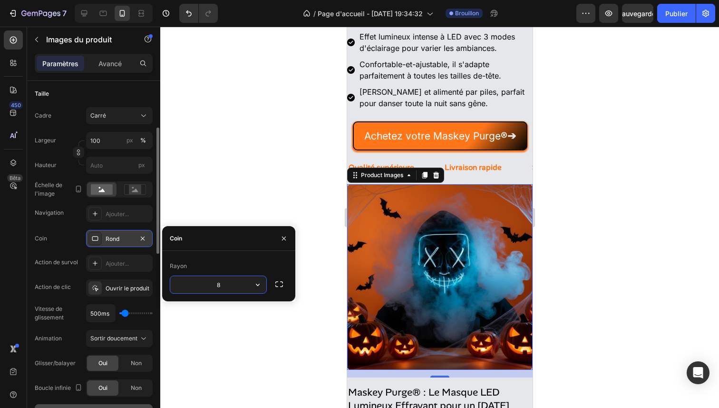
click at [226, 282] on input "8" at bounding box center [218, 284] width 96 height 17
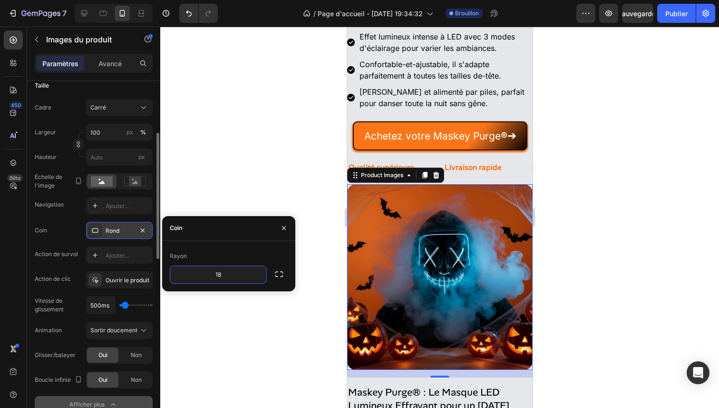
scroll to position [148, 0]
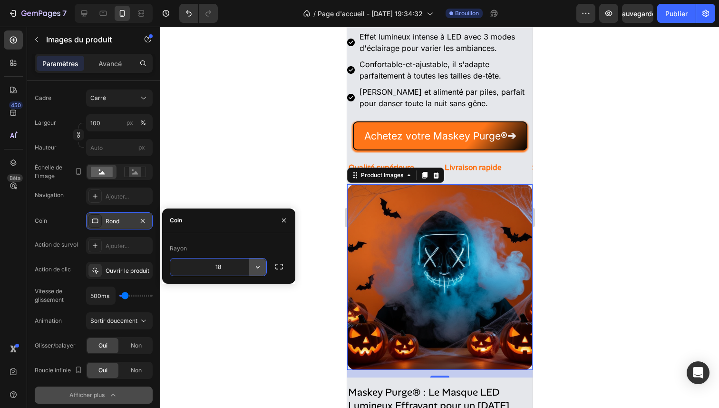
click at [261, 266] on icon "button" at bounding box center [258, 267] width 10 height 10
click at [242, 267] on input "18" at bounding box center [218, 266] width 96 height 17
type input "30"
click at [295, 159] on div at bounding box center [439, 217] width 559 height 381
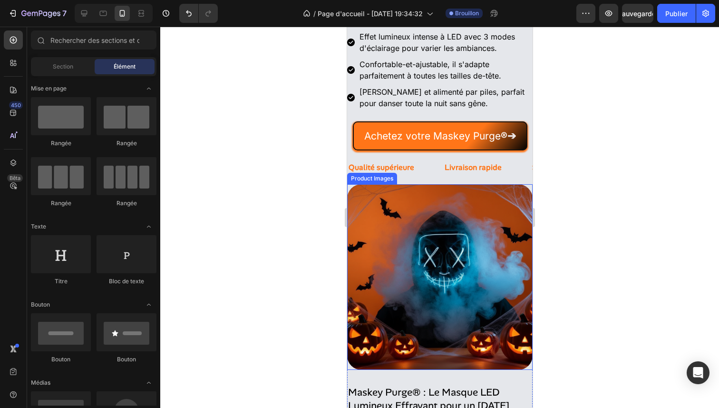
click at [362, 212] on img at bounding box center [440, 277] width 186 height 186
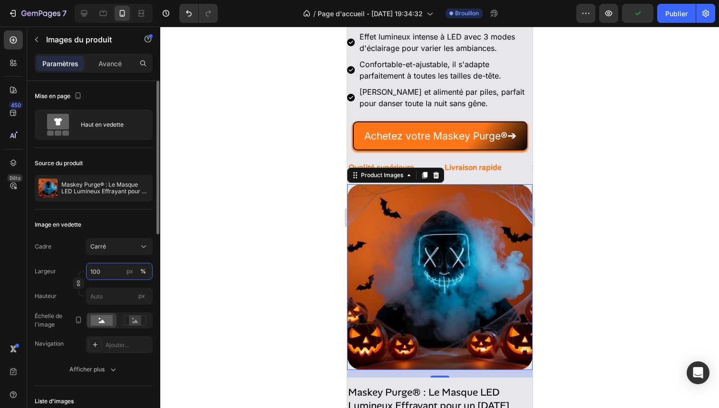
click at [109, 273] on input "100" at bounding box center [119, 271] width 67 height 17
click at [138, 322] on rect at bounding box center [135, 320] width 12 height 10
click at [107, 319] on rect at bounding box center [102, 320] width 22 height 10
click at [115, 275] on input "100" at bounding box center [119, 271] width 67 height 17
click at [101, 272] on input "100" at bounding box center [119, 271] width 67 height 17
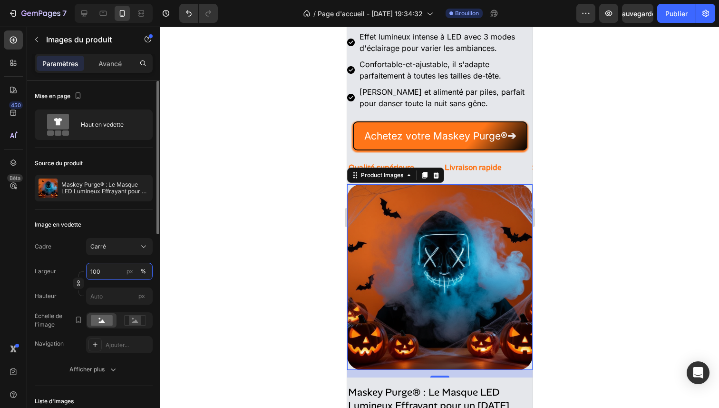
click at [101, 272] on input "100" at bounding box center [119, 271] width 67 height 17
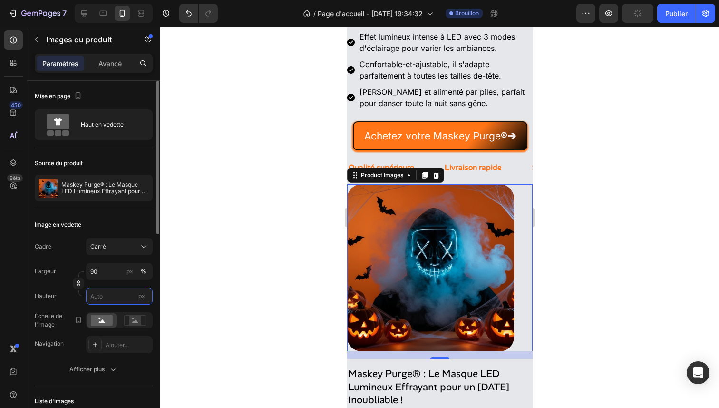
click at [108, 298] on input "px" at bounding box center [119, 295] width 67 height 17
type input "9"
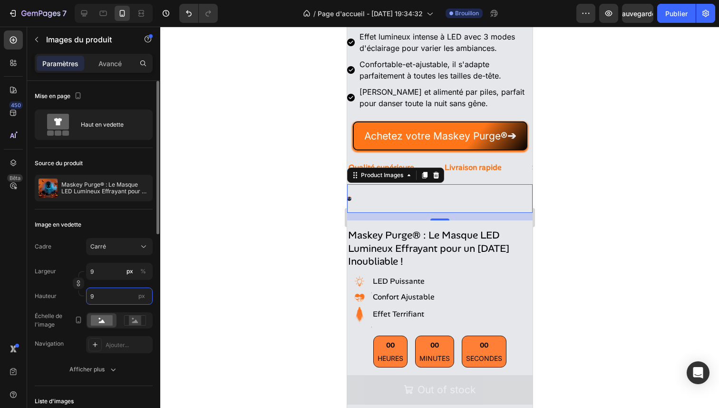
type input "90"
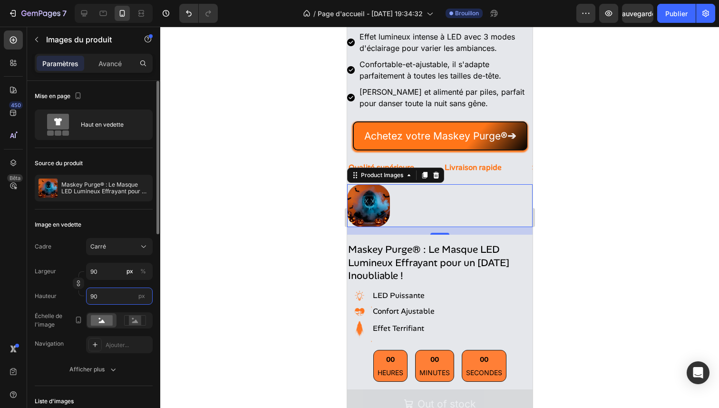
type input "9"
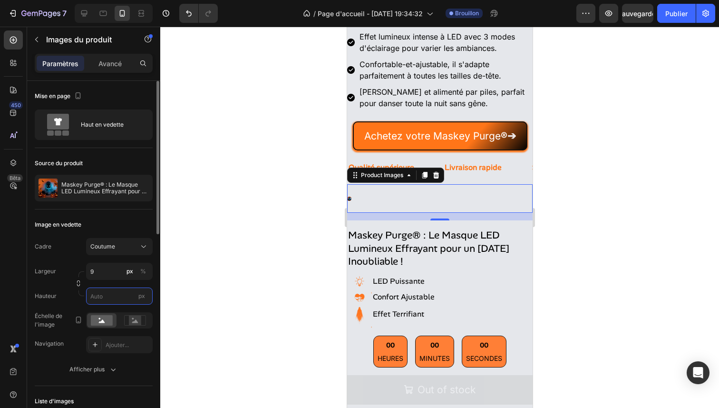
type input "9"
click at [109, 271] on input "9" at bounding box center [119, 271] width 67 height 17
click at [132, 288] on div "Complet 100%" at bounding box center [110, 294] width 78 height 17
type input "100"
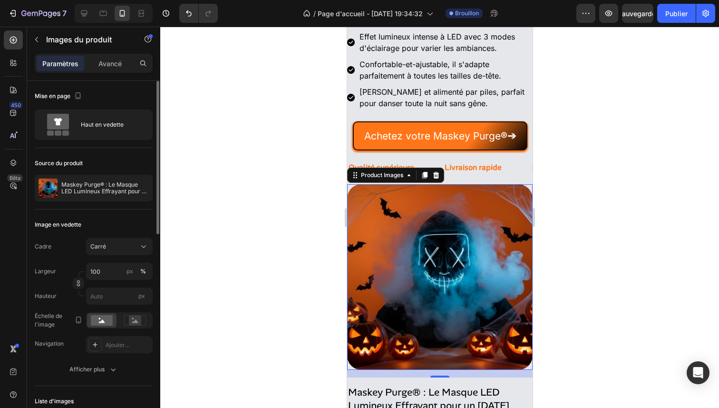
click at [98, 222] on div "Image en vedette" at bounding box center [94, 224] width 118 height 15
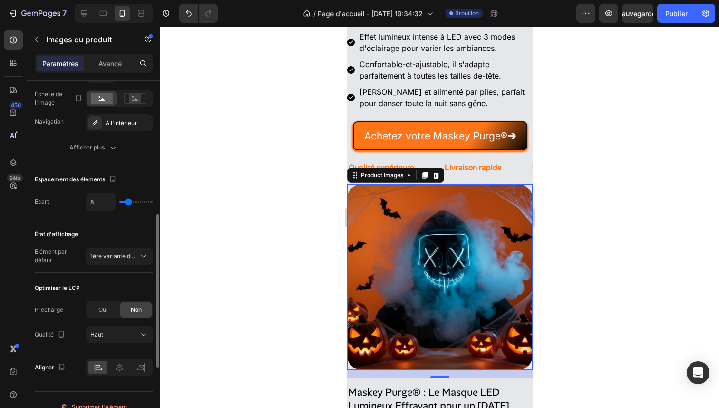
scroll to position [341, 0]
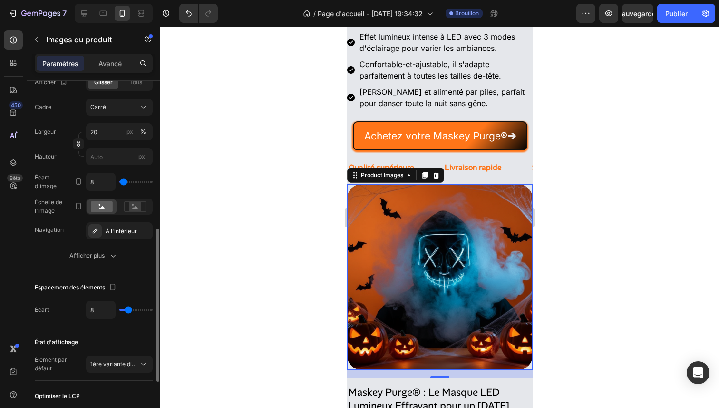
type input "5"
type input "4"
type input "3"
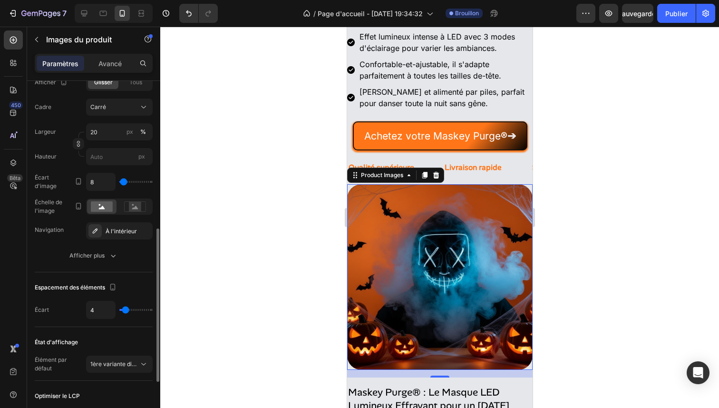
type input "3"
type input "2"
type input "1"
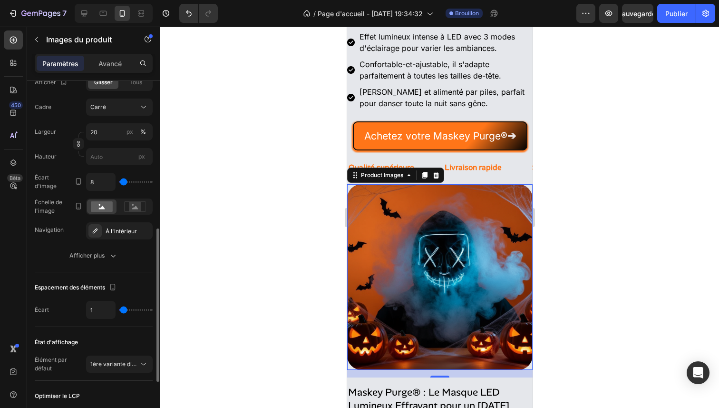
click at [123, 310] on input "range" at bounding box center [135, 310] width 33 height 2
type input "2"
type input "3"
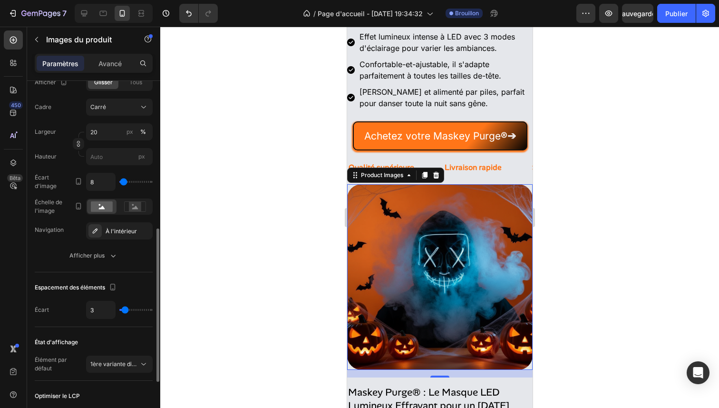
type input "4"
type input "5"
type input "6"
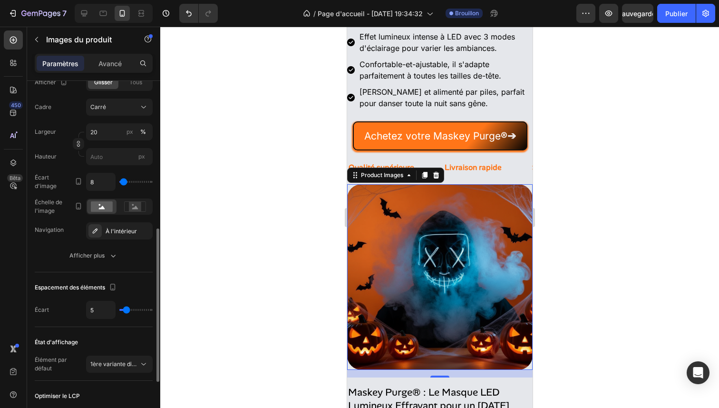
type input "6"
type input "7"
click at [128, 310] on input "range" at bounding box center [135, 310] width 33 height 2
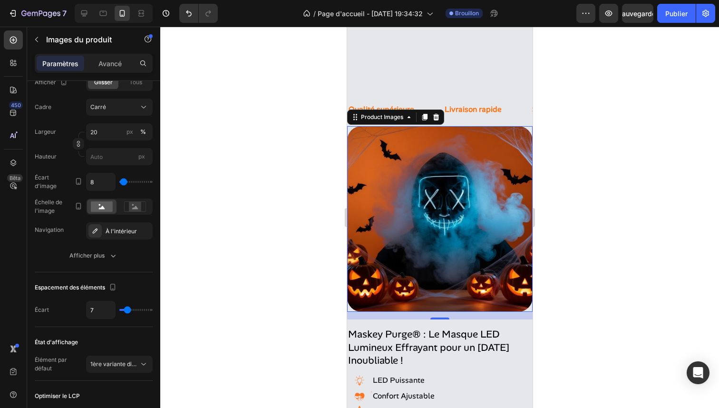
scroll to position [291, 0]
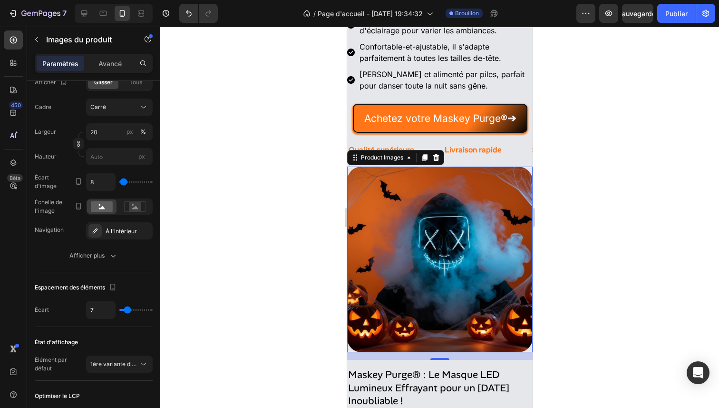
click at [97, 71] on div "Paramètres Avancé" at bounding box center [94, 63] width 118 height 19
click at [99, 69] on div "Avancé" at bounding box center [110, 63] width 48 height 15
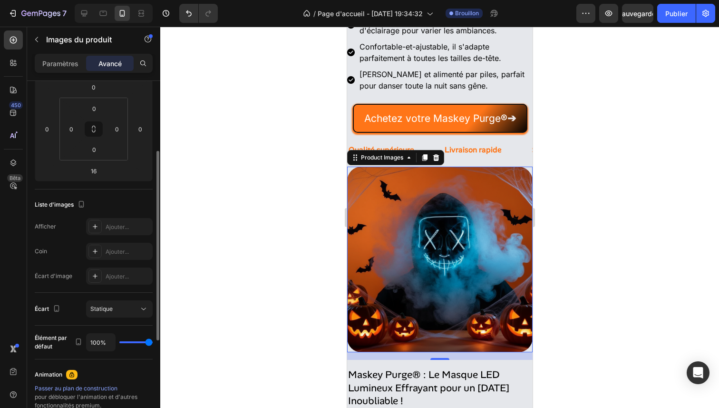
scroll to position [0, 0]
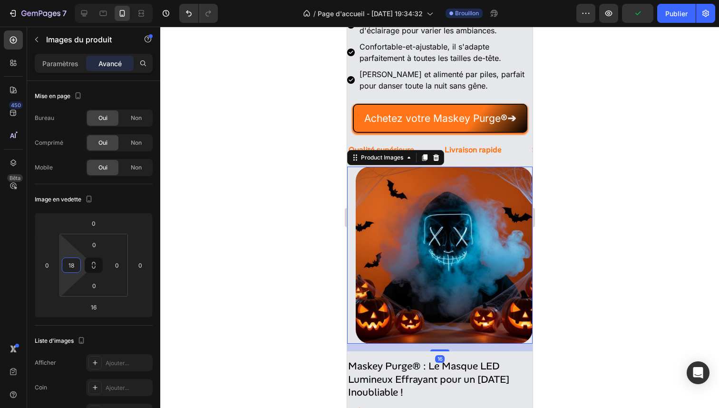
type input "20"
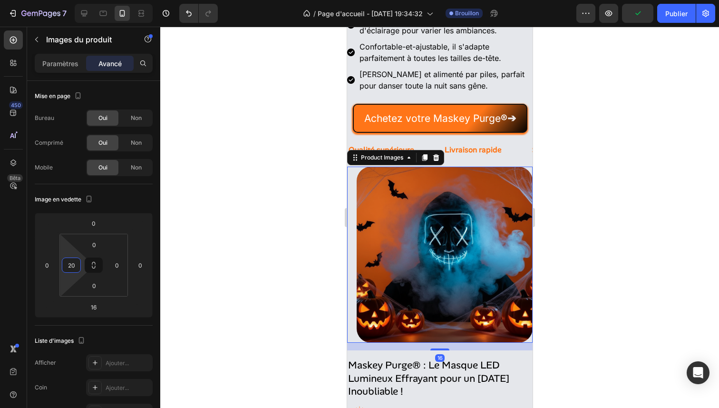
drag, startPoint x: 63, startPoint y: 256, endPoint x: 68, endPoint y: 251, distance: 6.4
click at [68, 0] on html "7 / Page d'accueil - [DATE] 19:34:32 Brouillon Aperçu Publier 450 Bêta Sections…" at bounding box center [359, 0] width 719 height 0
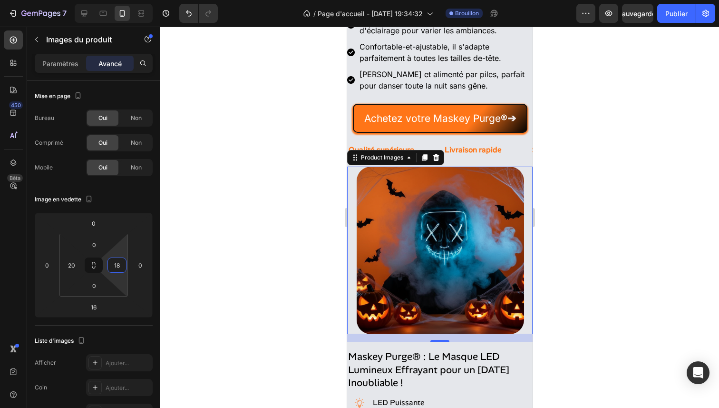
type input "20"
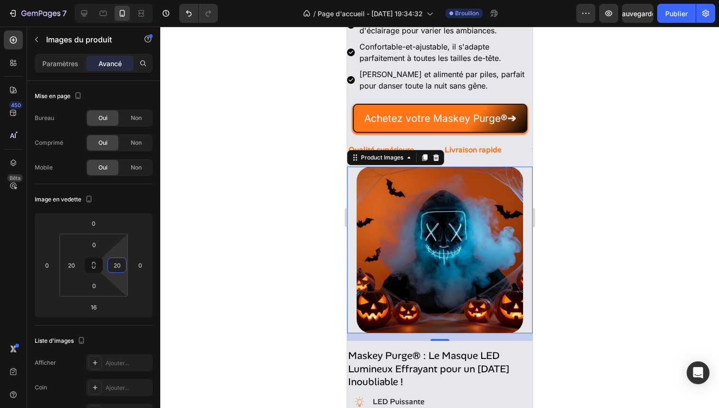
drag, startPoint x: 119, startPoint y: 253, endPoint x: 121, endPoint y: 248, distance: 5.1
click at [121, 0] on html "7 / Page d'accueil - [DATE] 19:34:32 Brouillon Aperçu Sauvegarder Publier 450 B…" at bounding box center [359, 0] width 719 height 0
click at [246, 227] on div at bounding box center [439, 217] width 559 height 381
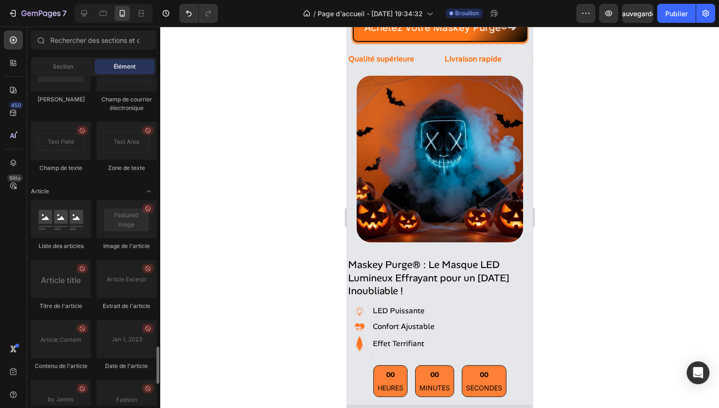
scroll to position [2568, 0]
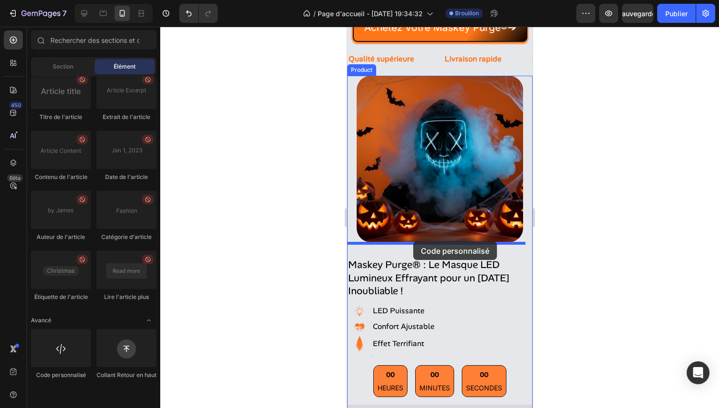
drag, startPoint x: 414, startPoint y: 406, endPoint x: 413, endPoint y: 241, distance: 164.6
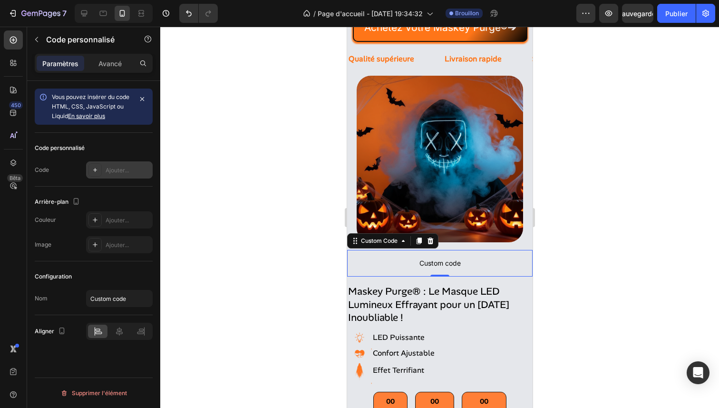
click at [118, 169] on font "Ajouter..." at bounding box center [117, 170] width 23 height 7
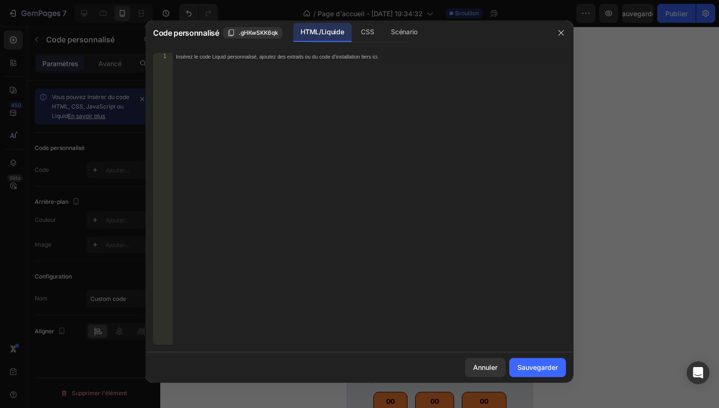
click at [348, 148] on div "Insérez le code Liquid personnalisé, ajoutez des extraits ou du code d'installa…" at bounding box center [369, 206] width 394 height 307
paste textarea "</style>"
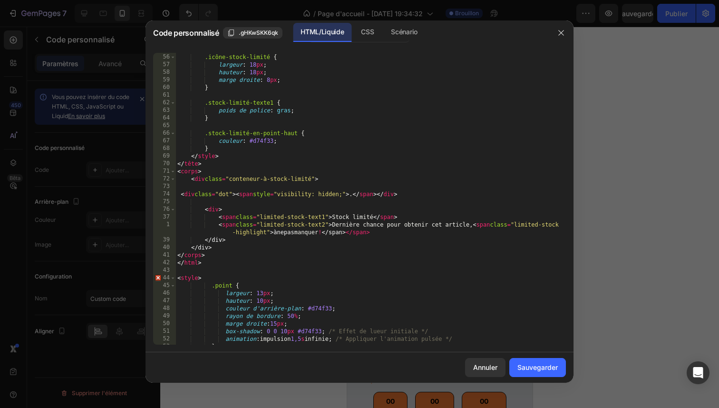
scroll to position [0, 0]
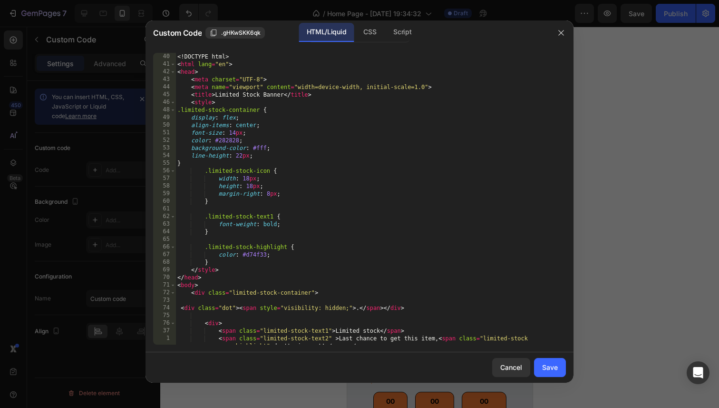
click at [266, 97] on div "<! DOCTYPE html > < html lang = "en" > < head > < meta charset = "UTF-8" > < me…" at bounding box center [368, 206] width 384 height 307
click at [281, 94] on div "<! DOCTYPE html > < html lang = "en" > < head > < meta charset = "UTF-8" > < me…" at bounding box center [368, 206] width 384 height 307
click at [282, 95] on div "<! DOCTYPE html > < html lang = "en" > < head > < meta charset = "UTF-8" > < me…" at bounding box center [368, 206] width 384 height 307
click at [274, 95] on div "<! DOCTYPE html > < html lang = "en" > < head > < meta charset = "UTF-8" > < me…" at bounding box center [368, 206] width 384 height 307
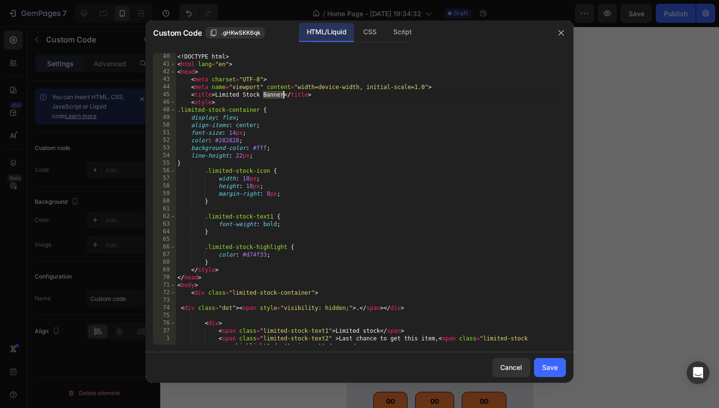
click at [274, 95] on div "<! DOCTYPE html > < html lang = "en" > < head > < meta charset = "UTF-8" > < me…" at bounding box center [368, 206] width 384 height 307
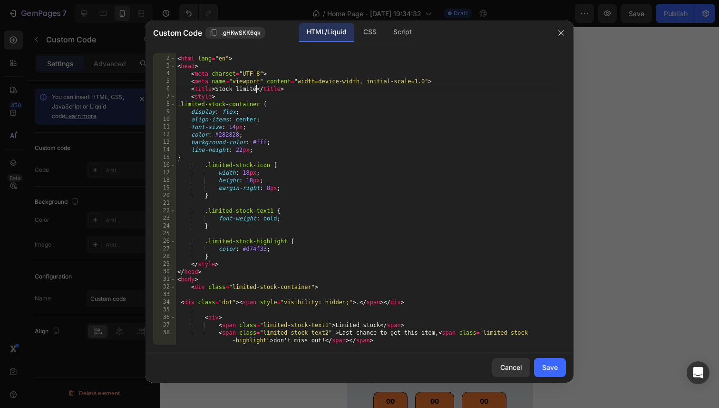
click at [247, 88] on div "<! DOCTYPE html > < html lang = "en" > < head > < meta charset = "UTF-8" > < me…" at bounding box center [368, 200] width 384 height 307
type textarea "<title>Stock limité</title>"
click at [246, 88] on div "<! DOCTYPE html > < html lang = "en" > < head > < meta charset = "UTF-8" > < me…" at bounding box center [368, 200] width 384 height 307
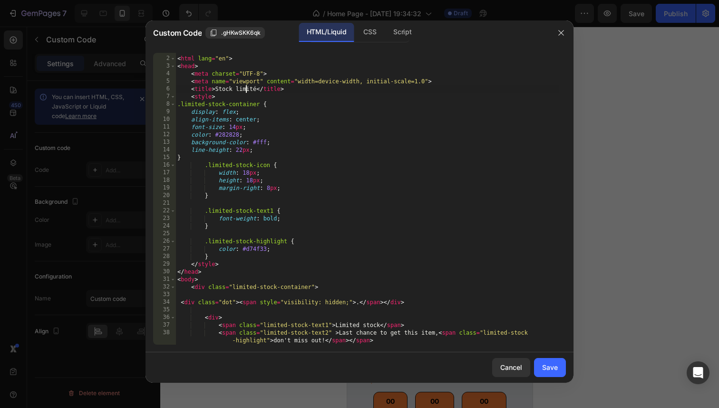
click at [246, 88] on div "<! DOCTYPE html > < html lang = "en" > < head > < meta charset = "UTF-8" > < me…" at bounding box center [368, 200] width 384 height 307
click at [516, 364] on div "Cancel" at bounding box center [512, 367] width 22 height 10
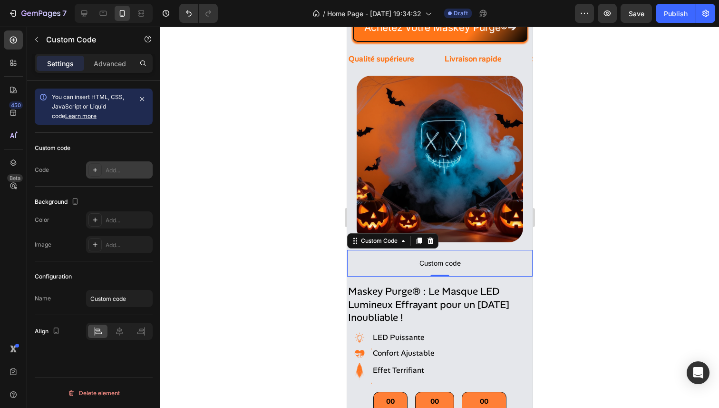
click at [120, 169] on div "Add..." at bounding box center [128, 170] width 45 height 9
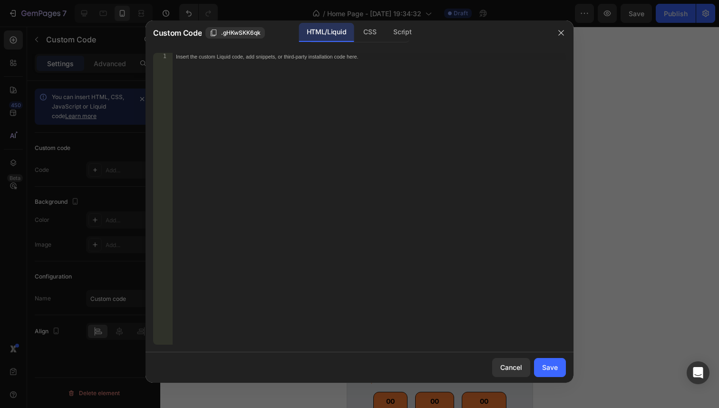
click at [335, 116] on div "Insert the custom Liquid code, add snippets, or third-party installation code h…" at bounding box center [369, 206] width 394 height 307
paste textarea "</style>"
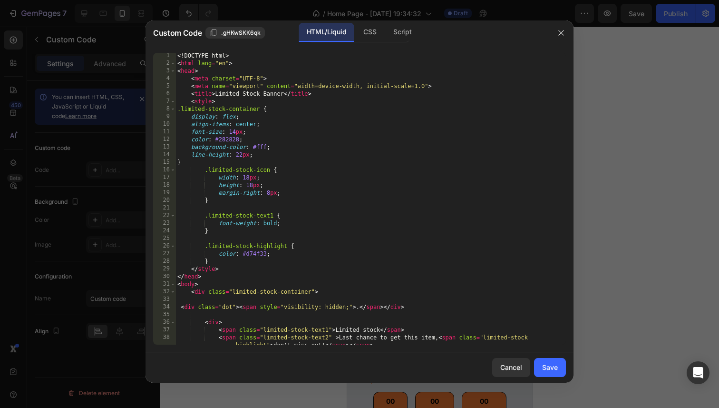
scroll to position [171, 0]
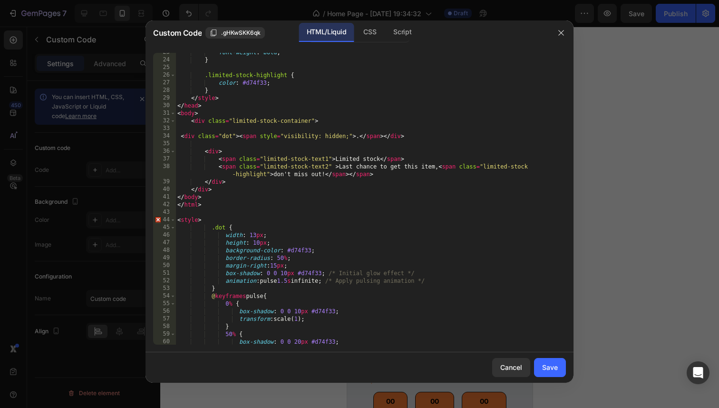
click at [358, 159] on div "font-weight : bold ; } .limited-stock-highlight { color : #d74f33 ; } </ style …" at bounding box center [368, 202] width 384 height 307
click at [369, 159] on div "font-weight : bold ; } .limited-stock-highlight { color : #d74f33 ; } </ style …" at bounding box center [368, 202] width 384 height 307
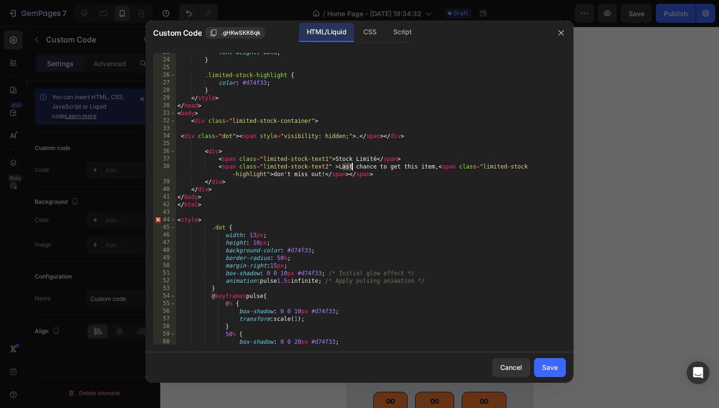
drag, startPoint x: 341, startPoint y: 166, endPoint x: 350, endPoint y: 167, distance: 9.1
click at [353, 167] on div "font-weight : bold ; } .limited-stock-highlight { color : #d74f33 ; } </ style …" at bounding box center [368, 202] width 384 height 307
click at [342, 167] on div "font-weight : bold ; } .limited-stock-highlight { color : #d74f33 ; } </ style …" at bounding box center [368, 202] width 384 height 307
drag, startPoint x: 340, startPoint y: 167, endPoint x: 435, endPoint y: 167, distance: 95.6
click at [435, 167] on div "font-weight : bold ; } .limited-stock-highlight { color : #d74f33 ; } </ style …" at bounding box center [368, 202] width 384 height 307
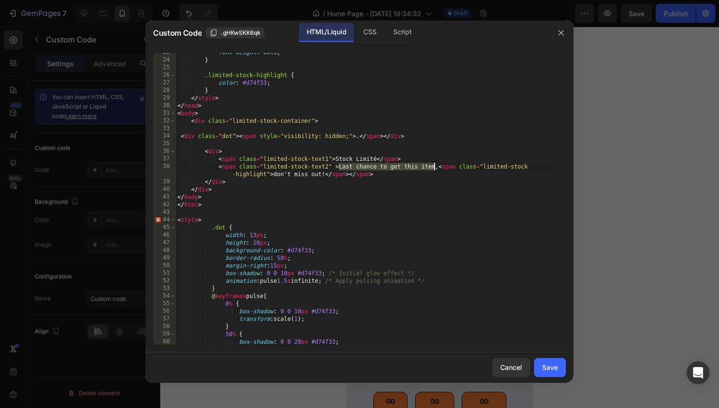
click at [435, 180] on div at bounding box center [435, 180] width 0 height 0
click at [445, 219] on button "Sélectionnez une langue" at bounding box center [473, 224] width 77 height 10
click at [454, 248] on li "français" at bounding box center [505, 253] width 103 height 11
click at [172, 385] on span "Write" at bounding box center [164, 388] width 15 height 7
click at [187, 374] on span "Traducteur" at bounding box center [172, 377] width 30 height 7
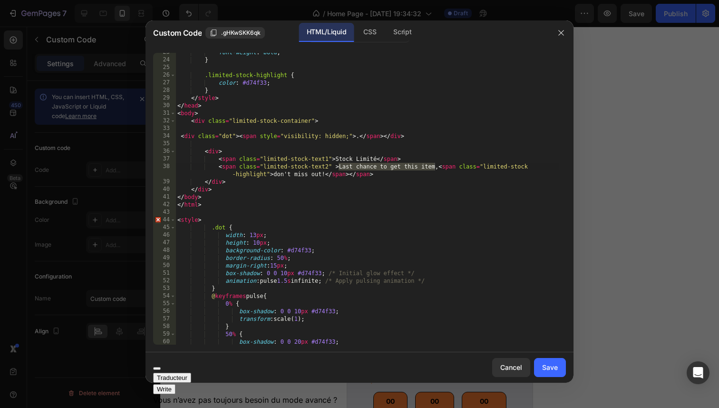
click at [161, 370] on button "Logo DeepL" at bounding box center [157, 368] width 8 height 3
click at [444, 405] on div at bounding box center [325, 405] width 344 height 0
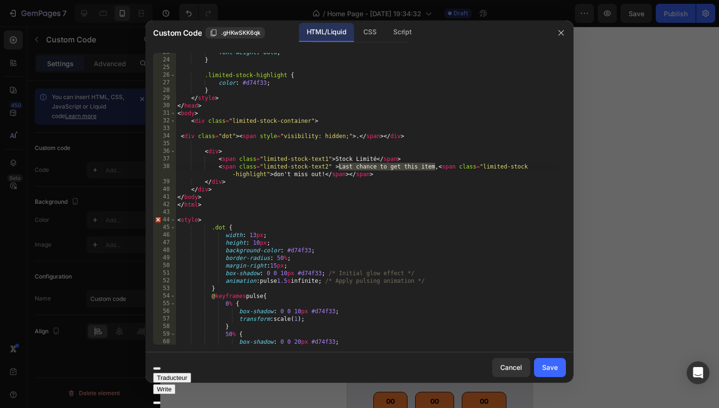
click at [161, 407] on button at bounding box center [157, 414] width 8 height 3
click at [388, 166] on div "font-weight : bold ; } .limited-stock-highlight { color : #d74f33 ; } </ style …" at bounding box center [368, 202] width 384 height 307
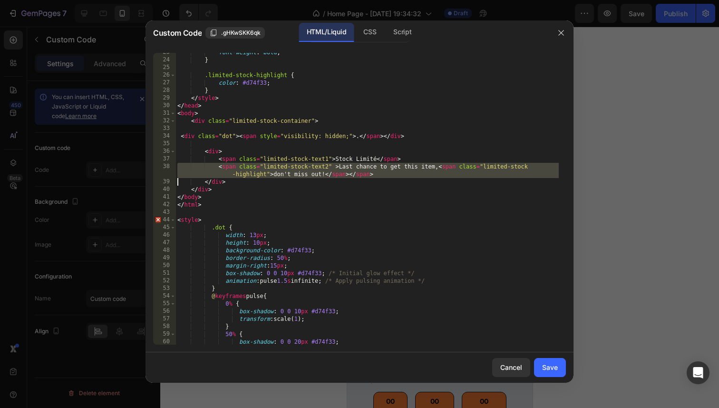
click at [388, 166] on div "font-weight : bold ; } .limited-stock-highlight { color : #d74f33 ; } </ style …" at bounding box center [368, 202] width 384 height 307
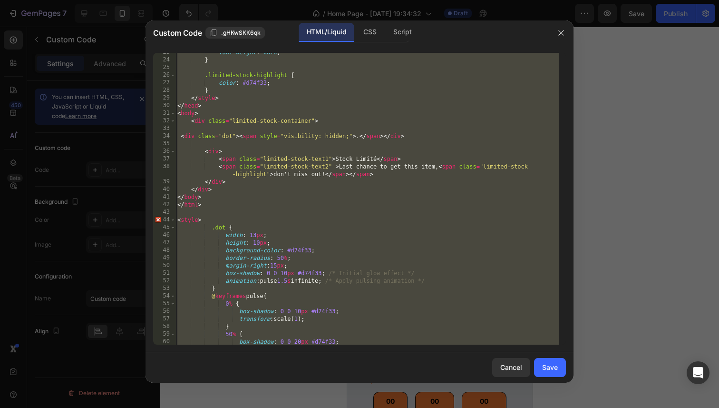
click at [437, 167] on div "font-weight : bold ; } .limited-stock-highlight { color : #d74f33 ; } </ style …" at bounding box center [368, 202] width 384 height 307
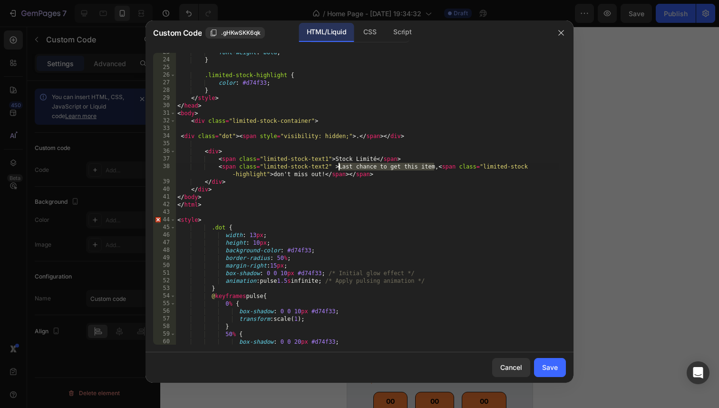
drag, startPoint x: 436, startPoint y: 166, endPoint x: 338, endPoint y: 168, distance: 97.6
click at [338, 168] on div "font-weight : bold ; } .limited-stock-highlight { color : #d74f33 ; } </ style …" at bounding box center [368, 202] width 384 height 307
paste textarea "Dernière chance pour obtenir cet article"
drag, startPoint x: 345, startPoint y: 175, endPoint x: 295, endPoint y: 175, distance: 50.0
click at [295, 175] on div "font-weight : bold ; } .limited-stock-highlight { color : #d74f33 ; } </ style …" at bounding box center [368, 202] width 384 height 307
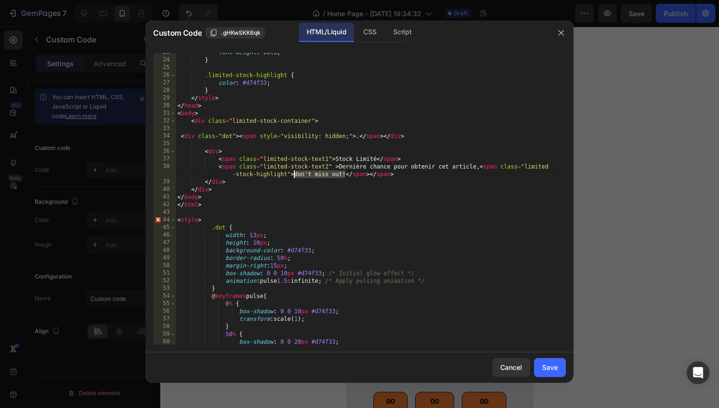
paste textarea "à ne pas manquer"
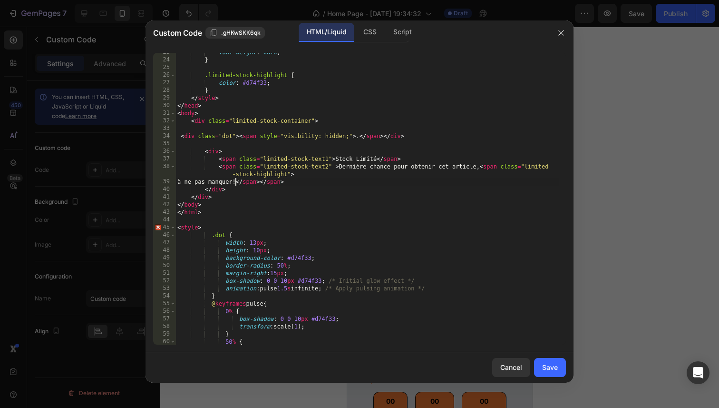
click at [234, 182] on div "font-weight : bold ; } .limited-stock-highlight { color : #d74f33 ; } </ style …" at bounding box center [368, 202] width 384 height 307
type textarea "à ne pas manquer !</span></span>"
click at [551, 367] on div "Save" at bounding box center [550, 367] width 16 height 10
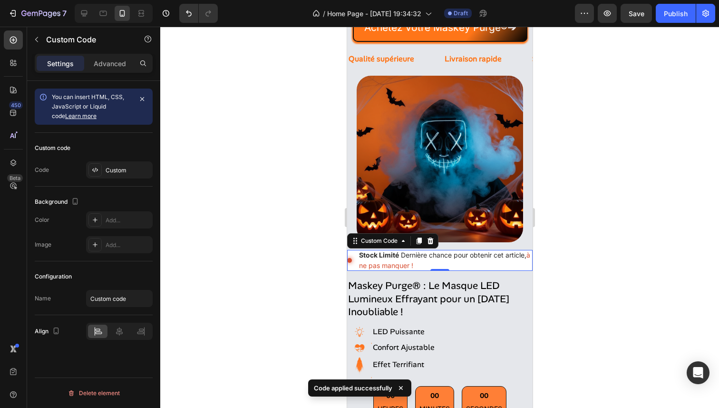
click at [614, 291] on div at bounding box center [439, 217] width 559 height 381
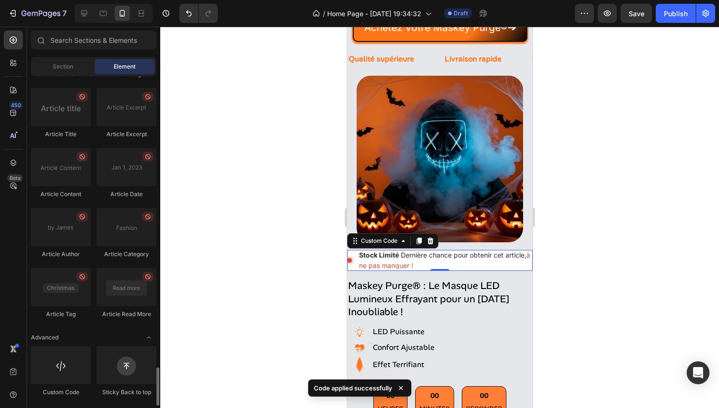
scroll to position [2491, 0]
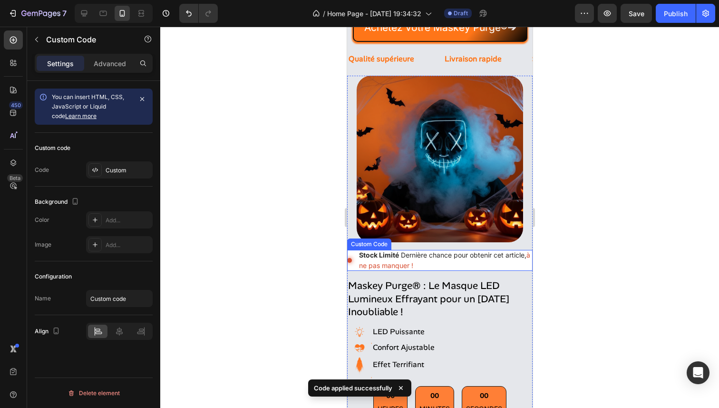
click at [502, 260] on div "Stock Limité Dernière chance pour obtenir cet article, à ne pas manquer !" at bounding box center [446, 260] width 174 height 21
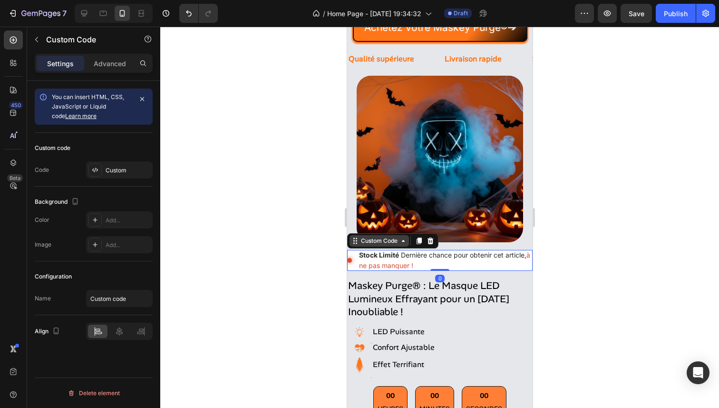
click at [386, 238] on div "Custom Code" at bounding box center [378, 240] width 59 height 11
click at [123, 176] on div "Custom" at bounding box center [119, 169] width 67 height 17
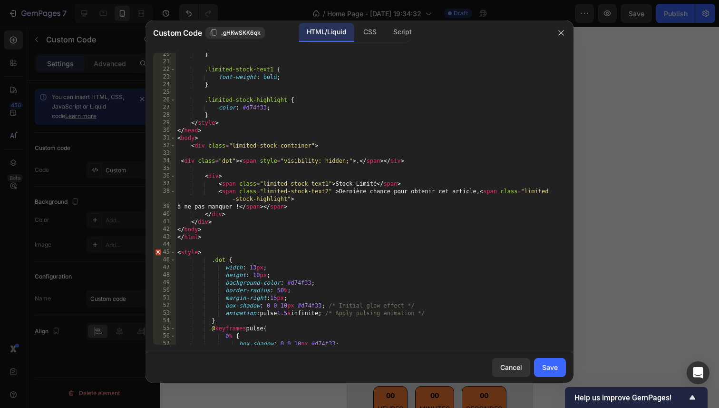
scroll to position [147, 0]
drag, startPoint x: 287, startPoint y: 282, endPoint x: 311, endPoint y: 286, distance: 23.6
click at [311, 286] on div "} .limited-stock-text1 { font-weight : bold ; } .limited-stock-highlight { colo…" at bounding box center [368, 203] width 384 height 307
paste textarea "#e5e7eb"
drag, startPoint x: 297, startPoint y: 305, endPoint x: 321, endPoint y: 309, distance: 24.0
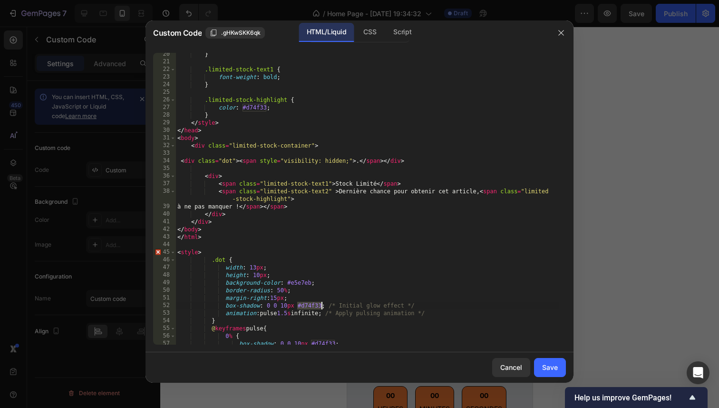
click at [321, 309] on div "} .limited-stock-text1 { font-weight : bold ; } .limited-stock-highlight { colo…" at bounding box center [368, 203] width 384 height 307
paste textarea "e5e7eb"
type textarea "box-shadow: 0 0 10px #e5e7eb; /* Initial glow effect */"
click at [543, 363] on div "Save" at bounding box center [550, 367] width 16 height 10
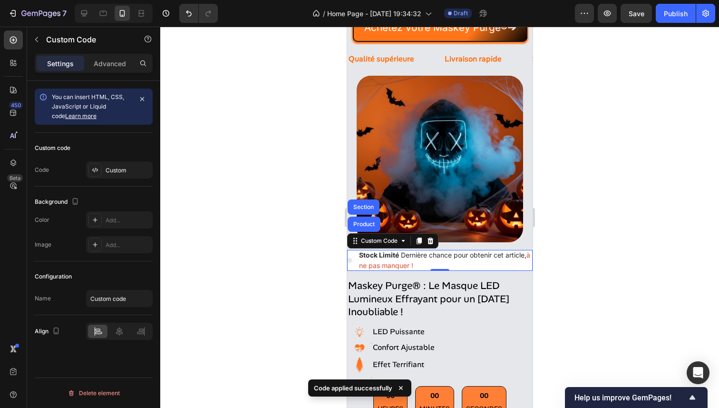
click at [576, 261] on div at bounding box center [439, 217] width 559 height 381
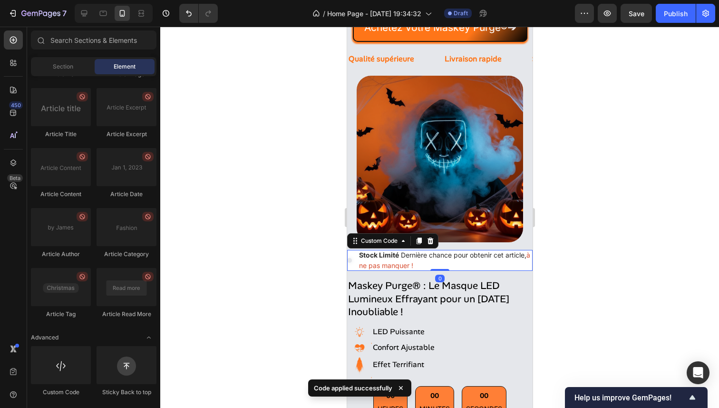
click at [483, 260] on div "Stock Limité Dernière chance pour obtenir cet article, à ne pas manquer !" at bounding box center [446, 260] width 174 height 21
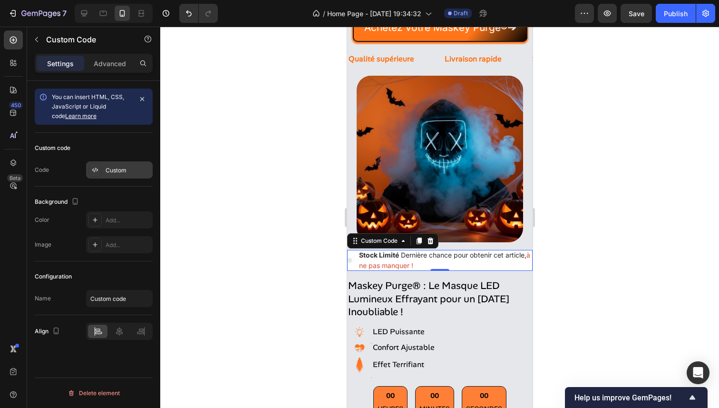
click at [118, 168] on div "Custom" at bounding box center [128, 170] width 45 height 9
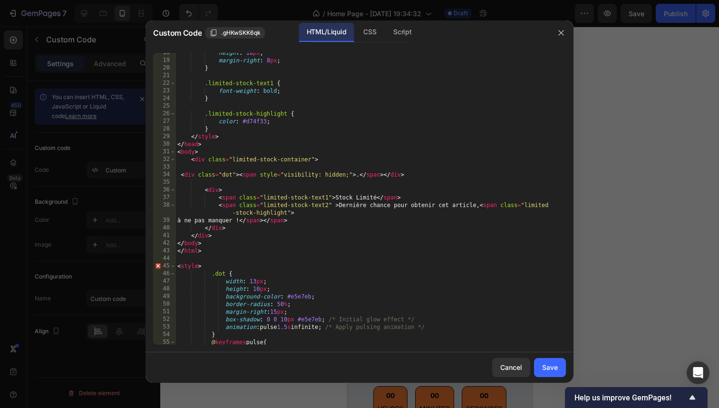
scroll to position [244, 0]
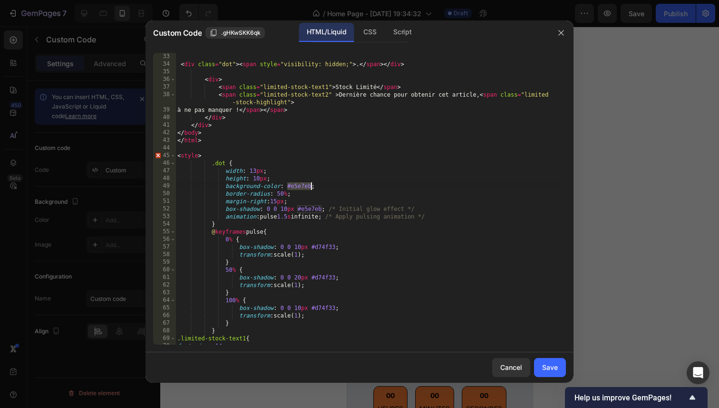
drag, startPoint x: 288, startPoint y: 186, endPoint x: 310, endPoint y: 188, distance: 22.5
click at [310, 188] on div "< div class = "limited-stock-container" > < div class = "dot" > < span style = …" at bounding box center [368, 198] width 384 height 307
paste textarea "d74f33"
drag, startPoint x: 323, startPoint y: 210, endPoint x: 299, endPoint y: 211, distance: 23.8
click at [299, 211] on div "< div class = "limited-stock-container" > < div class = "dot" > < span style = …" at bounding box center [368, 198] width 384 height 307
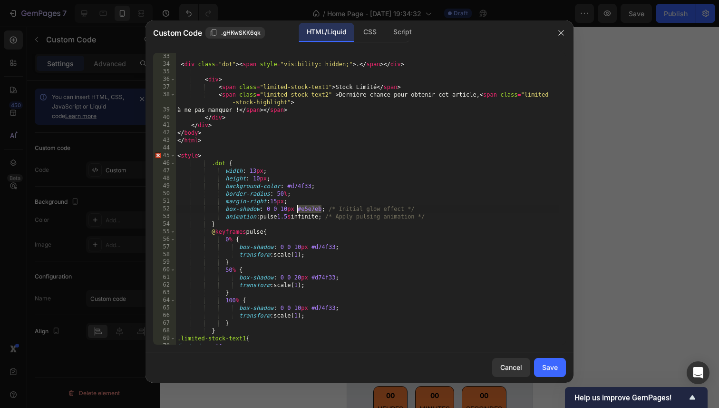
paste textarea "d74f33"
type textarea "box-shadow: 0 0 10px #d74f33; /* Initial glow effect */"
click at [541, 364] on button "Save" at bounding box center [550, 367] width 32 height 19
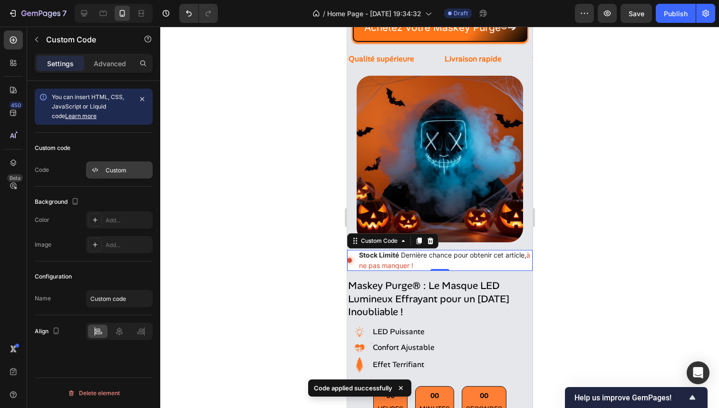
click at [112, 172] on div "Custom" at bounding box center [128, 170] width 45 height 9
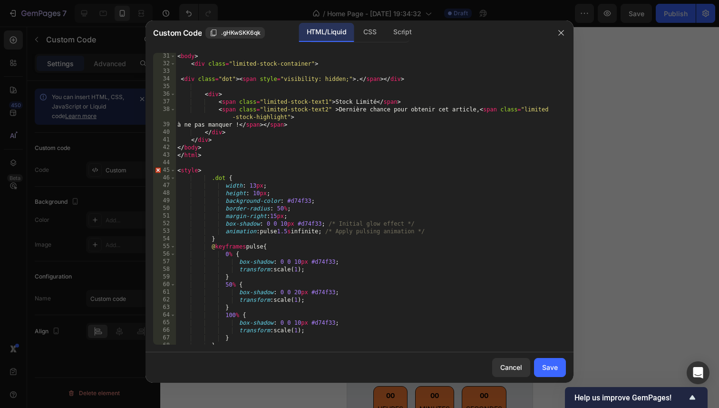
scroll to position [230, 0]
drag, startPoint x: 313, startPoint y: 319, endPoint x: 335, endPoint y: 324, distance: 22.3
click at [335, 324] on div "< body > < div class = "limited-stock-container" > < div class = "dot" > < span…" at bounding box center [368, 204] width 384 height 307
paste textarea "e5e7eb"
type textarea "box-shadow: 0 0 10px #e5e7eb;"
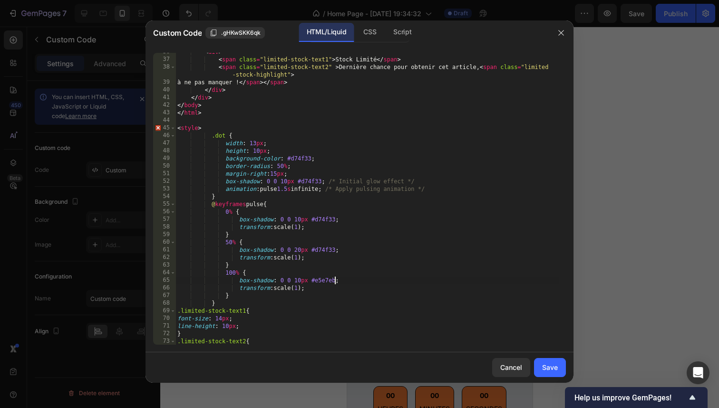
scroll to position [271, 0]
click at [547, 368] on div "Save" at bounding box center [550, 367] width 16 height 10
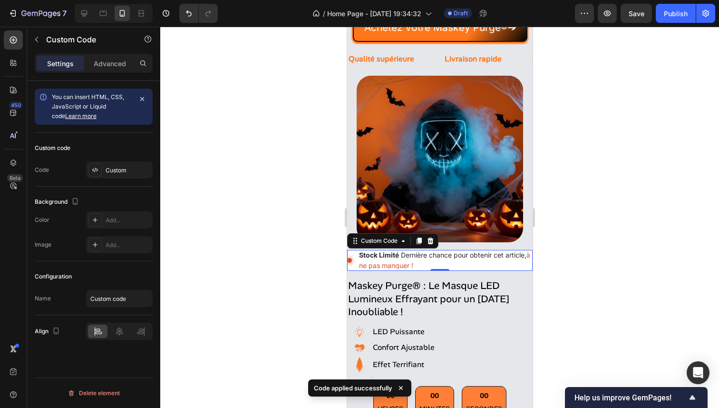
click at [606, 255] on div at bounding box center [439, 217] width 559 height 381
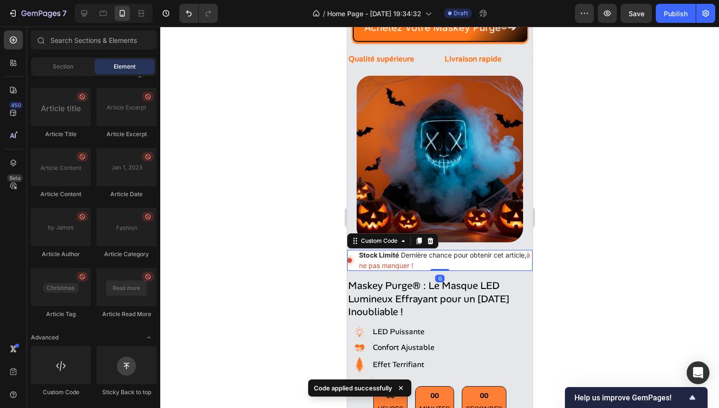
click at [500, 263] on div "Stock Limité Dernière chance pour obtenir cet article, à ne pas manquer !" at bounding box center [446, 260] width 174 height 21
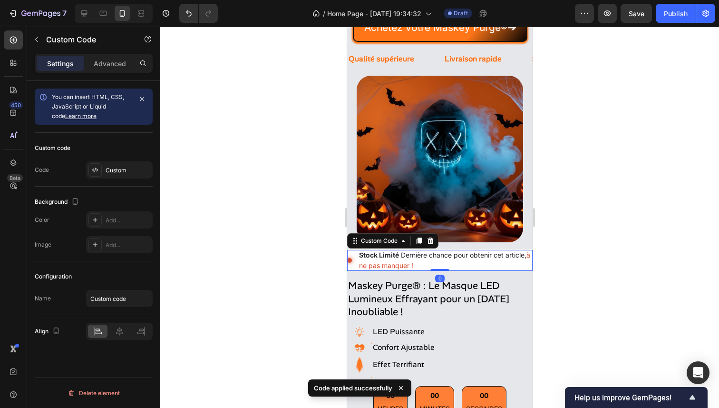
click at [686, 241] on div at bounding box center [439, 217] width 559 height 381
click at [515, 259] on div "Stock Limité Dernière chance pour obtenir cet article, à ne pas manquer !" at bounding box center [446, 260] width 174 height 21
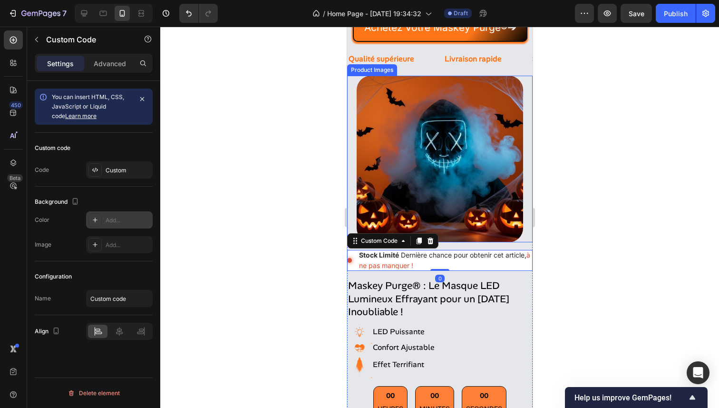
click at [129, 222] on div "Add..." at bounding box center [128, 220] width 45 height 9
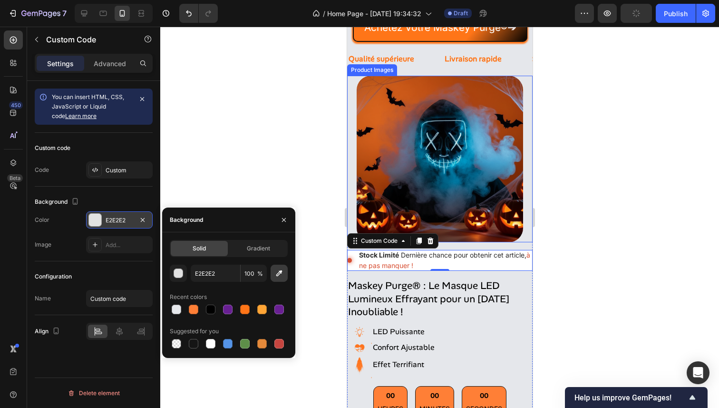
click at [279, 275] on icon "button" at bounding box center [280, 273] width 10 height 10
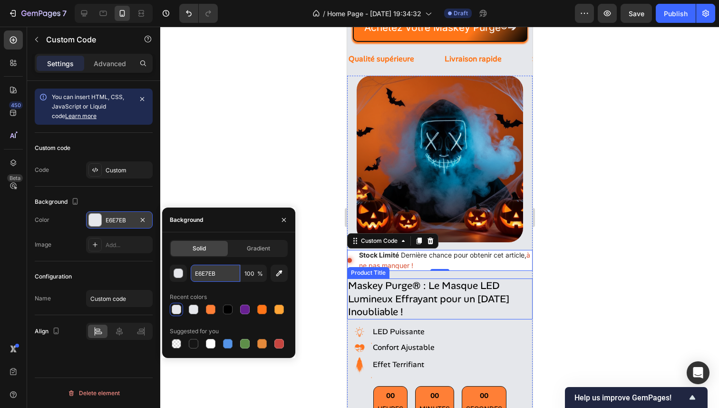
click at [226, 271] on input "E6E7EB" at bounding box center [215, 273] width 49 height 17
paste input "#e5e7eb"
type input "E5E7EB"
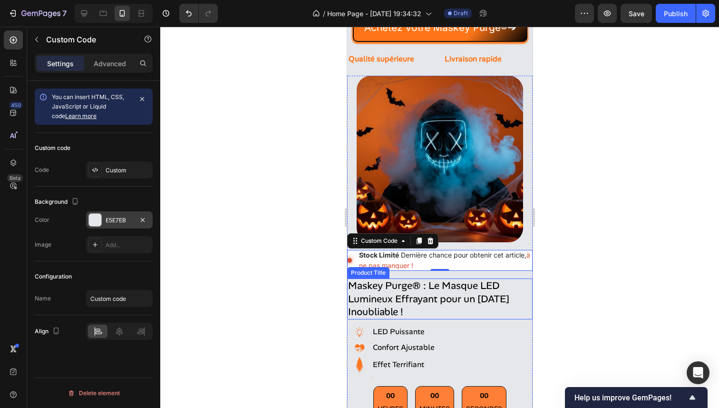
click at [261, 159] on div at bounding box center [439, 217] width 559 height 381
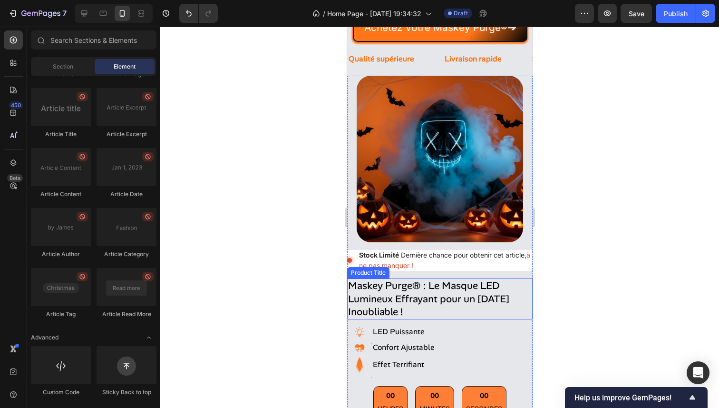
click at [283, 183] on div at bounding box center [439, 217] width 559 height 381
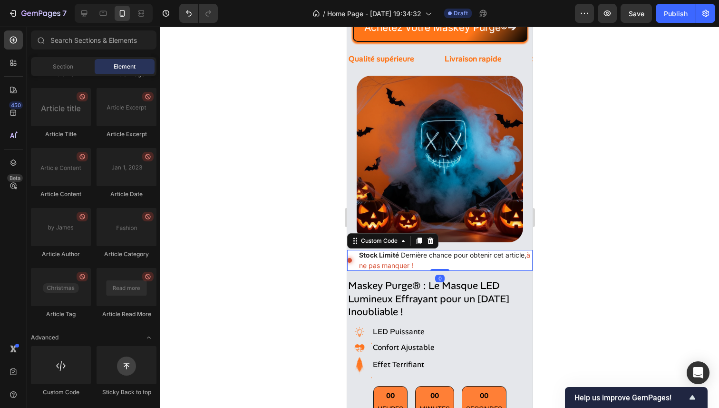
click at [468, 261] on div "Stock Limité Dernière chance pour obtenir cet article, à ne pas manquer !" at bounding box center [446, 260] width 174 height 21
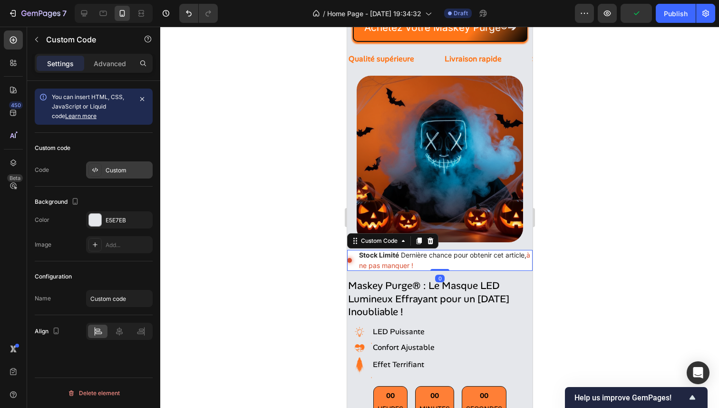
click at [107, 165] on div "Custom" at bounding box center [119, 169] width 67 height 17
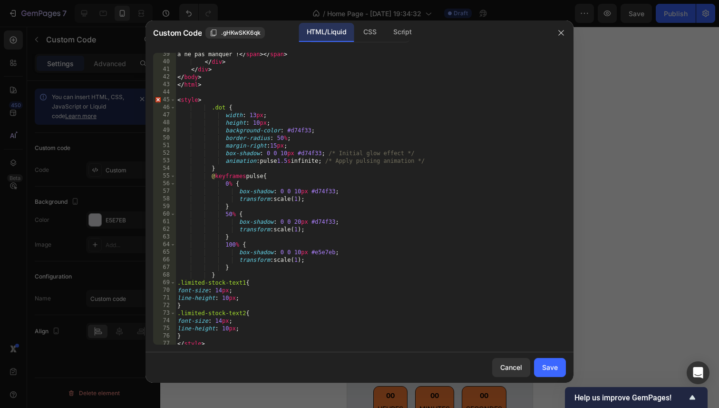
scroll to position [302, 0]
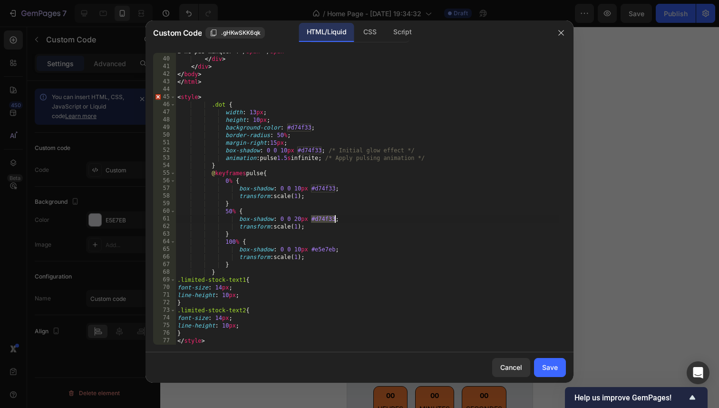
drag, startPoint x: 312, startPoint y: 218, endPoint x: 335, endPoint y: 222, distance: 23.6
click at [335, 222] on div "à ne pas manquer ! </ span > </ span > </ div > </ div > </ body > </ html > < …" at bounding box center [368, 201] width 384 height 307
paste textarea "e5e7eb"
type textarea "box-shadow: 0 0 20px #e5e7eb;"
click at [551, 369] on div "Save" at bounding box center [550, 367] width 16 height 10
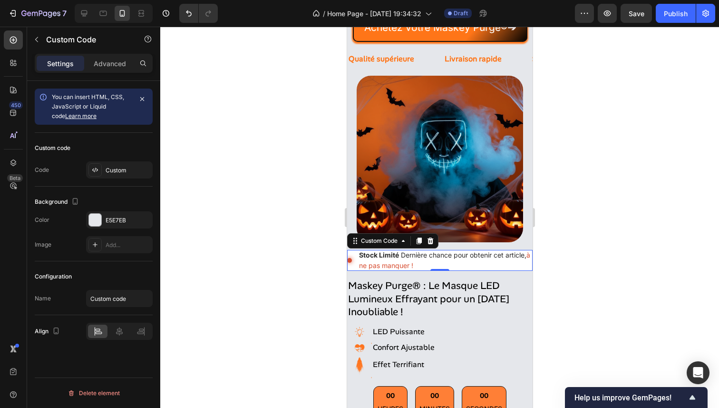
click at [594, 268] on div at bounding box center [439, 217] width 559 height 381
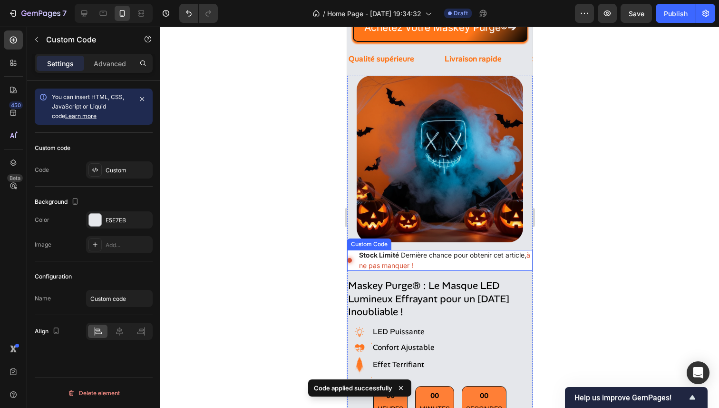
click at [486, 255] on div "Stock Limité Dernière chance pour obtenir cet article, à ne pas manquer !" at bounding box center [446, 260] width 174 height 21
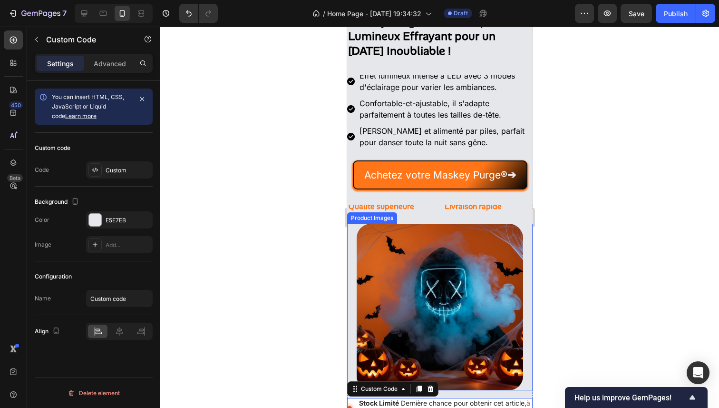
scroll to position [416, 0]
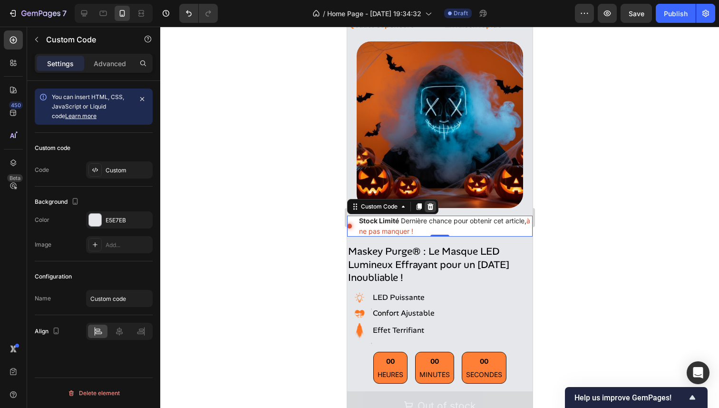
click at [432, 203] on icon at bounding box center [430, 206] width 6 height 7
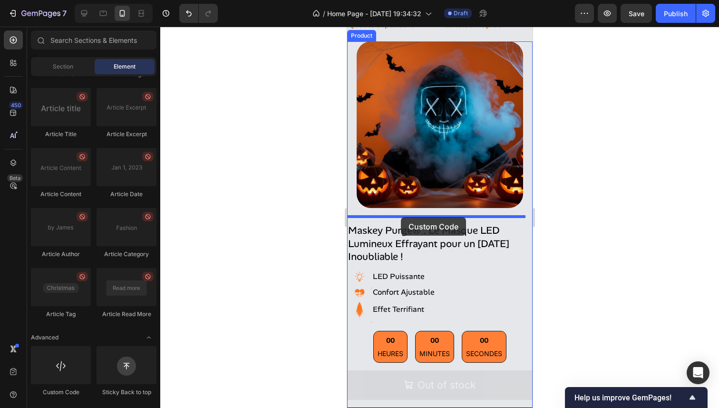
drag, startPoint x: 428, startPoint y: 390, endPoint x: 401, endPoint y: 217, distance: 175.3
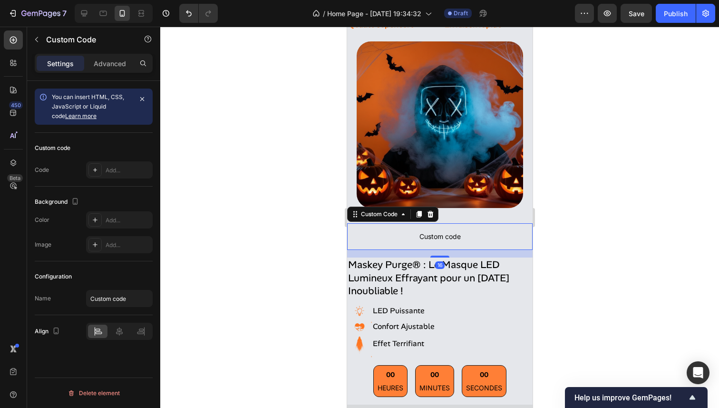
click at [482, 233] on span "Custom code" at bounding box center [440, 236] width 186 height 11
click at [395, 234] on span "Custom code" at bounding box center [440, 236] width 186 height 11
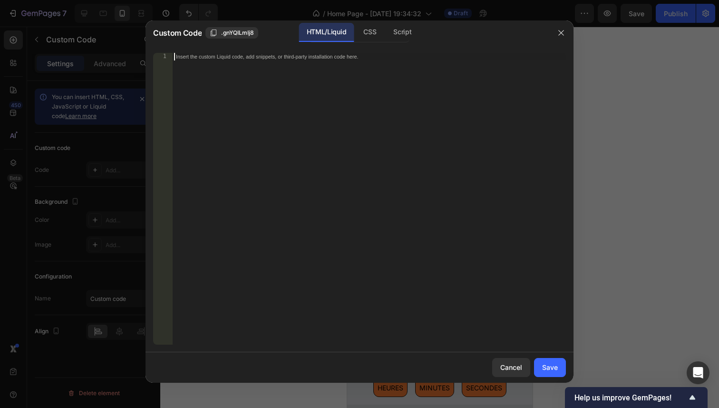
click at [330, 147] on div "Insert the custom Liquid code, add snippets, or third-party installation code h…" at bounding box center [369, 206] width 394 height 307
paste textarea "</style>"
type textarea "</style>"
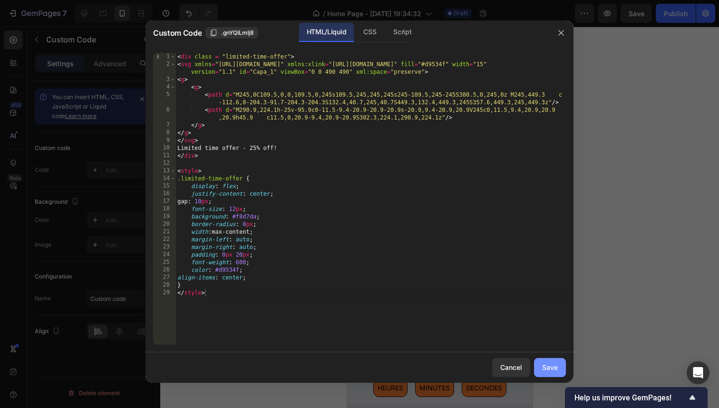
click at [542, 363] on button "Save" at bounding box center [550, 367] width 32 height 19
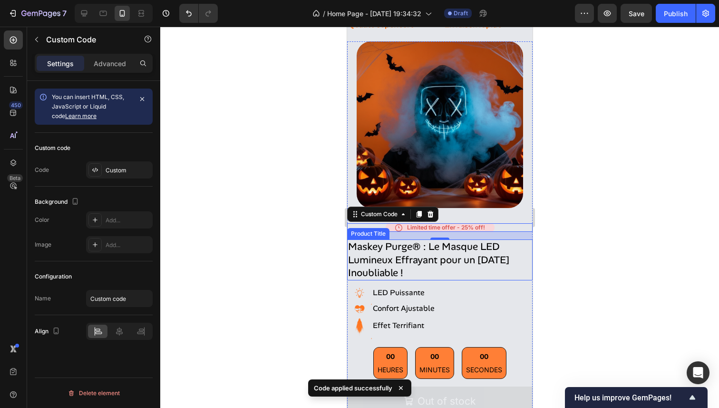
click at [619, 248] on div at bounding box center [439, 217] width 559 height 381
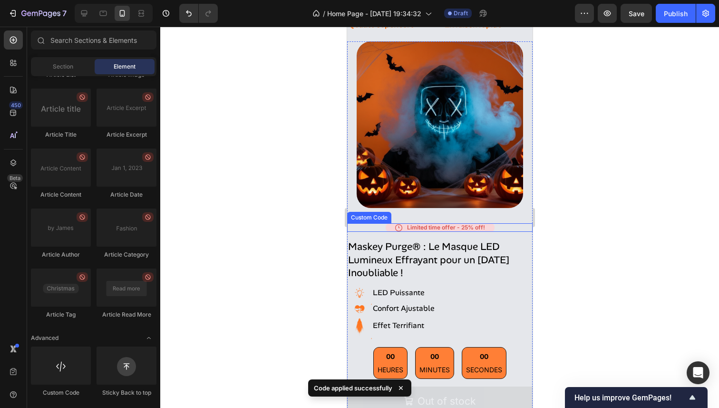
click at [446, 223] on div "Limited time offer - 25% off!" at bounding box center [439, 227] width 109 height 9
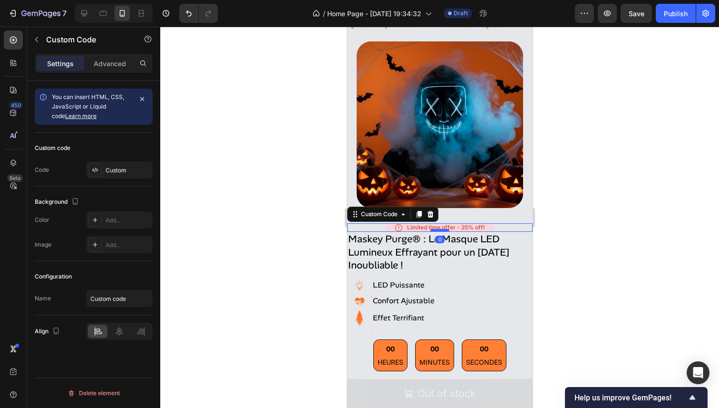
drag, startPoint x: 438, startPoint y: 231, endPoint x: 442, endPoint y: 223, distance: 8.9
click at [442, 229] on div at bounding box center [439, 230] width 19 height 3
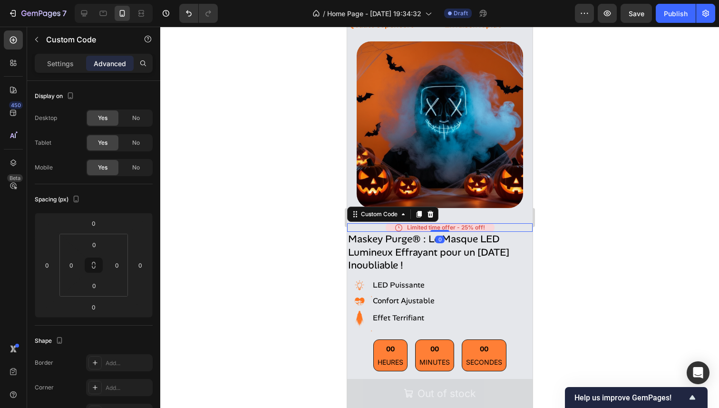
click at [451, 223] on div "Limited time offer - 25% off!" at bounding box center [439, 227] width 109 height 9
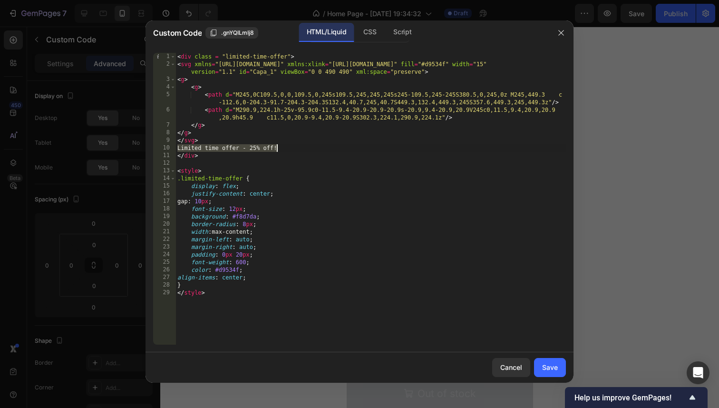
drag, startPoint x: 178, startPoint y: 148, endPoint x: 282, endPoint y: 147, distance: 103.3
click at [282, 147] on div "< div class = "limited-time-offer" > < svg xmlns = "http://www.w3.org/2000/svg"…" at bounding box center [371, 206] width 391 height 307
paste textarea "Offre à durée limitée - 25 % de réduction"
type textarea "Offre à durée limitée - 25 % de réduction !"
click at [553, 371] on div "Save" at bounding box center [550, 367] width 16 height 10
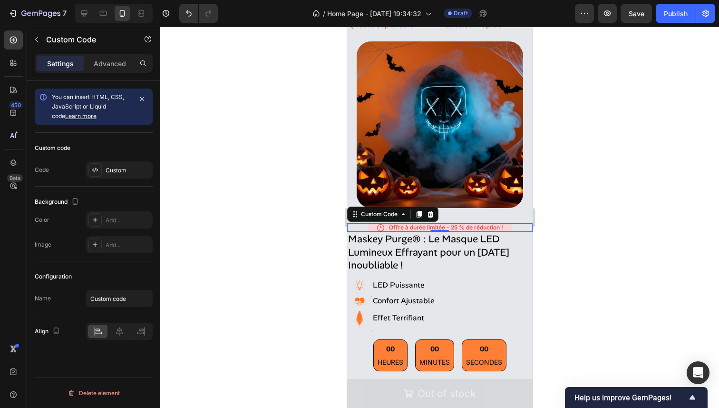
click at [623, 259] on div at bounding box center [439, 217] width 559 height 381
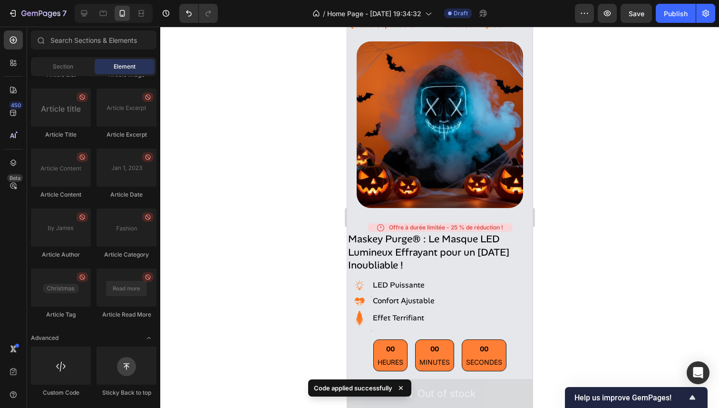
click at [623, 259] on div at bounding box center [439, 217] width 559 height 381
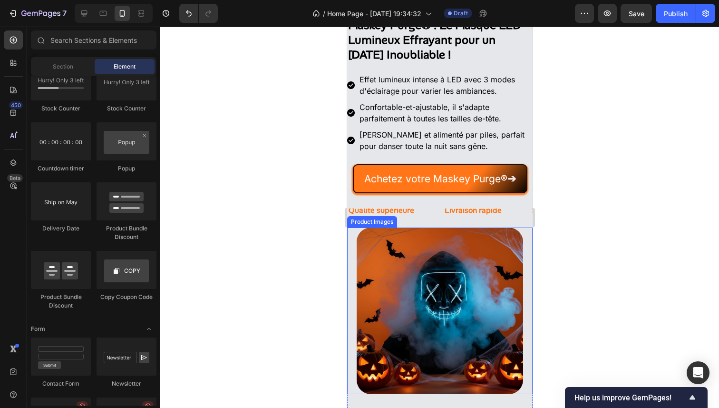
scroll to position [321, 0]
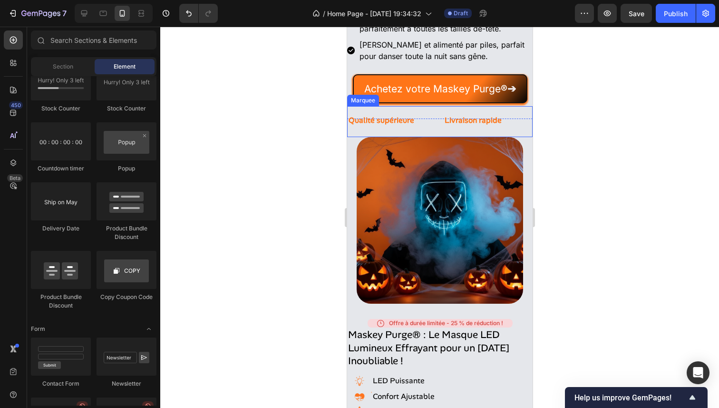
click at [502, 126] on div "Livraison rapide Text Block" at bounding box center [487, 120] width 88 height 28
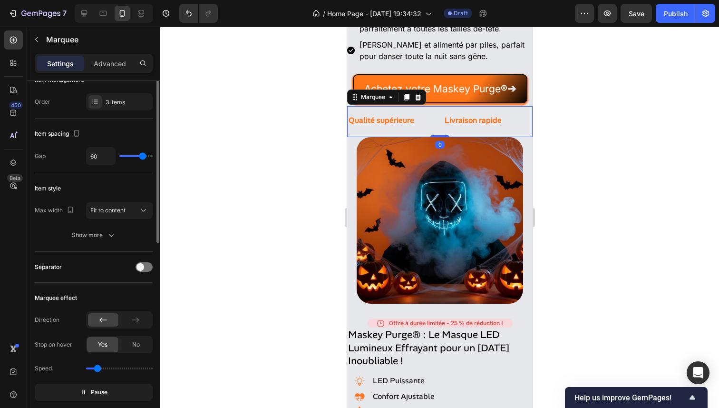
scroll to position [69, 0]
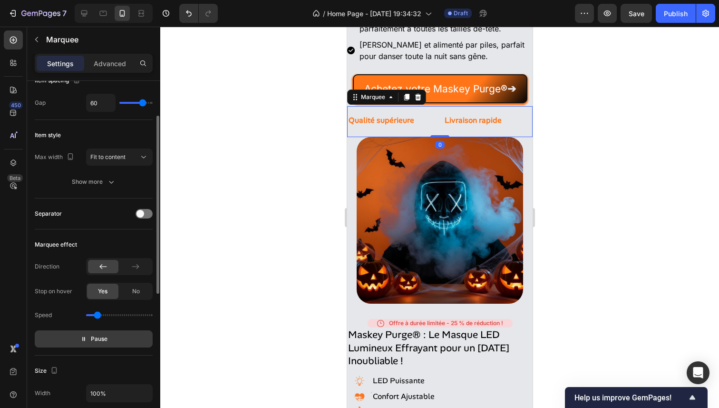
click at [81, 332] on button "Pause" at bounding box center [94, 338] width 118 height 17
click at [82, 334] on p "Preview" at bounding box center [94, 339] width 33 height 10
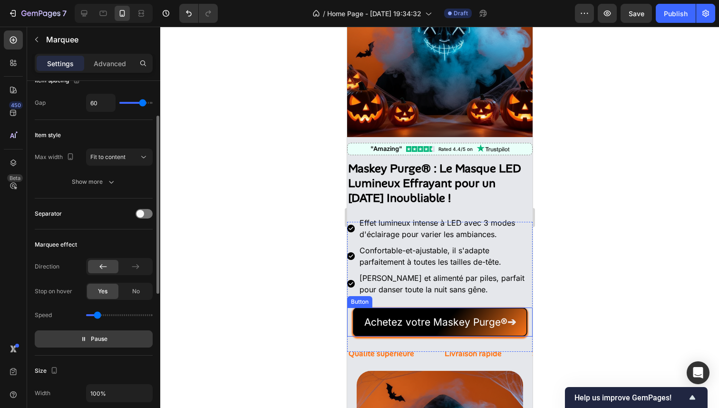
scroll to position [97, 0]
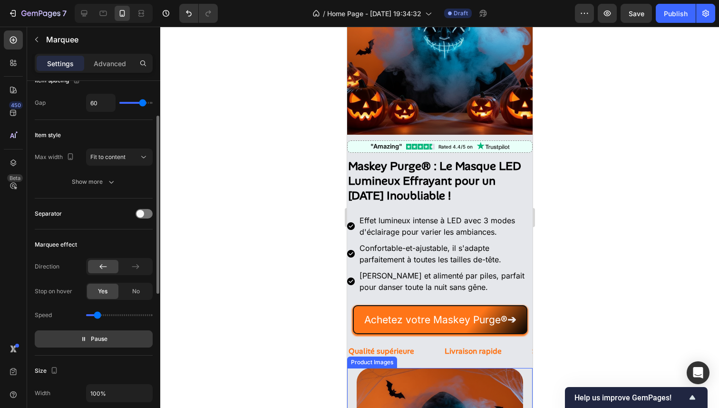
click at [103, 340] on span "Pause" at bounding box center [99, 339] width 17 height 10
click at [103, 340] on span "Preview" at bounding box center [99, 339] width 22 height 10
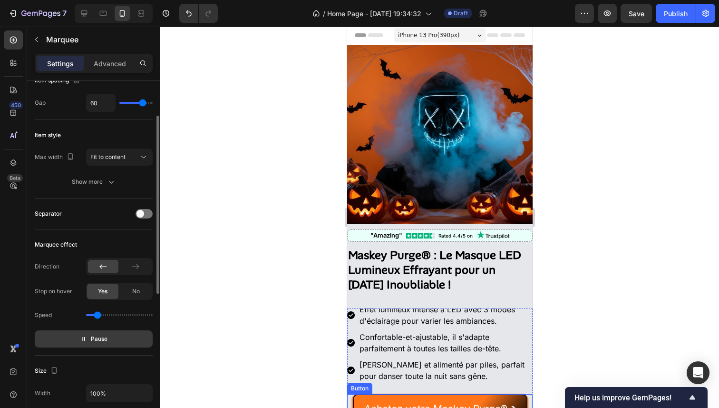
scroll to position [0, 0]
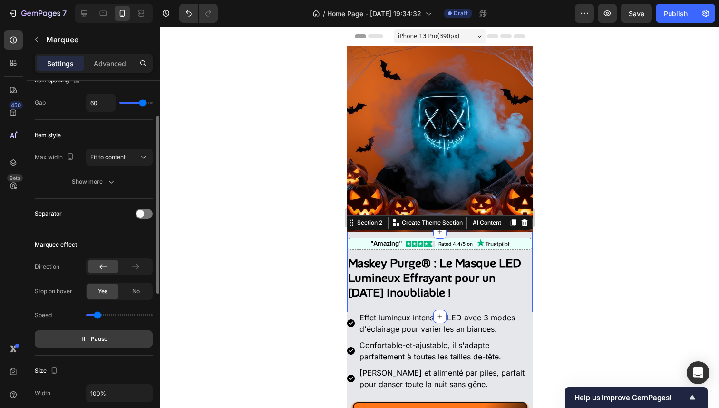
click at [511, 302] on div ""Amazing" Rated 4.4/5 on Custom Code Maskey Purge® : Le Masque LED Lumineux Eff…" at bounding box center [440, 274] width 186 height 85
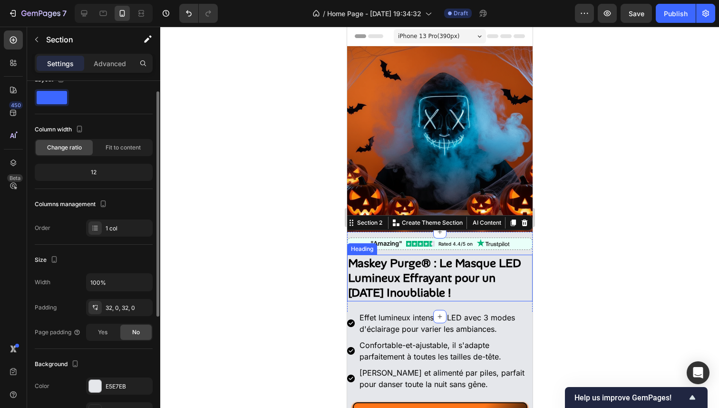
scroll to position [56, 0]
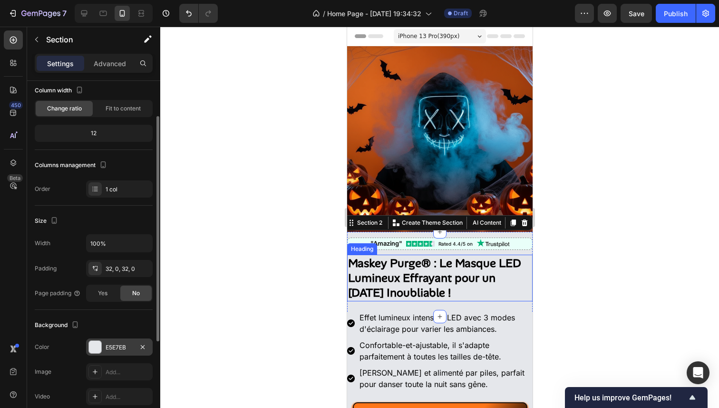
click at [101, 343] on div at bounding box center [95, 346] width 13 height 13
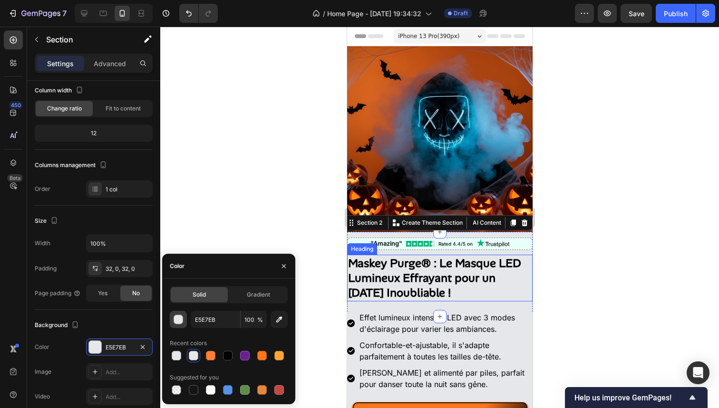
click at [175, 319] on div "button" at bounding box center [179, 320] width 10 height 10
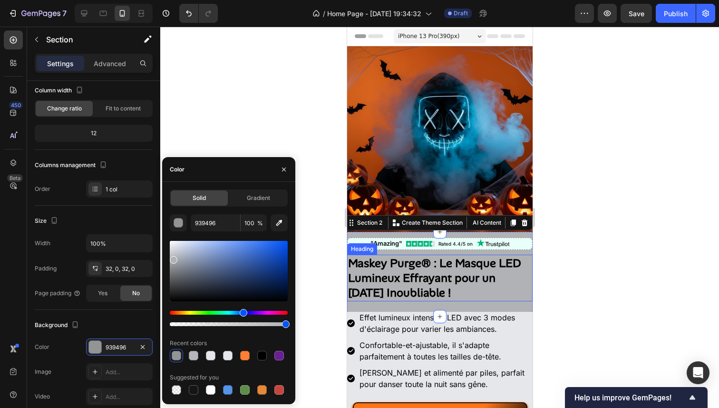
type input "B1B2B5"
drag, startPoint x: 176, startPoint y: 249, endPoint x: 173, endPoint y: 258, distance: 9.5
click at [173, 258] on div at bounding box center [174, 260] width 8 height 8
click at [207, 223] on input "B1B2B5" at bounding box center [215, 222] width 49 height 17
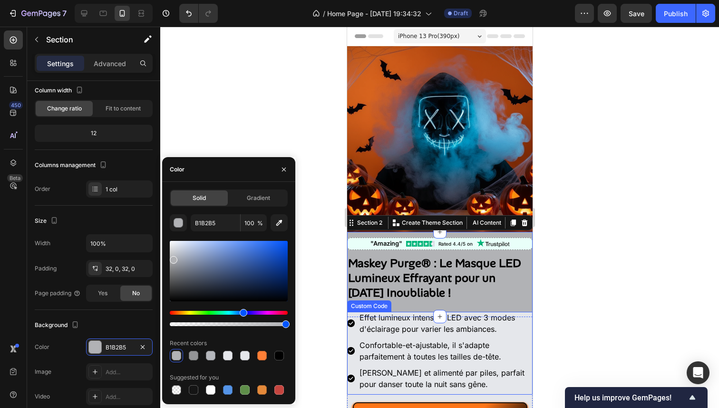
click at [522, 331] on ul "Effet lumineux intense à LED avec 3 modes d'éclairage pour varier les ambiances…" at bounding box center [440, 353] width 186 height 83
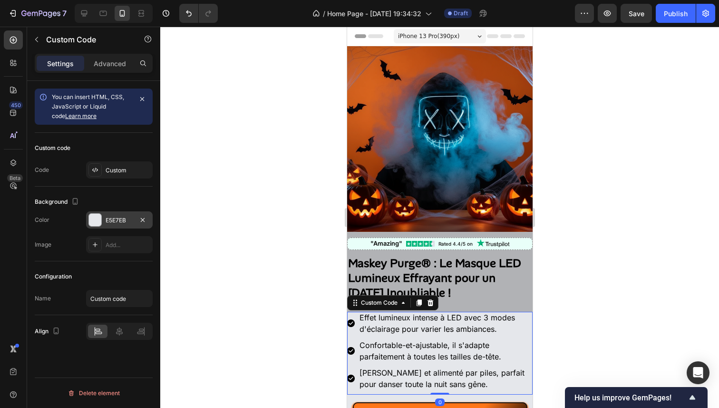
click at [109, 219] on div "E5E7EB" at bounding box center [120, 220] width 28 height 9
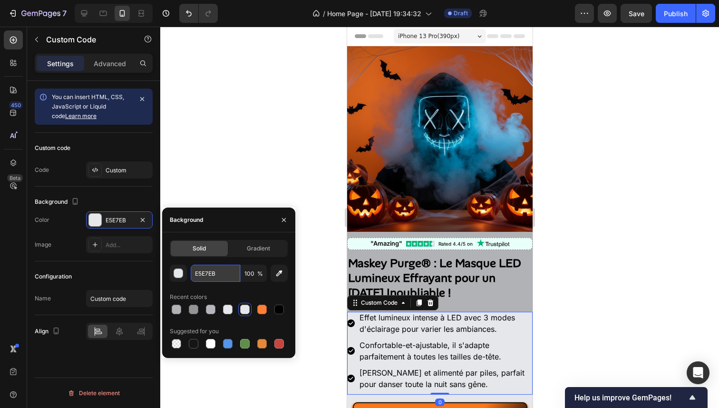
click at [231, 276] on input "E5E7EB" at bounding box center [215, 273] width 49 height 17
paste input "B1B2B5"
type input "B1B2B5"
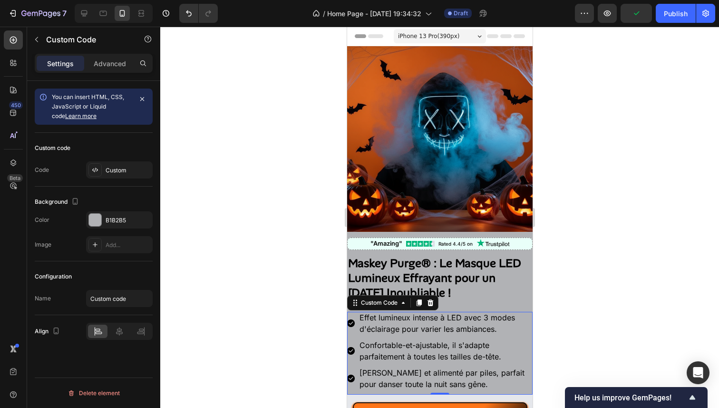
drag, startPoint x: 594, startPoint y: 275, endPoint x: 570, endPoint y: 275, distance: 24.7
click at [594, 275] on div at bounding box center [439, 217] width 559 height 381
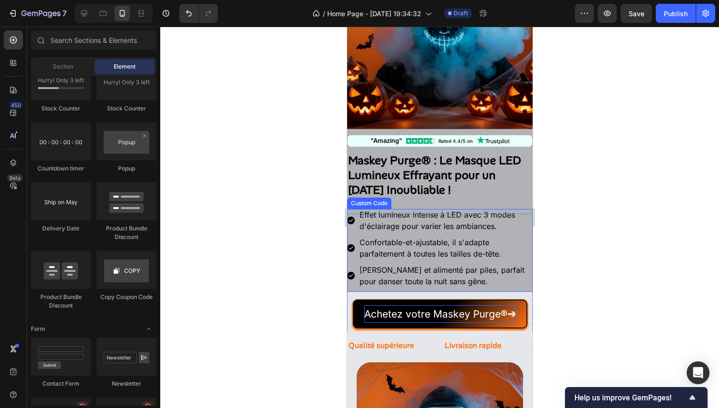
scroll to position [110, 0]
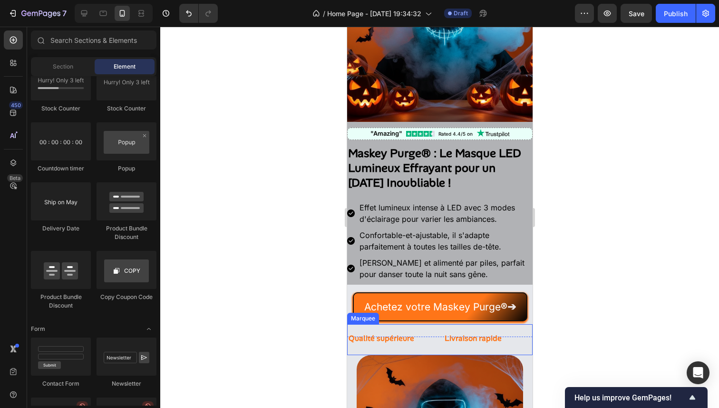
click at [510, 333] on div "Livraison rapide Text Block" at bounding box center [487, 338] width 88 height 28
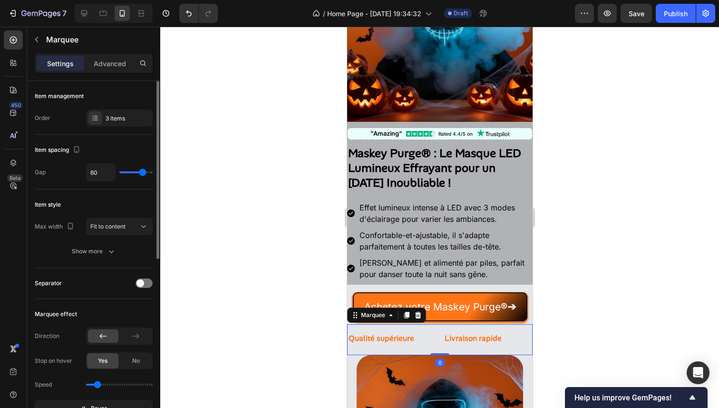
scroll to position [206, 0]
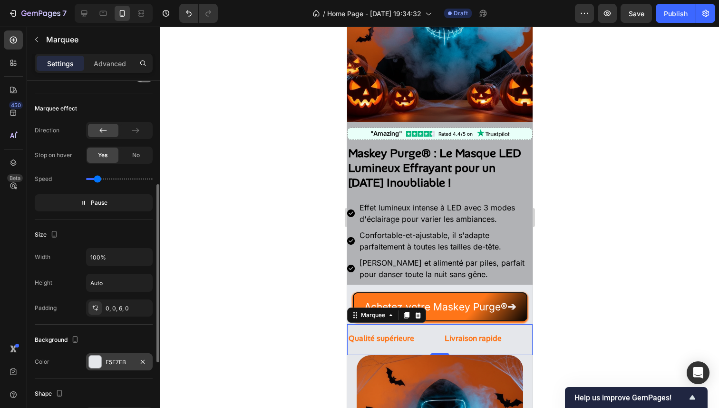
click at [102, 367] on div "E5E7EB" at bounding box center [119, 361] width 67 height 17
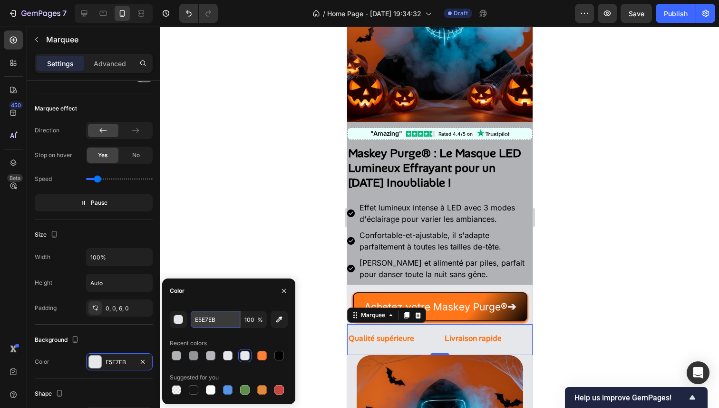
click at [212, 314] on input "E5E7EB" at bounding box center [215, 319] width 49 height 17
click at [213, 315] on input "E5E7EB" at bounding box center [215, 319] width 49 height 17
click at [181, 352] on div at bounding box center [176, 355] width 11 height 11
type input "B1B2B5"
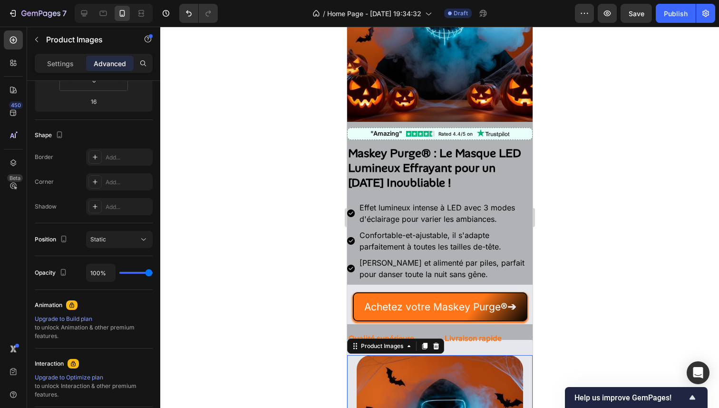
scroll to position [0, 0]
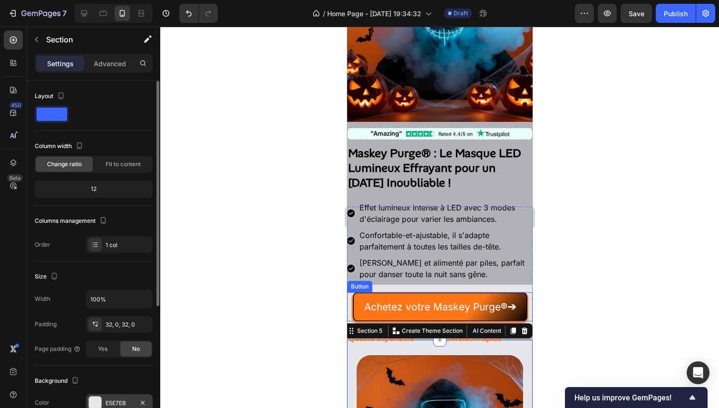
click at [104, 405] on div "E5E7EB" at bounding box center [119, 402] width 67 height 17
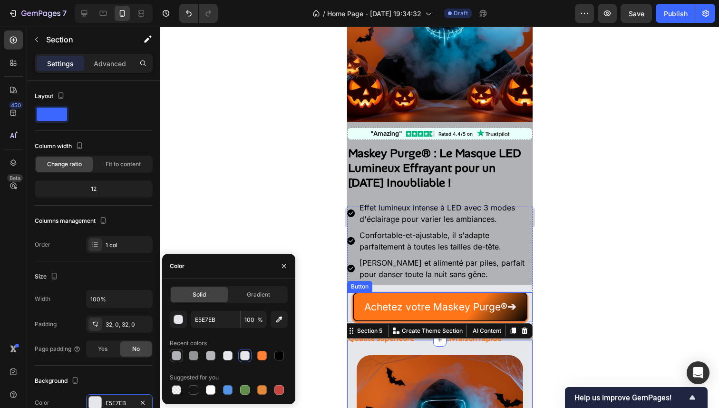
click at [180, 355] on div at bounding box center [177, 356] width 10 height 10
type input "B1B2B5"
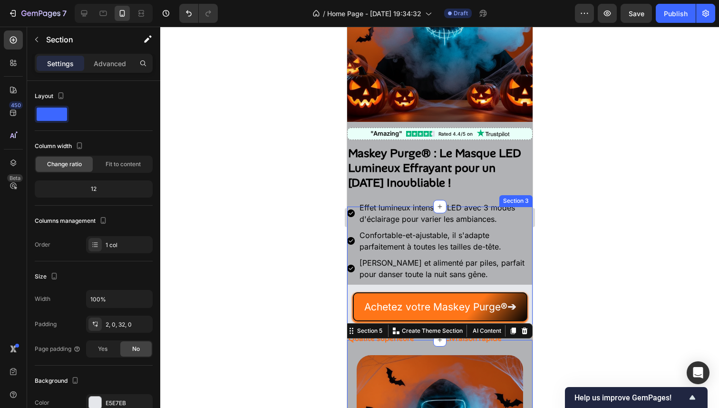
click at [511, 285] on div "Achetez votre Maskey Purge ® ➔ Button" at bounding box center [440, 303] width 186 height 37
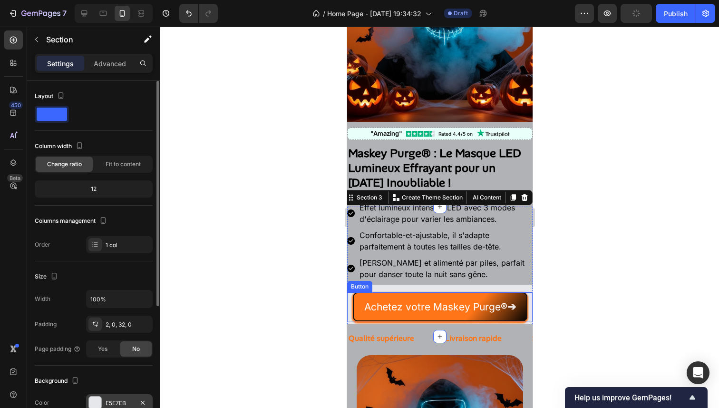
click at [115, 399] on div "E5E7EB" at bounding box center [120, 403] width 28 height 9
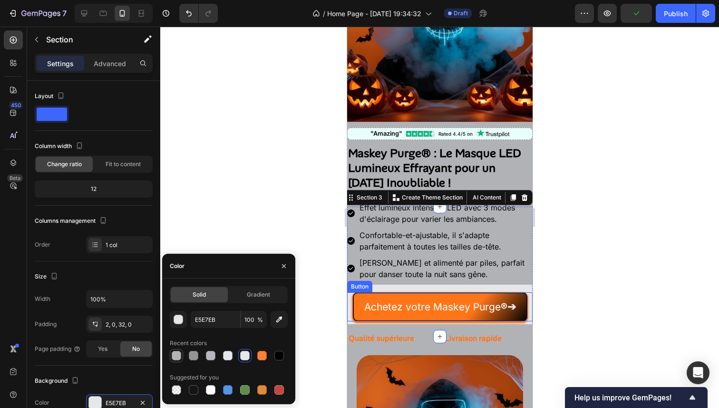
click at [177, 356] on div at bounding box center [177, 356] width 10 height 10
type input "B1B2B5"
click at [257, 194] on div at bounding box center [439, 217] width 559 height 381
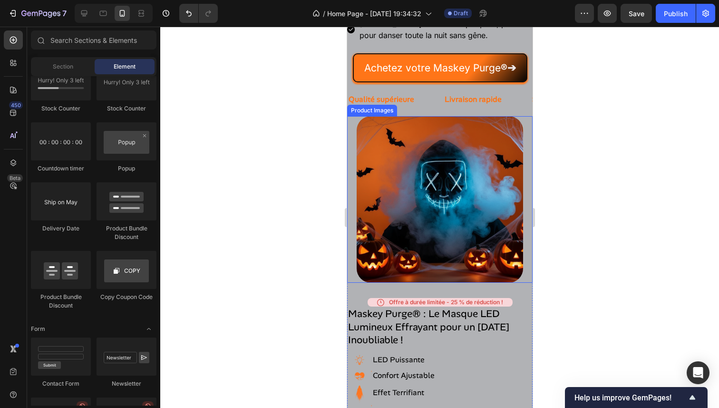
scroll to position [353, 0]
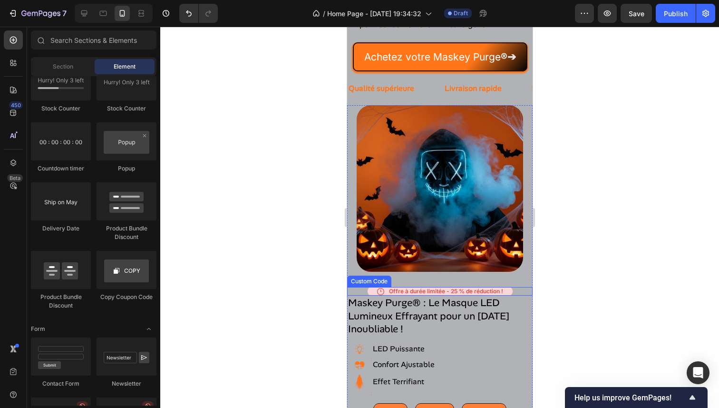
click at [510, 287] on div "Offre à durée limitée - 25 % de réduction !" at bounding box center [440, 291] width 186 height 9
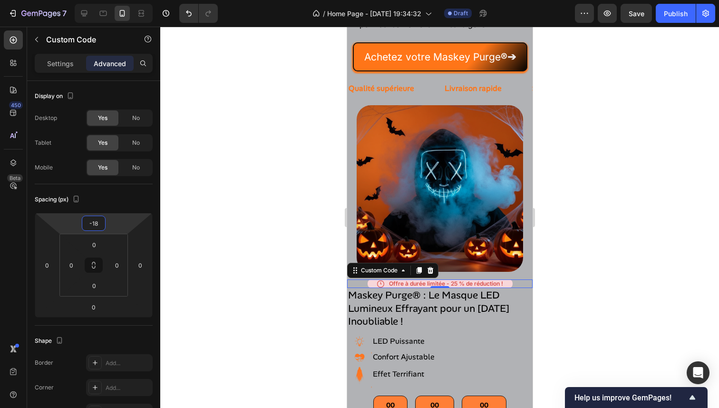
type input "-20"
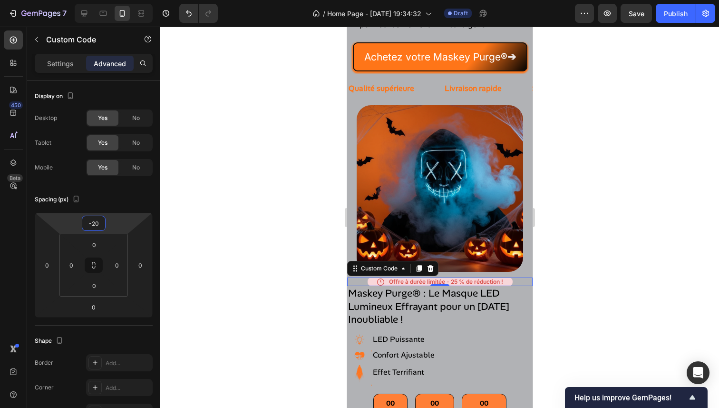
drag, startPoint x: 122, startPoint y: 224, endPoint x: 123, endPoint y: 229, distance: 4.9
click at [123, 0] on html "7 / Home Page - Sep 26, 19:34:32 Draft Preview Save Publish 450 Beta Sections(1…" at bounding box center [359, 0] width 719 height 0
click at [267, 212] on div at bounding box center [439, 217] width 559 height 381
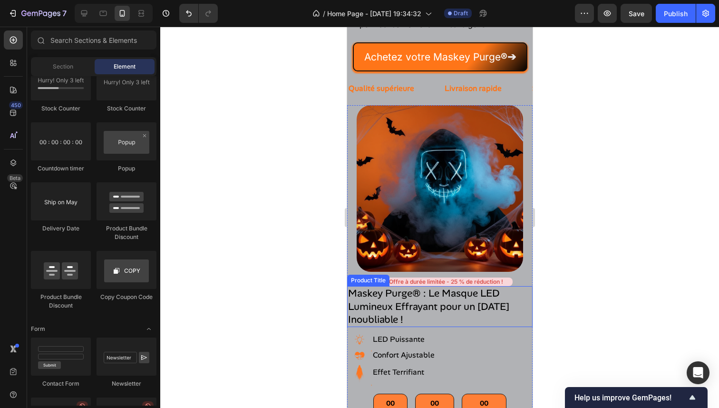
click at [479, 287] on h2 "[PERSON_NAME] Purge® : Le Masque LED Lumineux Effrayant pour un [DATE] Inoublia…" at bounding box center [440, 306] width 186 height 41
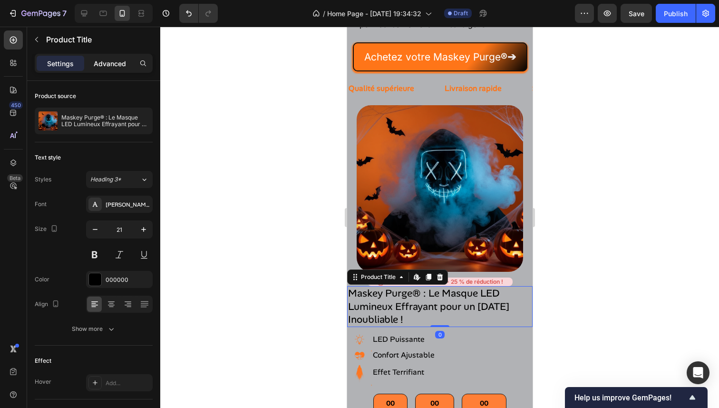
click at [118, 69] on div "Advanced" at bounding box center [110, 63] width 48 height 15
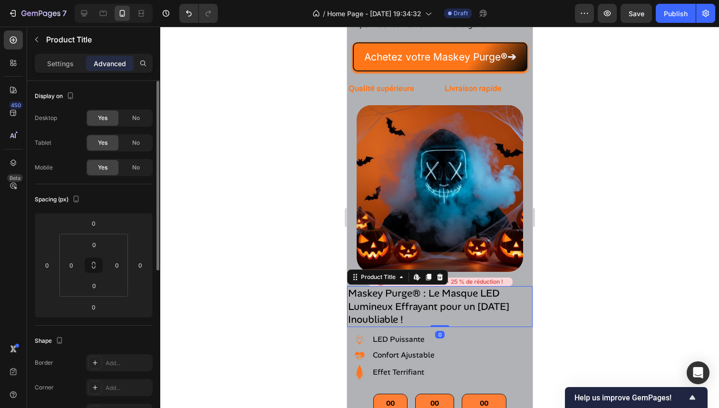
drag, startPoint x: 125, startPoint y: 118, endPoint x: 128, endPoint y: 134, distance: 15.5
click at [125, 118] on div "No" at bounding box center [135, 117] width 31 height 15
click at [132, 145] on span "No" at bounding box center [136, 142] width 8 height 9
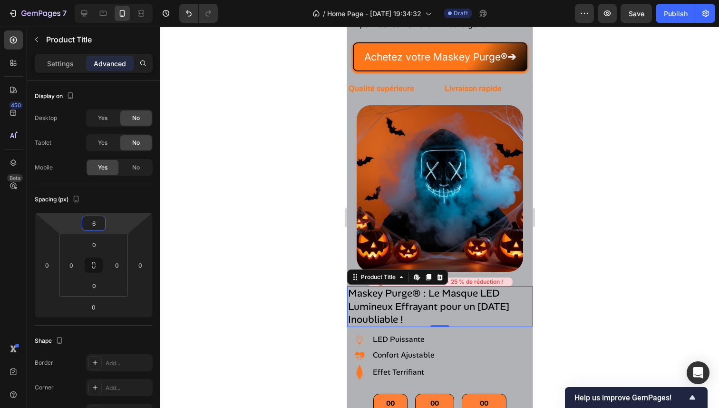
type input "8"
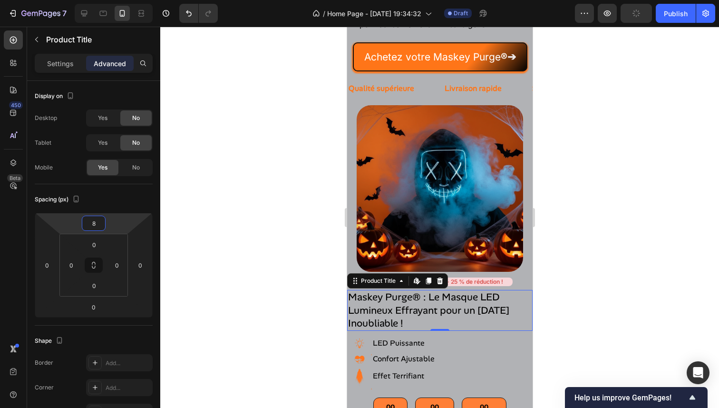
click at [117, 0] on html "7 / Home Page - Sep 26, 19:34:32 Draft Preview Publish 450 Beta Sections(18) El…" at bounding box center [359, 0] width 719 height 0
click at [284, 169] on div at bounding box center [439, 217] width 559 height 381
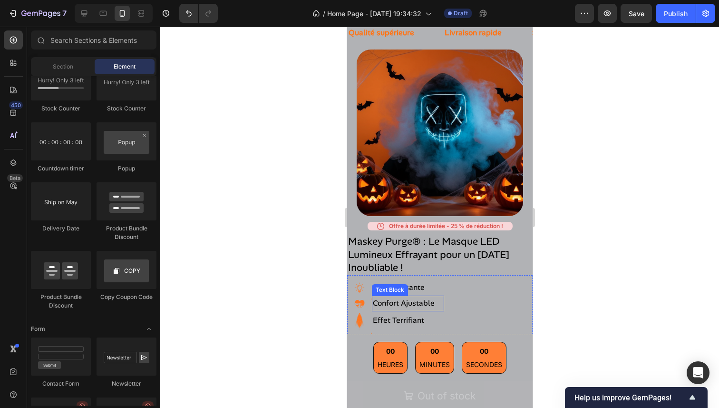
scroll to position [417, 0]
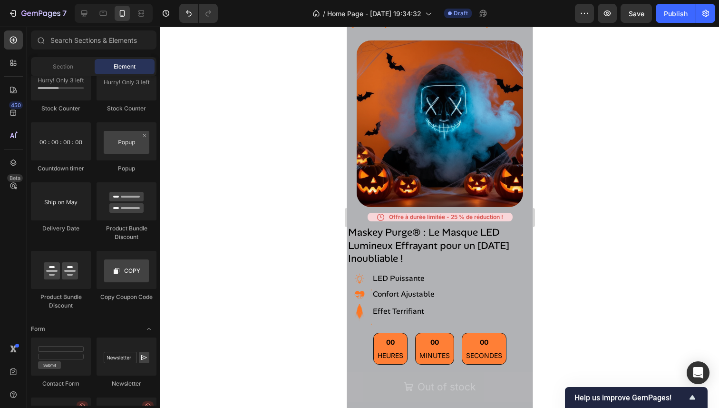
click at [659, 234] on div at bounding box center [439, 217] width 559 height 381
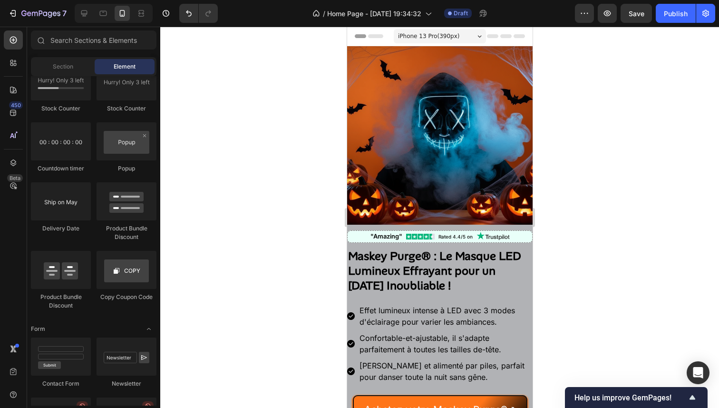
scroll to position [288, 0]
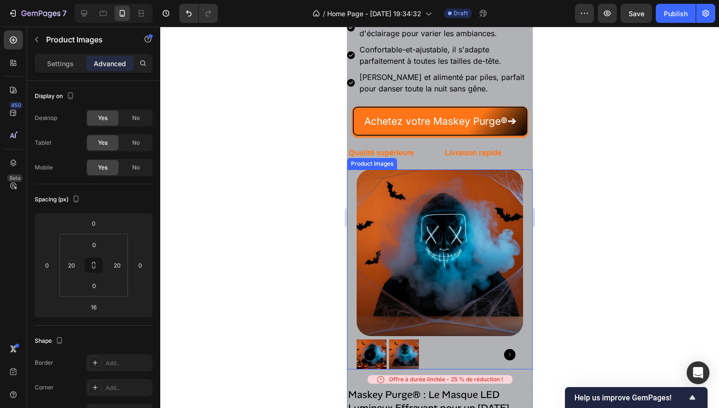
click at [452, 339] on div at bounding box center [439, 354] width 167 height 30
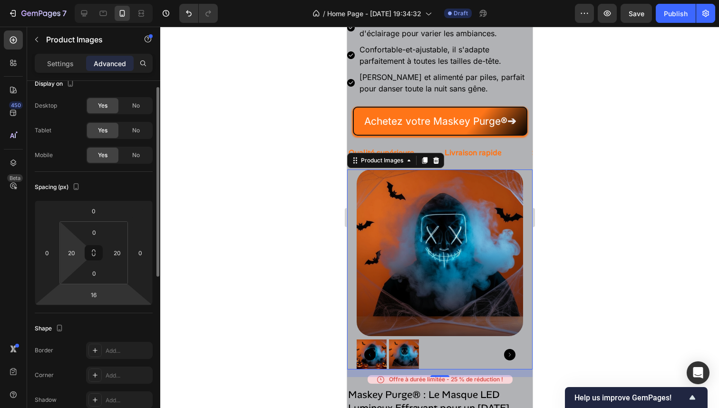
scroll to position [0, 0]
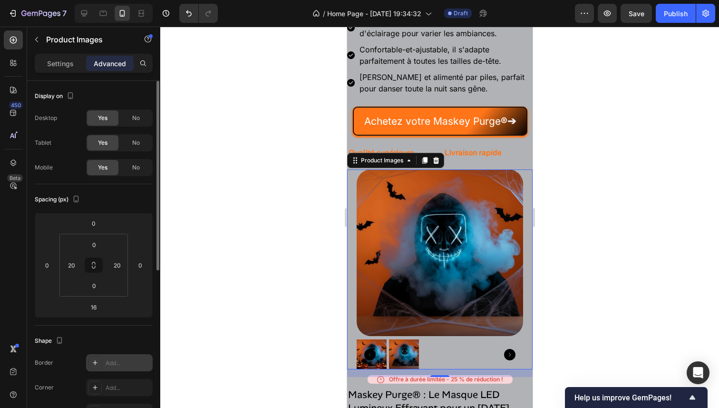
click at [89, 361] on div at bounding box center [95, 362] width 13 height 13
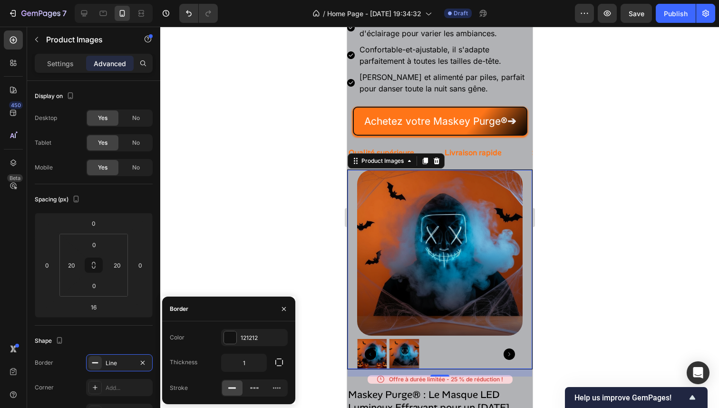
click at [302, 216] on div at bounding box center [439, 217] width 559 height 381
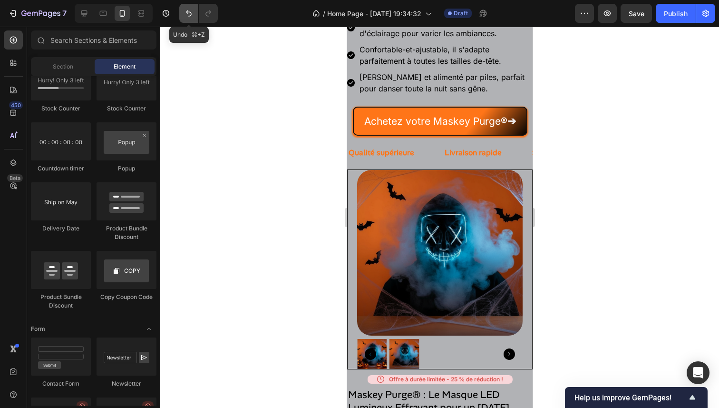
click at [191, 17] on icon "Undo/Redo" at bounding box center [189, 14] width 10 height 10
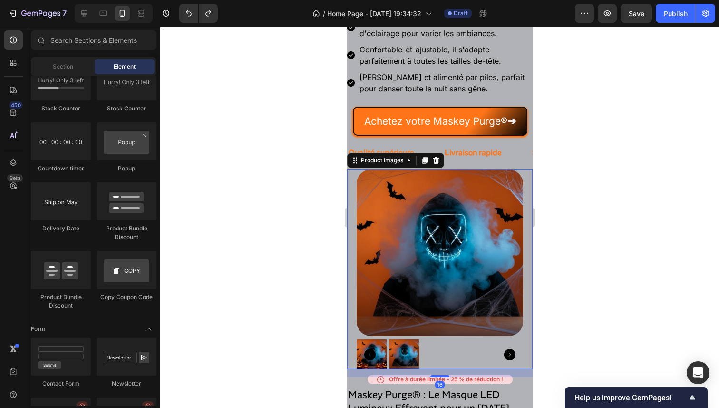
click at [437, 356] on div at bounding box center [439, 354] width 167 height 30
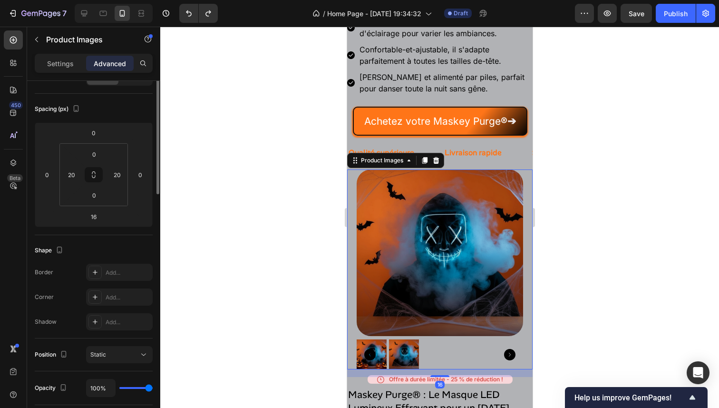
scroll to position [176, 0]
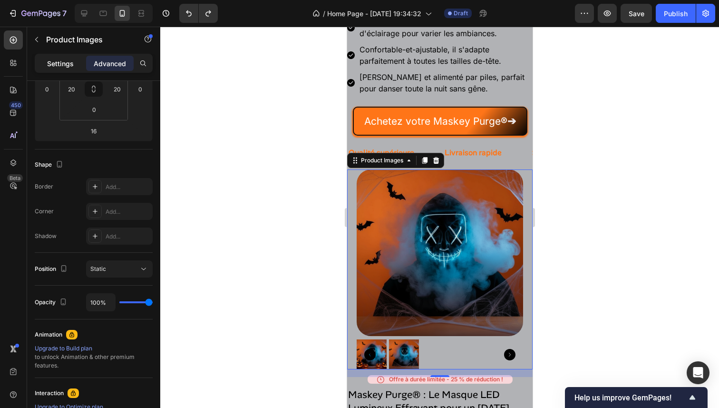
click at [72, 63] on p "Settings" at bounding box center [60, 64] width 27 height 10
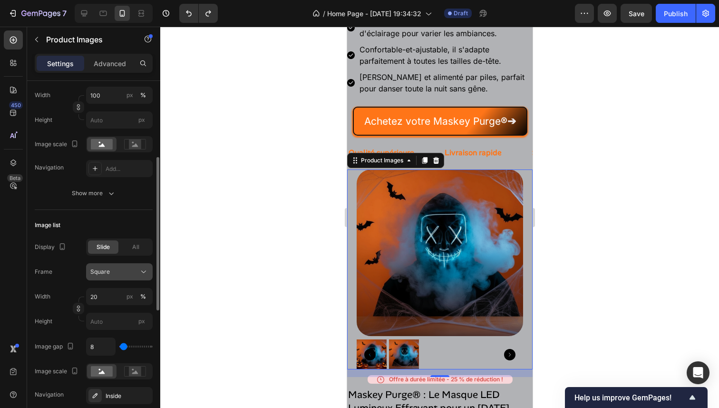
click at [113, 268] on div "Square" at bounding box center [113, 271] width 47 height 9
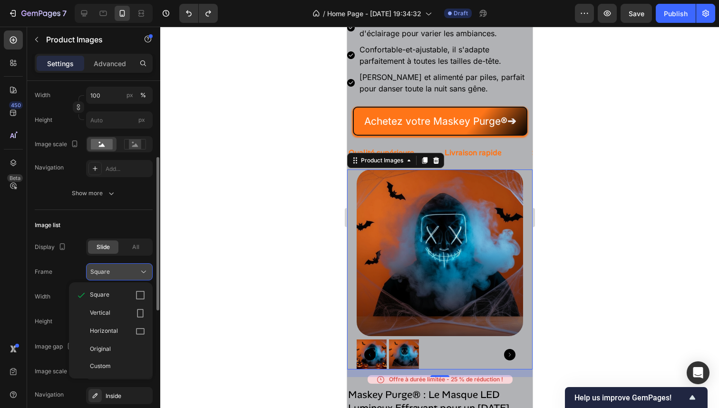
click at [113, 268] on div "Square" at bounding box center [113, 271] width 47 height 9
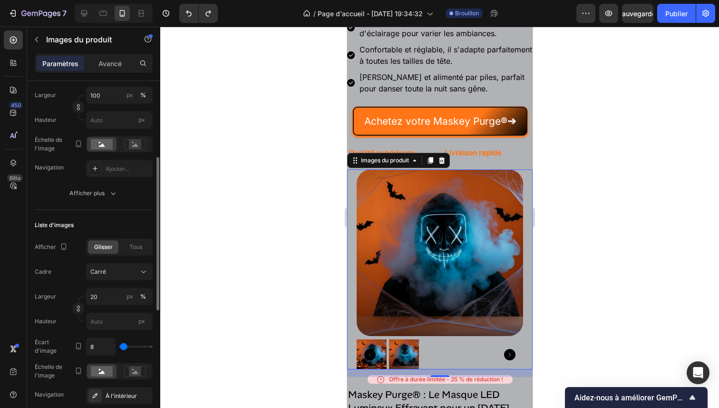
click at [67, 270] on div "Cadre Carré" at bounding box center [94, 271] width 118 height 17
click at [128, 249] on div "Tous" at bounding box center [135, 246] width 30 height 13
click at [110, 249] on font "Glisser" at bounding box center [103, 246] width 19 height 7
click at [129, 246] on font "Tous" at bounding box center [135, 246] width 13 height 7
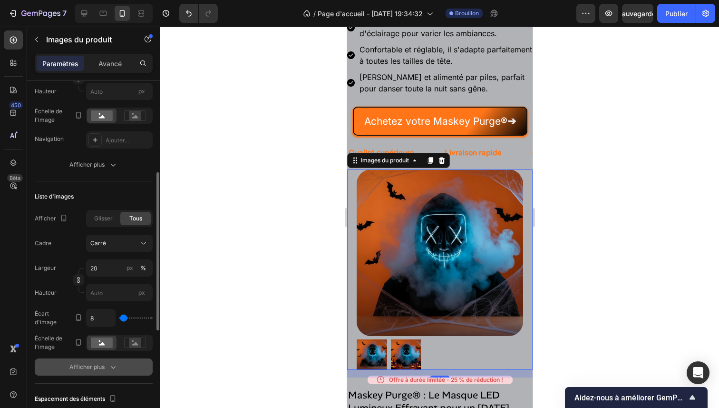
click at [99, 372] on button "Afficher plus" at bounding box center [94, 366] width 118 height 17
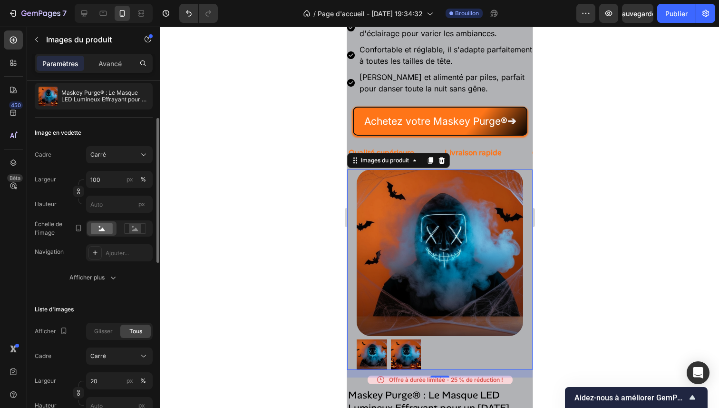
scroll to position [8, 0]
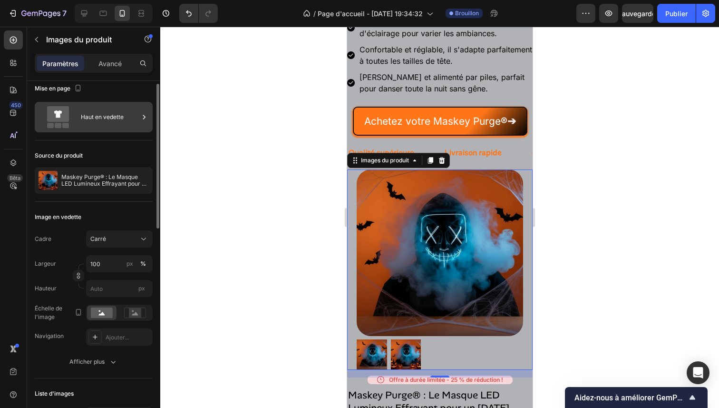
click at [100, 127] on div "Haut en vedette" at bounding box center [110, 117] width 58 height 22
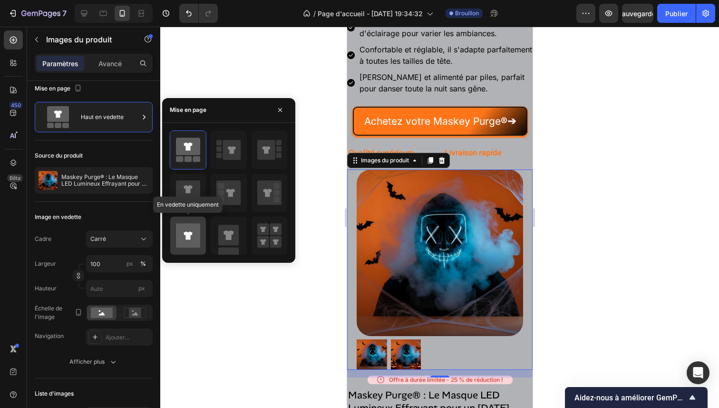
click at [191, 232] on icon at bounding box center [188, 235] width 9 height 8
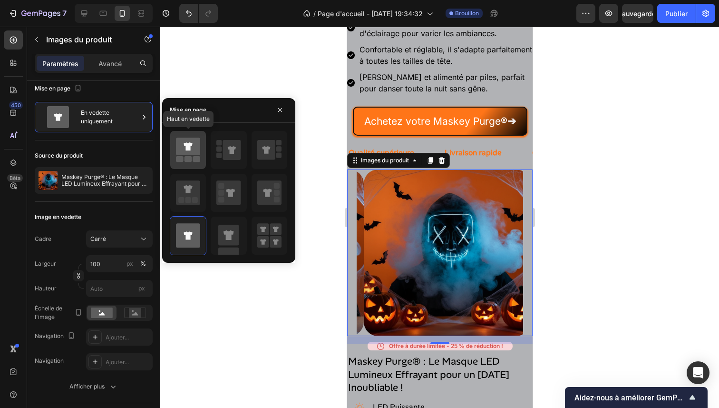
click at [200, 138] on icon at bounding box center [188, 150] width 24 height 27
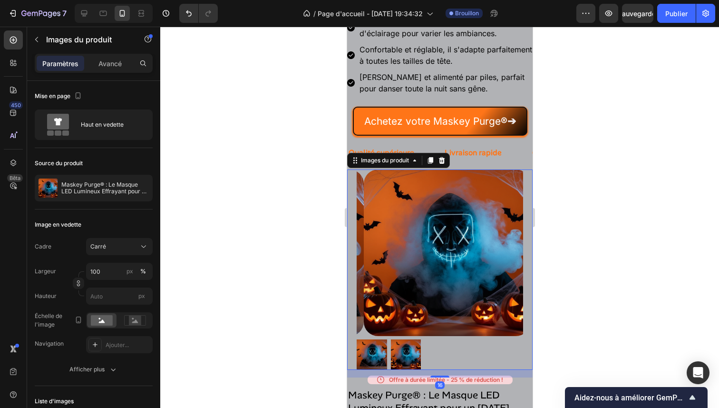
click at [372, 367] on img at bounding box center [371, 354] width 30 height 30
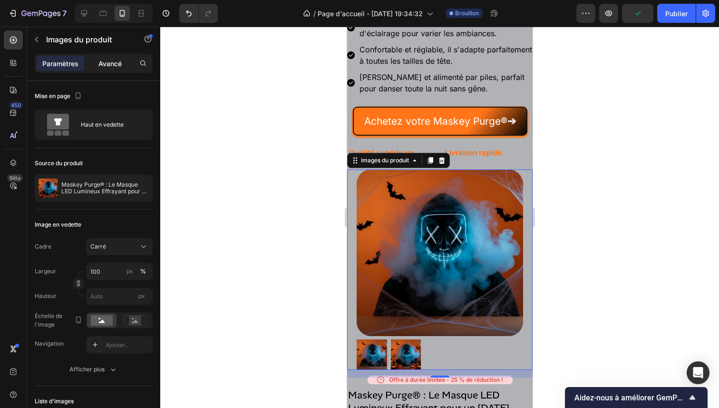
click at [112, 66] on font "Avancé" at bounding box center [109, 63] width 23 height 8
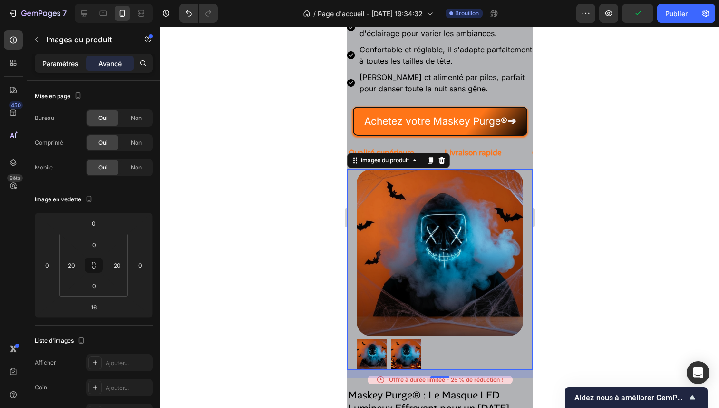
click at [66, 63] on font "Paramètres" at bounding box center [60, 63] width 36 height 8
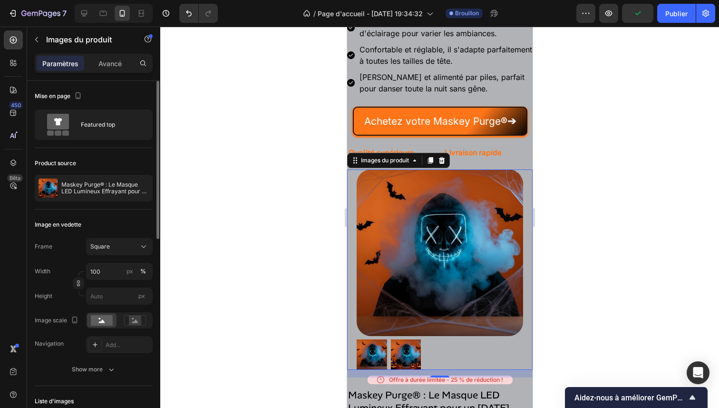
click at [130, 141] on div "Mise en page Featured top" at bounding box center [94, 114] width 118 height 67
click at [132, 128] on div "Featured top" at bounding box center [110, 125] width 58 height 22
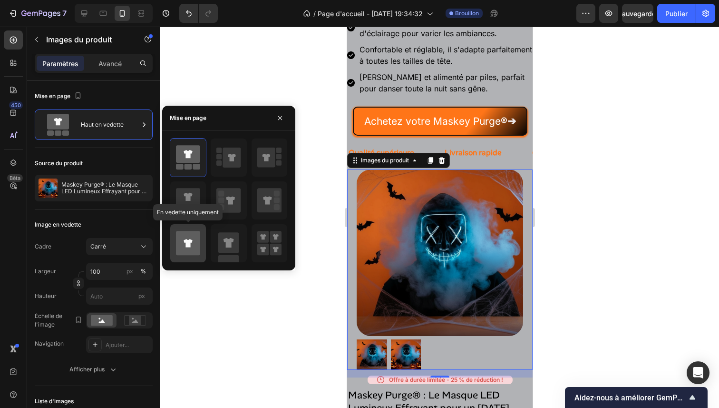
click at [191, 227] on div at bounding box center [188, 243] width 36 height 38
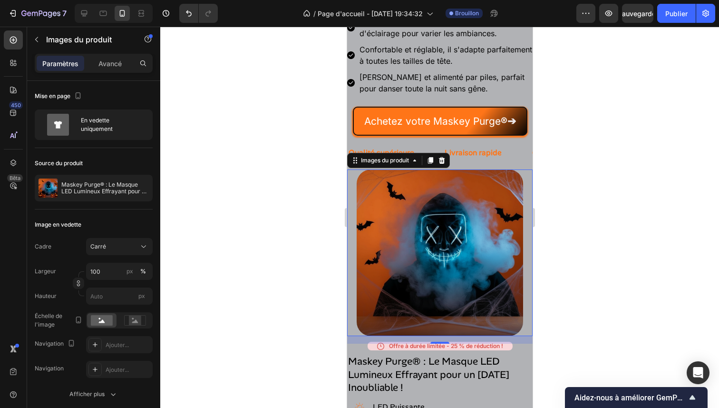
click at [265, 352] on div at bounding box center [439, 217] width 559 height 381
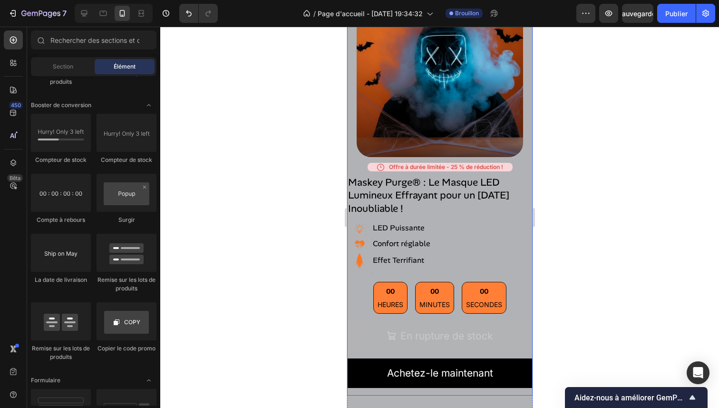
scroll to position [498, 0]
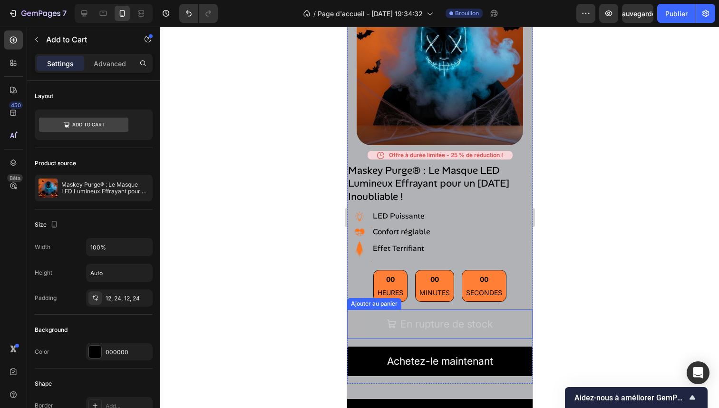
click at [507, 315] on button "En rupture de stock" at bounding box center [440, 324] width 186 height 30
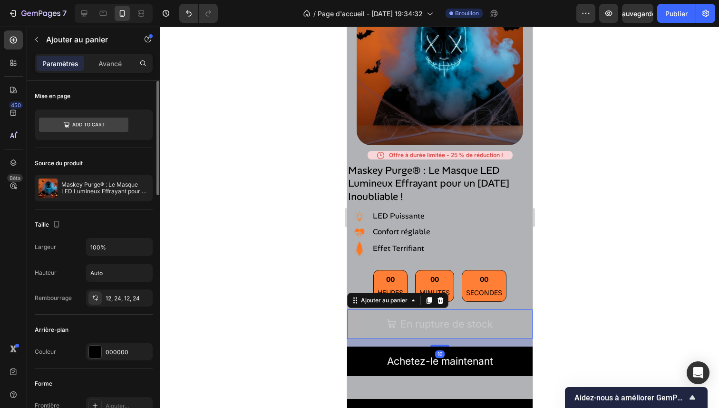
scroll to position [94, 0]
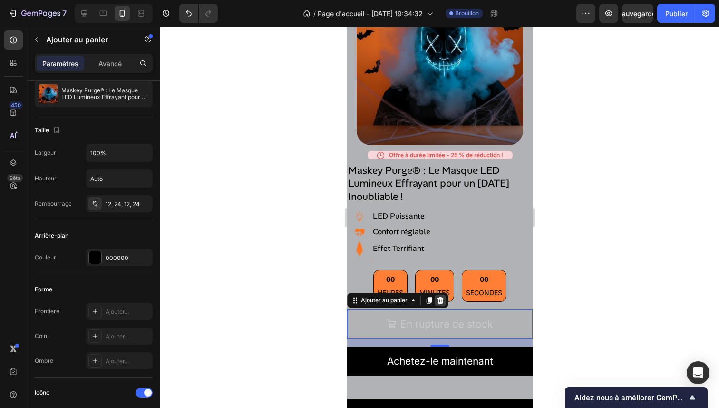
click at [443, 296] on icon at bounding box center [440, 300] width 8 height 8
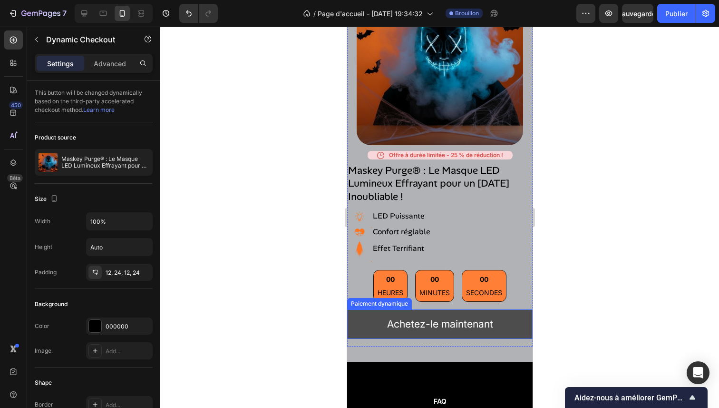
click at [370, 325] on button "Achetez-le maintenant" at bounding box center [440, 324] width 186 height 30
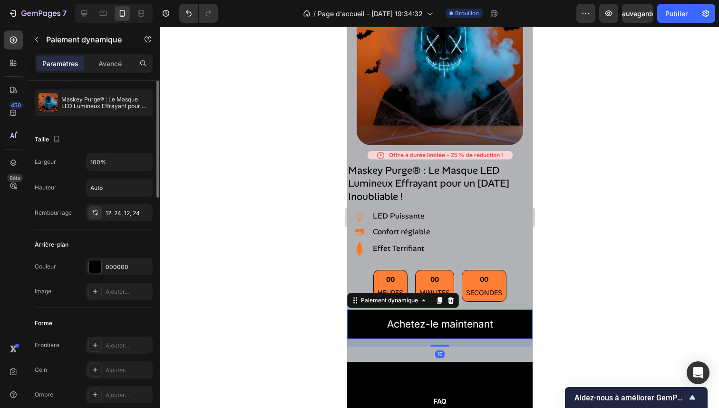
scroll to position [113, 0]
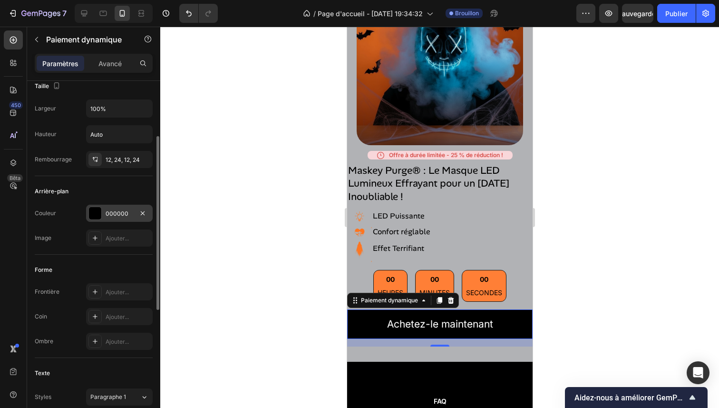
click at [100, 213] on div at bounding box center [95, 213] width 12 height 12
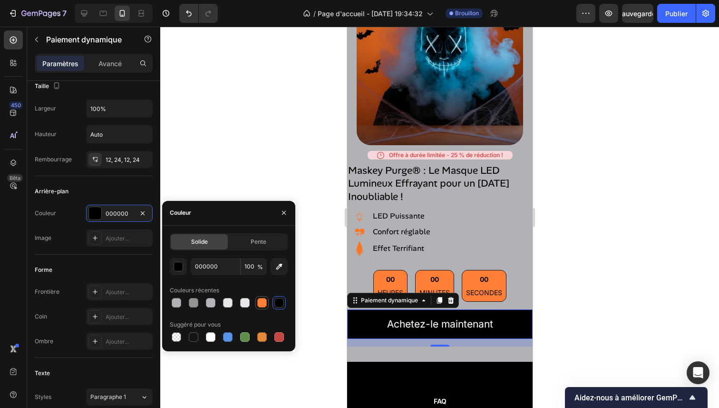
click at [261, 305] on div at bounding box center [262, 303] width 10 height 10
type input "FF7F36"
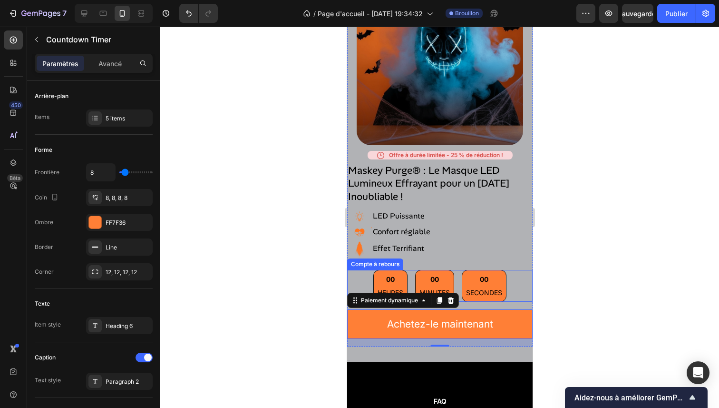
click at [377, 274] on div "00" at bounding box center [390, 279] width 26 height 10
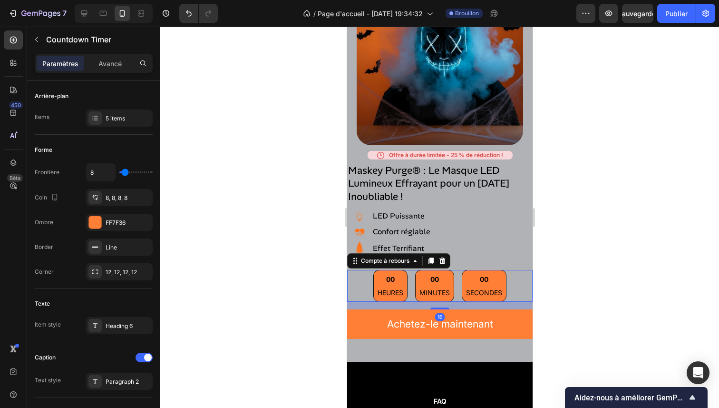
scroll to position [0, 0]
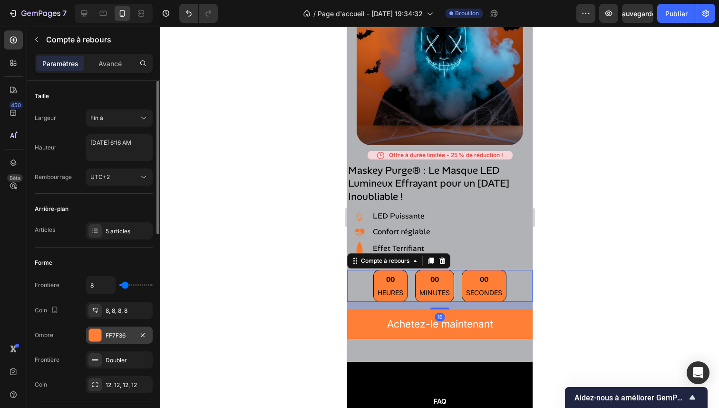
click at [89, 333] on div at bounding box center [95, 335] width 12 height 12
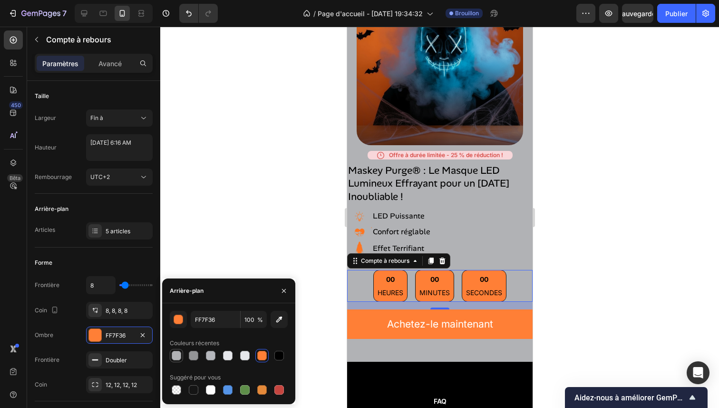
click at [175, 360] on div at bounding box center [176, 355] width 11 height 11
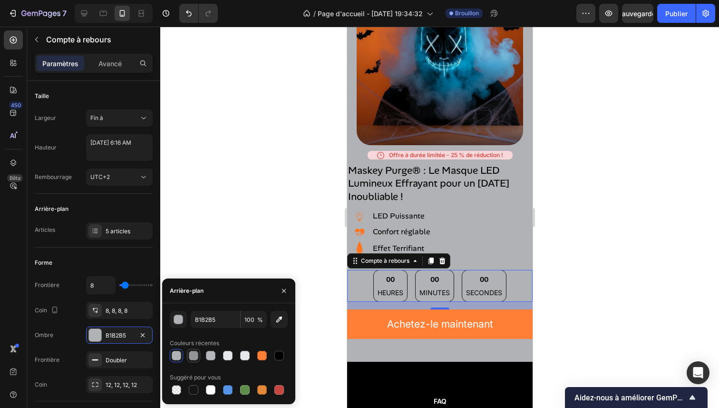
click at [190, 353] on div at bounding box center [194, 356] width 10 height 10
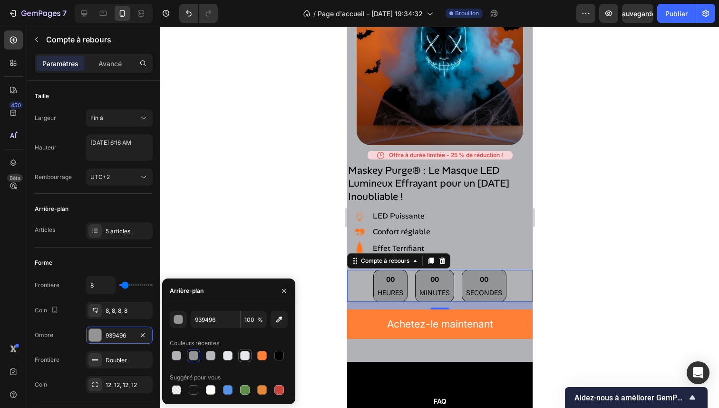
click at [248, 353] on div at bounding box center [245, 356] width 10 height 10
type input "E5E7EB"
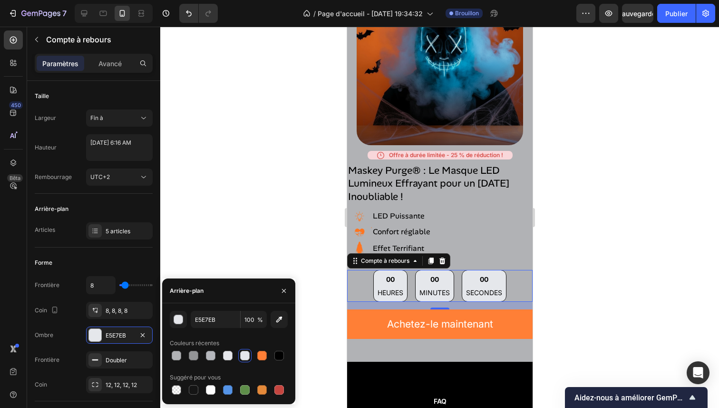
click at [236, 353] on div at bounding box center [229, 355] width 118 height 13
click at [301, 214] on div at bounding box center [439, 217] width 559 height 381
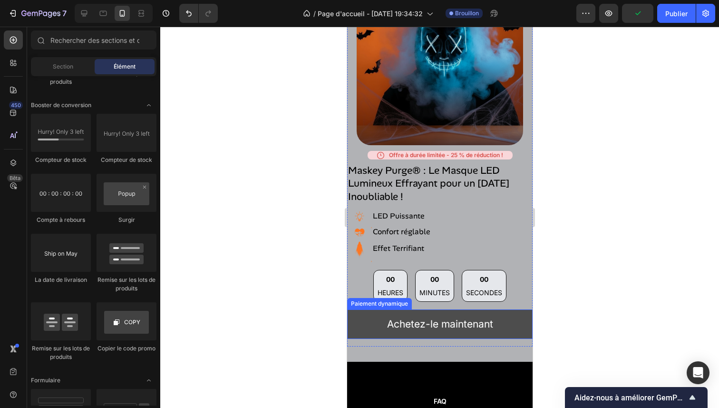
click at [367, 316] on button "Achetez-le maintenant" at bounding box center [440, 324] width 186 height 30
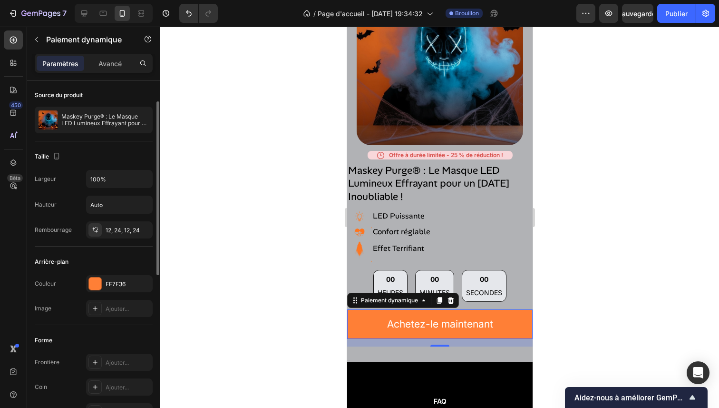
scroll to position [44, 0]
click at [118, 182] on input "100%" at bounding box center [120, 176] width 66 height 17
click at [138, 182] on button "button" at bounding box center [143, 176] width 17 height 17
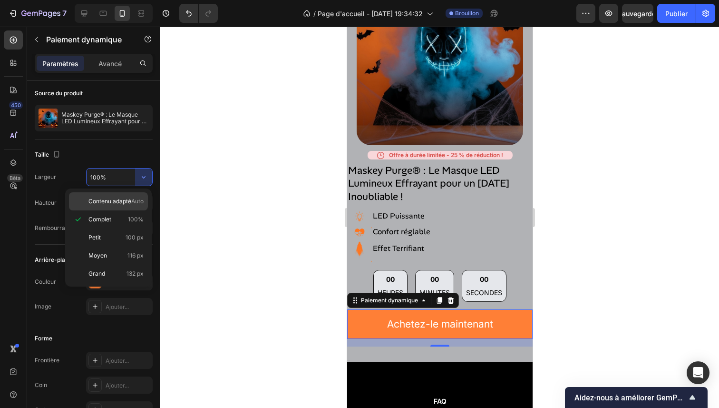
click at [127, 199] on font "Contenu adapté" at bounding box center [110, 200] width 43 height 7
type input "Auto"
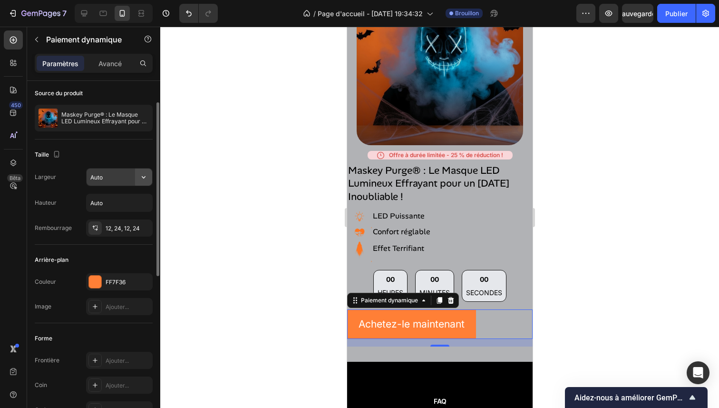
click at [142, 179] on icon "button" at bounding box center [144, 177] width 10 height 10
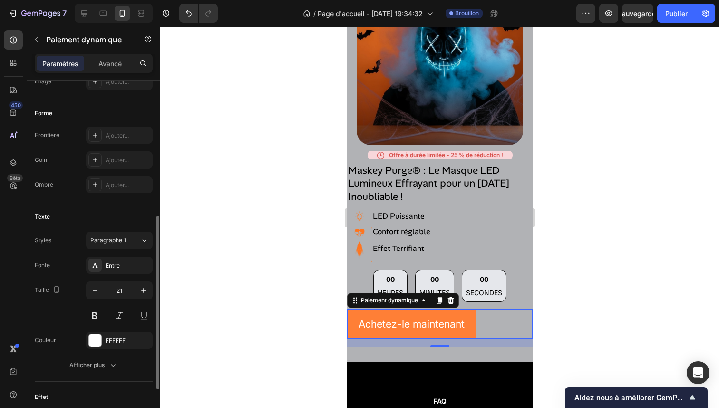
scroll to position [367, 0]
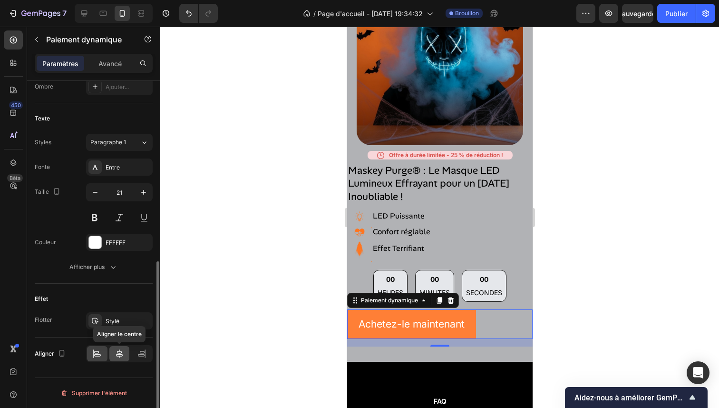
click at [118, 352] on icon at bounding box center [120, 354] width 10 height 10
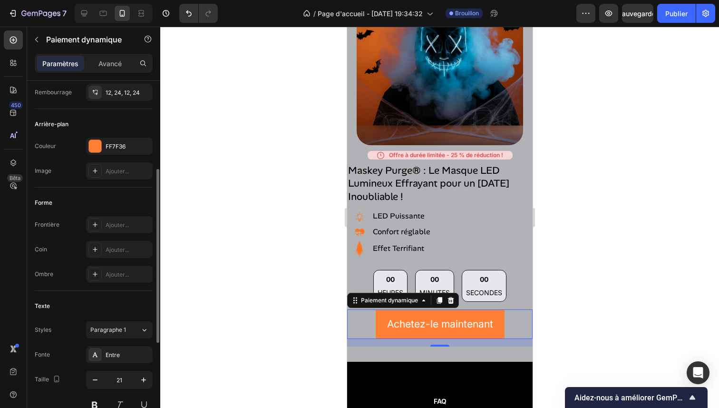
scroll to position [251, 0]
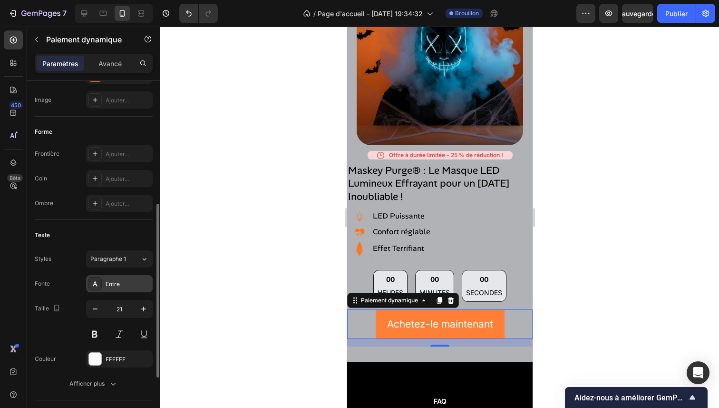
click at [122, 278] on div "Entre" at bounding box center [119, 283] width 67 height 17
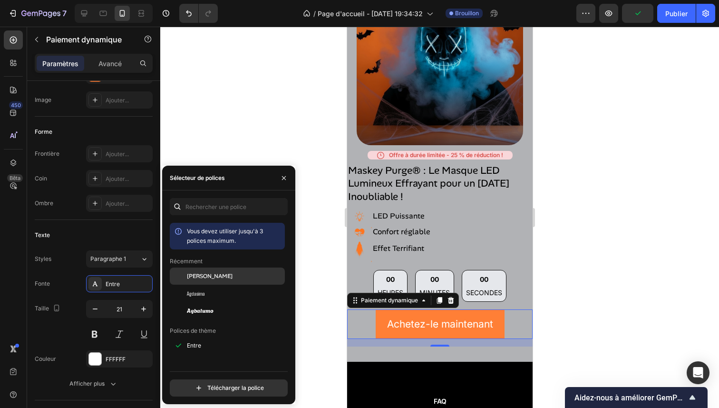
click at [205, 278] on font "Alan Sans" at bounding box center [210, 276] width 46 height 8
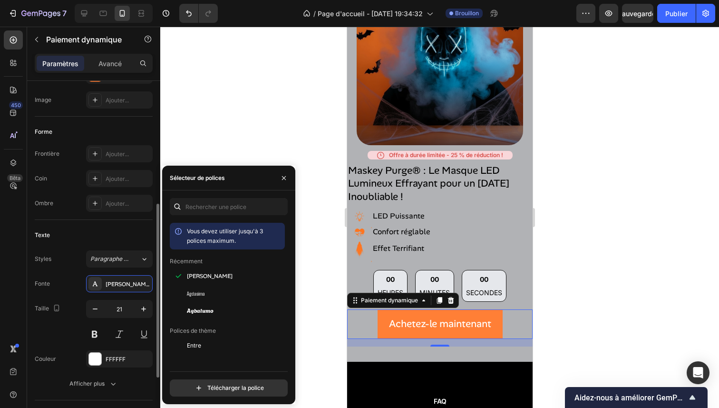
click at [128, 227] on div "Texte" at bounding box center [94, 234] width 118 height 15
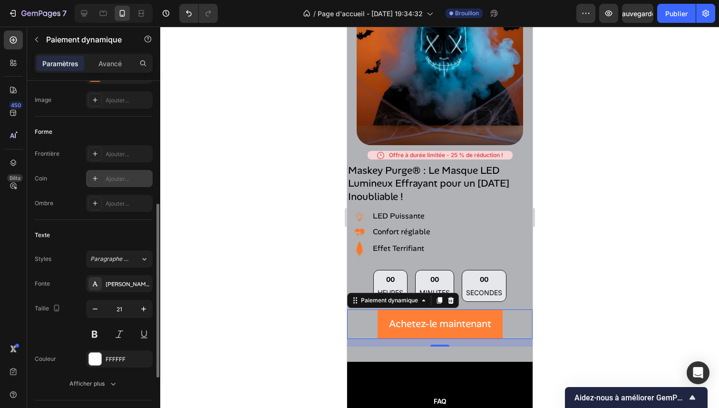
click at [95, 178] on icon at bounding box center [95, 178] width 5 height 5
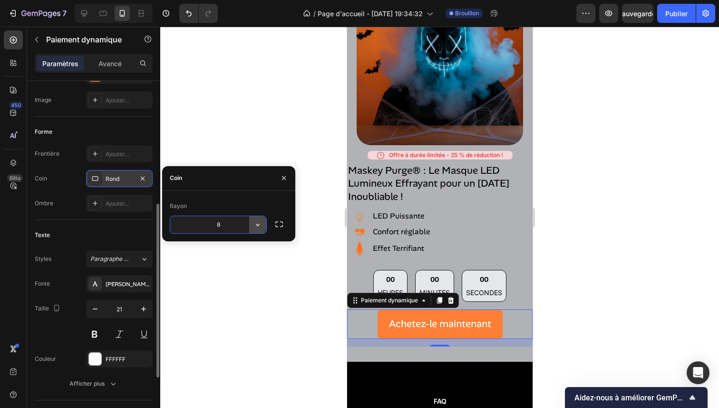
click at [261, 228] on icon "button" at bounding box center [258, 225] width 10 height 10
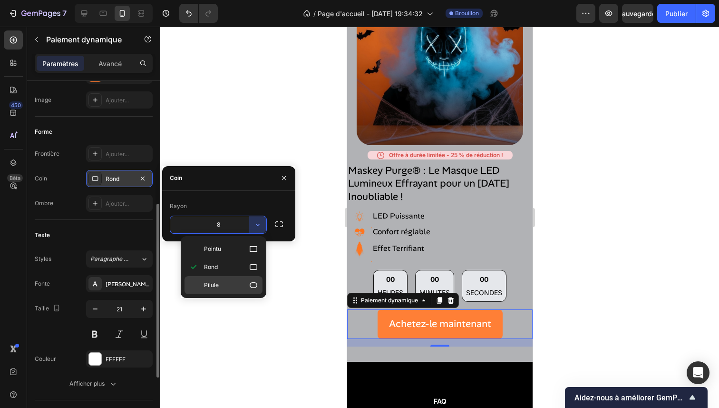
click at [238, 283] on p "Pilule" at bounding box center [231, 285] width 54 height 10
type input "9999"
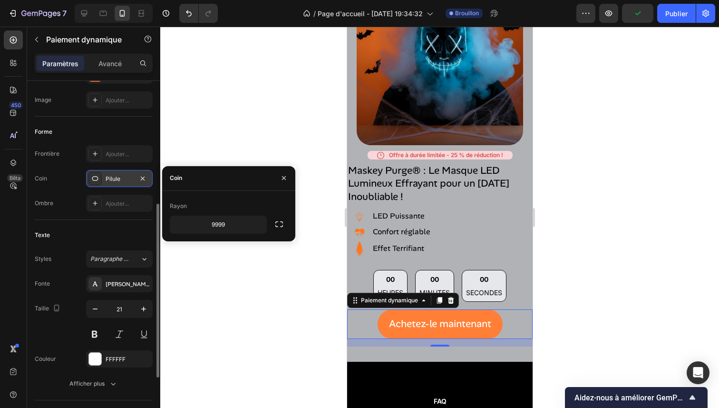
click at [77, 200] on div "Ombre Ajouter..." at bounding box center [94, 203] width 118 height 17
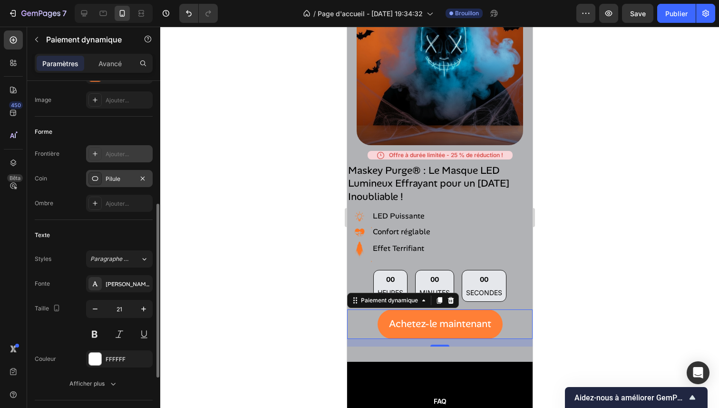
click at [98, 158] on div at bounding box center [95, 153] width 13 height 13
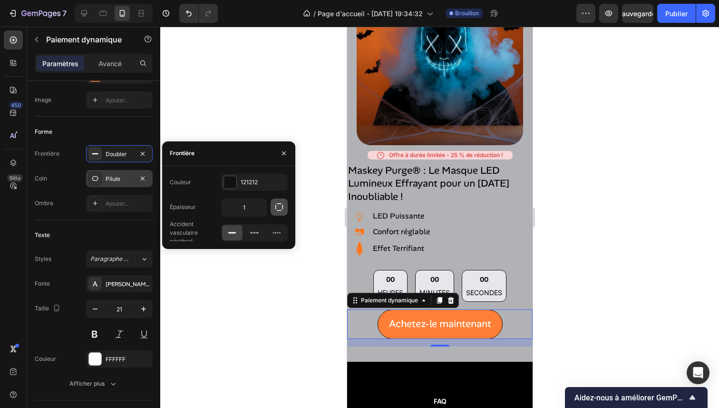
click at [276, 208] on icon "button" at bounding box center [280, 207] width 8 height 8
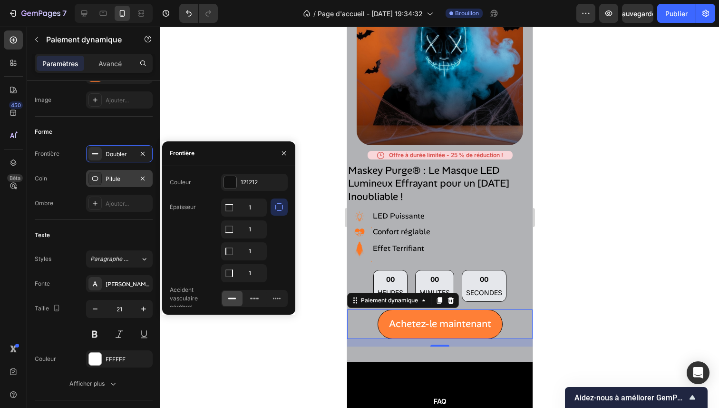
click at [276, 208] on icon "button" at bounding box center [280, 207] width 8 height 8
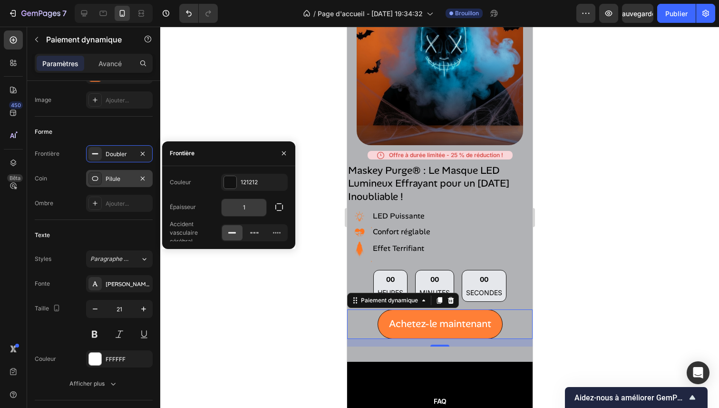
click at [263, 208] on input "1" at bounding box center [244, 207] width 45 height 17
type input "2"
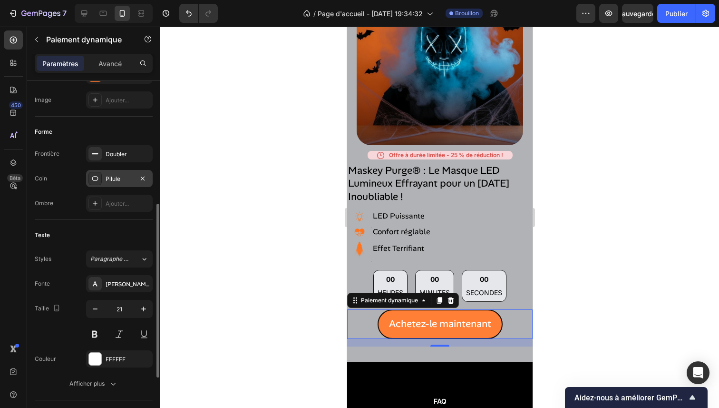
click at [94, 226] on div "Texte Styles Paragraphe 1* Fonte Alan Sans Taille 21 Couleur FFFFFF Afficher pl…" at bounding box center [94, 310] width 118 height 180
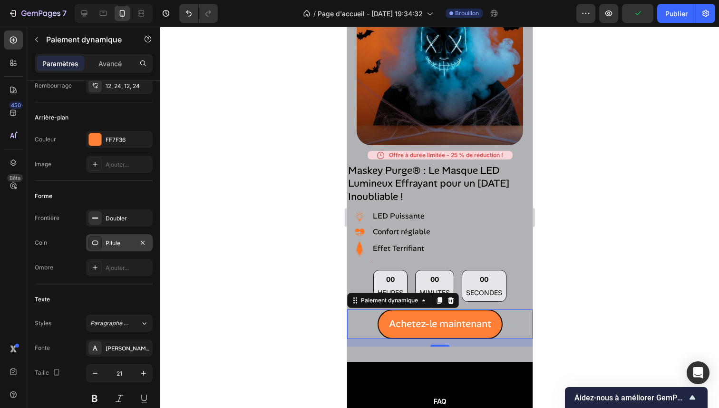
click at [191, 190] on div at bounding box center [439, 217] width 559 height 381
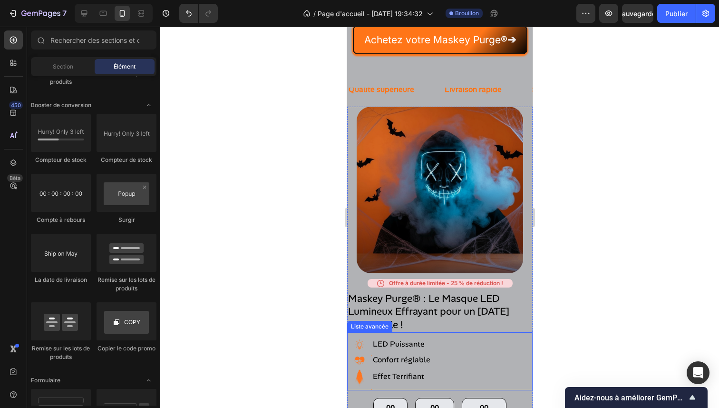
scroll to position [369, 0]
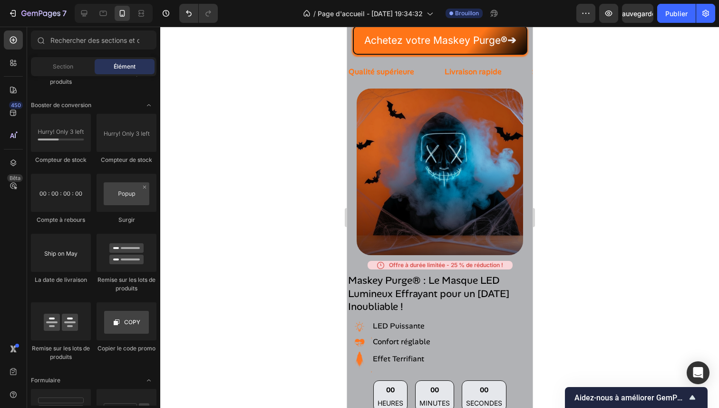
click at [654, 215] on div at bounding box center [439, 217] width 559 height 381
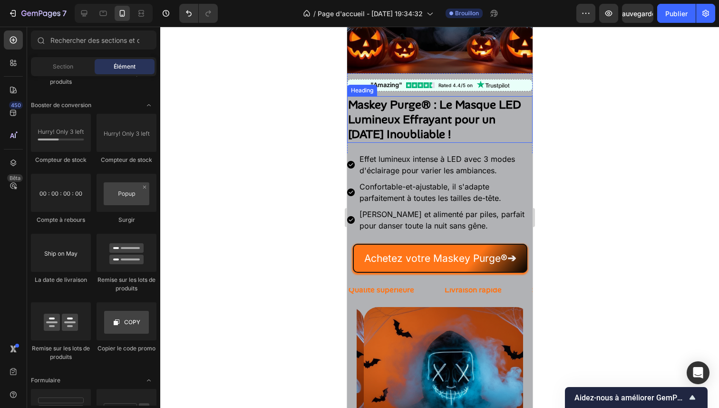
scroll to position [173, 0]
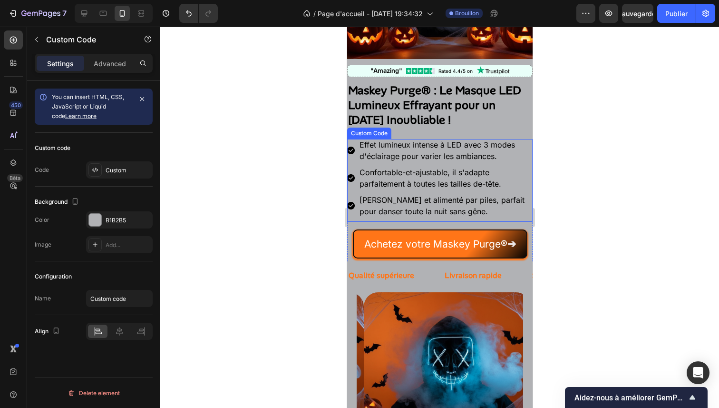
click at [425, 202] on li "[PERSON_NAME] et alimenté par piles, parfait pour danser toute la nuit sans gên…" at bounding box center [440, 205] width 186 height 23
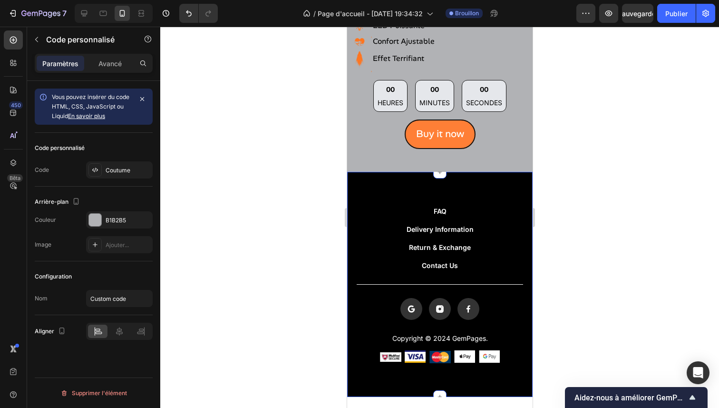
scroll to position [456, 0]
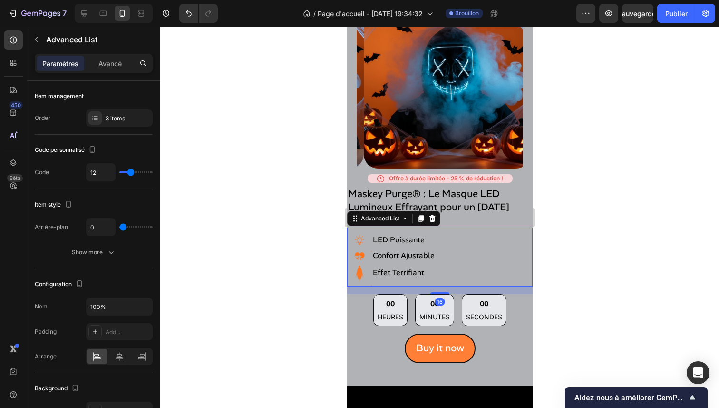
click at [481, 236] on div "Image LED Puissante Text Block Image Confort Ajustable Text Block Image Effet T…" at bounding box center [440, 256] width 186 height 59
click at [421, 215] on icon at bounding box center [420, 218] width 5 height 7
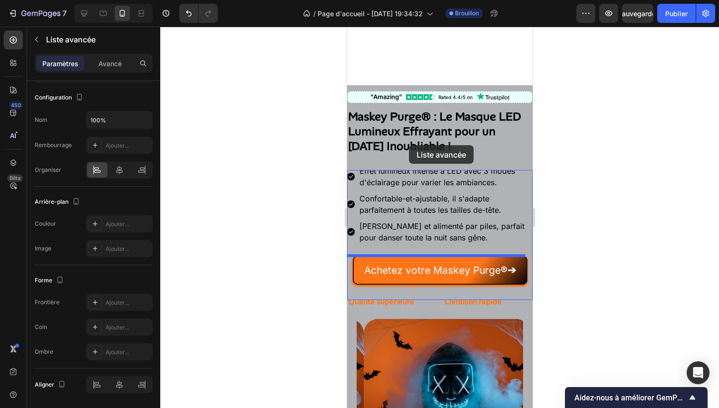
scroll to position [100, 0]
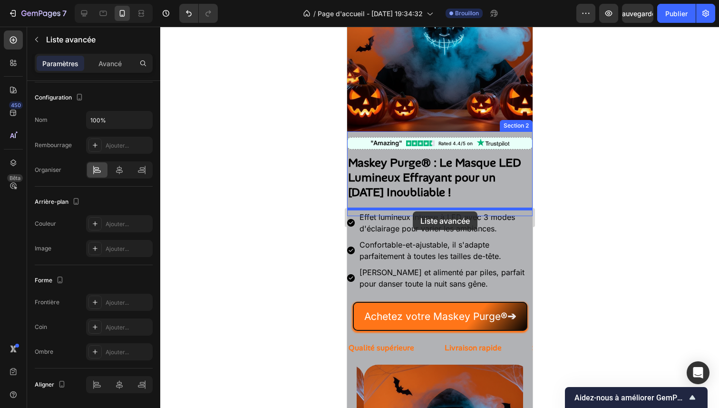
drag, startPoint x: 391, startPoint y: 281, endPoint x: 413, endPoint y: 211, distance: 72.8
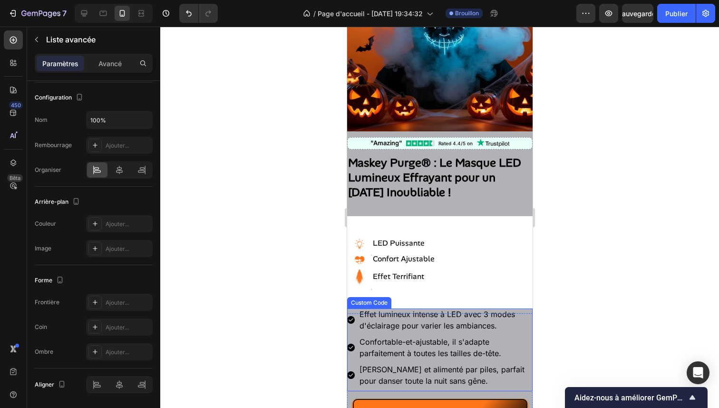
click at [495, 336] on li "Confortable-et-ajustable, il s'adapte parfaitement à toutes les tailles de-tête." at bounding box center [440, 347] width 186 height 23
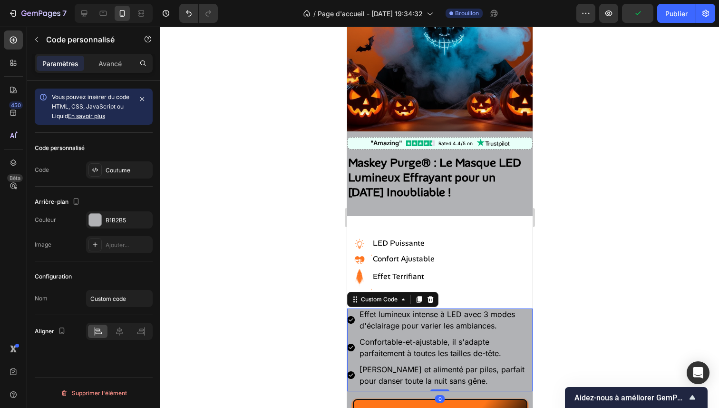
click at [403, 319] on li "Effet lumineux intense à LED avec 3 modes d'éclairage pour varier les ambiances…" at bounding box center [440, 319] width 186 height 23
click at [118, 167] on font "Coutume" at bounding box center [118, 170] width 25 height 7
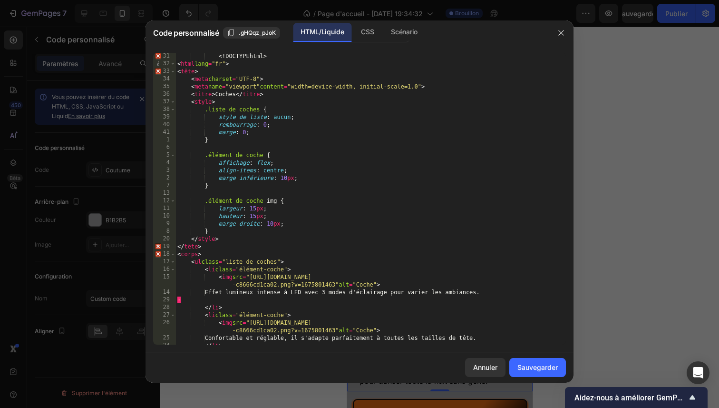
scroll to position [258, 0]
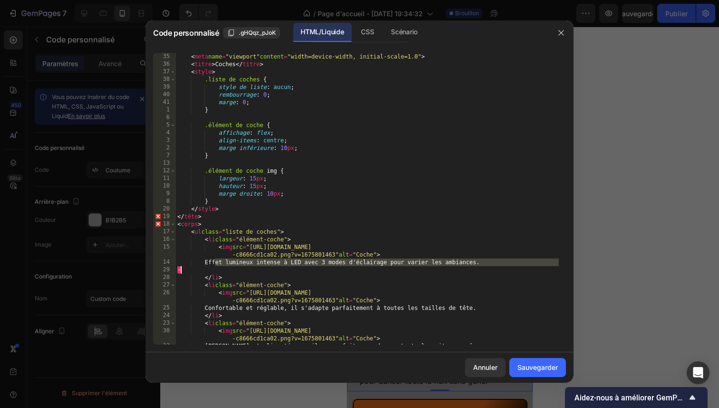
drag, startPoint x: 216, startPoint y: 261, endPoint x: 511, endPoint y: 267, distance: 294.6
click at [511, 267] on div "< meta charset = "UTF-8" > < meta name = "viewport" content = "width=device-wid…" at bounding box center [368, 198] width 384 height 307
type textarea "Effet lumineux intense à LED avec 3 modes d'éclairage pour varier les ambiances…"
click at [560, 39] on button "button" at bounding box center [561, 32] width 15 height 15
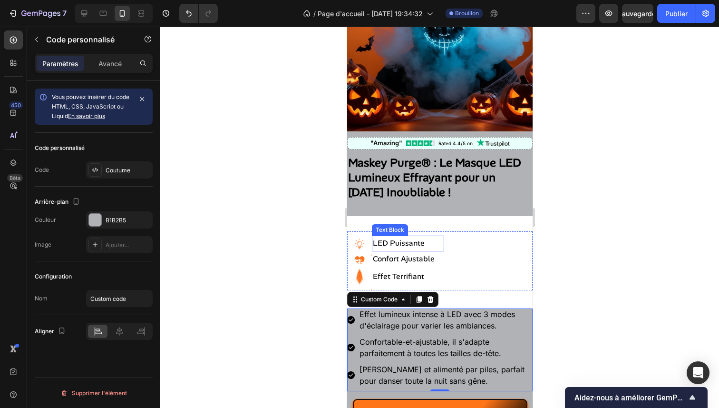
click at [388, 236] on p "LED Puissante" at bounding box center [408, 243] width 70 height 14
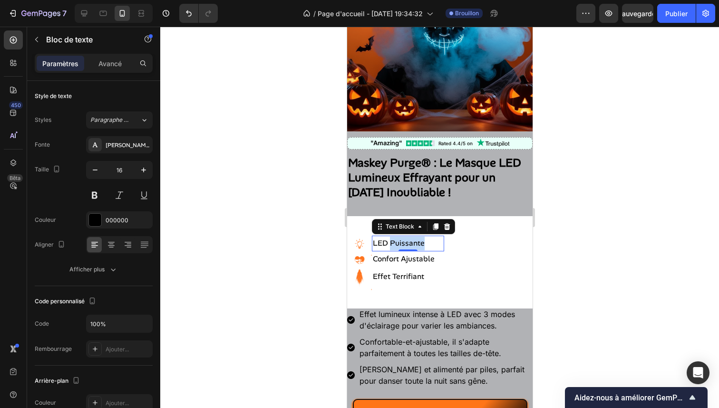
click at [388, 236] on p "LED Puissante" at bounding box center [408, 243] width 70 height 14
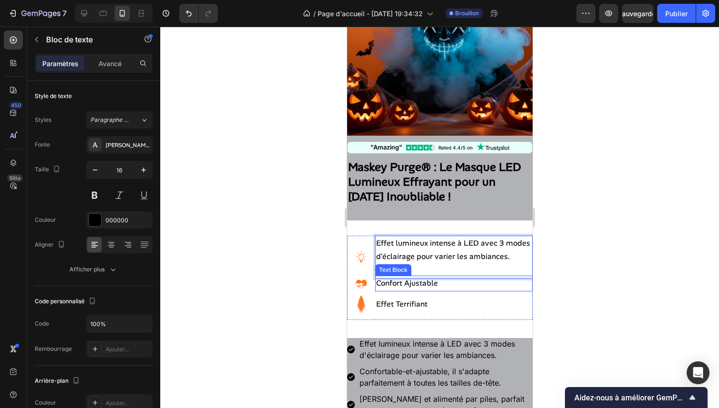
click at [397, 289] on p "Confort Ajustable" at bounding box center [454, 283] width 156 height 14
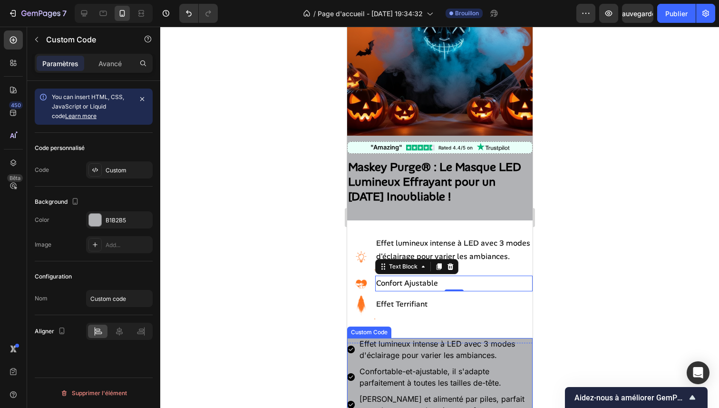
click at [390, 358] on li "Effet lumineux intense à LED avec 3 modes d'éclairage pour varier les ambiances…" at bounding box center [440, 349] width 186 height 23
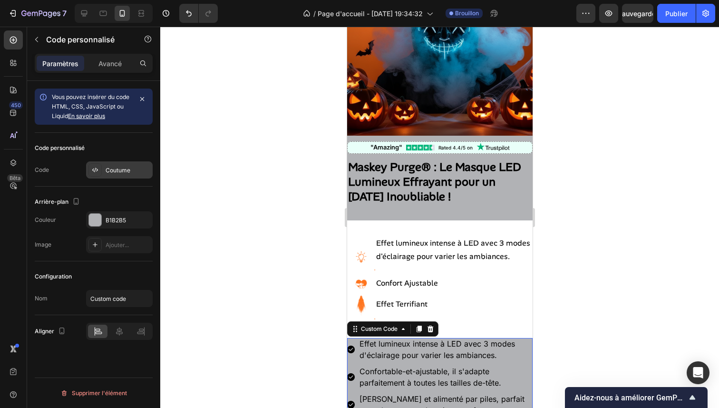
click at [124, 166] on div "Coutume" at bounding box center [128, 170] width 45 height 9
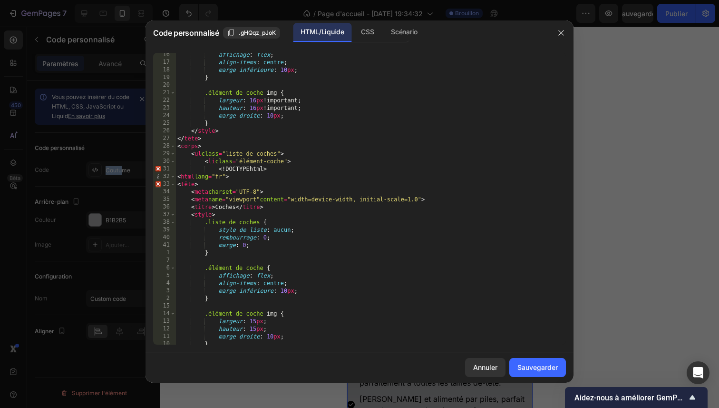
scroll to position [302, 0]
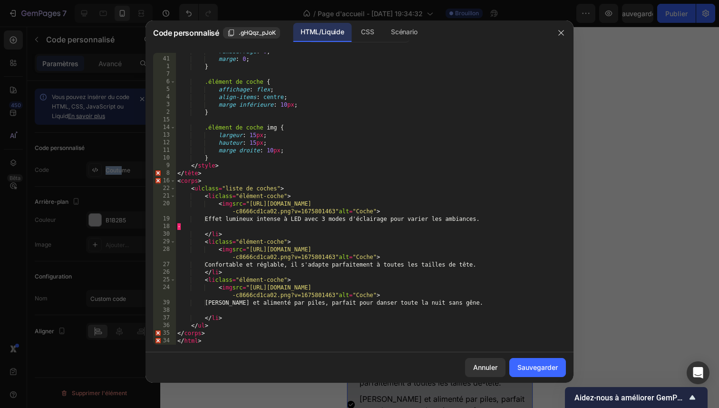
type textarea "Confortable-et-ajustable, il s'adapte parfaitement à toutes les tailles de-tête."
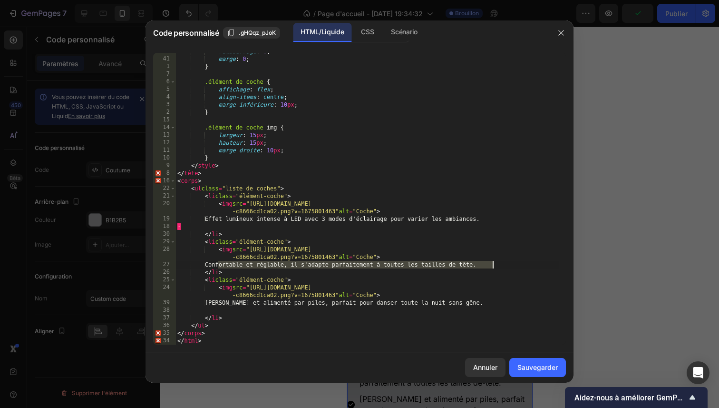
drag, startPoint x: 218, startPoint y: 265, endPoint x: 494, endPoint y: 264, distance: 276.0
click at [494, 264] on div "rembourrage : 0 ; marge : 0 ; } .élément de coche { affichage : flex ; align-it…" at bounding box center [368, 201] width 384 height 307
click at [647, 112] on div at bounding box center [359, 204] width 719 height 408
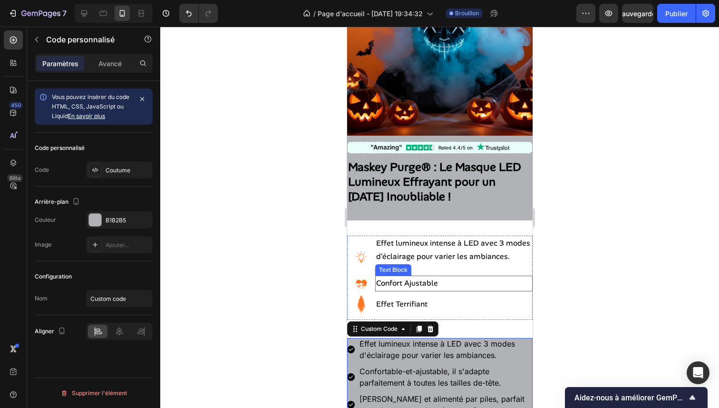
click at [415, 290] on p "Confort Ajustable" at bounding box center [454, 283] width 156 height 14
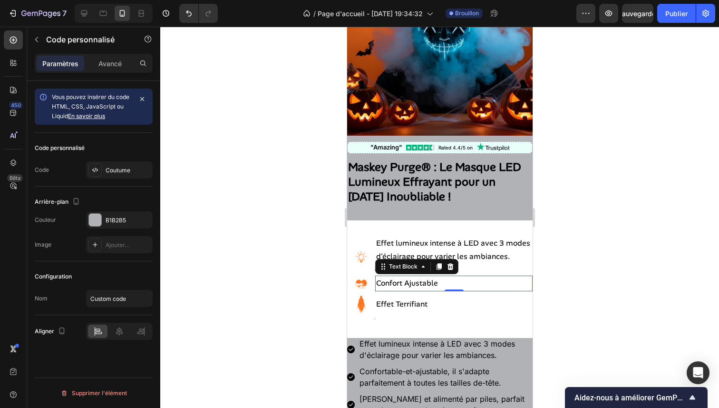
click at [414, 290] on p "Confort Ajustable" at bounding box center [454, 283] width 156 height 14
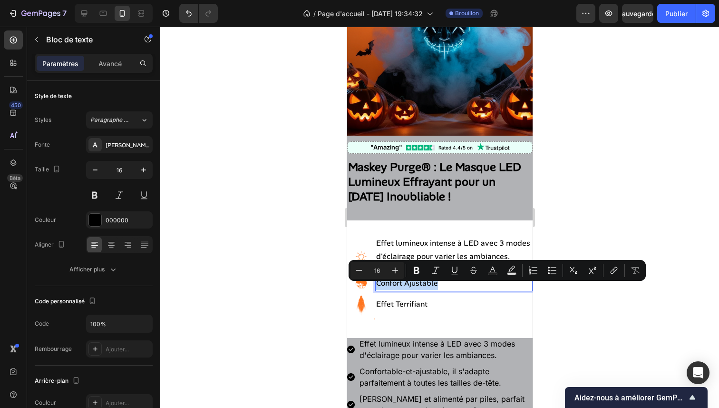
click at [414, 290] on p "Confort Ajustable" at bounding box center [454, 283] width 156 height 14
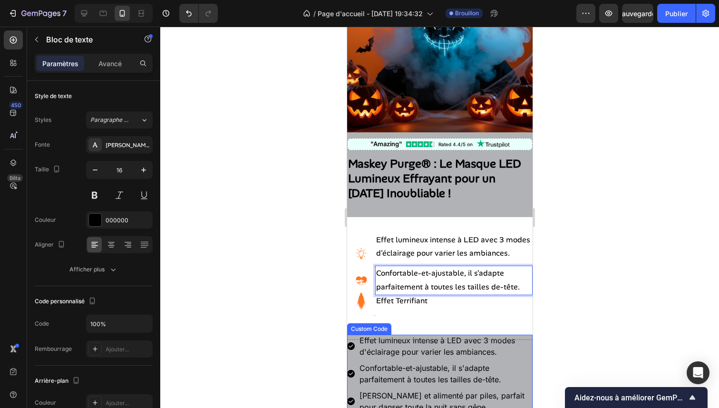
scroll to position [103, 0]
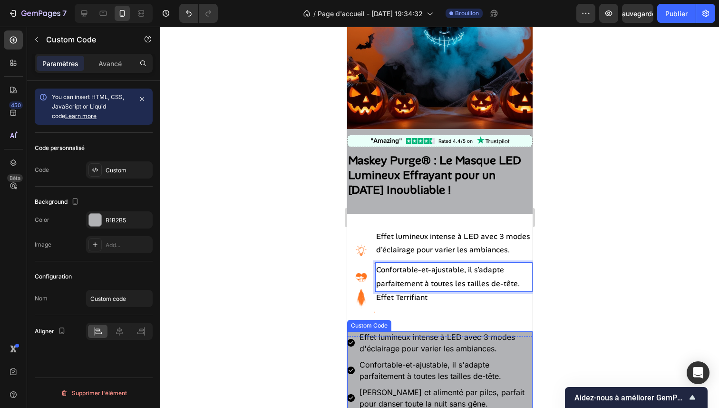
click at [433, 354] on li "Effet lumineux intense à LED avec 3 modes d'éclairage pour varier les ambiances…" at bounding box center [440, 342] width 186 height 23
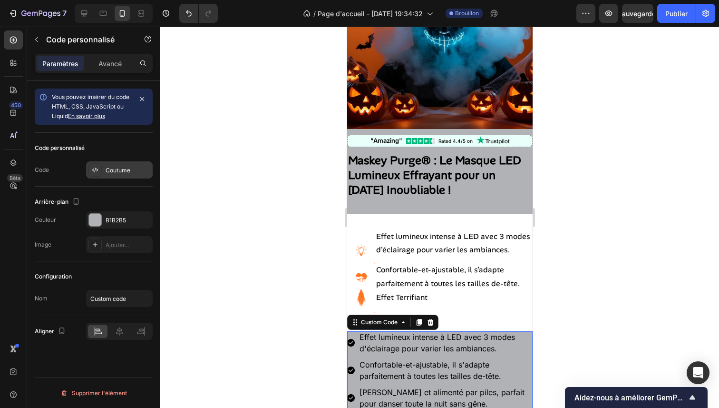
click at [139, 176] on div "Coutume" at bounding box center [119, 169] width 67 height 17
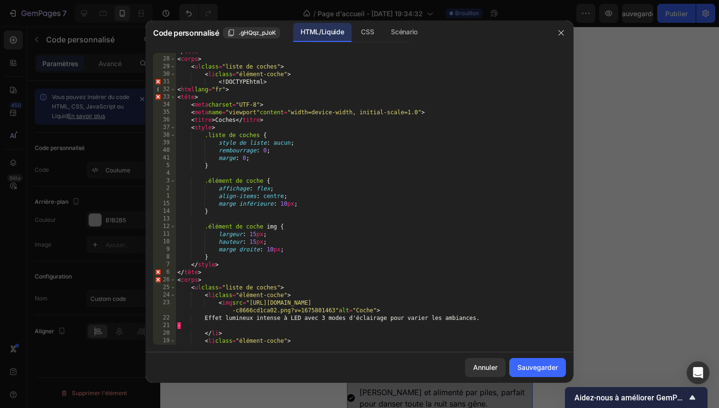
scroll to position [302, 0]
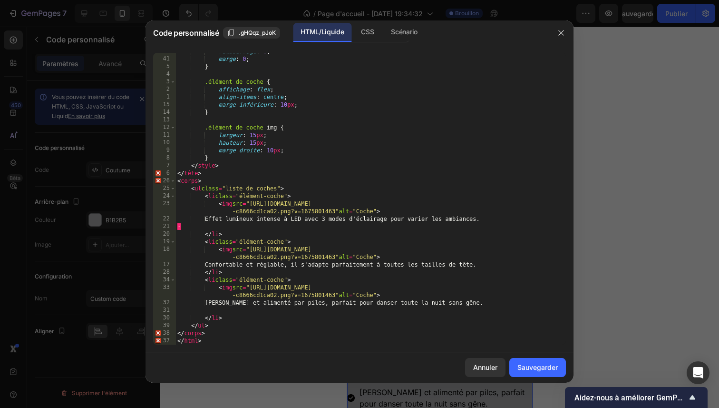
type textarea "[PERSON_NAME] et alimenté par piles, parfait pour danser toute la nuit sans gên…"
drag, startPoint x: 216, startPoint y: 302, endPoint x: 477, endPoint y: 303, distance: 260.8
click at [477, 303] on div "rembourrage : 0 ; marge : 0 ; } .élément de coche { affichage : flex ; align-it…" at bounding box center [368, 201] width 384 height 307
click at [567, 33] on button "button" at bounding box center [561, 32] width 15 height 15
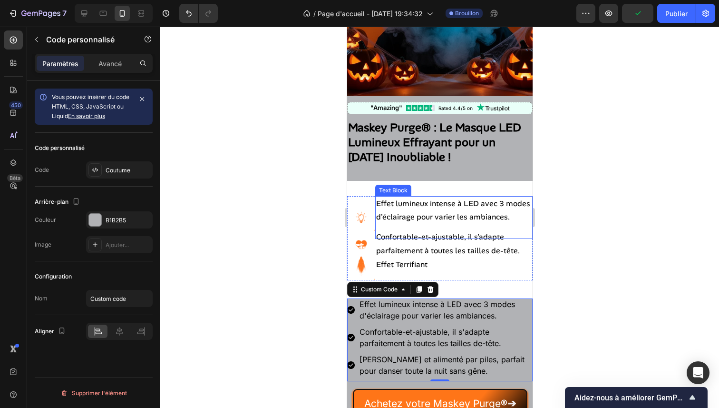
scroll to position [137, 0]
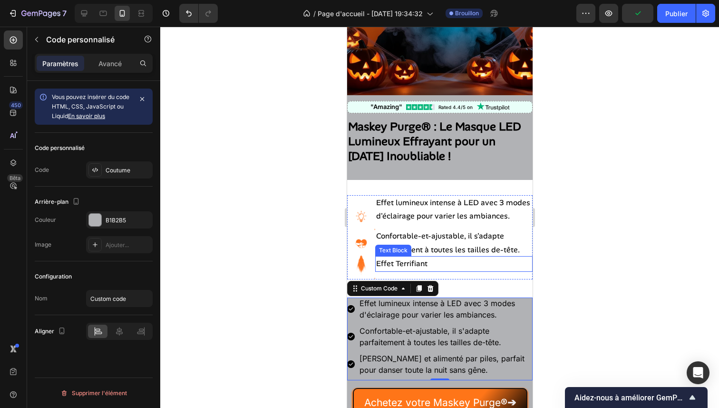
click at [422, 271] on p "Effet Terrifiant" at bounding box center [454, 264] width 156 height 14
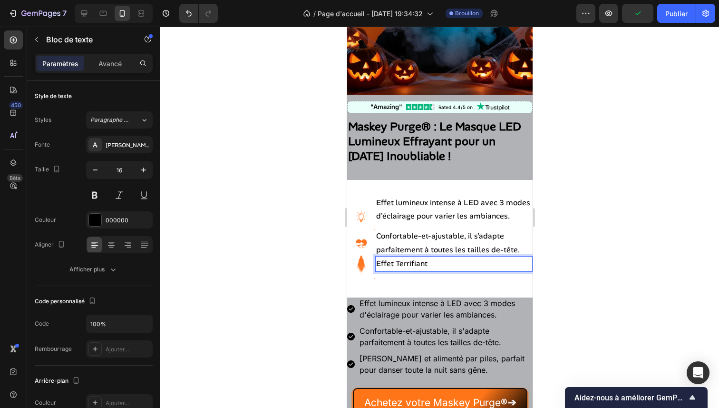
click at [421, 271] on p "Effet Terrifiant" at bounding box center [454, 264] width 156 height 14
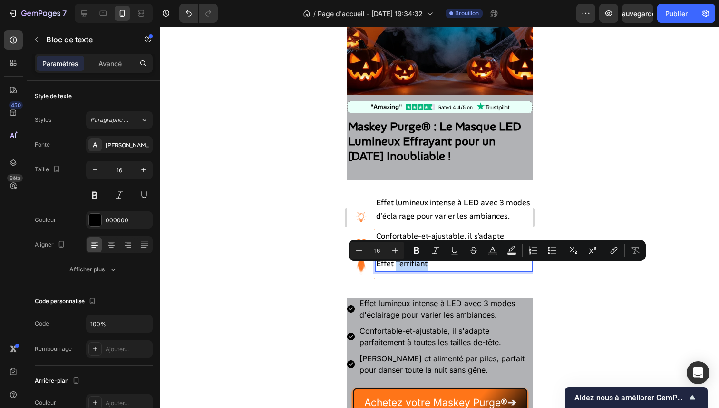
click at [421, 271] on p "Effet Terrifiant" at bounding box center [454, 264] width 156 height 14
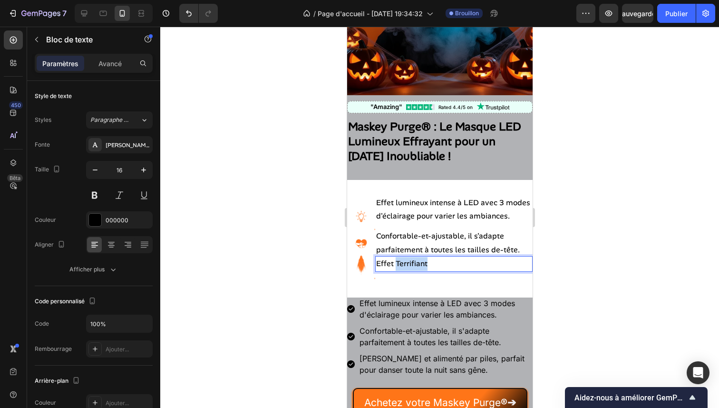
click at [421, 271] on p "Effet Terrifiant" at bounding box center [454, 264] width 156 height 14
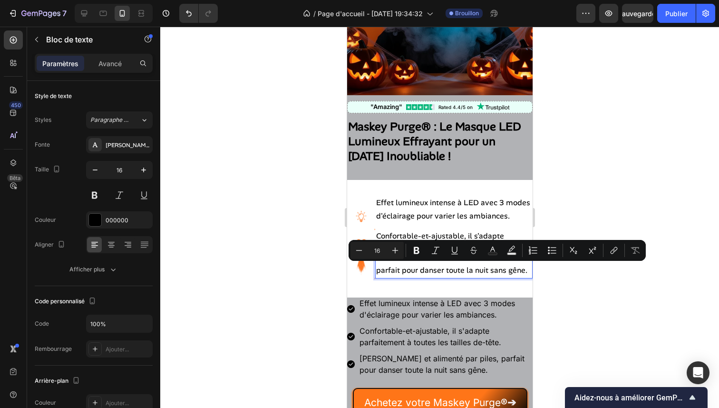
scroll to position [130, 0]
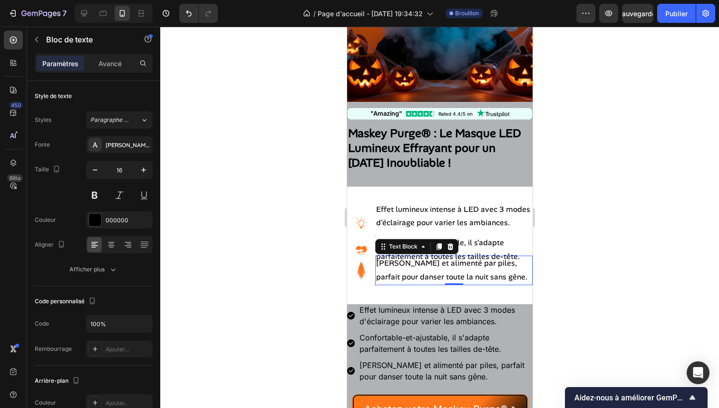
click at [605, 201] on div at bounding box center [439, 217] width 559 height 381
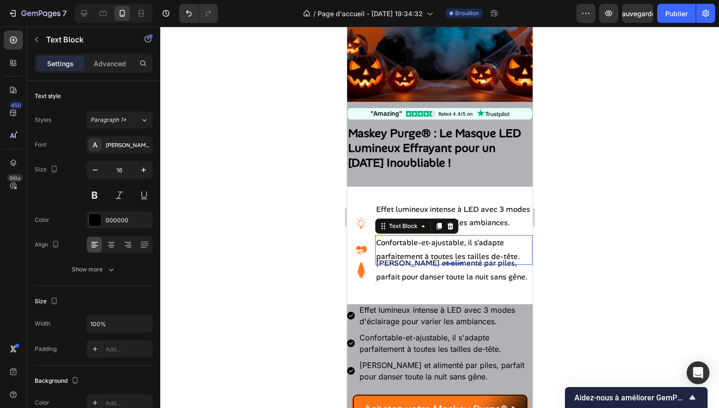
click at [424, 251] on p "Confortable-et-ajustable, il s'adapte parfaitement à toutes les tailles de-tête." at bounding box center [454, 250] width 156 height 28
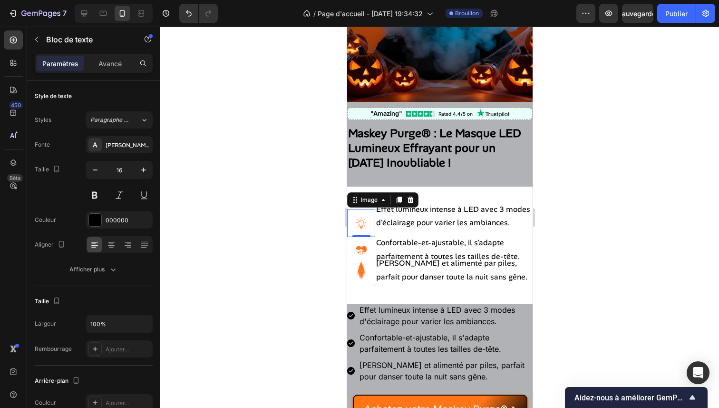
click at [361, 226] on img at bounding box center [361, 223] width 28 height 28
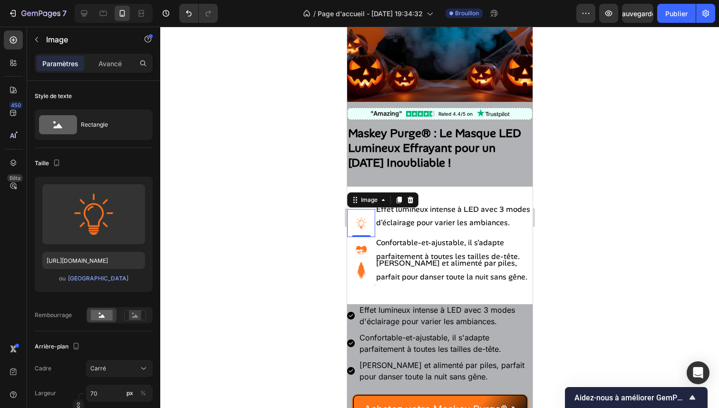
click at [122, 52] on div "Image" at bounding box center [81, 40] width 108 height 27
click at [118, 60] on font "Avancé" at bounding box center [109, 63] width 23 height 8
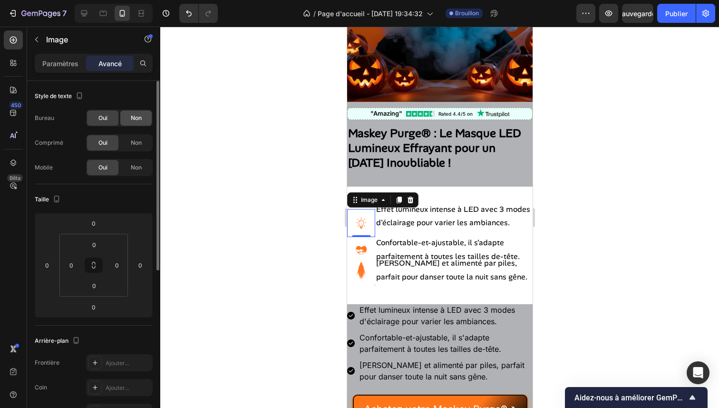
click at [128, 124] on div "Non" at bounding box center [135, 117] width 31 height 15
click at [126, 144] on div "Non" at bounding box center [135, 142] width 31 height 15
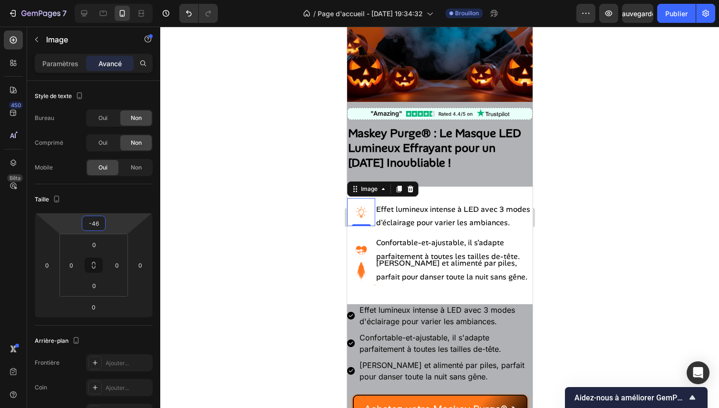
type input "-44"
drag, startPoint x: 121, startPoint y: 227, endPoint x: 120, endPoint y: 237, distance: 10.6
click at [120, 0] on html "7 / Page d'accueil - 26 sept. 19:34:32 Brouillon Aperçu Publier 450 Bêta Sectio…" at bounding box center [359, 0] width 719 height 0
click at [614, 174] on div at bounding box center [439, 217] width 559 height 381
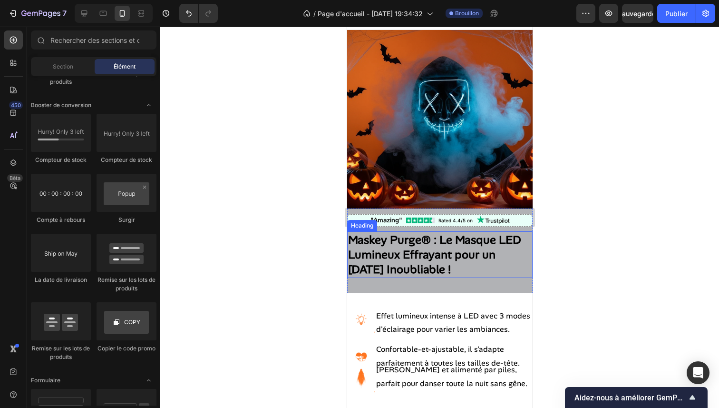
scroll to position [175, 0]
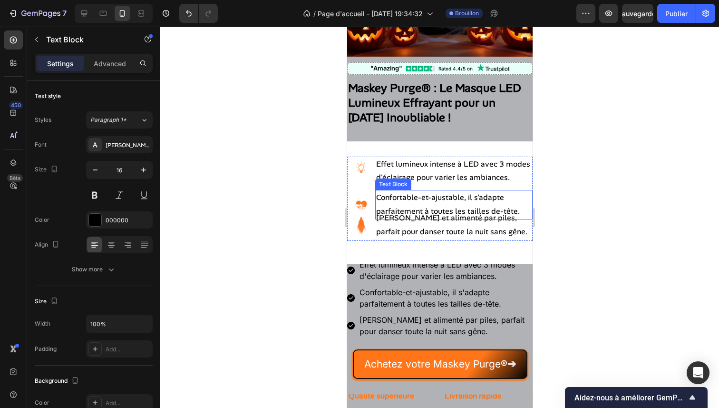
click at [458, 200] on p "Confortable-et-ajustable, il s'adapte parfaitement à toutes les tailles de-tête." at bounding box center [454, 205] width 156 height 28
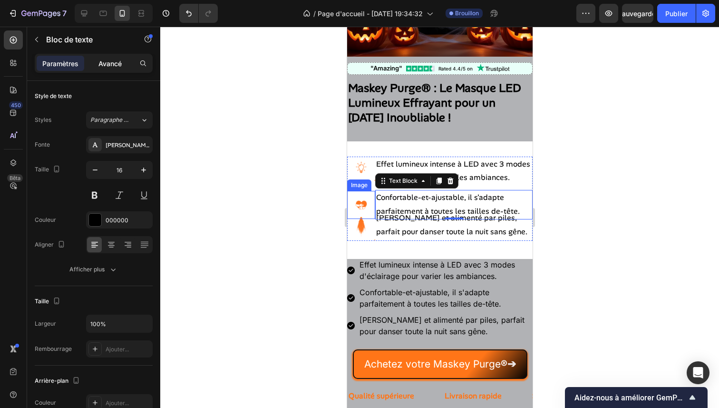
drag, startPoint x: 105, startPoint y: 66, endPoint x: 105, endPoint y: 75, distance: 9.5
click at [105, 66] on font "Avancé" at bounding box center [109, 63] width 23 height 8
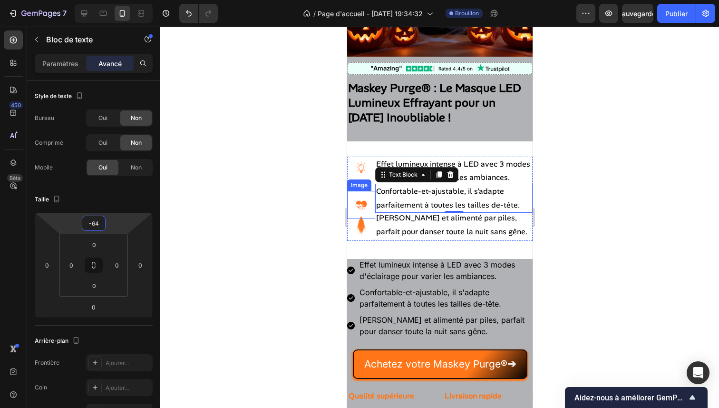
type input "-66"
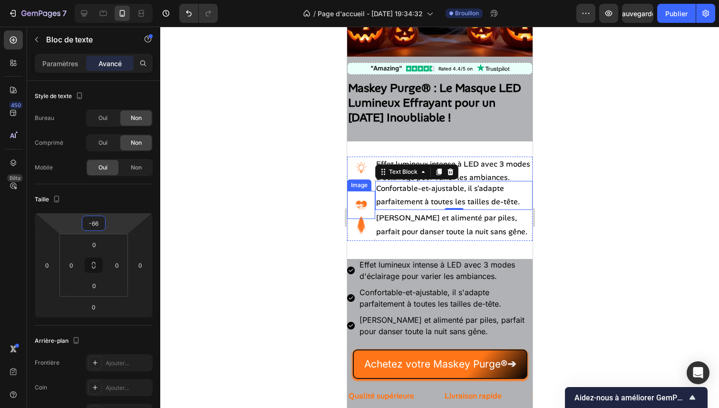
drag, startPoint x: 109, startPoint y: 220, endPoint x: 110, endPoint y: 228, distance: 8.1
click at [110, 0] on html "7 / Page d'accueil - 26 sept. 19:34:32 Brouillon Aperçu Sauvegarder Publier 450…" at bounding box center [359, 0] width 719 height 0
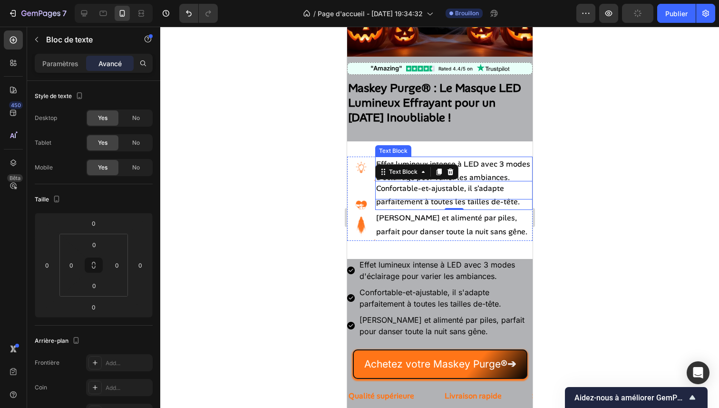
click at [468, 160] on p "Effet lumineux intense à LED avec 3 modes d'éclairage pour varier les ambiances…" at bounding box center [454, 178] width 156 height 41
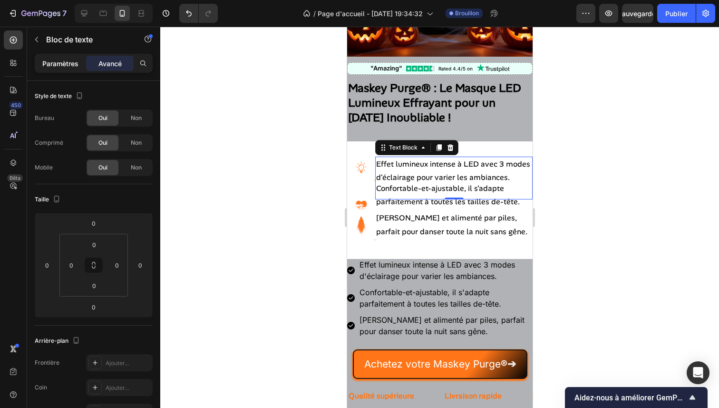
click at [72, 66] on font "Paramètres" at bounding box center [60, 63] width 36 height 8
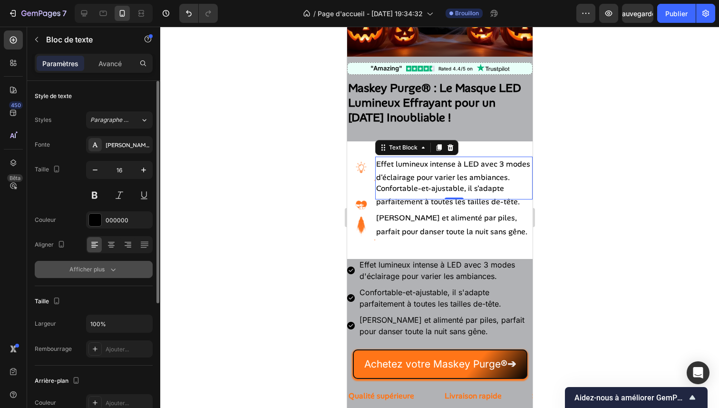
click at [115, 273] on icon "button" at bounding box center [113, 270] width 10 height 10
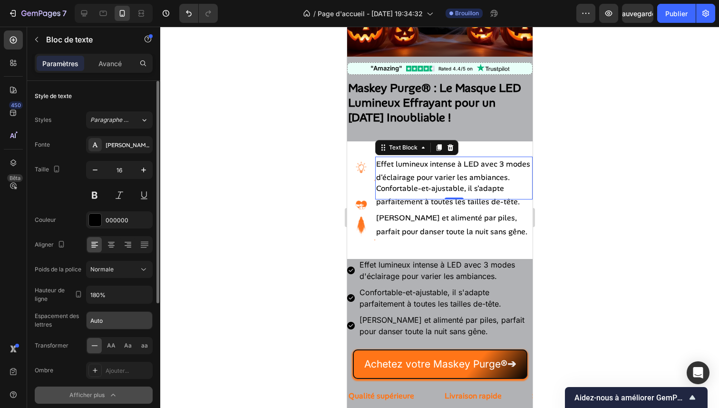
click at [117, 315] on input "Auto" at bounding box center [120, 320] width 66 height 17
click at [149, 295] on button "button" at bounding box center [143, 294] width 17 height 17
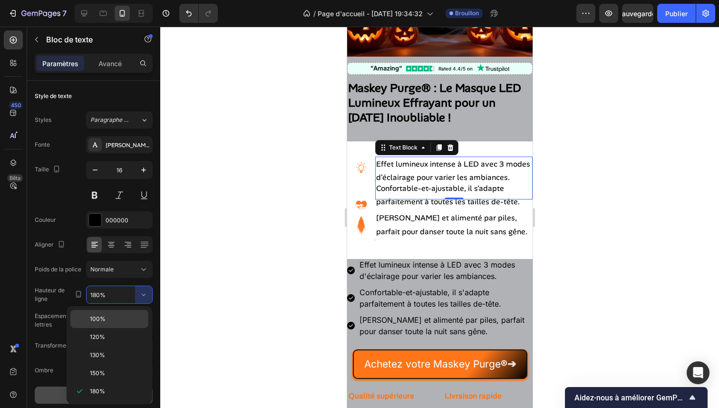
click at [127, 318] on p "100%" at bounding box center [117, 319] width 54 height 9
type input "100%"
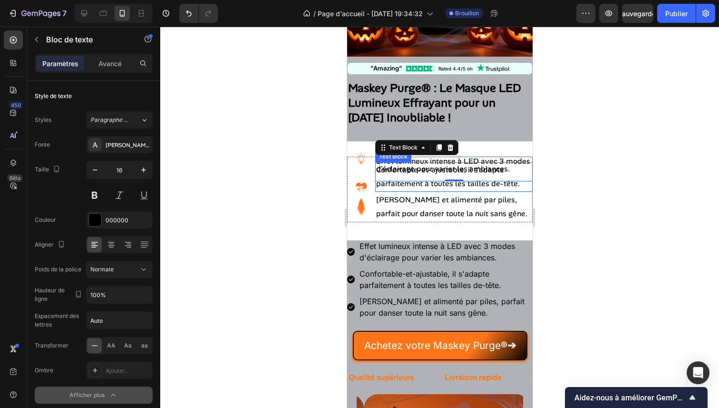
click at [482, 178] on p "Confortable-et-ajustable, il s'adapte parfaitement à toutes les tailles de-tête." at bounding box center [454, 177] width 156 height 28
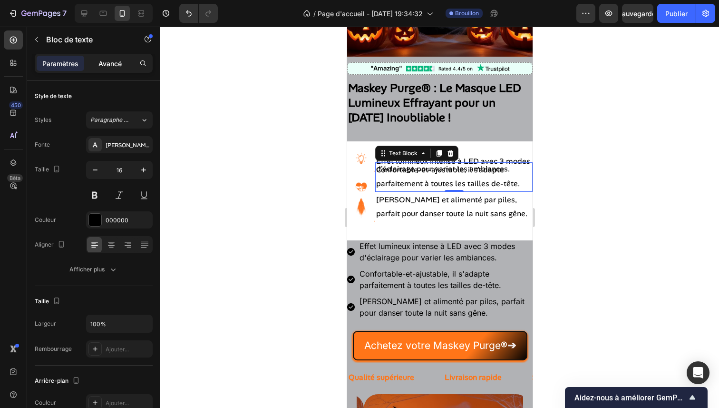
click at [112, 62] on font "Avancé" at bounding box center [109, 63] width 23 height 8
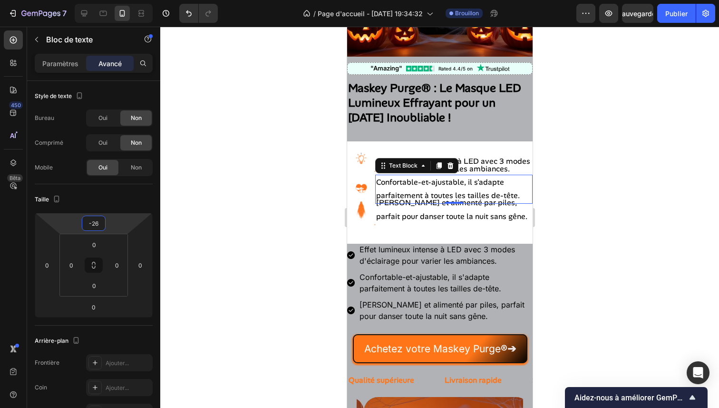
type input "-28"
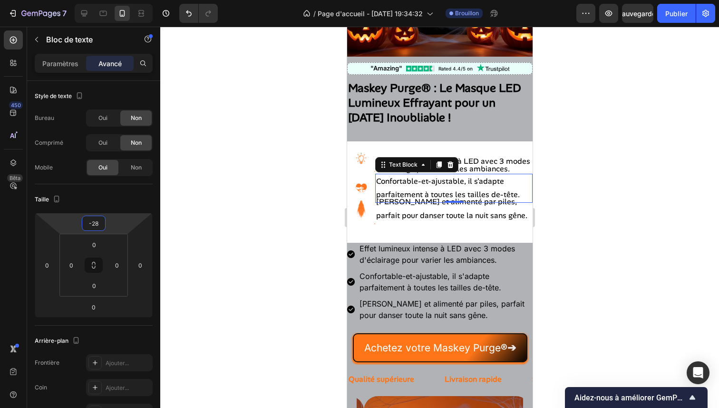
drag, startPoint x: 109, startPoint y: 222, endPoint x: 112, endPoint y: 213, distance: 9.3
click at [112, 0] on html "7 / Page d'accueil - 26 sept. 19:34:32 Brouillon Aperçu Sauvegarder Publier 450…" at bounding box center [359, 0] width 719 height 0
click at [418, 219] on p "[PERSON_NAME] et alimenté par piles, parfait pour danser toute la nuit sans gên…" at bounding box center [454, 209] width 156 height 28
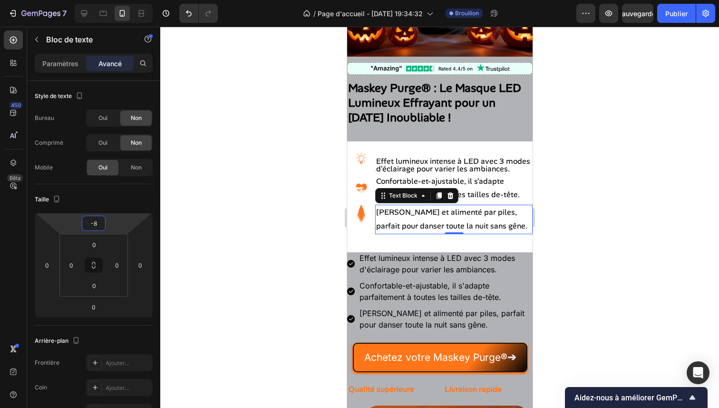
type input "-6"
drag, startPoint x: 123, startPoint y: 226, endPoint x: 127, endPoint y: 220, distance: 7.3
click at [127, 0] on html "7 / Page d'accueil - 26 sept. 19:34:32 Brouillon Aperçu Sauvegarder Publier 450…" at bounding box center [359, 0] width 719 height 0
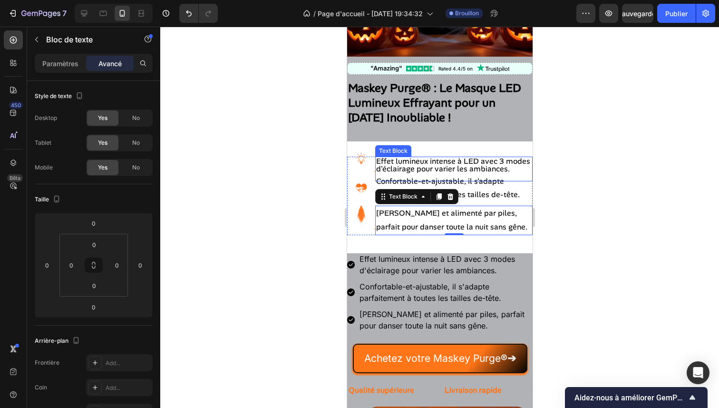
click at [475, 160] on p "Effet lumineux intense à LED avec 3 modes d'éclairage pour varier les ambiances…" at bounding box center [454, 169] width 156 height 23
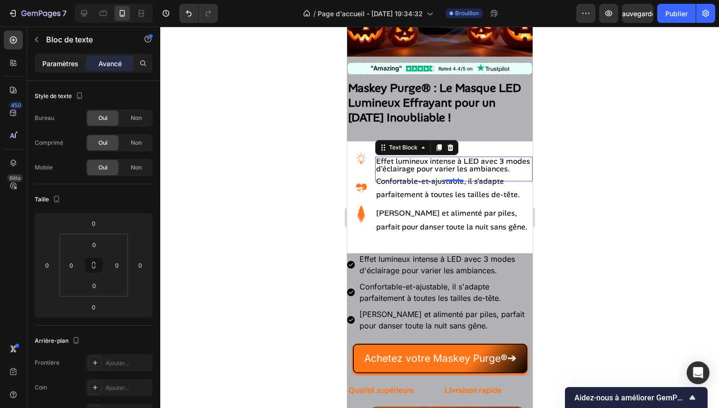
click at [52, 57] on div "Paramètres" at bounding box center [61, 63] width 48 height 15
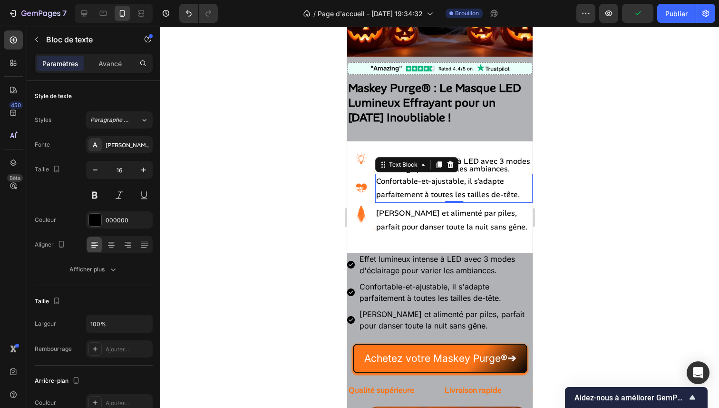
click at [477, 193] on p "Confortable-et-ajustable, il s'adapte parfaitement à toutes les tailles de-tête." at bounding box center [454, 189] width 156 height 28
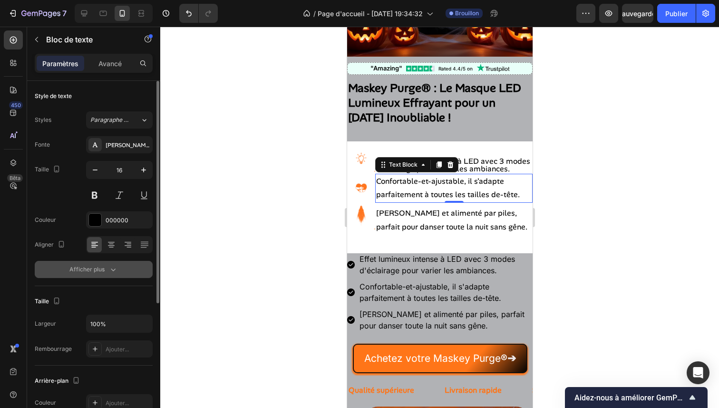
click at [115, 266] on icon "button" at bounding box center [113, 270] width 10 height 10
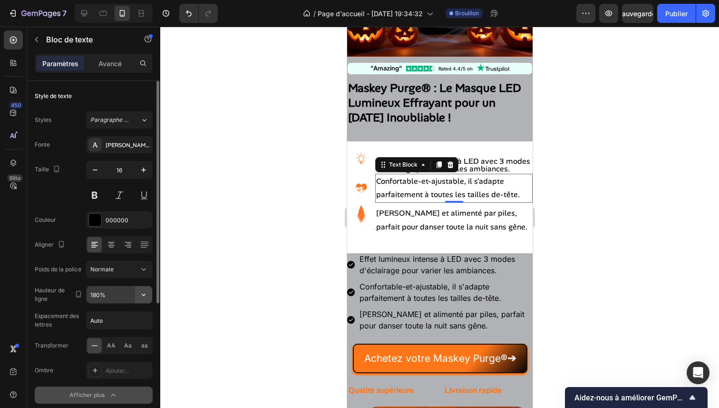
click at [141, 295] on icon "button" at bounding box center [144, 295] width 10 height 10
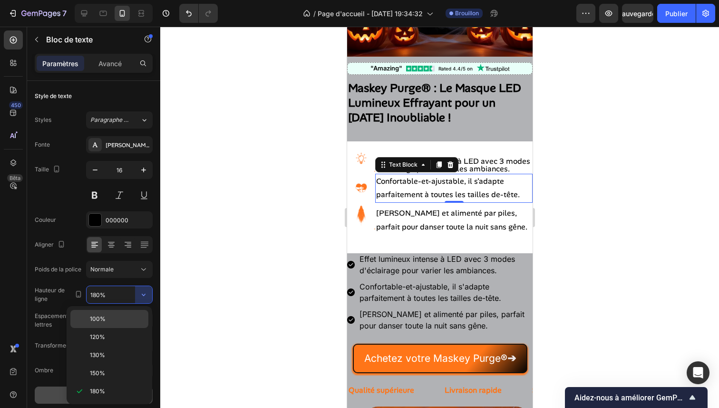
click at [122, 323] on div "100%" at bounding box center [109, 319] width 78 height 18
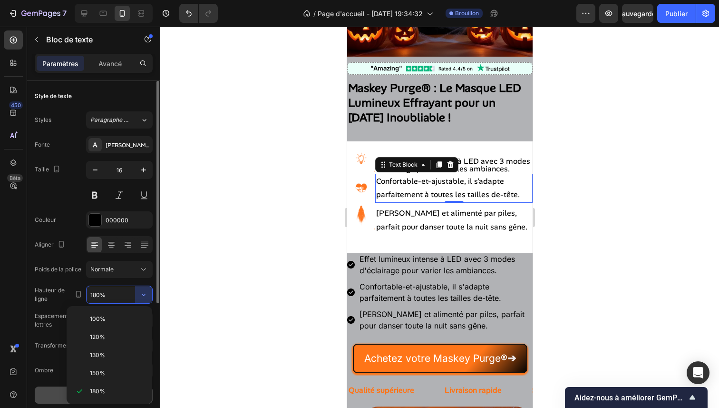
type input "100%"
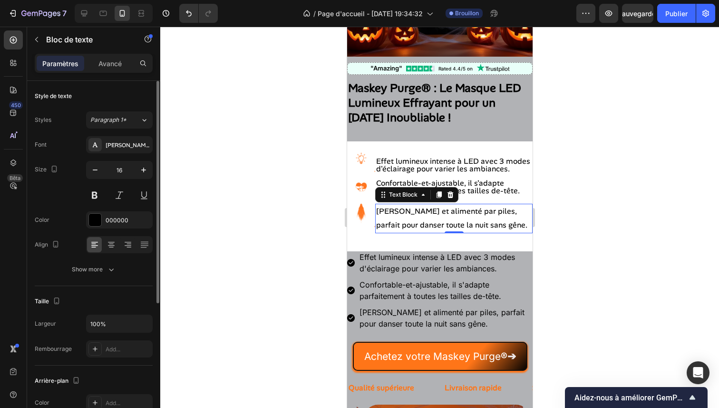
click at [473, 220] on p "[PERSON_NAME] et alimenté par piles, parfait pour danser toute la nuit sans gên…" at bounding box center [454, 219] width 156 height 28
click at [111, 272] on icon "button" at bounding box center [113, 270] width 10 height 10
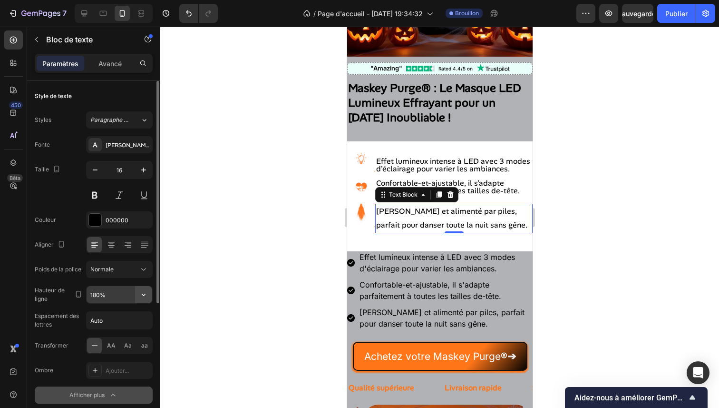
click at [142, 294] on icon "button" at bounding box center [144, 295] width 4 height 2
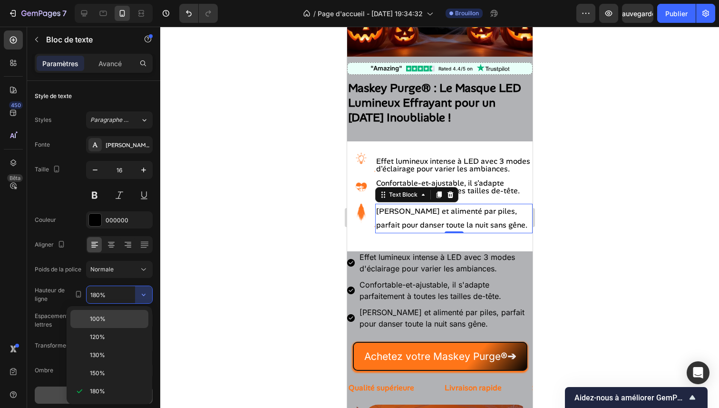
click at [132, 312] on div "100%" at bounding box center [109, 319] width 78 height 18
type input "100%"
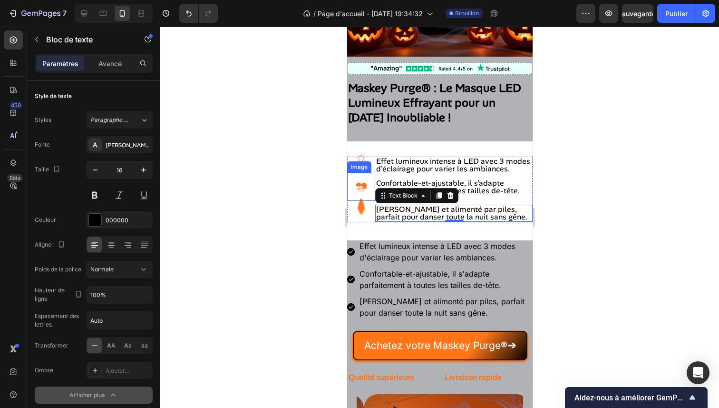
click at [270, 191] on div at bounding box center [439, 217] width 559 height 381
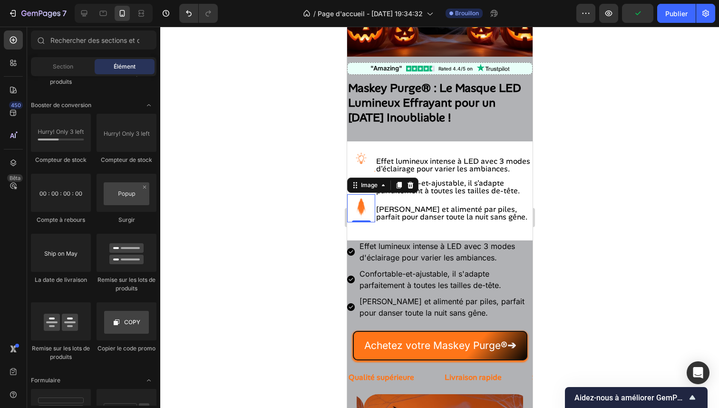
click at [360, 211] on img at bounding box center [361, 208] width 28 height 28
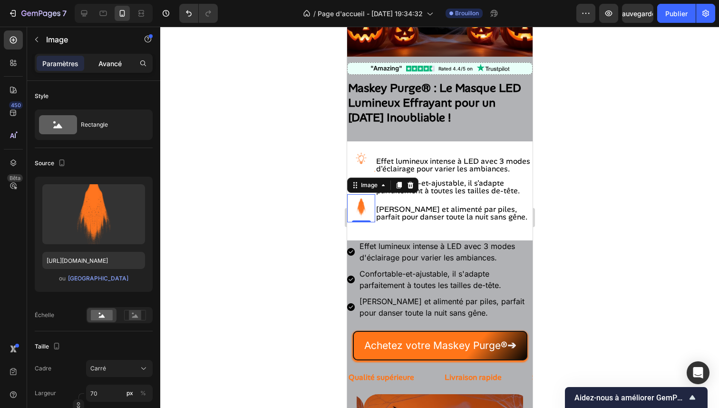
click at [112, 62] on font "Avancé" at bounding box center [109, 63] width 23 height 8
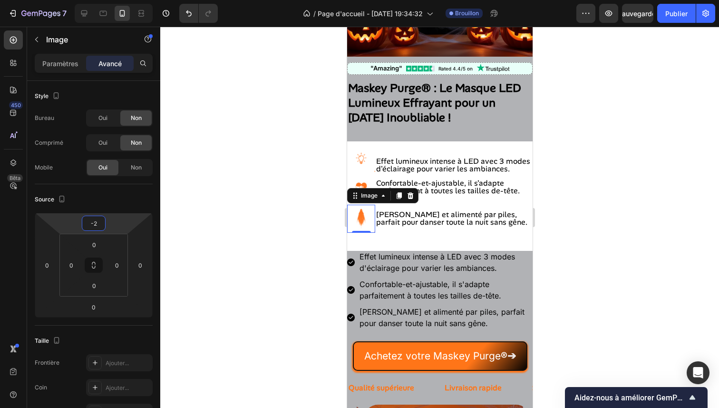
type input "0"
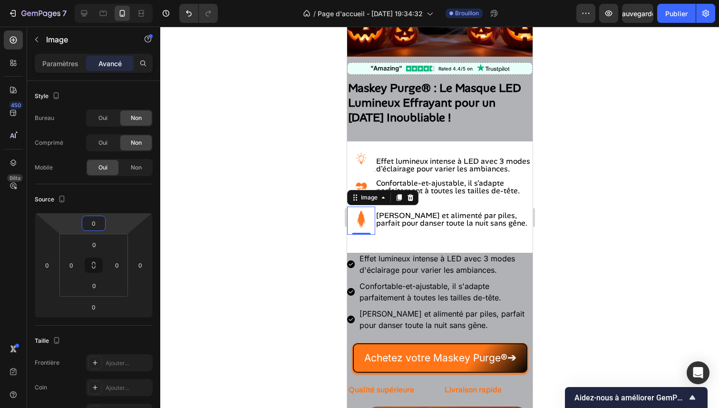
drag, startPoint x: 115, startPoint y: 227, endPoint x: 119, endPoint y: 221, distance: 7.3
click at [119, 0] on html "7 / Page d'accueil - 26 sept. 19:34:32 Brouillon Aperçu Sauvegarder Publier 450…" at bounding box center [359, 0] width 719 height 0
click at [226, 208] on div at bounding box center [439, 217] width 559 height 381
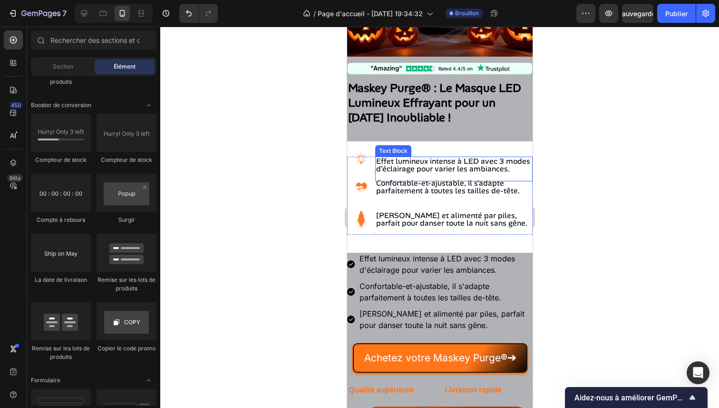
scroll to position [173, 0]
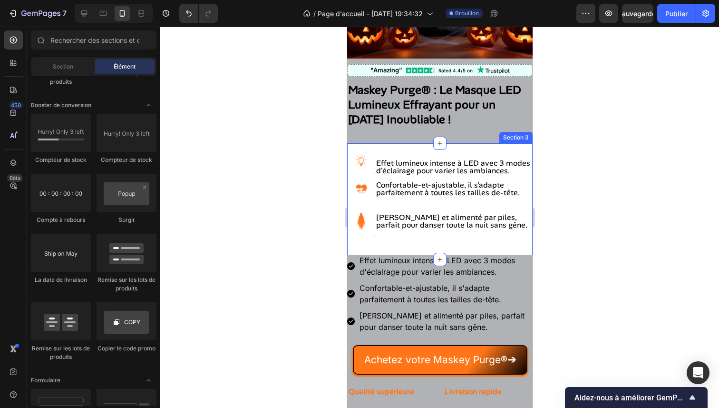
click at [474, 148] on div "Image Effet lumineux intense à LED avec 3 modes d'éclairage pour varier les amb…" at bounding box center [440, 201] width 186 height 117
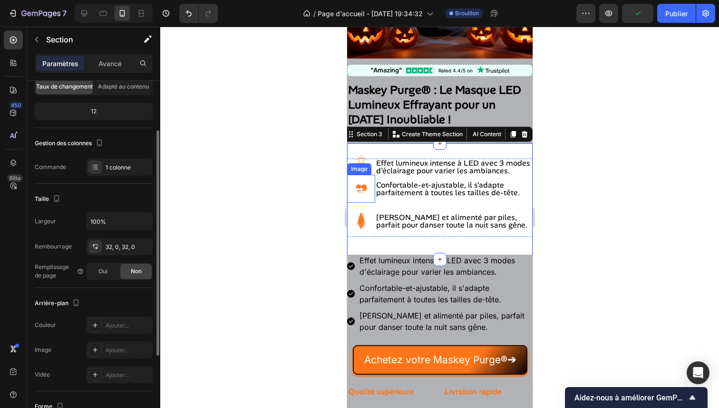
scroll to position [0, 0]
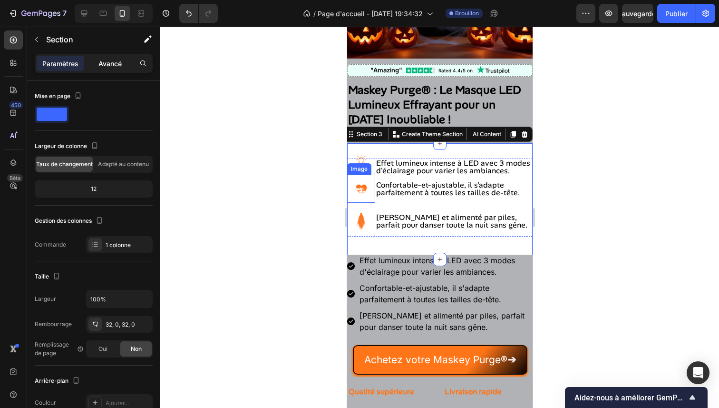
click at [108, 69] on div "Avancé" at bounding box center [110, 63] width 48 height 15
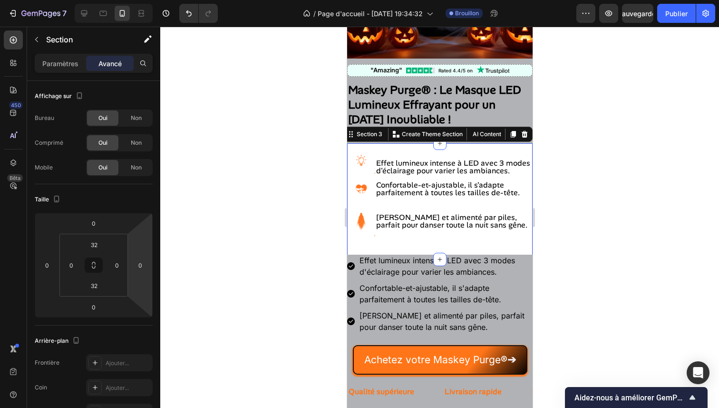
click at [499, 249] on div "Image Effet lumineux intense à LED avec 3 modes d'éclairage pour varier les amb…" at bounding box center [440, 201] width 186 height 117
click at [501, 147] on div "Image Effet lumineux intense à LED avec 3 modes d'éclairage pour varier les amb…" at bounding box center [440, 201] width 186 height 117
click at [73, 62] on font "Paramètres" at bounding box center [60, 63] width 36 height 8
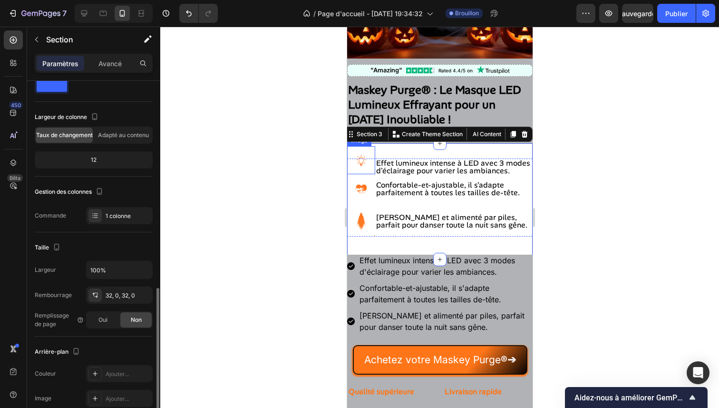
scroll to position [144, 0]
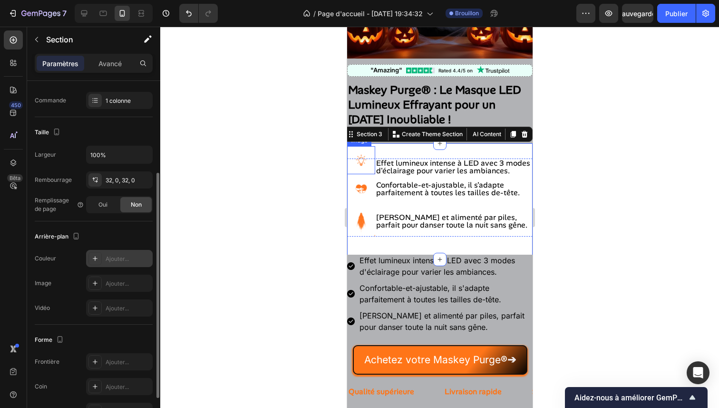
click at [104, 260] on div "Ajouter..." at bounding box center [119, 258] width 67 height 17
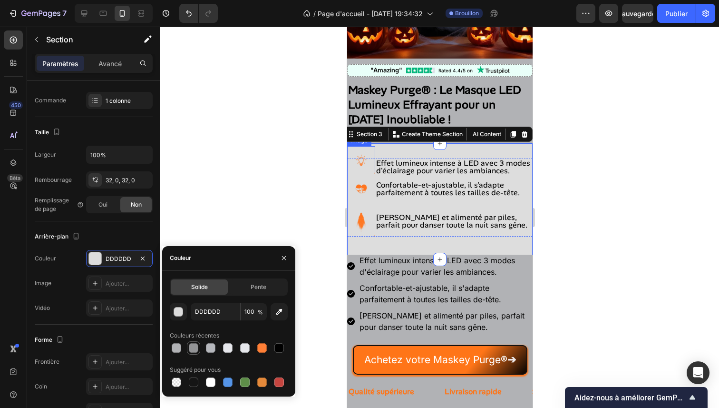
click at [193, 346] on div at bounding box center [194, 348] width 10 height 10
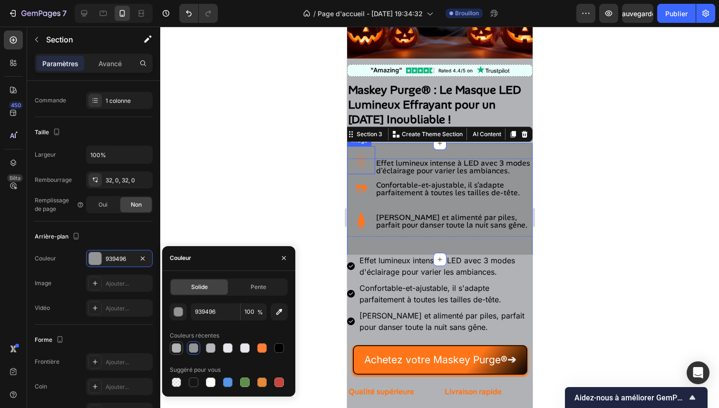
click at [180, 346] on div at bounding box center [177, 348] width 10 height 10
type input "B1B2B5"
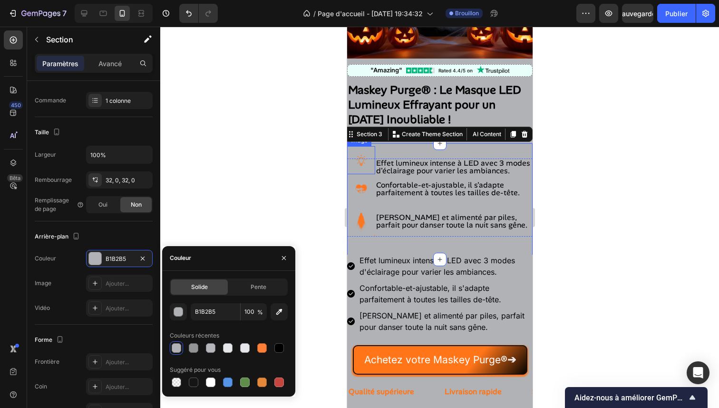
click at [250, 182] on div at bounding box center [439, 217] width 559 height 381
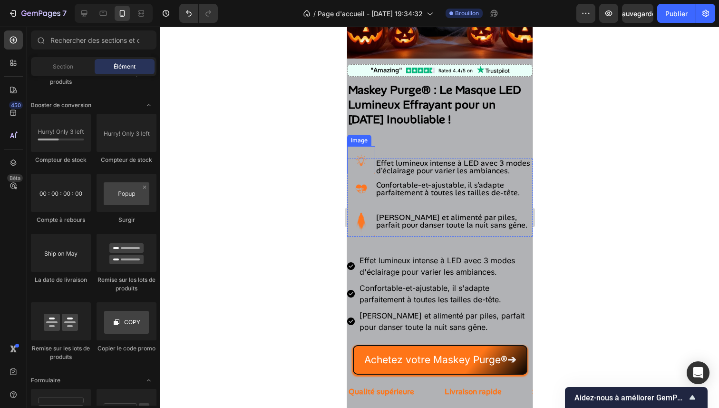
click at [250, 182] on div at bounding box center [439, 217] width 559 height 381
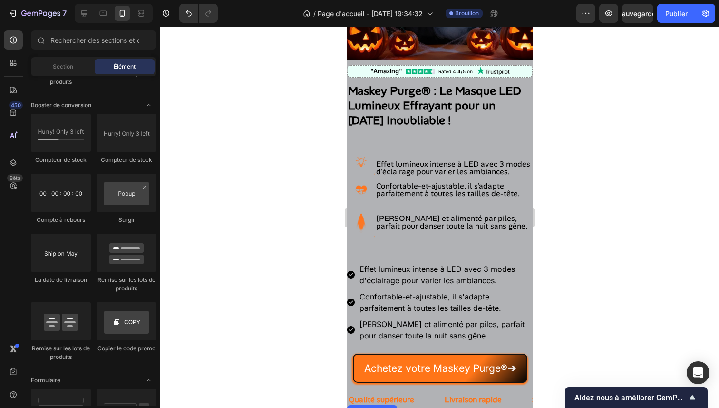
scroll to position [163, 0]
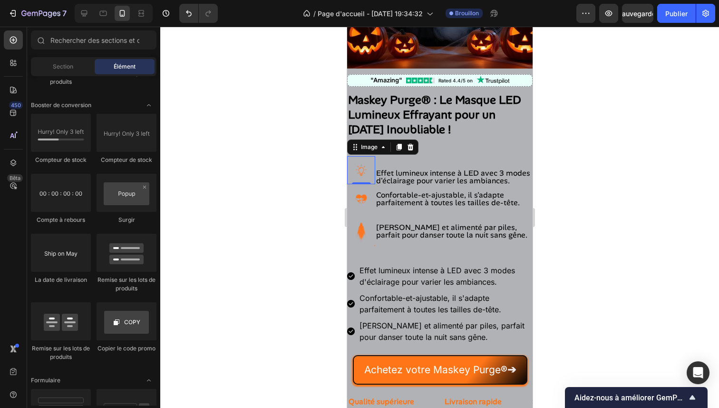
click at [367, 170] on img at bounding box center [361, 170] width 28 height 28
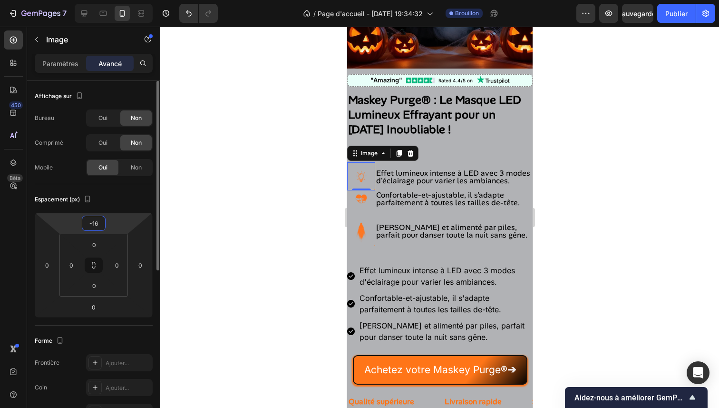
drag, startPoint x: 125, startPoint y: 224, endPoint x: 128, endPoint y: 217, distance: 7.7
click at [128, 0] on html "7 / Page d'accueil - 26 sept. 19:34:32 Brouillon Aperçu Sauvegarder Publier 450…" at bounding box center [359, 0] width 719 height 0
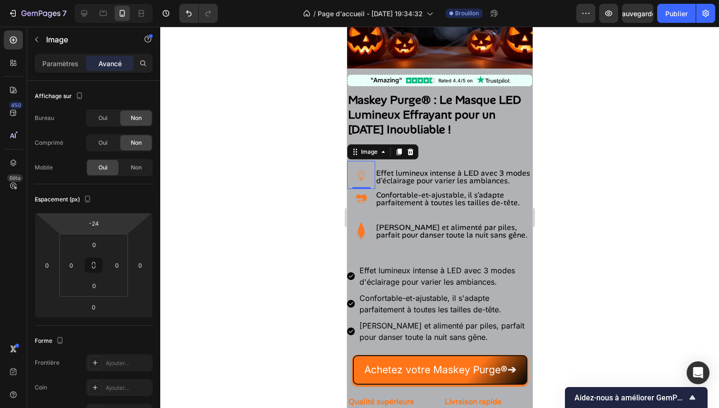
type input "-26"
click at [128, 0] on html "7 / Page d'accueil - 26 sept. 19:34:32 Brouillon Aperçu Sauvegarder Publier 450…" at bounding box center [359, 0] width 719 height 0
click at [69, 73] on div "Paramètres Avancé" at bounding box center [93, 67] width 133 height 27
click at [69, 70] on div "Paramètres" at bounding box center [61, 63] width 48 height 15
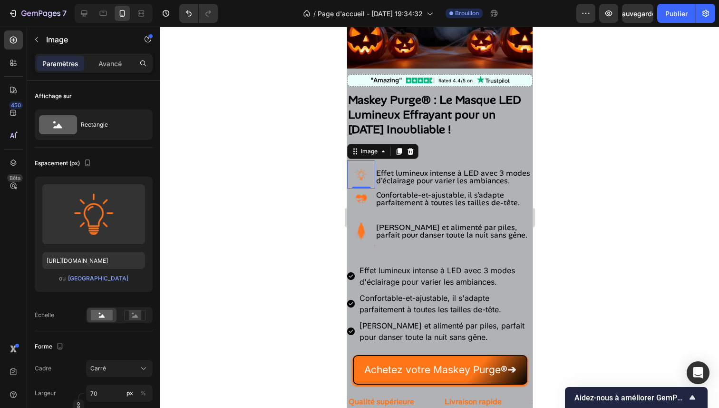
click at [276, 164] on div at bounding box center [439, 217] width 559 height 381
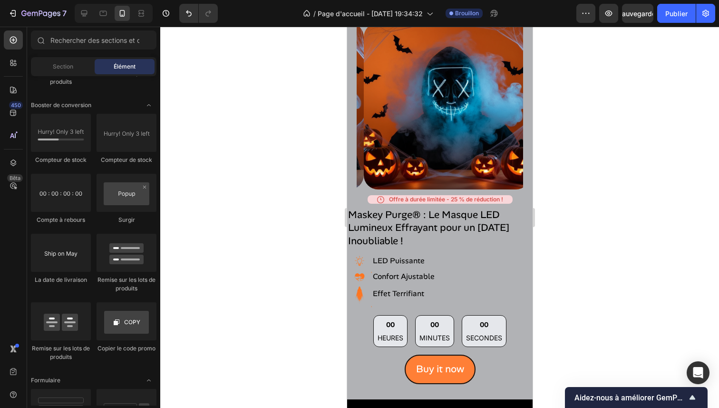
scroll to position [741, 0]
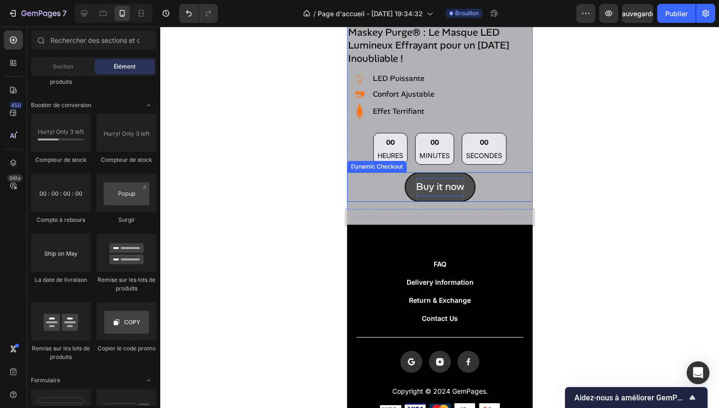
click at [441, 178] on div "Buy it now" at bounding box center [440, 187] width 48 height 18
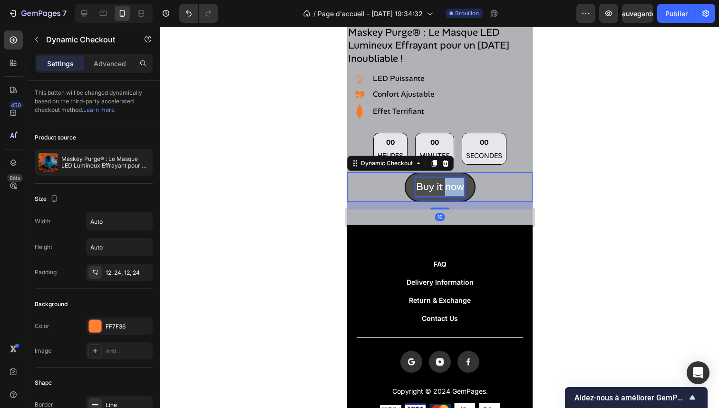
click at [441, 178] on div "Buy it now" at bounding box center [440, 187] width 48 height 18
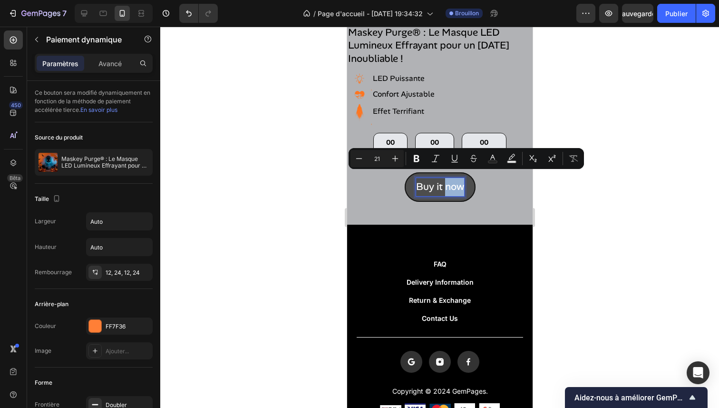
click at [442, 178] on p "Buy it now" at bounding box center [440, 187] width 48 height 18
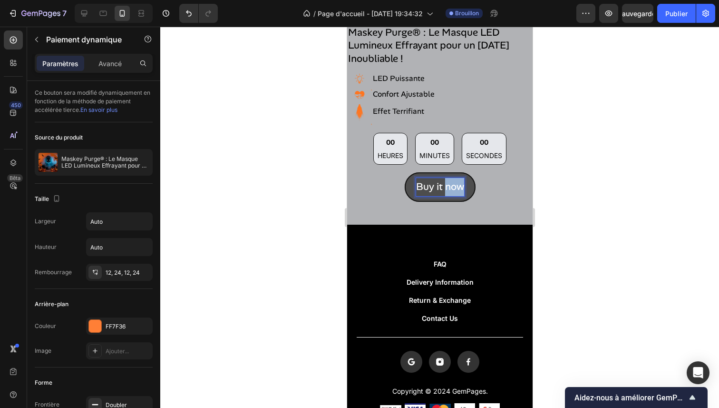
click at [442, 178] on p "Buy it now" at bounding box center [440, 187] width 48 height 18
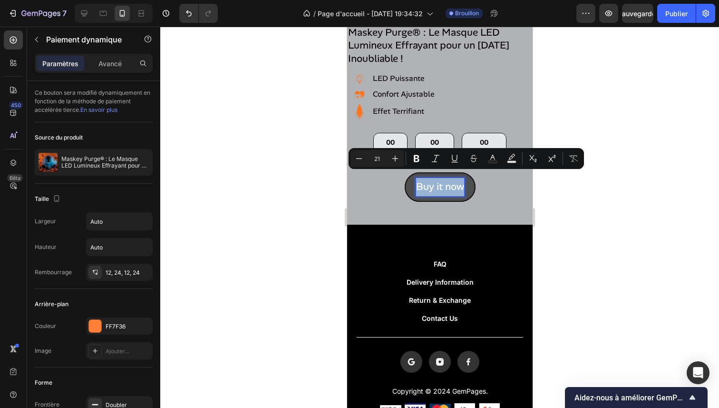
click at [442, 178] on p "Buy it now" at bounding box center [440, 187] width 48 height 18
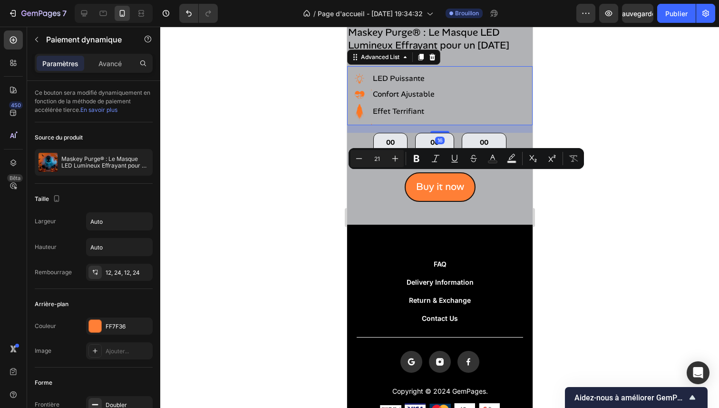
click at [500, 96] on div "Image LED Puissante Text Block Image Confort Ajustable Text Block Image Effet T…" at bounding box center [440, 95] width 186 height 59
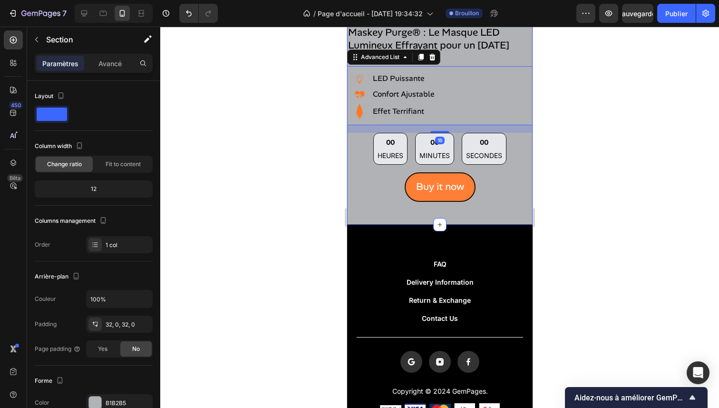
click at [512, 208] on div "Product Images Offre à durée limitée - 25 % de réduction ! Custom Code Maskey P…" at bounding box center [440, 24] width 186 height 399
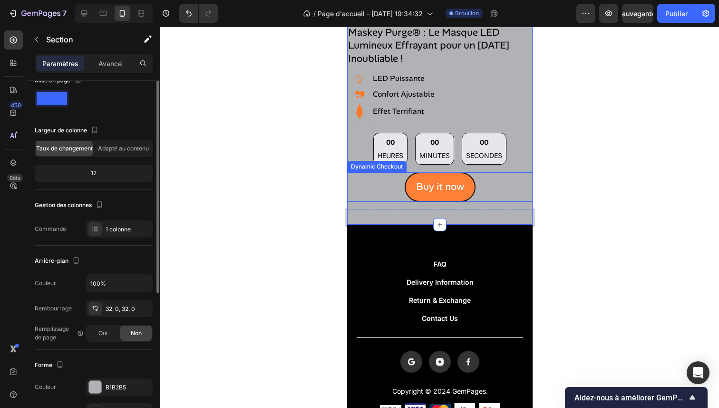
scroll to position [49, 0]
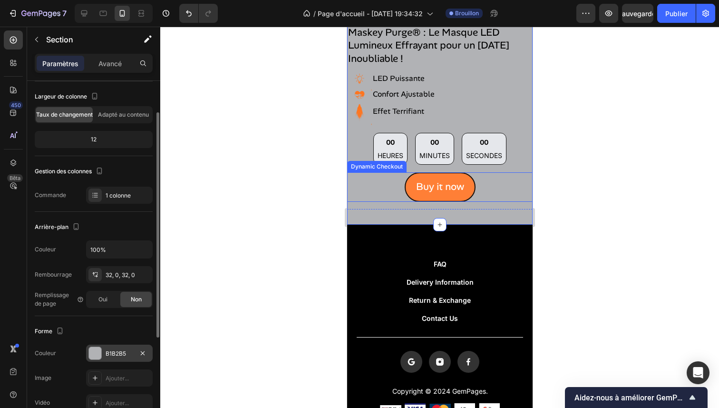
click at [123, 349] on div "B1B2B5" at bounding box center [120, 353] width 28 height 9
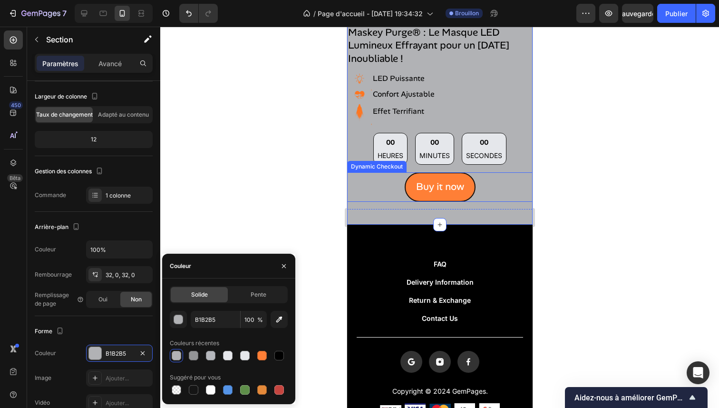
click at [235, 356] on div at bounding box center [229, 355] width 118 height 13
click at [227, 356] on div at bounding box center [228, 356] width 10 height 10
type input "E6E7EB"
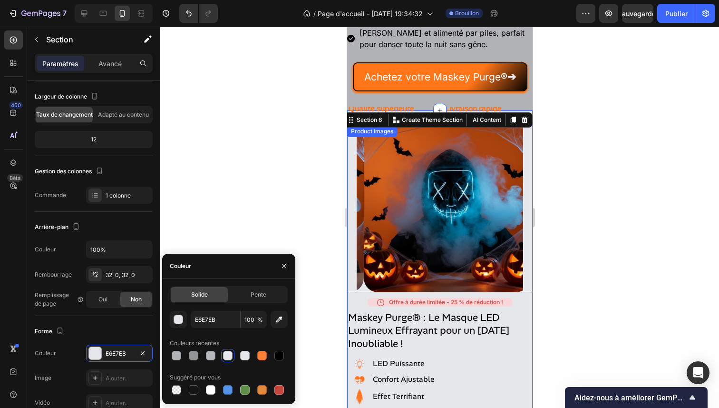
scroll to position [453, 0]
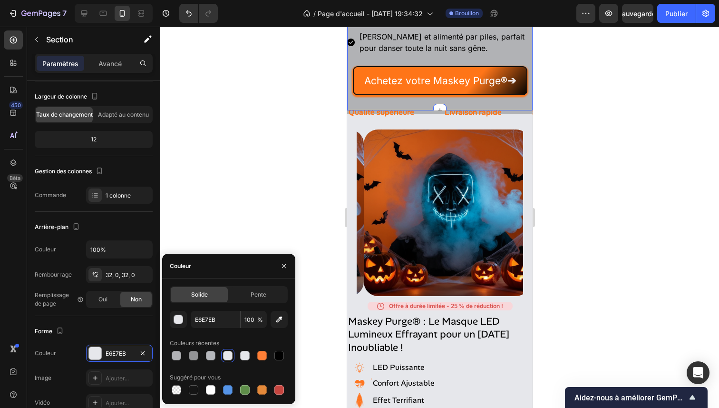
click at [506, 104] on div "Checkmarks Effet lumineux intense à LED avec 3 modes d'éclairage pour varier le…" at bounding box center [440, 45] width 186 height 130
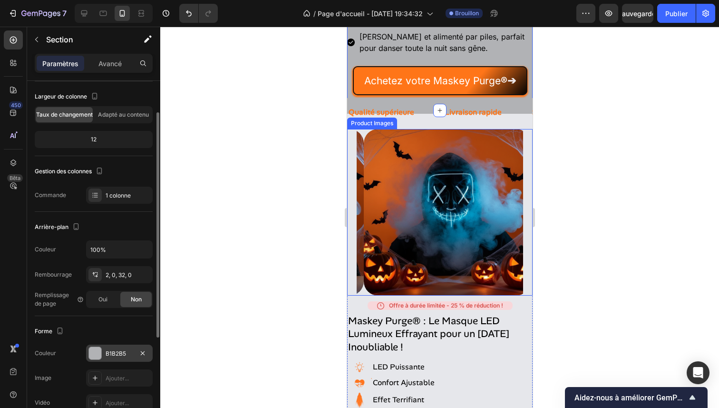
click at [116, 358] on div "B1B2B5" at bounding box center [119, 353] width 67 height 17
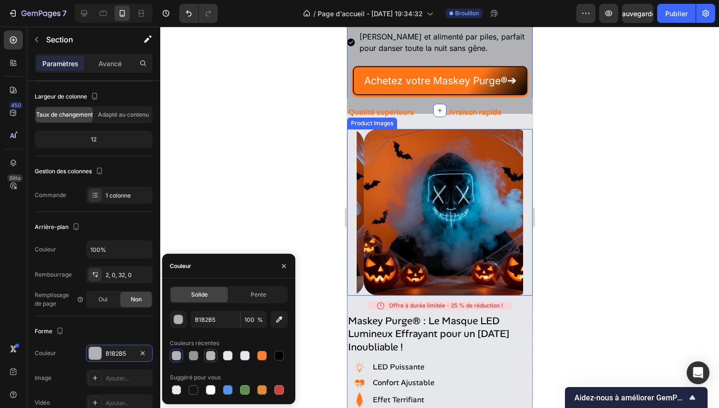
click at [215, 356] on div at bounding box center [211, 356] width 10 height 10
click at [222, 354] on div at bounding box center [227, 355] width 11 height 11
type input "E6E7EB"
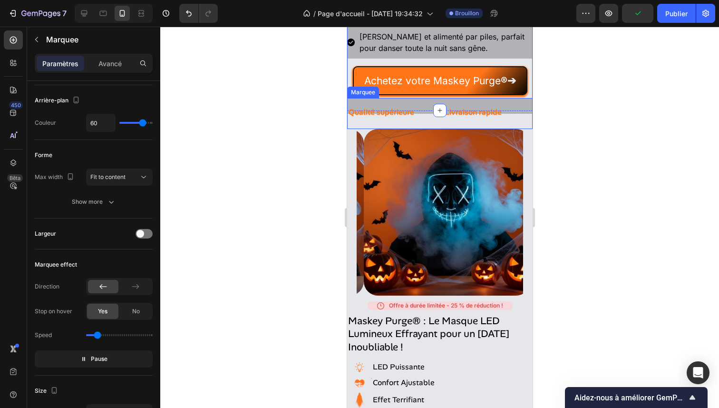
click at [507, 103] on div "Livraison rapide Text Block" at bounding box center [487, 112] width 88 height 28
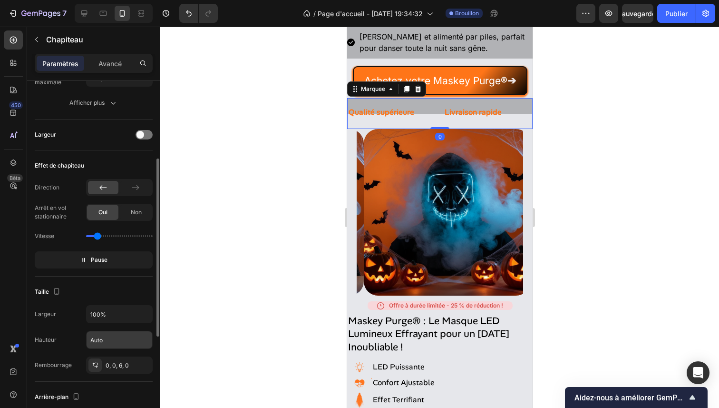
scroll to position [350, 0]
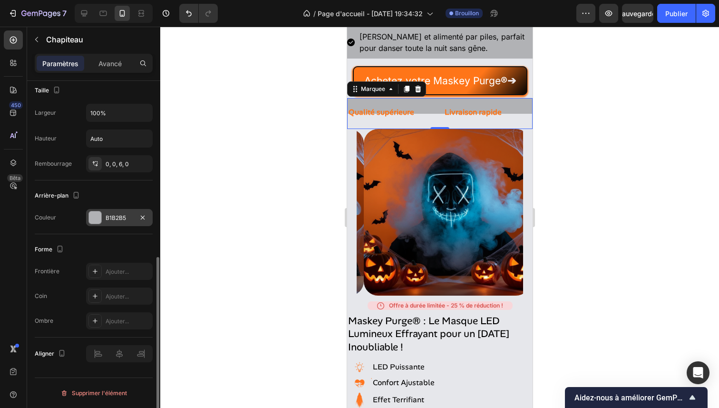
click at [111, 226] on div "B1B2B5" at bounding box center [119, 217] width 67 height 17
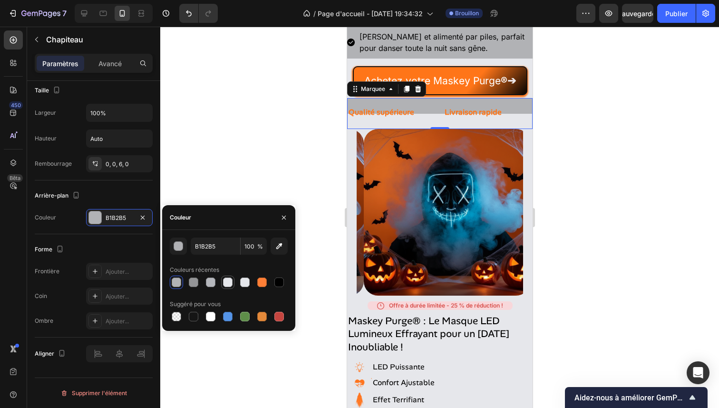
click at [229, 281] on div at bounding box center [228, 282] width 10 height 10
type input "E6E7EB"
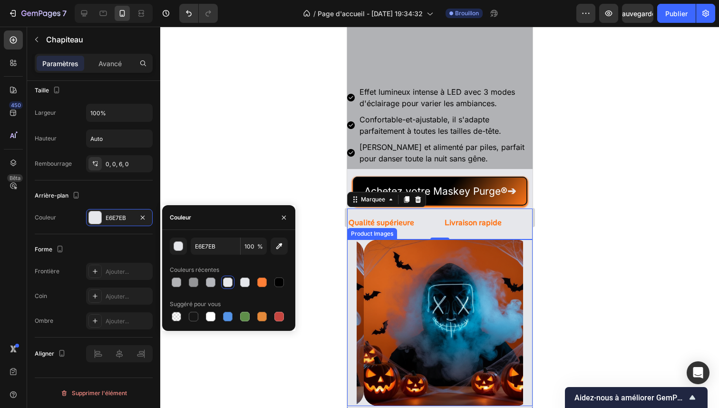
scroll to position [342, 0]
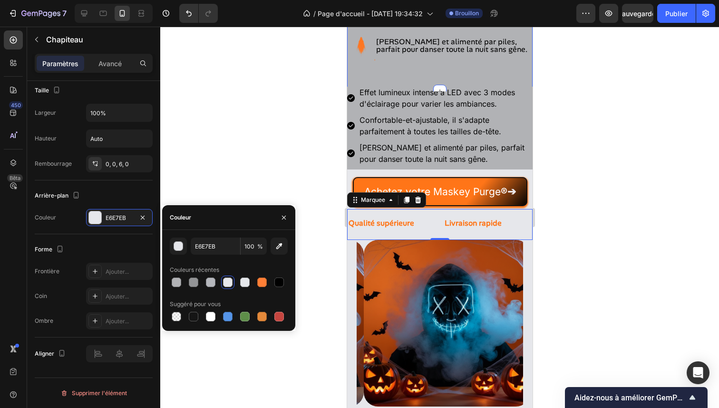
click at [518, 76] on div "Image Effet lumineux intense à LED avec 3 modes d'éclairage pour varier les amb…" at bounding box center [440, 30] width 186 height 124
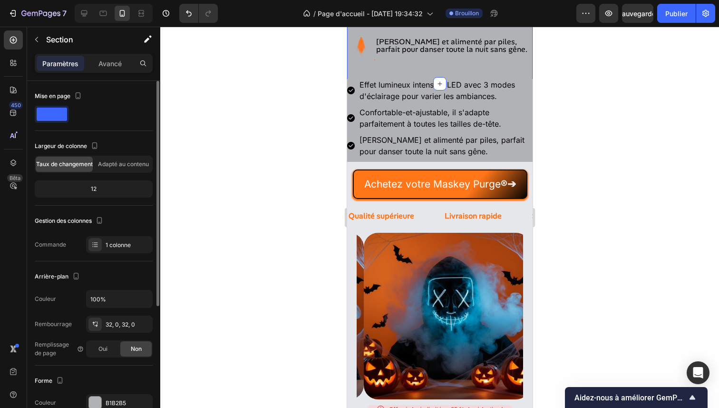
scroll to position [17, 0]
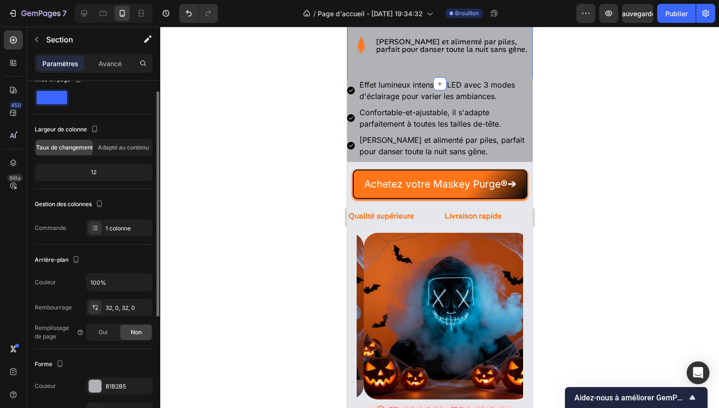
click at [113, 373] on div "Forme Les modifications peuvent être masquées par la vidéo. Couleur B1B2B5 Imag…" at bounding box center [94, 400] width 118 height 103
click at [113, 376] on div "Forme Les modifications peuvent être masquées par la vidéo. Couleur B1B2B5 Imag…" at bounding box center [94, 400] width 118 height 103
click at [114, 379] on div "B1B2B5" at bounding box center [119, 385] width 67 height 17
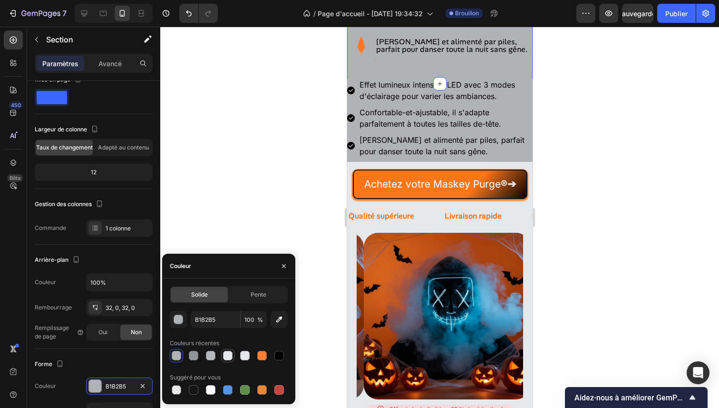
click at [232, 354] on div at bounding box center [228, 356] width 10 height 10
type input "E6E7EB"
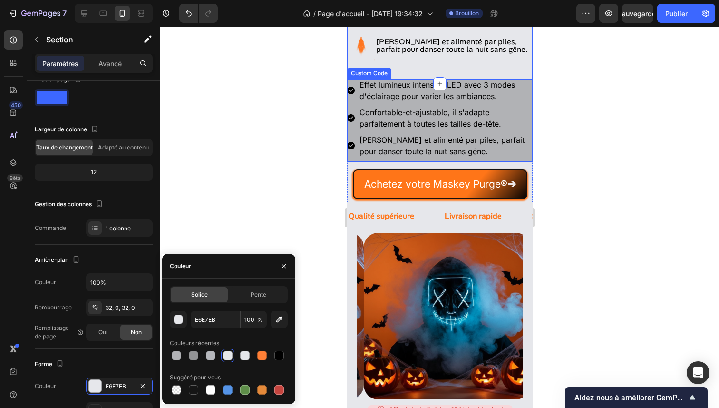
scroll to position [0, 0]
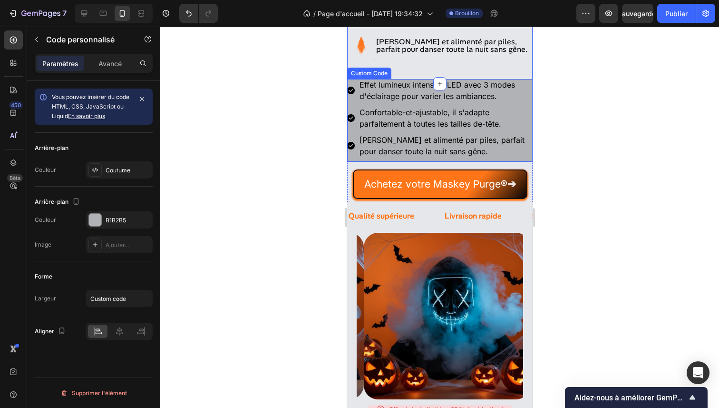
click at [487, 157] on li "[PERSON_NAME] et alimenté par piles, parfait pour danser toute la nuit sans gên…" at bounding box center [440, 145] width 186 height 23
click at [116, 219] on font "B1B2B5" at bounding box center [116, 220] width 20 height 7
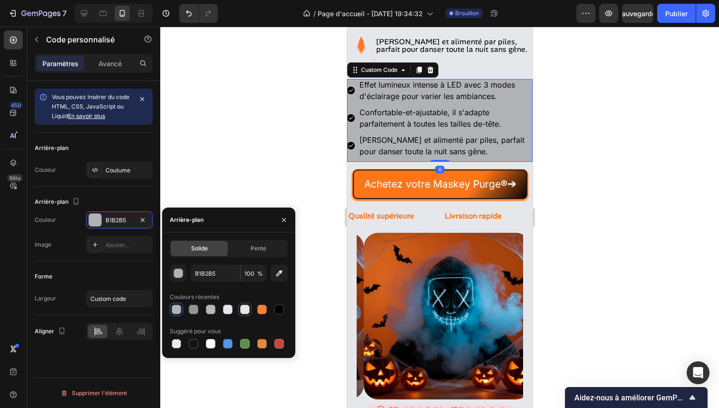
click at [246, 312] on div at bounding box center [245, 310] width 10 height 10
type input "E5E7EB"
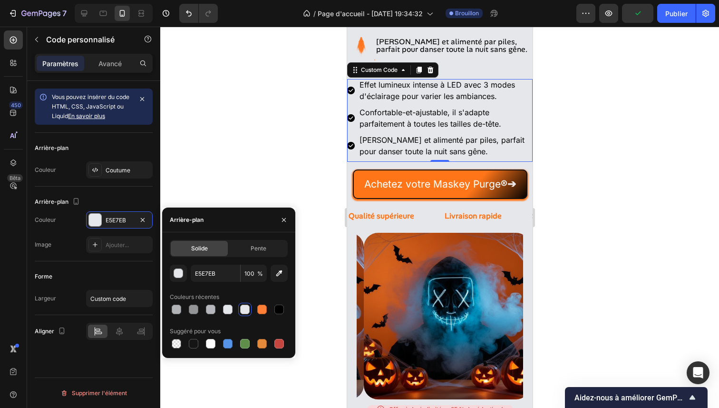
click at [228, 121] on div at bounding box center [439, 217] width 559 height 381
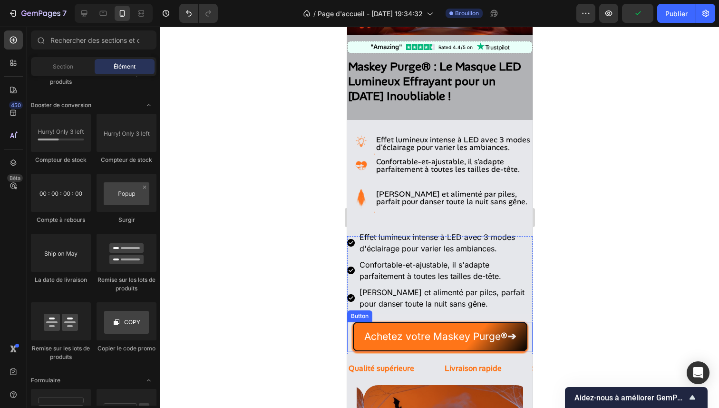
scroll to position [187, 0]
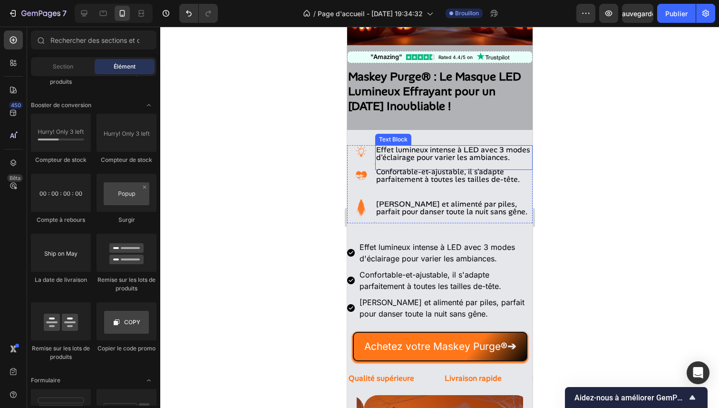
click at [508, 153] on p "Effet lumineux intense à LED avec 3 modes d'éclairage pour varier les ambiances…" at bounding box center [454, 157] width 156 height 23
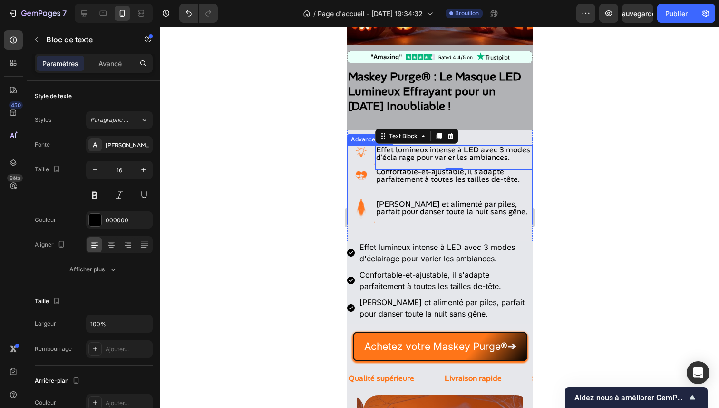
click at [510, 221] on li "Image [PERSON_NAME] et alimenté par piles, parfait pour danser toute la nuit sa…" at bounding box center [440, 209] width 186 height 28
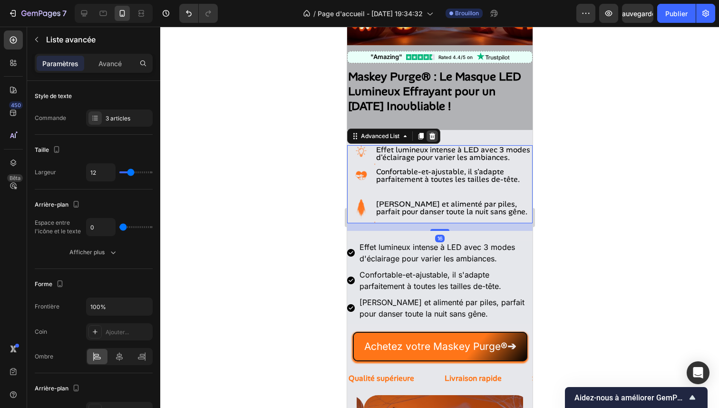
click at [435, 132] on icon at bounding box center [432, 136] width 8 height 8
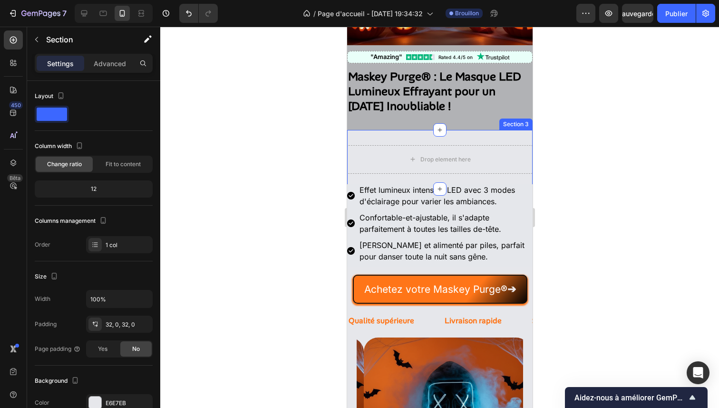
click at [434, 130] on div "Drop element here Section 3" at bounding box center [440, 159] width 186 height 59
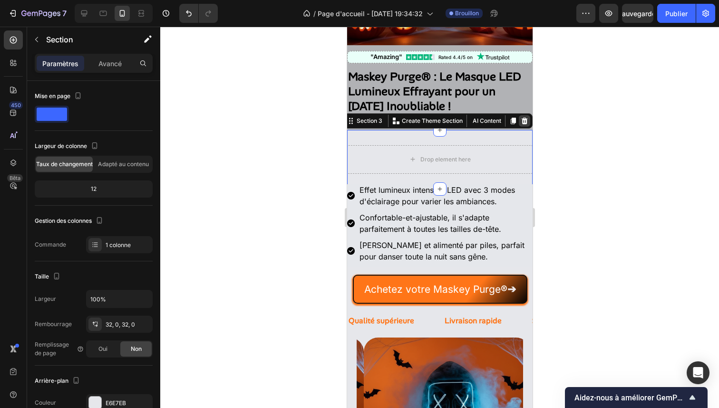
click at [522, 118] on icon at bounding box center [525, 121] width 6 height 7
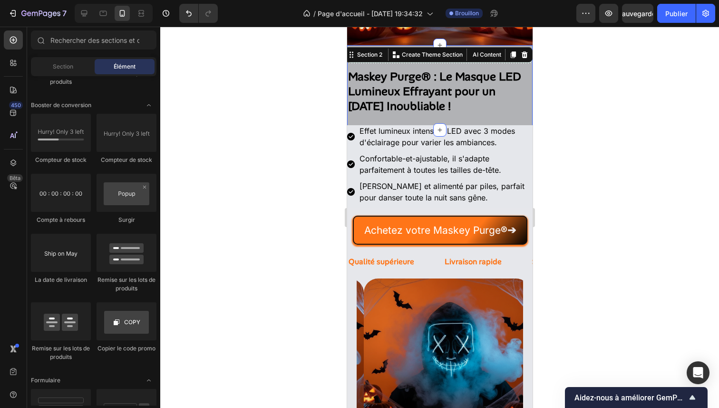
click at [511, 111] on div ""Amazing" Rated 4.4/5 on Custom Code Maskey Purge® : Le Masque LED Lumineux Eff…" at bounding box center [440, 87] width 186 height 85
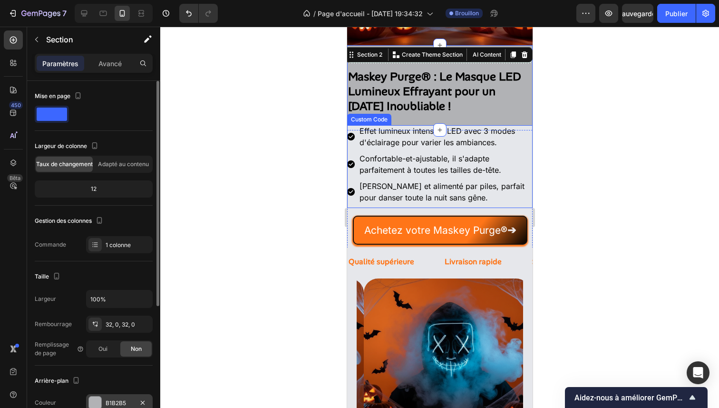
click at [120, 405] on font "B1B2B5" at bounding box center [116, 402] width 20 height 7
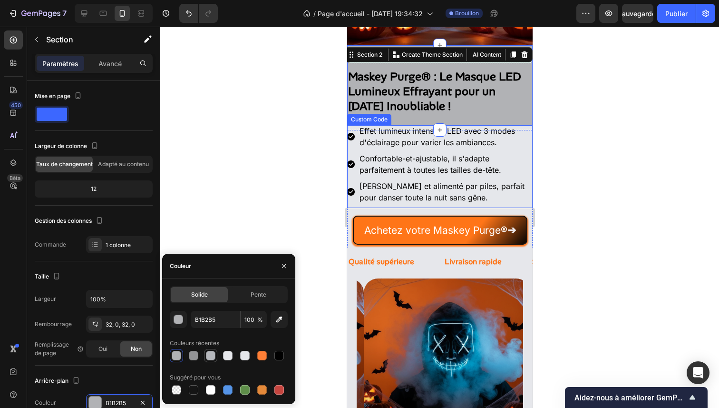
click at [216, 354] on div at bounding box center [210, 355] width 11 height 11
click at [228, 354] on div at bounding box center [228, 356] width 10 height 10
type input "E6E7EB"
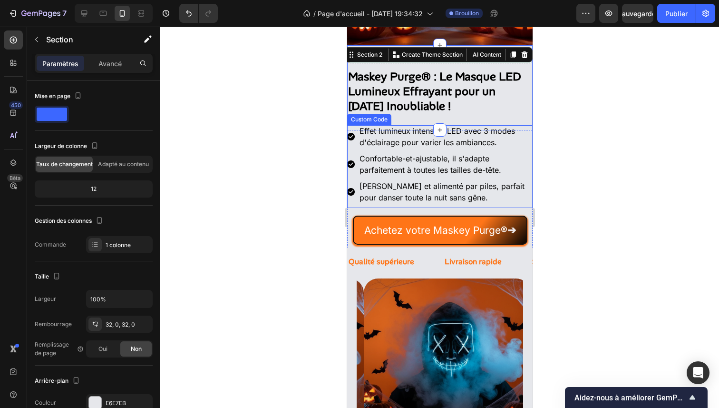
click at [283, 161] on div at bounding box center [439, 217] width 559 height 381
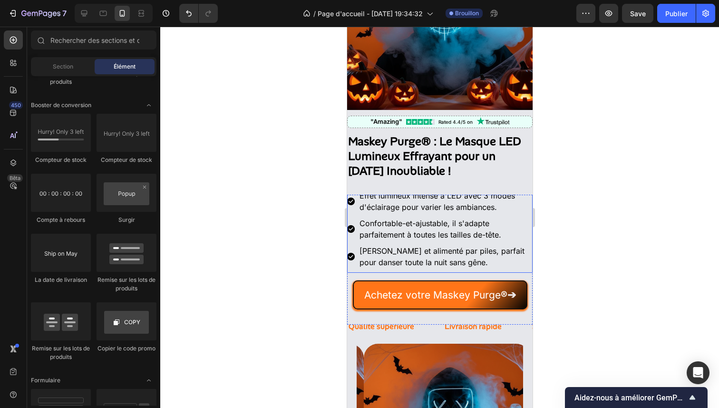
scroll to position [0, 0]
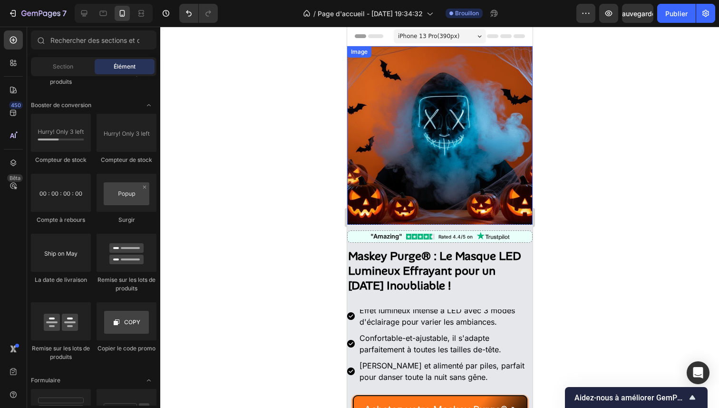
click at [633, 130] on div at bounding box center [439, 217] width 559 height 381
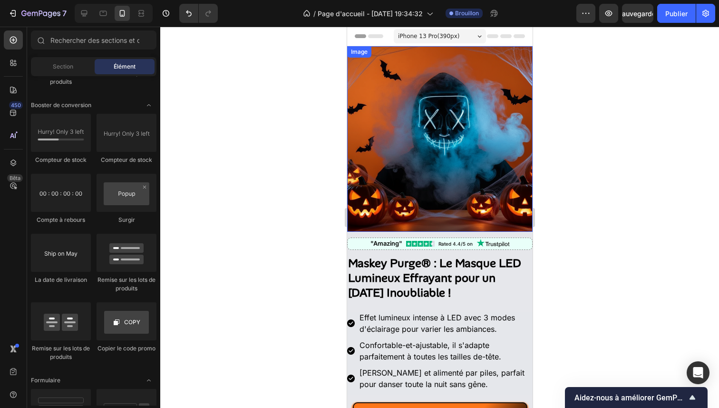
click at [597, 235] on div at bounding box center [439, 217] width 559 height 381
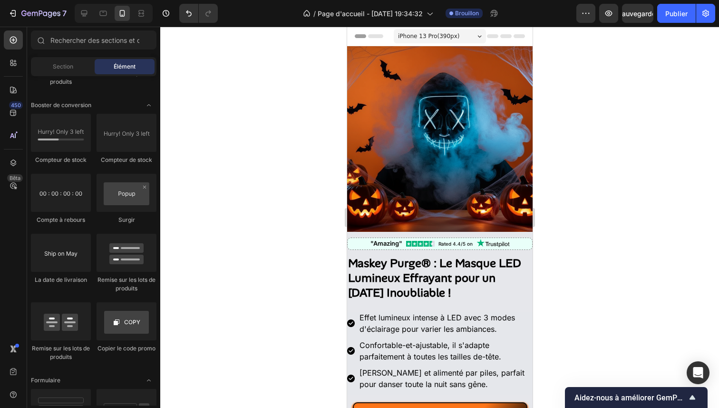
click at [553, 249] on div at bounding box center [439, 217] width 559 height 381
click at [287, 161] on div at bounding box center [439, 217] width 559 height 381
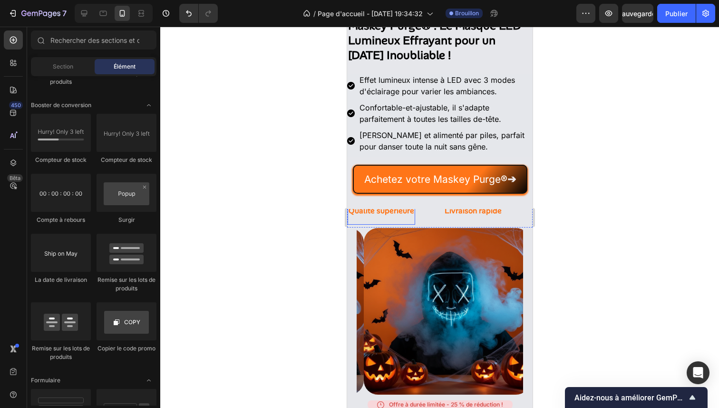
scroll to position [234, 0]
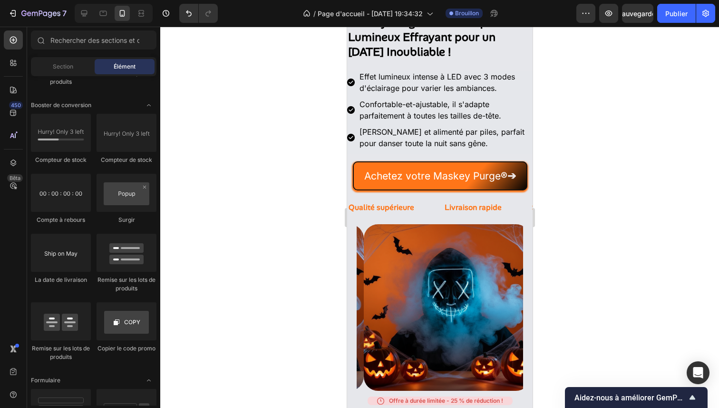
click at [612, 192] on div at bounding box center [439, 217] width 559 height 381
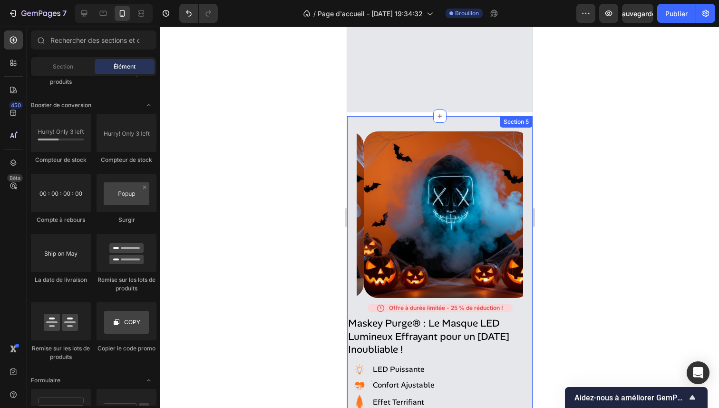
scroll to position [295, 0]
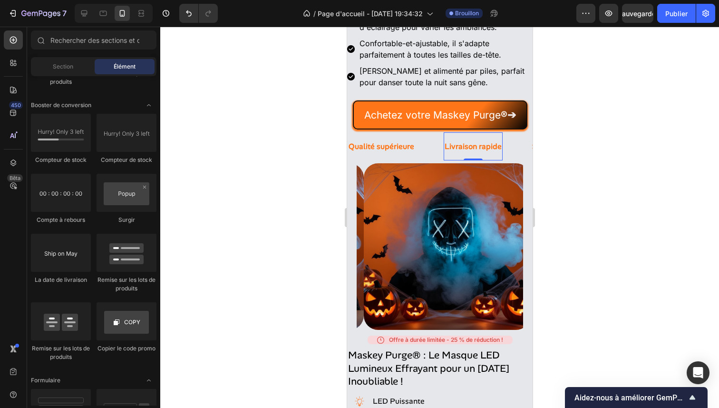
click at [455, 142] on span "Livraison rapide" at bounding box center [472, 146] width 57 height 10
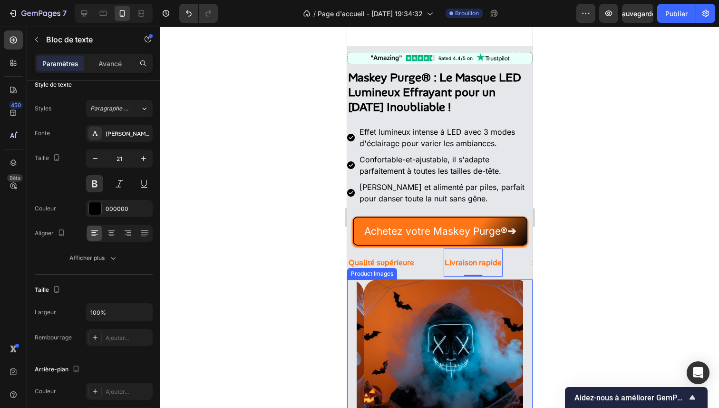
scroll to position [143, 0]
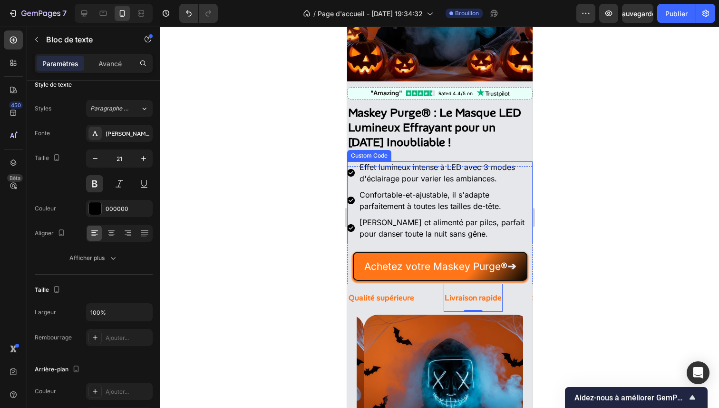
click at [403, 195] on li "Confortable-et-ajustable, il s'adapte parfaitement à toutes les tailles de-tête." at bounding box center [440, 200] width 186 height 23
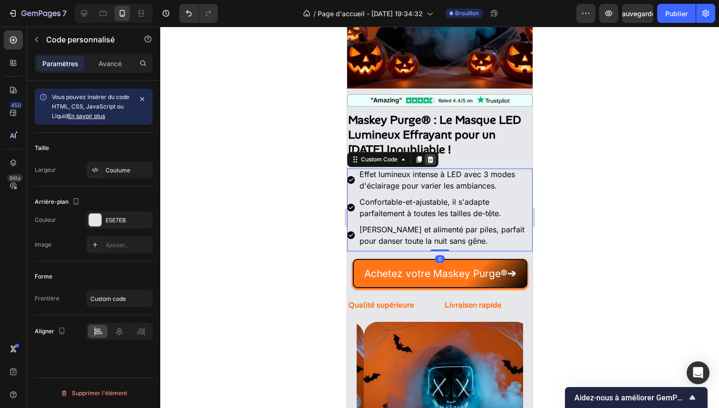
click at [430, 156] on icon at bounding box center [430, 160] width 8 height 8
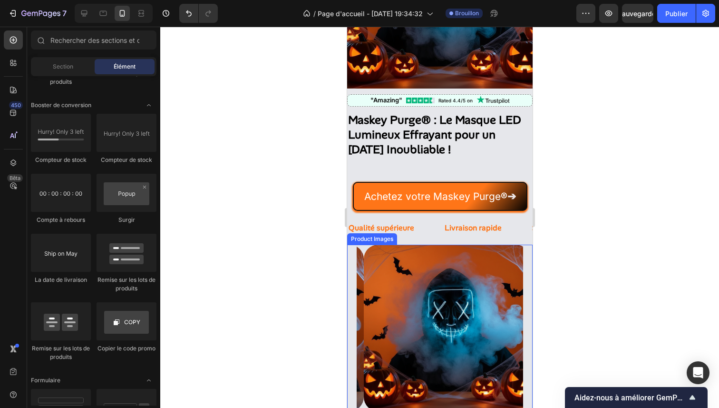
scroll to position [478, 0]
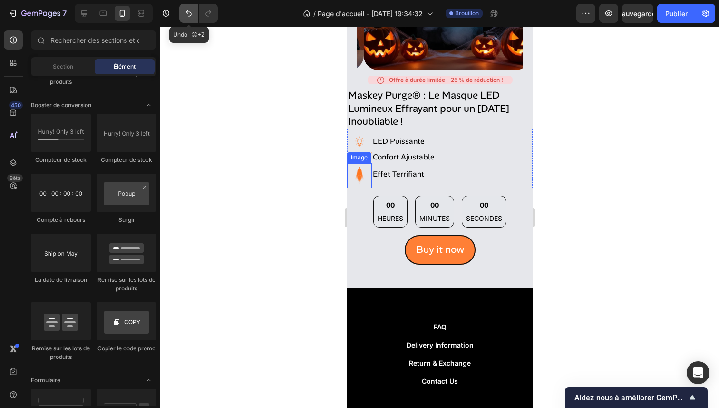
click at [192, 20] on button "Annuler/Rétablir" at bounding box center [188, 13] width 19 height 19
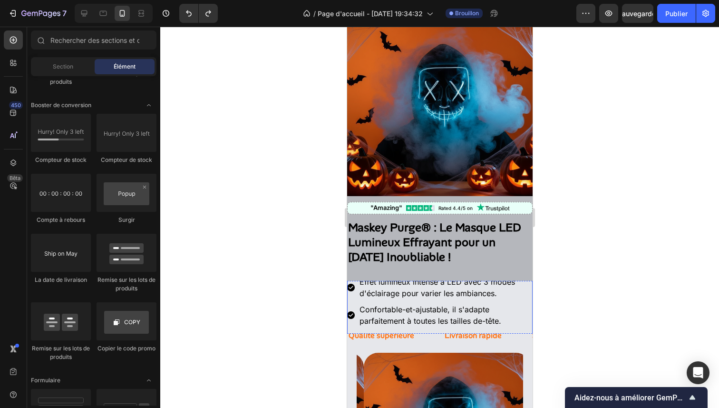
scroll to position [25, 0]
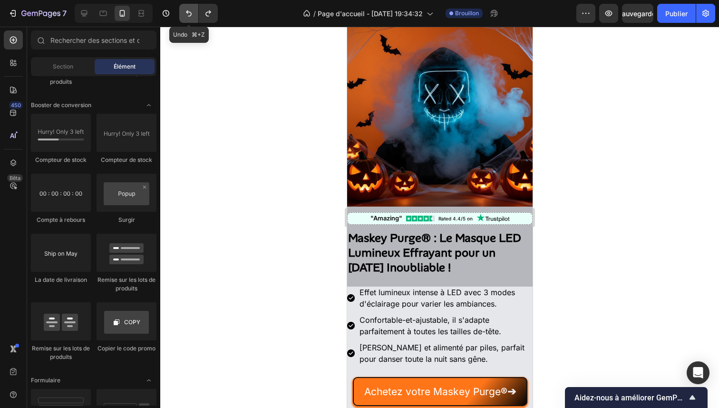
click at [193, 18] on button "Annuler/Rétablir" at bounding box center [188, 13] width 19 height 19
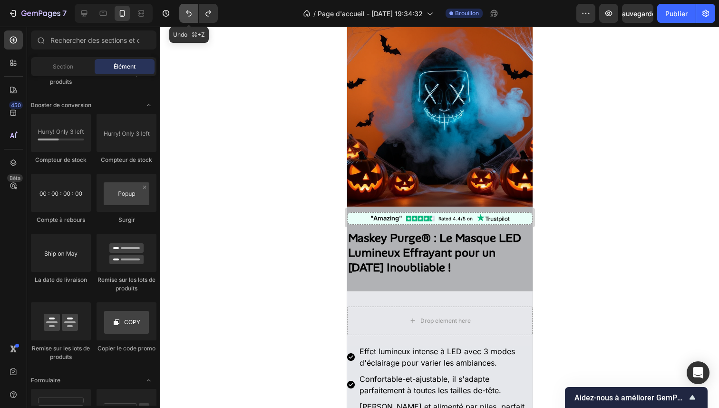
click at [193, 18] on button "Annuler/Rétablir" at bounding box center [188, 13] width 19 height 19
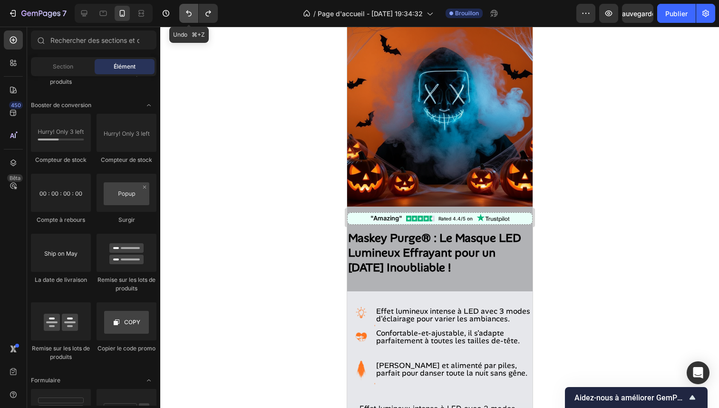
click at [193, 18] on button "Annuler/Rétablir" at bounding box center [188, 13] width 19 height 19
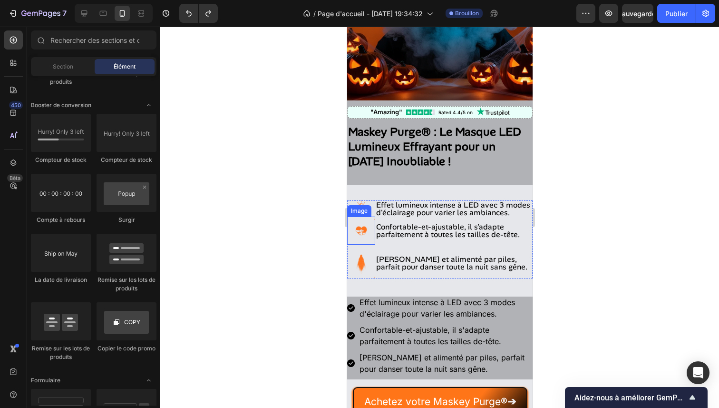
scroll to position [189, 0]
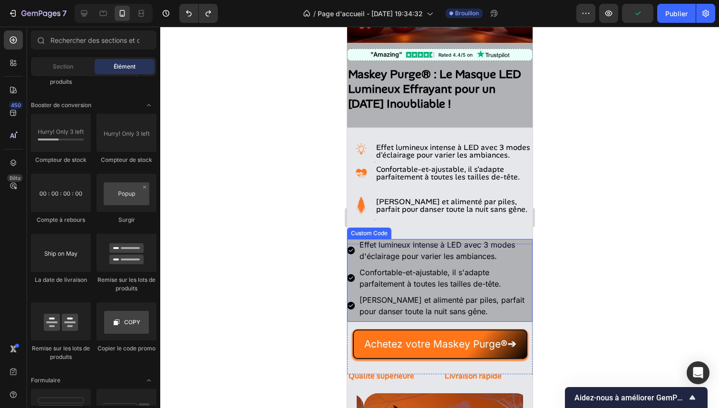
click at [515, 289] on li "Confortable-et-ajustable, il s'adapte parfaitement à toutes les tailles de-tête." at bounding box center [440, 277] width 186 height 23
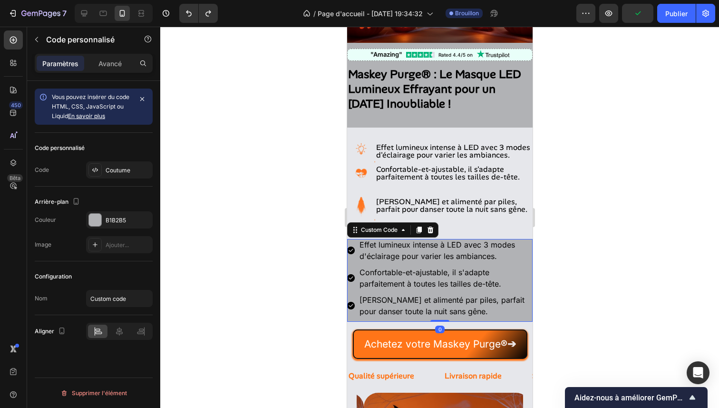
click at [437, 230] on div "Custom Code" at bounding box center [392, 229] width 91 height 15
click at [433, 230] on icon at bounding box center [430, 229] width 6 height 7
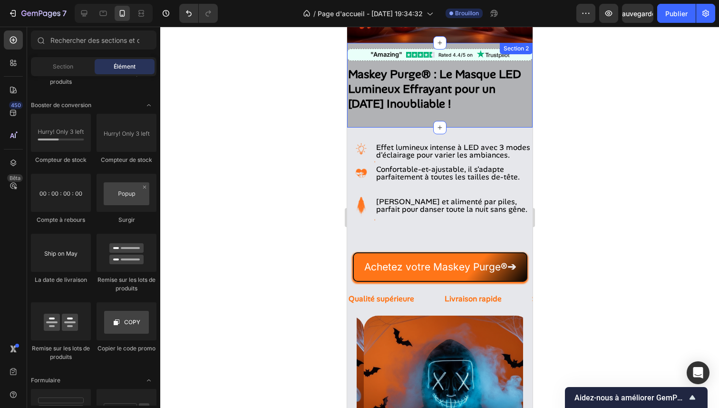
click at [484, 109] on div ""Amazing" Rated 4.4/5 on Custom Code Maskey Purge® : Le Masque LED Lumineux Eff…" at bounding box center [440, 85] width 186 height 85
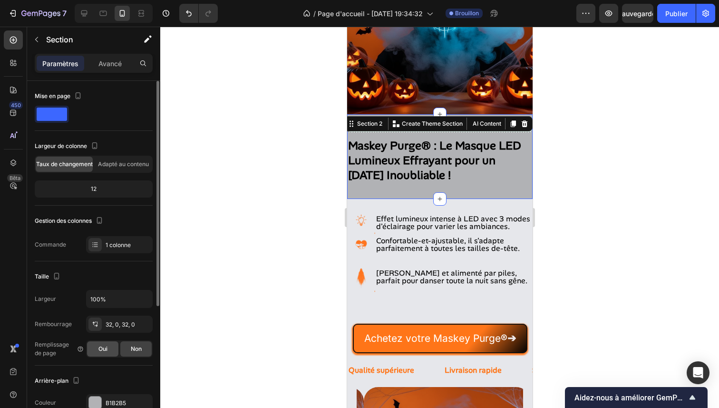
scroll to position [2, 0]
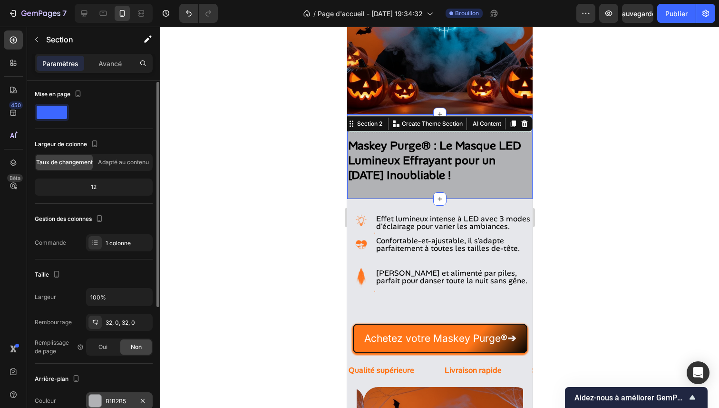
click at [109, 396] on div "B1B2B5" at bounding box center [119, 400] width 67 height 17
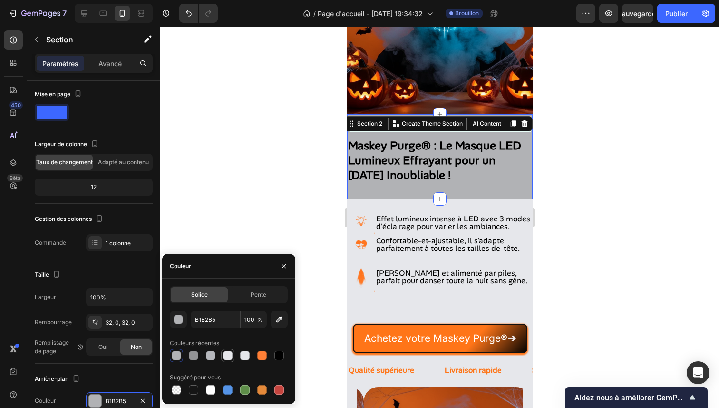
click at [224, 355] on div at bounding box center [228, 356] width 10 height 10
type input "E6E7EB"
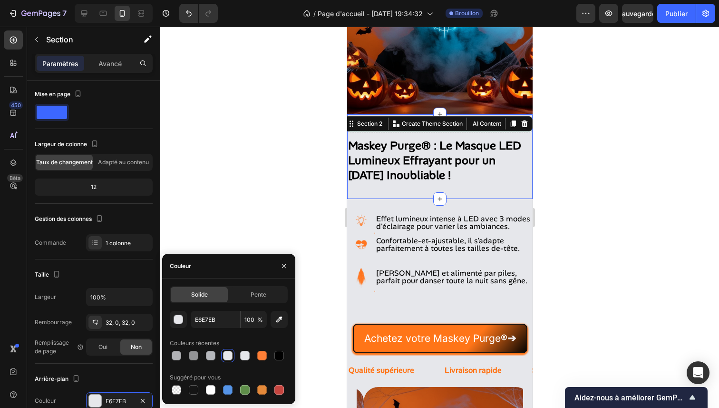
click at [263, 134] on div at bounding box center [439, 217] width 559 height 381
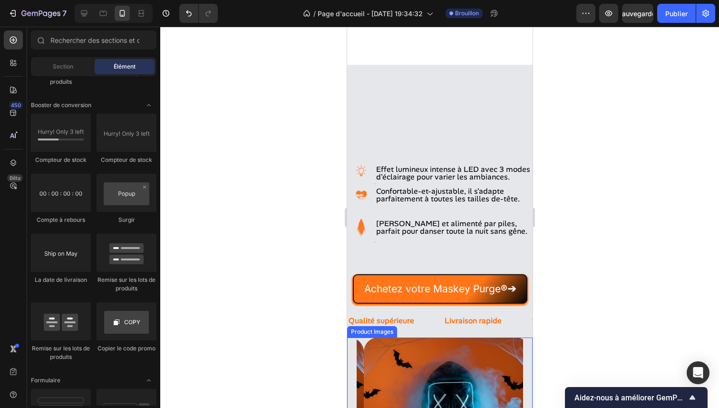
scroll to position [159, 0]
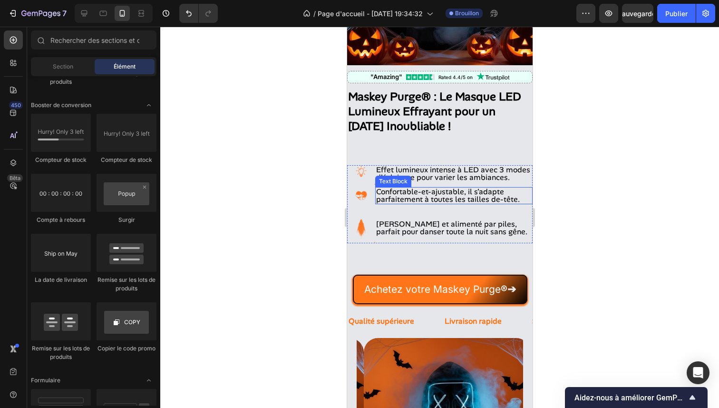
click at [406, 186] on div "Text Block" at bounding box center [393, 181] width 32 height 9
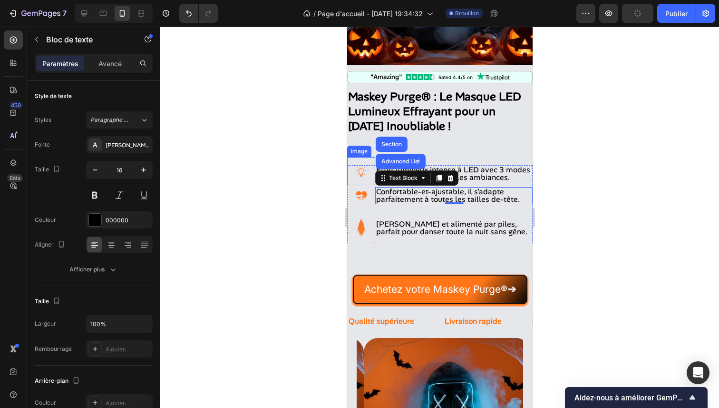
click at [243, 161] on div at bounding box center [439, 217] width 559 height 381
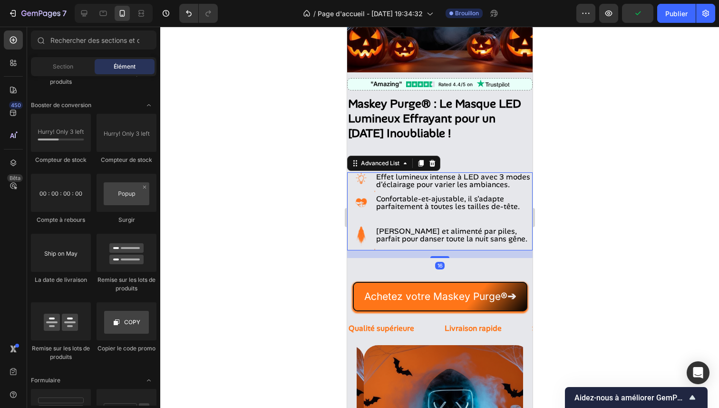
click at [506, 245] on li "Image [PERSON_NAME] et alimenté par piles, parfait pour danser toute la nuit sa…" at bounding box center [440, 236] width 186 height 28
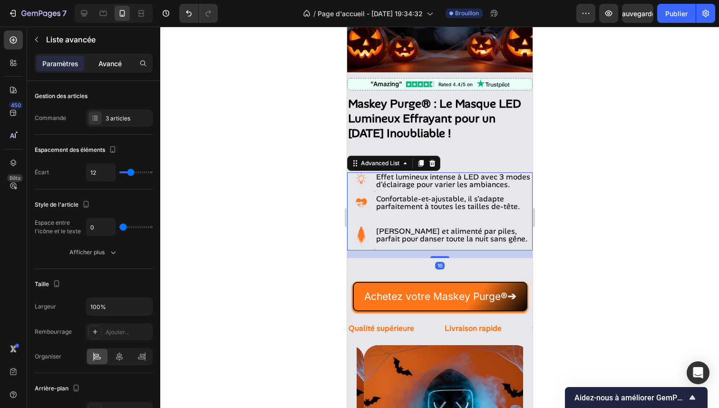
click at [116, 58] on div "Avancé" at bounding box center [110, 63] width 48 height 15
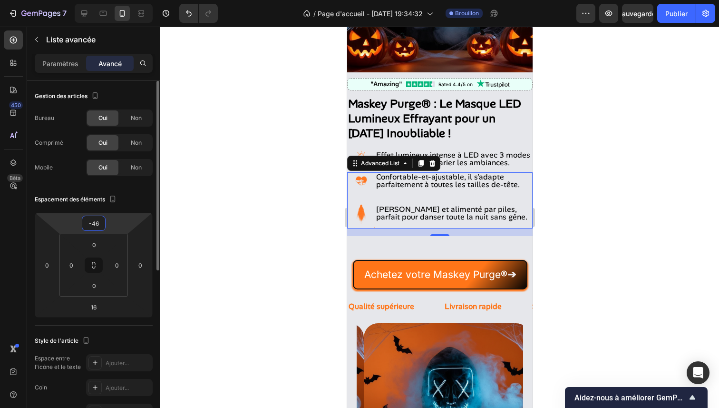
click at [105, 0] on html "7 / Page d'accueil - 26 sept. 19:34:32 Brouillon Aperçu Sauvegarder Publier 450…" at bounding box center [359, 0] width 719 height 0
type input "-44"
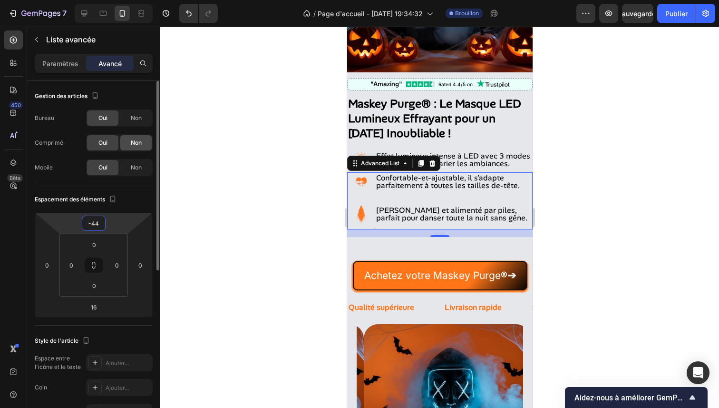
click at [137, 145] on font "Non" at bounding box center [136, 142] width 11 height 7
click at [140, 110] on div "Non" at bounding box center [135, 117] width 31 height 15
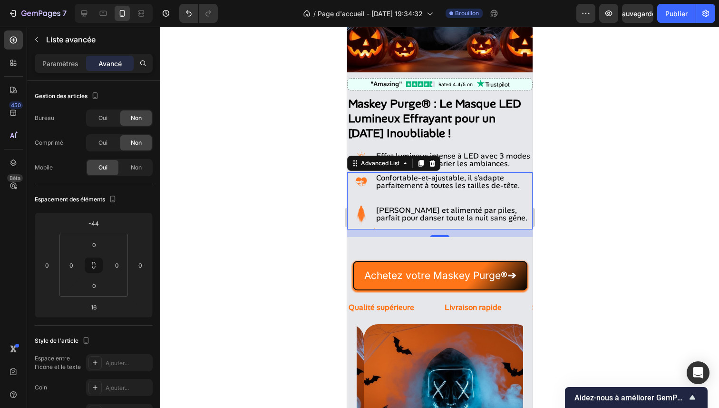
click at [226, 136] on div at bounding box center [439, 217] width 559 height 381
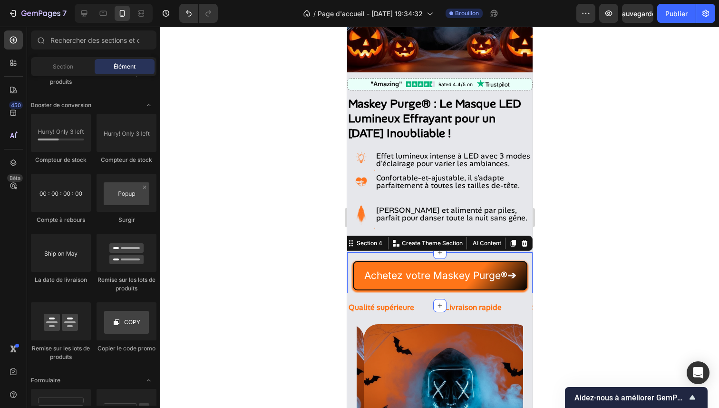
click at [404, 257] on div "Achetez votre Maskey Purge ® ➔ Button" at bounding box center [440, 271] width 186 height 37
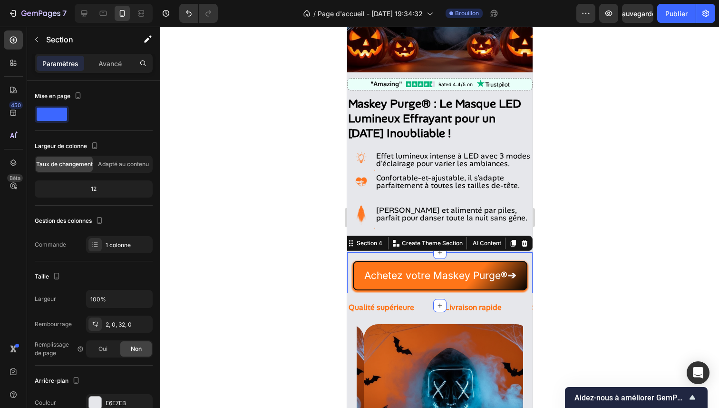
click at [102, 52] on div "Section" at bounding box center [76, 40] width 99 height 27
click at [105, 60] on font "Avancé" at bounding box center [109, 63] width 23 height 8
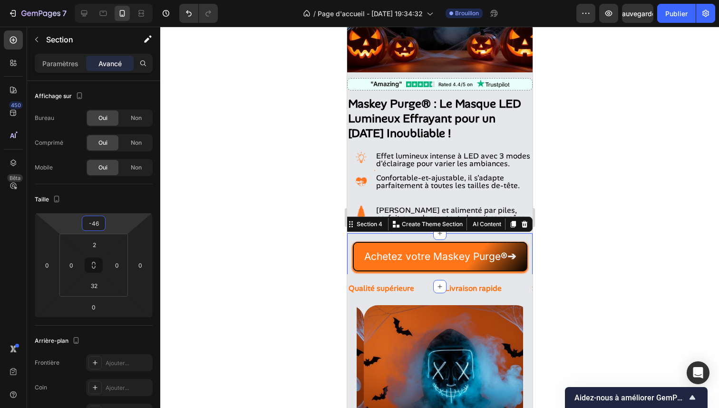
type input "-48"
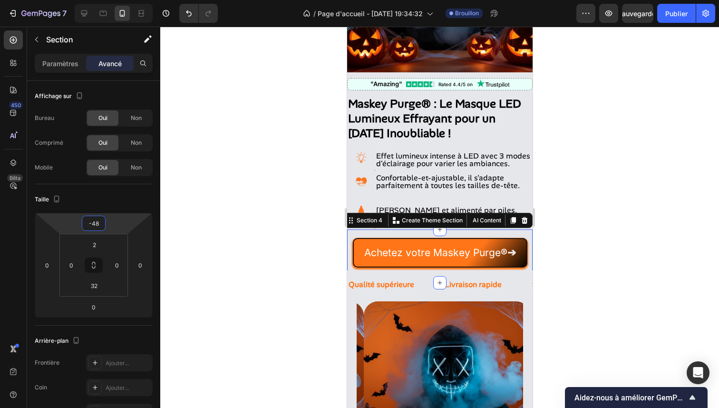
drag, startPoint x: 117, startPoint y: 227, endPoint x: 118, endPoint y: 238, distance: 11.4
click at [118, 0] on html "7 / Page d'accueil - 26 sept. 19:34:32 Brouillon Aperçu Sauvegarder Publier 450…" at bounding box center [359, 0] width 719 height 0
click at [261, 139] on div at bounding box center [439, 217] width 559 height 381
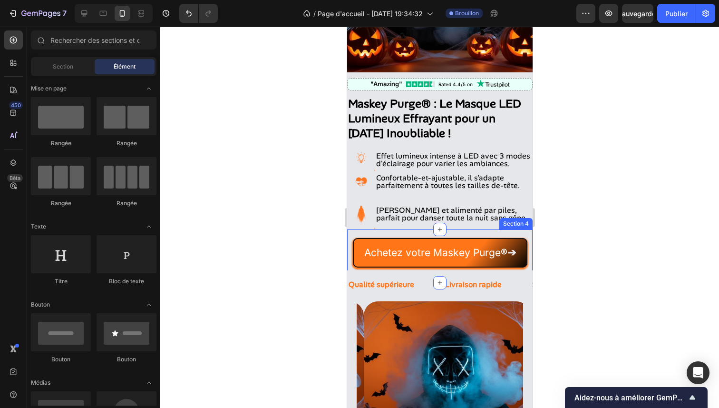
scroll to position [1924, 0]
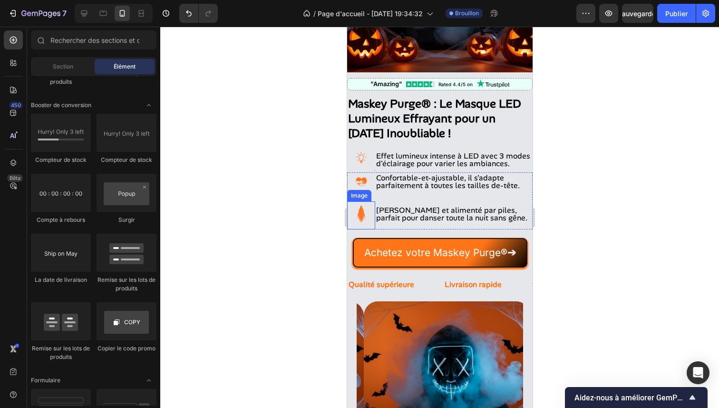
click at [373, 224] on img at bounding box center [361, 215] width 28 height 28
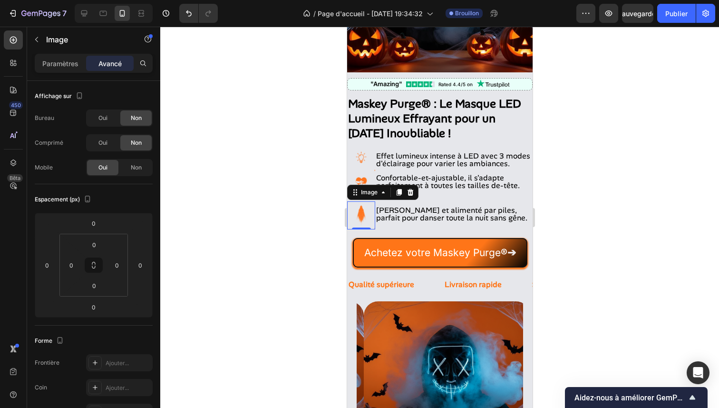
click at [285, 217] on div at bounding box center [439, 217] width 559 height 381
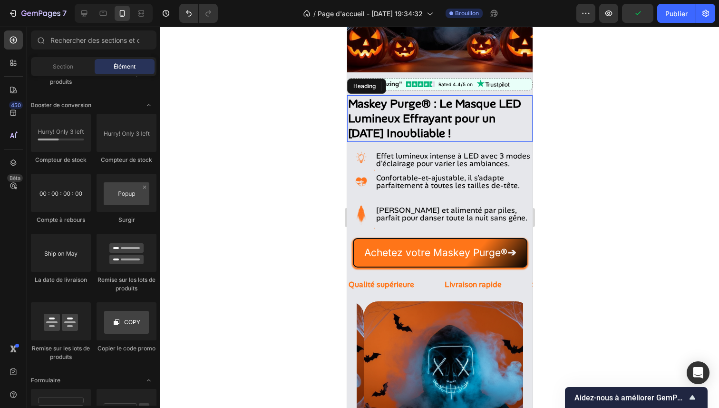
click at [394, 112] on strong "Maskey Purge® : Le Masque LED Lumineux Effrayant pour un [DATE] Inoubliable !" at bounding box center [434, 118] width 173 height 44
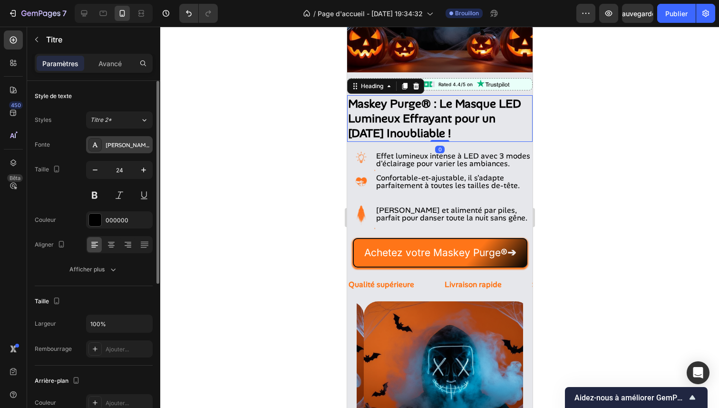
click at [128, 142] on font "[PERSON_NAME]" at bounding box center [129, 145] width 46 height 8
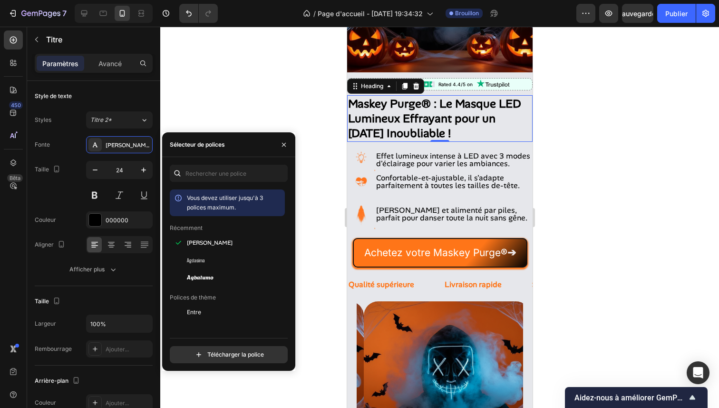
scroll to position [94, 0]
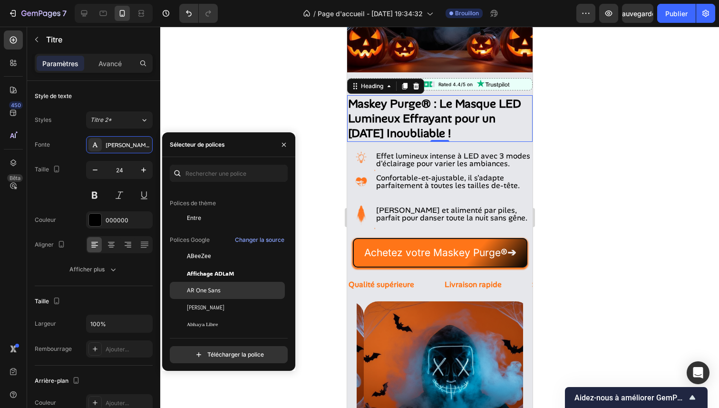
click at [239, 293] on div "AR One Sans" at bounding box center [235, 290] width 96 height 9
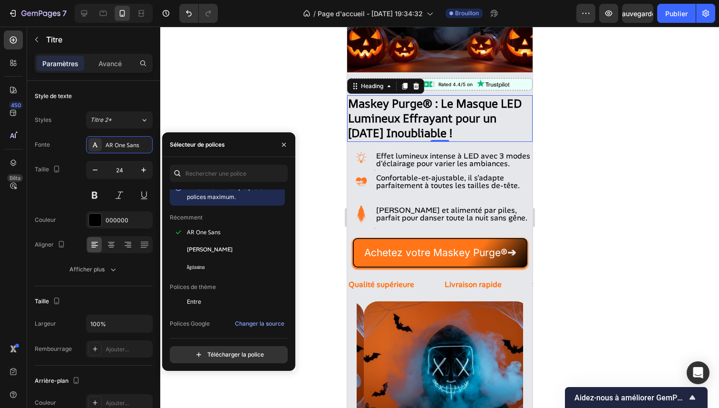
scroll to position [0, 0]
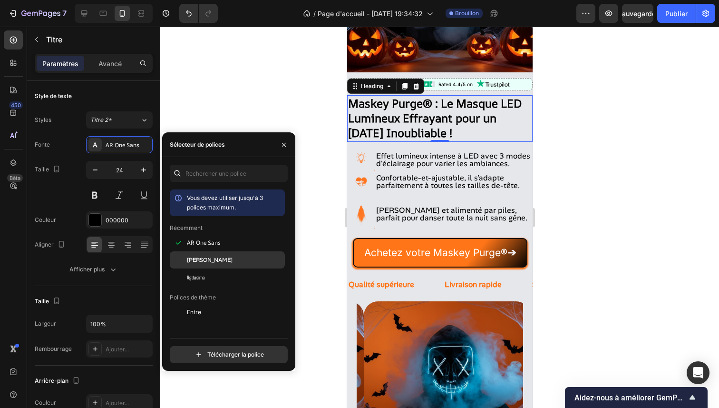
click at [226, 251] on div "[PERSON_NAME]" at bounding box center [227, 259] width 115 height 17
click at [229, 256] on div "[PERSON_NAME]" at bounding box center [235, 260] width 96 height 9
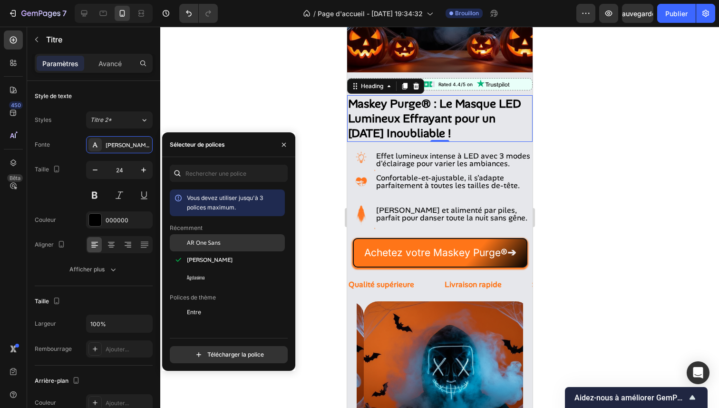
click at [228, 246] on div "AR One Sans" at bounding box center [235, 242] width 96 height 9
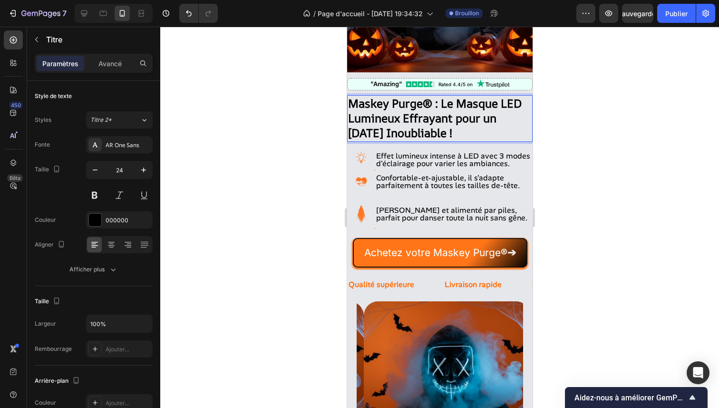
click at [433, 109] on strong "Maskey Purge® : Le Masque LED Lumineux Effrayant pour un [DATE] Inoubliable !" at bounding box center [435, 118] width 174 height 45
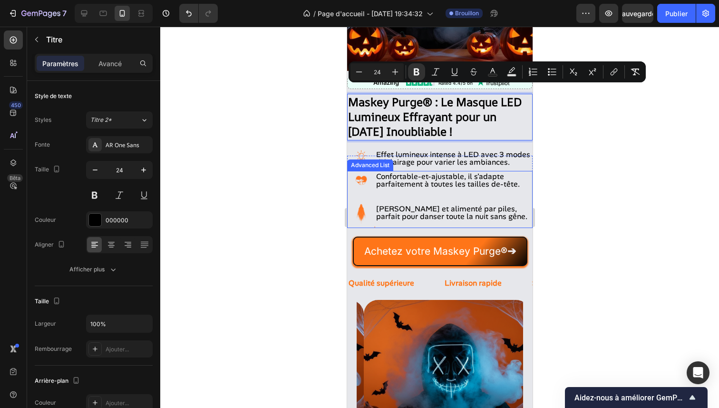
scroll to position [161, 0]
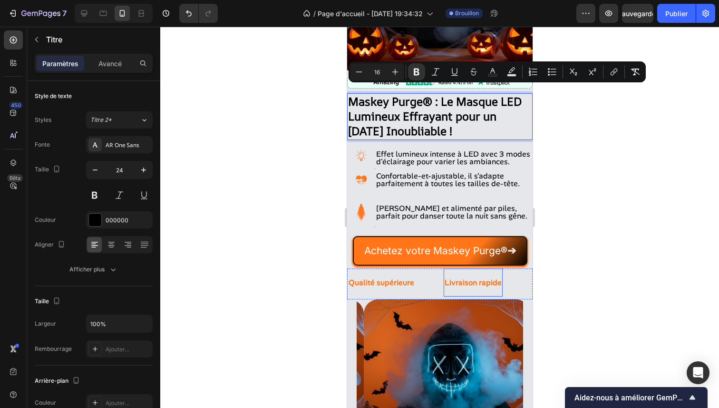
click at [472, 278] on span "Livraison rapide" at bounding box center [472, 282] width 57 height 10
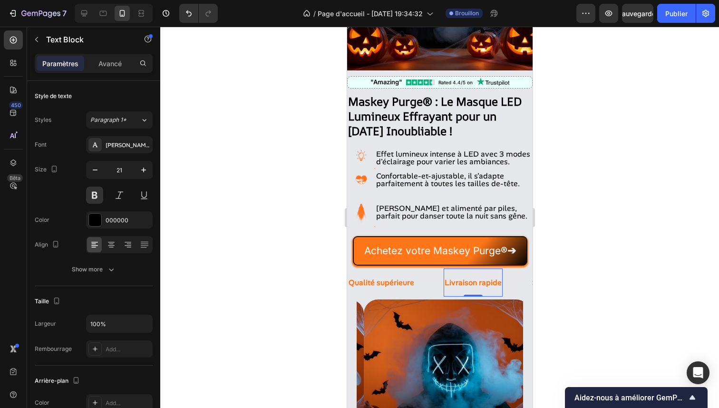
click at [472, 278] on span "Livraison rapide" at bounding box center [472, 282] width 57 height 10
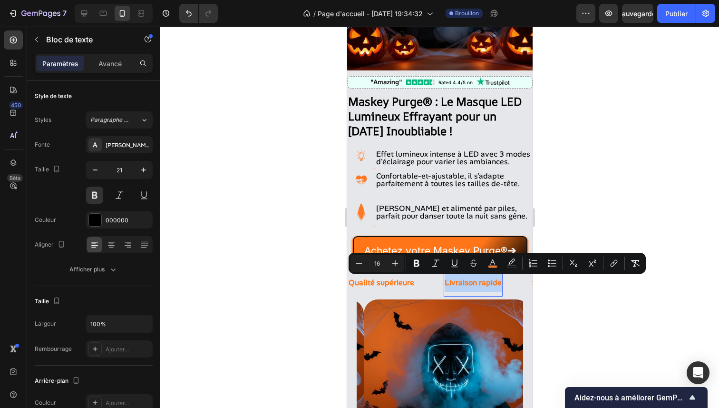
copy span "Livraison rapide"
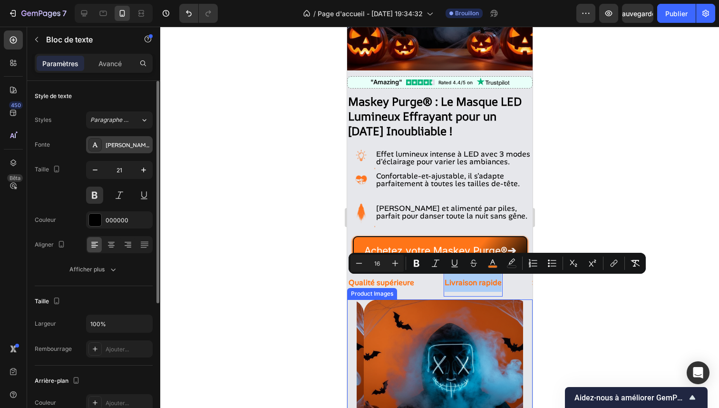
click at [132, 139] on div "[PERSON_NAME]" at bounding box center [119, 144] width 67 height 17
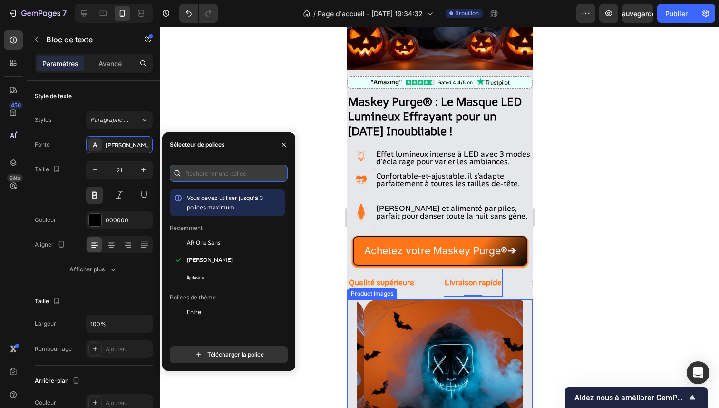
click at [216, 173] on input "text" at bounding box center [229, 173] width 118 height 17
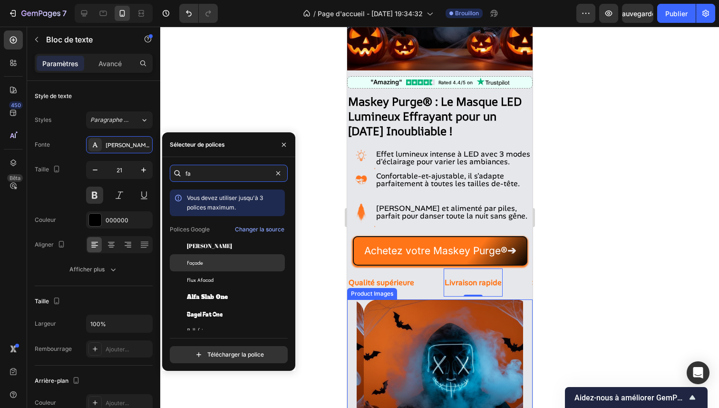
type input "f"
type input "sans s"
click at [242, 261] on div "Anciens élèves Sans SC" at bounding box center [235, 262] width 96 height 9
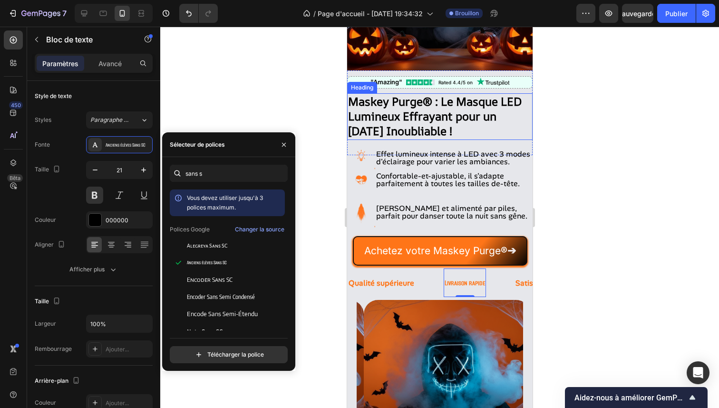
click at [393, 115] on strong "Maskey Purge® : Le Masque LED Lumineux Effrayant pour un [DATE] Inoubliable !" at bounding box center [435, 116] width 174 height 45
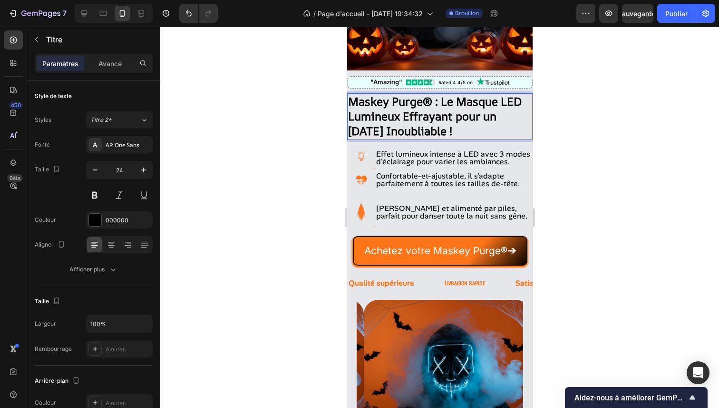
drag, startPoint x: 393, startPoint y: 115, endPoint x: 689, endPoint y: 156, distance: 299.7
click at [393, 115] on strong "Maskey Purge® : Le Masque LED Lumineux Effrayant pour un [DATE] Inoubliable !" at bounding box center [435, 116] width 174 height 45
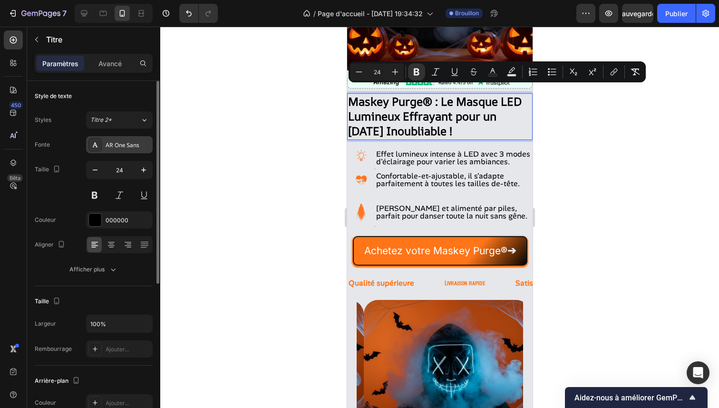
click at [138, 145] on font "AR One Sans" at bounding box center [123, 145] width 34 height 8
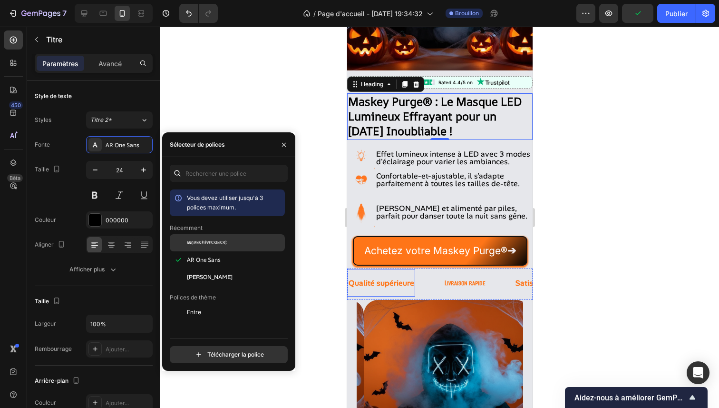
click at [197, 247] on div "Anciens élèves Sans SC" at bounding box center [227, 242] width 115 height 17
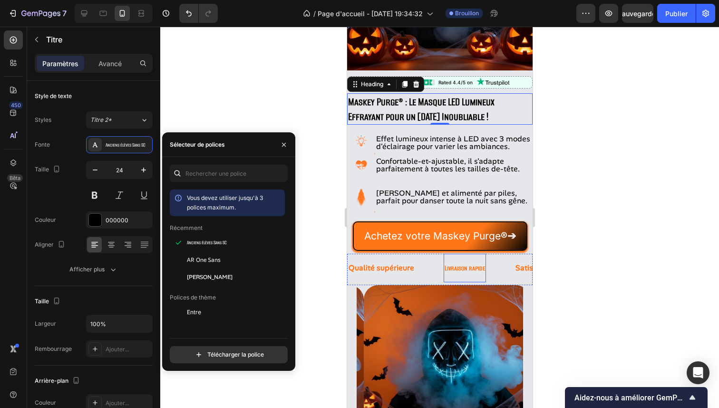
click at [452, 267] on span "Livraison rapide" at bounding box center [464, 268] width 40 height 9
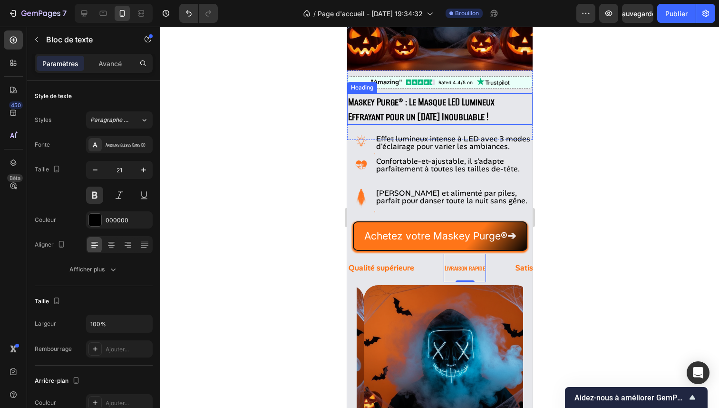
click at [442, 105] on strong "Maskey Purge® : Le Masque LED Lumineux Effrayant pour un [DATE] Inoubliable !" at bounding box center [421, 109] width 147 height 29
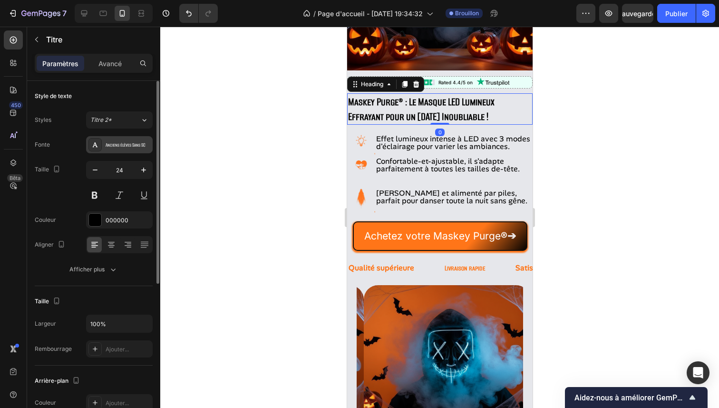
click at [128, 148] on font "Anciens élèves Sans SC" at bounding box center [126, 144] width 40 height 7
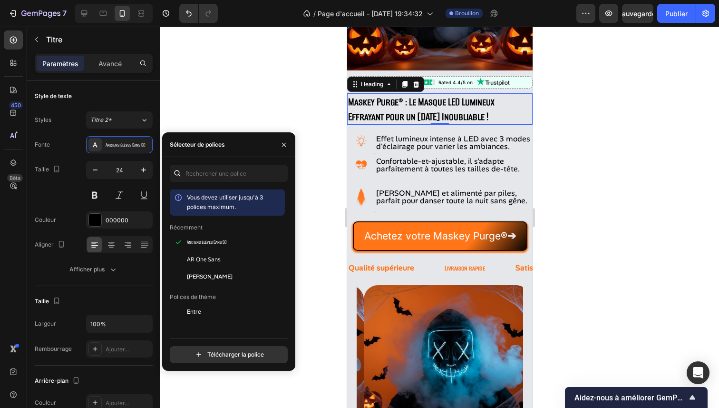
scroll to position [0, 0]
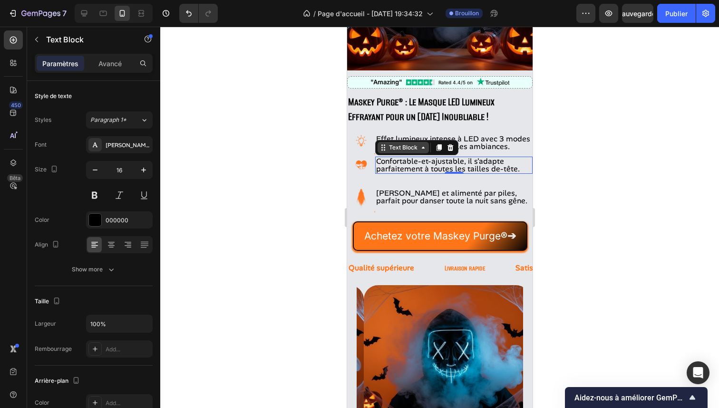
click at [389, 146] on div "Text Block" at bounding box center [416, 147] width 83 height 15
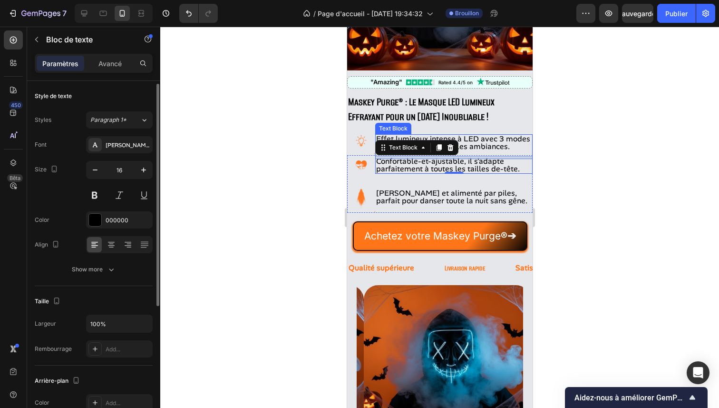
click at [394, 135] on p "Effet lumineux intense à LED avec 3 modes d'éclairage pour varier les ambiances…" at bounding box center [454, 146] width 156 height 23
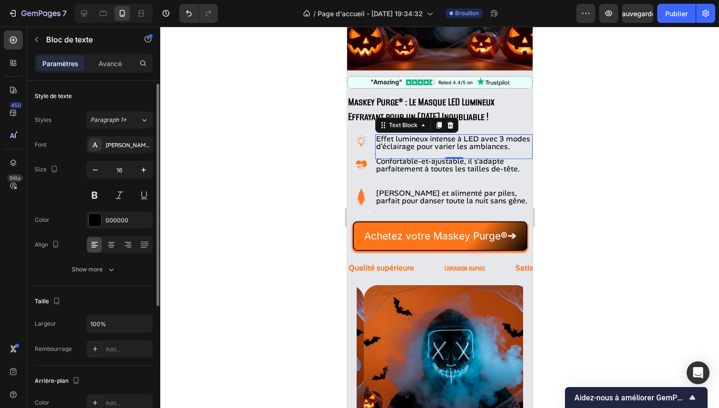
scroll to position [2, 0]
click at [129, 143] on font "[PERSON_NAME]" at bounding box center [129, 143] width 46 height 8
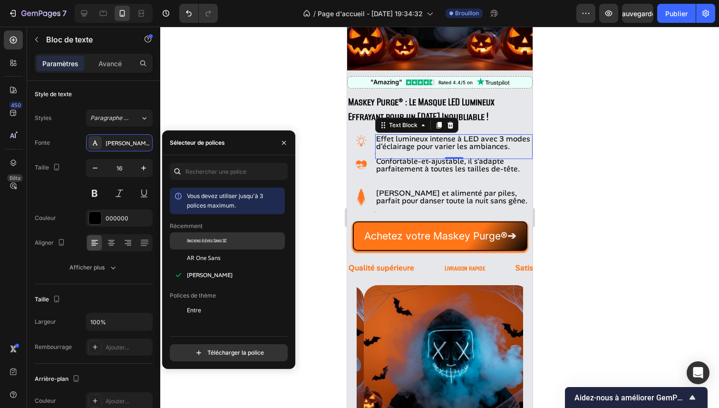
click at [215, 241] on font "Anciens élèves Sans SC" at bounding box center [207, 240] width 40 height 7
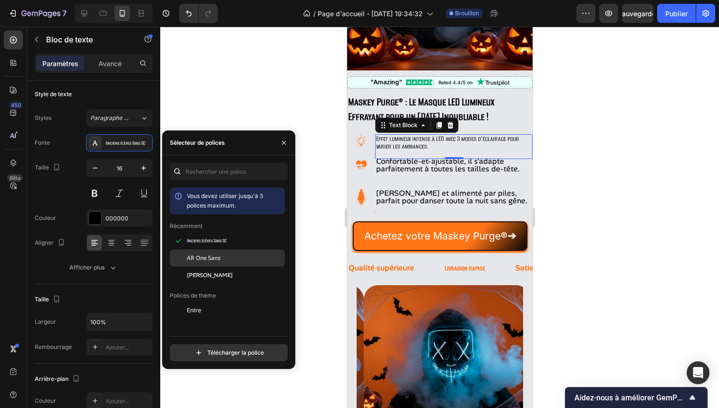
click at [217, 253] on div "AR One Sans" at bounding box center [227, 257] width 115 height 17
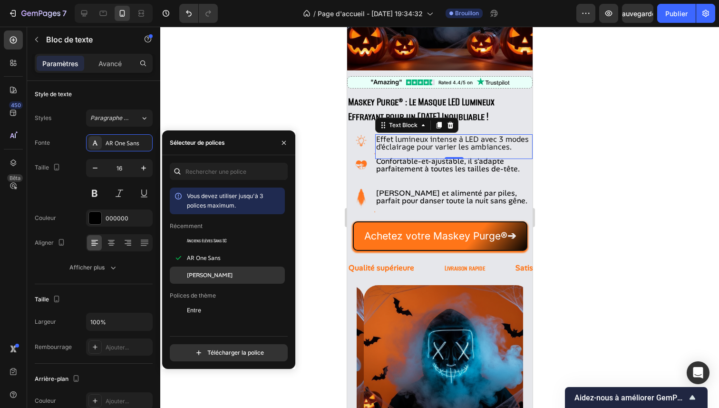
click at [216, 271] on div "[PERSON_NAME]" at bounding box center [235, 275] width 96 height 9
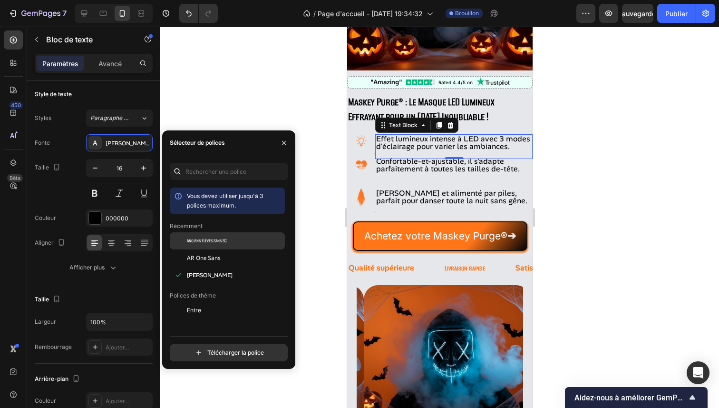
click at [219, 238] on font "Anciens élèves Sans SC" at bounding box center [207, 240] width 40 height 7
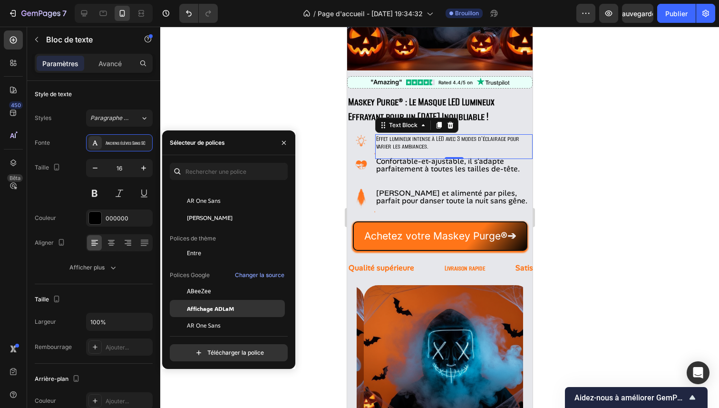
scroll to position [220, 0]
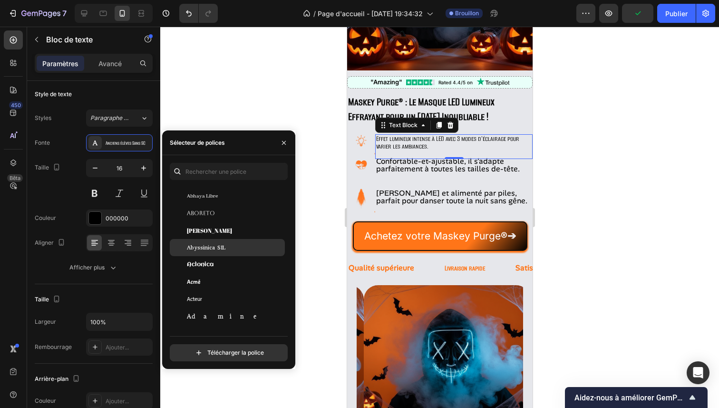
click at [220, 253] on div "Abyssinica SIL" at bounding box center [227, 247] width 115 height 17
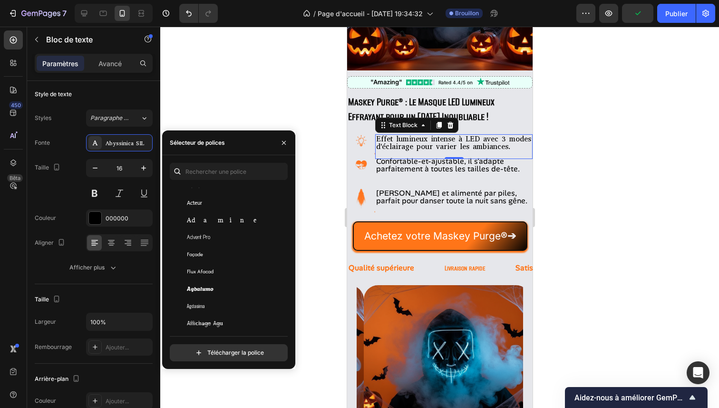
scroll to position [349, 0]
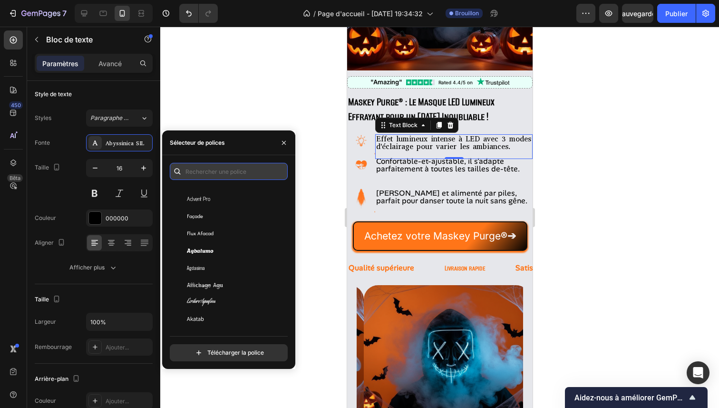
click at [231, 175] on input "text" at bounding box center [229, 171] width 118 height 17
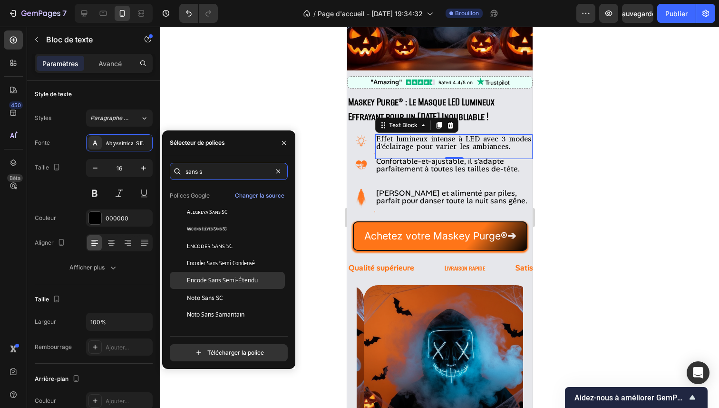
scroll to position [231, 0]
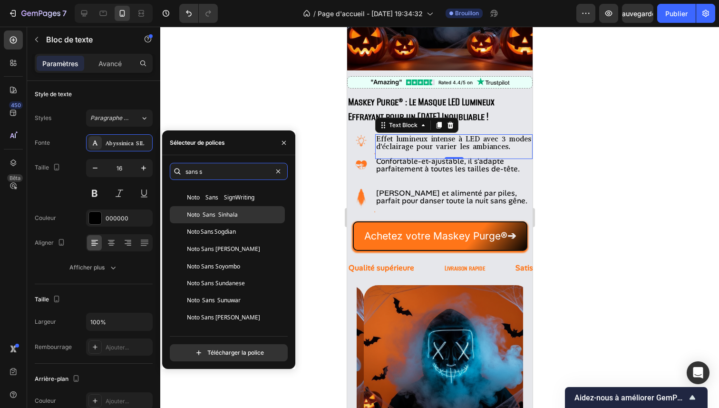
type input "sans s"
click at [229, 207] on div "Noto Sans Sinhala" at bounding box center [227, 214] width 115 height 17
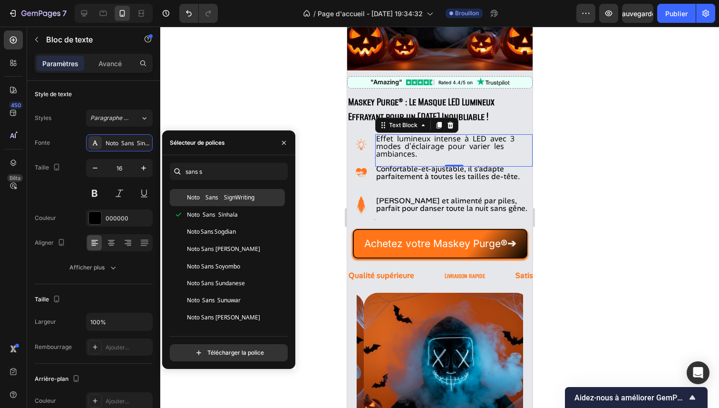
click at [230, 201] on span "Noto Sans SignWriting" at bounding box center [221, 197] width 68 height 9
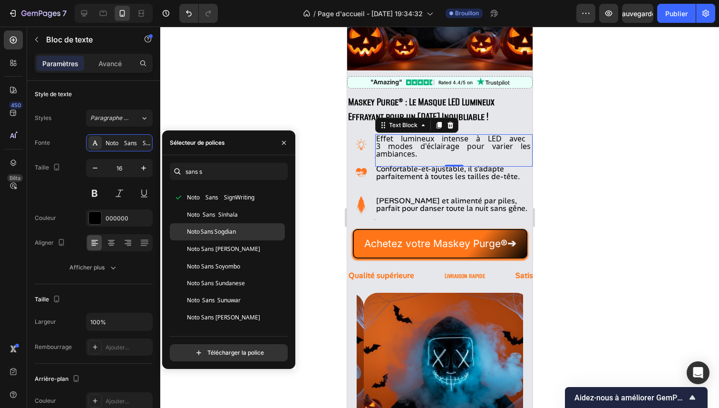
click at [227, 239] on div "Noto Sans Sogdian" at bounding box center [227, 231] width 115 height 17
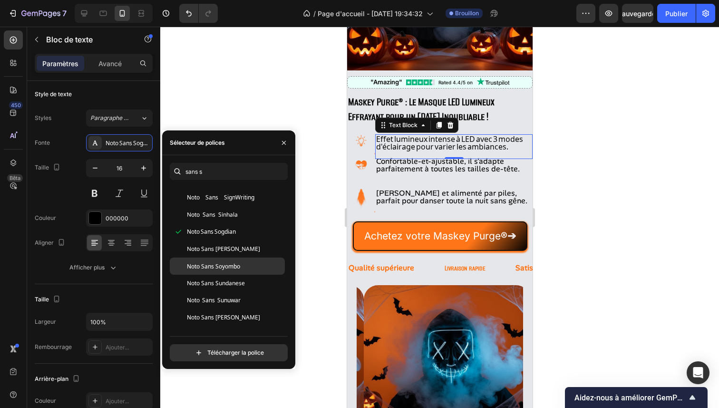
click at [228, 265] on font "Noto Sans Soyombo" at bounding box center [213, 265] width 53 height 9
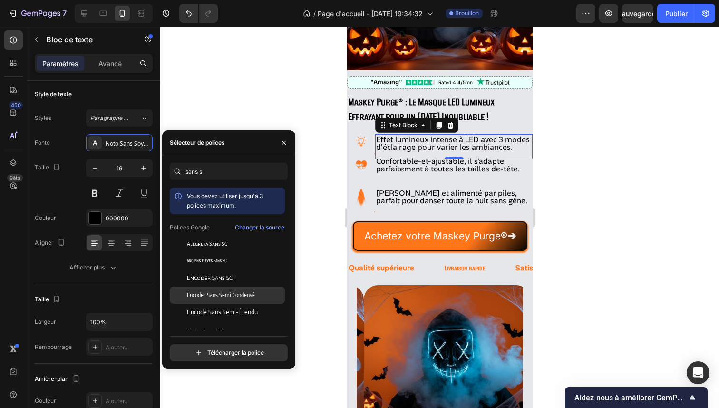
click at [230, 296] on font "Encoder Sans Semi Condensé" at bounding box center [221, 294] width 68 height 7
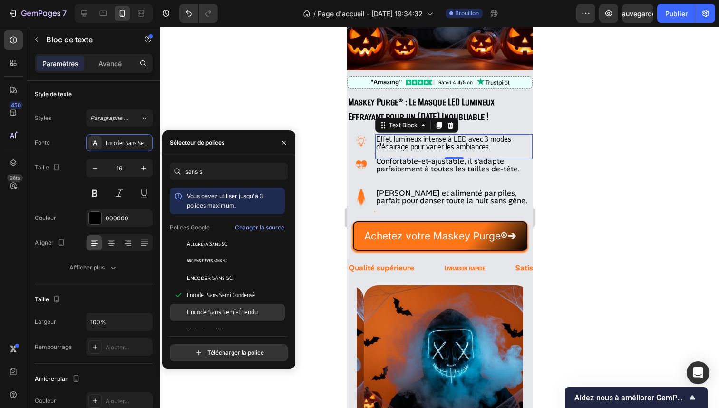
click at [231, 303] on div "Vous devez utiliser jusqu'à 3 polices maximum. Polices Google Changer la source…" at bounding box center [227, 409] width 115 height 445
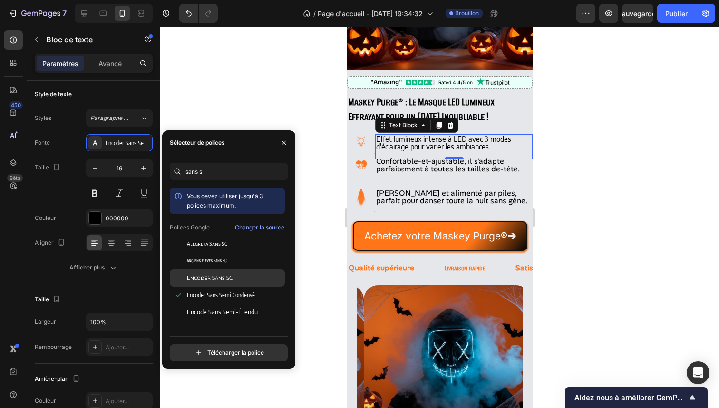
click at [230, 278] on font "Encoder Sans SC" at bounding box center [210, 277] width 46 height 7
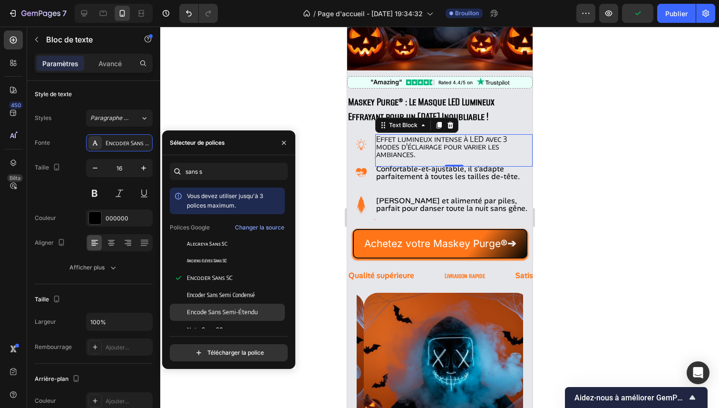
click at [240, 308] on span "Encode Sans Semi-Étendu" at bounding box center [222, 312] width 71 height 9
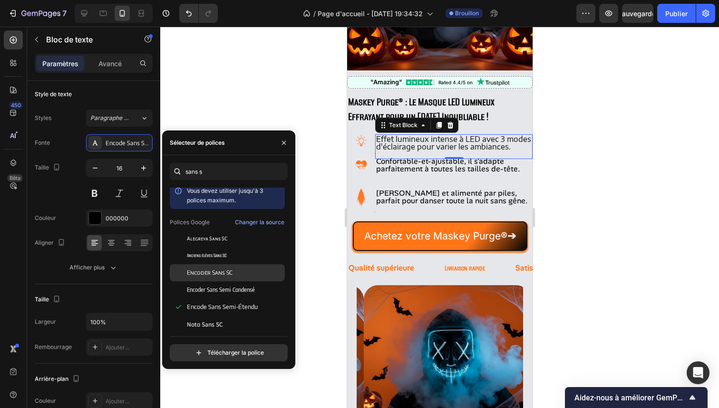
scroll to position [8, 0]
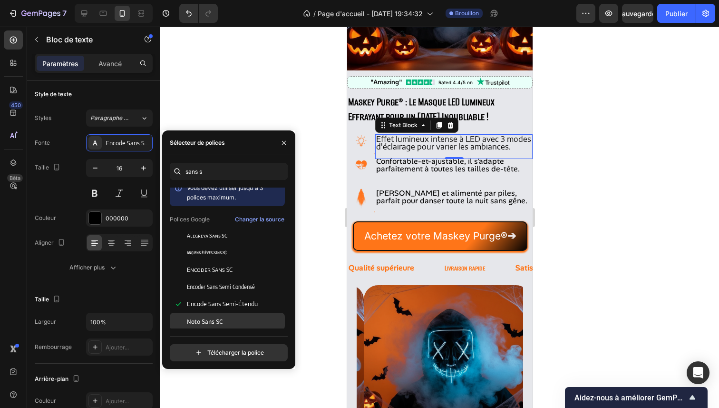
click at [233, 319] on div "Noto Sans SC" at bounding box center [235, 321] width 96 height 9
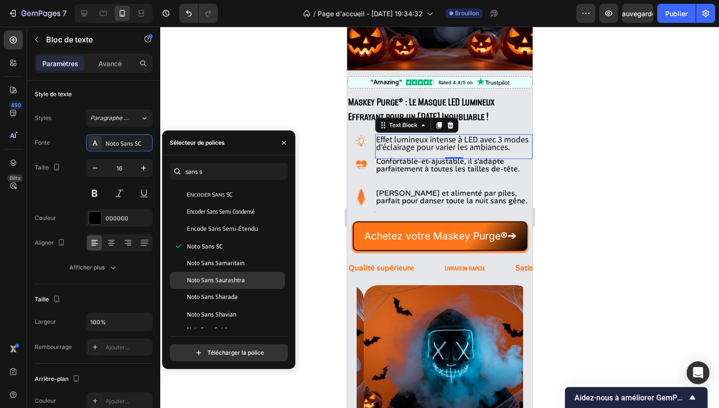
scroll to position [85, 0]
click at [226, 278] on font "Noto Sans Saurashtra" at bounding box center [216, 278] width 58 height 8
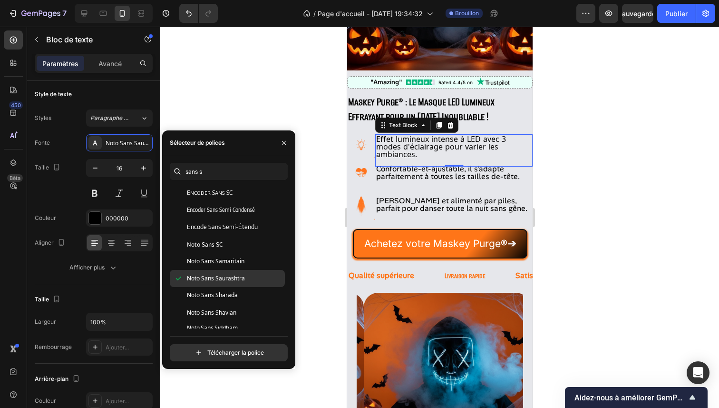
click at [226, 270] on div "Noto Sans Saurashtra" at bounding box center [227, 278] width 115 height 17
click at [226, 266] on div "Noto Sans Samaritain" at bounding box center [227, 261] width 115 height 17
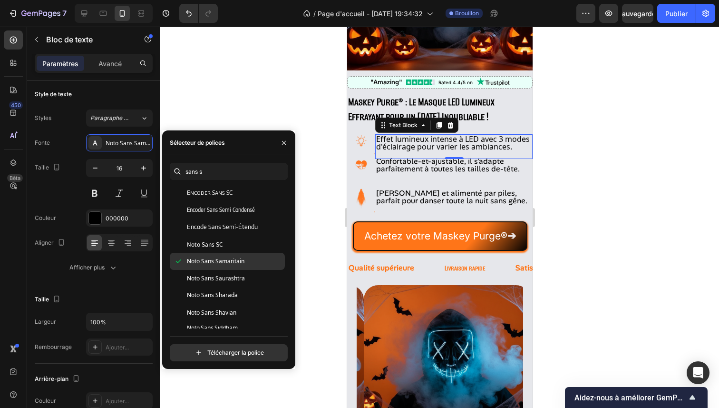
scroll to position [0, 0]
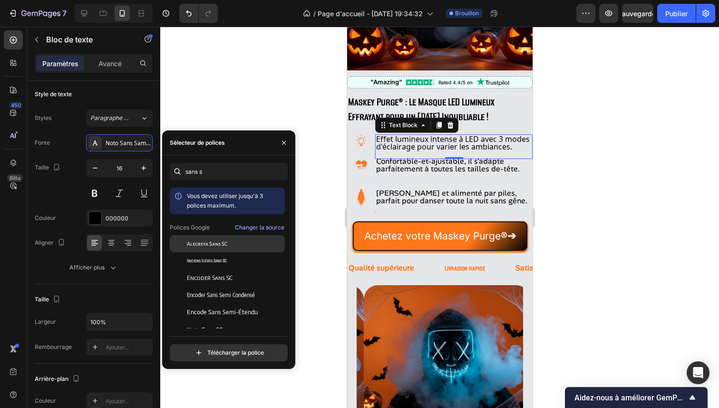
click at [224, 250] on div "Alegreya Sans SC" at bounding box center [227, 243] width 115 height 17
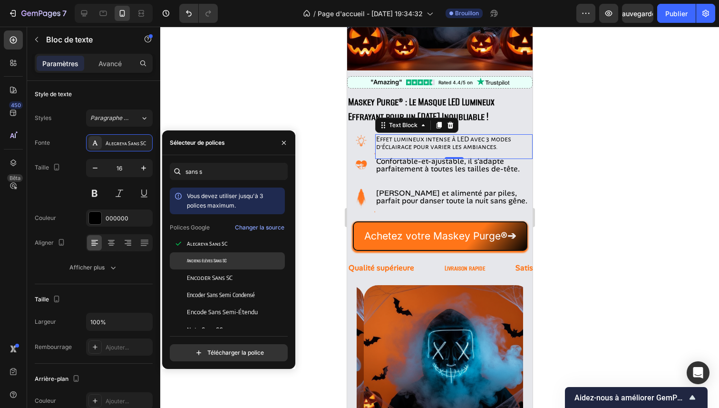
click at [224, 257] on font "Anciens élèves Sans SC" at bounding box center [207, 260] width 40 height 7
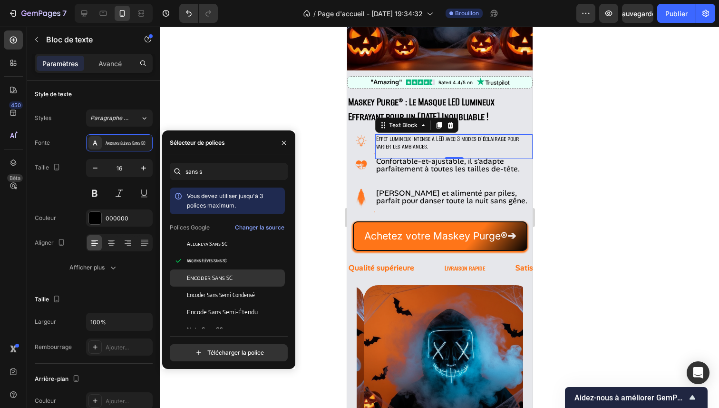
click at [231, 271] on div "Encoder Sans SC" at bounding box center [227, 277] width 115 height 17
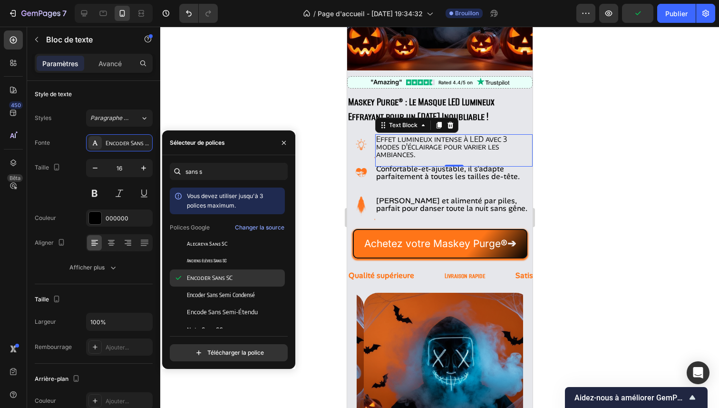
click at [232, 283] on div "Encoder Sans SC" at bounding box center [227, 277] width 115 height 17
click at [233, 291] on span "Encoder Sans Semi Condensé" at bounding box center [221, 295] width 68 height 9
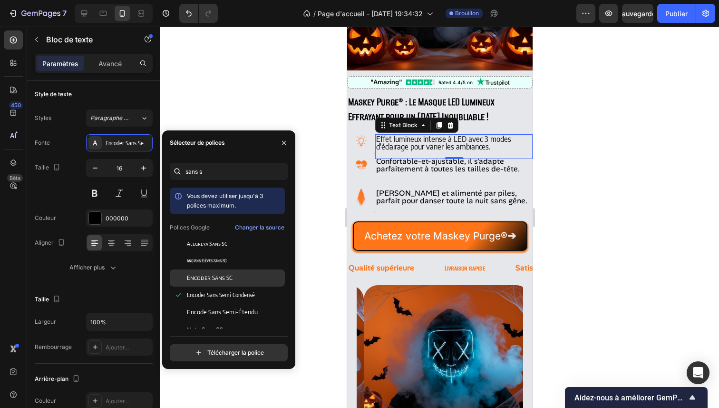
click at [232, 272] on div "Encoder Sans SC" at bounding box center [227, 277] width 115 height 17
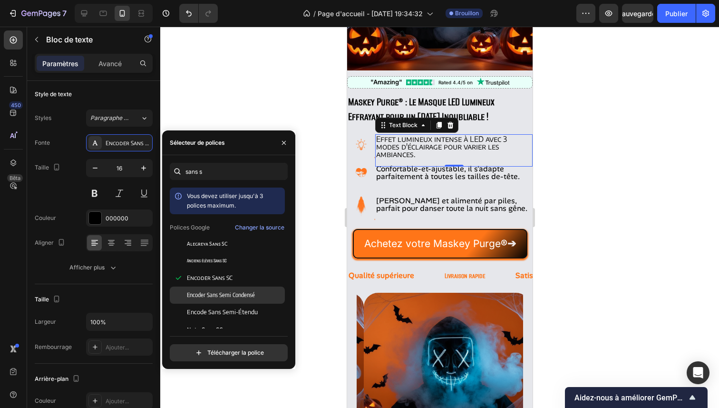
click at [235, 300] on div "Encoder Sans Semi Condensé" at bounding box center [227, 294] width 115 height 17
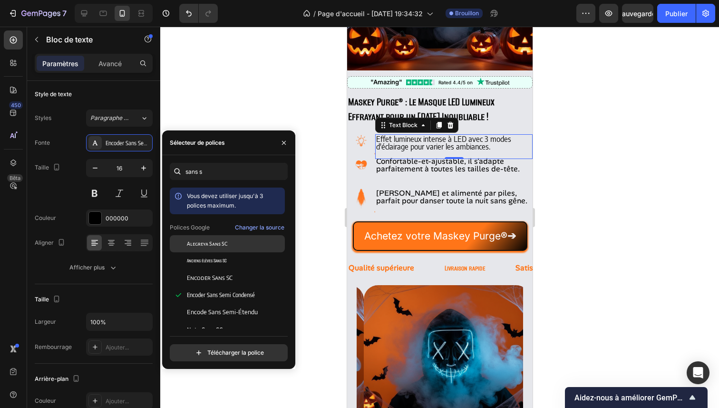
click at [224, 245] on font "Alegreya Sans SC" at bounding box center [207, 244] width 40 height 6
click at [226, 257] on font "Anciens élèves Sans SC" at bounding box center [207, 260] width 40 height 7
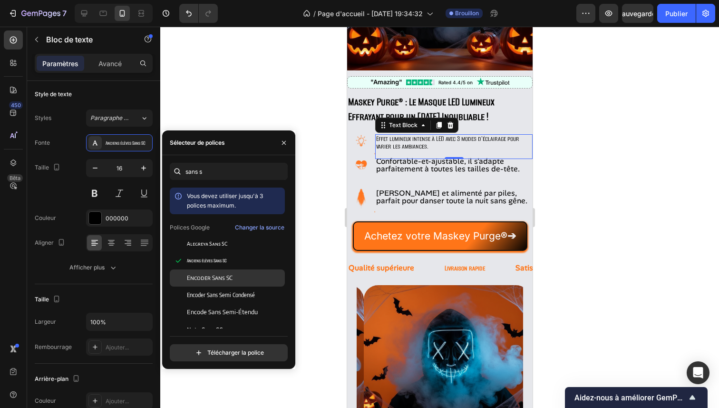
click at [228, 269] on div "Encoder Sans SC" at bounding box center [227, 277] width 115 height 17
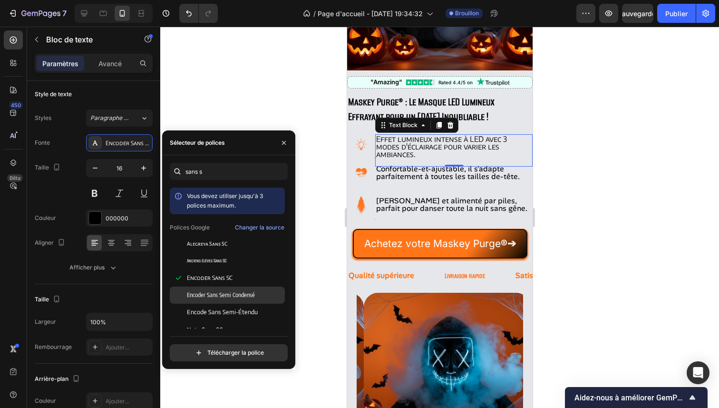
click at [234, 293] on font "Encoder Sans Semi Condensé" at bounding box center [221, 294] width 68 height 7
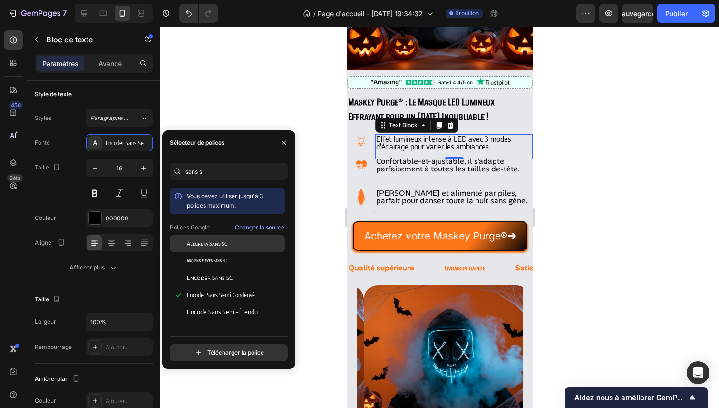
click at [229, 246] on div "Alegreya Sans SC" at bounding box center [235, 243] width 96 height 9
click at [248, 230] on font "Changer la source" at bounding box center [259, 227] width 49 height 7
click at [223, 161] on div "sans s Vous devez utiliser jusqu'à 3 polices maximum. Polices Google Changer la…" at bounding box center [228, 262] width 133 height 214
click at [282, 141] on icon "button" at bounding box center [284, 143] width 8 height 8
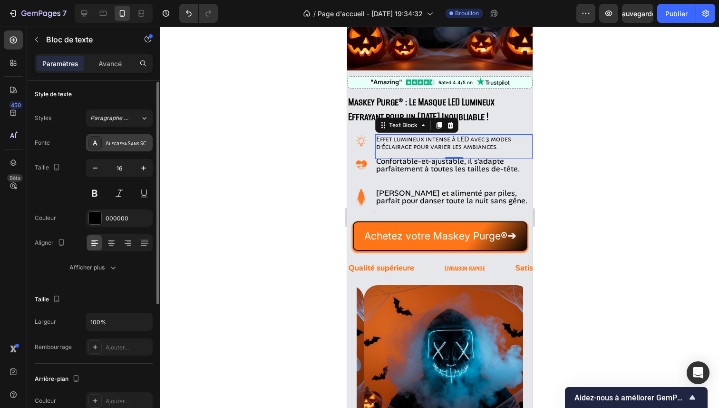
click at [132, 140] on font "Alegreya Sans SC" at bounding box center [126, 143] width 40 height 6
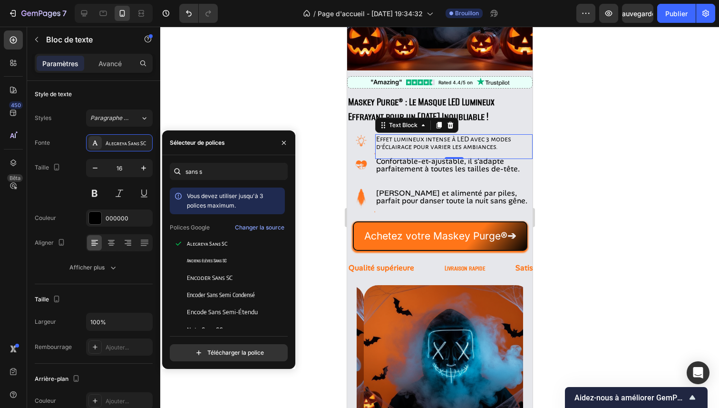
scroll to position [231, 0]
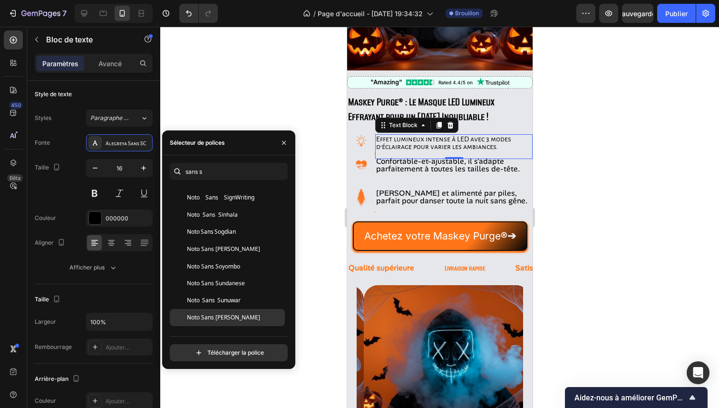
click at [220, 312] on div "Noto Sans [PERSON_NAME]" at bounding box center [227, 317] width 115 height 17
click at [279, 141] on button "button" at bounding box center [283, 142] width 15 height 15
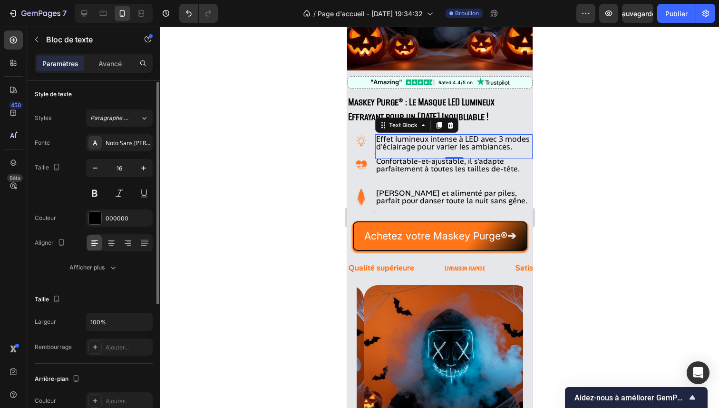
click at [89, 132] on div "Styles Paragraphe 1* Fonte Noto Sans Syloti Nagri Taille 16 Couleur 000000 Alig…" at bounding box center [94, 192] width 118 height 167
click at [107, 142] on font "Noto Sans [PERSON_NAME]" at bounding box center [142, 143] width 73 height 8
click at [221, 72] on div at bounding box center [439, 217] width 559 height 381
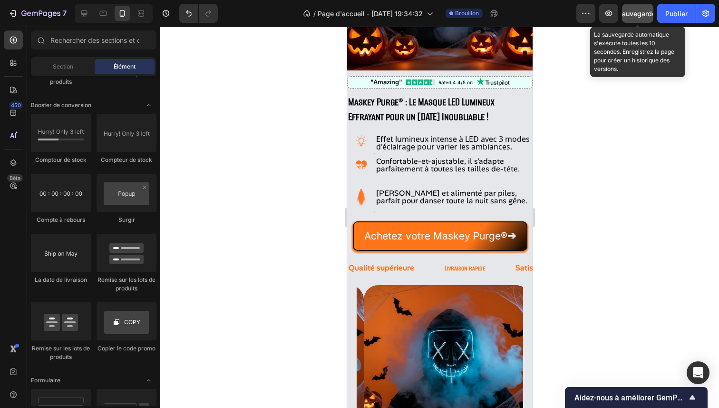
click at [637, 11] on font "Sauvegarder" at bounding box center [638, 14] width 40 height 8
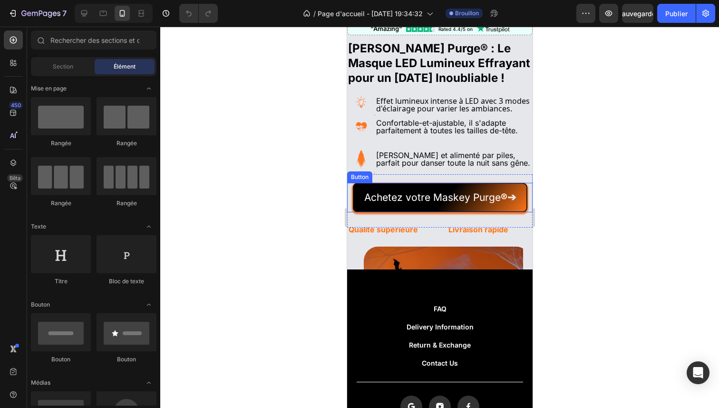
scroll to position [167, 0]
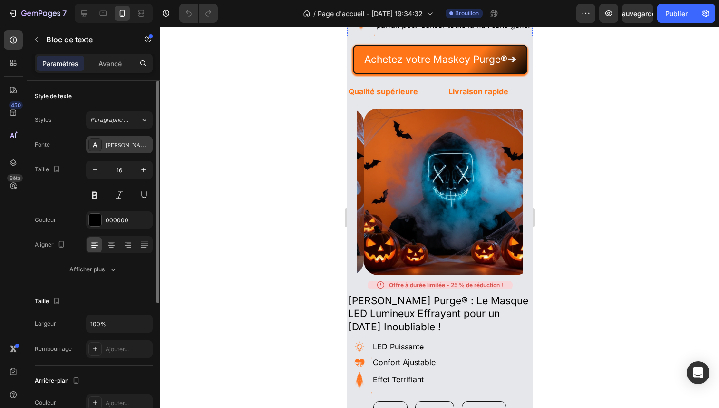
click at [129, 147] on font "[PERSON_NAME] Sans [PERSON_NAME]" at bounding box center [158, 145] width 104 height 7
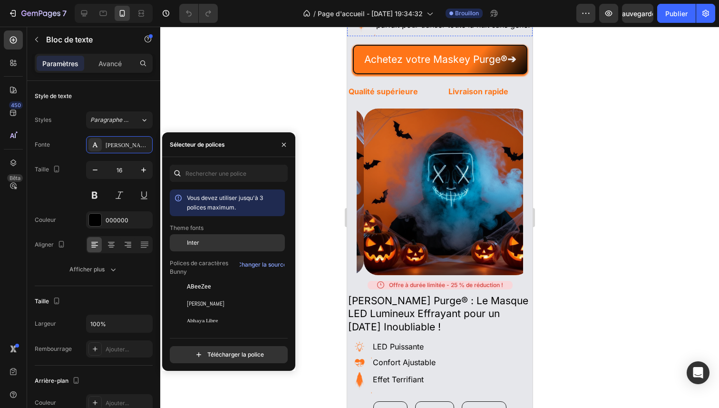
scroll to position [0, 0]
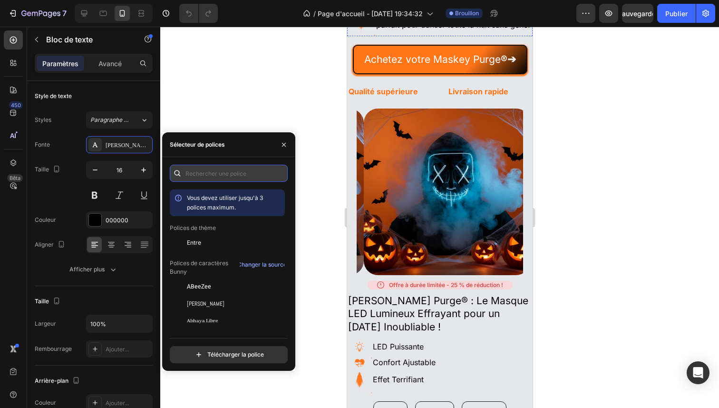
click at [214, 179] on input "text" at bounding box center [229, 173] width 118 height 17
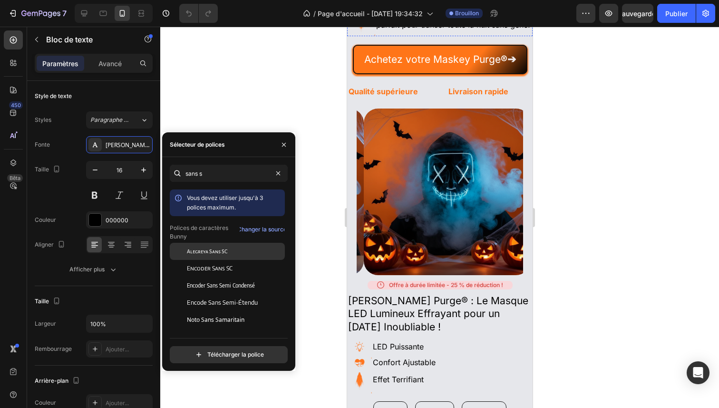
click at [234, 257] on div "Alegreya Sans SC" at bounding box center [227, 251] width 115 height 17
click at [235, 265] on div "Encoder Sans SC" at bounding box center [235, 268] width 96 height 9
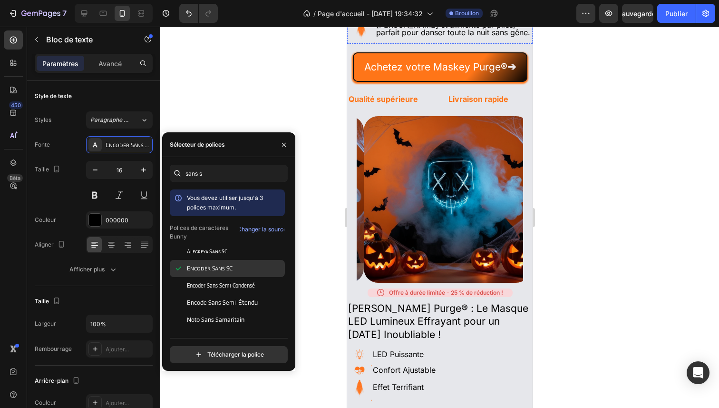
click at [234, 274] on div "Encoder Sans SC" at bounding box center [227, 268] width 115 height 17
click at [234, 279] on div "Encoder Sans Semi Condensé" at bounding box center [227, 285] width 115 height 17
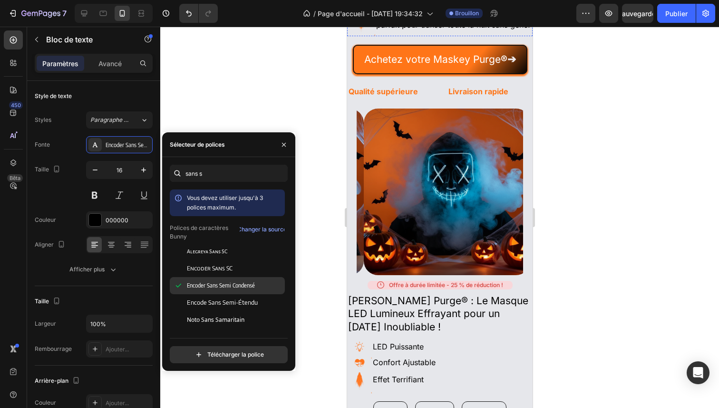
click at [234, 291] on div "Encoder Sans Semi Condensé" at bounding box center [227, 285] width 115 height 17
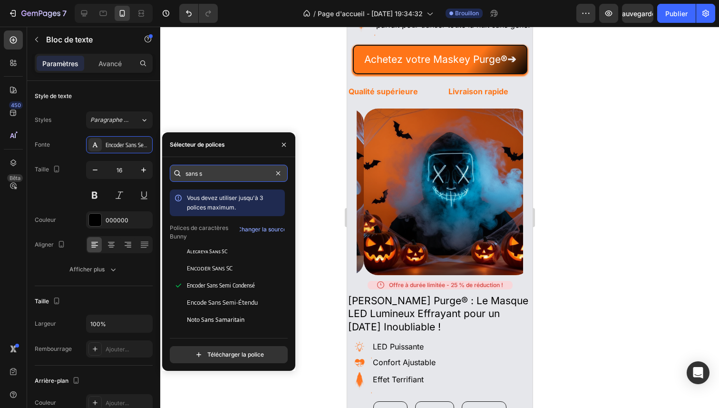
click at [221, 178] on input "sans s" at bounding box center [229, 173] width 118 height 17
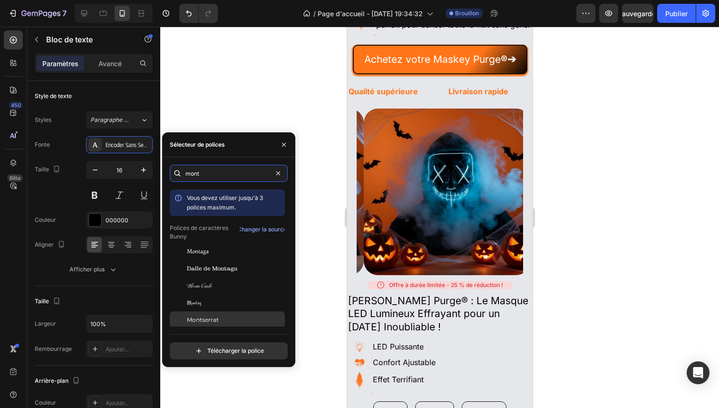
type input "mont"
click at [205, 320] on font "Montserrat" at bounding box center [203, 319] width 32 height 7
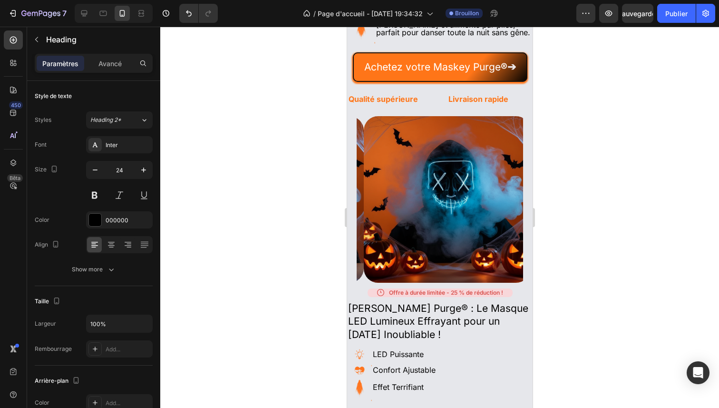
click at [128, 137] on div "Entre" at bounding box center [119, 144] width 67 height 17
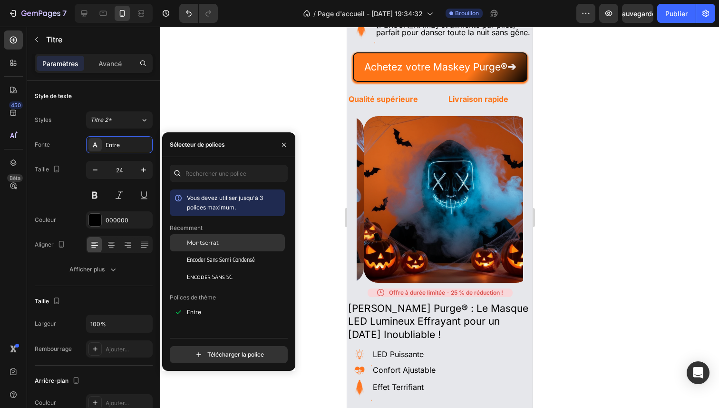
click at [207, 238] on span "Montserrat" at bounding box center [203, 242] width 32 height 9
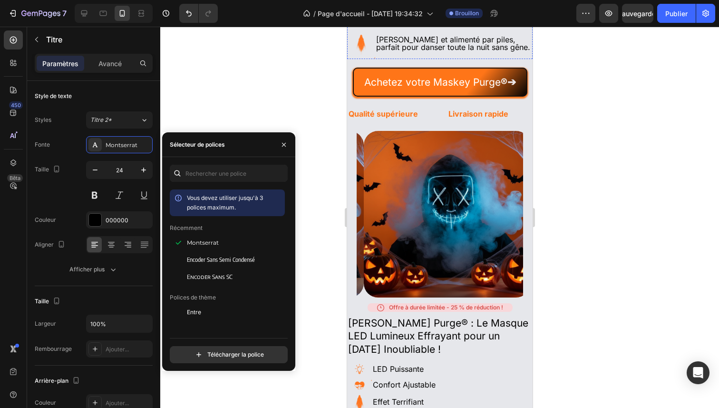
click at [411, 19] on p "Confortable-et-ajustable, il s'adapte parfaitement à toutes les tailles de-tête." at bounding box center [454, 11] width 156 height 15
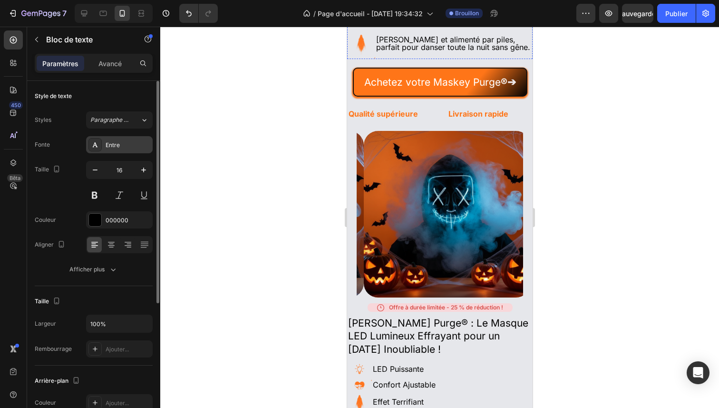
click at [99, 144] on div at bounding box center [95, 144] width 13 height 13
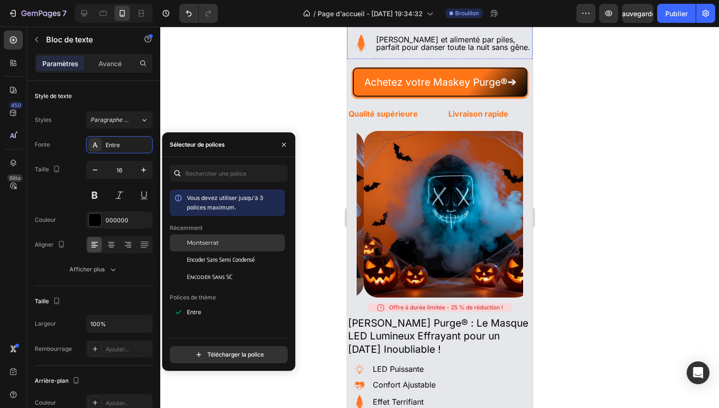
click at [203, 239] on font "Montserrat" at bounding box center [203, 242] width 32 height 7
click at [445, 51] on p "[PERSON_NAME] et alimenté par piles, parfait pour danser toute la nuit sans gên…" at bounding box center [454, 43] width 156 height 15
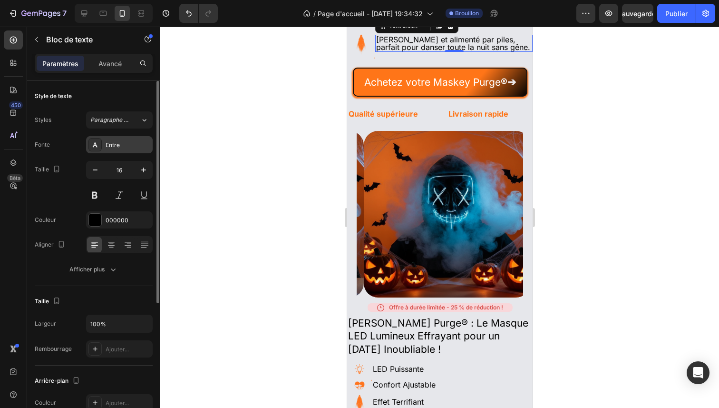
click at [136, 145] on div "Entre" at bounding box center [128, 145] width 45 height 9
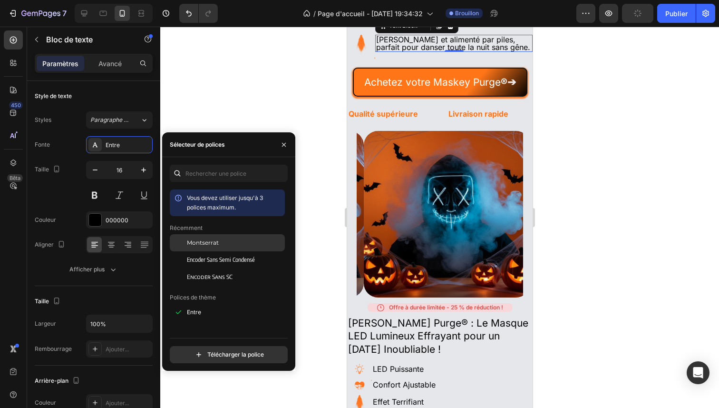
click at [201, 246] on span "Montserrat" at bounding box center [203, 242] width 32 height 9
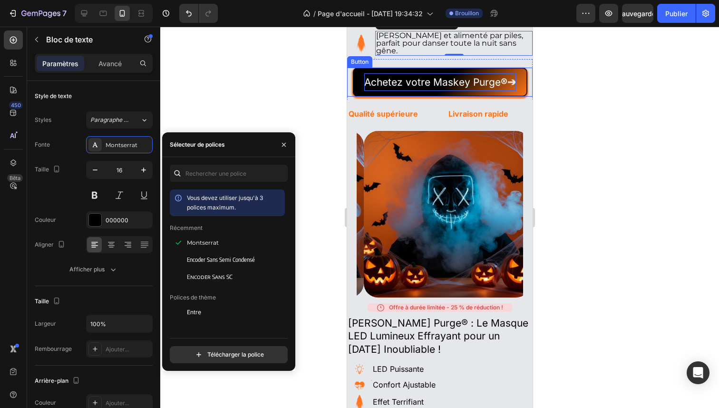
click at [436, 91] on p "Achetez votre Maskey Purge ® ➔" at bounding box center [440, 82] width 152 height 18
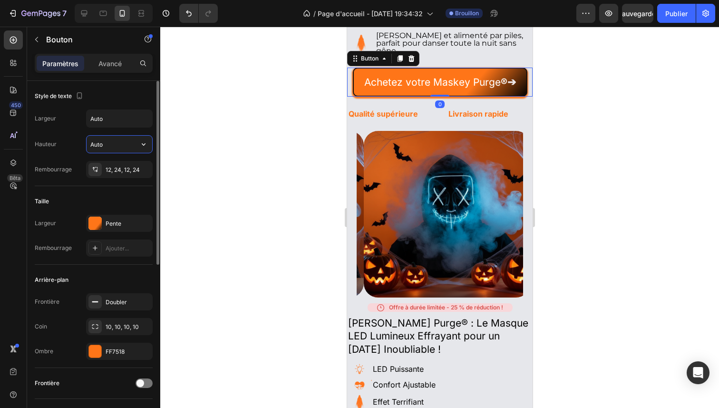
click at [128, 140] on input "Auto" at bounding box center [120, 144] width 66 height 17
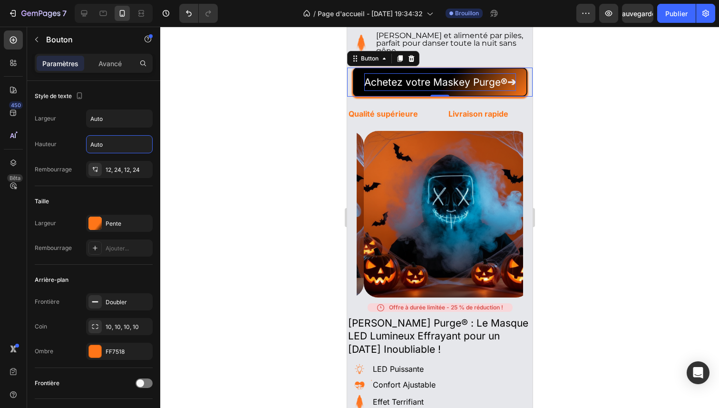
click at [390, 91] on p "Achetez votre Maskey Purge ® ➔" at bounding box center [440, 82] width 152 height 18
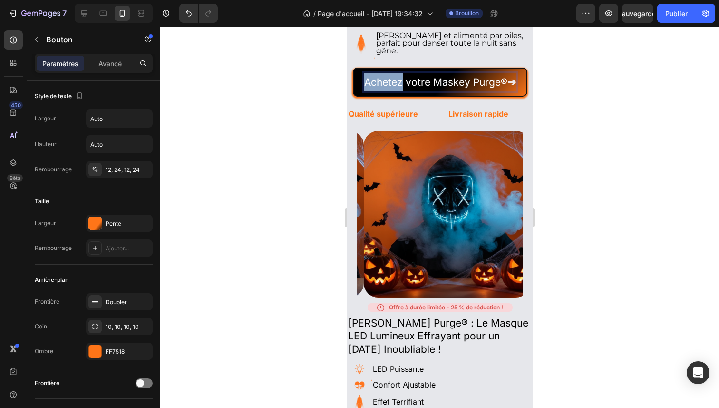
click at [390, 91] on p "Achetez votre Maskey Purge ® ➔" at bounding box center [440, 82] width 152 height 18
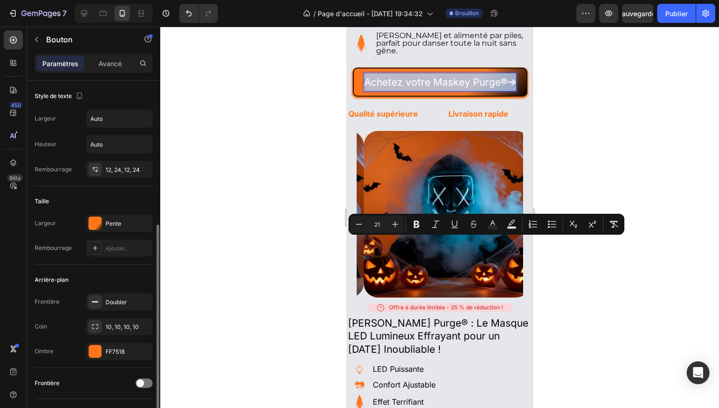
scroll to position [194, 0]
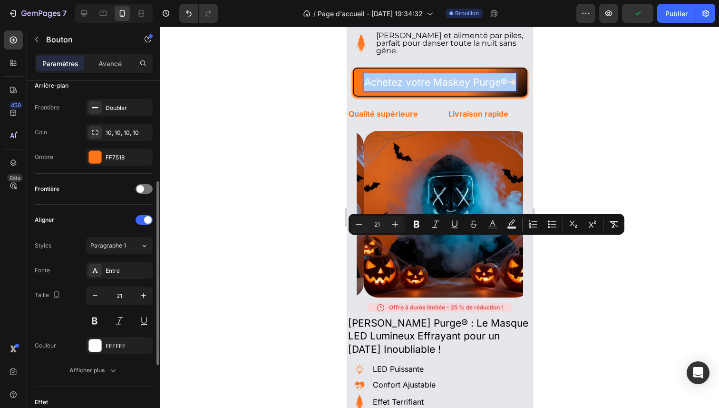
click at [112, 280] on div "Fonte Entre Taille 21 Couleur FFFFFF Afficher plus" at bounding box center [94, 320] width 118 height 117
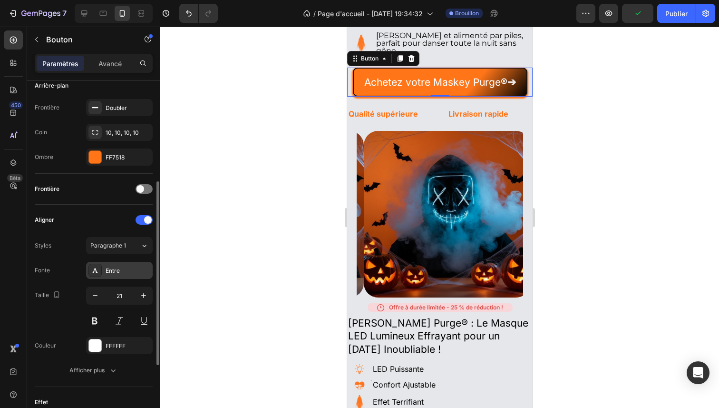
click at [114, 274] on div "Entre" at bounding box center [128, 270] width 45 height 9
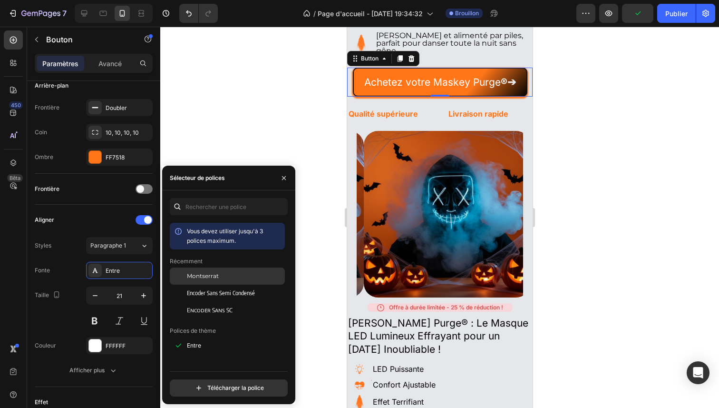
click at [213, 271] on div "Montserrat" at bounding box center [227, 275] width 115 height 17
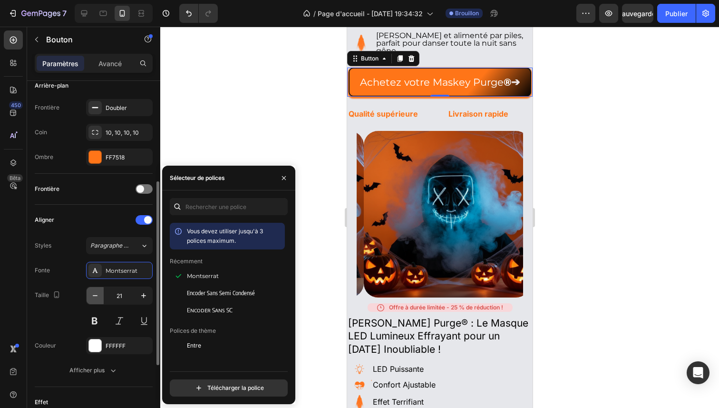
click at [98, 293] on icon "button" at bounding box center [95, 296] width 10 height 10
type input "20"
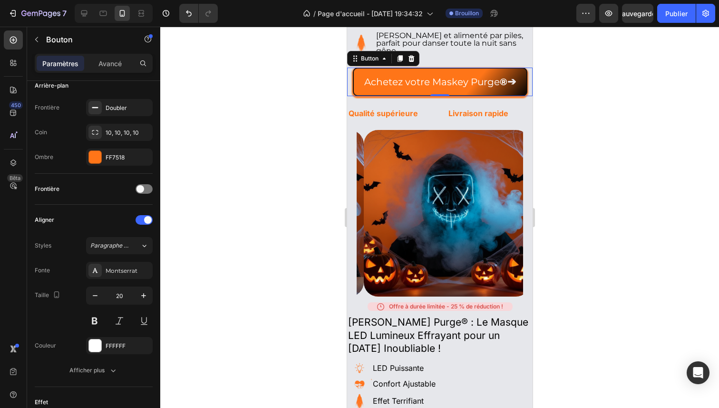
click at [245, 259] on div at bounding box center [439, 217] width 559 height 381
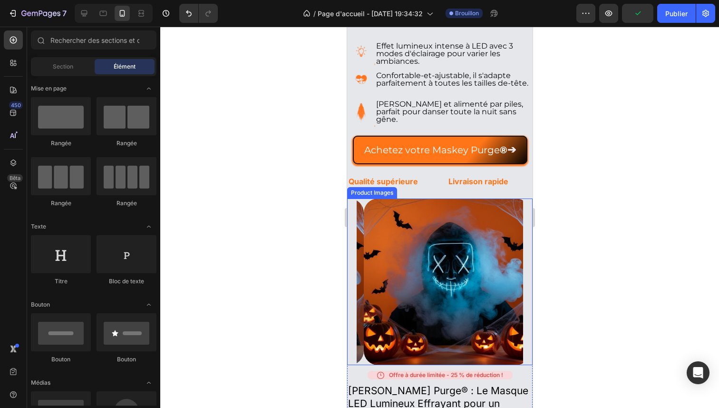
scroll to position [327, 0]
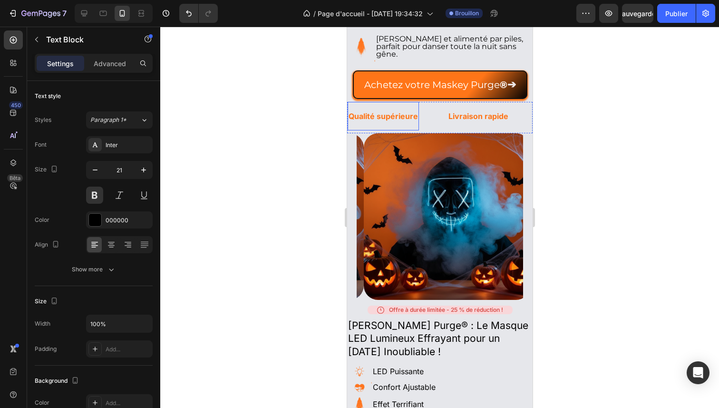
click at [411, 117] on span "Qualité supérieure" at bounding box center [382, 116] width 69 height 10
click at [515, 116] on div "Livraison rapide Text Block" at bounding box center [492, 116] width 90 height 29
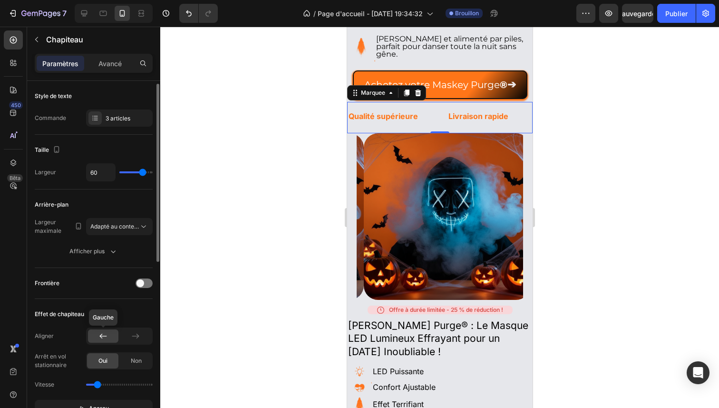
scroll to position [52, 0]
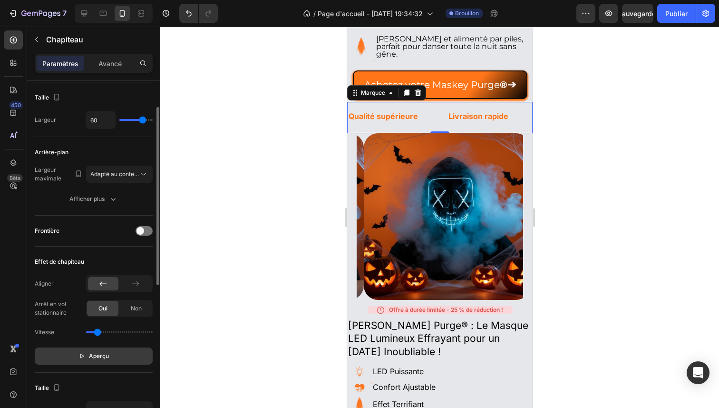
click at [105, 356] on font "Aperçu" at bounding box center [99, 355] width 20 height 7
click at [105, 356] on font "Pause" at bounding box center [99, 355] width 17 height 7
click at [418, 92] on icon at bounding box center [418, 92] width 6 height 7
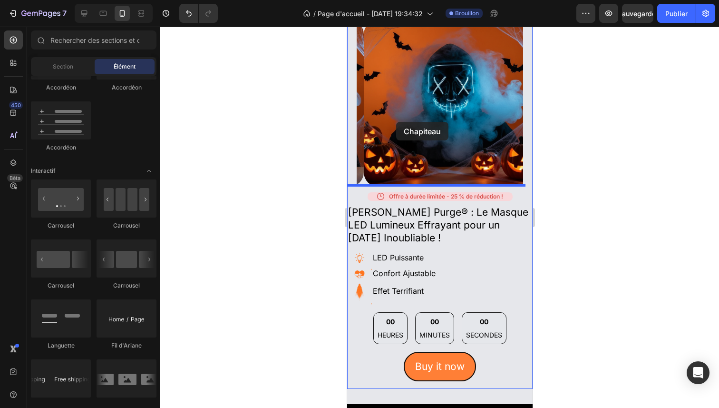
scroll to position [326, 0]
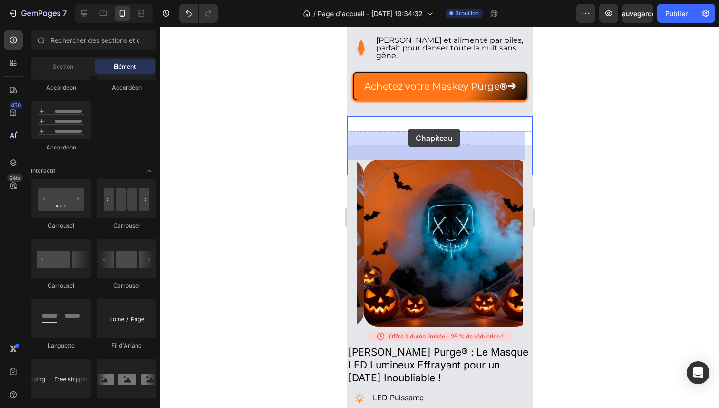
drag, startPoint x: 469, startPoint y: 396, endPoint x: 408, endPoint y: 128, distance: 274.8
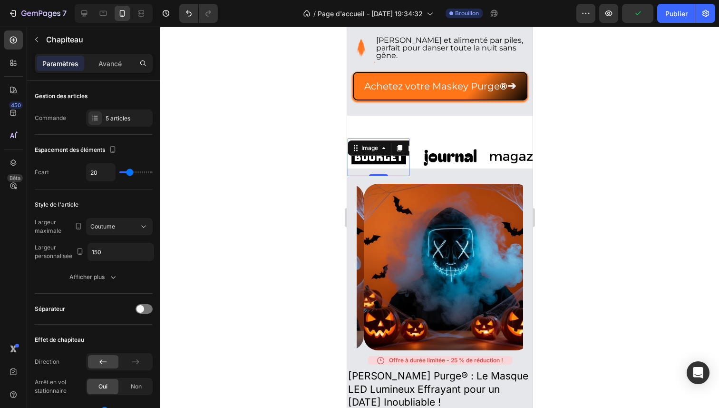
click at [373, 152] on div "Image 0" at bounding box center [378, 157] width 62 height 38
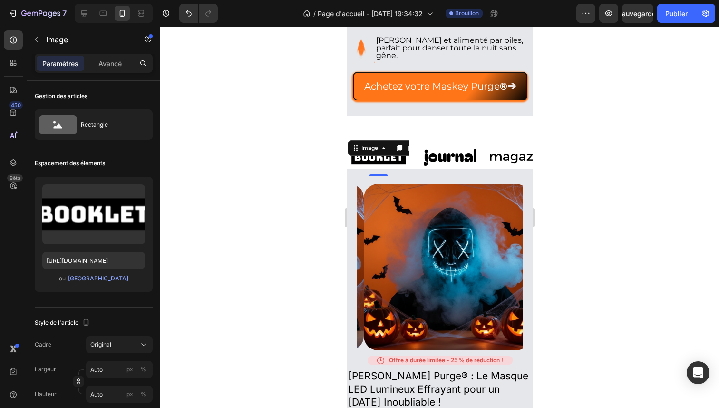
click at [276, 109] on div at bounding box center [439, 217] width 559 height 381
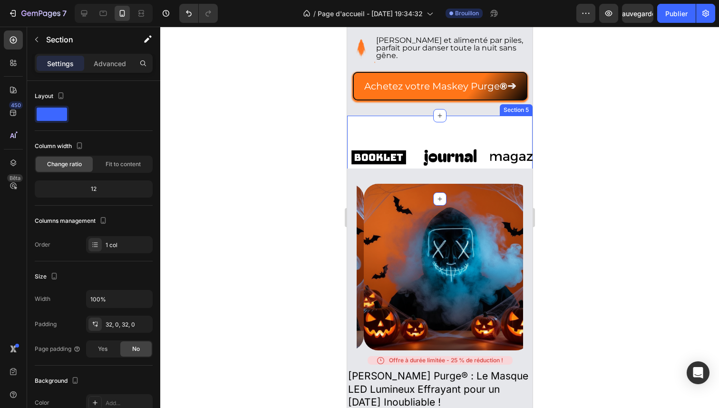
click at [408, 127] on div "Image Image Image Image Image Image Image Image Image Image Marquee Section 5" at bounding box center [440, 157] width 186 height 83
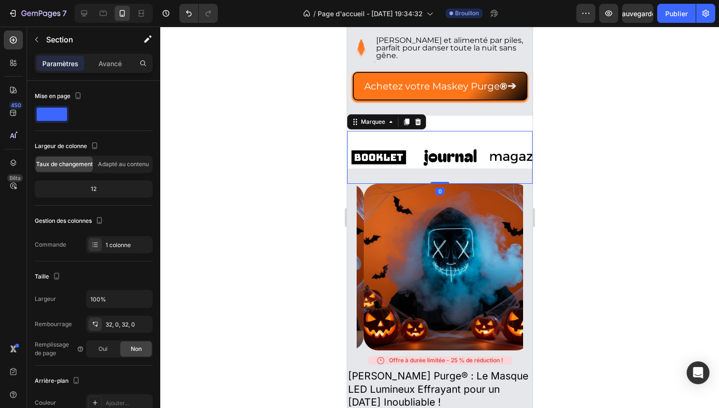
click at [416, 138] on div "Image Image Image Image Image Image Image Image Image Image Marquee 0" at bounding box center [440, 157] width 186 height 53
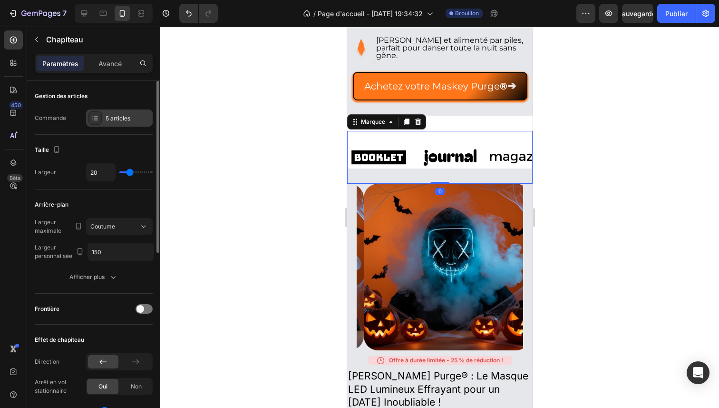
click at [121, 125] on div "5 articles" at bounding box center [119, 117] width 67 height 17
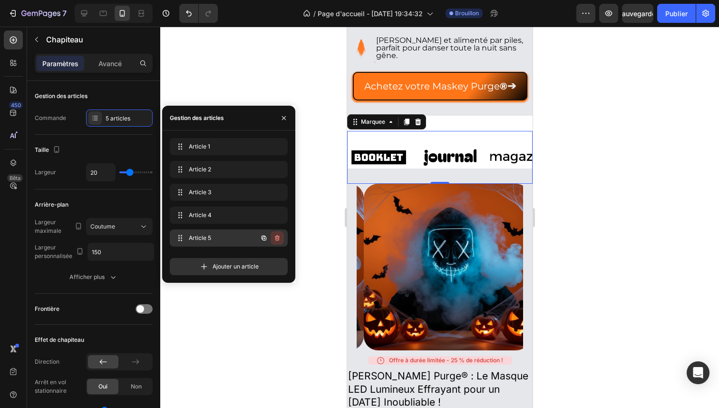
click at [280, 236] on icon "button" at bounding box center [278, 238] width 8 height 8
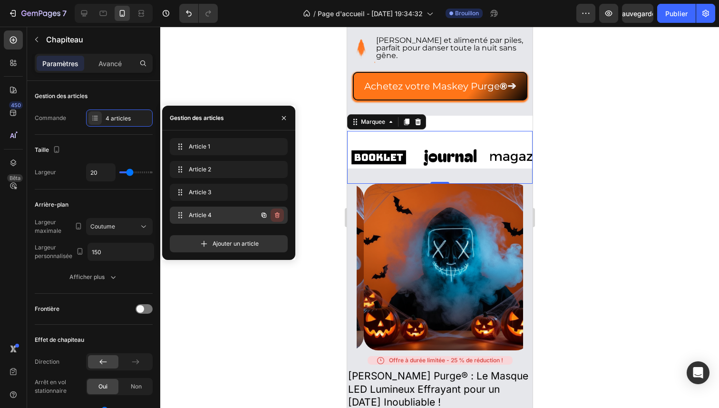
click at [278, 218] on icon "button" at bounding box center [278, 215] width 8 height 8
click at [273, 215] on font "Supprimer" at bounding box center [265, 214] width 29 height 7
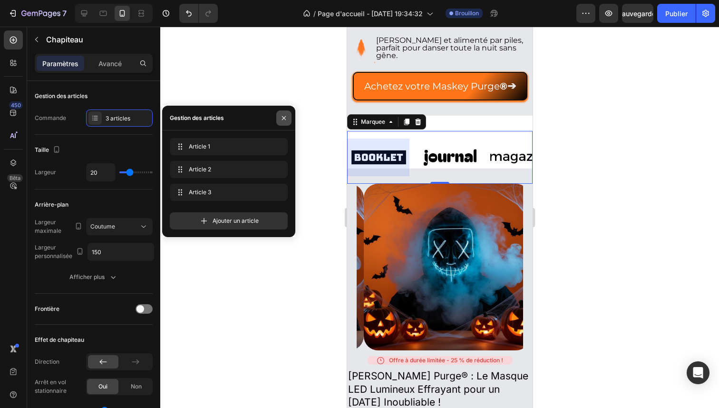
click at [282, 120] on icon "button" at bounding box center [284, 118] width 8 height 8
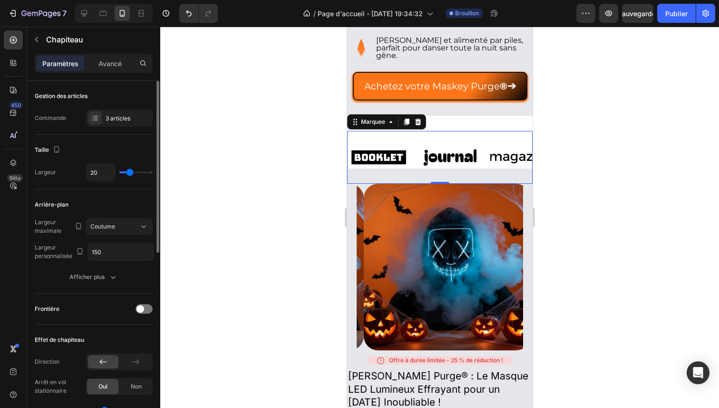
type input "23"
type input "22"
type input "21"
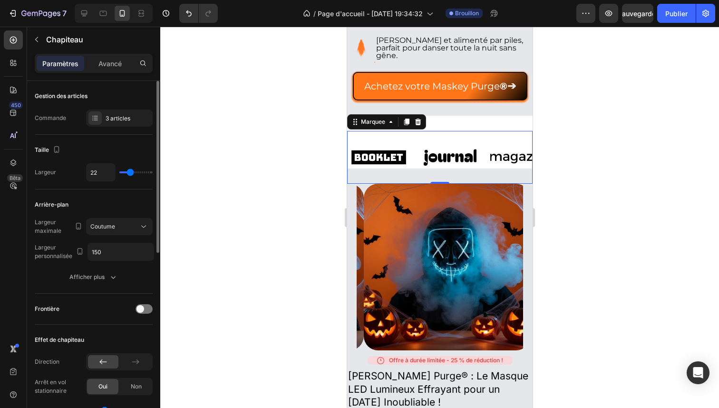
type input "21"
type input "20"
type input "19"
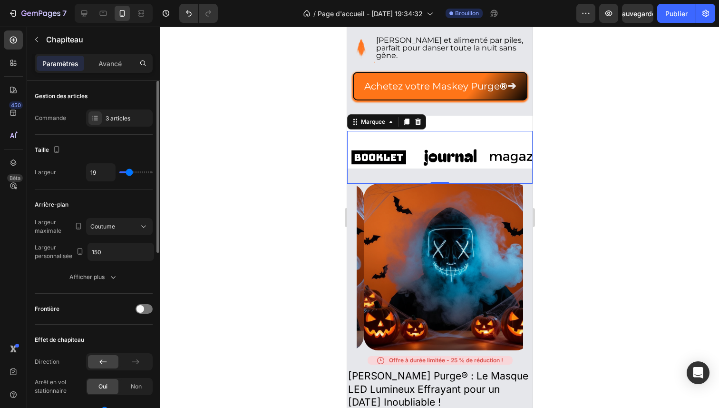
type input "18"
type input "17"
type input "16"
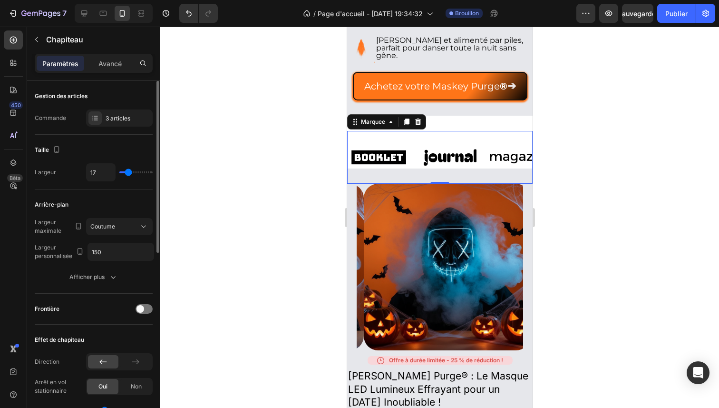
type input "16"
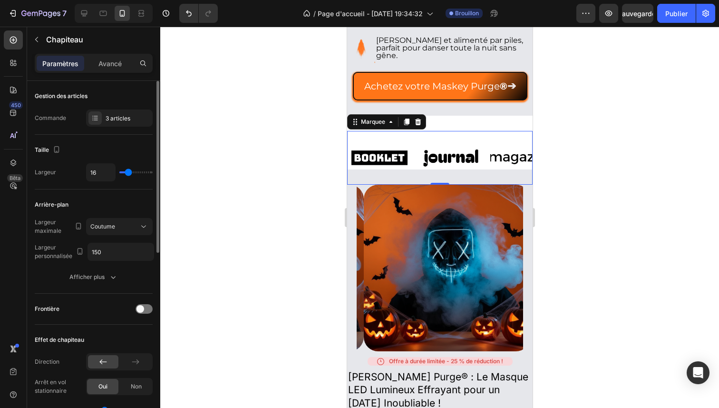
type input "15"
type input "14"
type input "13"
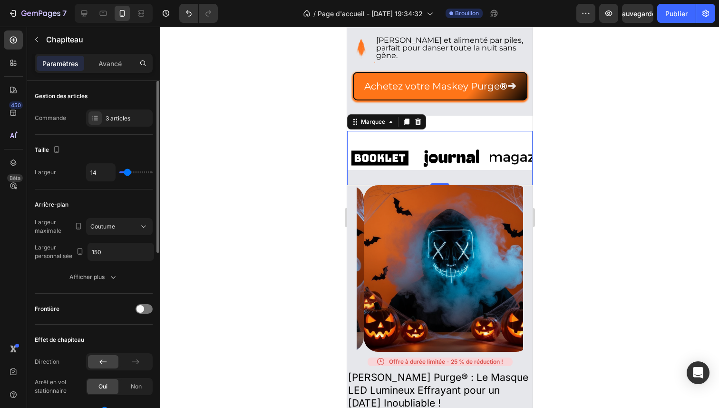
type input "13"
type input "12"
type input "11"
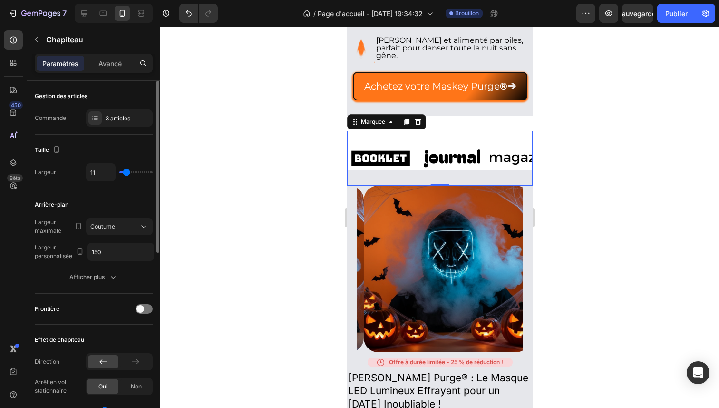
type input "12"
type input "13"
type input "14"
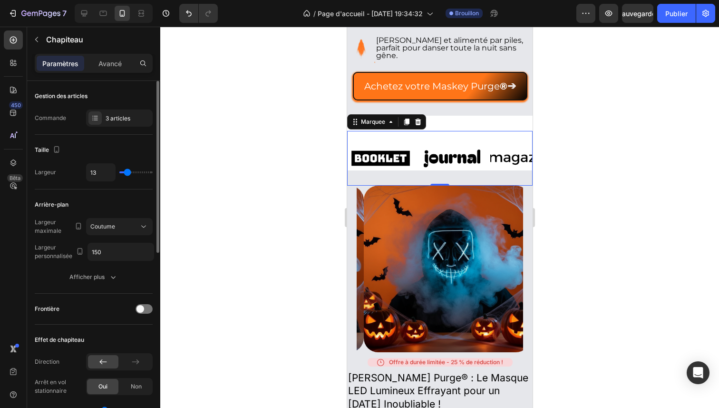
type input "14"
type input "15"
type input "16"
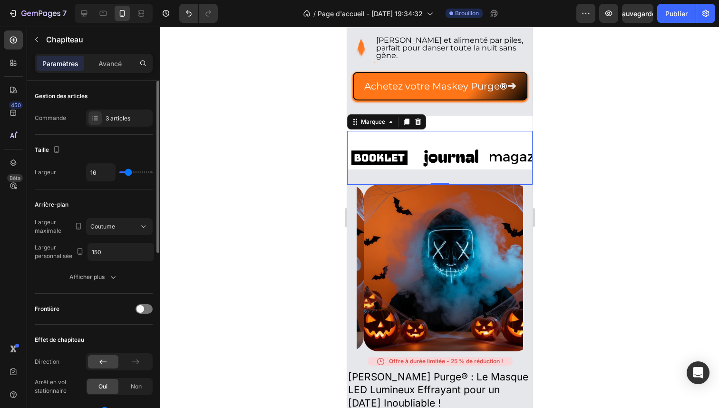
type input "17"
type input "18"
type input "19"
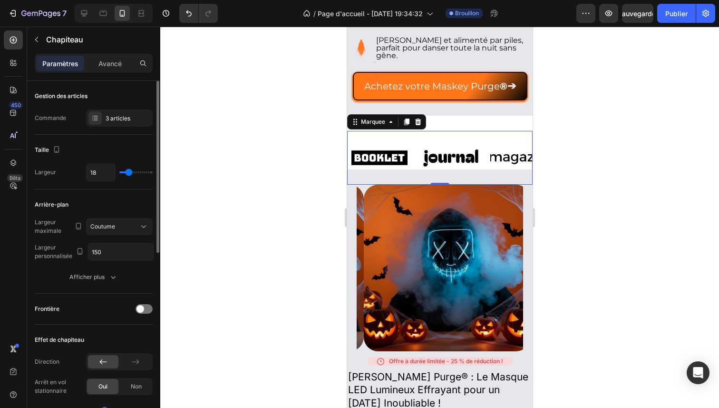
type input "19"
type input "20"
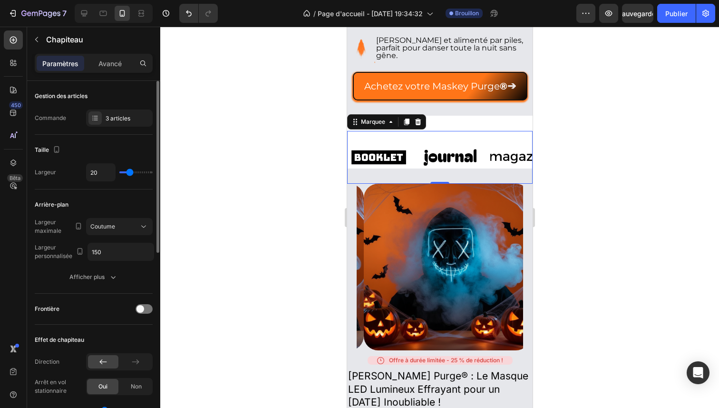
type input "21"
type input "22"
type input "20"
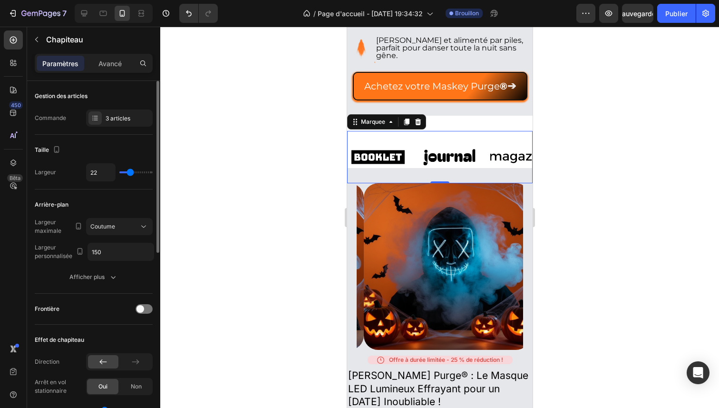
type input "20"
type input "19"
type input "18"
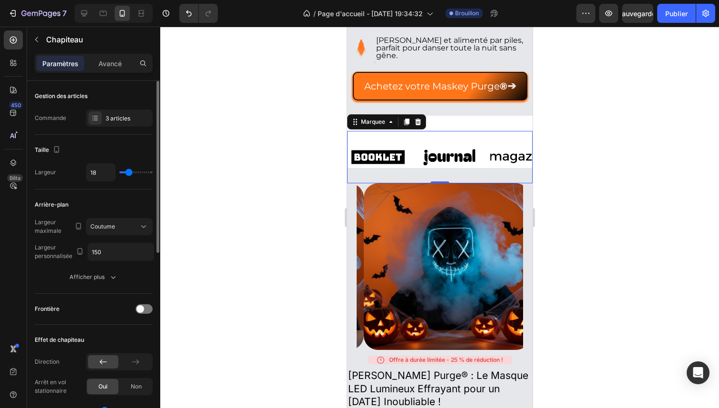
type input "17"
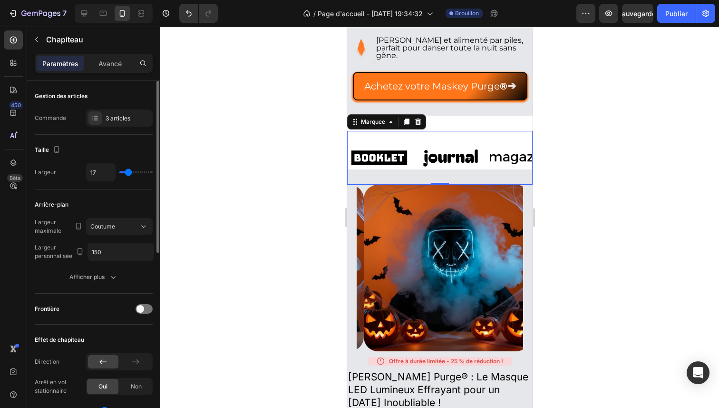
type input "18"
type input "19"
type input "20"
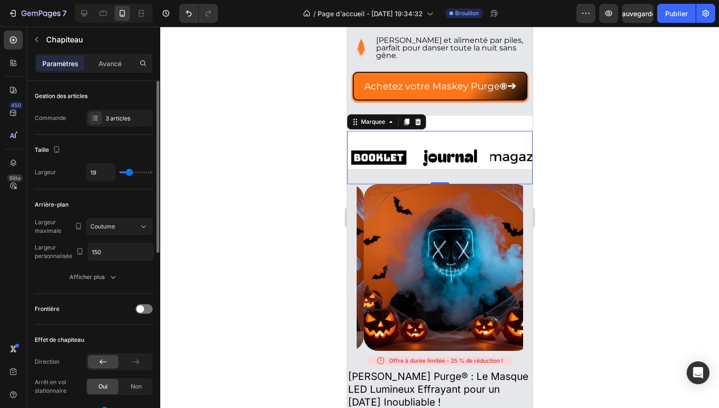
type input "20"
type input "21"
type input "20"
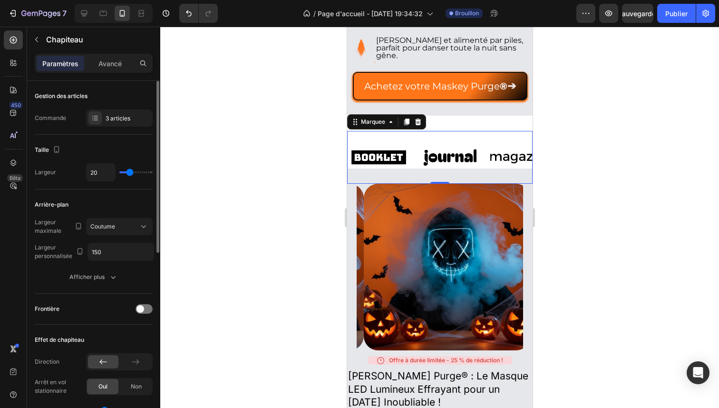
click at [129, 173] on input "range" at bounding box center [135, 172] width 33 height 2
click at [197, 239] on div at bounding box center [439, 217] width 559 height 381
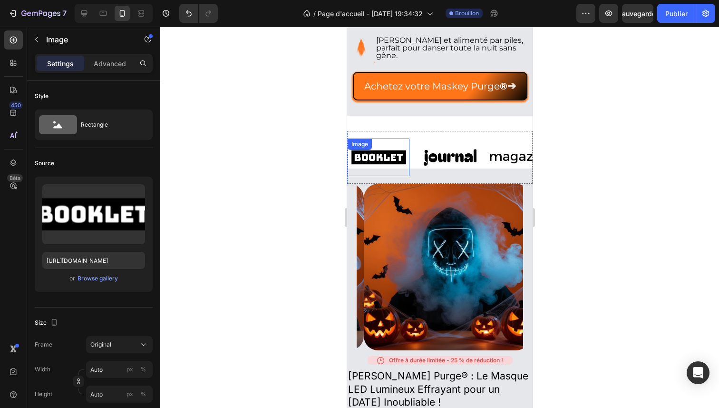
click at [369, 161] on img at bounding box center [378, 157] width 62 height 26
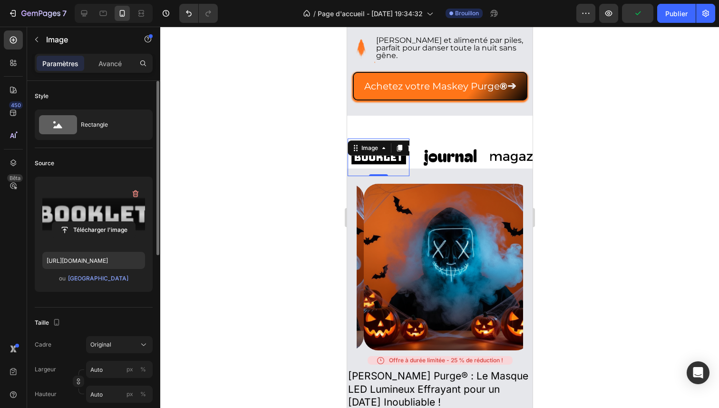
click at [120, 201] on label at bounding box center [93, 214] width 103 height 60
click at [120, 222] on input "file" at bounding box center [93, 230] width 83 height 16
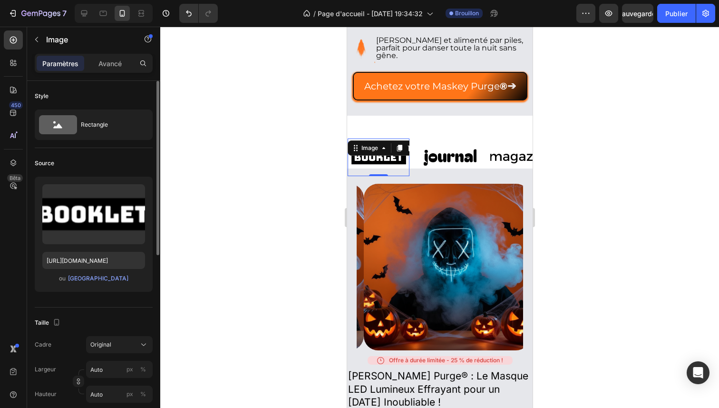
click at [96, 270] on div "Télécharger l'image [URL][DOMAIN_NAME] ou Parcourir la galerie" at bounding box center [94, 234] width 118 height 115
click at [100, 286] on div "Télécharger l'image [URL][DOMAIN_NAME] ou Parcourir la galerie" at bounding box center [94, 234] width 118 height 115
click at [100, 284] on div "Télécharger l'image [URL][DOMAIN_NAME] ou Parcourir la galerie" at bounding box center [94, 234] width 118 height 115
click at [100, 281] on font "[GEOGRAPHIC_DATA]" at bounding box center [98, 278] width 60 height 7
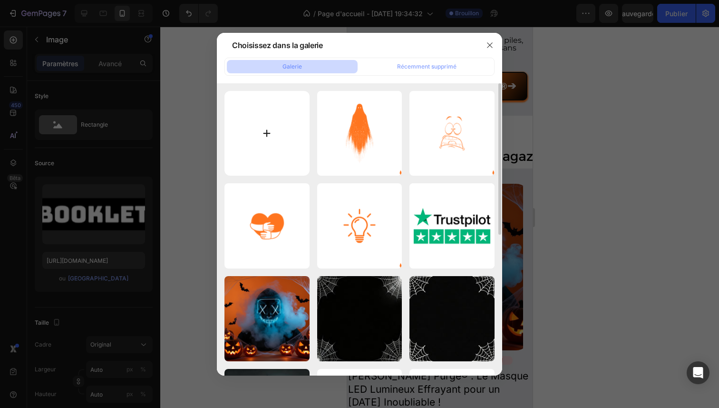
click at [267, 120] on input "file" at bounding box center [267, 133] width 85 height 85
type input "C:\fakepath\1.png"
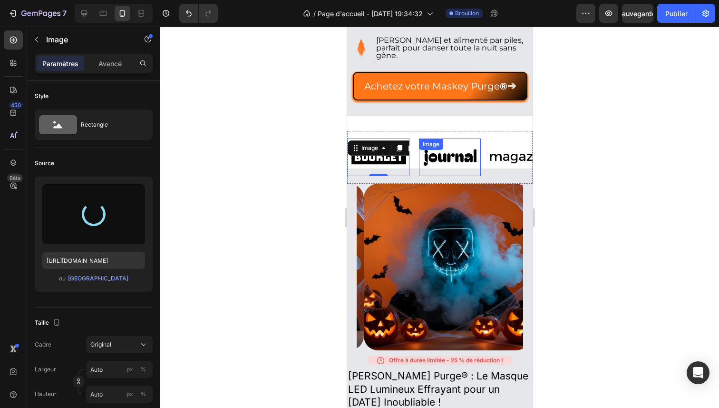
type input "[URL][DOMAIN_NAME]"
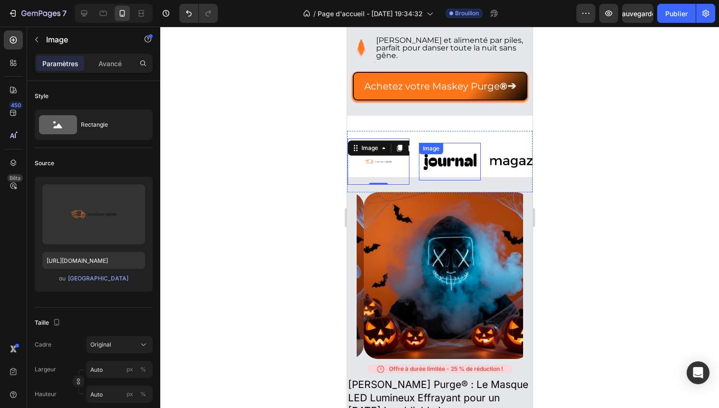
click at [440, 158] on div "Image" at bounding box center [450, 162] width 62 height 38
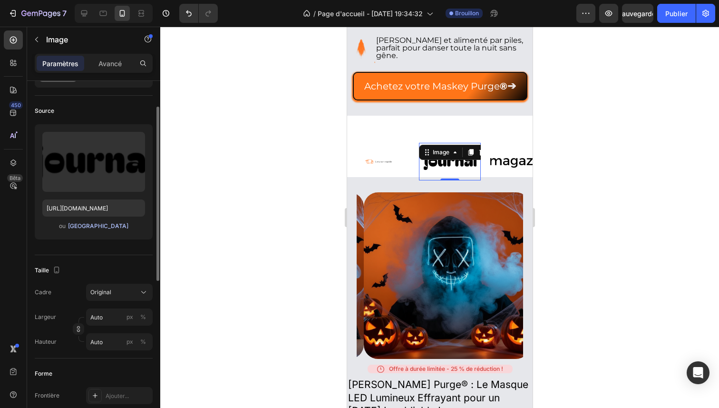
click at [115, 226] on font "[GEOGRAPHIC_DATA]" at bounding box center [98, 225] width 60 height 7
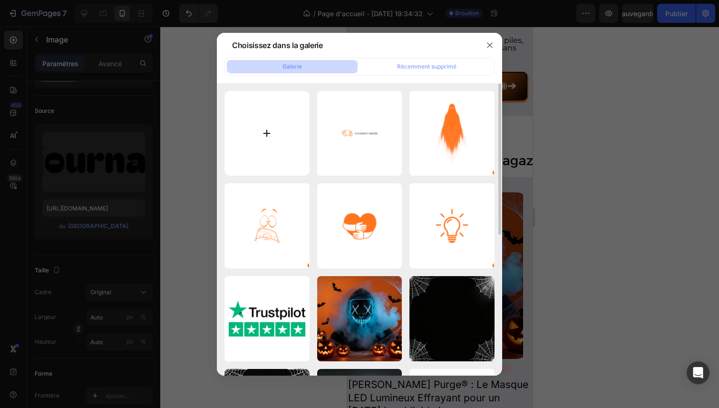
click at [272, 135] on input "file" at bounding box center [267, 133] width 85 height 85
type input "C:\fakepath\2.png"
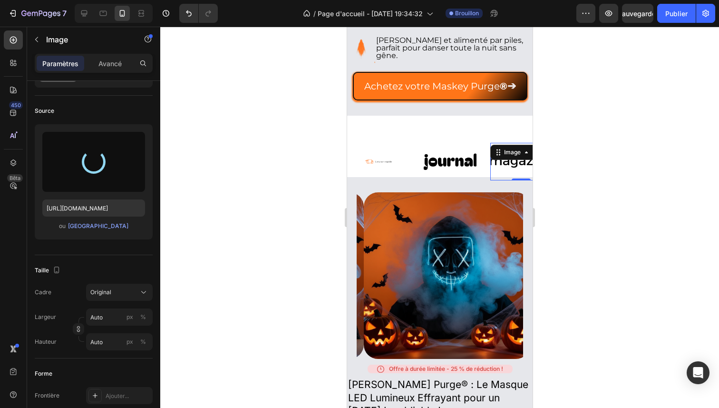
click at [504, 159] on div "Image 0" at bounding box center [521, 162] width 62 height 38
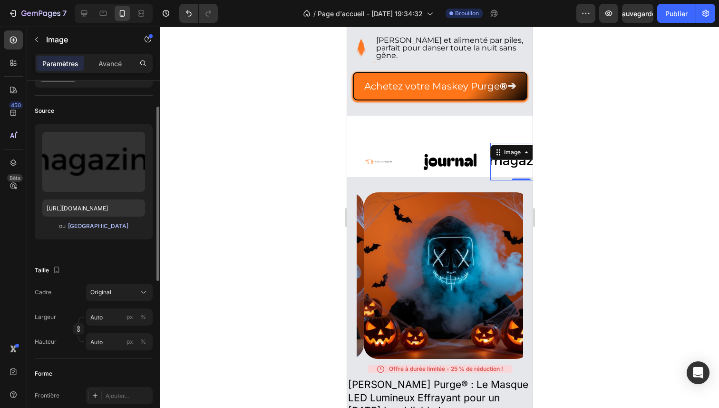
click at [105, 226] on font "[GEOGRAPHIC_DATA]" at bounding box center [98, 225] width 60 height 7
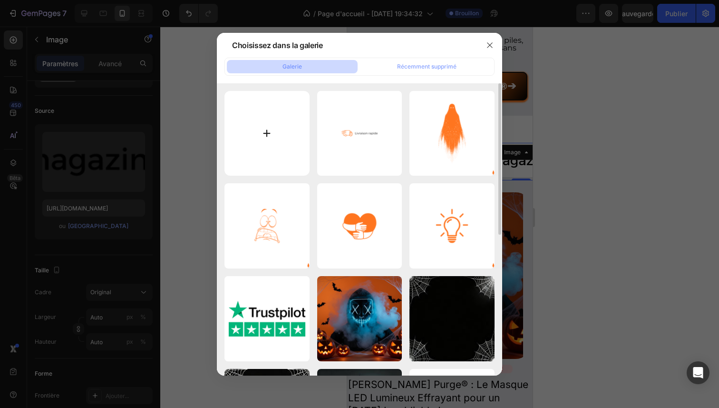
click at [260, 138] on input "file" at bounding box center [267, 133] width 85 height 85
type input "C:\fakepath\3.png"
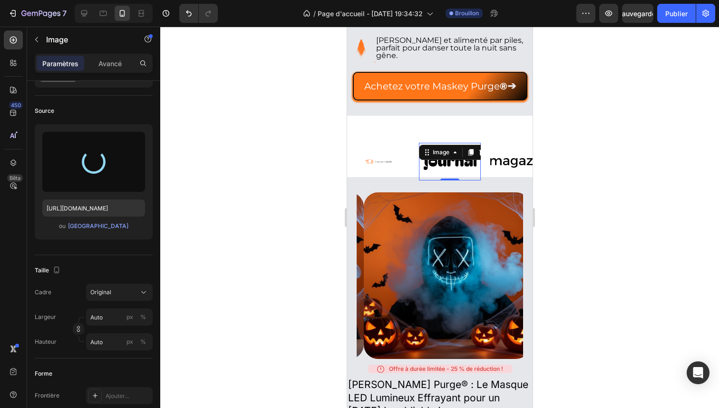
click at [456, 163] on img at bounding box center [450, 161] width 62 height 26
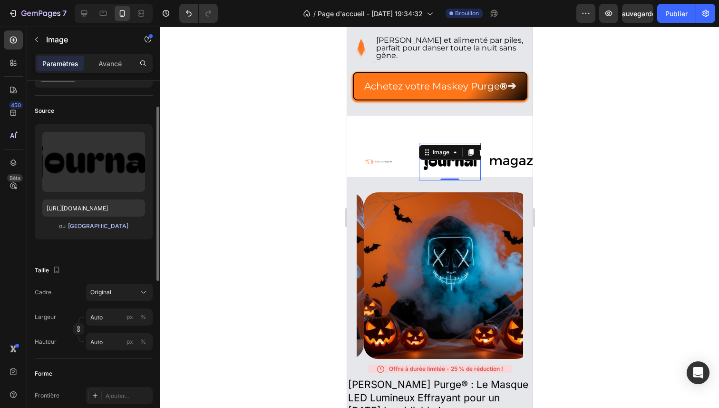
click at [117, 222] on font "[GEOGRAPHIC_DATA]" at bounding box center [98, 225] width 60 height 7
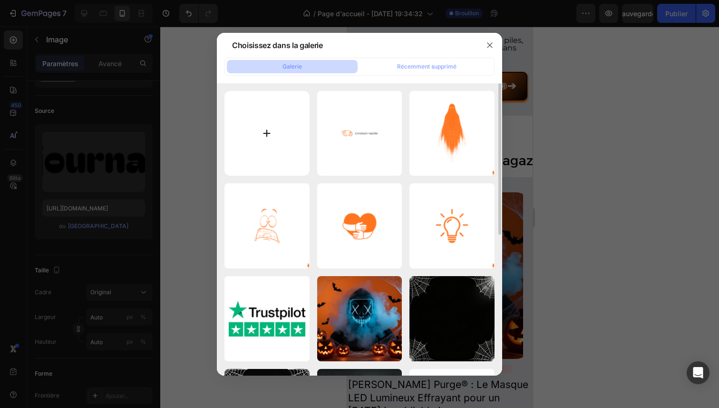
click at [261, 138] on input "file" at bounding box center [267, 133] width 85 height 85
type input "C:\fakepath\2.png"
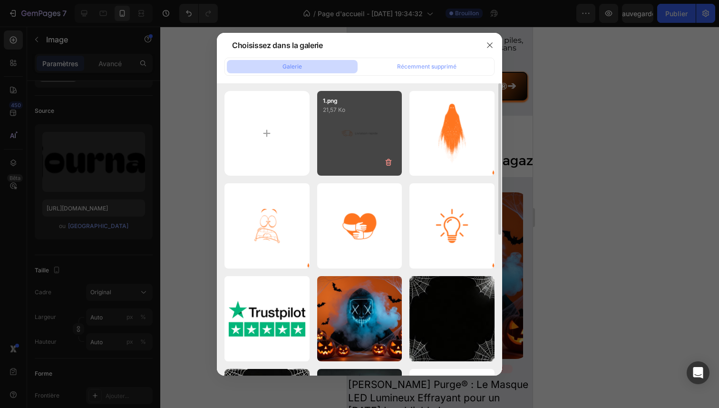
type input "[URL][DOMAIN_NAME]"
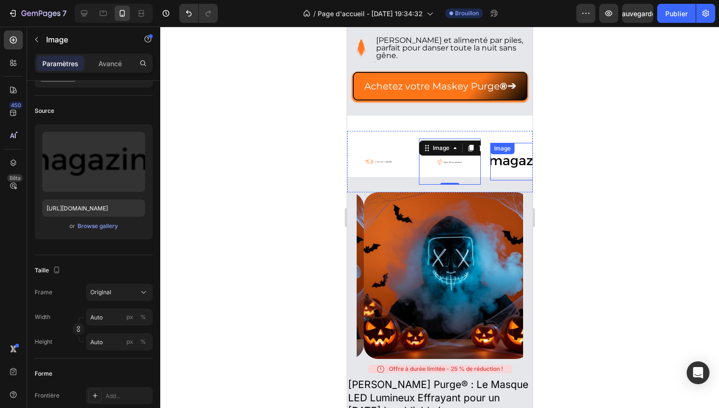
click at [517, 162] on img at bounding box center [521, 161] width 62 height 26
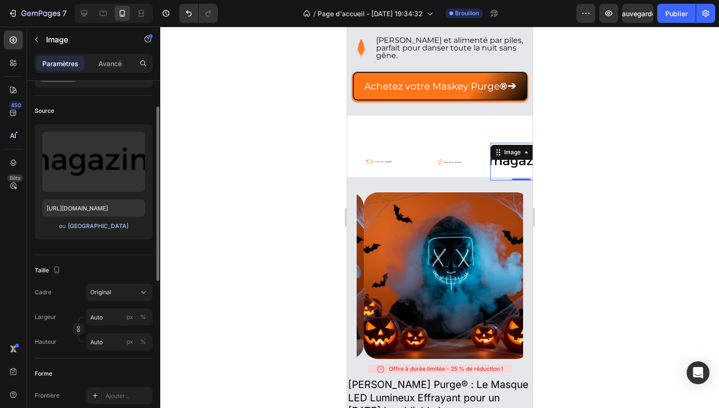
click at [118, 224] on font "[GEOGRAPHIC_DATA]" at bounding box center [98, 225] width 60 height 7
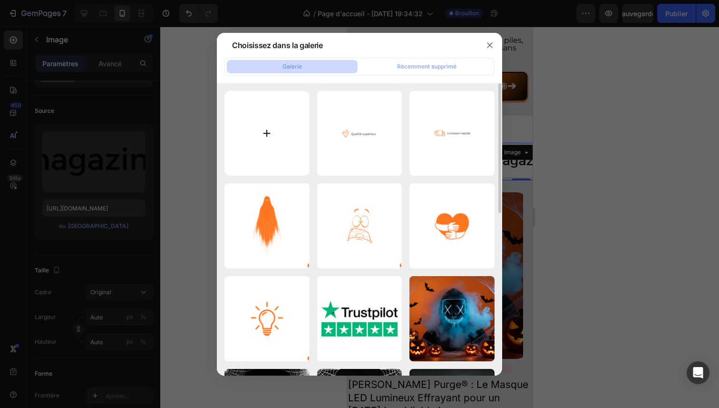
click at [258, 134] on input "file" at bounding box center [267, 133] width 85 height 85
type input "C:\fakepath\3.png"
type input "[URL][DOMAIN_NAME]"
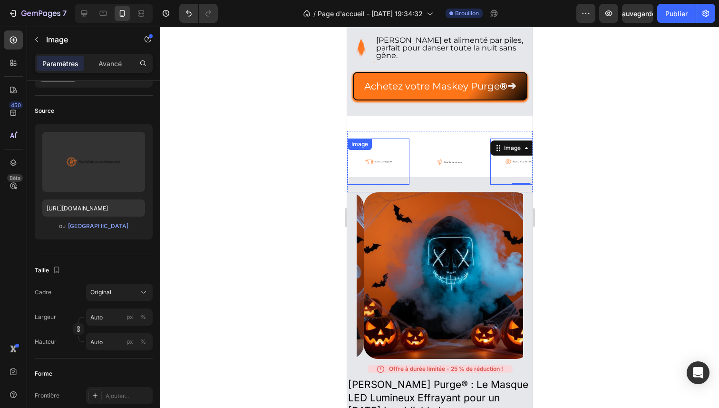
click at [400, 148] on div "Image" at bounding box center [378, 161] width 62 height 46
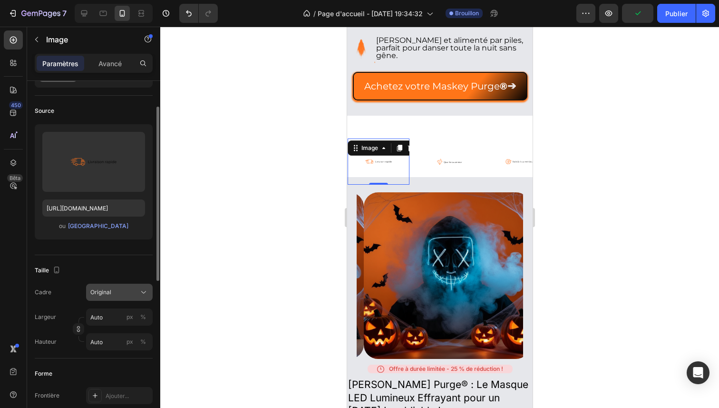
click at [107, 293] on font "Original" at bounding box center [100, 291] width 21 height 7
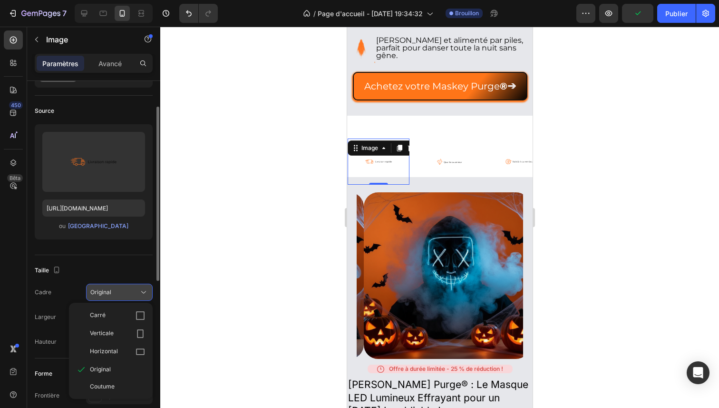
click at [109, 290] on font "Original" at bounding box center [100, 291] width 21 height 7
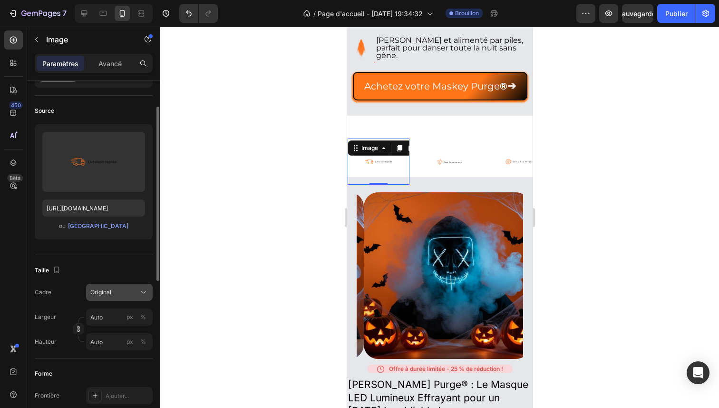
click at [117, 290] on div "Original" at bounding box center [113, 292] width 47 height 9
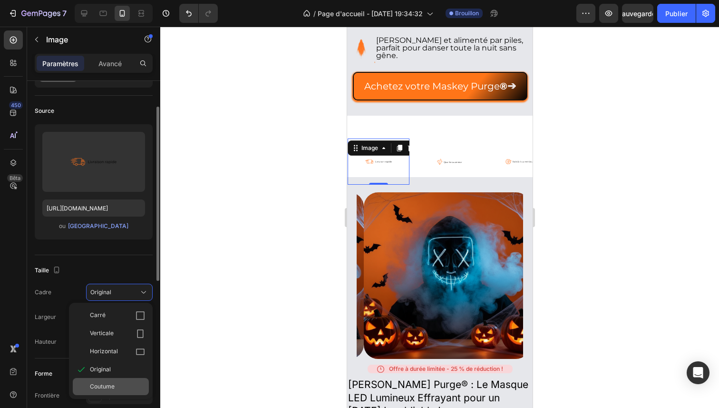
click at [119, 381] on div "Coutume" at bounding box center [111, 386] width 76 height 17
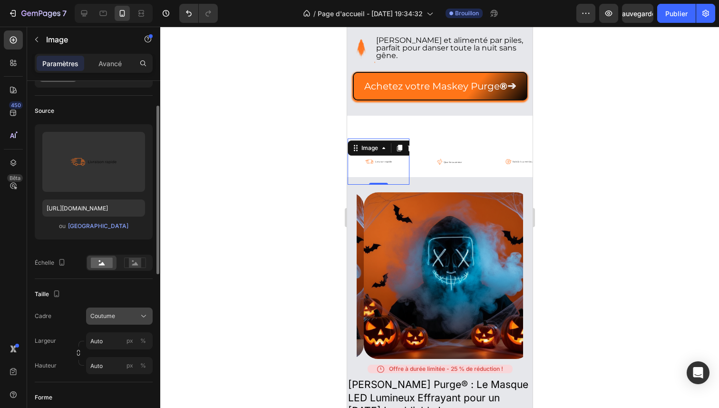
click at [126, 318] on div "Coutume" at bounding box center [113, 316] width 47 height 9
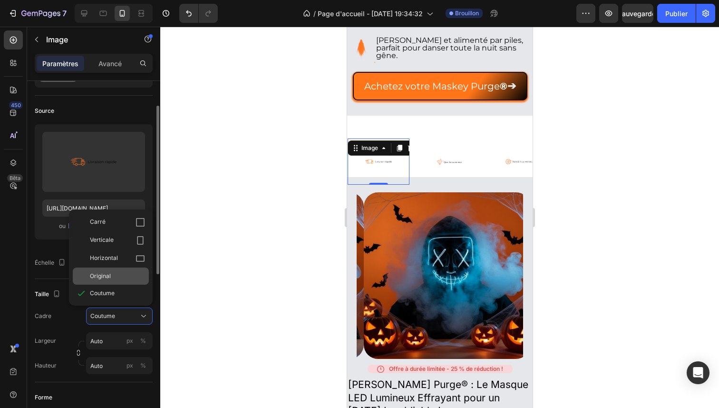
click at [117, 282] on div "Original" at bounding box center [111, 275] width 76 height 17
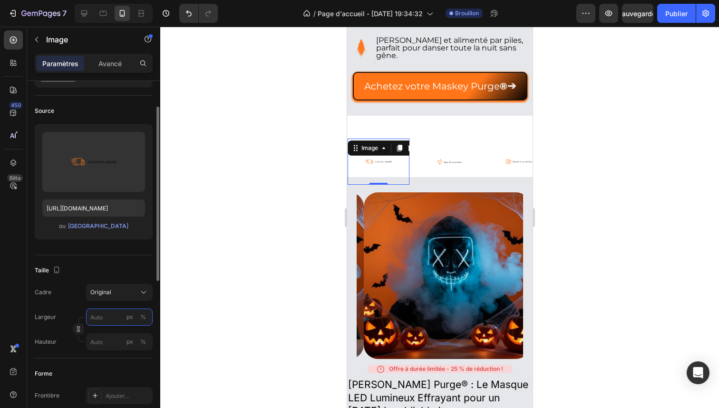
click at [112, 313] on input "px %" at bounding box center [119, 316] width 67 height 17
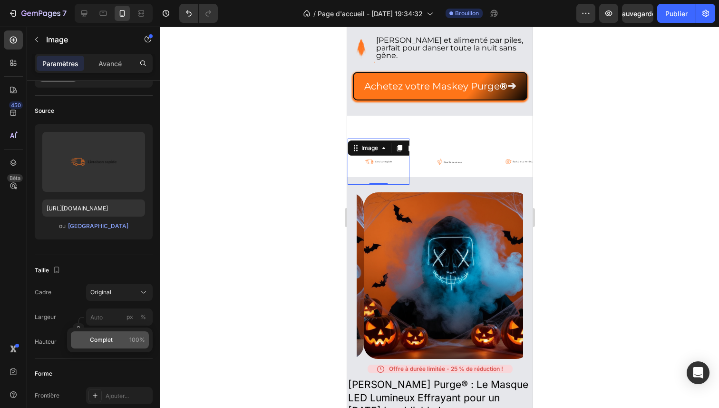
click at [126, 334] on div "Complet 100%" at bounding box center [110, 339] width 78 height 17
type input "100"
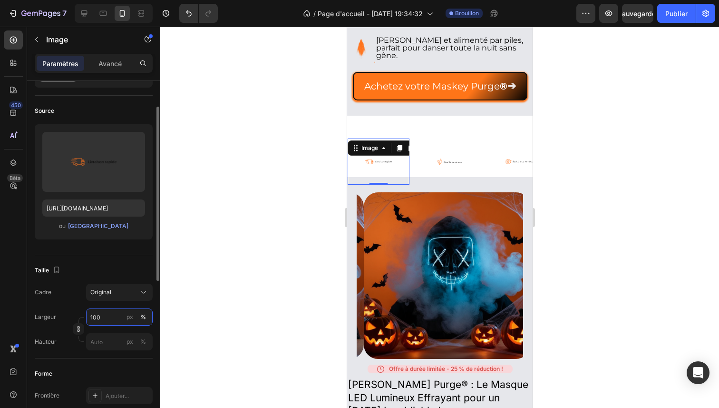
click at [115, 317] on input "100" at bounding box center [119, 316] width 67 height 17
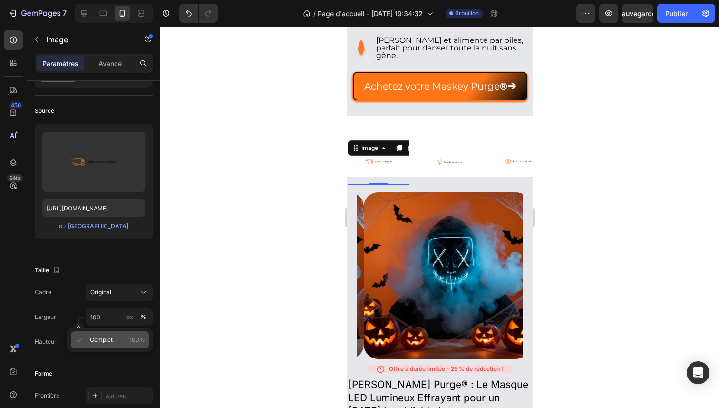
click at [107, 334] on div "Complet 100%" at bounding box center [110, 339] width 78 height 17
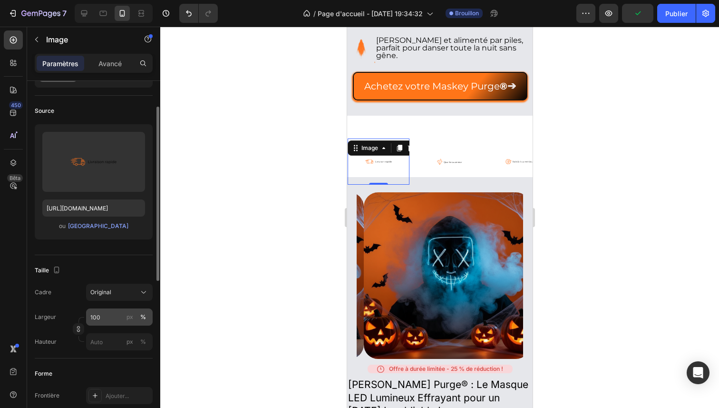
click at [136, 315] on div "px %" at bounding box center [136, 316] width 25 height 17
click at [136, 315] on input "100" at bounding box center [119, 316] width 67 height 17
click at [133, 316] on button "px" at bounding box center [129, 316] width 11 height 11
click at [145, 315] on font "%" at bounding box center [143, 316] width 6 height 7
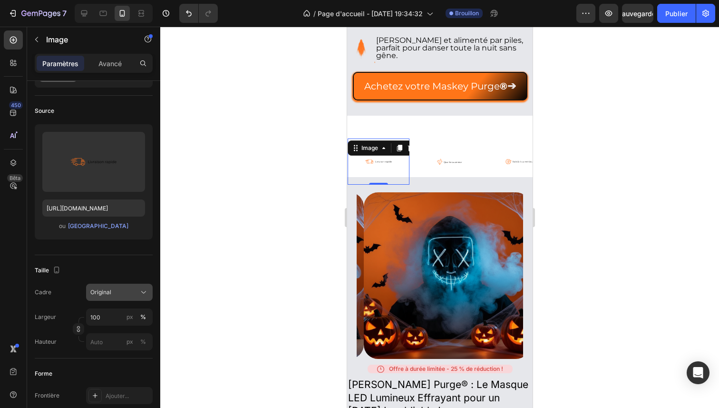
click at [136, 291] on div "Original" at bounding box center [113, 292] width 47 height 9
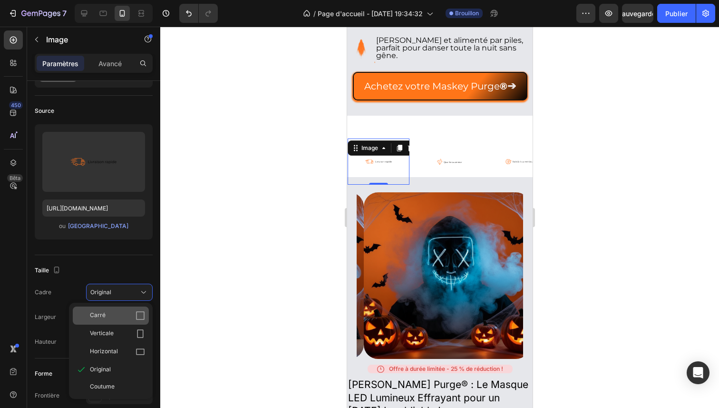
click at [126, 311] on div "Carré" at bounding box center [117, 316] width 55 height 10
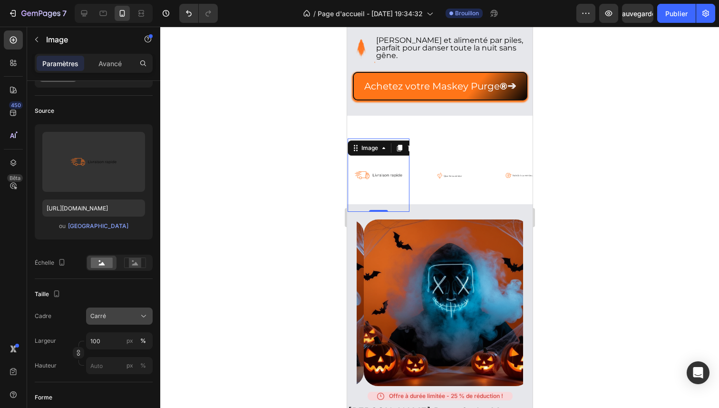
click at [131, 314] on div "Carré" at bounding box center [113, 316] width 47 height 9
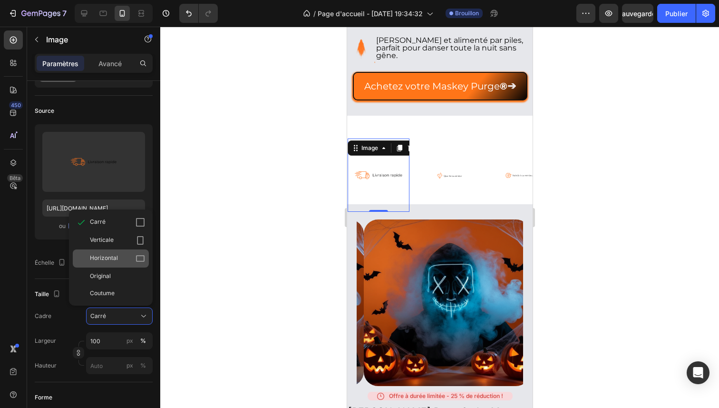
click at [124, 264] on div "Horizontal" at bounding box center [111, 258] width 76 height 18
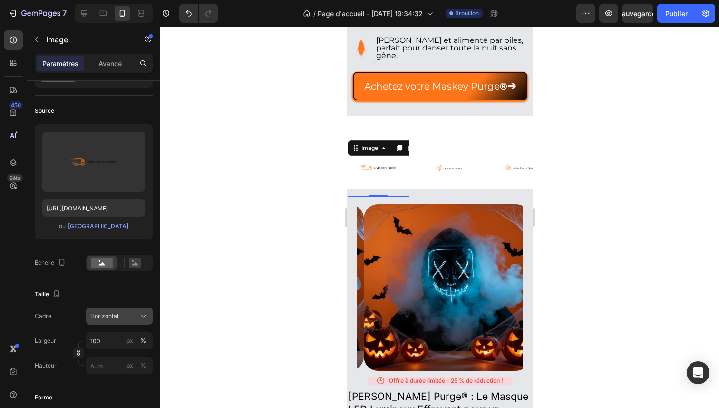
click at [127, 314] on div "Horizontal" at bounding box center [113, 316] width 47 height 9
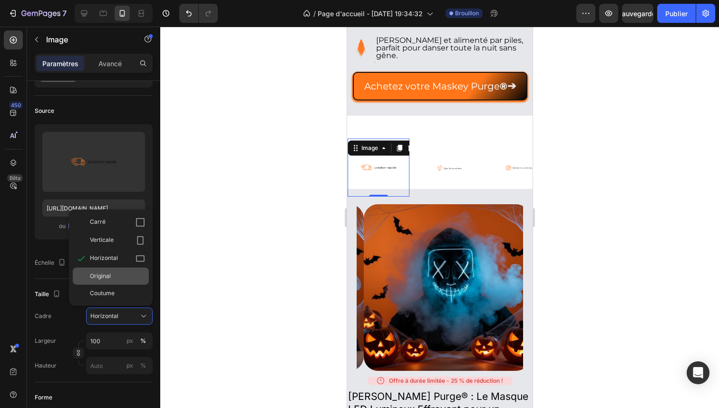
click at [119, 284] on div "Carré Verticale Horizontal Original Coutume" at bounding box center [111, 257] width 84 height 89
click at [119, 284] on div "Original" at bounding box center [111, 275] width 76 height 17
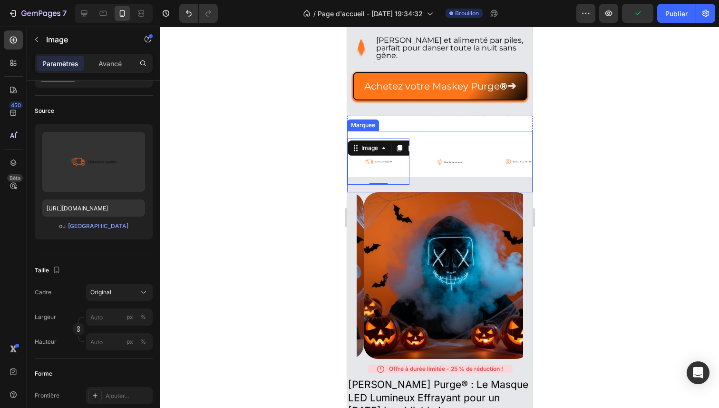
click at [448, 132] on div "Image 0 Image Image Image 0 Image Image Marquee" at bounding box center [440, 161] width 186 height 61
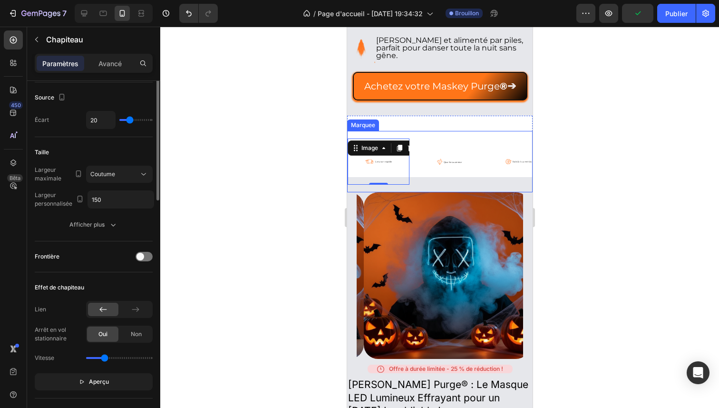
scroll to position [0, 0]
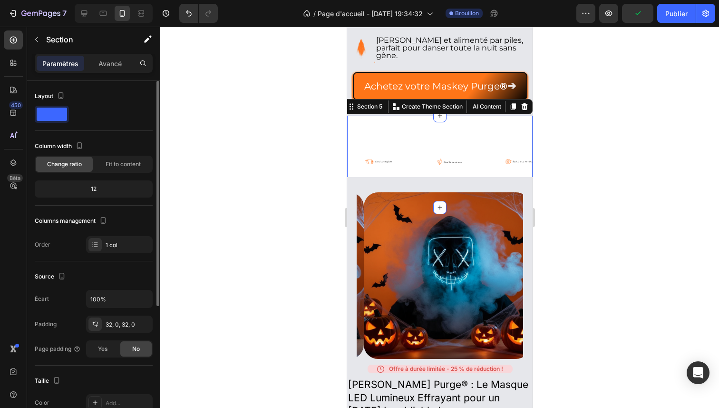
click at [451, 125] on div "Image Image Image Image Image Image Marquee Section 5 You can create reusable s…" at bounding box center [440, 162] width 186 height 92
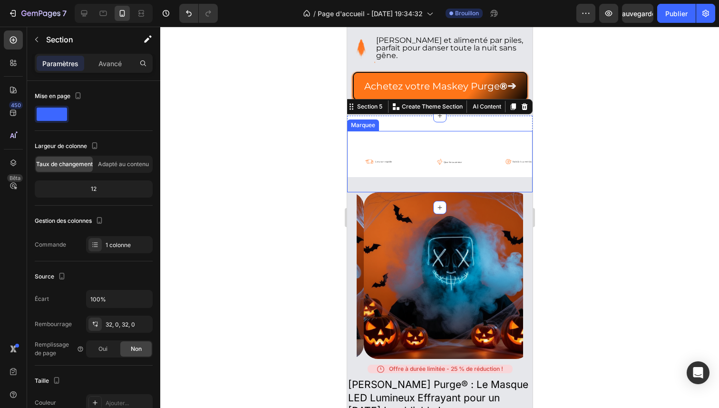
click at [415, 143] on div "Image" at bounding box center [382, 161] width 71 height 46
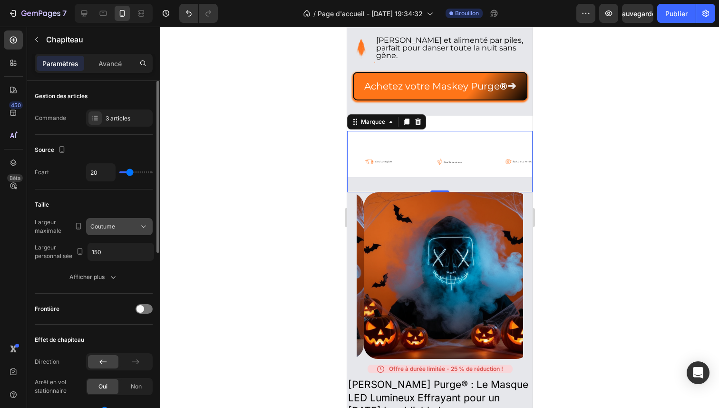
click at [116, 232] on button "Coutume" at bounding box center [119, 226] width 67 height 17
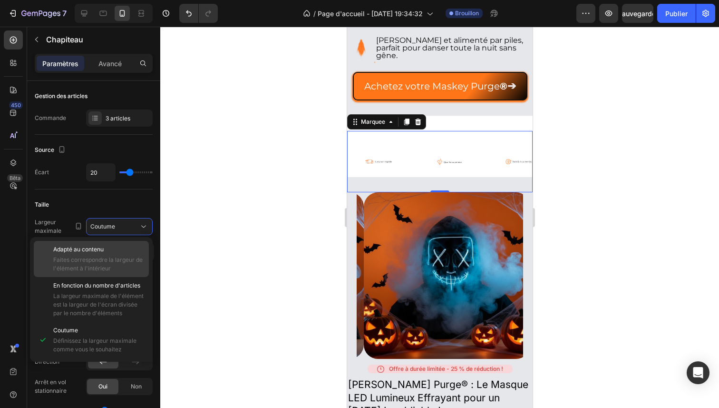
click at [110, 251] on p "Adapté au contenu" at bounding box center [98, 249] width 91 height 9
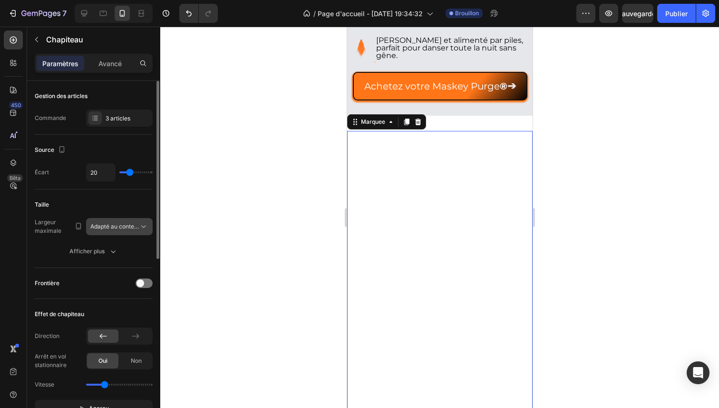
click at [121, 230] on span "Adapté au contenu" at bounding box center [114, 226] width 49 height 9
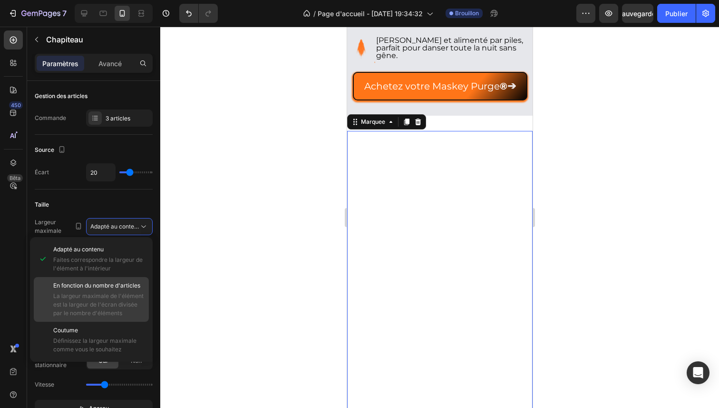
click at [106, 287] on font "En fonction du nombre d'articles" at bounding box center [96, 285] width 87 height 7
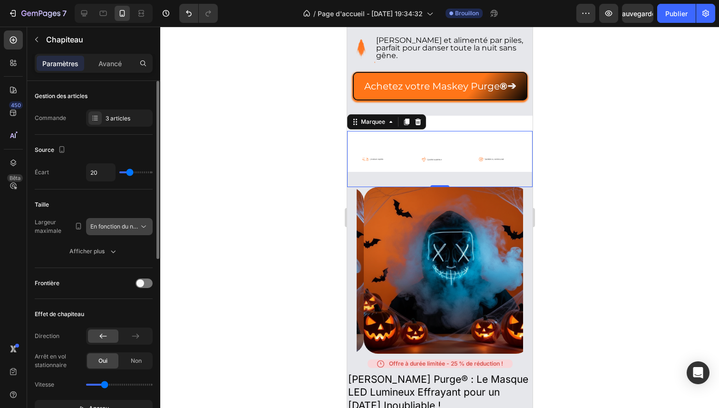
click at [123, 228] on font "En fonction du nombre d'articles" at bounding box center [133, 226] width 87 height 7
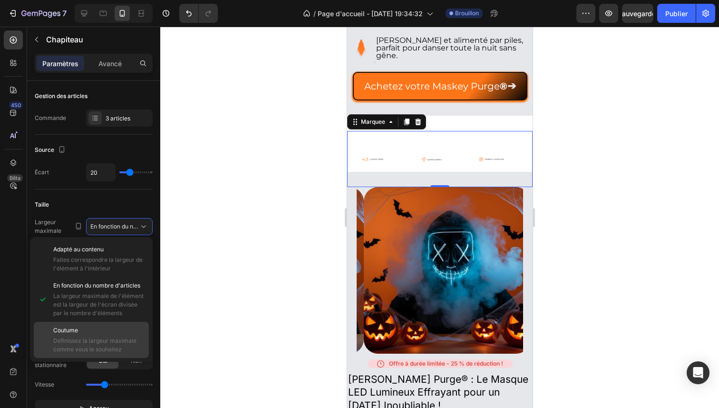
click at [102, 325] on div "Coutume Définissez la largeur maximale comme vous le souhaitez" at bounding box center [91, 340] width 115 height 36
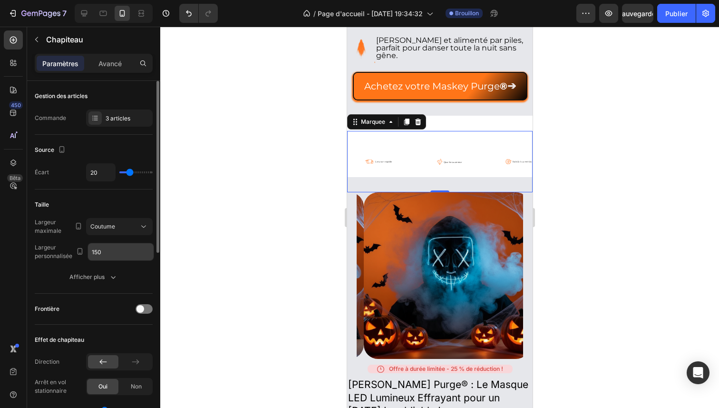
click at [119, 254] on input "150" at bounding box center [121, 251] width 66 height 17
click at [106, 277] on div "Afficher plus" at bounding box center [93, 277] width 49 height 10
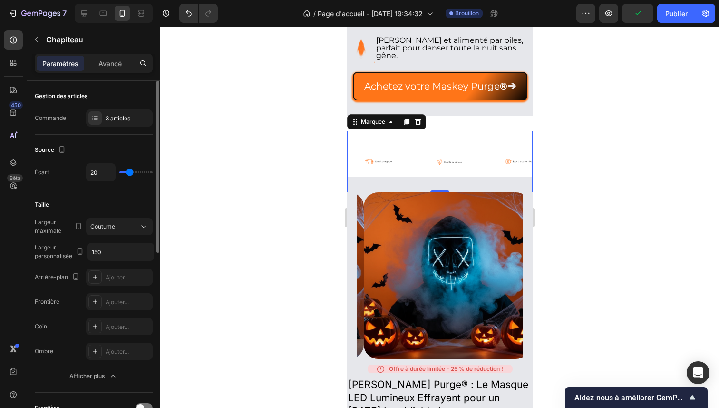
type input "23"
type input "25"
type input "26"
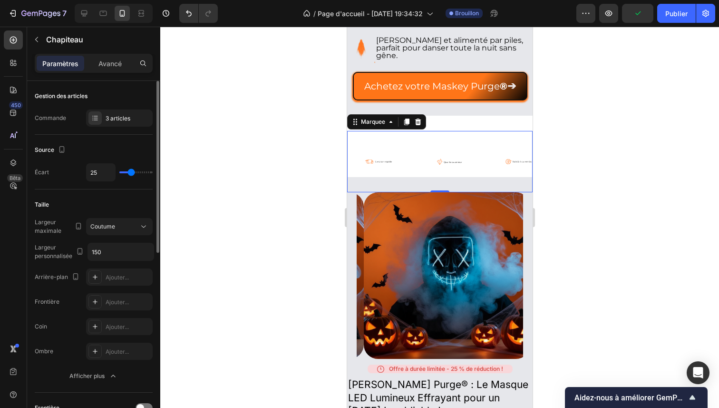
type input "26"
type input "27"
type input "28"
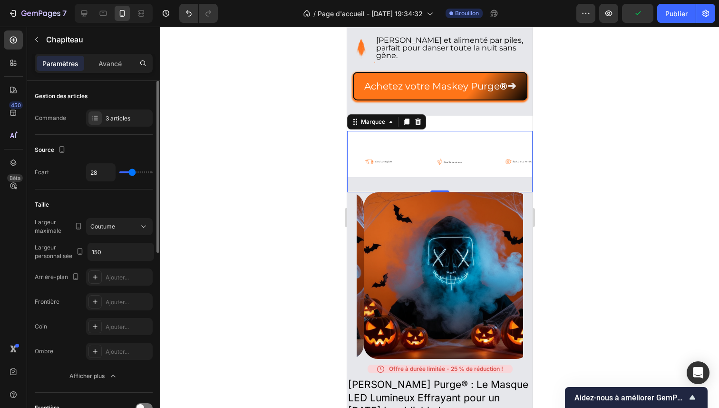
type input "29"
type input "30"
type input "31"
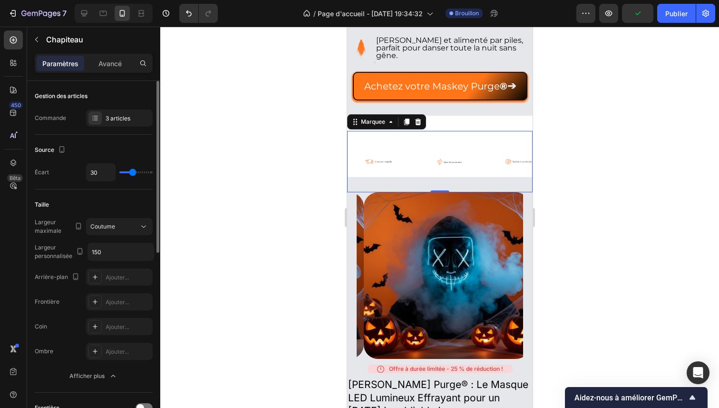
type input "31"
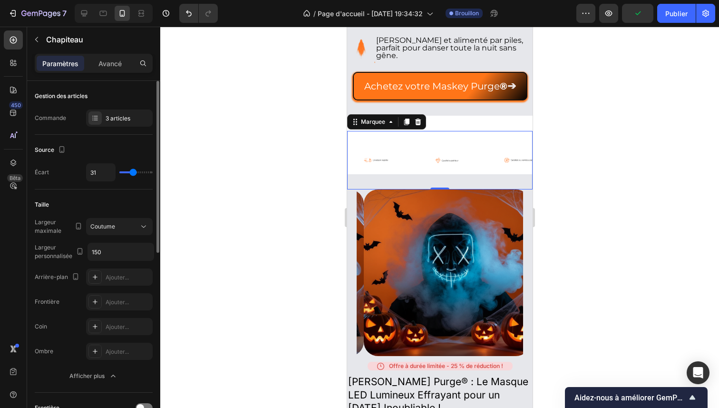
type input "32"
type input "33"
type input "34"
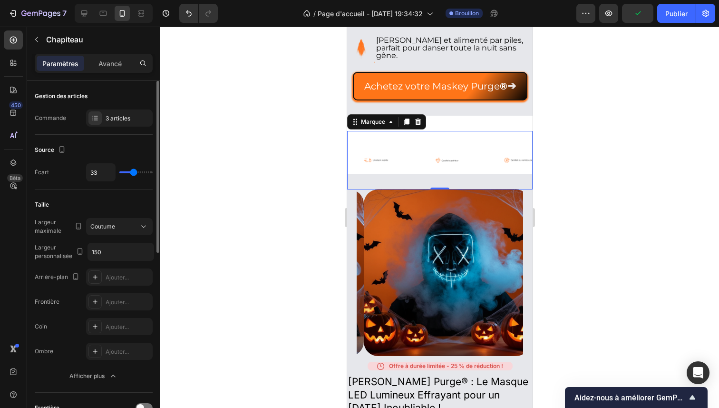
type input "34"
type input "35"
type input "36"
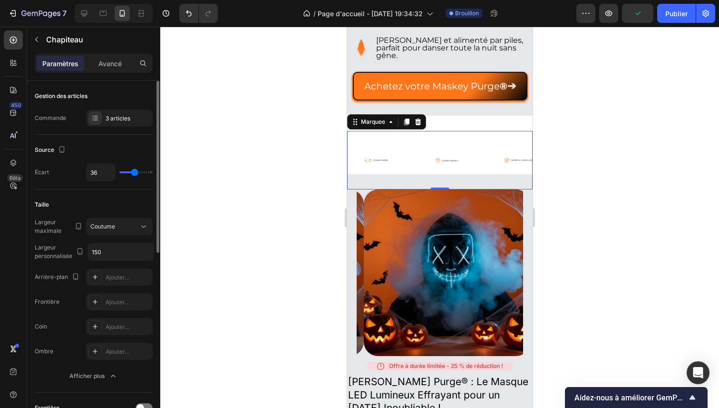
type input "38"
type input "39"
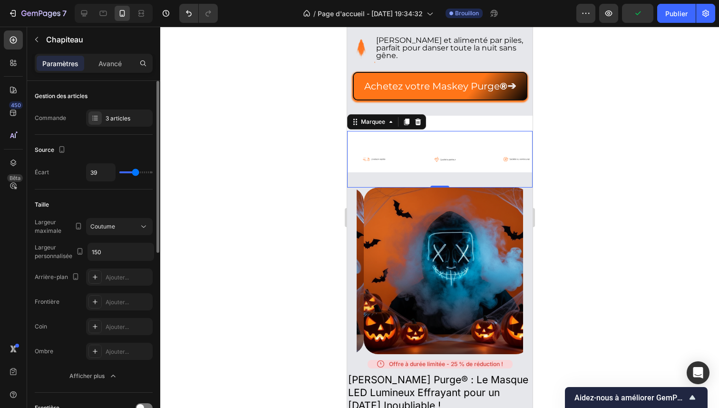
type input "40"
type input "44"
type input "45"
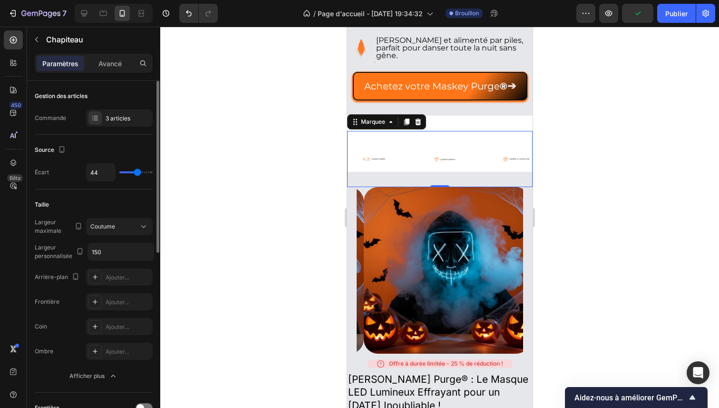
type input "45"
type input "47"
type input "48"
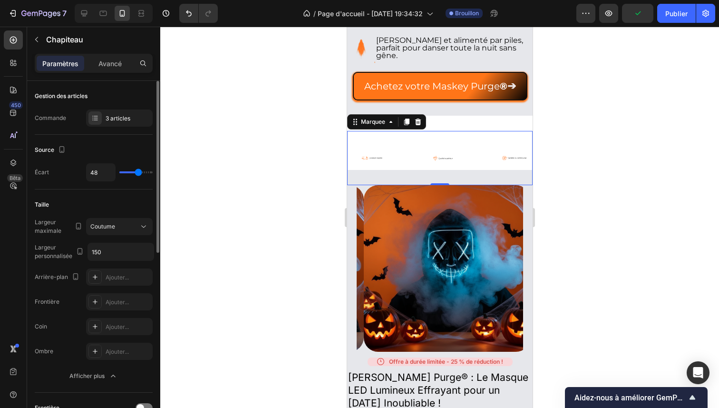
type input "49"
type input "50"
type input "51"
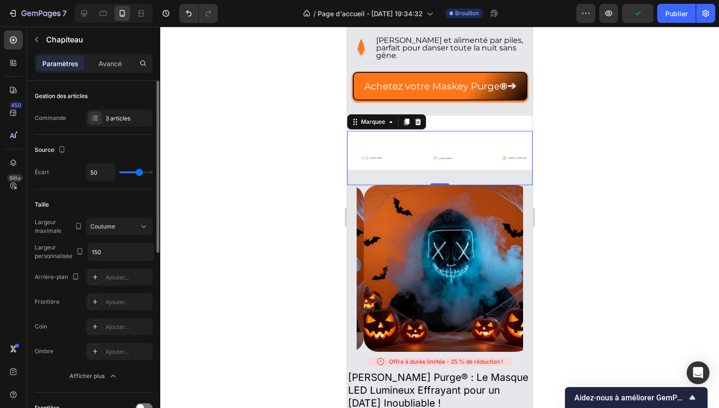
type input "51"
type input "52"
type input "53"
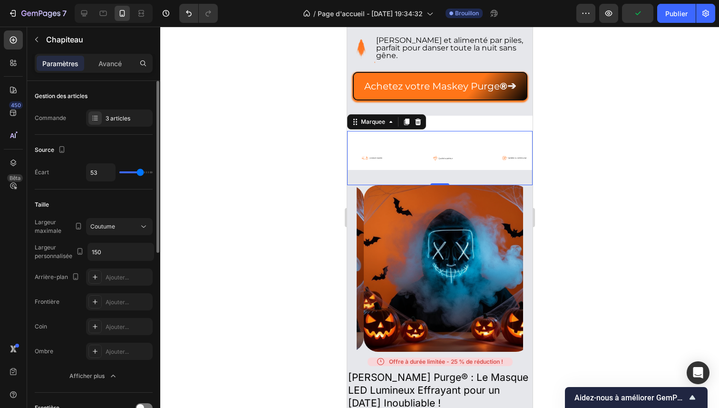
type input "51"
type input "46"
type input "41"
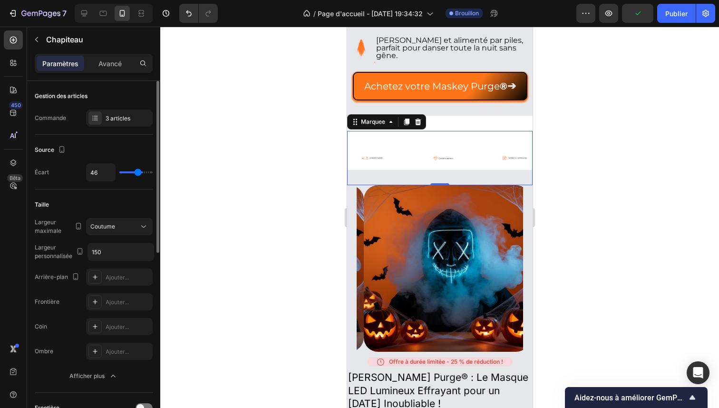
type input "41"
type input "37"
type input "30"
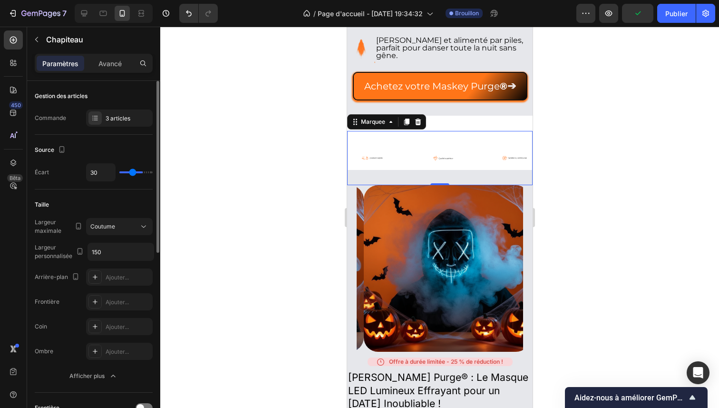
type input "27"
type input "20"
type input "11"
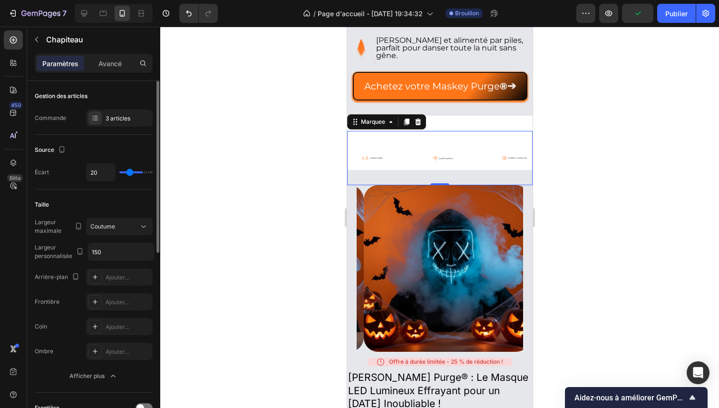
type input "11"
type input "1"
type input "0"
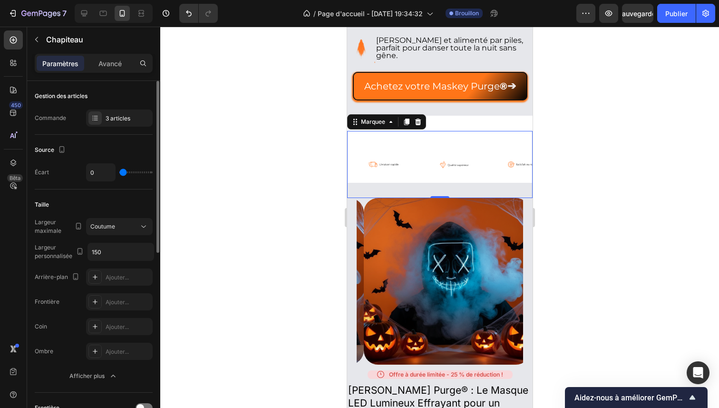
drag, startPoint x: 130, startPoint y: 173, endPoint x: 85, endPoint y: 177, distance: 45.8
type input "0"
click at [119, 173] on input "range" at bounding box center [135, 172] width 33 height 2
click at [395, 164] on img at bounding box center [382, 164] width 71 height 40
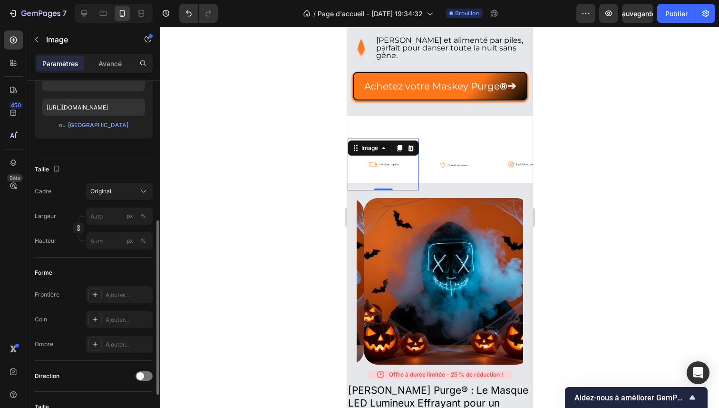
scroll to position [196, 0]
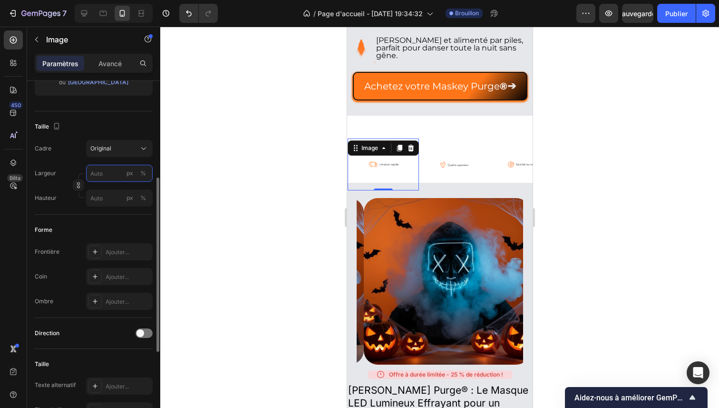
click at [98, 174] on input "px %" at bounding box center [119, 173] width 67 height 17
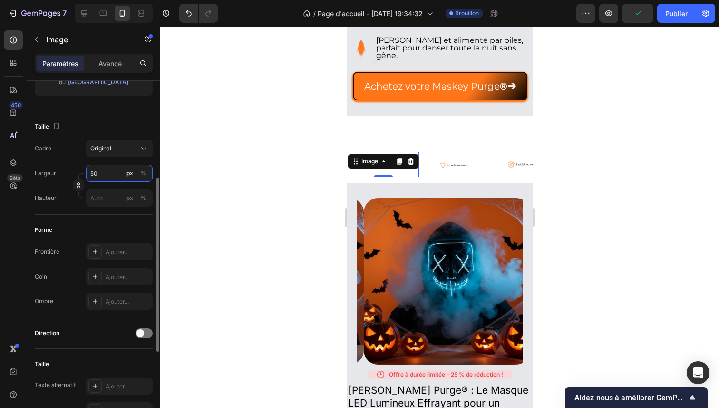
type input "5"
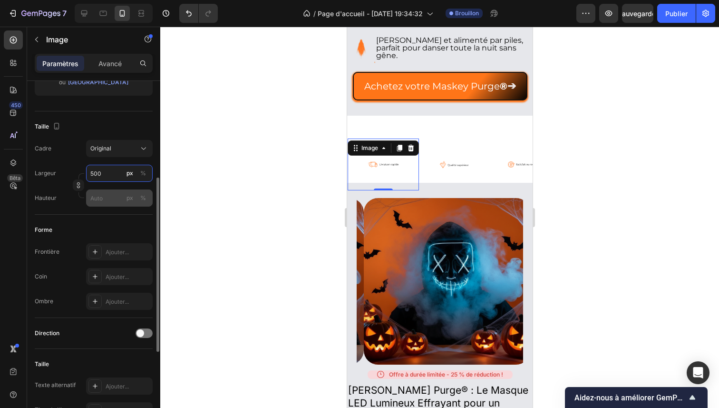
type input "500"
click at [102, 198] on input "px %" at bounding box center [119, 197] width 67 height 17
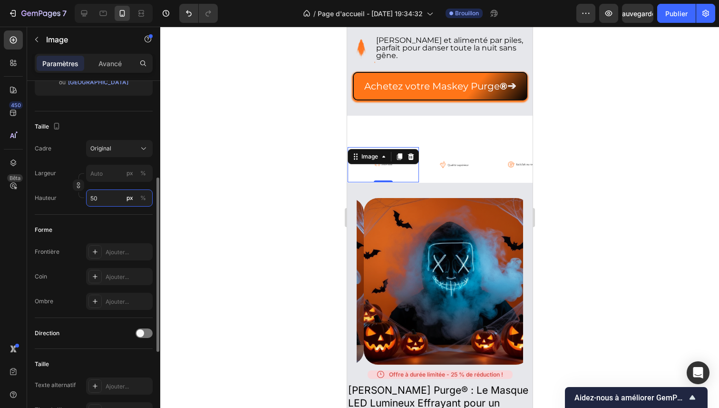
type input "5"
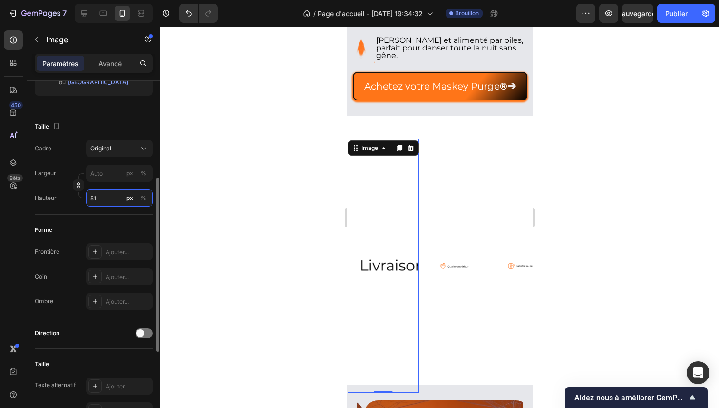
type input "5"
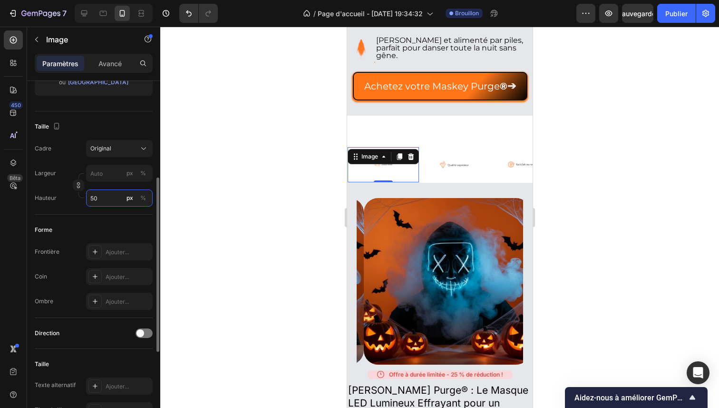
type input "5"
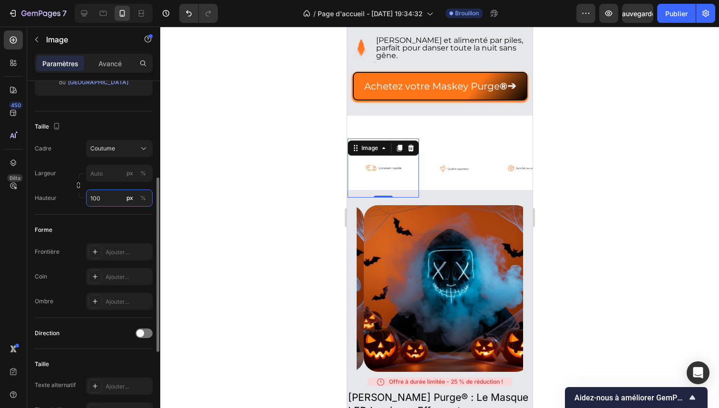
drag, startPoint x: 103, startPoint y: 195, endPoint x: 95, endPoint y: 195, distance: 8.1
click at [95, 195] on input "100" at bounding box center [119, 197] width 67 height 17
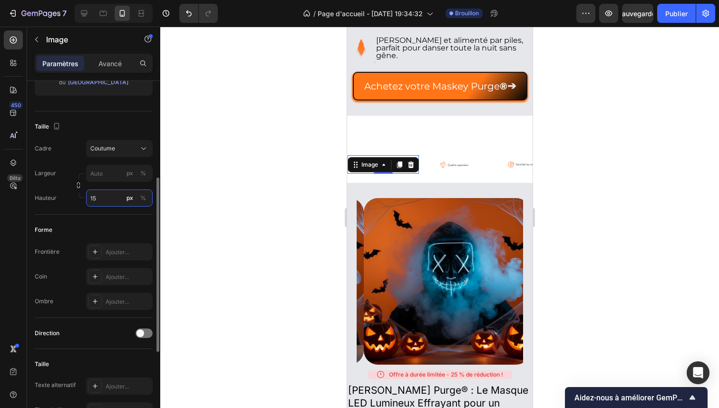
type input "150"
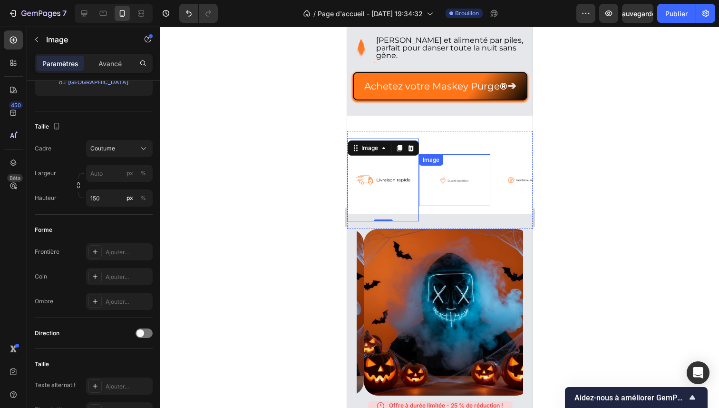
click at [446, 179] on img at bounding box center [454, 180] width 71 height 40
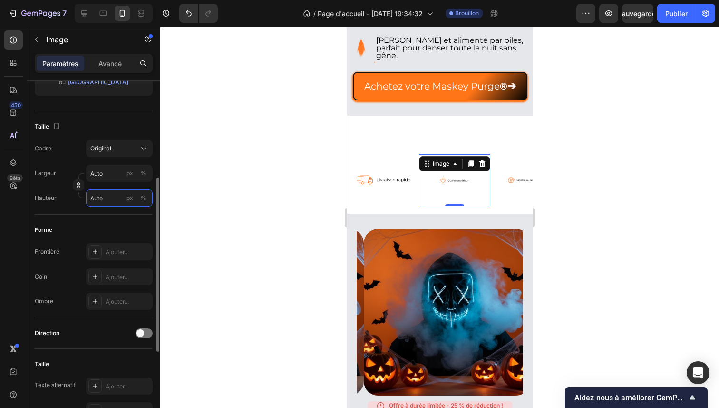
click at [109, 202] on input "Auto" at bounding box center [119, 197] width 67 height 17
type input "150"
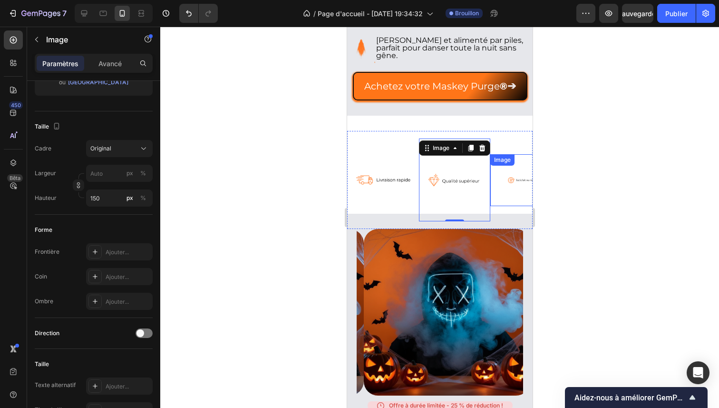
click at [507, 180] on img at bounding box center [525, 180] width 71 height 40
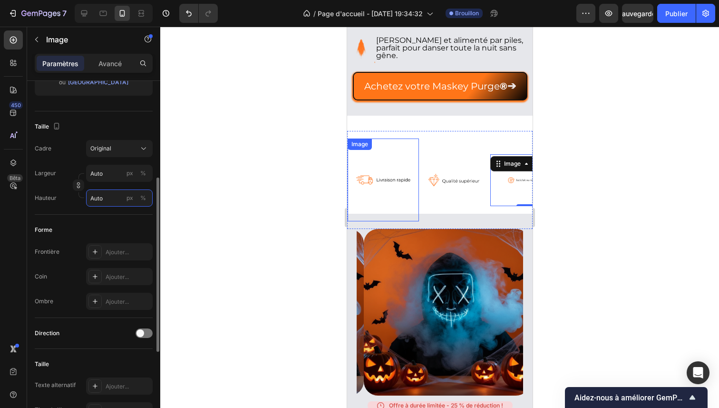
click at [113, 196] on input "Auto" at bounding box center [119, 197] width 67 height 17
type input "150"
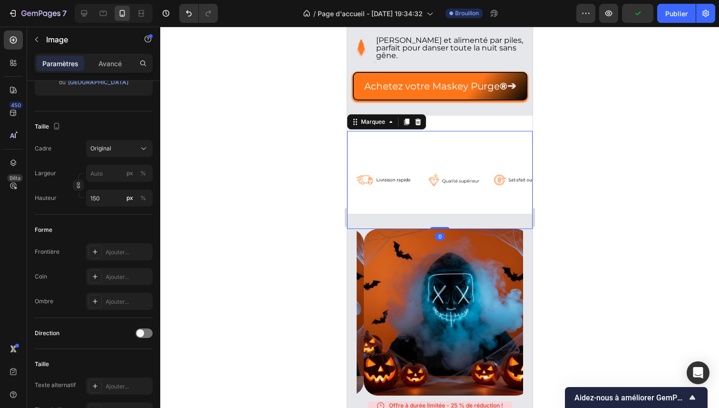
click at [428, 137] on div "Image Image Image Image Image Image Marquee 0" at bounding box center [440, 180] width 186 height 98
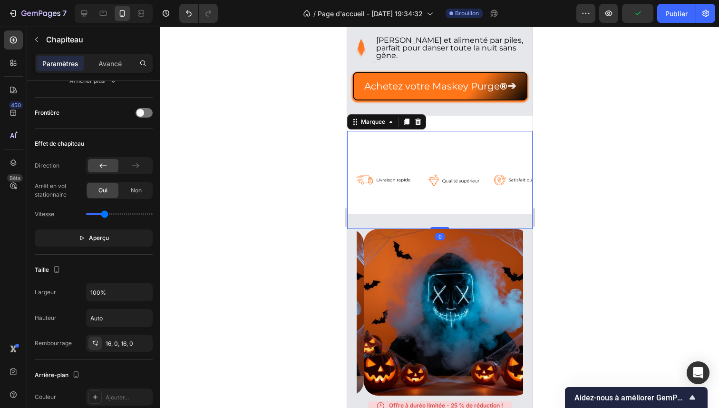
scroll to position [0, 0]
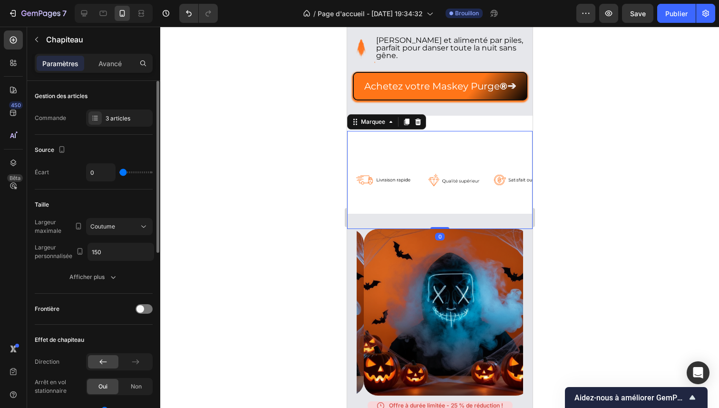
type input "4"
type input "6"
type input "8"
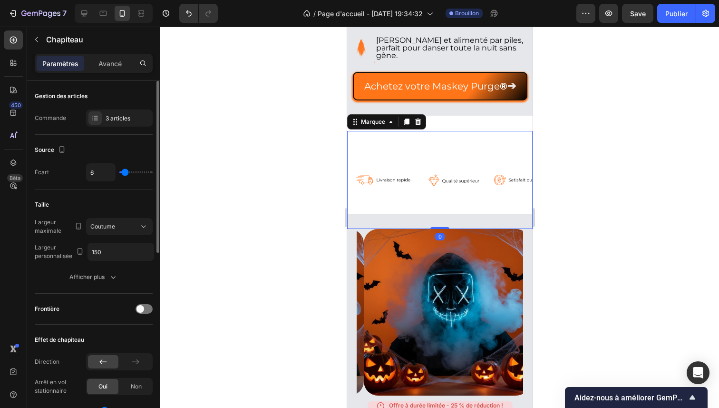
type input "8"
type input "9"
type input "10"
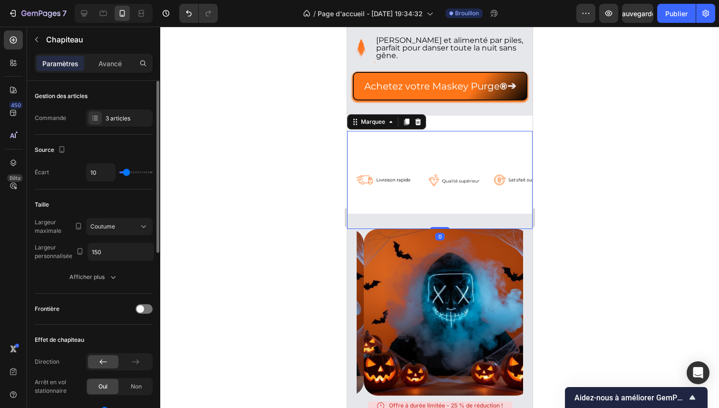
type input "11"
type input "12"
type input "13"
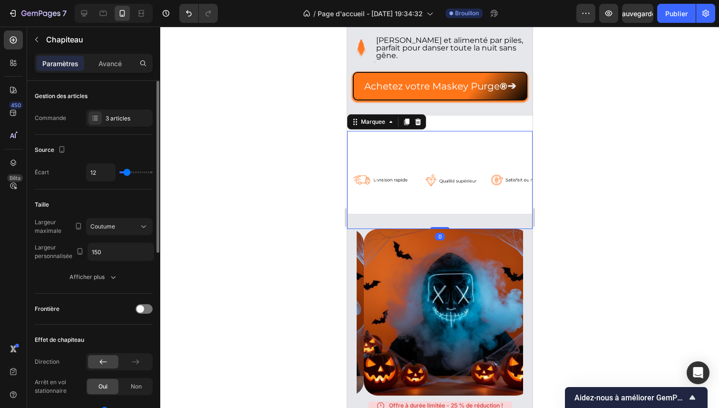
type input "13"
type input "14"
type input "15"
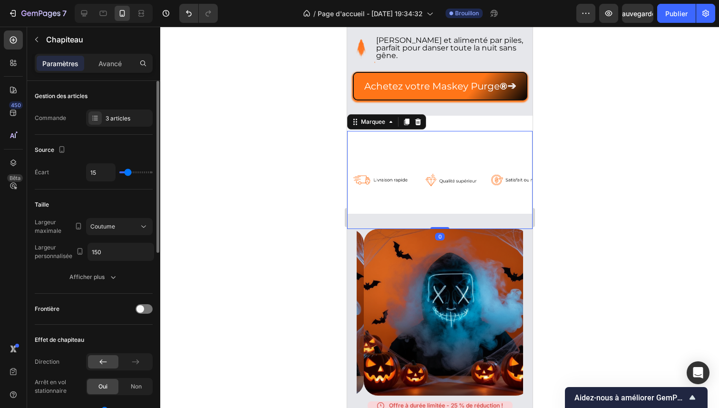
type input "16"
type input "17"
type input "18"
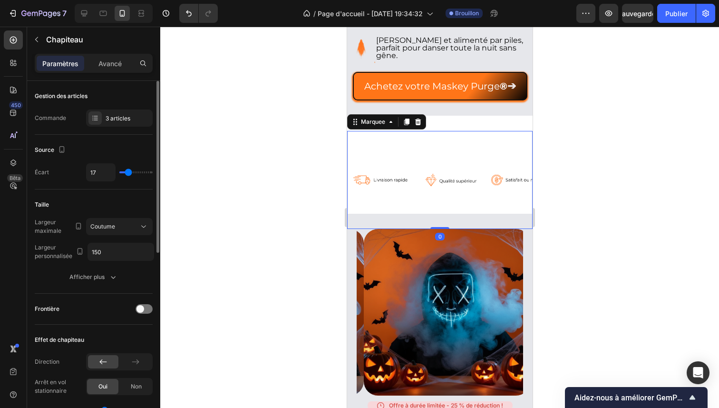
type input "18"
type input "19"
type input "20"
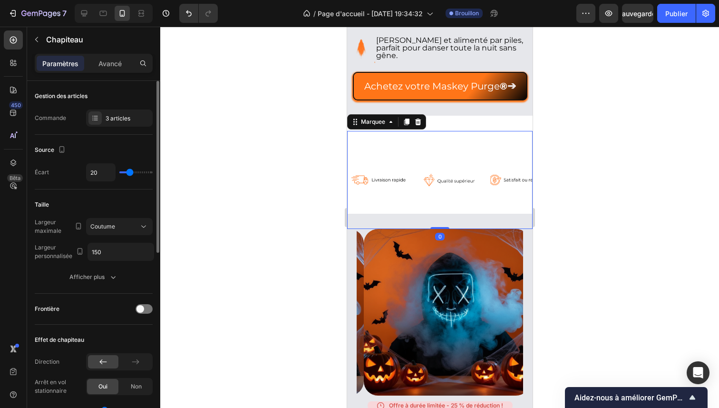
type input "21"
type input "22"
type input "23"
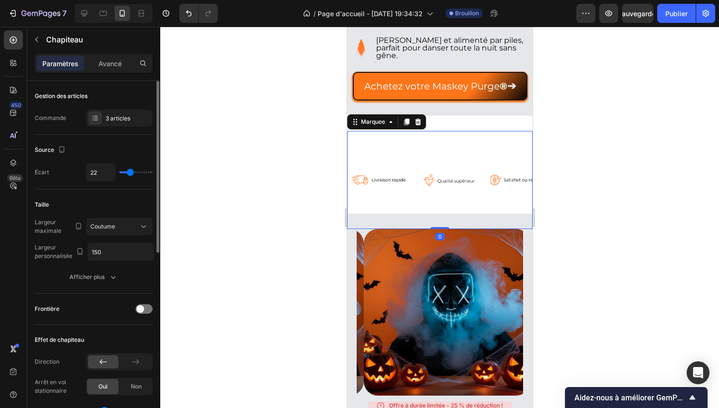
type input "23"
type input "24"
drag, startPoint x: 124, startPoint y: 174, endPoint x: 136, endPoint y: 174, distance: 12.4
click at [136, 173] on input "range" at bounding box center [135, 172] width 33 height 2
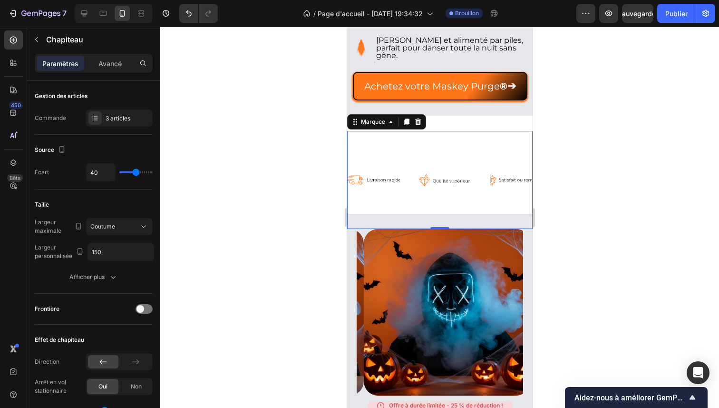
click at [283, 179] on div at bounding box center [439, 217] width 559 height 381
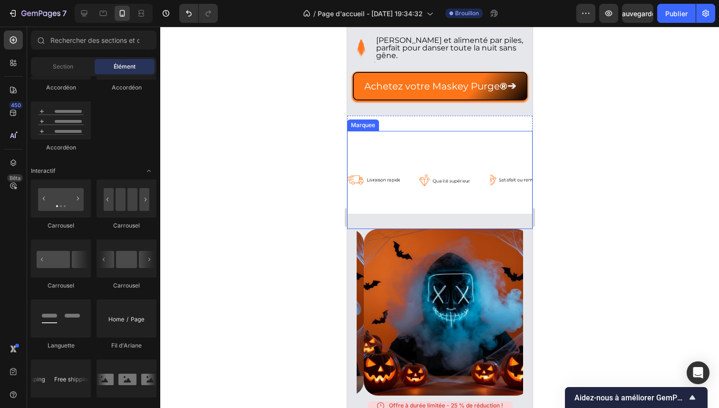
click at [484, 177] on div "Image" at bounding box center [454, 179] width 71 height 83
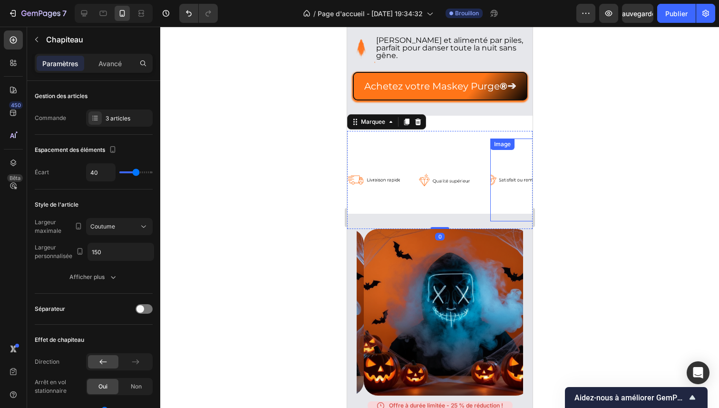
click at [504, 178] on img at bounding box center [516, 179] width 52 height 71
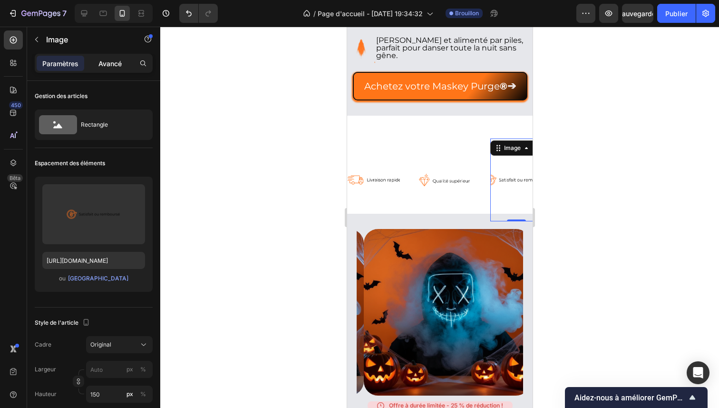
click at [114, 63] on font "Avancé" at bounding box center [109, 63] width 23 height 8
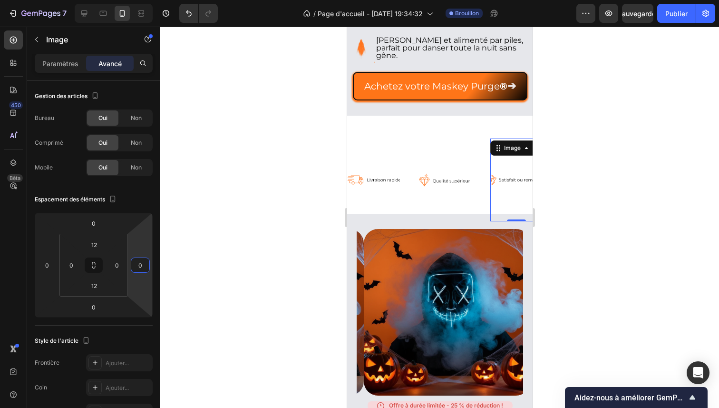
drag, startPoint x: 136, startPoint y: 242, endPoint x: 141, endPoint y: 241, distance: 5.3
click at [141, 0] on html "7 / Page d'accueil - [DATE] 19:34:32 Brouillon Aperçu Sauvegarder Publier 450 B…" at bounding box center [359, 0] width 719 height 0
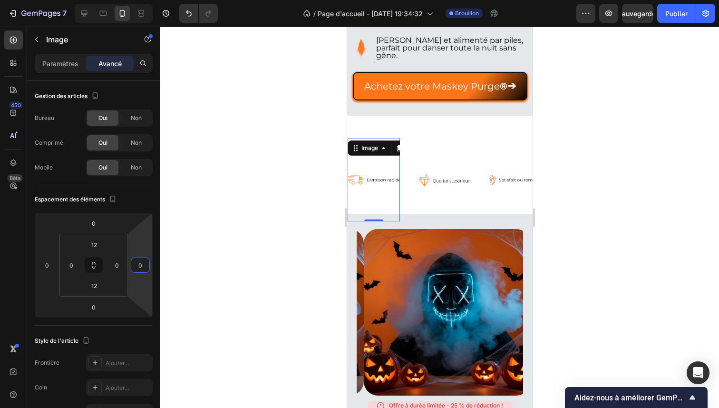
click at [370, 140] on div "Image 0" at bounding box center [373, 179] width 52 height 83
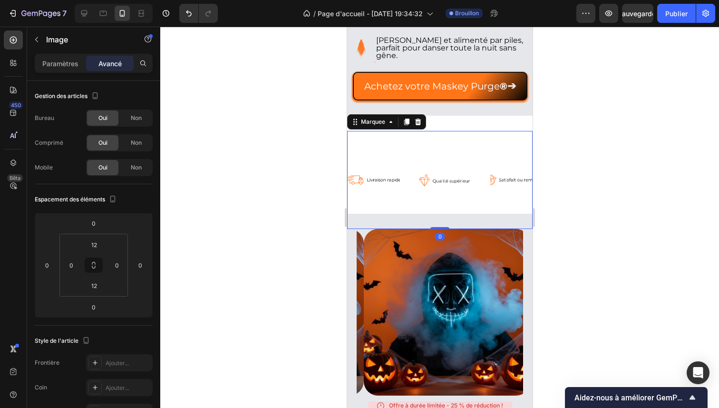
click at [436, 136] on div "Image Image Image Image Image Image Marquee 0" at bounding box center [440, 180] width 186 height 98
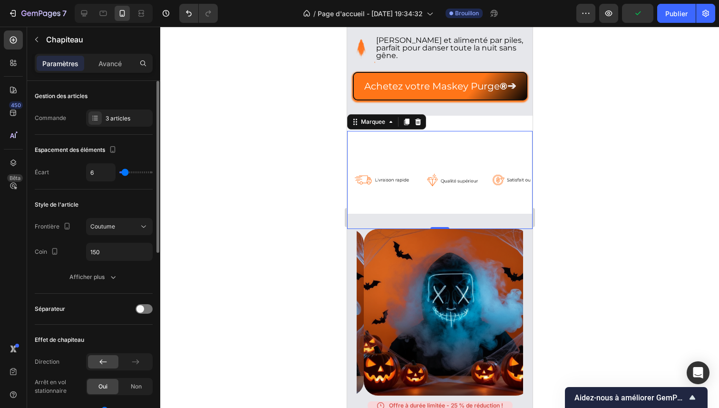
drag, startPoint x: 131, startPoint y: 173, endPoint x: 125, endPoint y: 173, distance: 5.7
click at [125, 173] on input "range" at bounding box center [135, 172] width 33 height 2
click at [485, 135] on div "Image Image Image Image Image Image Marquee 0" at bounding box center [440, 180] width 186 height 98
click at [117, 63] on font "Avancé" at bounding box center [109, 63] width 23 height 8
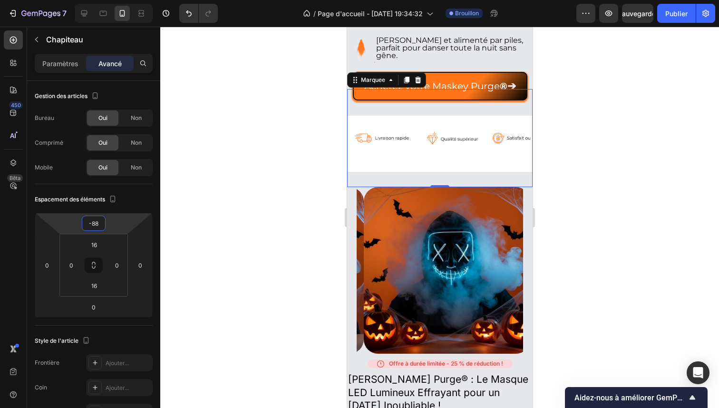
drag, startPoint x: 114, startPoint y: 221, endPoint x: 110, endPoint y: 242, distance: 21.3
click at [110, 0] on html "7 / Page d'accueil - [DATE] 19:34:32 Brouillon Aperçu Sauvegarder Publier 450 B…" at bounding box center [359, 0] width 719 height 0
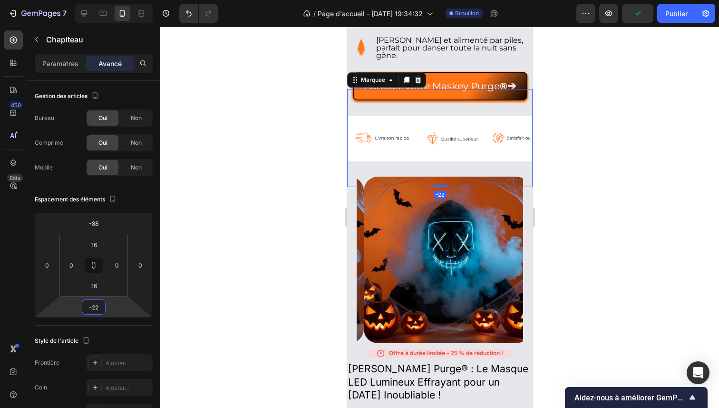
drag, startPoint x: 124, startPoint y: 314, endPoint x: 124, endPoint y: 319, distance: 5.3
click at [124, 0] on html "7 / Page d'accueil - [DATE] 19:34:32 Brouillon Aperçu Publier 450 Bêta Sections…" at bounding box center [359, 0] width 719 height 0
click at [266, 212] on div at bounding box center [439, 217] width 559 height 381
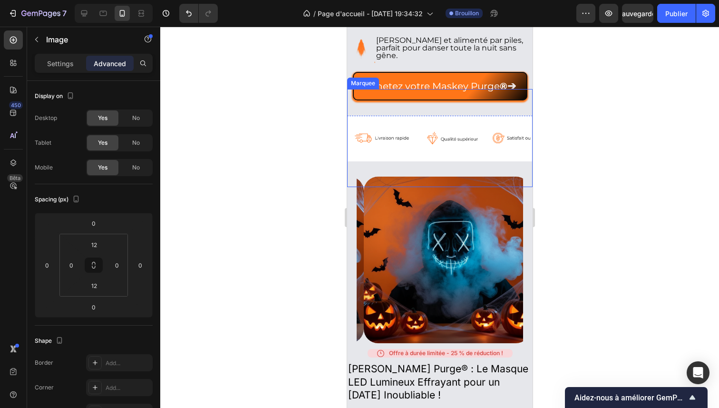
click at [415, 105] on div "Image" at bounding box center [381, 138] width 69 height 83
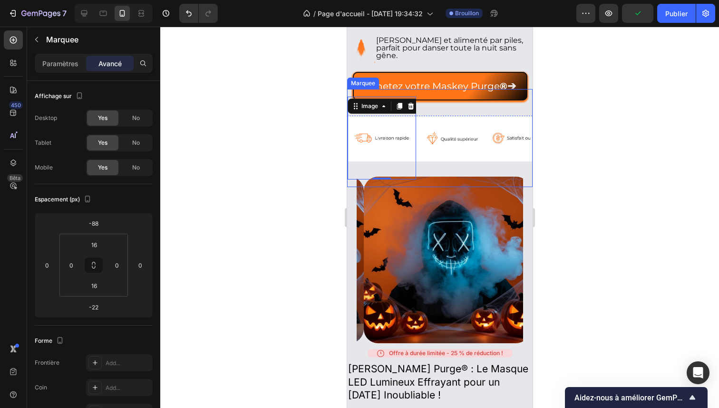
click at [480, 95] on div "Image 0 Image Image Image 0 Image Image Marquee" at bounding box center [440, 138] width 186 height 98
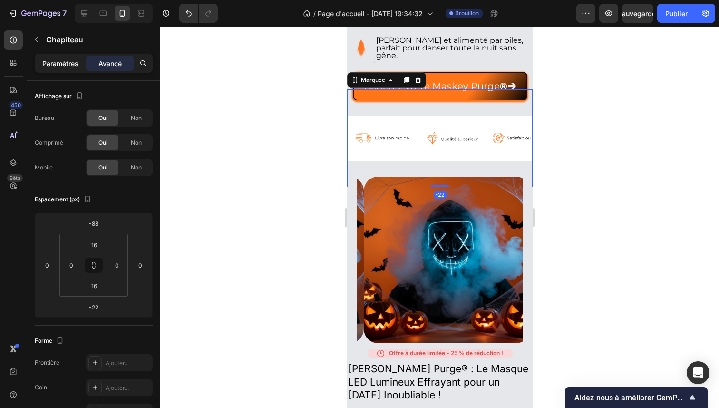
click at [64, 61] on font "Paramètres" at bounding box center [60, 63] width 36 height 8
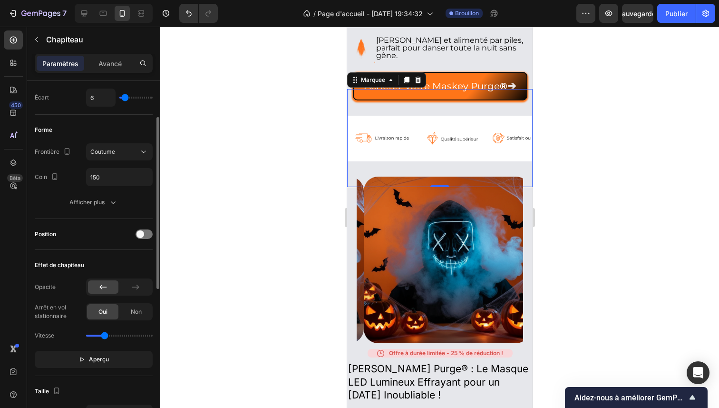
scroll to position [93, 0]
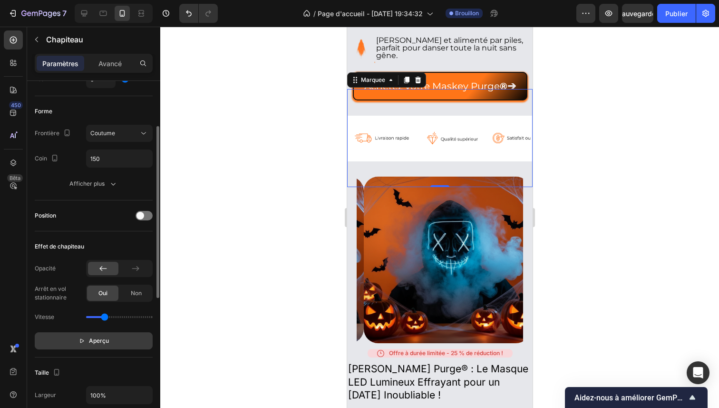
click at [98, 339] on font "Aperçu" at bounding box center [99, 340] width 20 height 7
drag, startPoint x: 107, startPoint y: 317, endPoint x: 97, endPoint y: 317, distance: 9.5
click at [97, 317] on input "range" at bounding box center [119, 317] width 67 height 2
click at [95, 318] on input "range" at bounding box center [119, 317] width 67 height 2
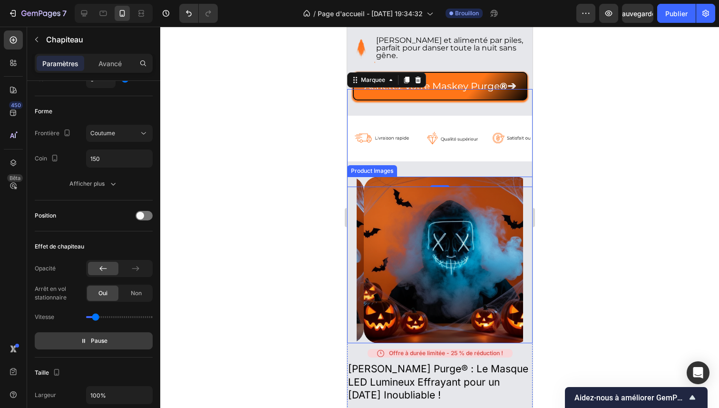
click at [302, 258] on div at bounding box center [439, 217] width 559 height 381
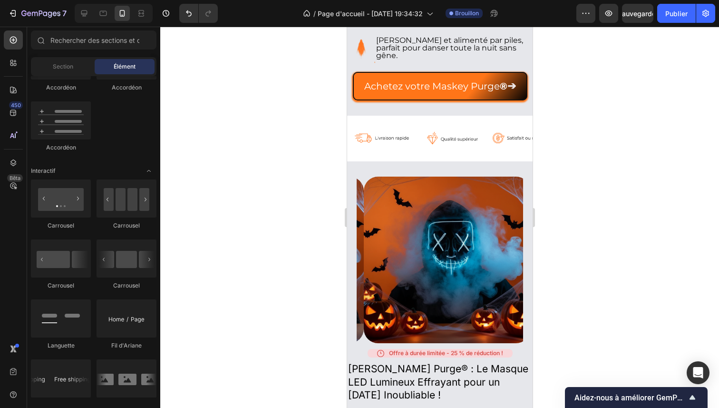
click at [655, 227] on div at bounding box center [439, 217] width 559 height 381
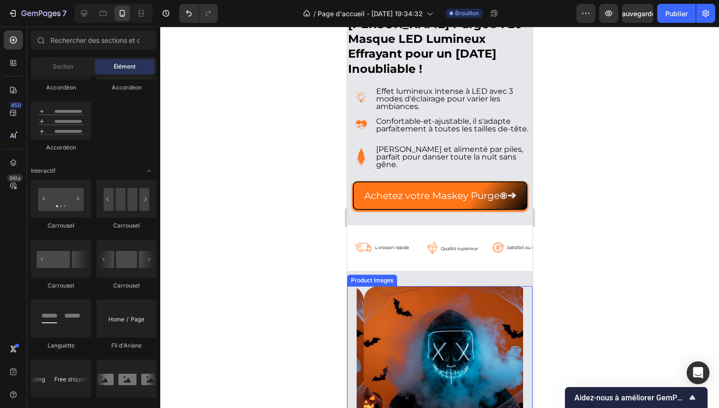
scroll to position [234, 0]
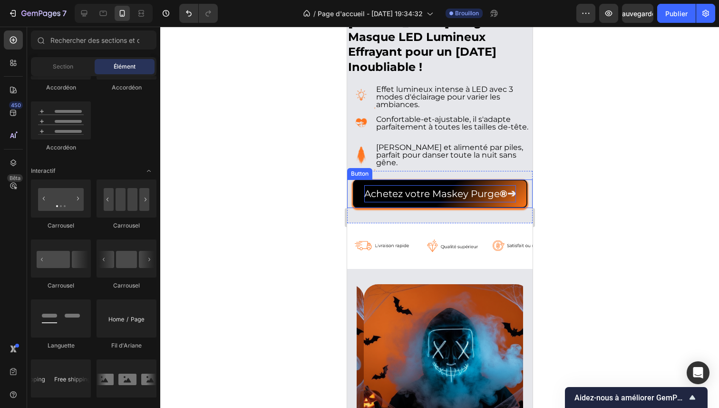
click at [449, 185] on p "Achetez votre Maskey Purge ® ➔" at bounding box center [440, 193] width 152 height 17
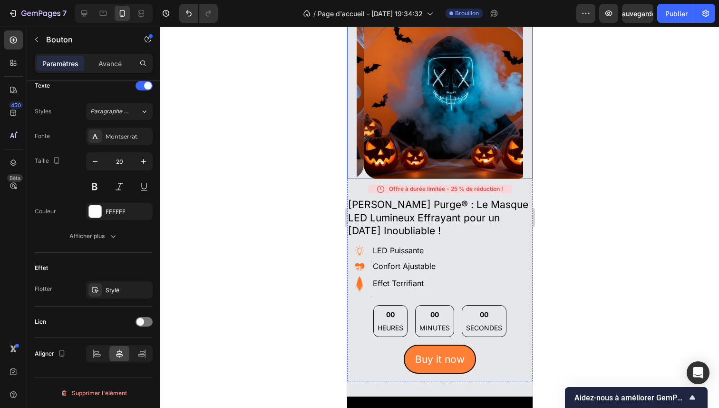
scroll to position [491, 0]
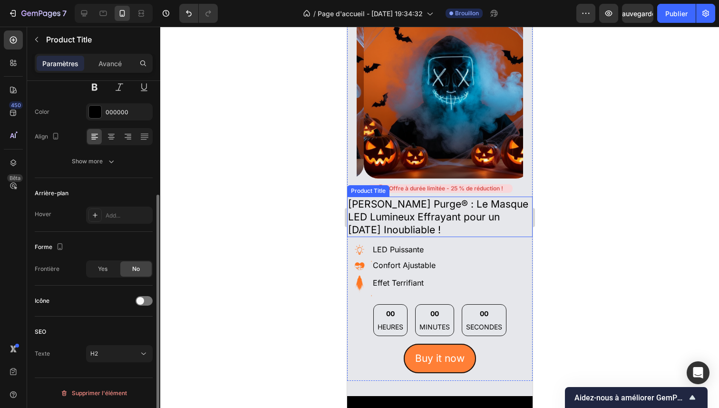
click at [435, 207] on h2 "[PERSON_NAME] Purge® : Le Masque LED Lumineux Effrayant pour un [DATE] Inoublia…" at bounding box center [440, 217] width 186 height 41
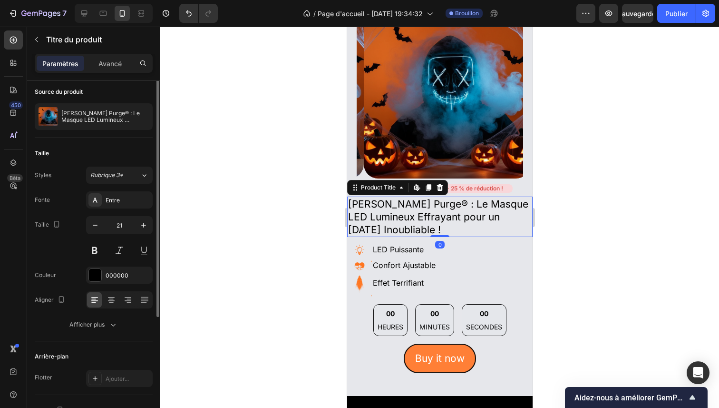
scroll to position [0, 0]
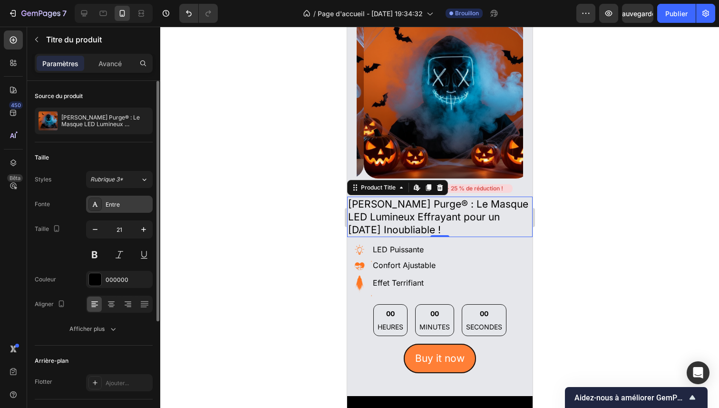
click at [127, 212] on div "Entre" at bounding box center [119, 204] width 67 height 17
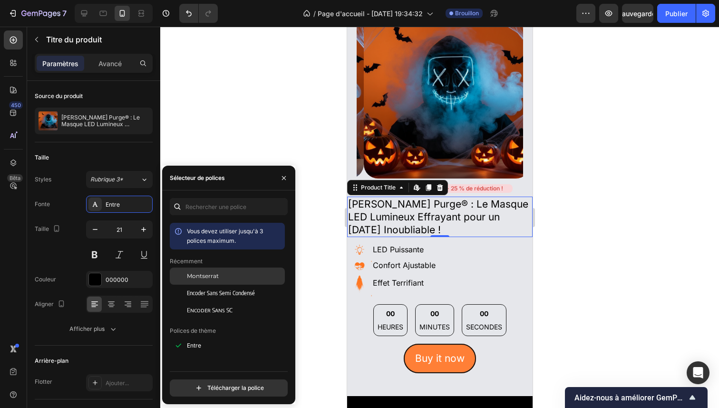
click at [202, 272] on font "Montserrat" at bounding box center [203, 275] width 32 height 7
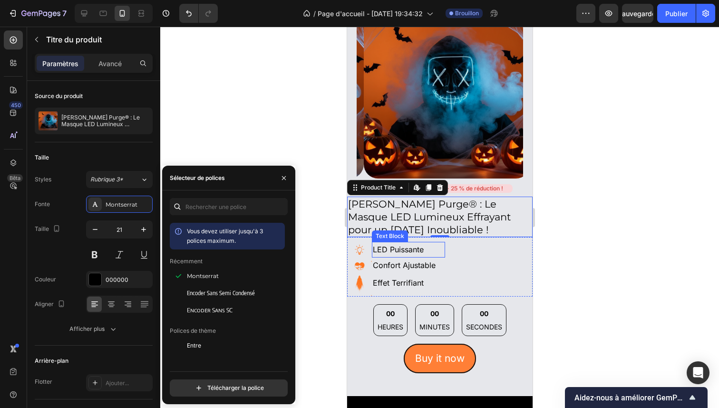
click at [416, 245] on p "LED Puissante" at bounding box center [408, 250] width 71 height 14
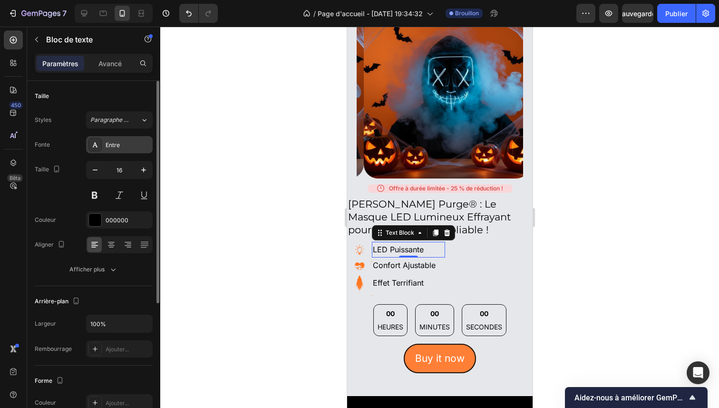
click at [129, 142] on div "Entre" at bounding box center [128, 145] width 45 height 9
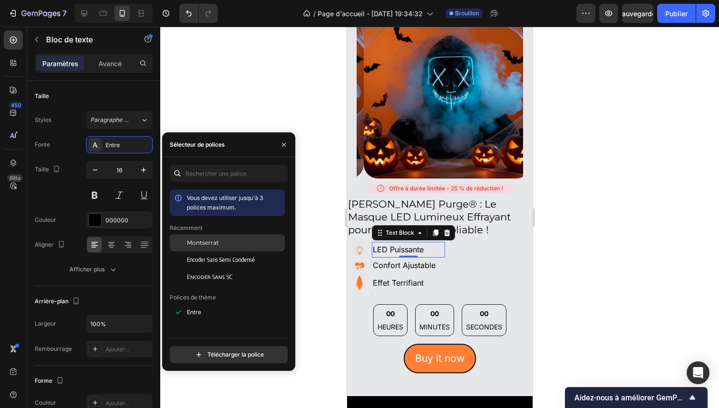
click at [201, 240] on font "Montserrat" at bounding box center [203, 242] width 32 height 7
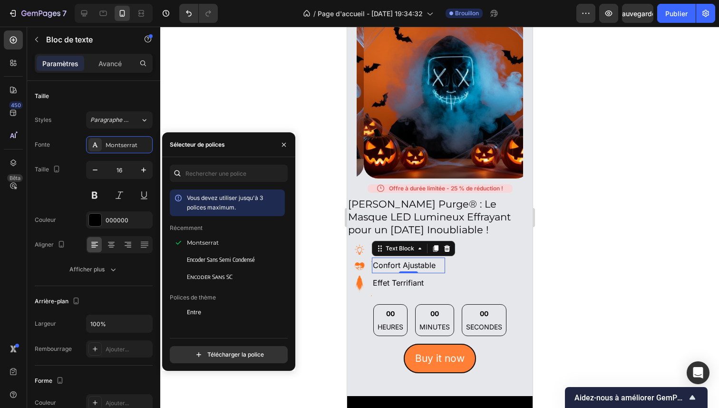
click at [404, 258] on p "Confort Ajustable" at bounding box center [408, 265] width 71 height 14
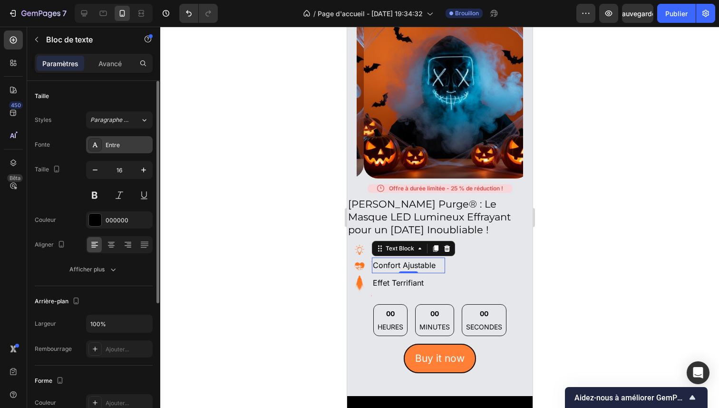
click at [114, 141] on div "Entre" at bounding box center [128, 145] width 45 height 9
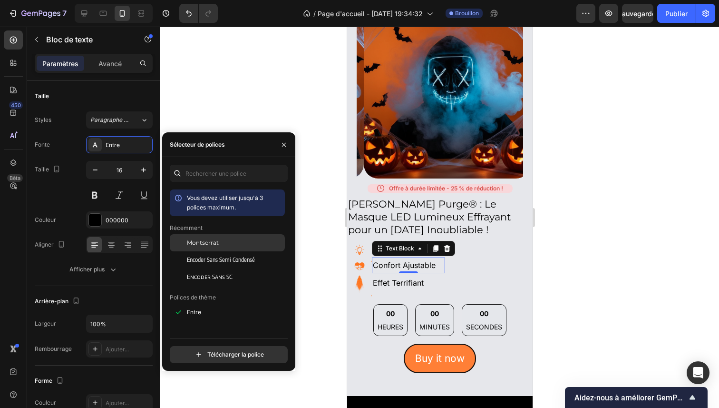
click at [226, 239] on div "Montserrat" at bounding box center [235, 242] width 96 height 9
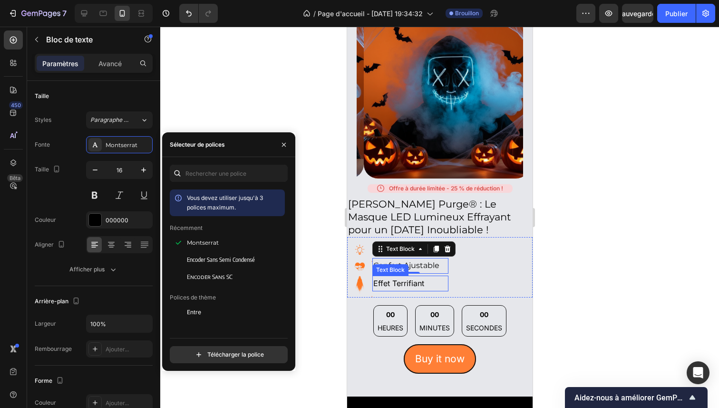
click at [384, 276] on p "Effet Terrifiant" at bounding box center [410, 283] width 74 height 14
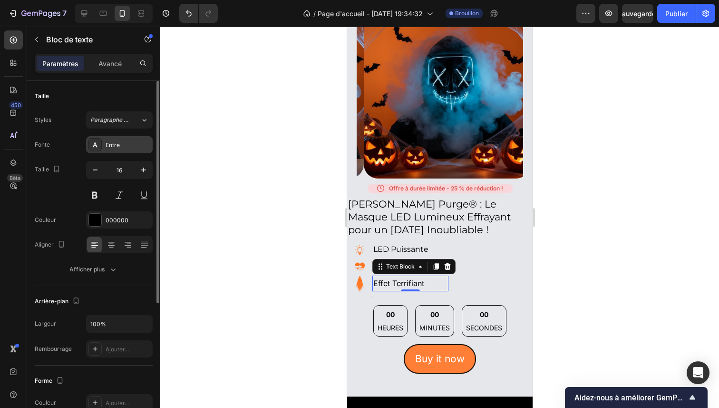
click at [117, 150] on div "Entre" at bounding box center [119, 144] width 67 height 17
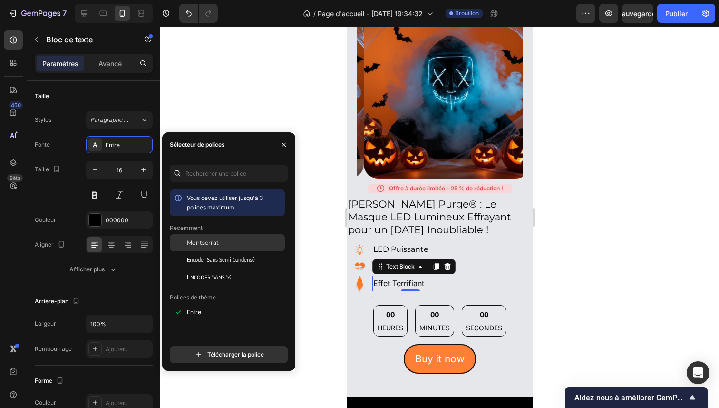
click at [206, 238] on div "Montserrat" at bounding box center [227, 242] width 115 height 17
click at [620, 273] on div at bounding box center [439, 217] width 559 height 381
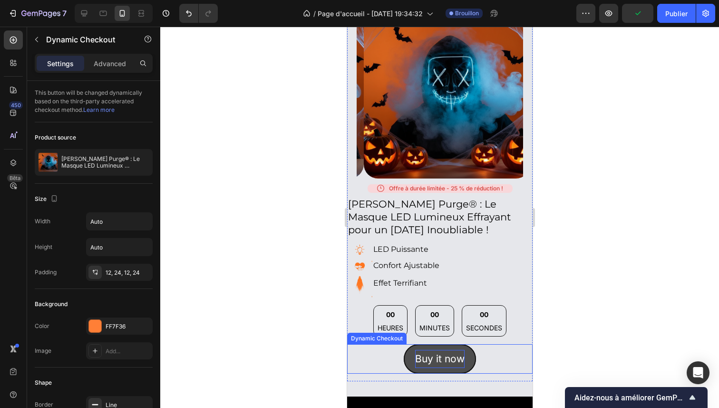
click at [446, 350] on div "Buy it now" at bounding box center [439, 359] width 49 height 18
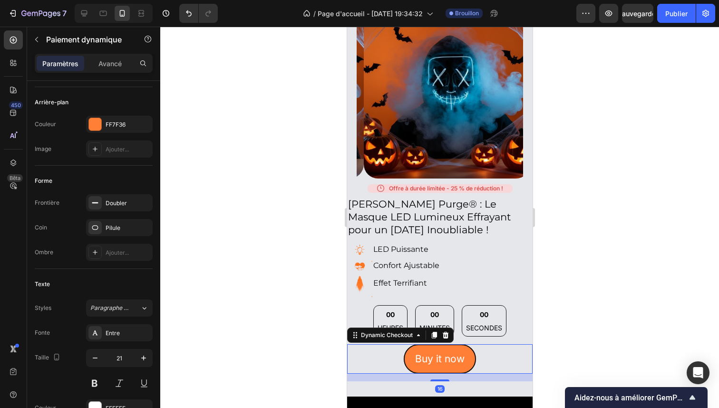
scroll to position [316, 0]
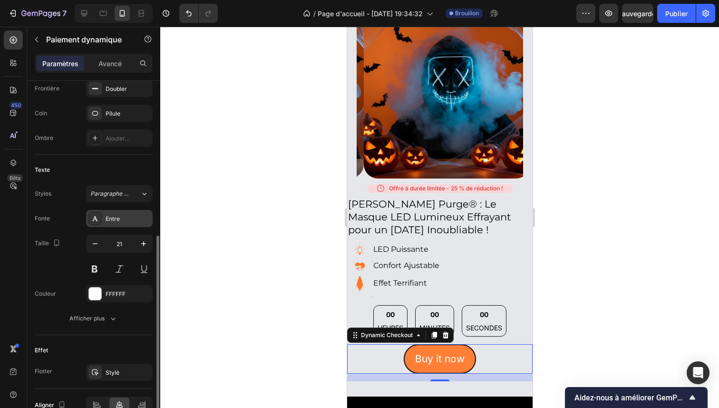
click at [128, 215] on div "Entre" at bounding box center [128, 219] width 45 height 9
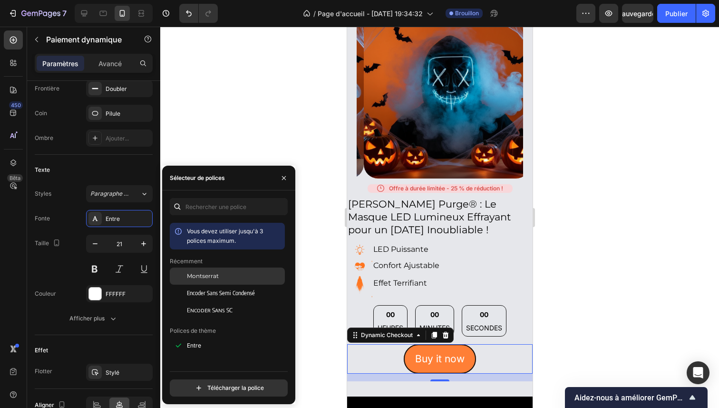
click at [200, 284] on div "Montserrat" at bounding box center [227, 275] width 115 height 17
click at [719, 257] on div at bounding box center [439, 217] width 559 height 381
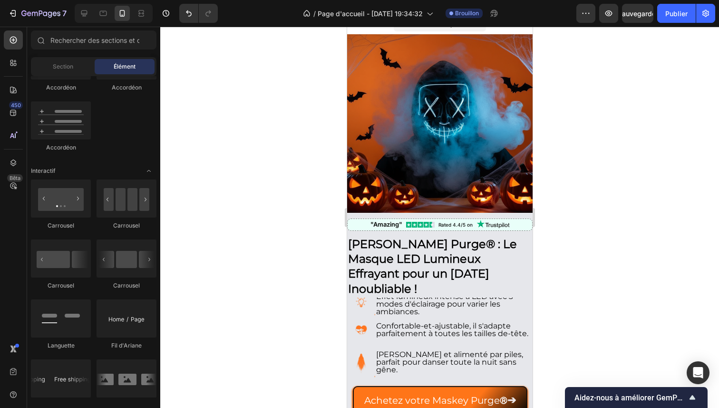
scroll to position [0, 0]
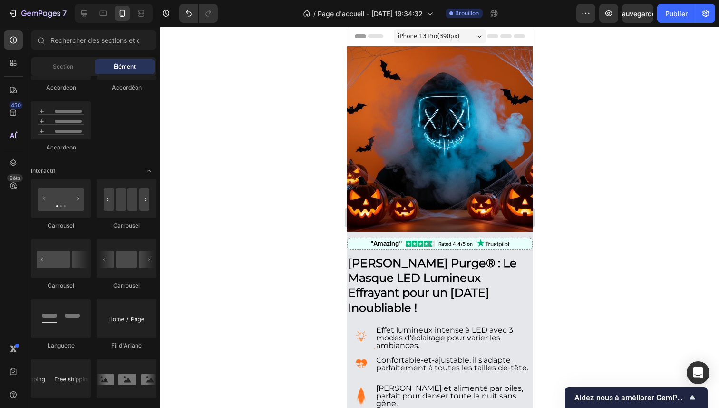
click at [635, 251] on div at bounding box center [439, 217] width 559 height 381
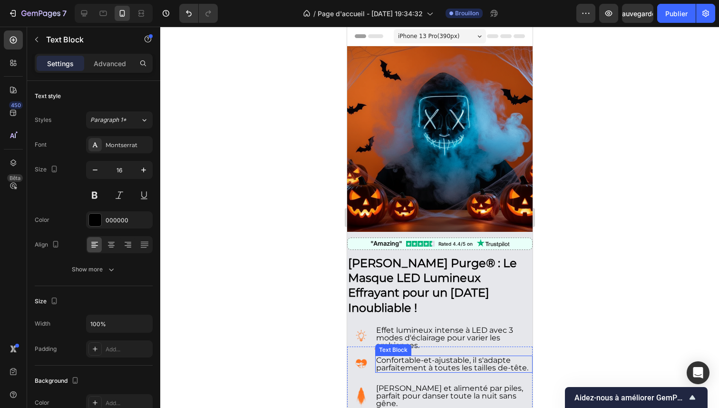
click at [457, 356] on p "Confortable-et-ajustable, il s'adapte parfaitement à toutes les tailles de-tête." at bounding box center [454, 363] width 156 height 15
click at [120, 62] on font "Avancé" at bounding box center [109, 63] width 23 height 8
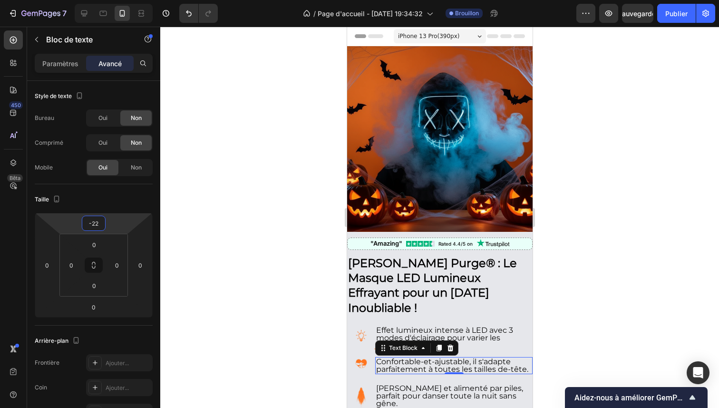
click at [112, 0] on html "7 / Page d'accueil - [DATE] 19:34:32 Brouillon Aperçu Sauvegarder Publier 450 B…" at bounding box center [359, 0] width 719 height 0
click at [689, 285] on div at bounding box center [439, 217] width 559 height 381
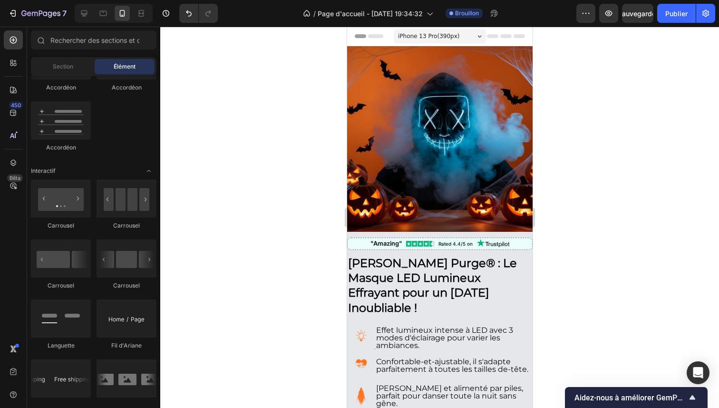
scroll to position [579, 0]
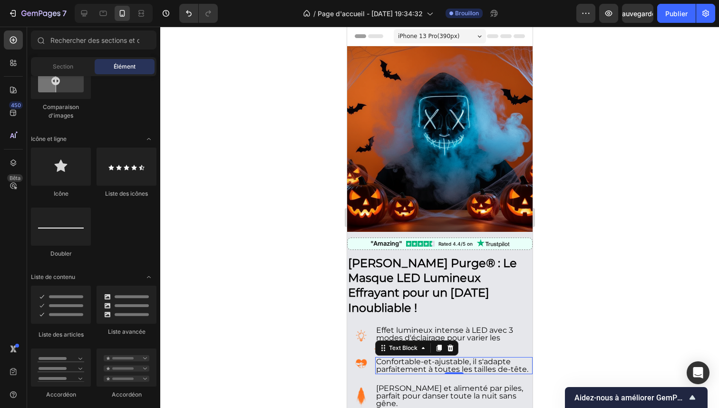
click at [402, 358] on p "Confortable-et-ajustable, il s'adapte parfaitement à toutes les tailles de-tête." at bounding box center [454, 365] width 156 height 15
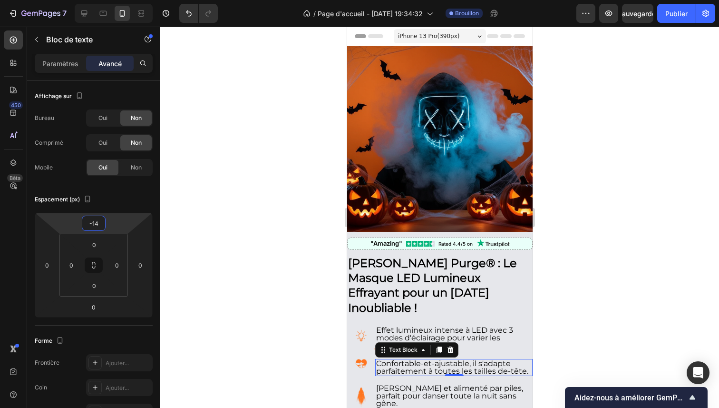
click at [126, 0] on html "7 / Page d'accueil - [DATE] 19:34:32 Brouillon Aperçu Sauvegarder Publier 450 B…" at bounding box center [359, 0] width 719 height 0
click at [611, 272] on div at bounding box center [439, 217] width 559 height 381
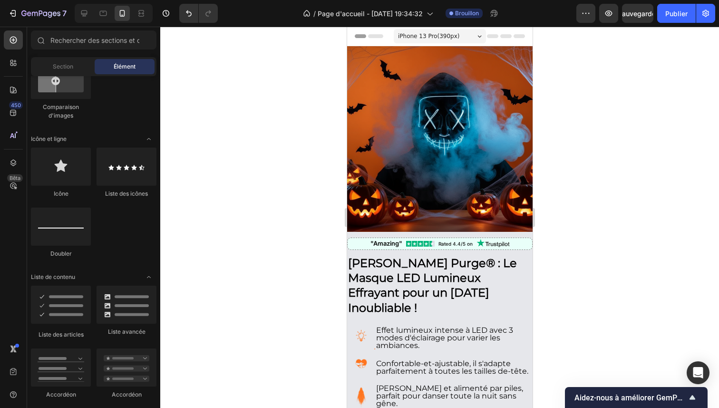
click at [593, 308] on div at bounding box center [439, 217] width 559 height 381
click at [428, 384] on p "[PERSON_NAME] et alimenté par piles, parfait pour danser toute la nuit sans gên…" at bounding box center [454, 395] width 156 height 23
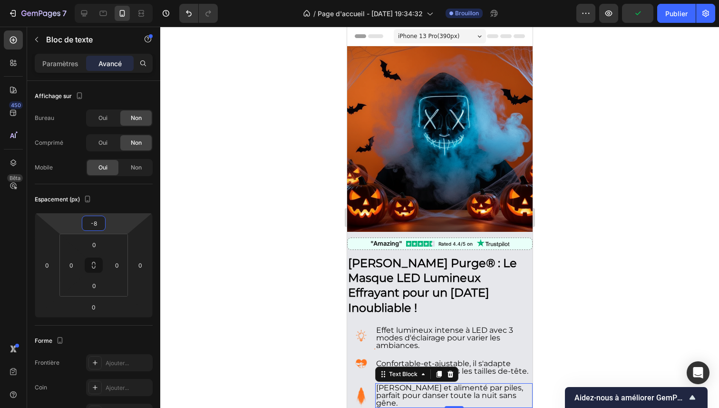
click at [113, 0] on html "7 / Page d'accueil - [DATE] 19:34:32 Brouillon Aperçu Publier 450 Bêta Sections…" at bounding box center [359, 0] width 719 height 0
click at [594, 237] on div at bounding box center [439, 217] width 559 height 381
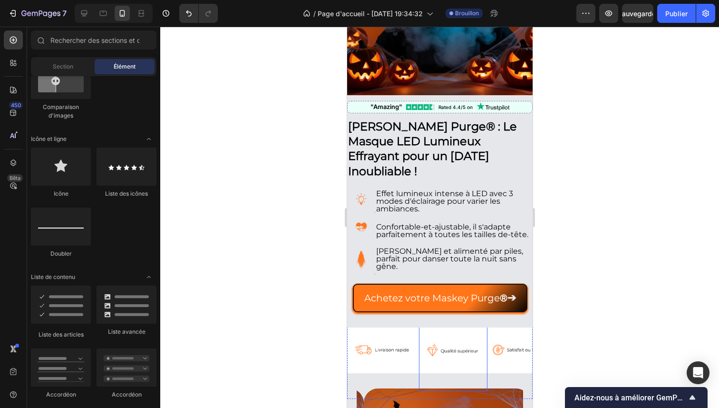
scroll to position [219, 0]
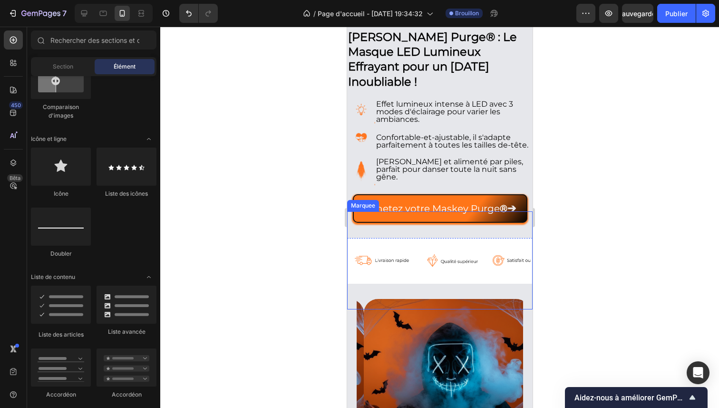
click at [487, 219] on div "Image" at bounding box center [454, 260] width 71 height 83
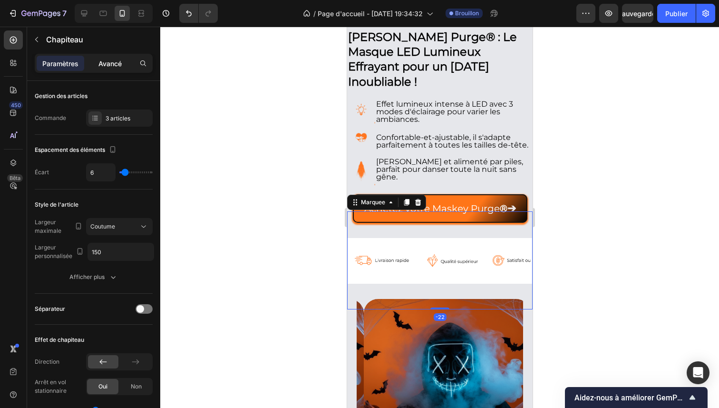
click at [119, 59] on p "Avancé" at bounding box center [109, 64] width 23 height 10
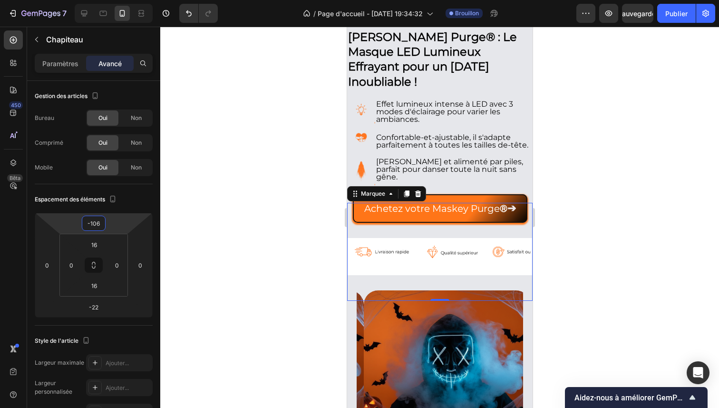
click at [113, 0] on html "7 / Page d'accueil - [DATE] 19:34:32 Brouillon Aperçu Sauvegarder Publier 450 B…" at bounding box center [359, 0] width 719 height 0
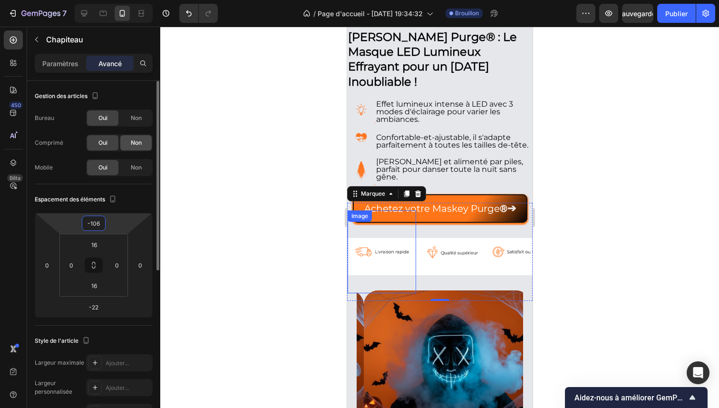
click at [136, 137] on div "Non" at bounding box center [135, 142] width 31 height 15
click at [139, 122] on span "Non" at bounding box center [136, 118] width 11 height 9
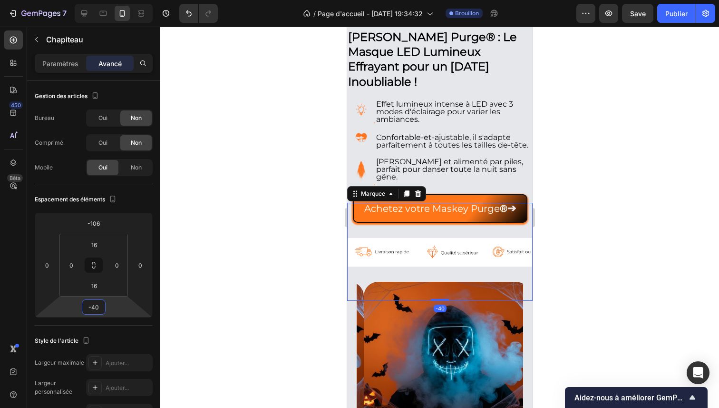
click at [115, 0] on html "7 / Page d'accueil - [DATE] 19:34:32 Brouillon Aperçu Save Publier 450 Bêta Sec…" at bounding box center [359, 0] width 719 height 0
click at [617, 205] on div at bounding box center [439, 217] width 559 height 381
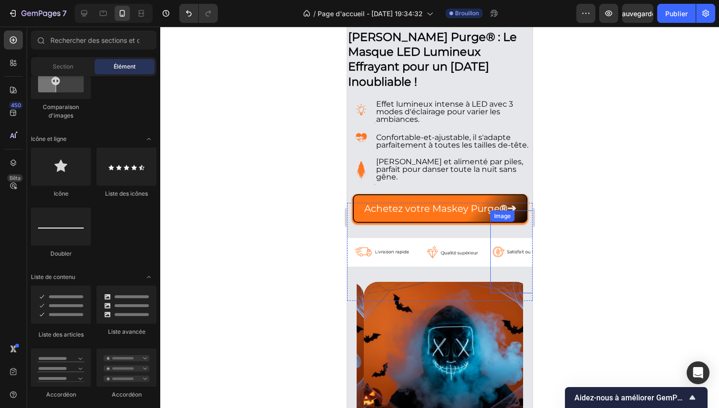
click at [680, 202] on div at bounding box center [439, 217] width 559 height 381
click at [719, 128] on div at bounding box center [439, 217] width 559 height 381
drag, startPoint x: 597, startPoint y: 109, endPoint x: 548, endPoint y: 125, distance: 51.5
click at [597, 109] on div at bounding box center [439, 217] width 559 height 381
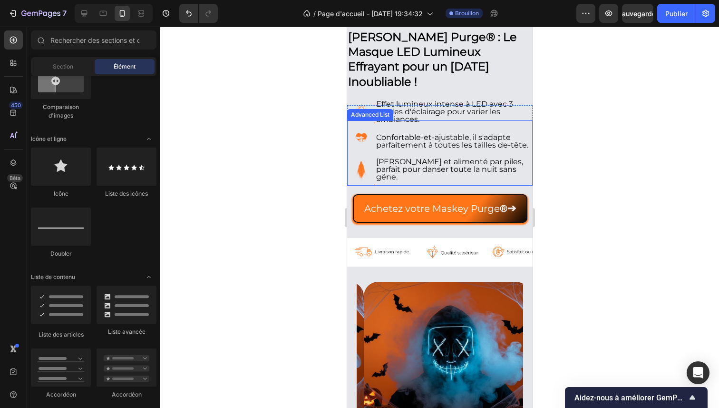
click at [299, 128] on div at bounding box center [439, 217] width 559 height 381
click at [258, 138] on div at bounding box center [439, 217] width 559 height 381
click at [622, 226] on div at bounding box center [439, 217] width 559 height 381
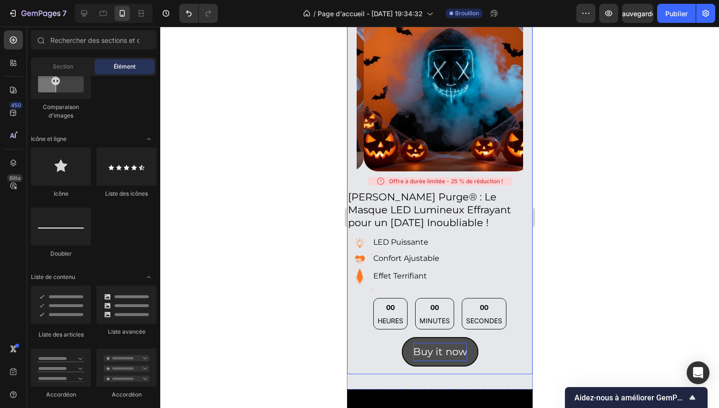
scroll to position [487, 0]
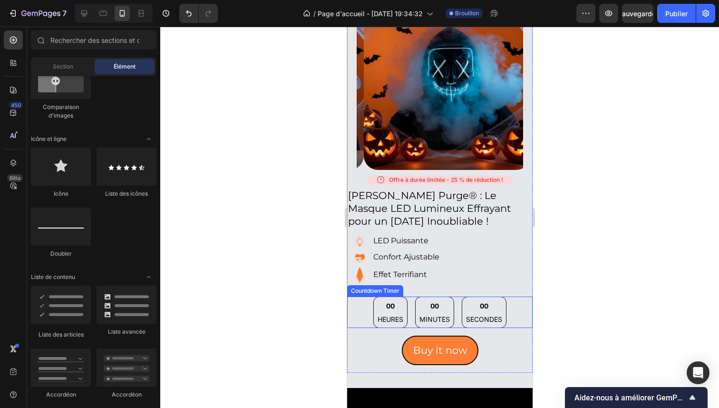
click at [436, 306] on div "00 MINUTES" at bounding box center [434, 312] width 39 height 32
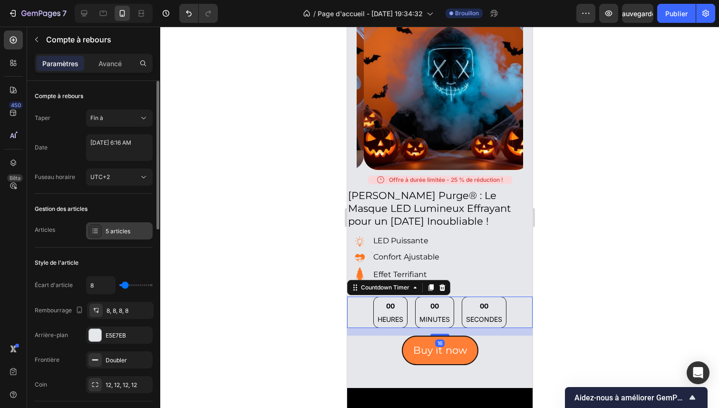
click at [121, 229] on font "5 articles" at bounding box center [118, 230] width 25 height 7
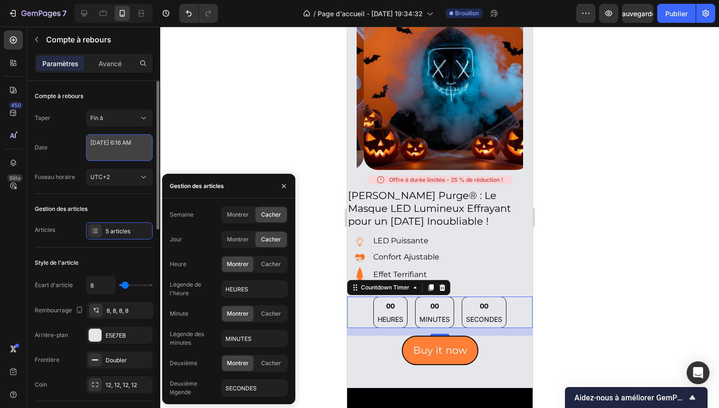
click at [121, 153] on textarea "[DATE] 6:16 AM" at bounding box center [119, 147] width 67 height 27
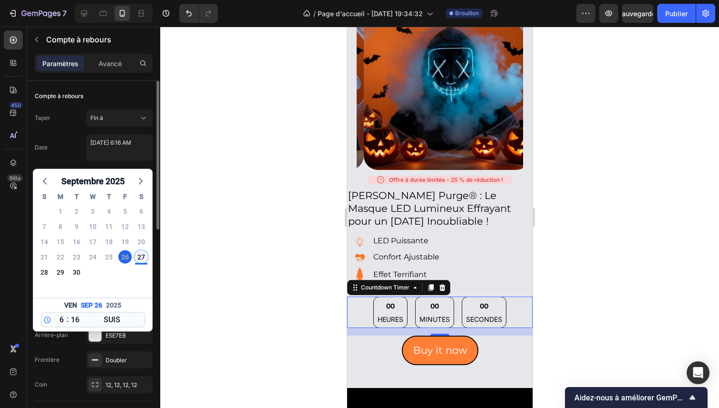
click at [136, 253] on div "27" at bounding box center [141, 256] width 13 height 13
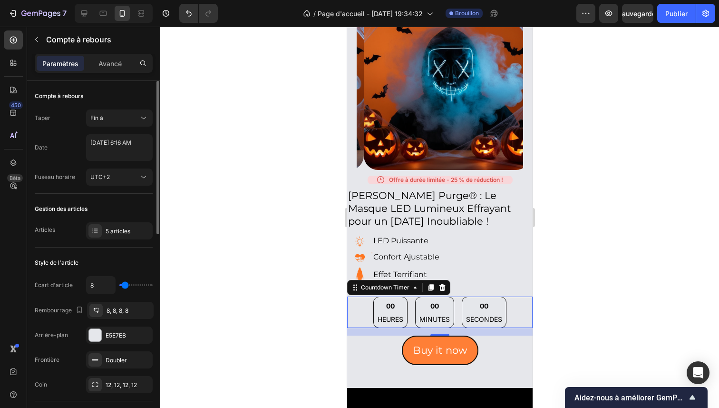
click at [240, 218] on div at bounding box center [439, 217] width 559 height 381
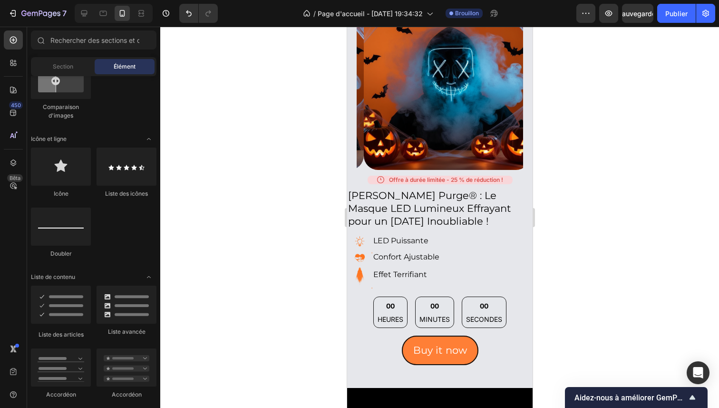
click at [240, 218] on div at bounding box center [439, 217] width 559 height 381
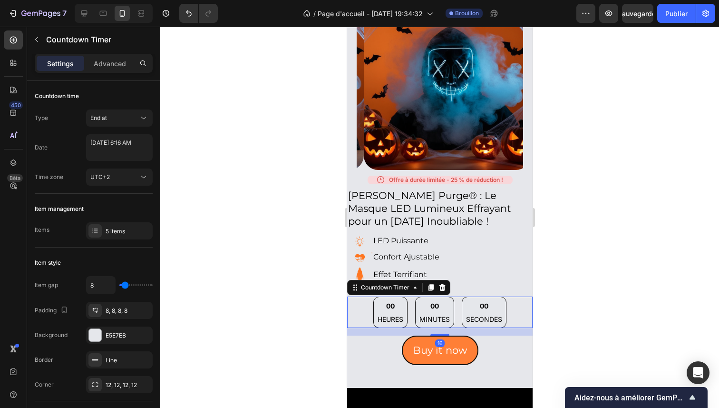
click at [404, 302] on div "00 HEURES 00 MINUTES 00 SECONDES" at bounding box center [439, 312] width 133 height 32
click at [115, 130] on div "Taper Fin à Date [DATE] 6:16 AM Fuseau horaire UTC+2" at bounding box center [94, 147] width 118 height 76
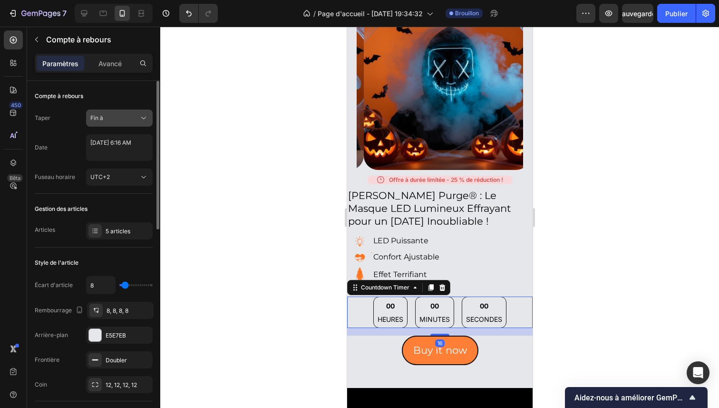
click at [117, 126] on button "Fin à" at bounding box center [119, 117] width 67 height 17
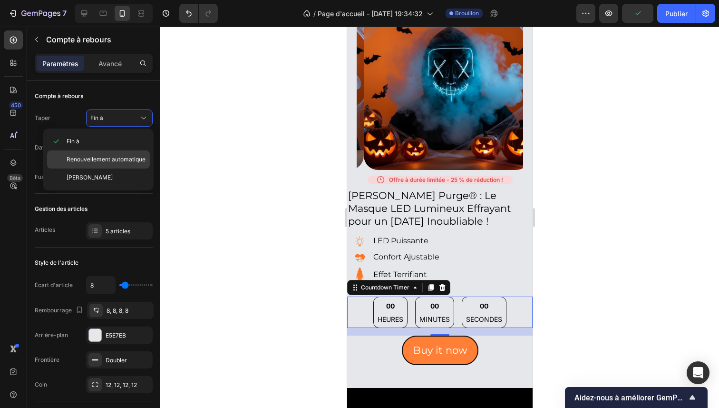
click at [116, 165] on div "Renouvellement automatique" at bounding box center [98, 159] width 103 height 18
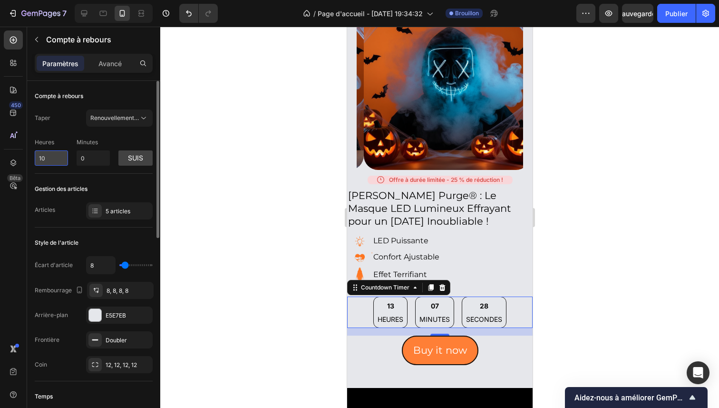
click at [52, 161] on input "10" at bounding box center [51, 157] width 33 height 15
drag, startPoint x: 52, startPoint y: 161, endPoint x: 40, endPoint y: 158, distance: 12.2
click at [40, 158] on input "10" at bounding box center [51, 157] width 33 height 15
click at [105, 165] on input "0" at bounding box center [93, 157] width 33 height 15
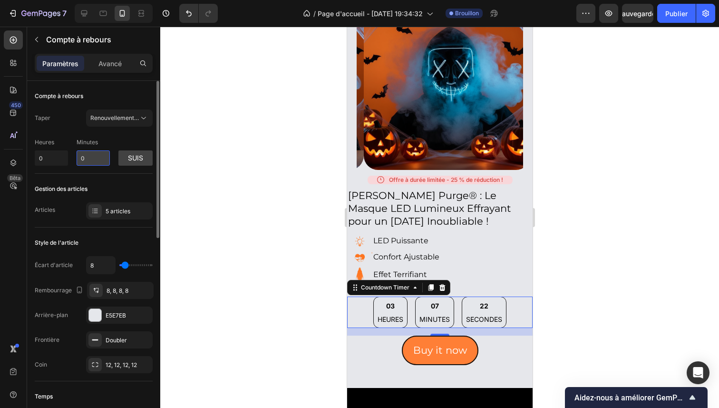
click at [105, 165] on input "0" at bounding box center [93, 157] width 33 height 15
click at [128, 152] on button "suis" at bounding box center [135, 157] width 34 height 15
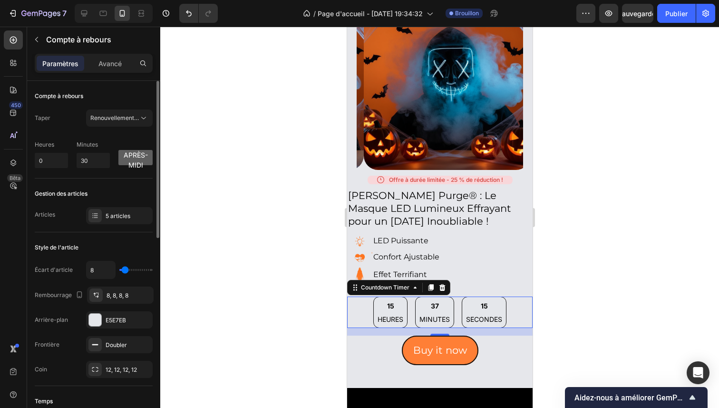
click at [133, 157] on font "après-midi" at bounding box center [136, 160] width 24 height 18
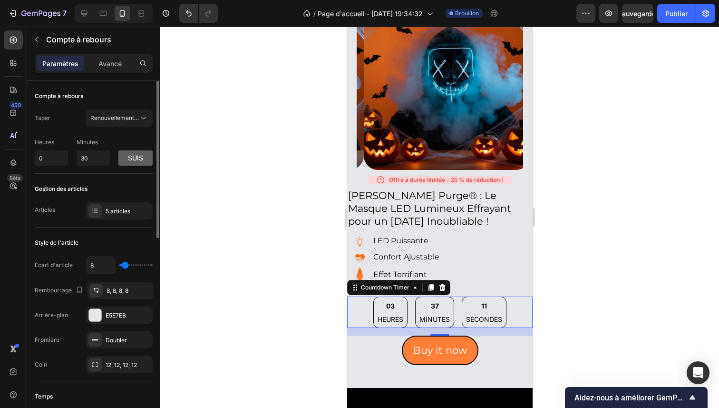
click at [136, 160] on font "suis" at bounding box center [135, 158] width 15 height 8
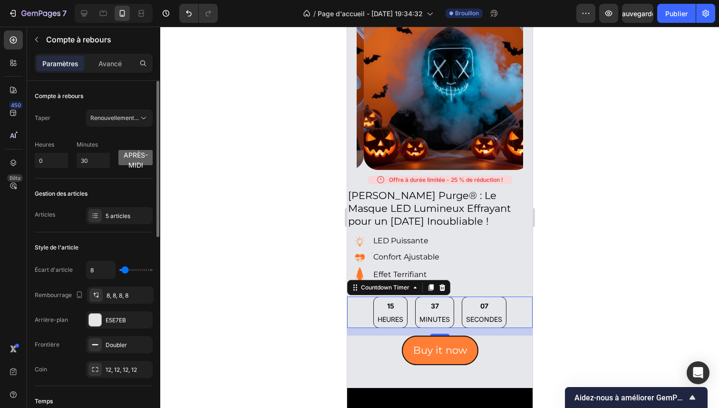
click at [226, 190] on div at bounding box center [439, 217] width 559 height 381
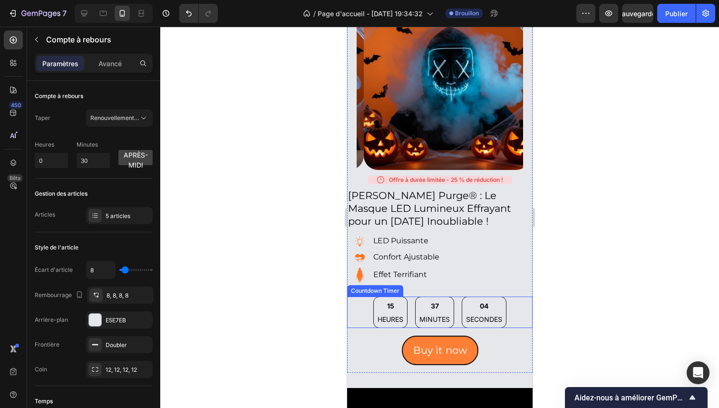
click at [384, 301] on div "15" at bounding box center [390, 306] width 26 height 10
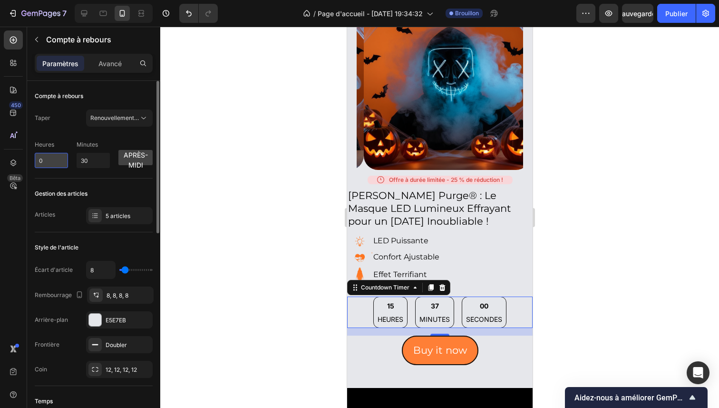
click at [62, 154] on input "0" at bounding box center [51, 160] width 33 height 15
click at [61, 157] on input "0" at bounding box center [51, 160] width 33 height 15
click at [65, 186] on div "Gestion des articles" at bounding box center [94, 193] width 118 height 15
click at [67, 161] on input "0" at bounding box center [51, 160] width 33 height 15
click at [69, 144] on div "Heures 0 Minutes 30 après-midi" at bounding box center [94, 152] width 118 height 36
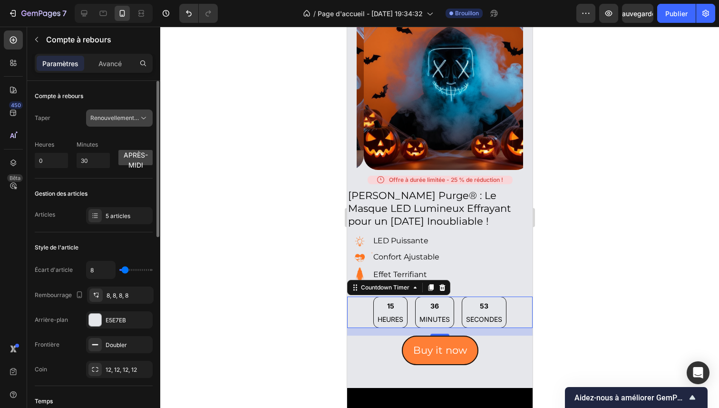
click at [125, 117] on font "Renouvellement automatique" at bounding box center [129, 117] width 79 height 7
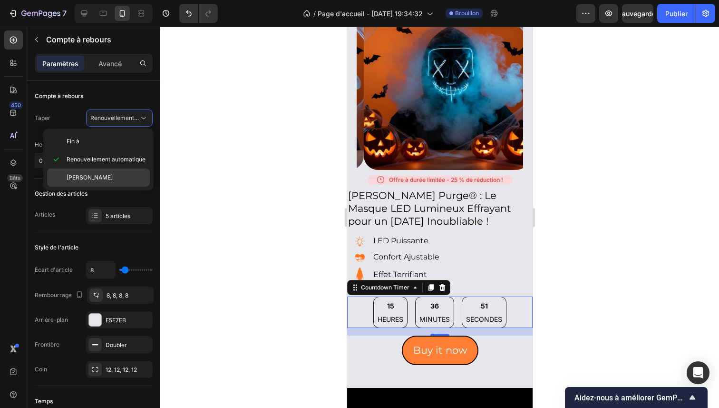
click at [111, 174] on p "[PERSON_NAME]" at bounding box center [106, 177] width 79 height 9
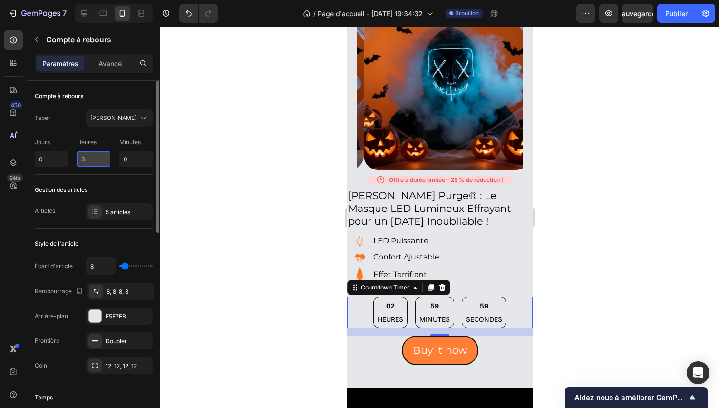
click at [100, 158] on input "3" at bounding box center [93, 158] width 33 height 15
click at [128, 156] on input "0" at bounding box center [135, 158] width 33 height 15
click at [214, 152] on div at bounding box center [439, 217] width 559 height 381
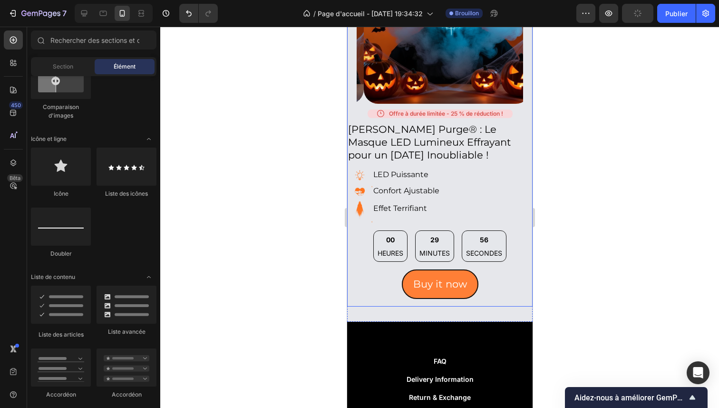
scroll to position [554, 0]
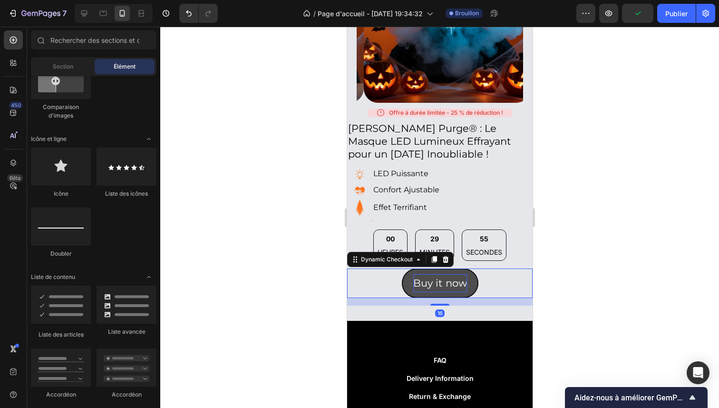
click at [432, 278] on div "Buy it now" at bounding box center [440, 283] width 54 height 18
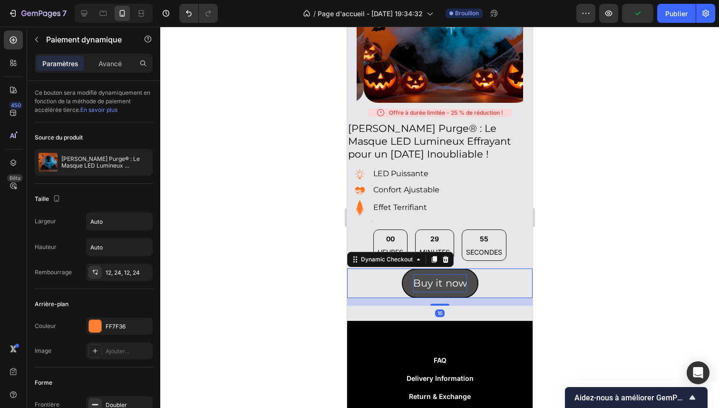
click at [432, 278] on div "Buy it now" at bounding box center [440, 283] width 54 height 18
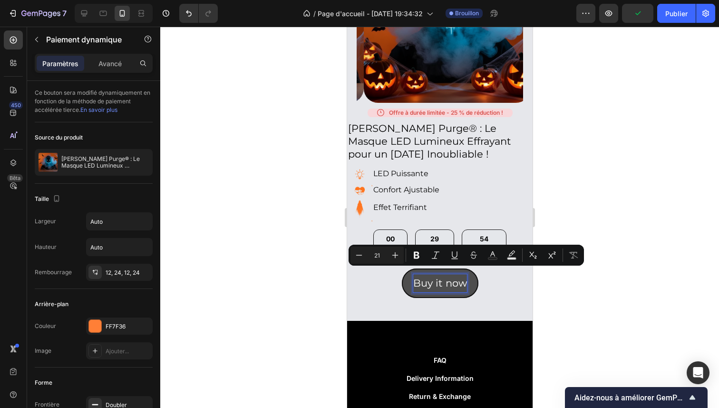
click at [432, 278] on p "Buy it now" at bounding box center [440, 283] width 54 height 18
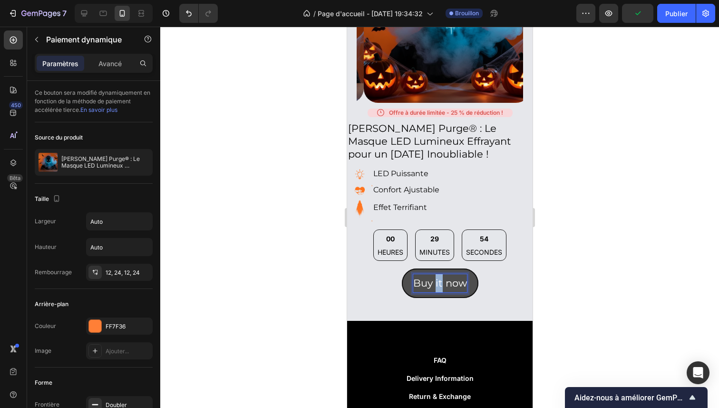
click at [432, 278] on p "Buy it now" at bounding box center [440, 283] width 54 height 18
click at [440, 277] on p "Buy it now" at bounding box center [440, 283] width 54 height 18
click at [408, 268] on button "Achetez" at bounding box center [440, 283] width 64 height 30
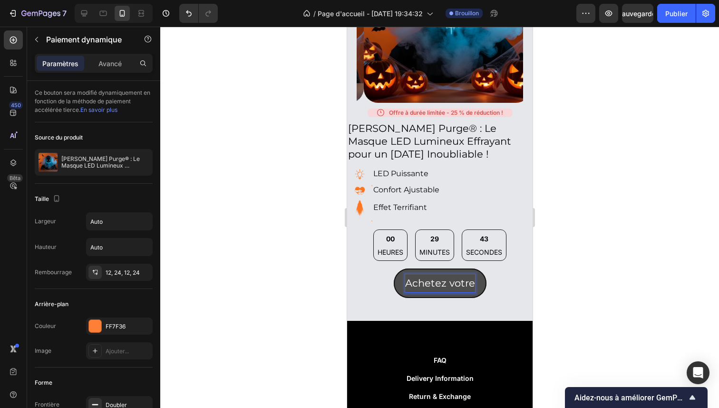
click at [394, 268] on button "Achetez votre" at bounding box center [440, 283] width 93 height 30
click at [373, 268] on button "Achetez votre Maskey" at bounding box center [439, 283] width 133 height 30
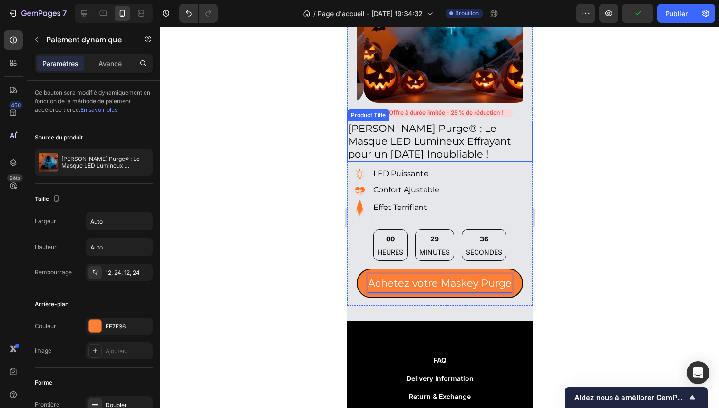
click at [422, 121] on h2 "[PERSON_NAME] Purge® : Le Masque LED Lumineux Effrayant pour un [DATE] Inoublia…" at bounding box center [440, 141] width 186 height 41
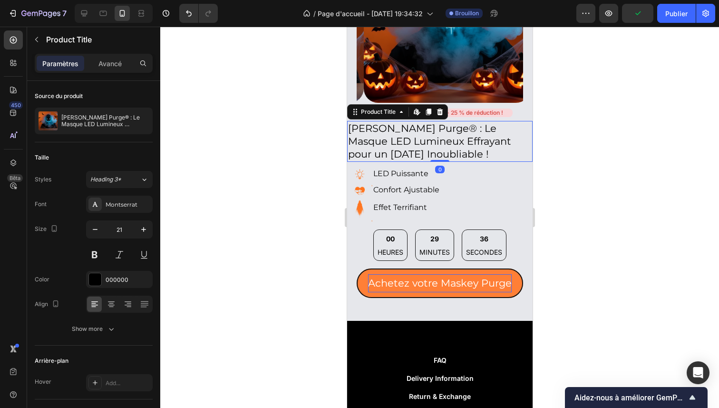
click at [422, 121] on h2 "[PERSON_NAME] Purge® : Le Masque LED Lumineux Effrayant pour un [DATE] Inoublia…" at bounding box center [440, 141] width 186 height 41
click at [424, 121] on h2 "[PERSON_NAME] Purge® : Le Masque LED Lumineux Effrayant pour un [DATE] Inoublia…" at bounding box center [440, 141] width 186 height 41
click at [423, 121] on h2 "[PERSON_NAME] Purge® : Le Masque LED Lumineux Effrayant pour un [DATE] Inoublia…" at bounding box center [440, 141] width 186 height 41
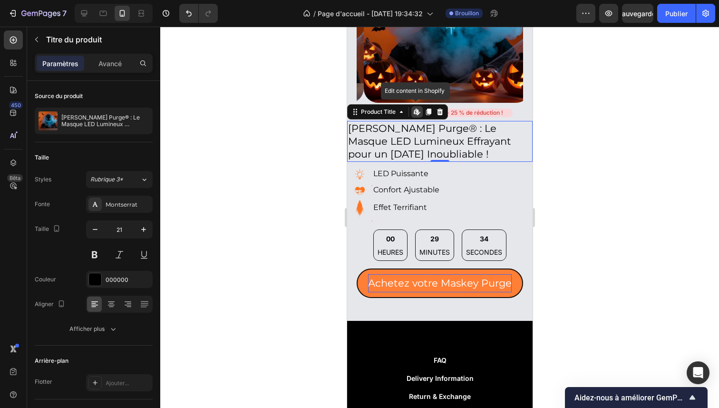
click at [423, 121] on h2 "[PERSON_NAME] Purge® : Le Masque LED Lumineux Effrayant pour un [DATE] Inoublia…" at bounding box center [440, 141] width 186 height 41
click at [424, 121] on h2 "[PERSON_NAME] Purge® : Le Masque LED Lumineux Effrayant pour un [DATE] Inoublia…" at bounding box center [440, 141] width 186 height 41
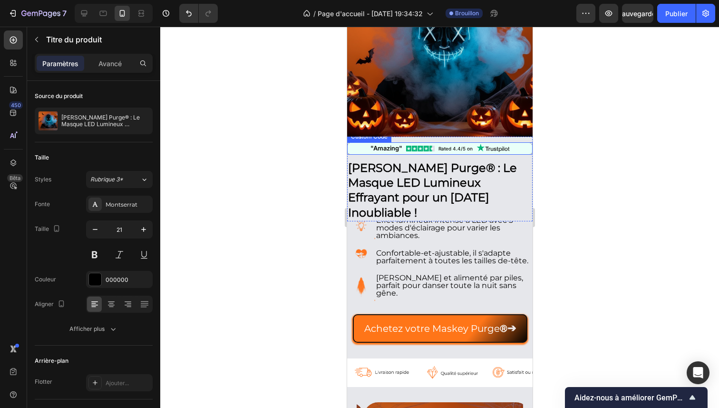
scroll to position [88, 0]
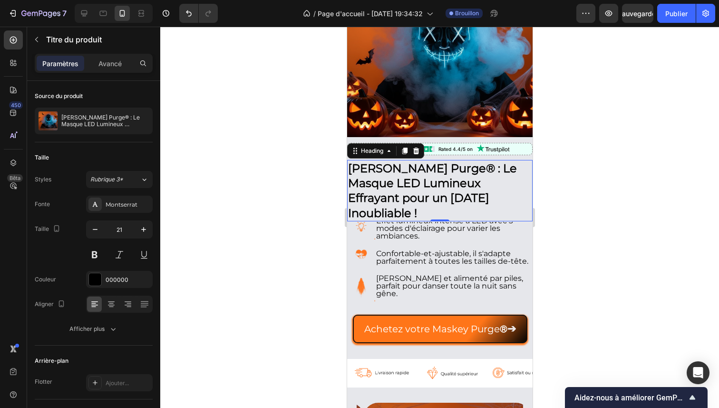
click at [433, 166] on strong "[PERSON_NAME] Purge® : Le Masque LED Lumineux Effrayant pour un [DATE] Inoublia…" at bounding box center [432, 190] width 169 height 59
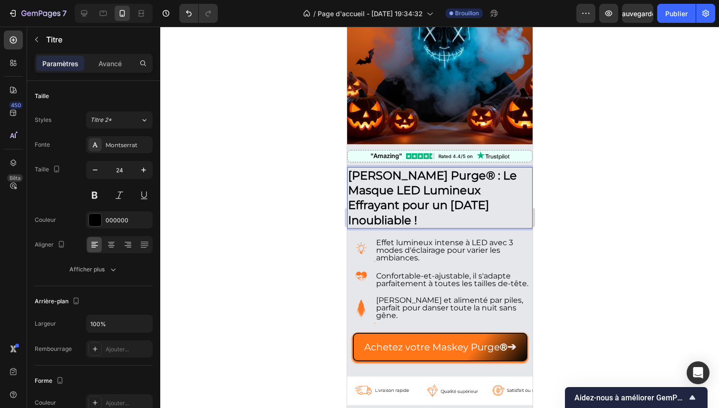
click at [433, 168] on strong "[PERSON_NAME] Purge® : Le Masque LED Lumineux Effrayant pour un [DATE] Inoublia…" at bounding box center [432, 197] width 169 height 59
click at [432, 168] on strong "[PERSON_NAME] Purge® : Le Masque LED Lumineux Effrayant pour un [DATE] Inoublia…" at bounding box center [432, 197] width 169 height 59
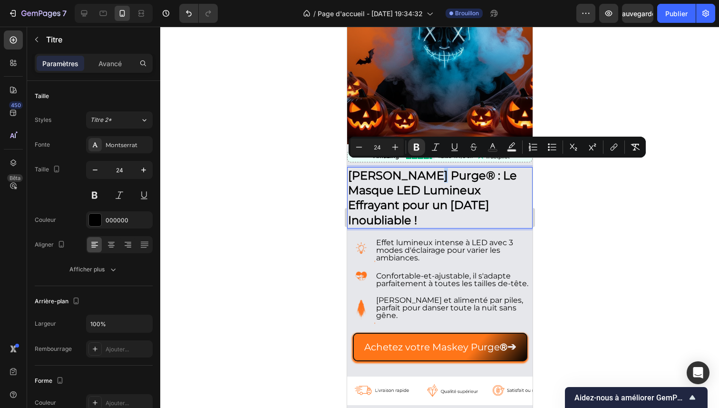
copy strong "®"
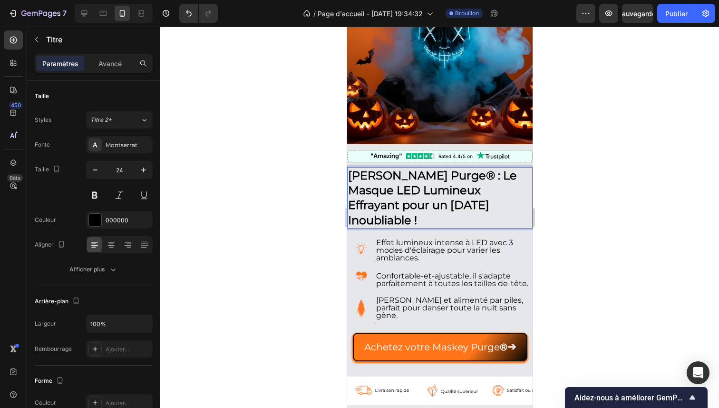
click at [400, 188] on strong "[PERSON_NAME] Purge® : Le Masque LED Lumineux Effrayant pour un [DATE] Inoublia…" at bounding box center [432, 197] width 169 height 59
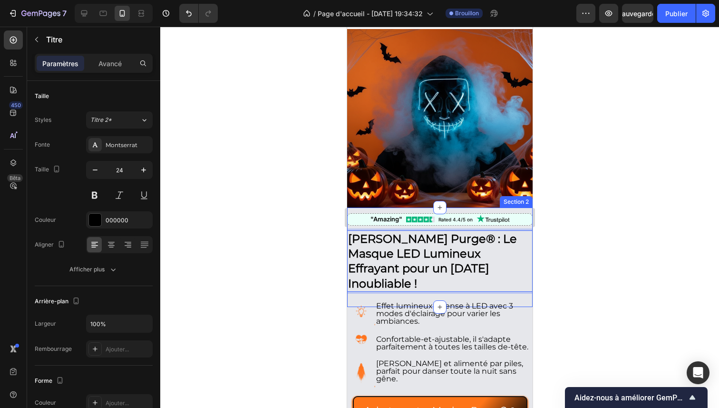
scroll to position [0, 0]
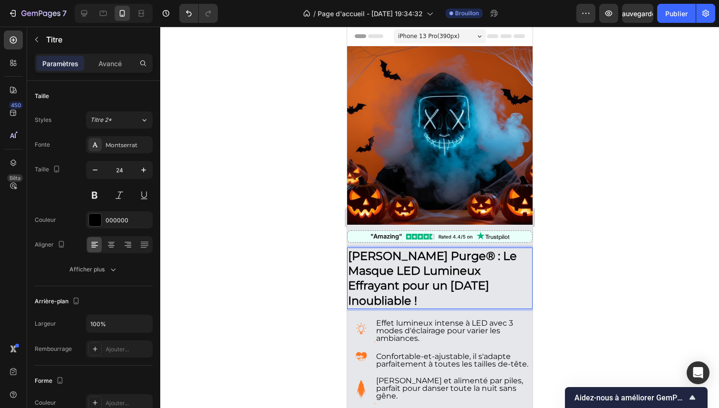
click at [431, 251] on strong "[PERSON_NAME] Purge® : Le Masque LED Lumineux Effrayant pour un [DATE] Inoublia…" at bounding box center [432, 278] width 169 height 59
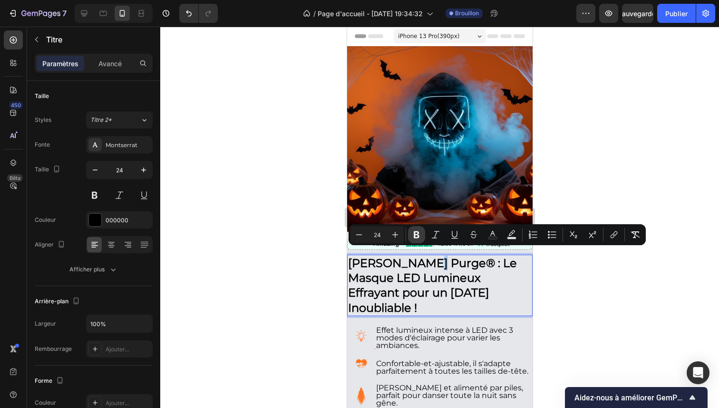
click at [421, 236] on icon "Editor contextual toolbar" at bounding box center [417, 235] width 10 height 10
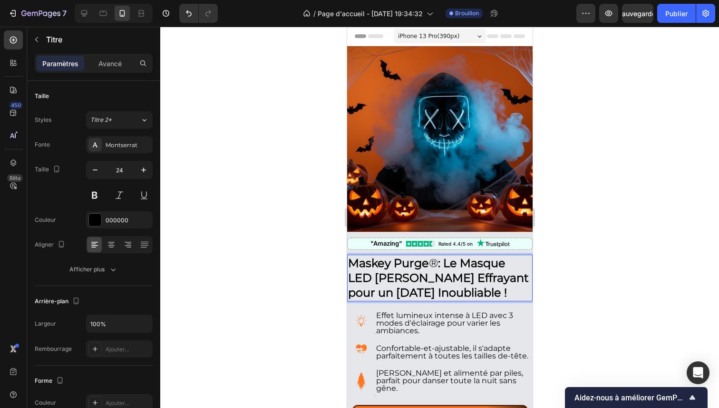
click at [454, 273] on strong ": Le Masque LED [PERSON_NAME] Effrayant pour un [DATE] Inoubliable !" at bounding box center [438, 277] width 181 height 43
click at [436, 257] on p "[PERSON_NAME] Purge ® : Le Masque LED Lumineux Effrayant pour un [DATE] Inoubli…" at bounding box center [440, 278] width 184 height 45
click at [434, 256] on p "[PERSON_NAME] Purge ® : Le Masque LED Lumineux Effrayant pour un [DATE] Inoubli…" at bounding box center [440, 278] width 184 height 45
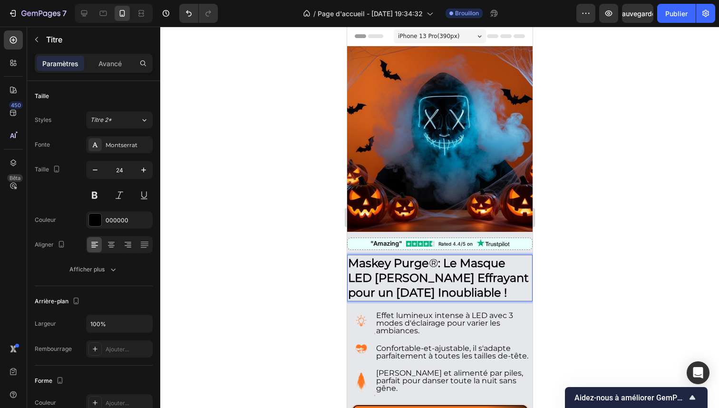
click at [432, 256] on p "[PERSON_NAME] Purge ® : Le Masque LED Lumineux Effrayant pour un [DATE] Inoubli…" at bounding box center [440, 278] width 184 height 45
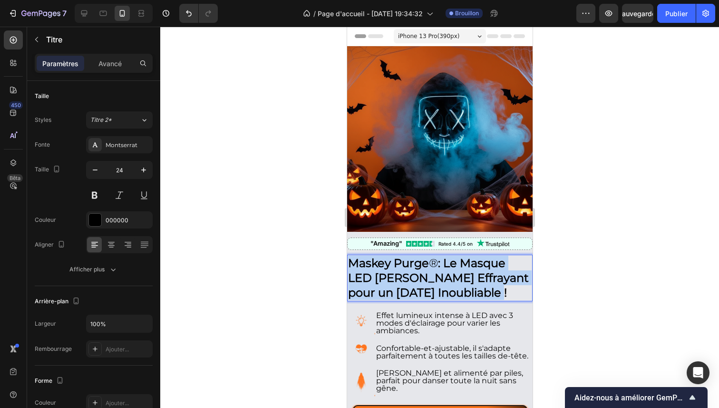
click at [432, 256] on p "[PERSON_NAME] Purge ® : Le Masque LED Lumineux Effrayant pour un [DATE] Inoubli…" at bounding box center [440, 278] width 184 height 45
click at [433, 256] on p "[PERSON_NAME] Purge ® : Le Masque LED Lumineux Effrayant pour un [DATE] Inoubli…" at bounding box center [440, 278] width 184 height 45
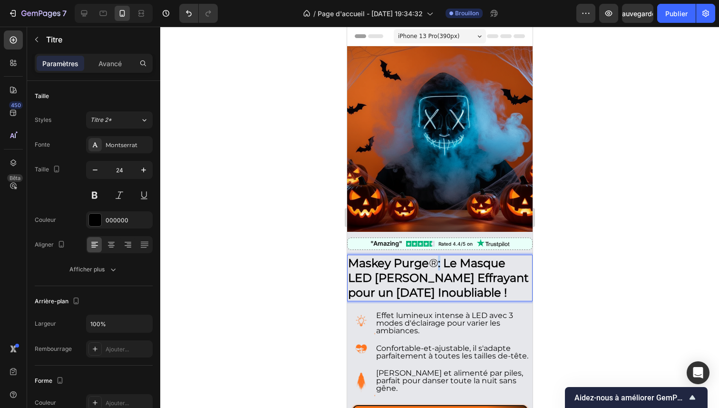
click at [433, 256] on p "[PERSON_NAME] Purge ® : Le Masque LED Lumineux Effrayant pour un [DATE] Inoubli…" at bounding box center [440, 278] width 184 height 45
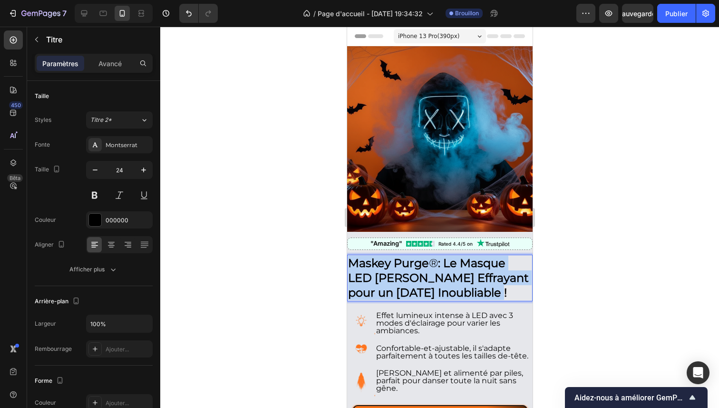
click at [433, 256] on p "[PERSON_NAME] Purge ® : Le Masque LED Lumineux Effrayant pour un [DATE] Inoubli…" at bounding box center [440, 278] width 184 height 45
click at [435, 256] on p "[PERSON_NAME] Purge ® : Le Masque LED Lumineux Effrayant pour un [DATE] Inoubli…" at bounding box center [440, 278] width 184 height 45
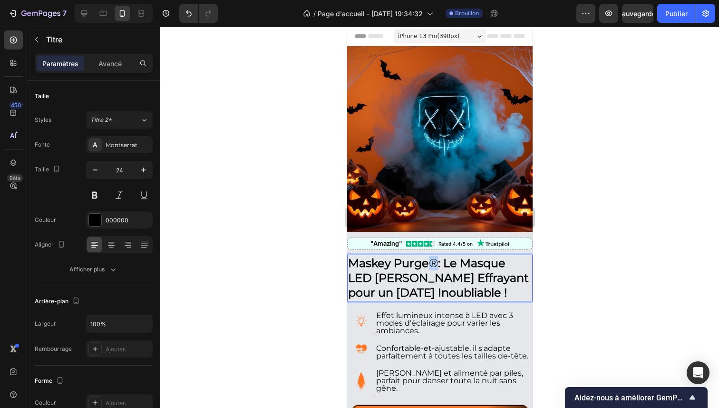
click at [431, 256] on p "[PERSON_NAME] Purge ® : Le Masque LED Lumineux Effrayant pour un [DATE] Inoubli…" at bounding box center [440, 278] width 184 height 45
click at [433, 256] on p "[PERSON_NAME] Purge ® : Le Masque LED Lumineux Effrayant pour un [DATE] Inoubli…" at bounding box center [440, 278] width 184 height 45
click at [431, 257] on p "[PERSON_NAME] Purge ® : Le Masque LED Lumineux Effrayant pour un [DATE] Inoubli…" at bounding box center [440, 278] width 184 height 45
click at [98, 195] on button at bounding box center [94, 195] width 17 height 17
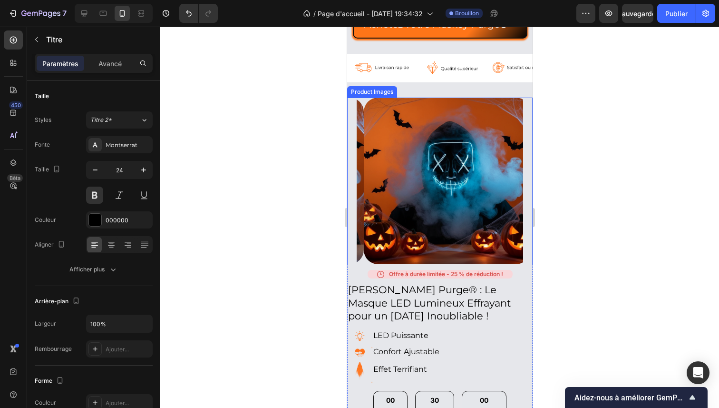
scroll to position [599, 0]
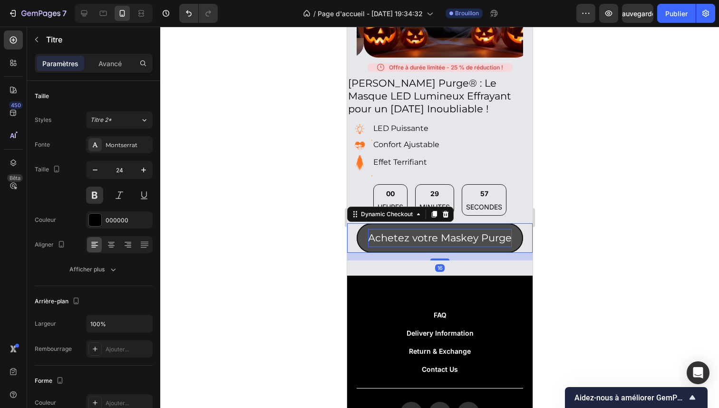
click at [504, 229] on p "Achetez votre Maskey Purge" at bounding box center [440, 238] width 144 height 18
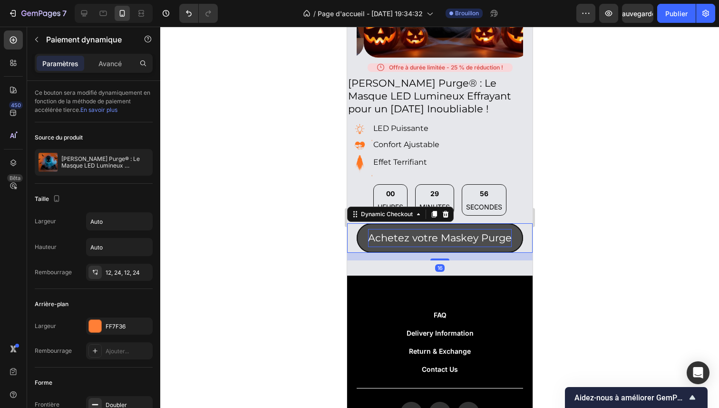
click at [504, 230] on p "Achetez votre Maskey Purge" at bounding box center [440, 238] width 144 height 18
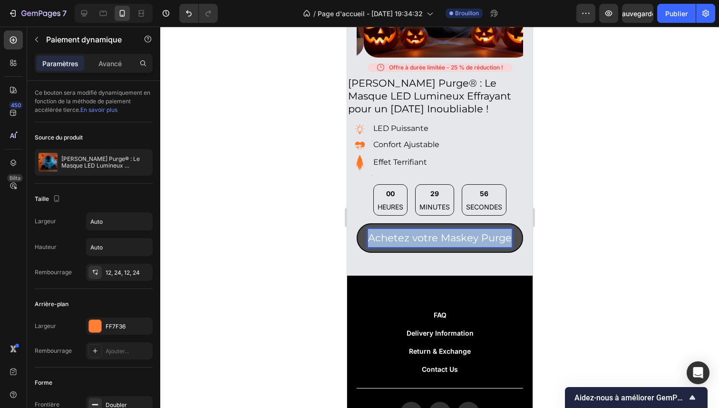
click at [504, 230] on p "Achetez votre Maskey Purge" at bounding box center [440, 238] width 144 height 18
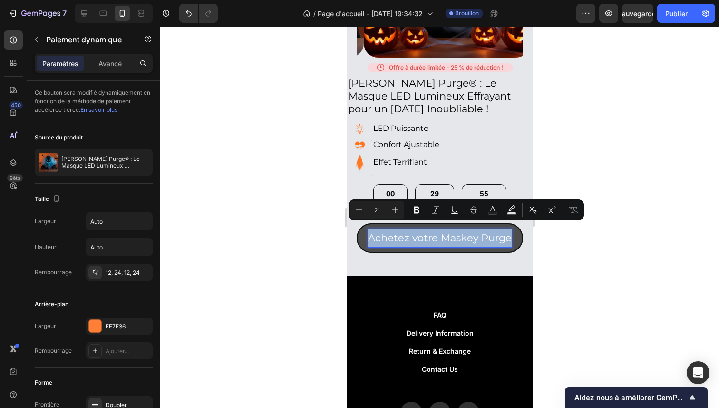
click at [505, 231] on p "Achetez votre Maskey Purge" at bounding box center [440, 238] width 144 height 18
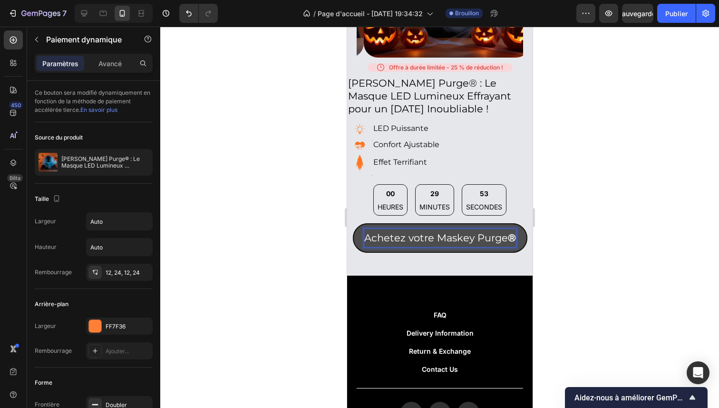
click at [648, 192] on div at bounding box center [439, 217] width 559 height 381
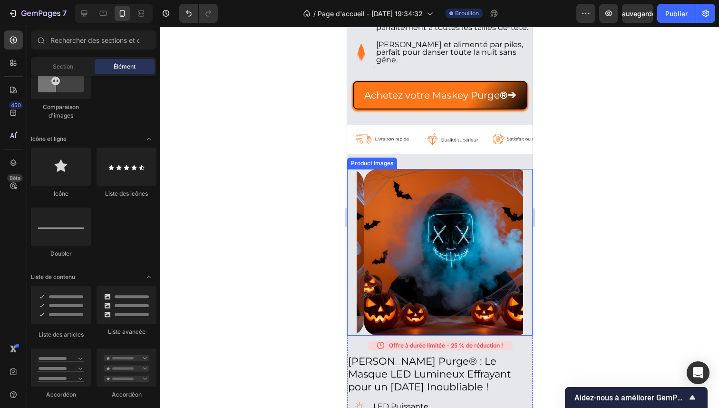
scroll to position [321, 0]
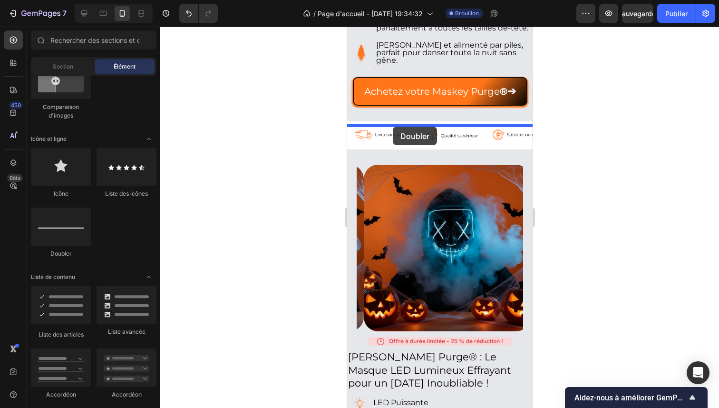
drag, startPoint x: 405, startPoint y: 251, endPoint x: 393, endPoint y: 127, distance: 124.9
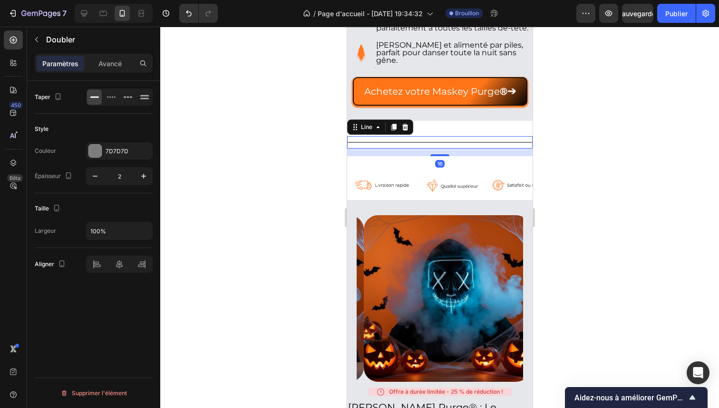
click at [243, 129] on div at bounding box center [439, 217] width 559 height 381
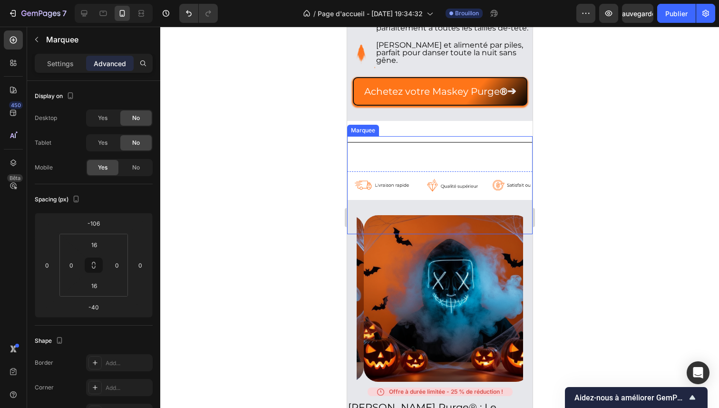
click at [413, 147] on div "Image Image Image Image Image Image Marquee" at bounding box center [440, 185] width 186 height 98
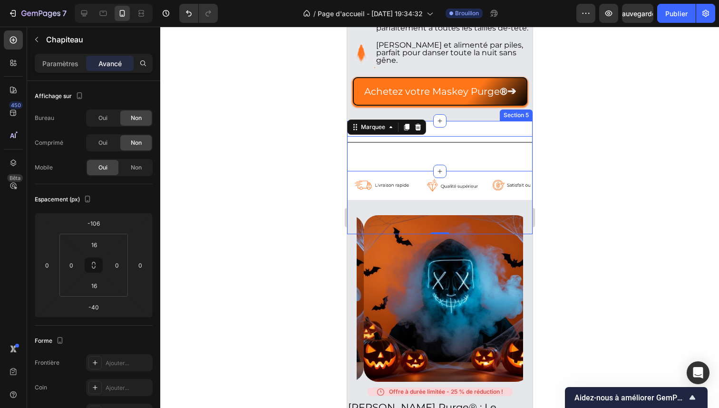
click at [435, 132] on div "Title Line Section 5" at bounding box center [440, 146] width 186 height 50
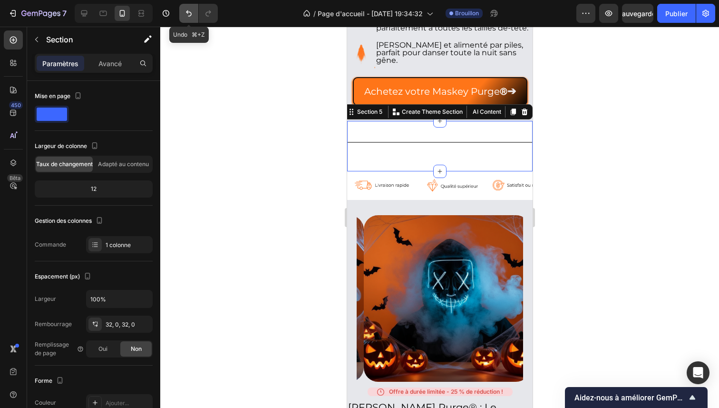
click at [193, 16] on icon "Annuler/Rétablir" at bounding box center [189, 14] width 10 height 10
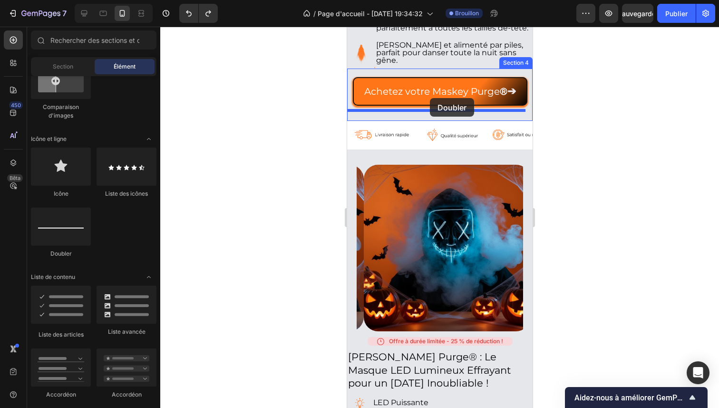
drag, startPoint x: 418, startPoint y: 246, endPoint x: 430, endPoint y: 98, distance: 148.5
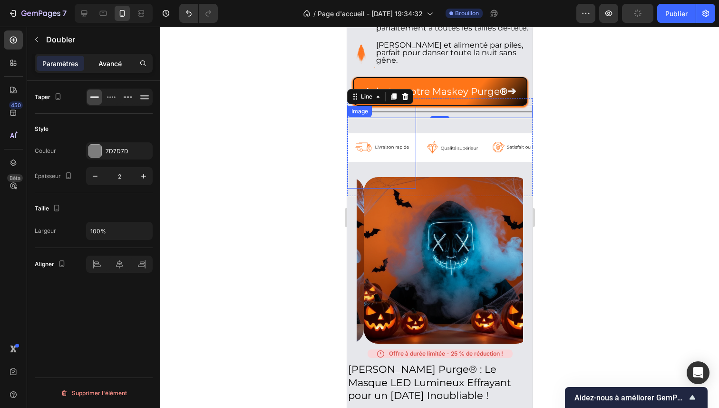
click at [119, 69] on div "Avancé" at bounding box center [110, 63] width 48 height 15
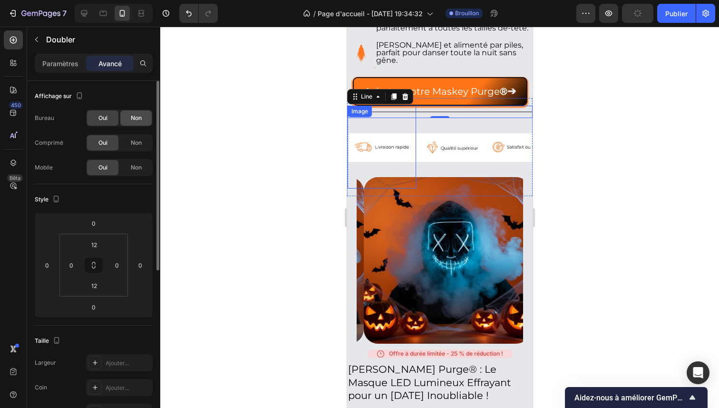
click at [129, 117] on div "Non" at bounding box center [135, 117] width 31 height 15
click at [132, 142] on font "Non" at bounding box center [136, 142] width 11 height 7
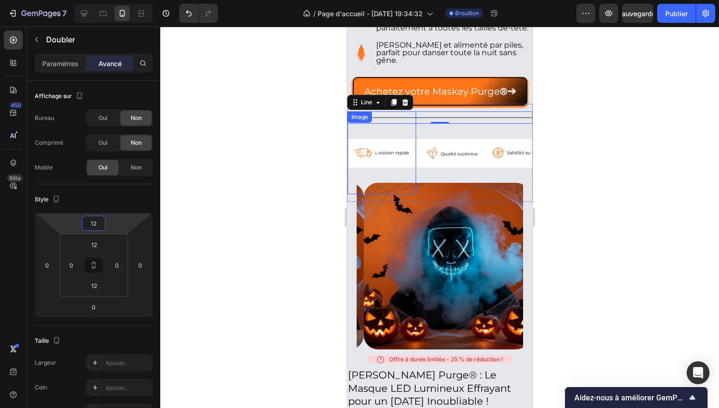
click at [113, 0] on html "7 / Page d'accueil - [DATE] 19:34:32 Brouillon Aperçu Sauvegarder Publier 450 B…" at bounding box center [359, 0] width 719 height 0
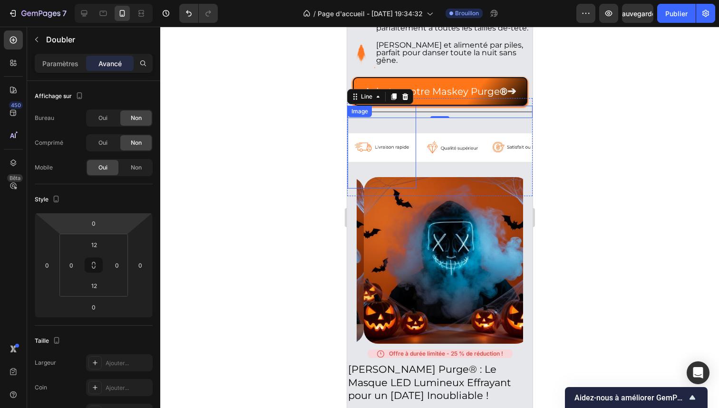
click at [114, 0] on html "7 / Page d'accueil - [DATE] 19:34:32 Brouillon Aperçu Sauvegarder Publier 450 B…" at bounding box center [359, 0] width 719 height 0
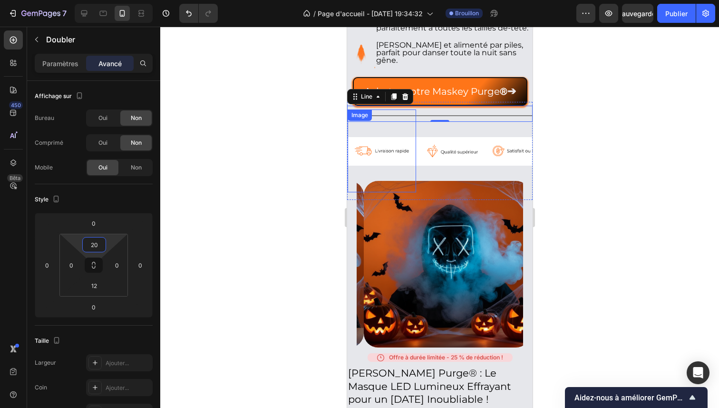
click at [110, 0] on html "7 / Page d'accueil - [DATE] 19:34:32 Brouillon Aperçu Sauvegarder Publier 450 B…" at bounding box center [359, 0] width 719 height 0
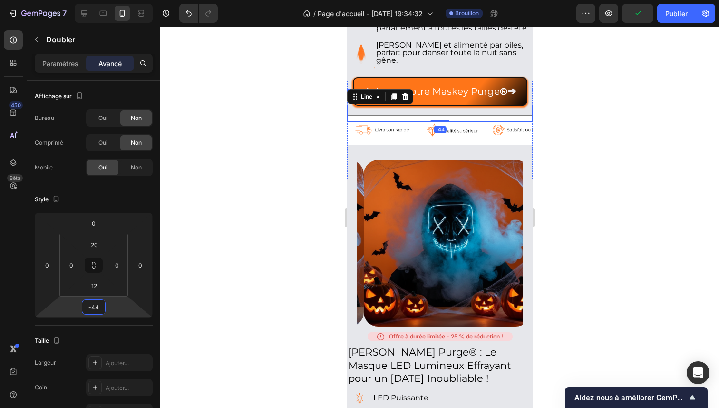
drag, startPoint x: 114, startPoint y: 301, endPoint x: 111, endPoint y: 314, distance: 13.5
click at [111, 0] on html "7 / Page d'accueil - [DATE] 19:34:32 Brouillon Aperçu Publier 450 Bêta Sections…" at bounding box center [359, 0] width 719 height 0
click at [391, 100] on icon at bounding box center [393, 97] width 5 height 7
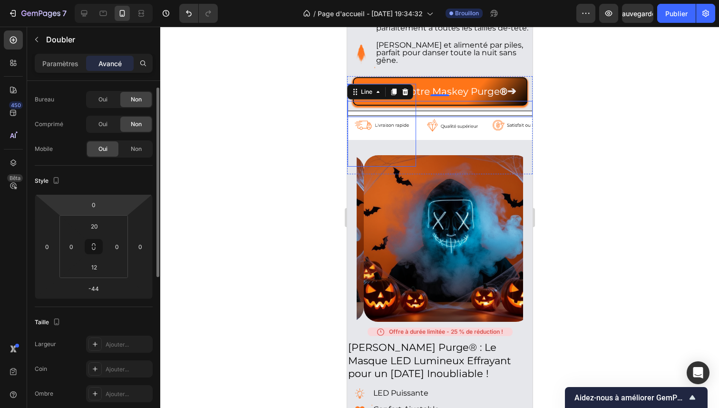
scroll to position [17, 0]
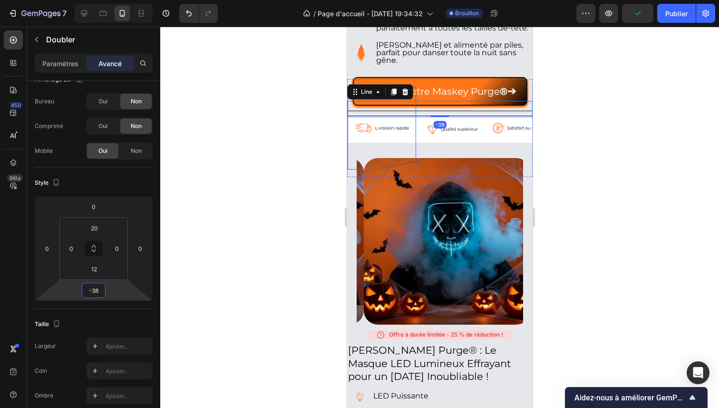
drag, startPoint x: 111, startPoint y: 291, endPoint x: 116, endPoint y: 289, distance: 5.1
click at [116, 0] on html "7 / Page d'accueil - [DATE] 19:34:32 Brouillon Aperçu Publier 450 Bêta Sections…" at bounding box center [359, 0] width 719 height 0
click at [243, 169] on div at bounding box center [439, 217] width 559 height 381
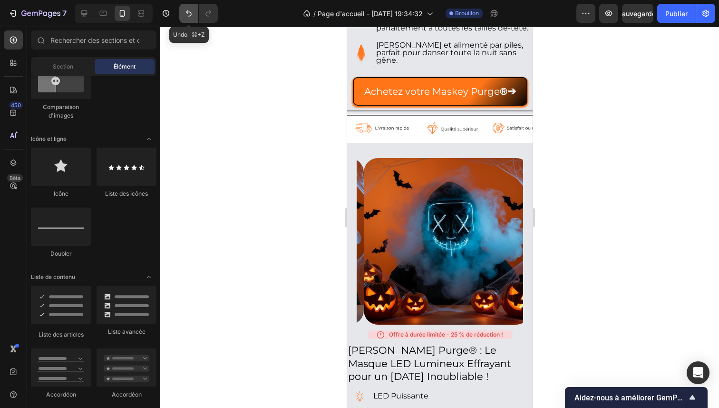
click at [184, 13] on button "Annuler/Rétablir" at bounding box center [188, 13] width 19 height 19
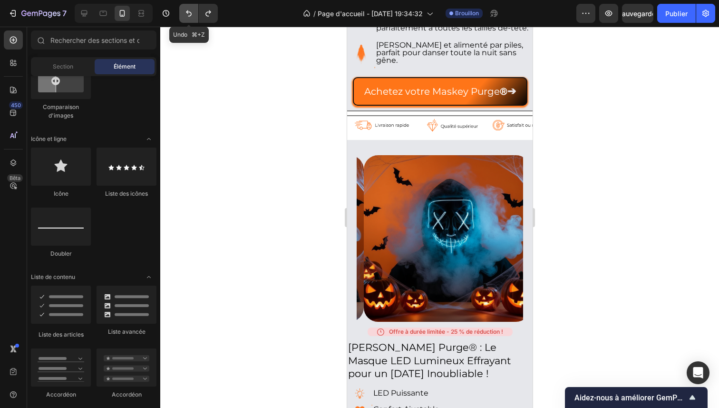
click at [184, 13] on button "Annuler/Rétablir" at bounding box center [188, 13] width 19 height 19
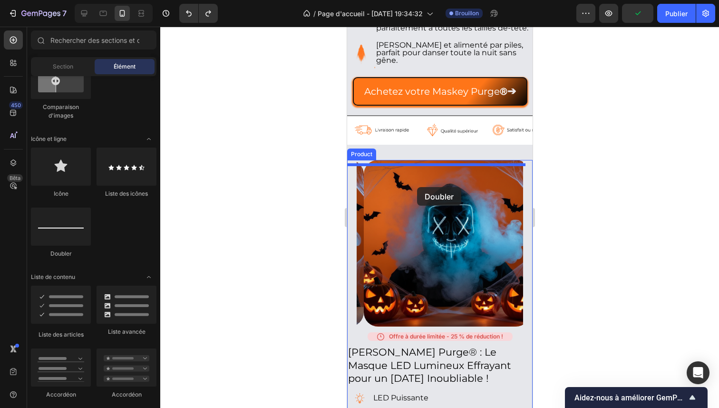
drag, startPoint x: 404, startPoint y: 265, endPoint x: 417, endPoint y: 187, distance: 78.6
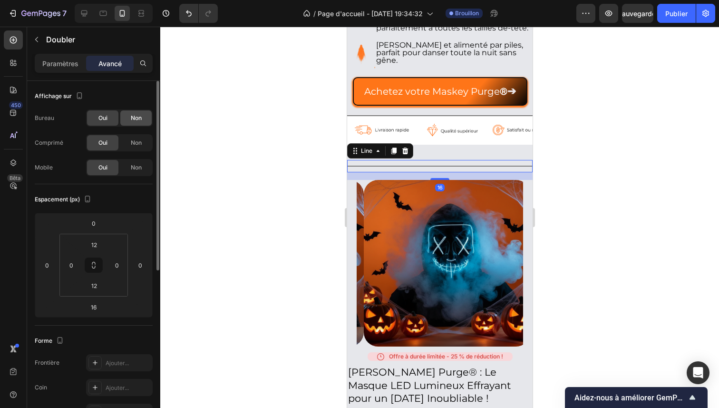
click at [130, 118] on div "Non" at bounding box center [135, 117] width 31 height 15
click at [133, 134] on div "Bureau Oui Non Comprimé Oui Non Mobile Oui Non" at bounding box center [94, 142] width 118 height 67
click at [133, 143] on font "Non" at bounding box center [136, 142] width 11 height 7
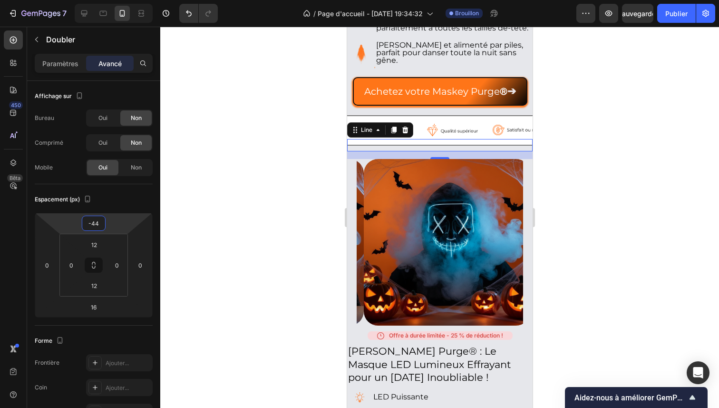
drag, startPoint x: 109, startPoint y: 219, endPoint x: 105, endPoint y: 230, distance: 11.1
click at [105, 0] on html "7 / Page d'accueil - [DATE] 19:34:32 Brouillon Aperçu Sauvegarder Publier 450 B…" at bounding box center [359, 0] width 719 height 0
click at [55, 55] on div "Paramètres Avancé" at bounding box center [94, 63] width 118 height 19
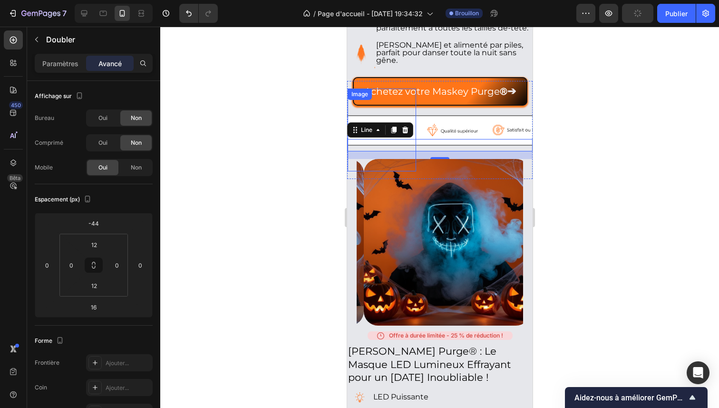
click at [61, 71] on div "Paramètres Avancé" at bounding box center [94, 63] width 118 height 19
click at [62, 62] on font "Paramètres" at bounding box center [60, 63] width 36 height 8
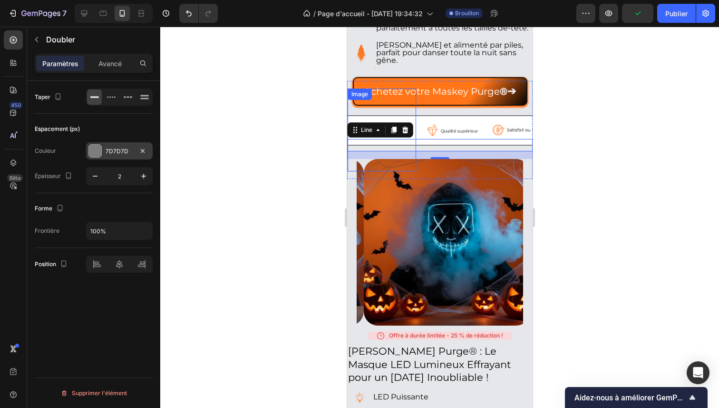
click at [94, 152] on div at bounding box center [95, 151] width 12 height 12
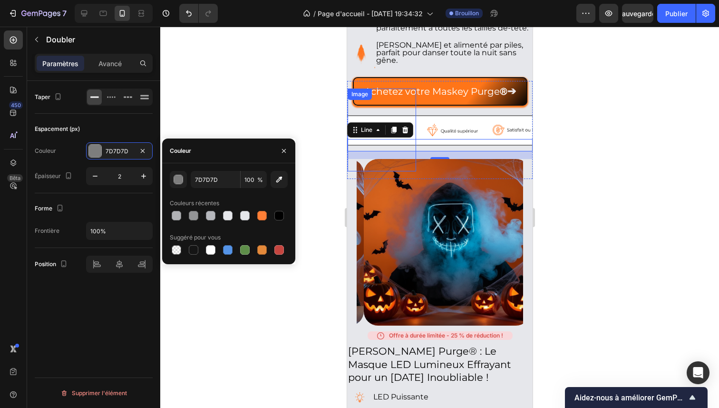
click at [269, 217] on div at bounding box center [229, 215] width 118 height 13
click at [266, 217] on div at bounding box center [262, 216] width 10 height 10
click at [250, 86] on div at bounding box center [439, 217] width 559 height 381
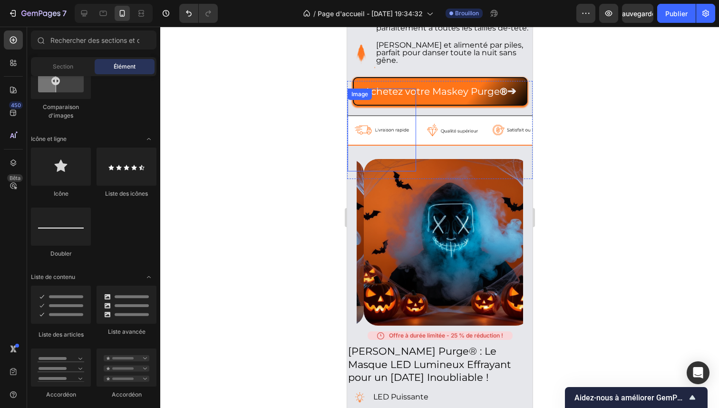
click at [250, 86] on div at bounding box center [439, 217] width 559 height 381
click at [479, 79] on div "Achetez votre Maskey Purge ® ➔ Button" at bounding box center [440, 87] width 186 height 36
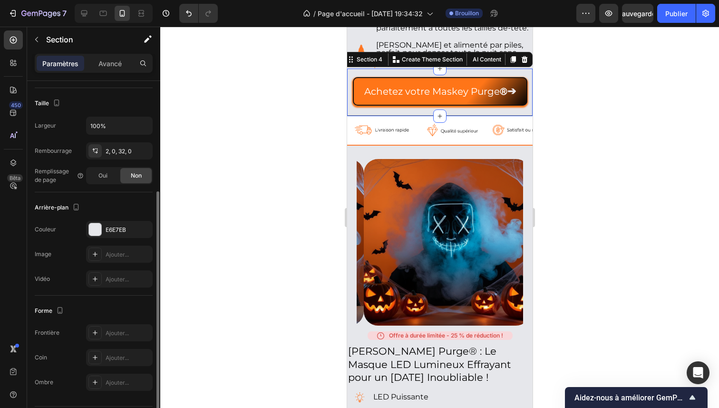
scroll to position [202, 0]
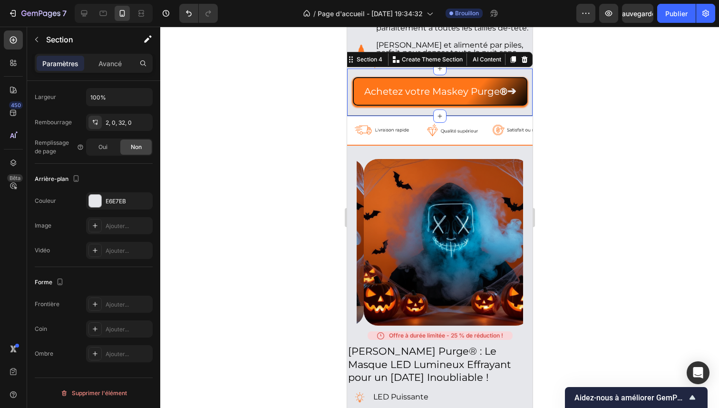
click at [238, 89] on div at bounding box center [439, 217] width 559 height 381
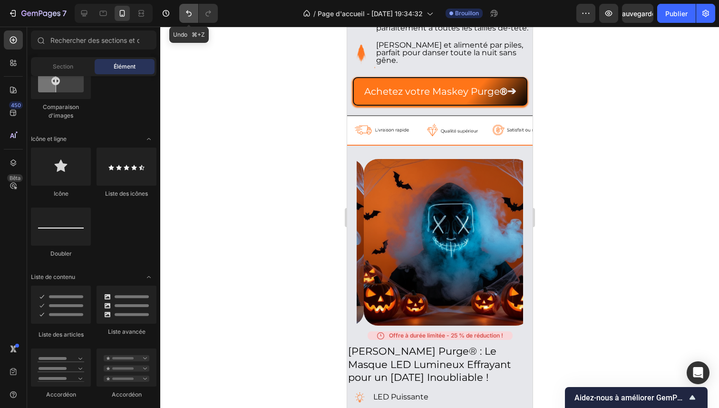
click at [187, 11] on icon "Annuler/Rétablir" at bounding box center [189, 13] width 6 height 6
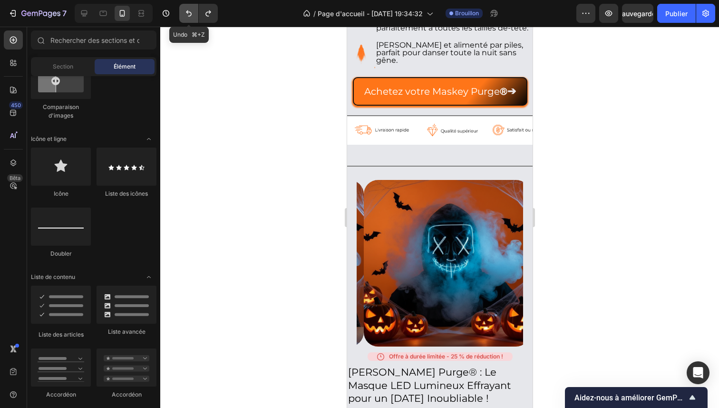
click at [187, 11] on icon "Annuler/Rétablir" at bounding box center [189, 13] width 6 height 6
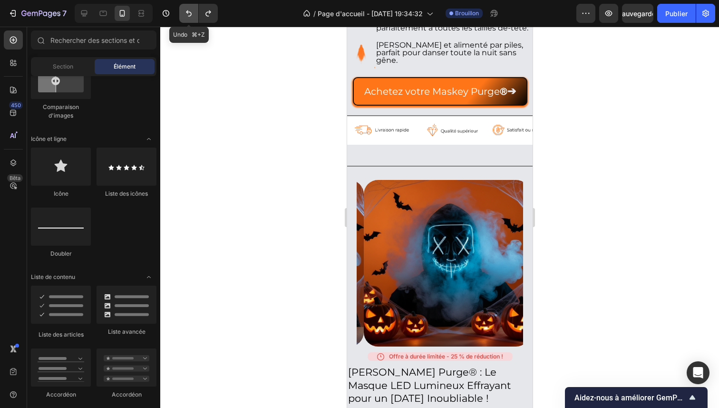
click at [189, 13] on icon "Annuler/Rétablir" at bounding box center [189, 14] width 10 height 10
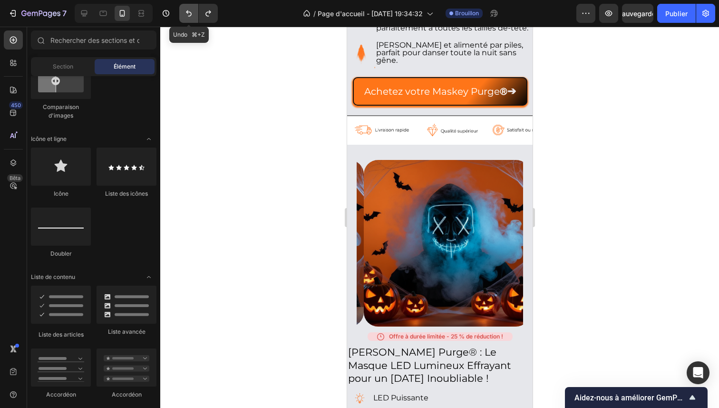
click at [191, 16] on icon "Annuler/Rétablir" at bounding box center [189, 14] width 10 height 10
click at [185, 12] on icon "Annuler/Rétablir" at bounding box center [189, 14] width 10 height 10
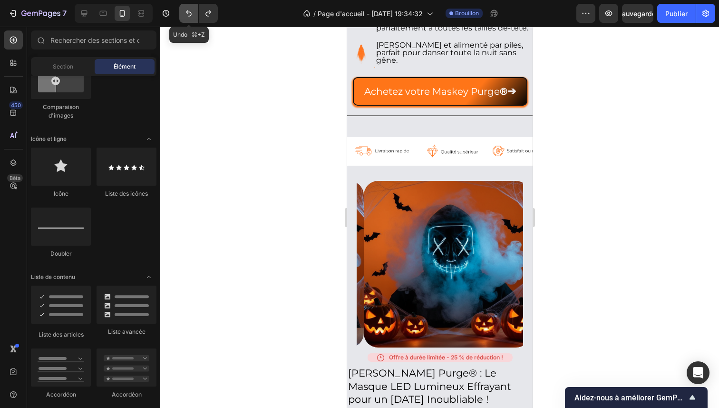
click at [186, 13] on icon "Annuler/Rétablir" at bounding box center [189, 14] width 10 height 10
click at [187, 14] on icon "Annuler/Rétablir" at bounding box center [189, 14] width 10 height 10
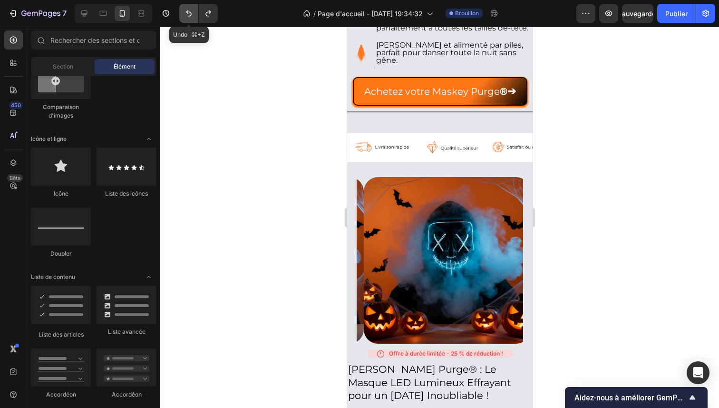
click at [187, 14] on icon "Annuler/Rétablir" at bounding box center [189, 14] width 10 height 10
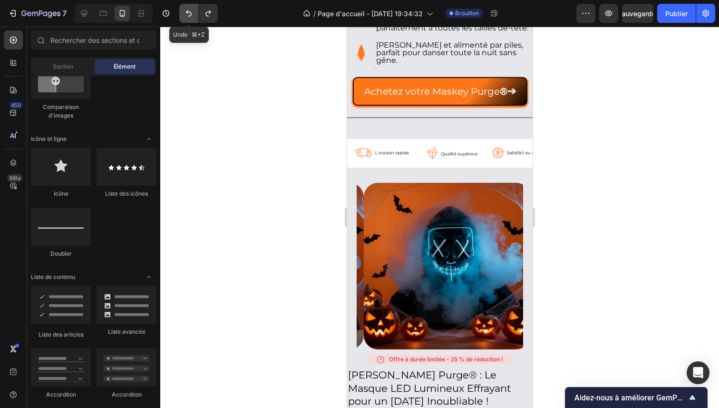
click at [187, 14] on icon "Annuler/Rétablir" at bounding box center [189, 14] width 10 height 10
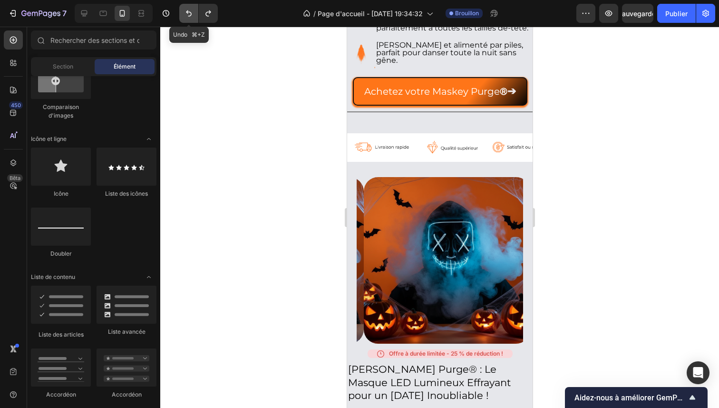
click at [187, 14] on icon "Annuler/Rétablir" at bounding box center [189, 14] width 10 height 10
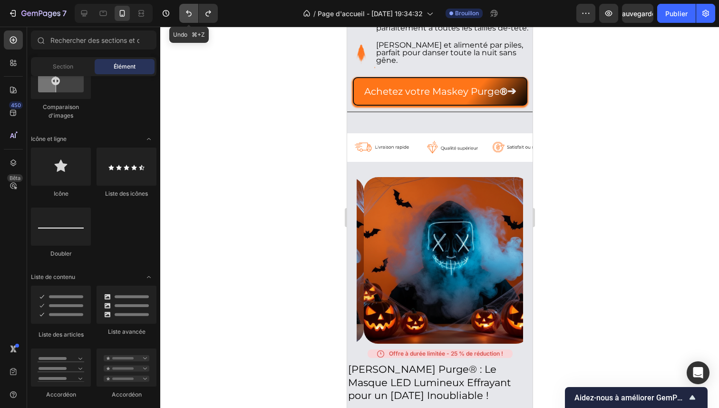
click at [187, 14] on icon "Annuler/Rétablir" at bounding box center [189, 14] width 10 height 10
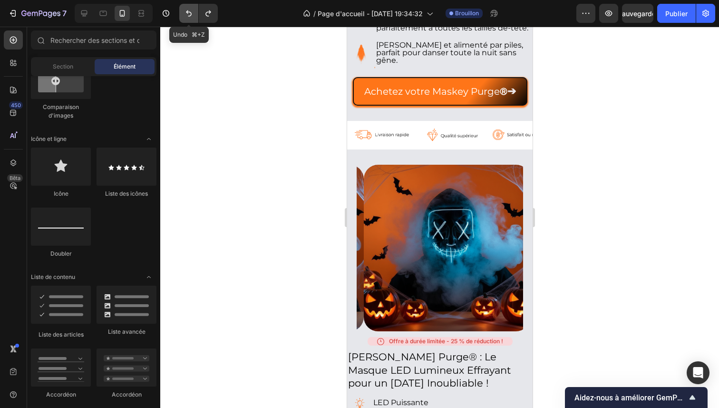
click at [187, 14] on icon "Annuler/Rétablir" at bounding box center [189, 14] width 10 height 10
click at [206, 14] on icon "Annuler/Rétablir" at bounding box center [208, 13] width 5 height 6
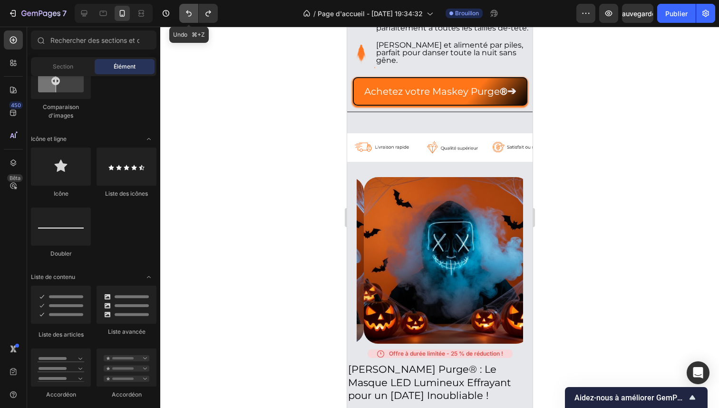
click at [193, 12] on icon "Annuler/Rétablir" at bounding box center [189, 14] width 10 height 10
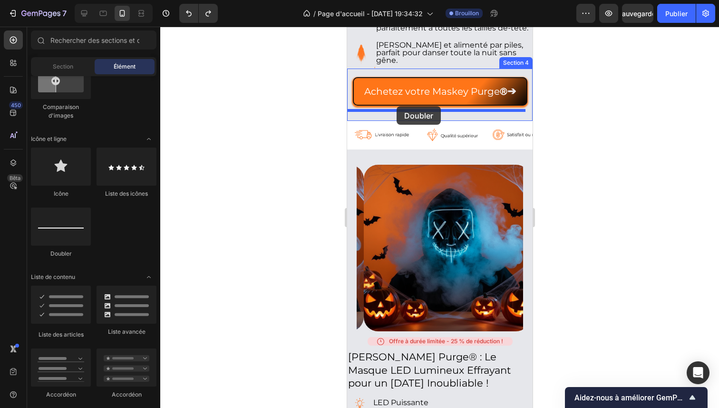
drag, startPoint x: 407, startPoint y: 260, endPoint x: 396, endPoint y: 106, distance: 154.6
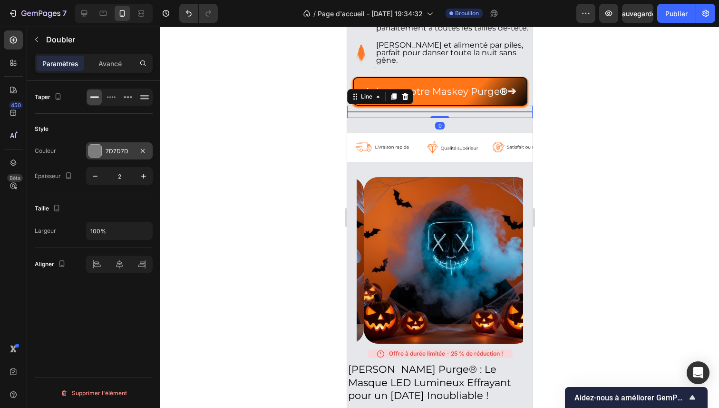
click at [103, 153] on div "7D7D7D" at bounding box center [119, 150] width 67 height 17
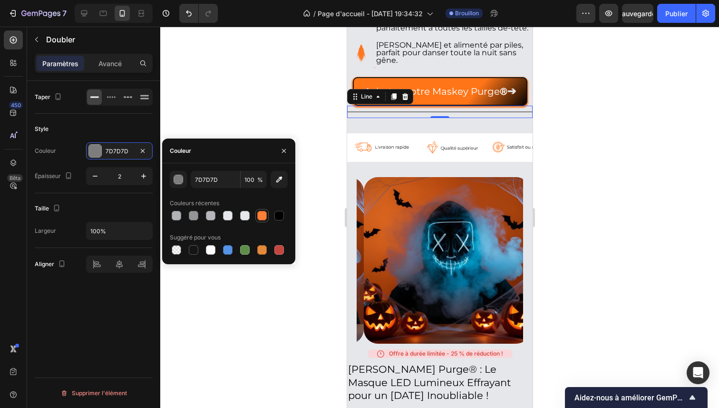
click at [256, 214] on div at bounding box center [262, 215] width 13 height 13
click at [120, 67] on font "Avancé" at bounding box center [109, 63] width 23 height 8
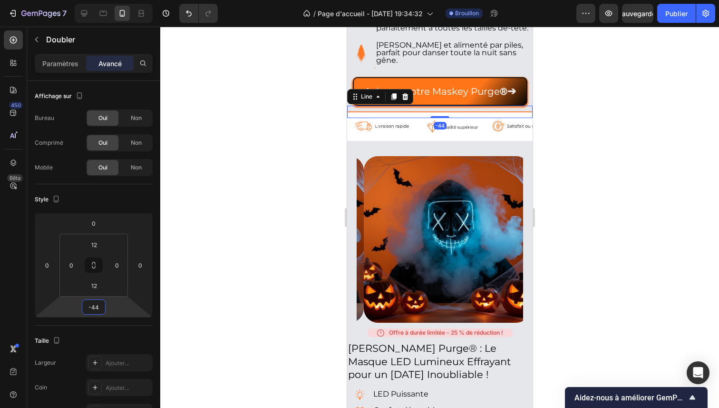
drag, startPoint x: 117, startPoint y: 304, endPoint x: 117, endPoint y: 314, distance: 10.0
click at [117, 0] on html "7 / Page d'accueil - [DATE] 19:34:32 Brouillon Aperçu Sauvegarder Publier 450 B…" at bounding box center [359, 0] width 719 height 0
click at [230, 228] on div at bounding box center [439, 217] width 559 height 381
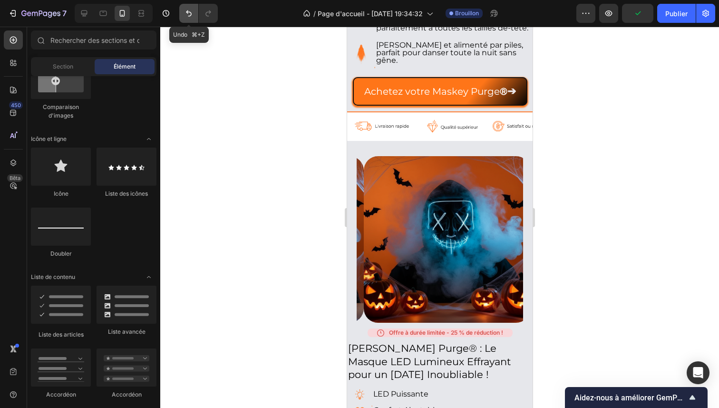
click at [193, 12] on icon "Annuler/Rétablir" at bounding box center [189, 14] width 10 height 10
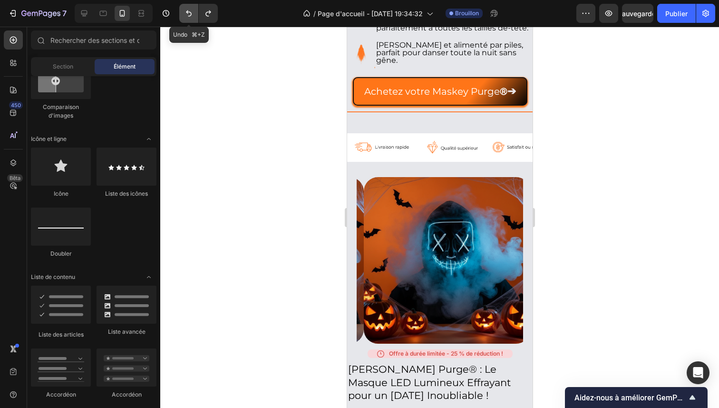
click at [197, 16] on button "Annuler/Rétablir" at bounding box center [188, 13] width 19 height 19
click at [194, 16] on button "Annuler/Rétablir" at bounding box center [188, 13] width 19 height 19
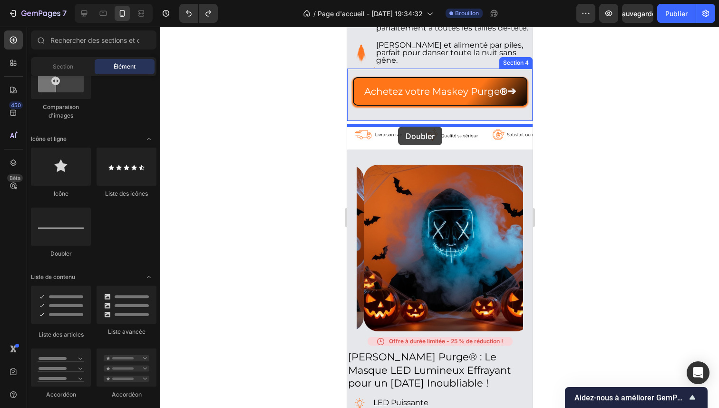
drag, startPoint x: 419, startPoint y: 259, endPoint x: 398, endPoint y: 127, distance: 134.5
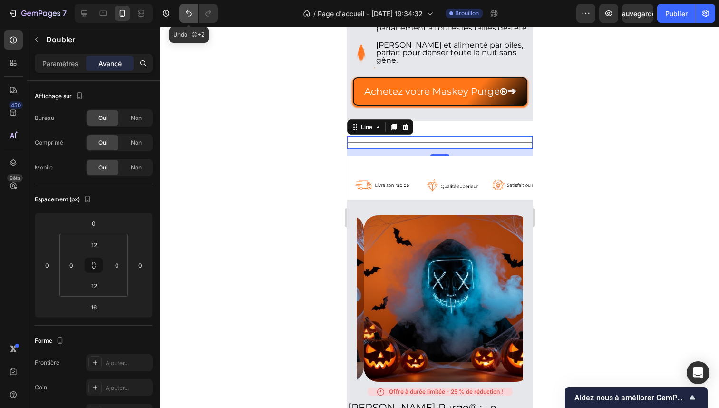
click at [190, 20] on button "Annuler/Rétablir" at bounding box center [188, 13] width 19 height 19
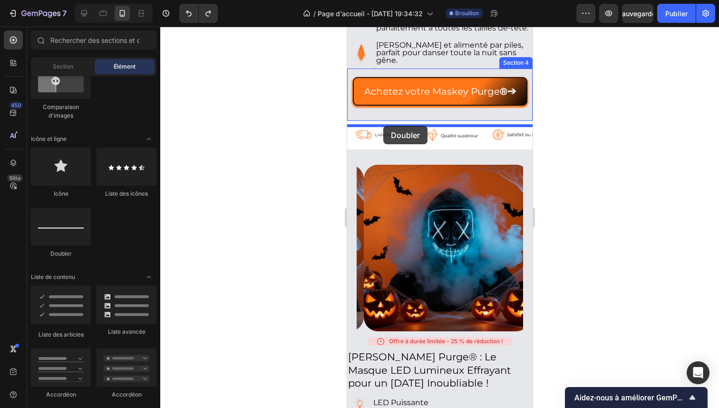
drag, startPoint x: 414, startPoint y: 251, endPoint x: 383, endPoint y: 126, distance: 128.9
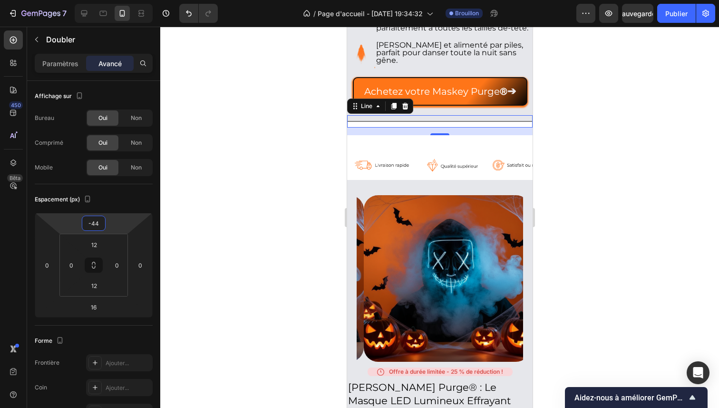
drag, startPoint x: 133, startPoint y: 222, endPoint x: 132, endPoint y: 233, distance: 10.5
click at [132, 0] on html "7 / Page d'accueil - [DATE] 19:34:32 Brouillon Aperçu Sauvegarder Publier 450 B…" at bounding box center [359, 0] width 719 height 0
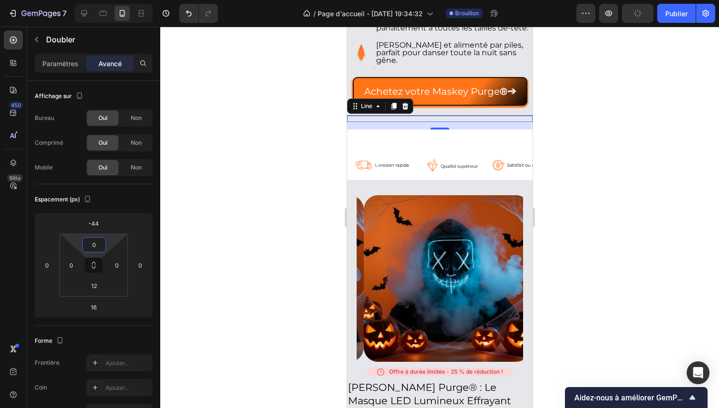
drag, startPoint x: 112, startPoint y: 243, endPoint x: 113, endPoint y: 247, distance: 4.9
click at [113, 0] on html "7 / Page d'accueil - [DATE] 19:34:32 Brouillon Aperçu Publier 450 Bêta Sections…" at bounding box center [359, 0] width 719 height 0
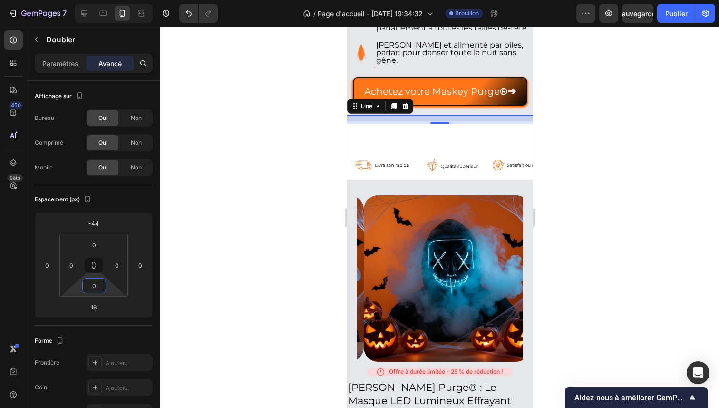
click at [108, 0] on html "7 / Page d'accueil - [DATE] 19:34:32 Brouillon Aperçu Sauvegarder Publier 450 B…" at bounding box center [359, 0] width 719 height 0
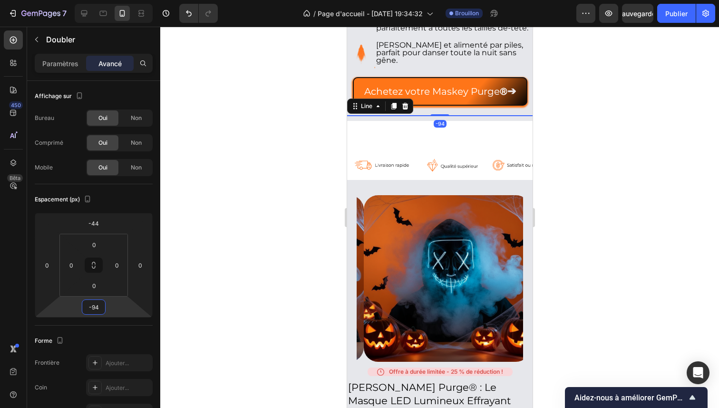
drag, startPoint x: 114, startPoint y: 311, endPoint x: 113, endPoint y: 337, distance: 26.7
click at [113, 0] on html "7 / Page d'accueil - [DATE] 19:34:32 Brouillon Aperçu Sauvegarder Publier 450 B…" at bounding box center [359, 0] width 719 height 0
click at [186, 105] on div at bounding box center [439, 217] width 559 height 381
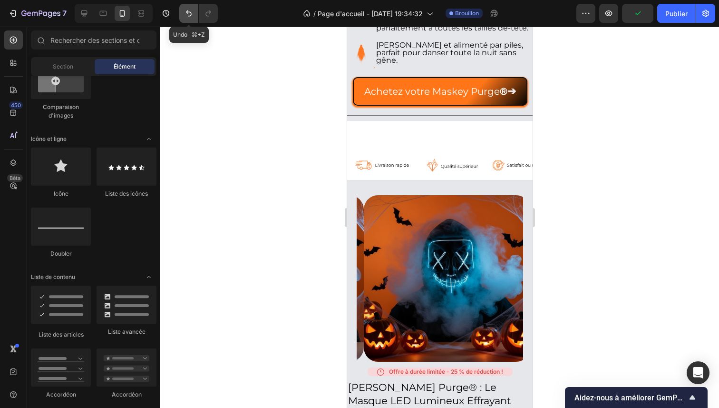
click at [197, 12] on button "Annuler/Rétablir" at bounding box center [188, 13] width 19 height 19
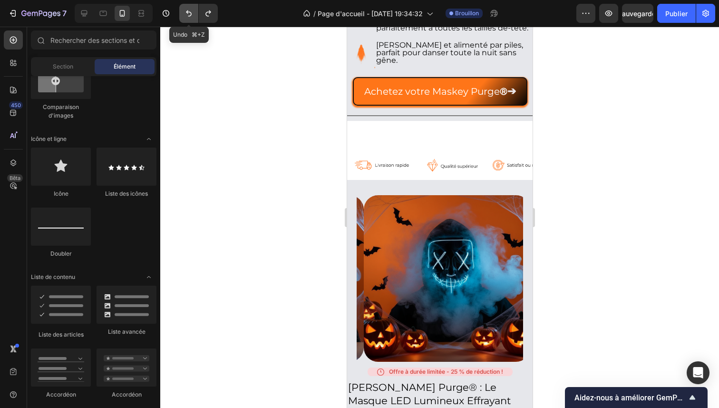
click at [197, 12] on button "Annuler/Rétablir" at bounding box center [188, 13] width 19 height 19
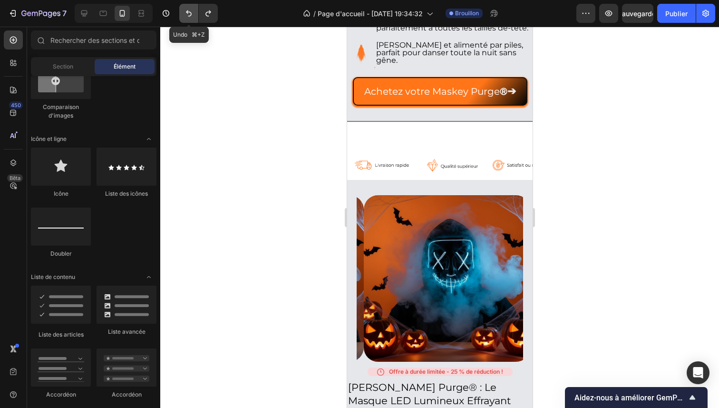
click at [197, 12] on button "Annuler/Rétablir" at bounding box center [188, 13] width 19 height 19
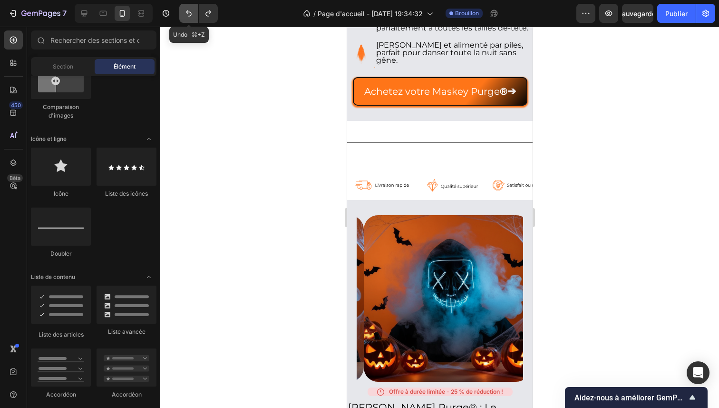
click at [197, 12] on button "Annuler/Rétablir" at bounding box center [188, 13] width 19 height 19
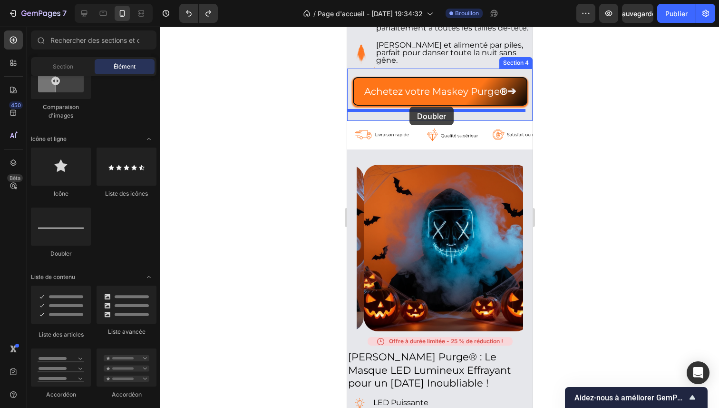
drag, startPoint x: 418, startPoint y: 249, endPoint x: 409, endPoint y: 107, distance: 143.0
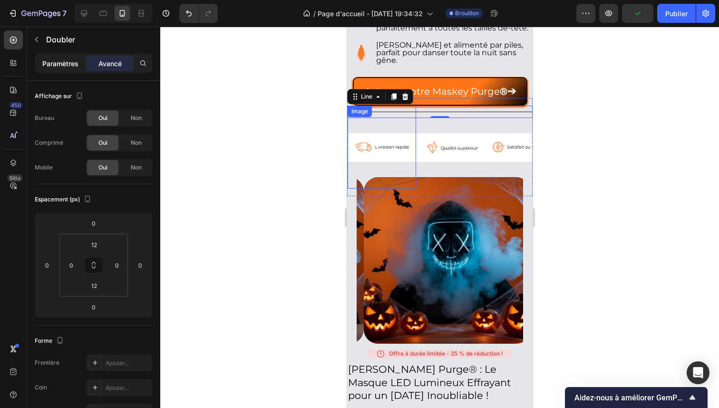
click at [69, 69] on div "Paramètres" at bounding box center [61, 63] width 48 height 15
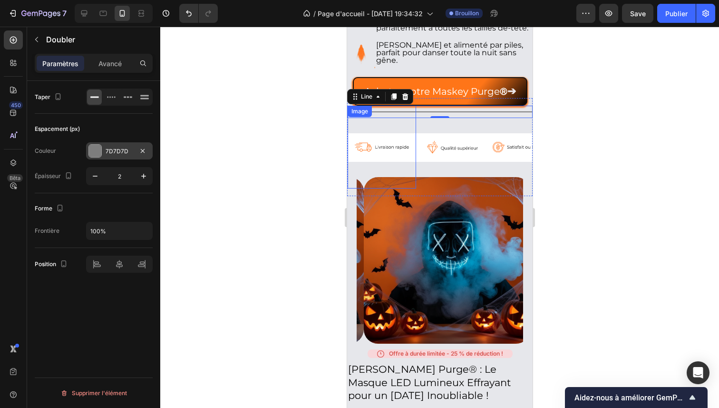
click at [118, 147] on div "7D7D7D" at bounding box center [120, 151] width 28 height 9
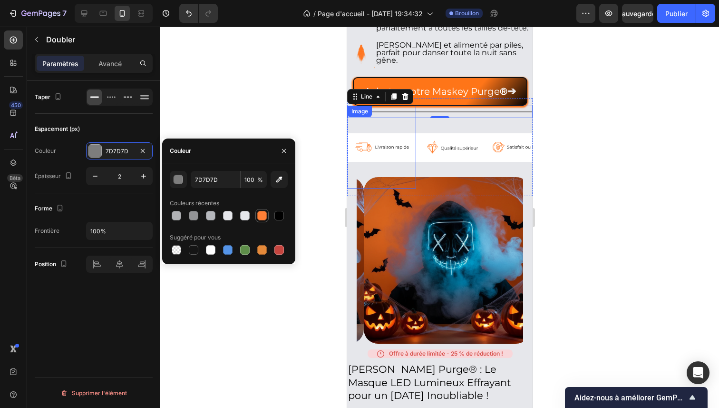
click at [257, 217] on div at bounding box center [262, 216] width 10 height 10
click at [132, 124] on div "Espacement (px)" at bounding box center [94, 128] width 118 height 15
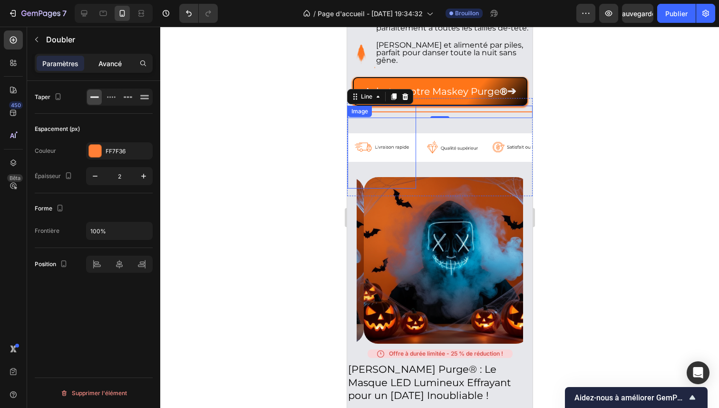
click at [117, 67] on font "Avancé" at bounding box center [109, 63] width 23 height 8
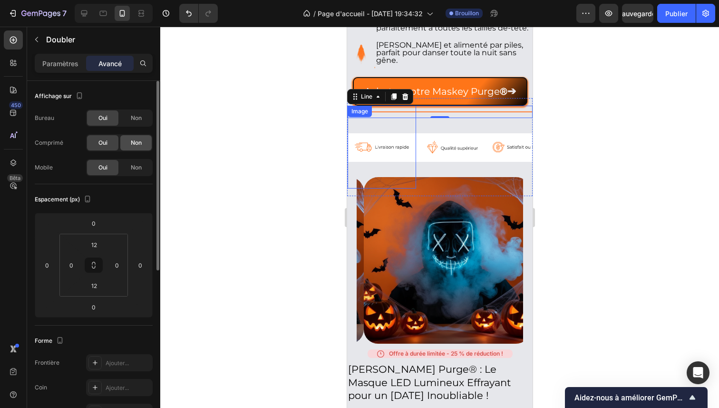
click at [136, 145] on font "Non" at bounding box center [136, 142] width 11 height 7
click at [141, 118] on font "Non" at bounding box center [136, 117] width 11 height 7
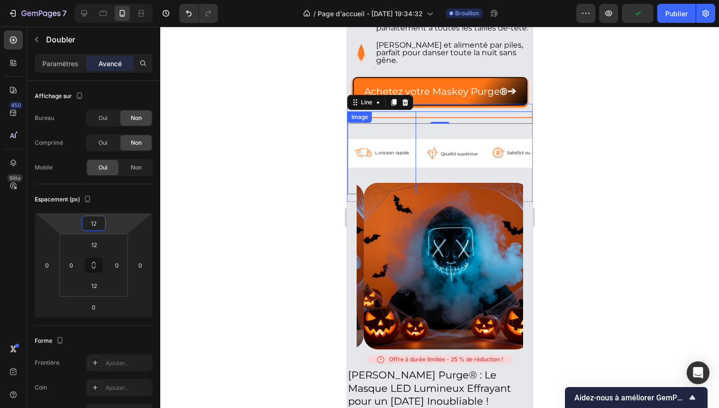
click at [117, 0] on html "7 / Page d'accueil - [DATE] 19:34:32 Brouillon Aperçu Publier 450 Bêta Sections…" at bounding box center [359, 0] width 719 height 0
click at [190, 10] on icon "Annuler/Rétablir" at bounding box center [189, 14] width 10 height 10
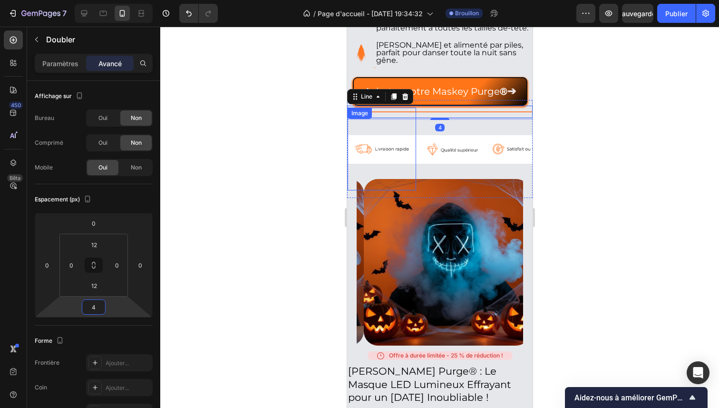
click at [114, 0] on html "7 / Page d'accueil - [DATE] 19:34:32 Brouillon Aperçu Sauvegarder Publier 450 B…" at bounding box center [359, 0] width 719 height 0
click at [186, 12] on icon "Annuler/Rétablir" at bounding box center [189, 14] width 10 height 10
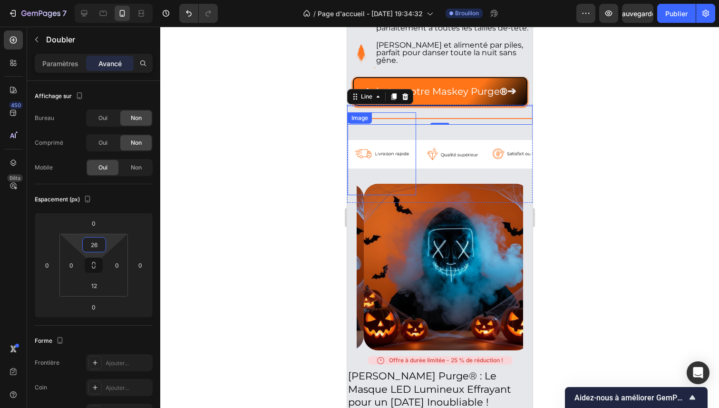
click at [108, 0] on html "7 / Page d'accueil - [DATE] 19:34:32 Brouillon Aperçu Sauvegarder Publier 450 B…" at bounding box center [359, 0] width 719 height 0
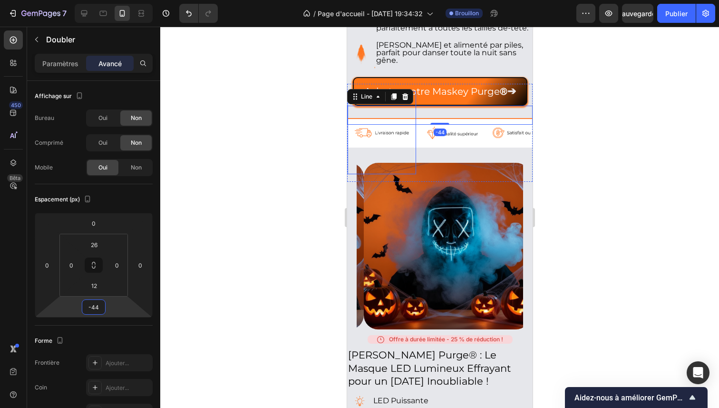
drag, startPoint x: 109, startPoint y: 304, endPoint x: 108, endPoint y: 314, distance: 10.6
click at [108, 0] on html "7 / Page d'accueil - [DATE] 19:34:32 Brouillon Aperçu Sauvegarder Publier 450 B…" at bounding box center [359, 0] width 719 height 0
click at [219, 187] on div at bounding box center [439, 217] width 559 height 381
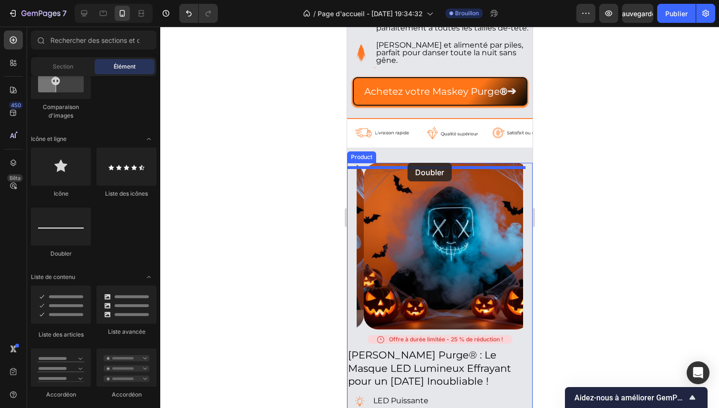
drag, startPoint x: 466, startPoint y: 242, endPoint x: 407, endPoint y: 163, distance: 98.6
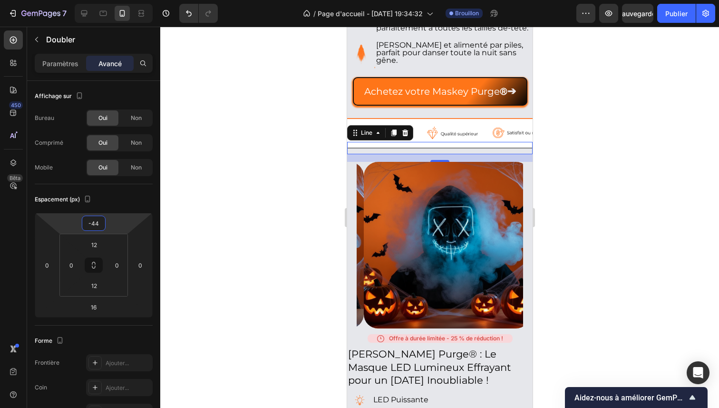
drag, startPoint x: 116, startPoint y: 224, endPoint x: 115, endPoint y: 234, distance: 10.5
click at [115, 0] on html "7 / Page d'accueil - [DATE] 19:34:32 Brouillon Aperçu Sauvegarder Publier 450 B…" at bounding box center [359, 0] width 719 height 0
click at [65, 63] on font "Paramètres" at bounding box center [60, 63] width 36 height 8
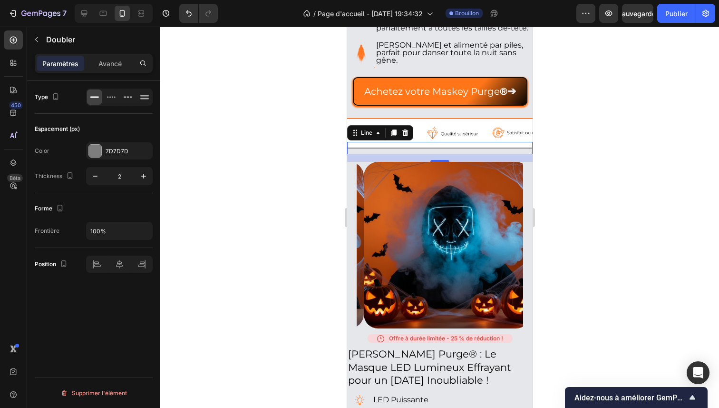
click at [65, 63] on font "Paramètres" at bounding box center [60, 63] width 36 height 8
click at [98, 152] on div at bounding box center [95, 151] width 12 height 12
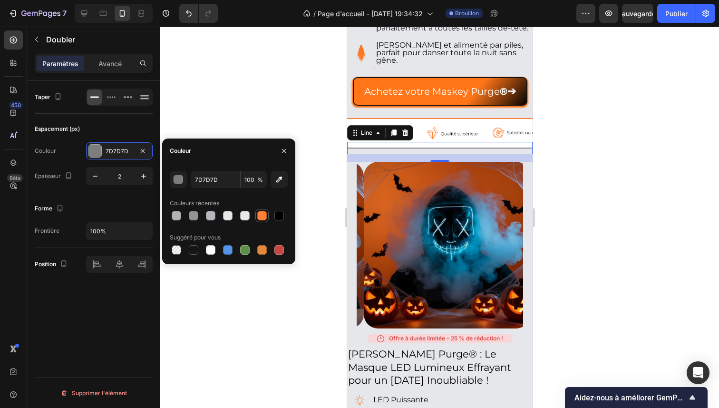
click at [260, 216] on div at bounding box center [262, 216] width 10 height 10
click at [112, 73] on div "Paramètres Avancé" at bounding box center [93, 67] width 133 height 27
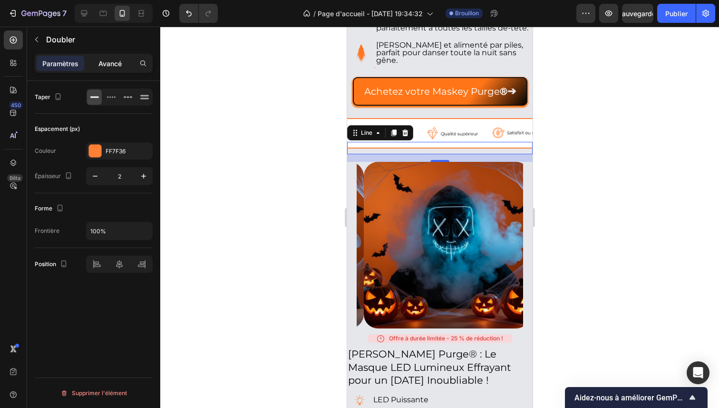
click at [112, 64] on font "Avancé" at bounding box center [109, 63] width 23 height 8
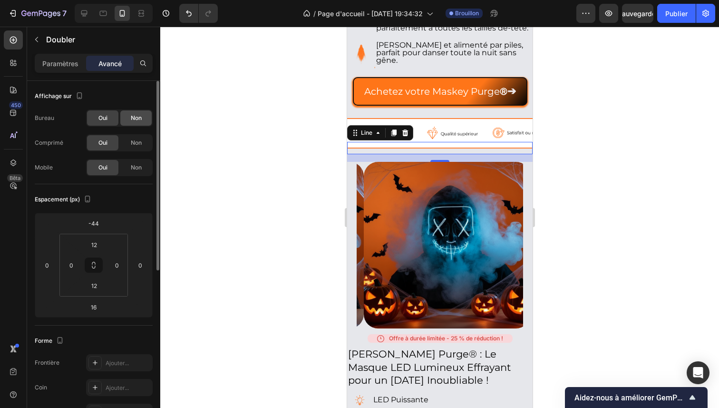
click at [137, 118] on font "Non" at bounding box center [136, 117] width 11 height 7
click at [136, 144] on font "Non" at bounding box center [136, 142] width 11 height 7
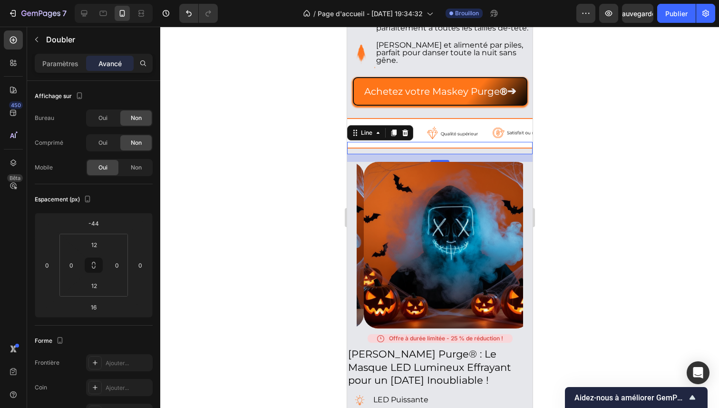
click at [178, 163] on div at bounding box center [439, 217] width 559 height 381
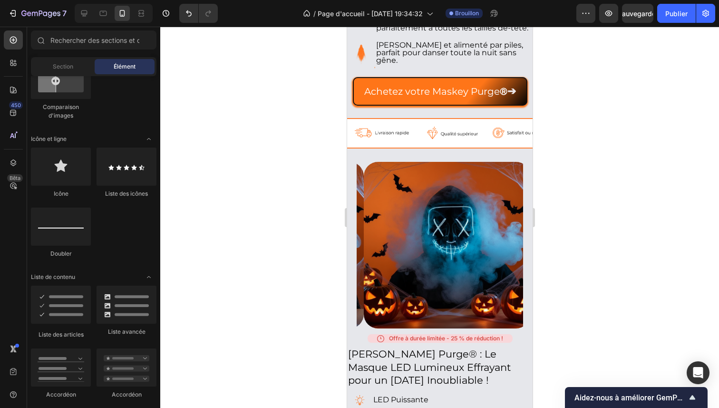
click at [219, 150] on div at bounding box center [439, 217] width 559 height 381
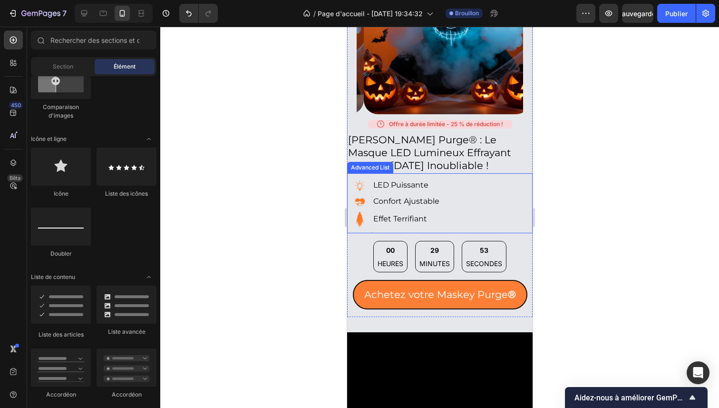
scroll to position [544, 0]
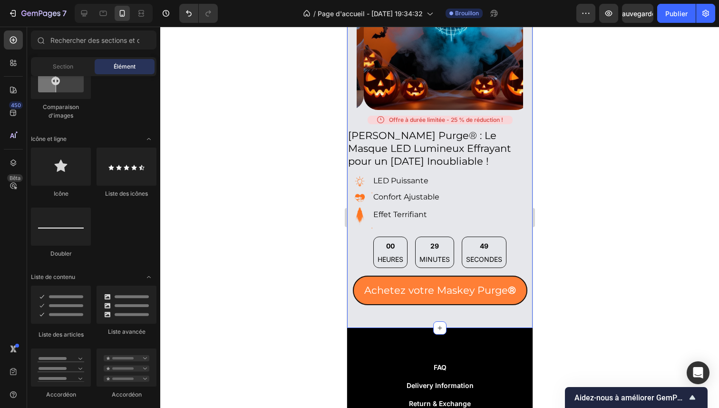
click at [362, 313] on div "Title Line Product Images Offre à durée limitée - 25 % de réduction ! Custom Co…" at bounding box center [440, 128] width 186 height 399
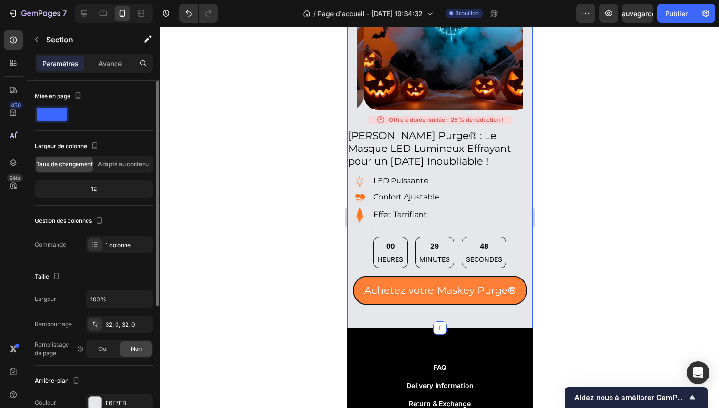
scroll to position [17, 0]
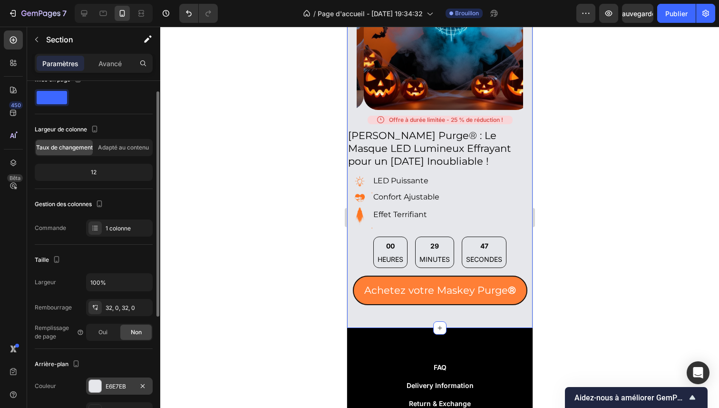
click at [92, 385] on div at bounding box center [95, 386] width 12 height 12
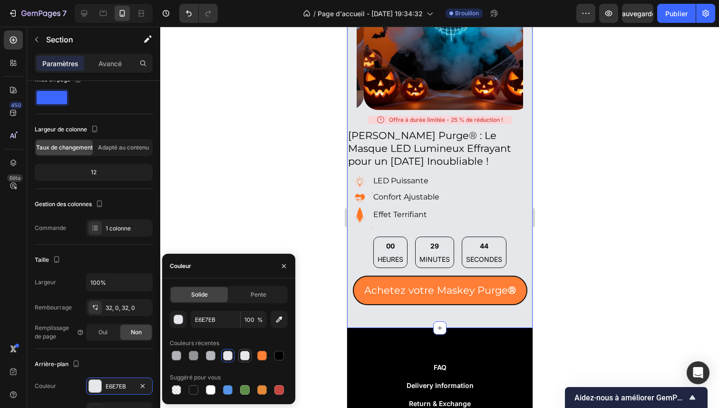
click at [245, 352] on div at bounding box center [245, 356] width 10 height 10
click at [233, 354] on div at bounding box center [227, 355] width 11 height 11
click at [287, 266] on icon "button" at bounding box center [284, 266] width 8 height 8
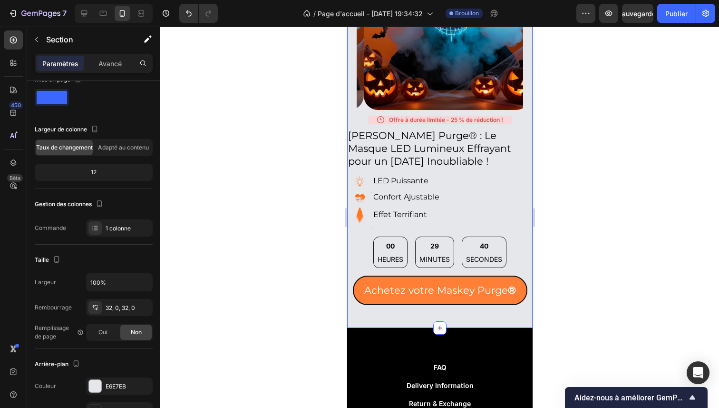
click at [271, 186] on div at bounding box center [439, 217] width 559 height 381
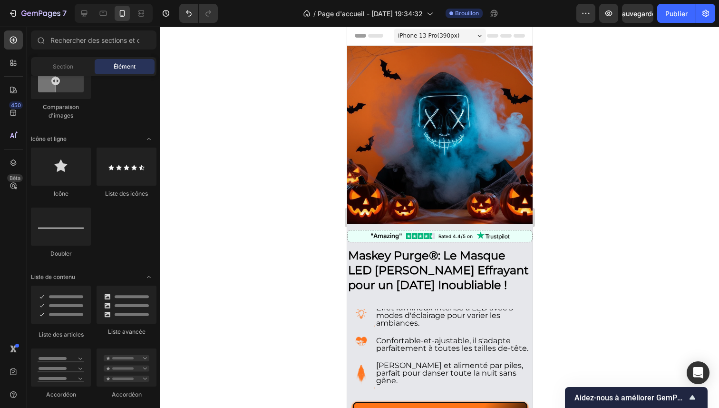
scroll to position [0, 0]
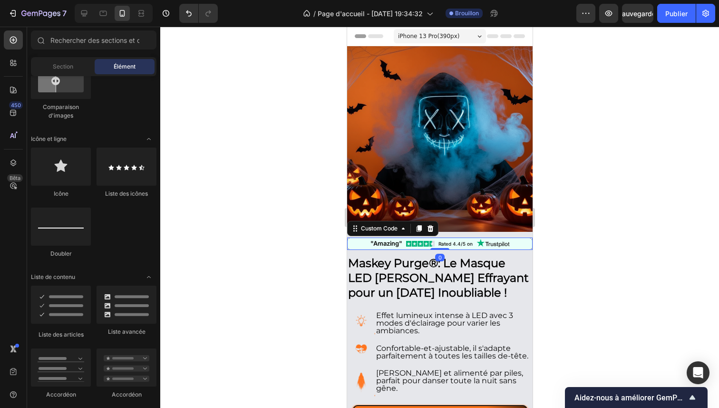
click at [512, 237] on div ""Amazing" Rated 4.4/5 on" at bounding box center [440, 243] width 186 height 12
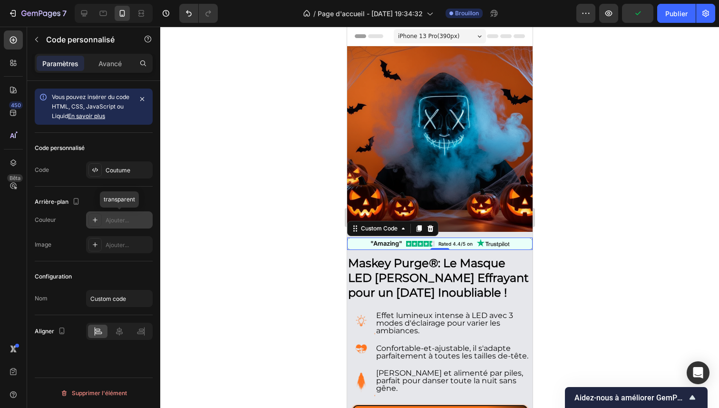
click at [97, 221] on icon at bounding box center [95, 220] width 8 height 8
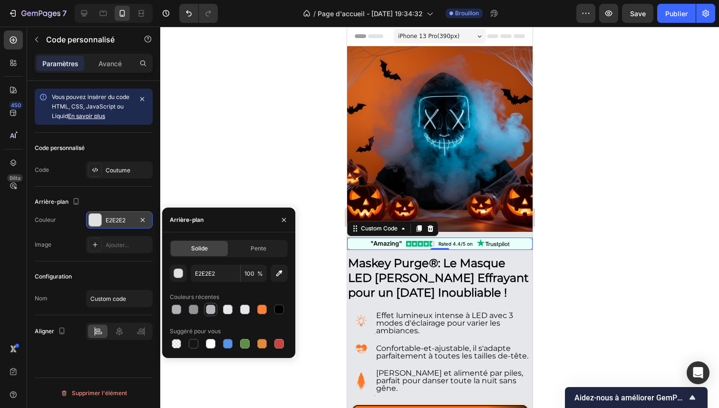
click at [213, 313] on div at bounding box center [211, 310] width 10 height 10
click at [270, 307] on div at bounding box center [229, 309] width 118 height 13
click at [266, 308] on div at bounding box center [261, 309] width 11 height 11
click at [280, 276] on icon "button" at bounding box center [280, 273] width 10 height 10
click at [286, 223] on icon "button" at bounding box center [284, 220] width 8 height 8
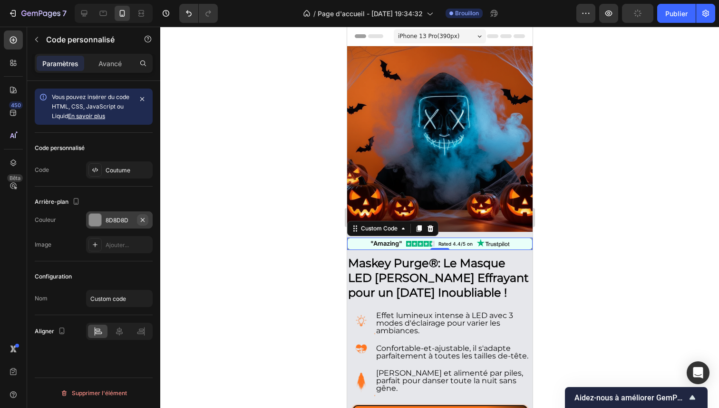
click at [143, 220] on icon "button" at bounding box center [143, 219] width 4 height 4
click at [213, 242] on div at bounding box center [439, 217] width 559 height 381
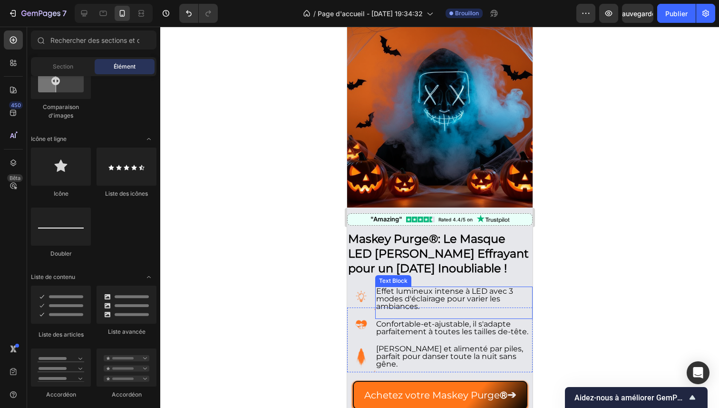
scroll to position [26, 0]
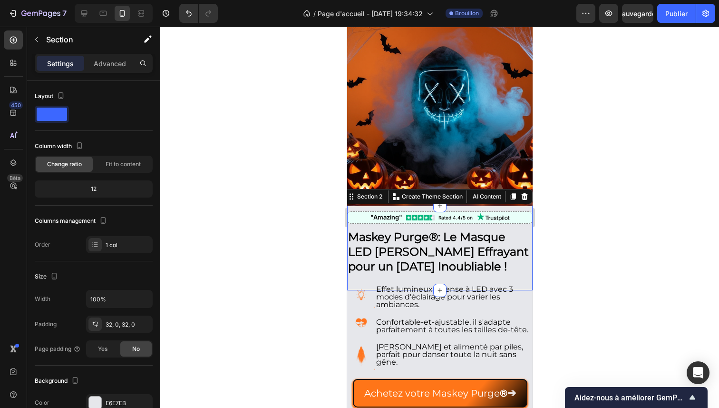
click at [371, 271] on div ""Amazing" Rated 4.4/5 on Custom Code [PERSON_NAME] Purge ® : Le Masque LED Lumi…" at bounding box center [440, 248] width 186 height 85
click at [113, 65] on font "Avancé" at bounding box center [109, 63] width 23 height 8
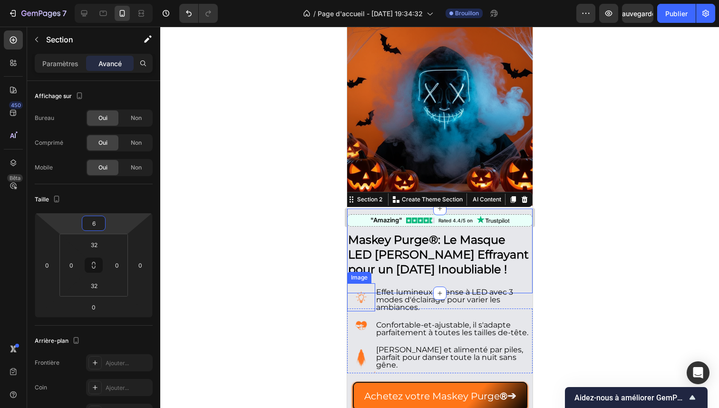
click at [125, 0] on html "7 / Page d'accueil - [DATE] 19:34:32 Brouillon Aperçu Sauvegarder Publier 450 B…" at bounding box center [359, 0] width 719 height 0
click at [185, 12] on icon "Annuler/Rétablir" at bounding box center [189, 14] width 10 height 10
click at [183, 12] on button "Annuler/Rétablir" at bounding box center [188, 13] width 19 height 19
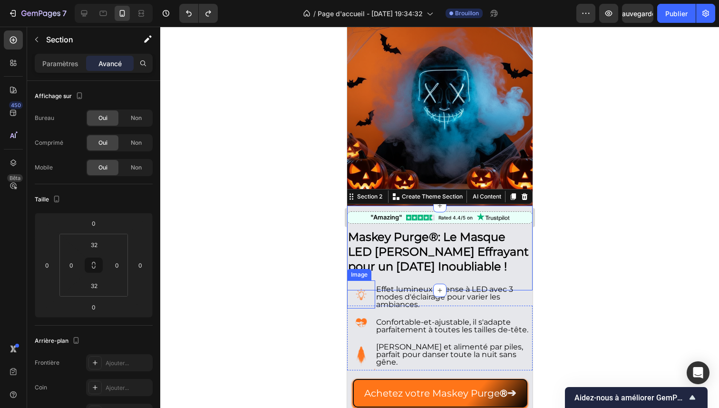
click at [255, 136] on div at bounding box center [439, 217] width 559 height 381
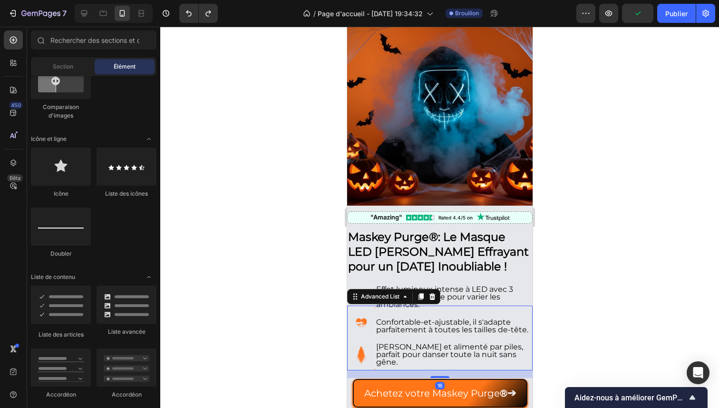
click at [485, 360] on li "Image [PERSON_NAME] et alimenté par piles, parfait pour danser toute la nuit sa…" at bounding box center [440, 356] width 186 height 28
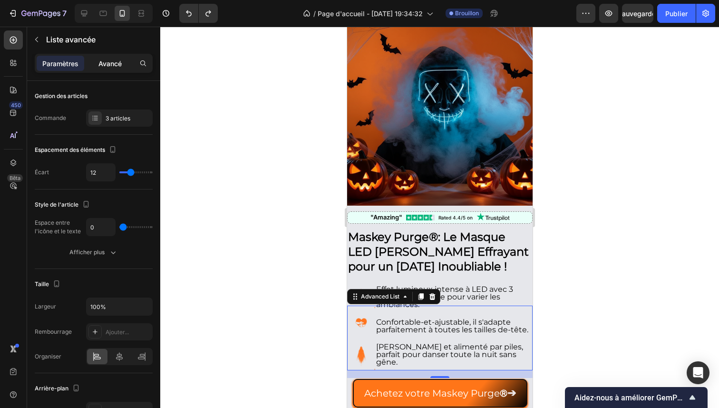
click at [110, 57] on div "Avancé" at bounding box center [110, 63] width 48 height 15
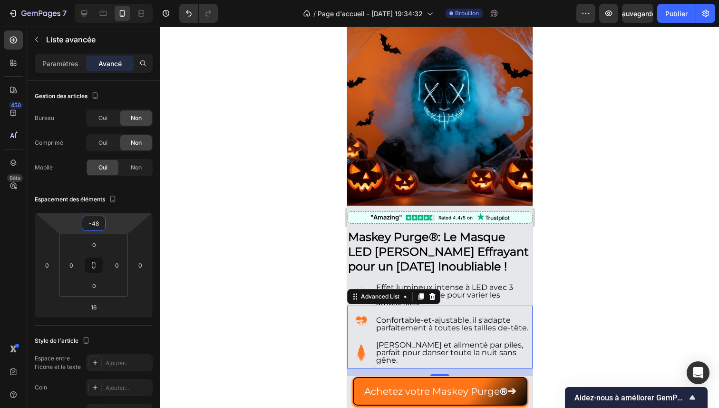
click at [125, 0] on html "7 / Page d'accueil - [DATE] 19:34:32 Brouillon Aperçu Sauvegarder Publier 450 B…" at bounding box center [359, 0] width 719 height 0
click at [56, 66] on font "Paramètres" at bounding box center [60, 63] width 36 height 8
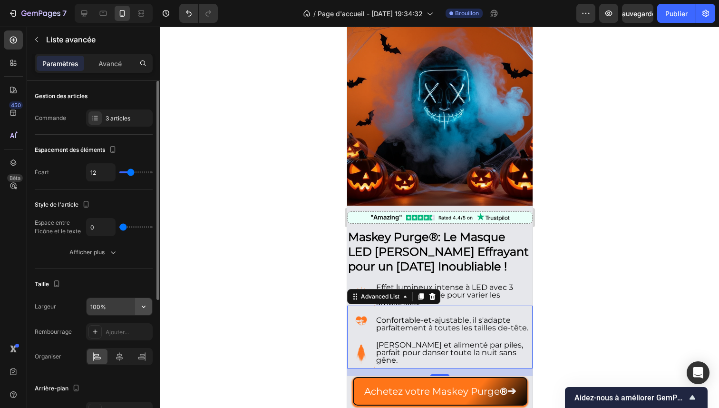
click at [138, 309] on button "button" at bounding box center [143, 306] width 17 height 17
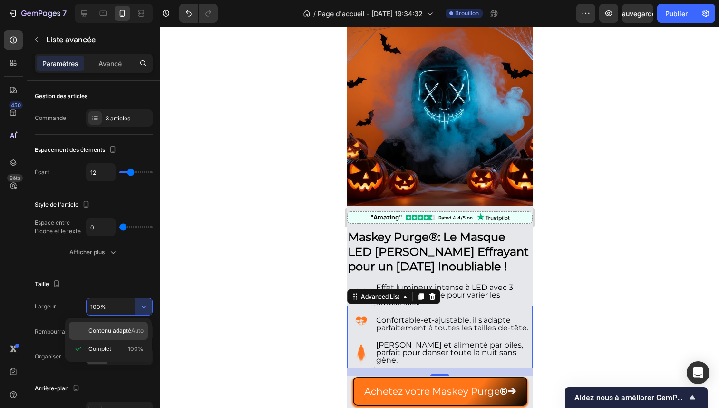
click at [124, 326] on span "Contenu adapté" at bounding box center [110, 330] width 43 height 9
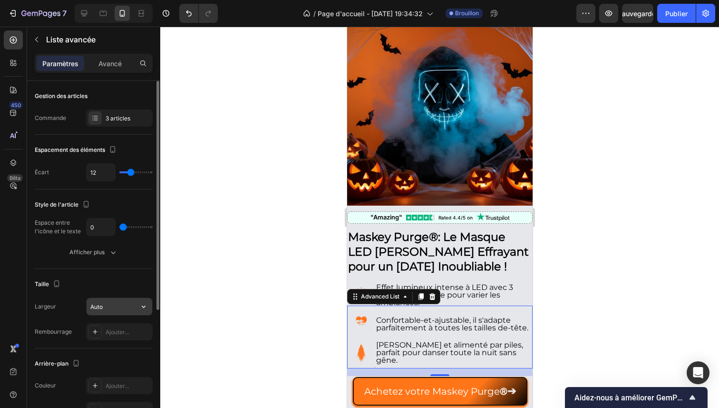
click at [133, 309] on input "Auto" at bounding box center [120, 306] width 66 height 17
click at [148, 306] on icon "button" at bounding box center [144, 307] width 10 height 10
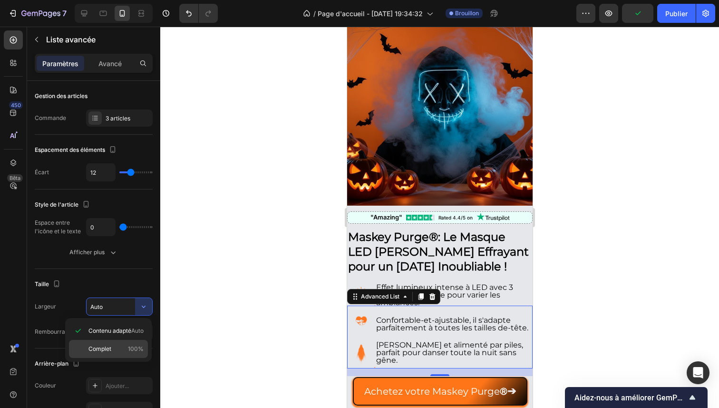
click at [119, 343] on div "Complet 100%" at bounding box center [108, 349] width 79 height 18
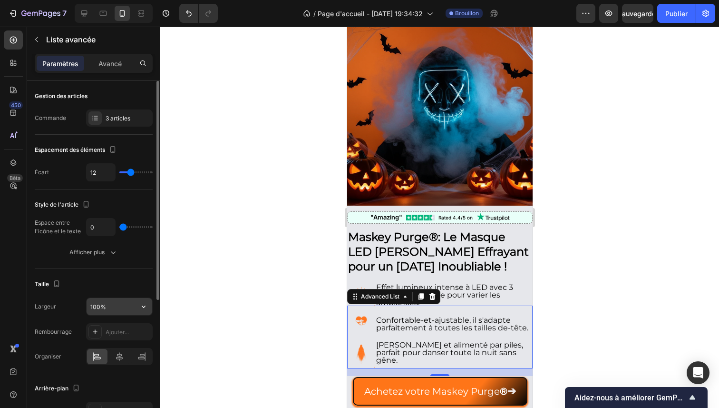
click at [106, 308] on input "100%" at bounding box center [120, 306] width 66 height 17
click at [125, 197] on div "Style de l'article" at bounding box center [94, 204] width 118 height 15
drag, startPoint x: 124, startPoint y: 225, endPoint x: 117, endPoint y: 224, distance: 7.6
click at [119, 226] on input "range" at bounding box center [135, 227] width 33 height 2
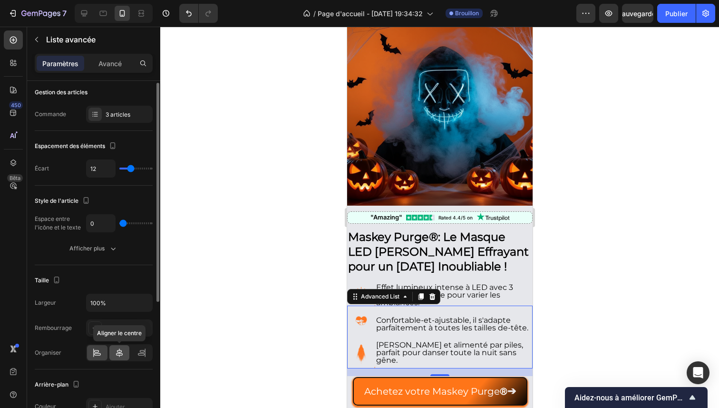
click at [118, 353] on icon at bounding box center [119, 352] width 7 height 9
click at [138, 352] on icon at bounding box center [142, 353] width 10 height 10
click at [108, 355] on div at bounding box center [119, 352] width 67 height 17
click at [91, 350] on div at bounding box center [97, 352] width 20 height 15
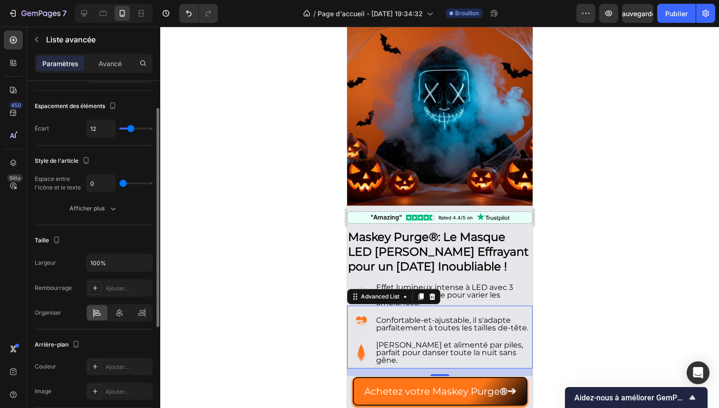
scroll to position [0, 0]
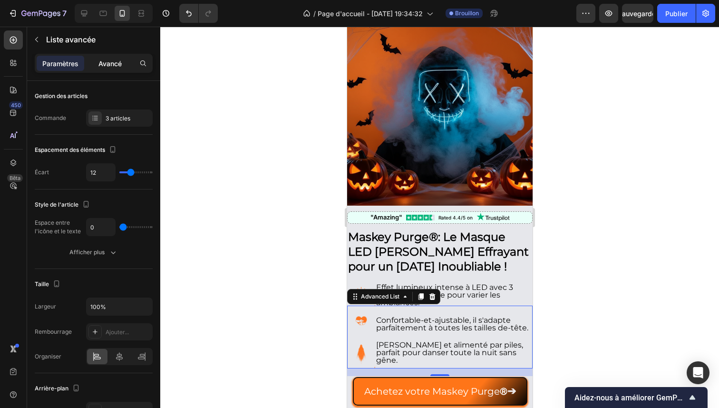
click at [100, 69] on div "Avancé" at bounding box center [110, 63] width 48 height 15
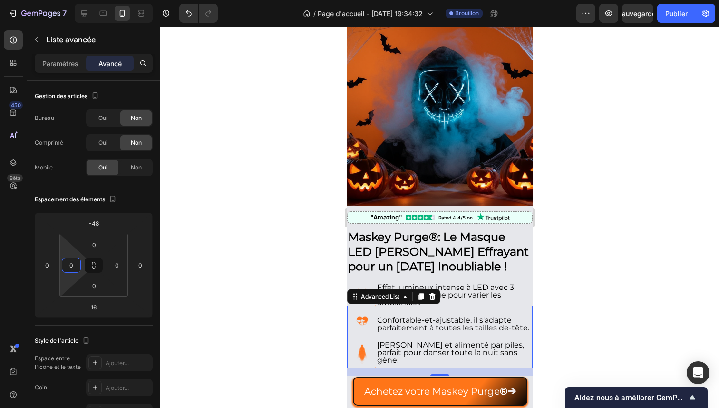
drag, startPoint x: 69, startPoint y: 253, endPoint x: 67, endPoint y: 283, distance: 30.0
click at [67, 0] on html "7 / Page d'accueil - [DATE] 19:34:32 Brouillon Aperçu Sauvegarder Publier 450 B…" at bounding box center [359, 0] width 719 height 0
click at [108, 0] on html "7 / Page d'accueil - [DATE] 19:34:32 Brouillon Aperçu Sauvegarder Publier 450 B…" at bounding box center [359, 0] width 719 height 0
click at [479, 288] on p "Effet lumineux intense à LED avec 3 modes d'éclairage pour varier les ambiances…" at bounding box center [454, 299] width 156 height 30
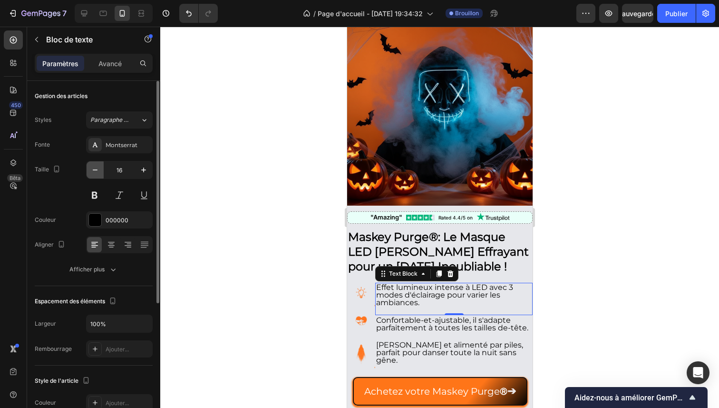
click at [99, 173] on icon "button" at bounding box center [95, 170] width 10 height 10
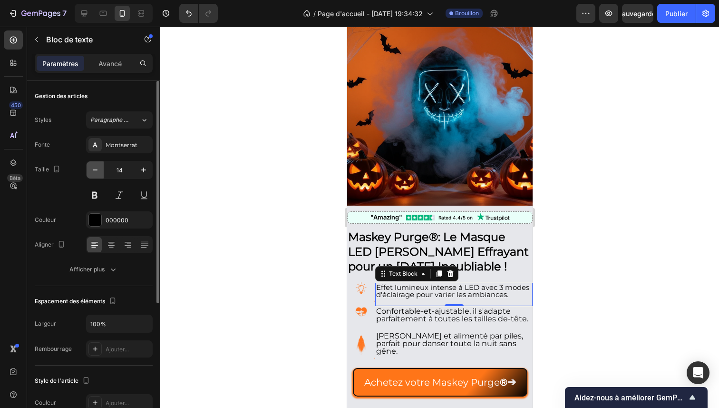
click at [99, 173] on icon "button" at bounding box center [95, 170] width 10 height 10
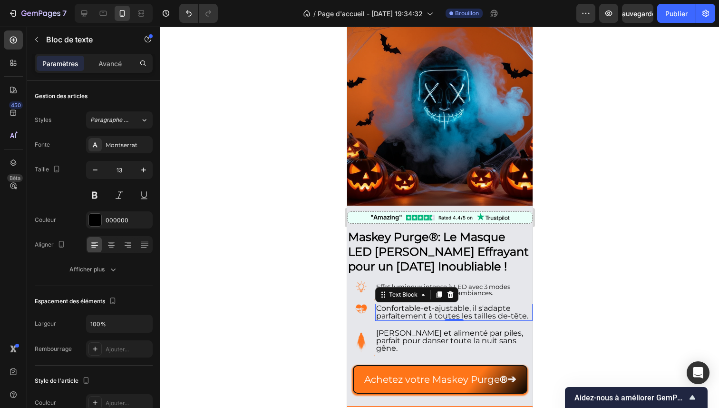
click at [400, 305] on p "Confortable-et-ajustable, il s'adapte parfaitement à toutes les tailles de-tête." at bounding box center [454, 312] width 156 height 15
click at [97, 170] on icon "button" at bounding box center [95, 170] width 10 height 10
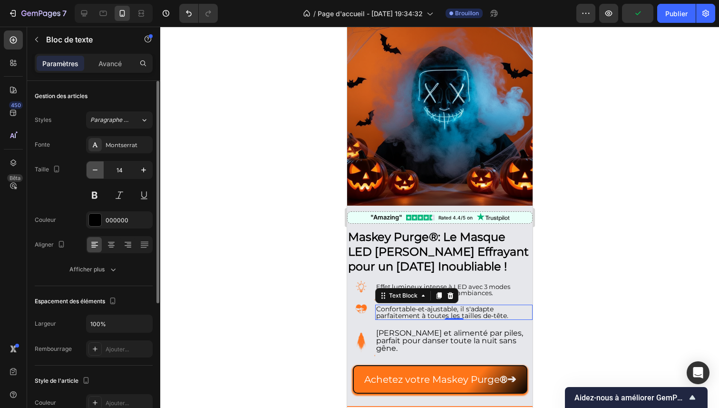
click at [97, 170] on icon "button" at bounding box center [95, 170] width 10 height 10
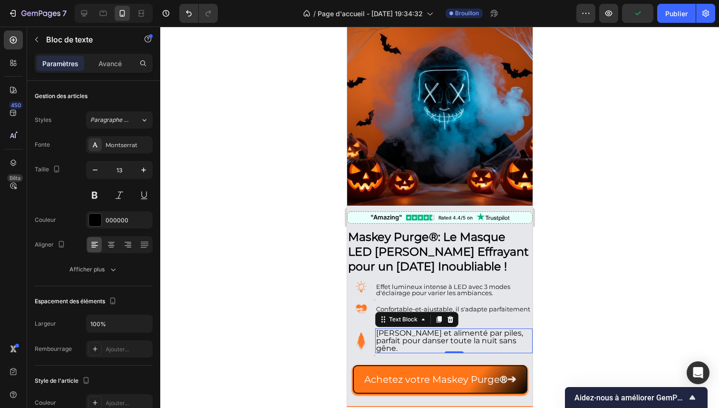
click at [401, 335] on p "[PERSON_NAME] et alimenté par piles, parfait pour danser toute la nuit sans gên…" at bounding box center [454, 340] width 156 height 23
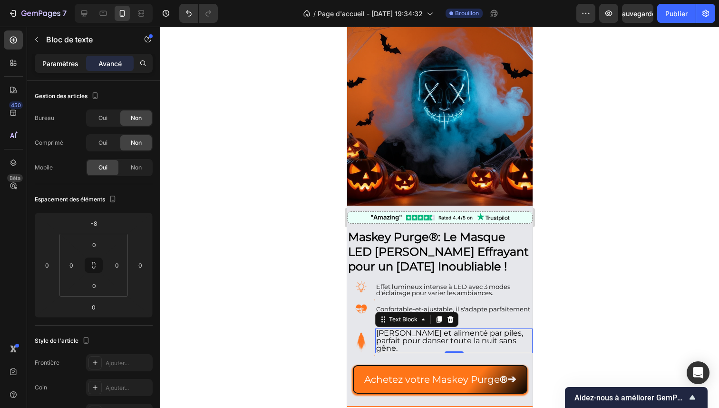
click at [68, 66] on font "Paramètres" at bounding box center [60, 63] width 36 height 8
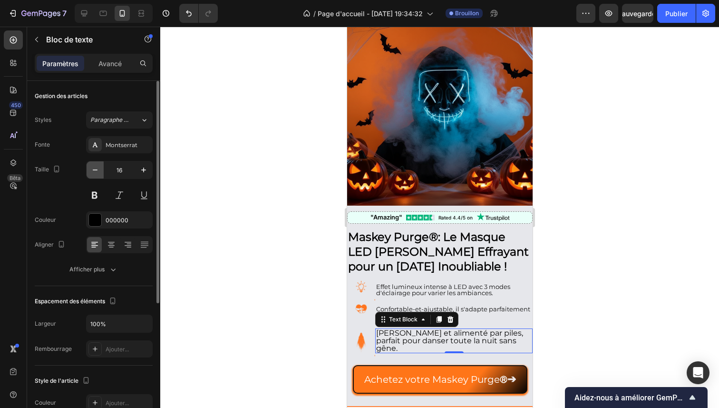
click at [101, 166] on button "button" at bounding box center [95, 169] width 17 height 17
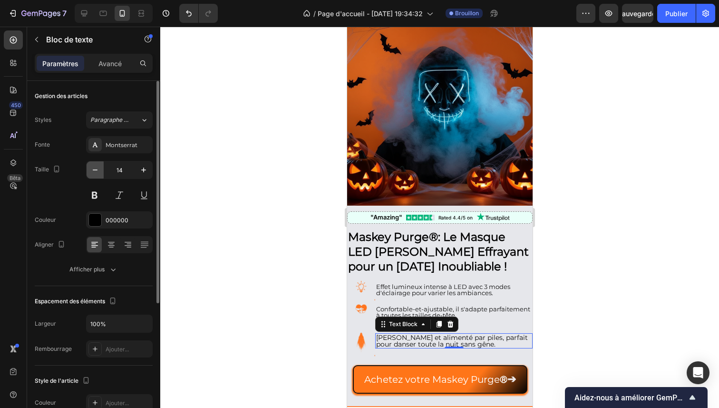
click at [101, 166] on button "button" at bounding box center [95, 169] width 17 height 17
click at [219, 264] on div at bounding box center [439, 217] width 559 height 381
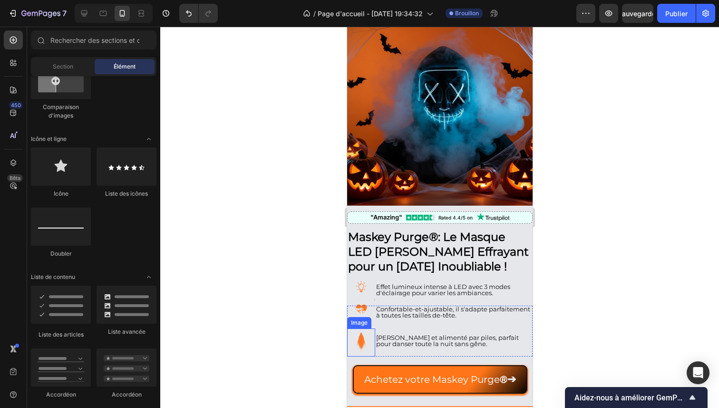
click at [366, 331] on img at bounding box center [361, 342] width 28 height 28
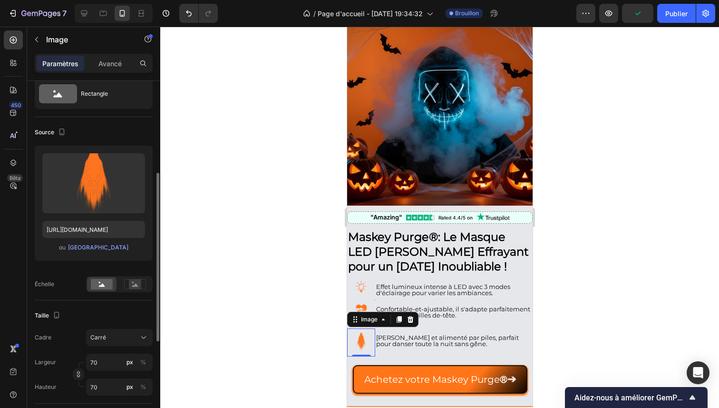
scroll to position [83, 0]
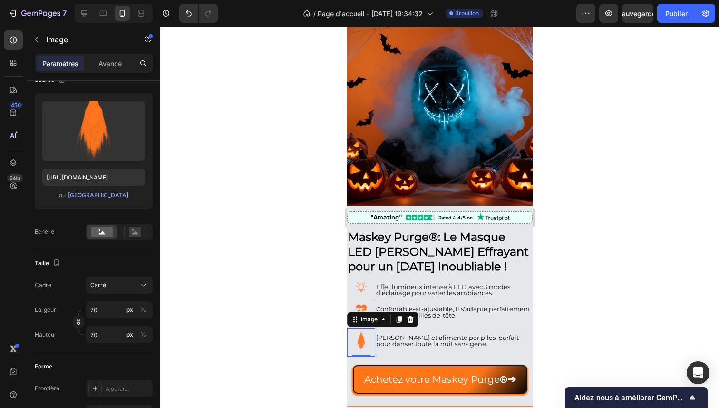
click at [279, 311] on div at bounding box center [439, 217] width 559 height 381
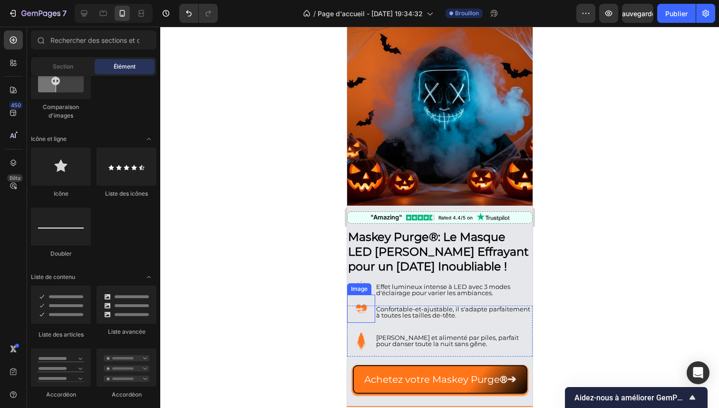
click at [359, 307] on img at bounding box center [361, 309] width 28 height 28
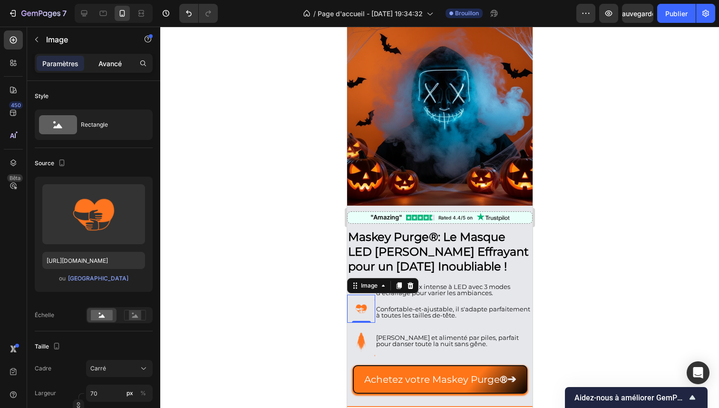
click at [107, 68] on div "Avancé" at bounding box center [110, 63] width 48 height 15
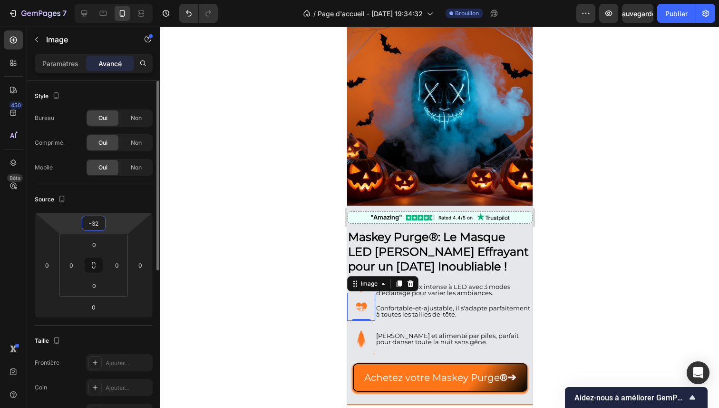
drag, startPoint x: 113, startPoint y: 224, endPoint x: 112, endPoint y: 229, distance: 4.8
click at [114, 0] on html "7 / Page d'accueil - [DATE] 19:34:32 Brouillon Aperçu Sauvegarder Publier 450 B…" at bounding box center [359, 0] width 719 height 0
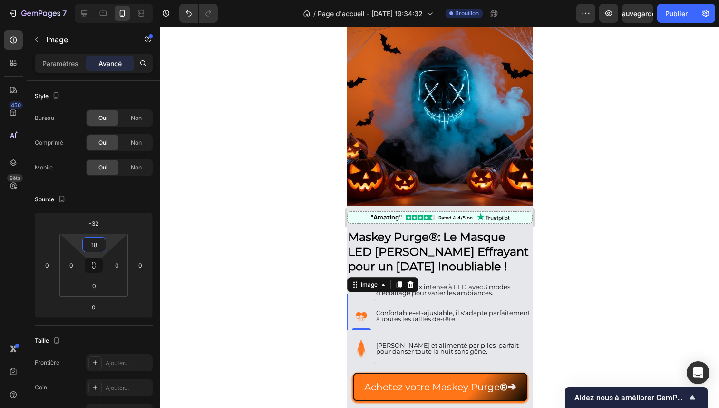
click at [109, 0] on html "7 / Page d'accueil - [DATE] 19:34:32 Brouillon Aperçu Sauvegarder Publier 450 B…" at bounding box center [359, 0] width 719 height 0
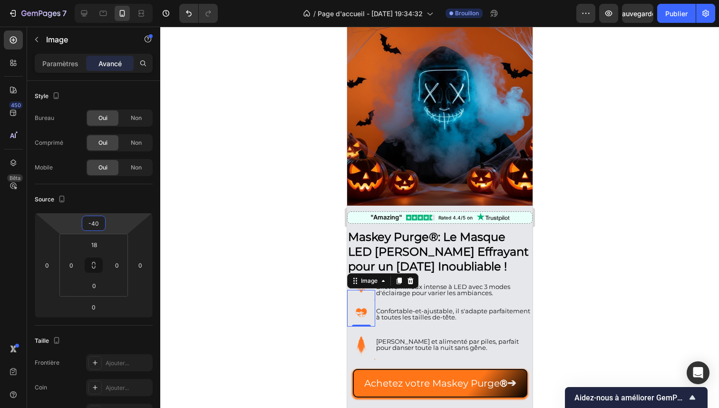
click at [113, 0] on html "7 / Page d'accueil - [DATE] 19:34:32 Brouillon Aperçu Sauvegarder Publier 450 B…" at bounding box center [359, 0] width 719 height 0
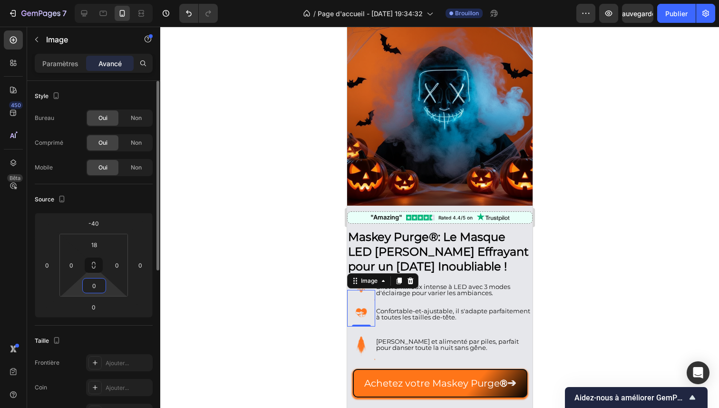
click at [103, 288] on input "0" at bounding box center [94, 285] width 19 height 14
click at [108, 0] on html "7 / Page d'accueil - [DATE] 19:34:32 Brouillon Aperçu Sauvegarder Publier 450 B…" at bounding box center [359, 0] width 719 height 0
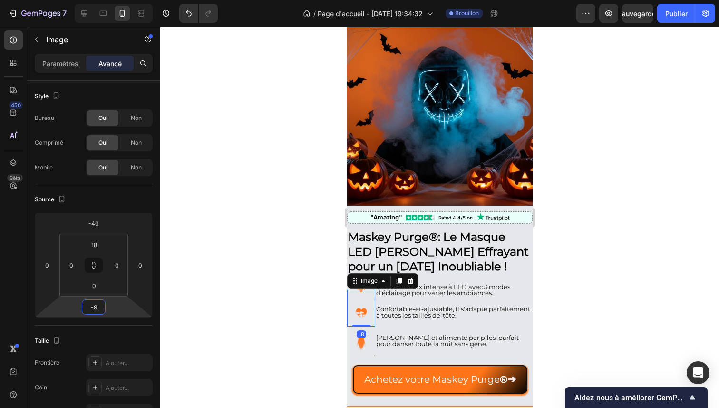
click at [109, 0] on html "7 / Page d'accueil - [DATE] 19:34:32 Brouillon Aperçu Sauvegarder Publier 450 B…" at bounding box center [359, 0] width 719 height 0
click at [274, 266] on div at bounding box center [439, 217] width 559 height 381
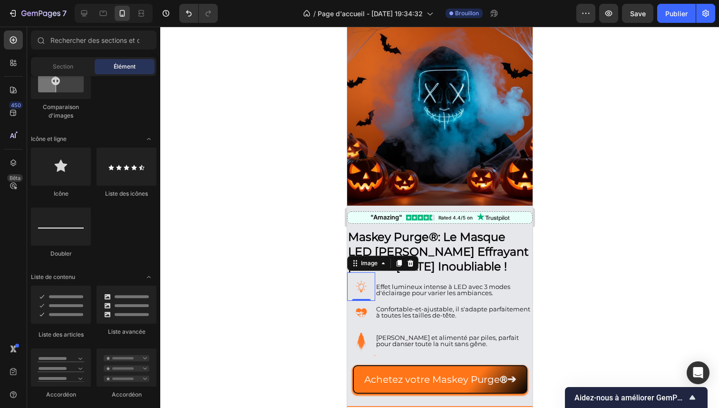
click at [371, 273] on img at bounding box center [361, 286] width 28 height 28
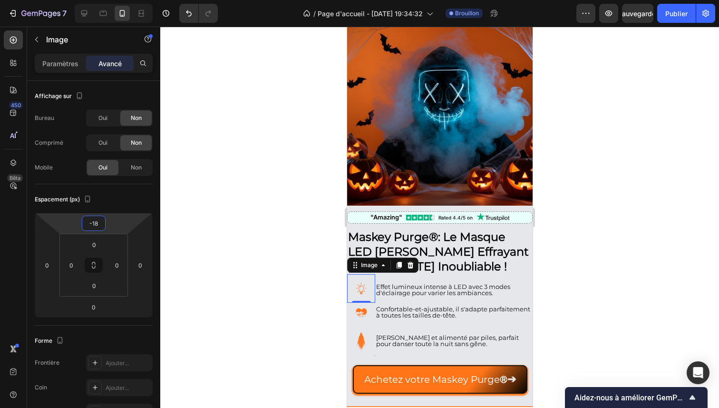
click at [124, 0] on html "7 / Page d'accueil - [DATE] 19:34:32 Brouillon Aperçu Sauvegarder Publier 450 B…" at bounding box center [359, 0] width 719 height 0
click at [255, 297] on div at bounding box center [439, 217] width 559 height 381
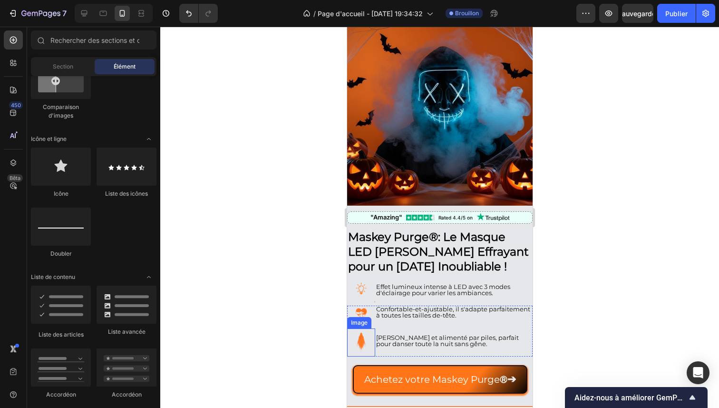
click at [272, 331] on div at bounding box center [439, 217] width 559 height 381
click at [275, 327] on div at bounding box center [439, 217] width 559 height 381
click at [669, 296] on div at bounding box center [439, 217] width 559 height 381
click at [414, 337] on p "[PERSON_NAME] et alimenté par piles, parfait pour danser toute la nuit sans gên…" at bounding box center [454, 341] width 156 height 12
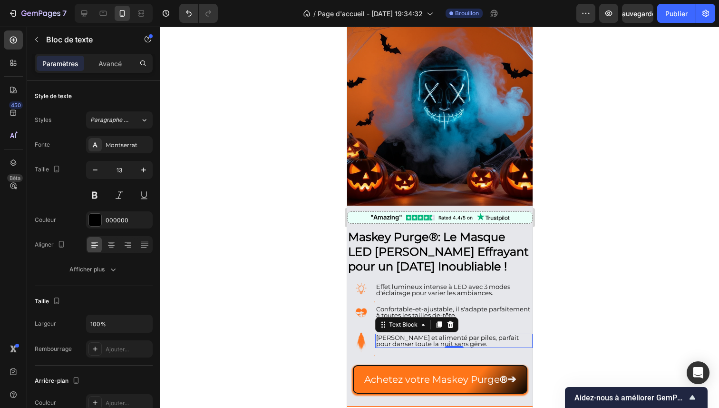
click at [378, 335] on p "[PERSON_NAME] et alimenté par piles, parfait pour danser toute la nuit sans gên…" at bounding box center [454, 341] width 156 height 12
click at [591, 327] on div at bounding box center [439, 217] width 559 height 381
